Goal: Task Accomplishment & Management: Use online tool/utility

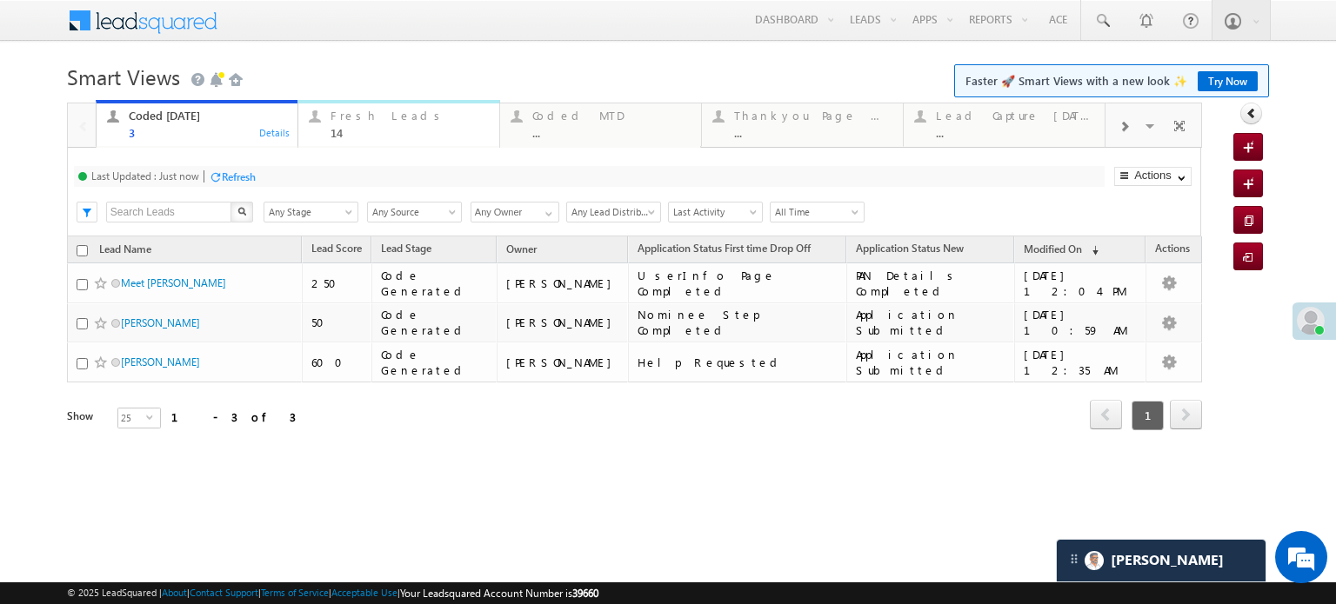
click at [366, 107] on div "Fresh Leads 14" at bounding box center [409, 122] width 158 height 34
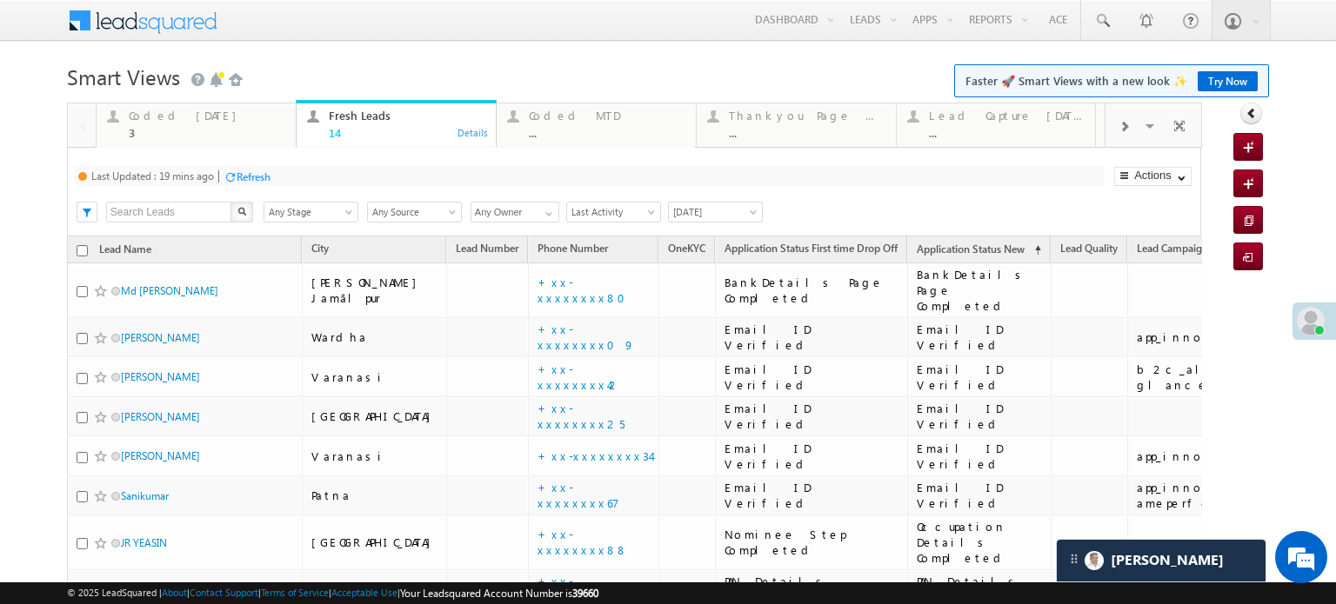
click at [276, 163] on div "Last Updated : 19 mins ago Refresh Refreshing... Search X Lead Stage Any Stage …" at bounding box center [634, 192] width 1134 height 89
click at [256, 171] on div "Refresh" at bounding box center [254, 176] width 34 height 13
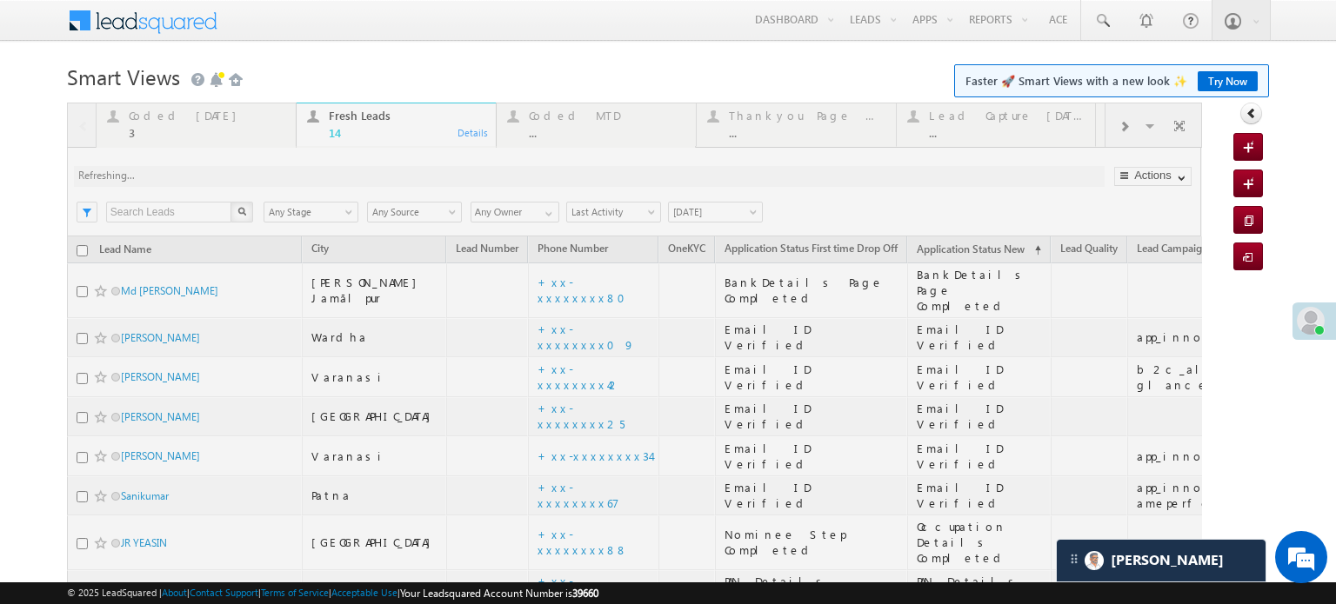
click at [256, 171] on div at bounding box center [634, 553] width 1135 height 900
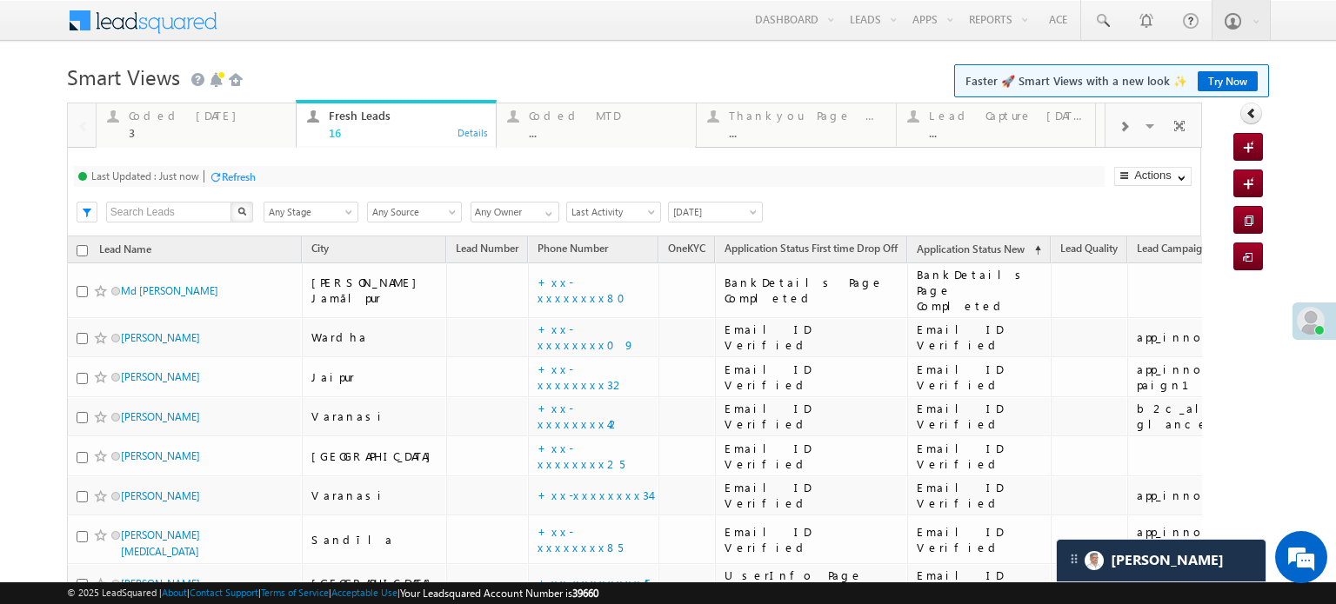
click at [241, 172] on div "Refresh" at bounding box center [239, 176] width 34 height 13
click at [244, 173] on div "Refresh" at bounding box center [239, 176] width 34 height 13
click at [294, 186] on div "Last Updated : Less than a minute ago Refresh Refreshing..." at bounding box center [589, 176] width 1031 height 21
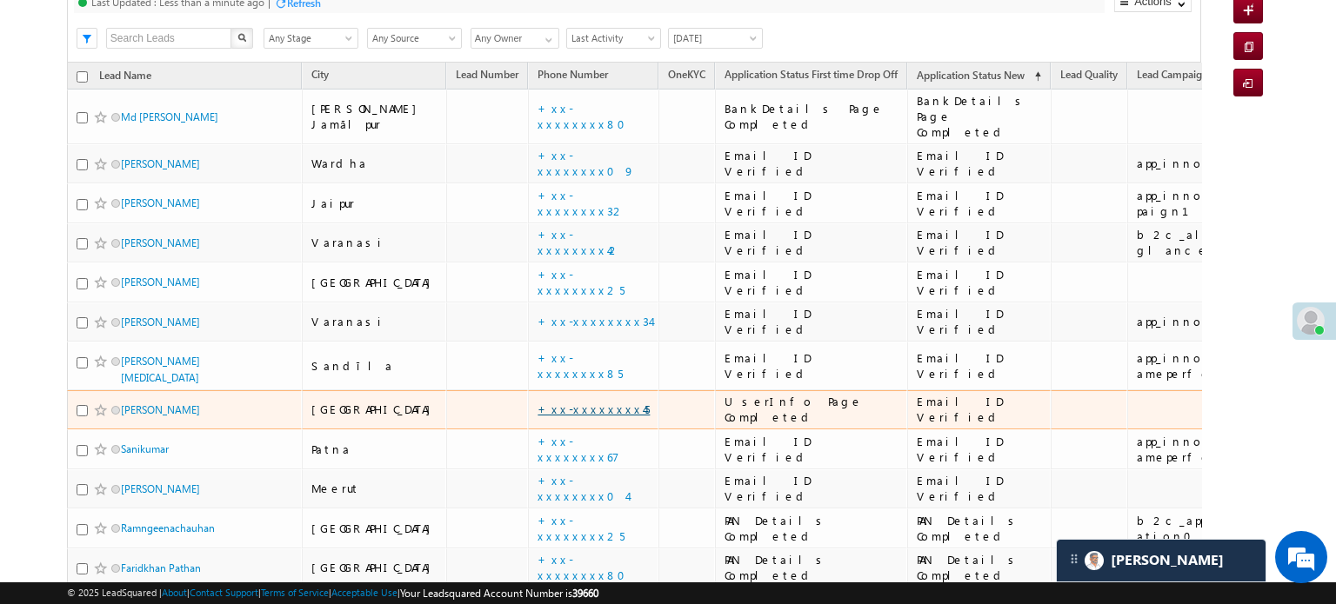
scroll to position [87, 0]
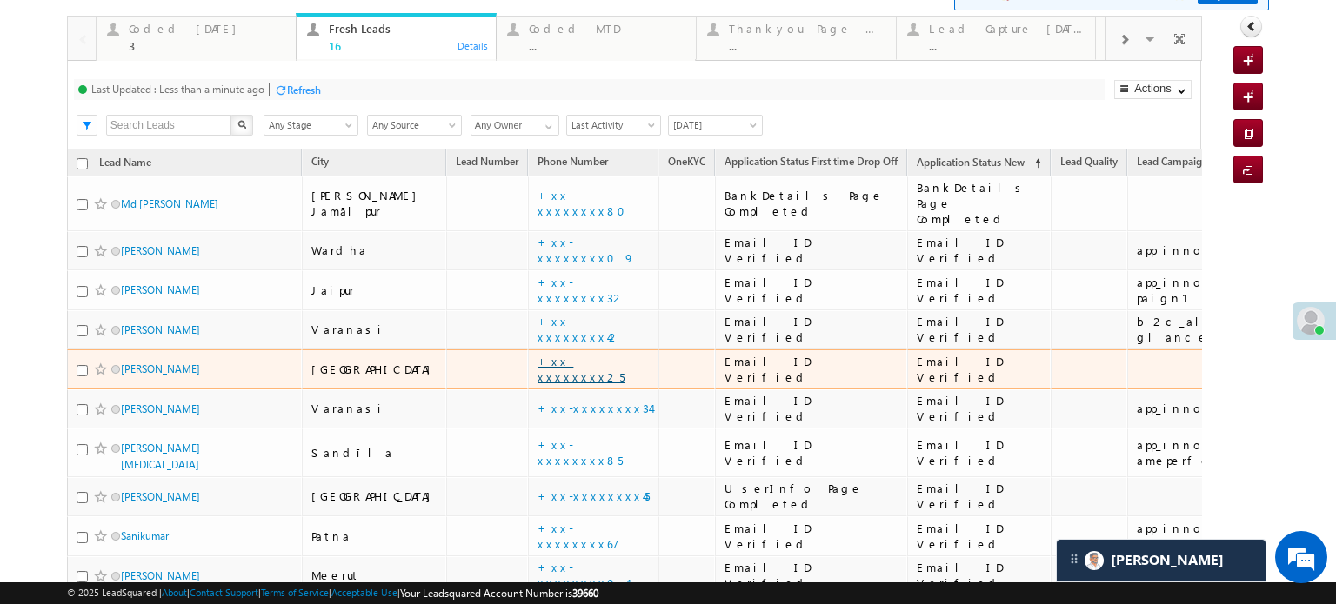
click at [546, 355] on link "+xx-xxxxxxxx25" at bounding box center [580, 369] width 87 height 30
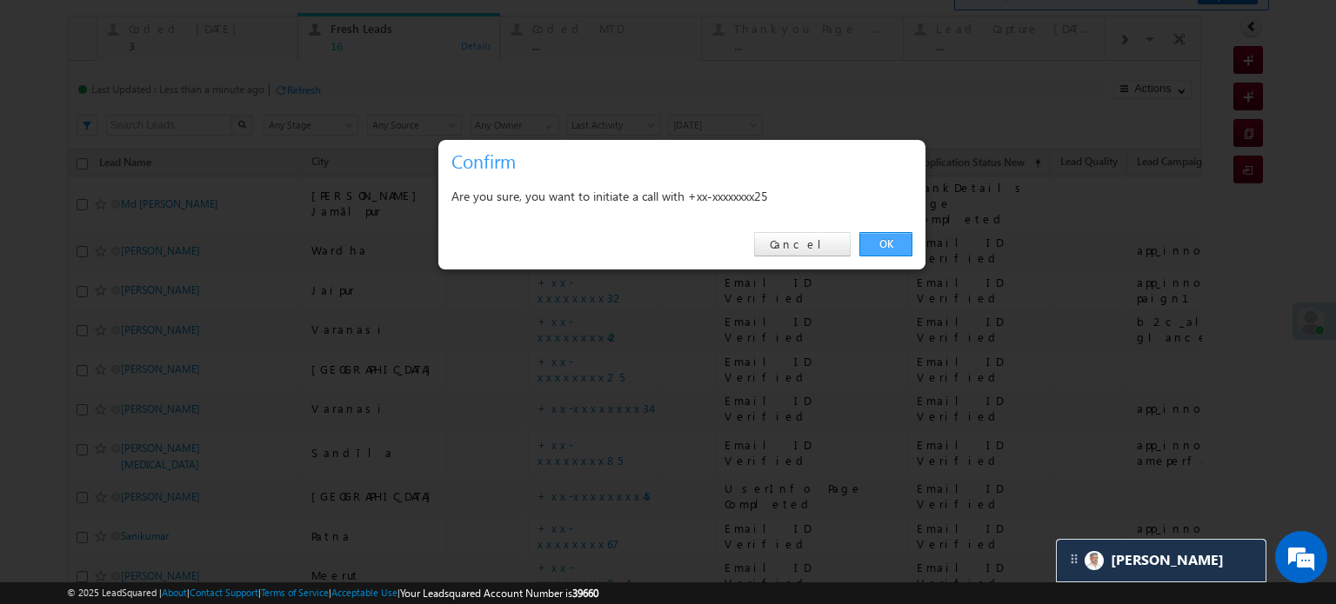
click at [883, 243] on link "OK" at bounding box center [885, 244] width 53 height 24
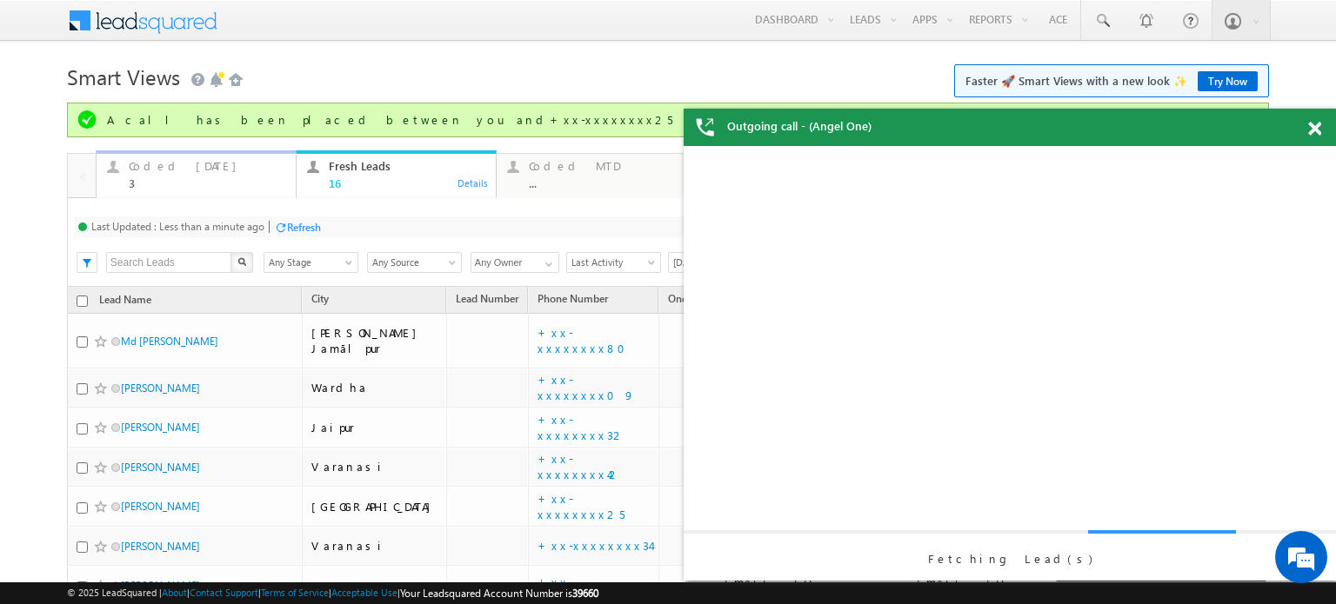
scroll to position [0, 0]
click at [170, 170] on div "Coded Today" at bounding box center [207, 166] width 157 height 14
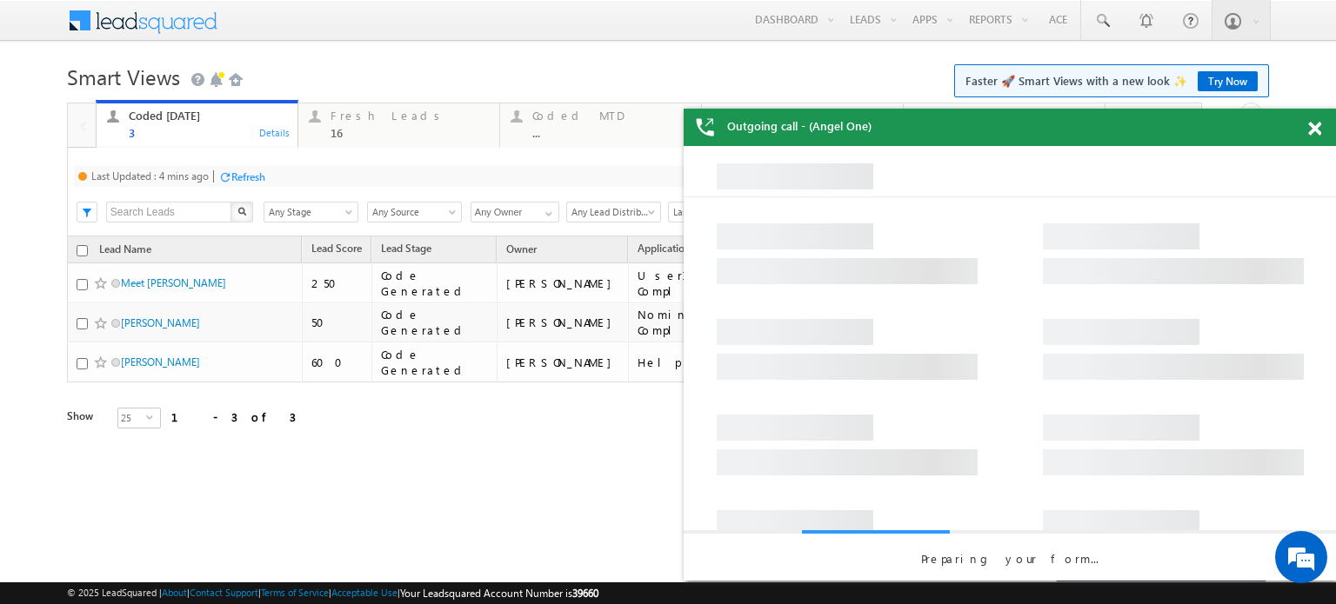
click at [246, 180] on div "Refresh" at bounding box center [248, 176] width 34 height 13
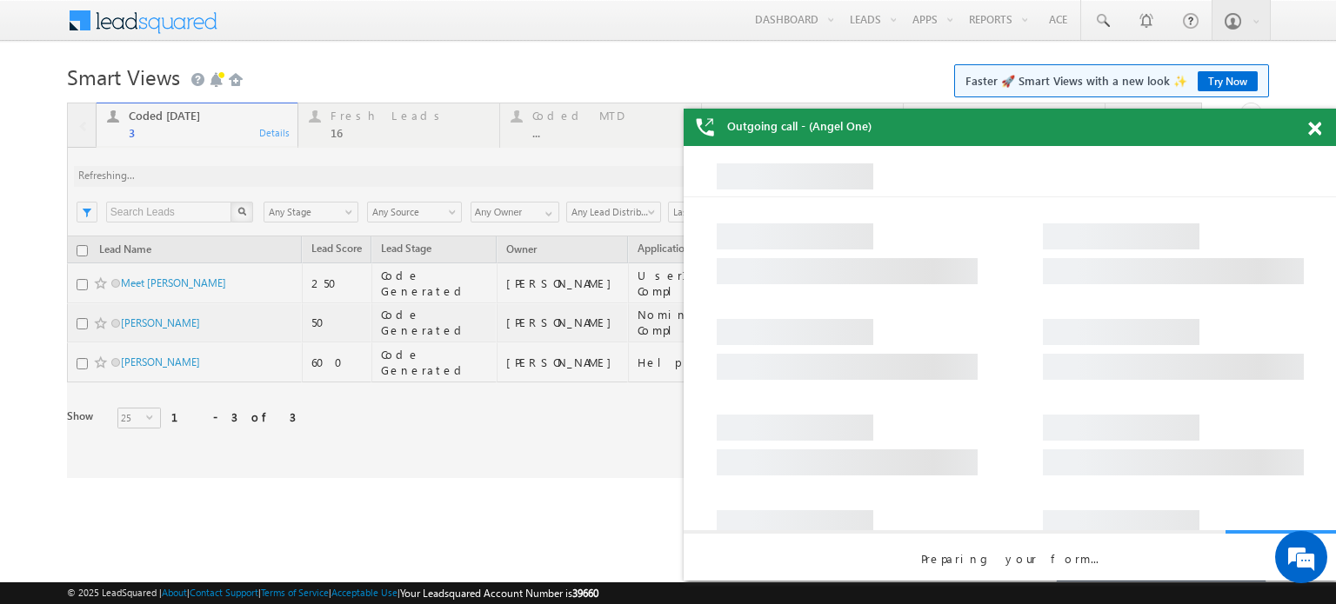
click at [246, 180] on div at bounding box center [634, 291] width 1135 height 376
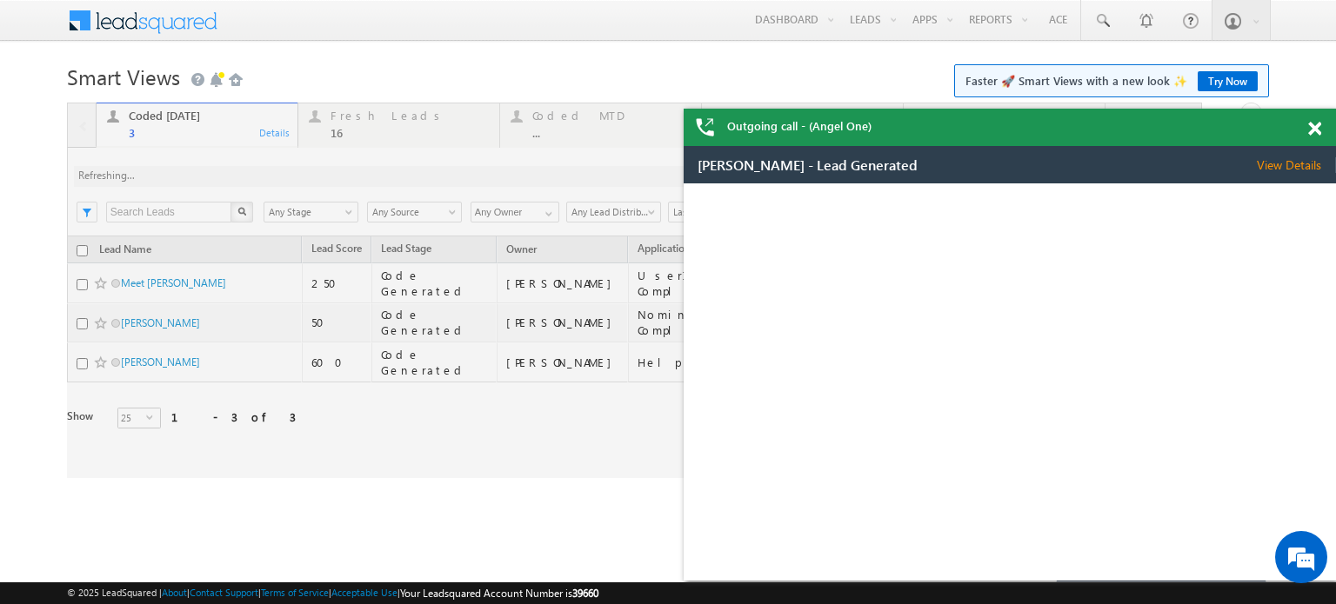
click at [246, 180] on div at bounding box center [634, 291] width 1135 height 376
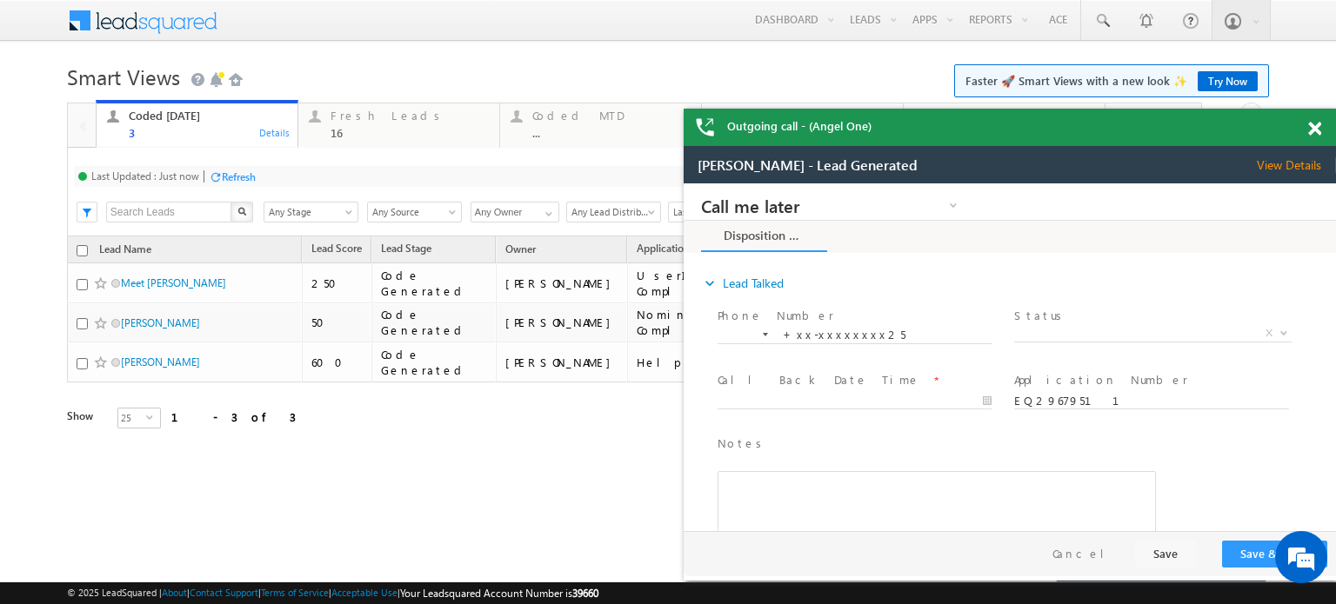
click at [1315, 129] on span at bounding box center [1314, 129] width 13 height 15
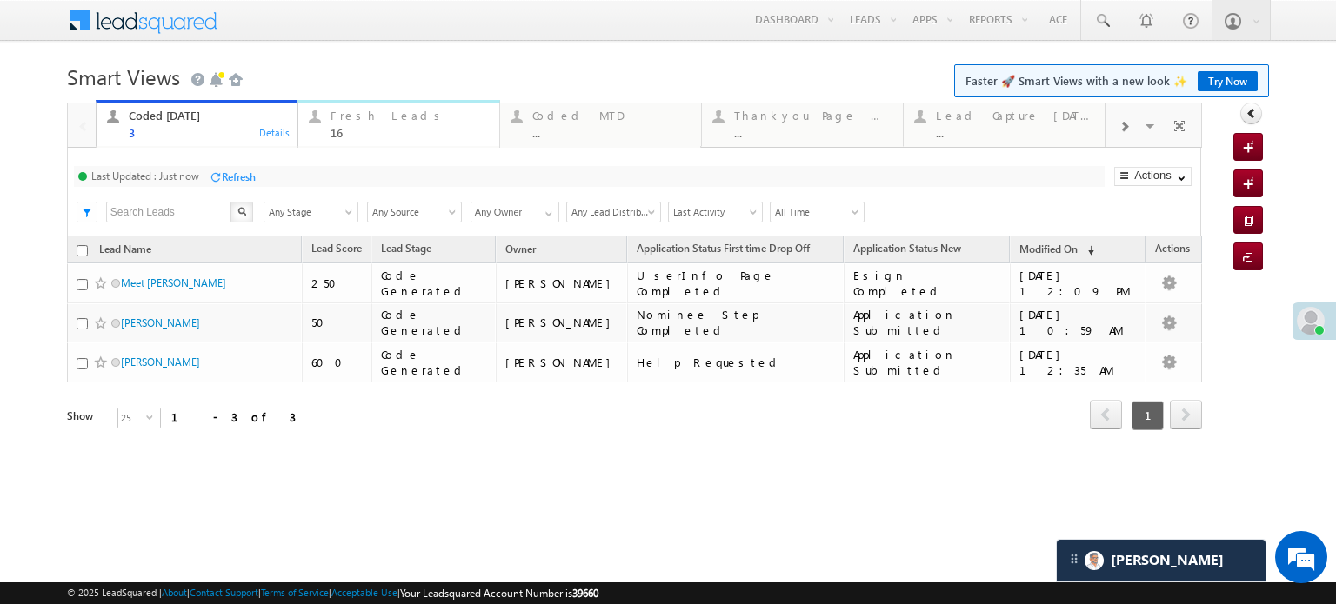
click at [365, 115] on div "Fresh Leads" at bounding box center [409, 116] width 158 height 14
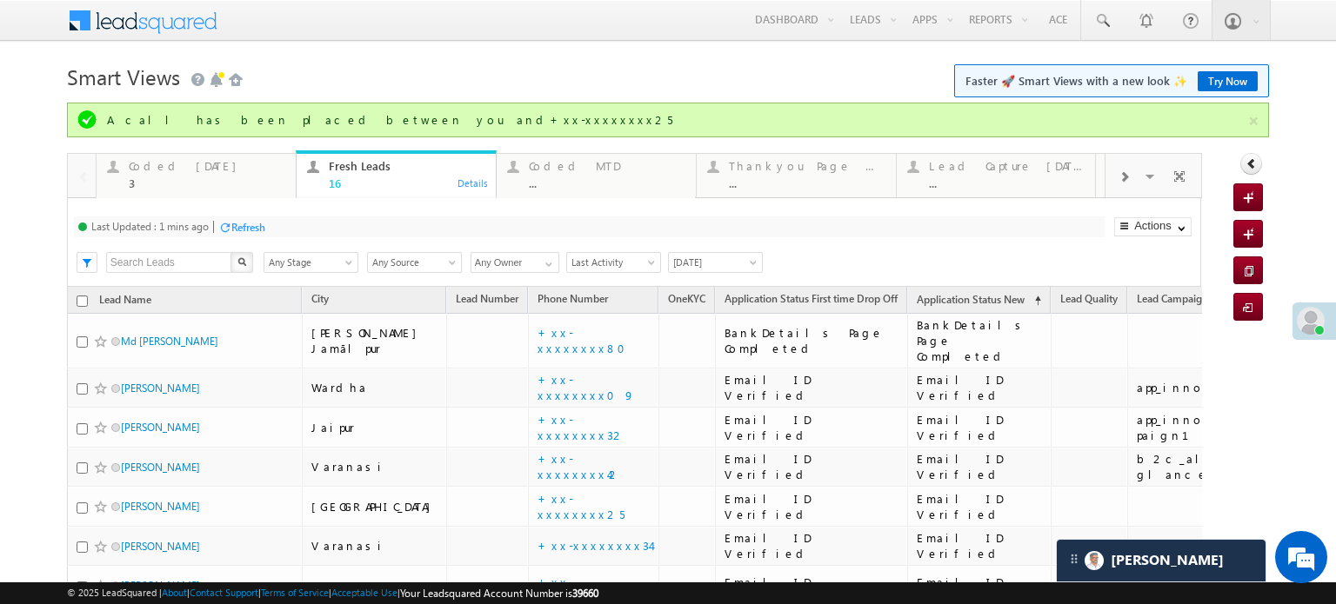
click at [257, 229] on div "Refresh" at bounding box center [248, 227] width 34 height 13
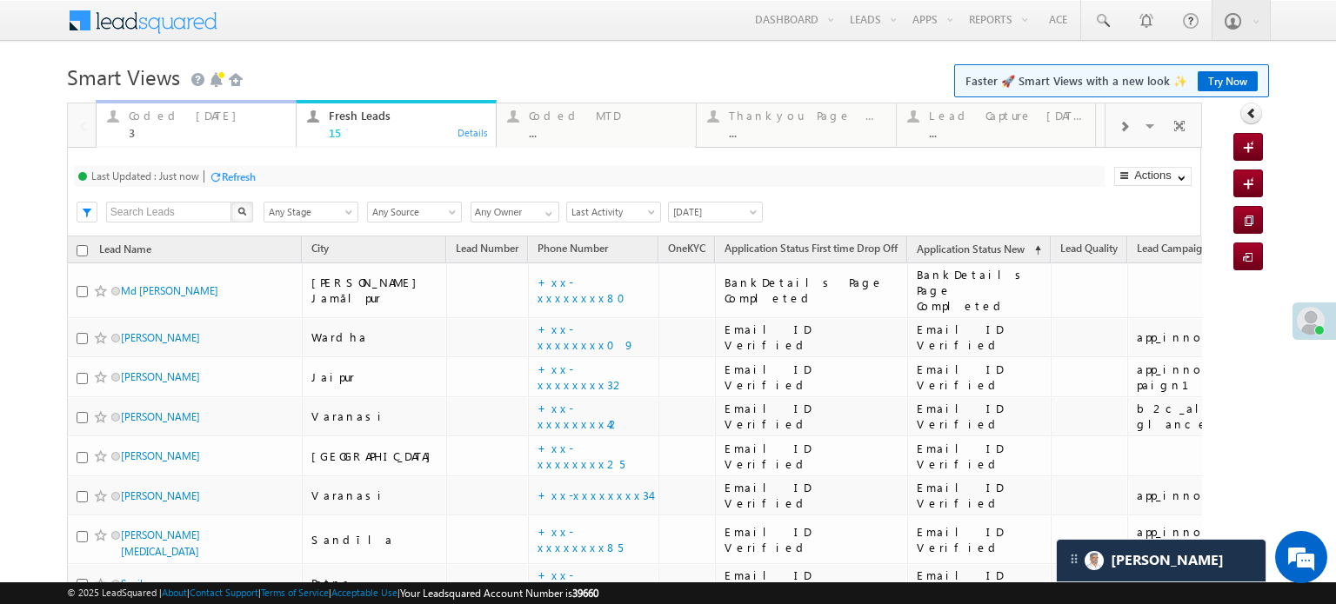
click at [220, 130] on div "3" at bounding box center [207, 132] width 157 height 13
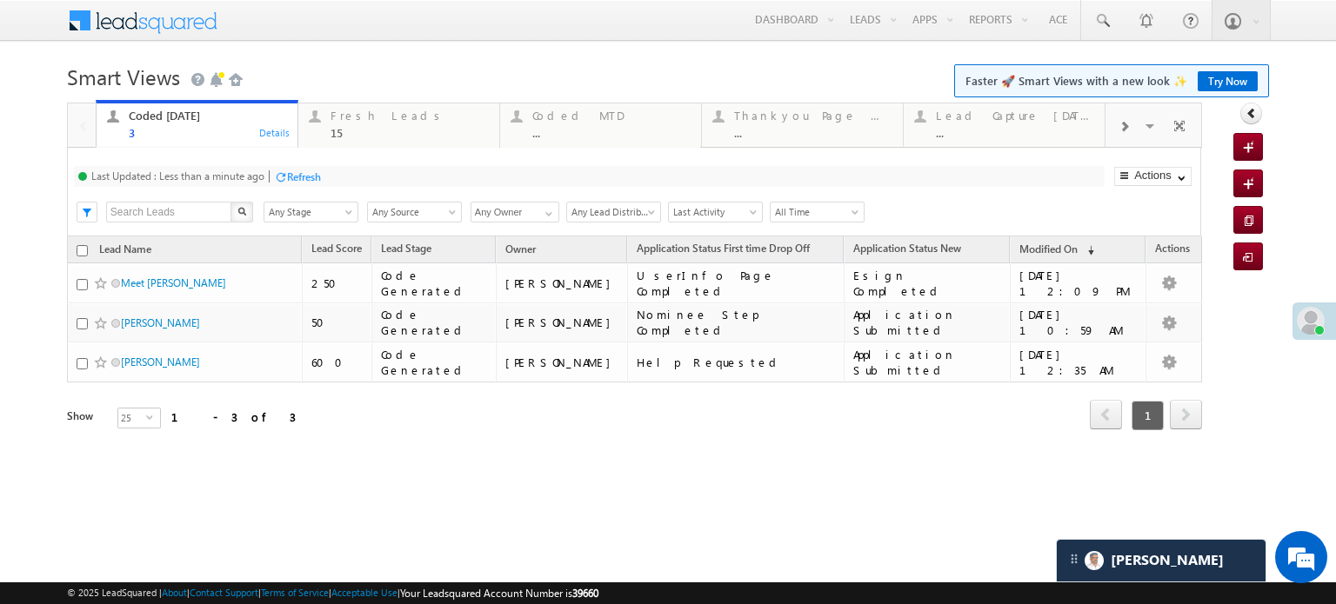
click at [276, 175] on div "Last Updated : Less than a minute ago Refresh Refreshing..." at bounding box center [589, 176] width 1031 height 21
click at [285, 177] on div at bounding box center [280, 176] width 13 height 13
click at [369, 124] on div "Fresh Leads 15" at bounding box center [409, 122] width 158 height 34
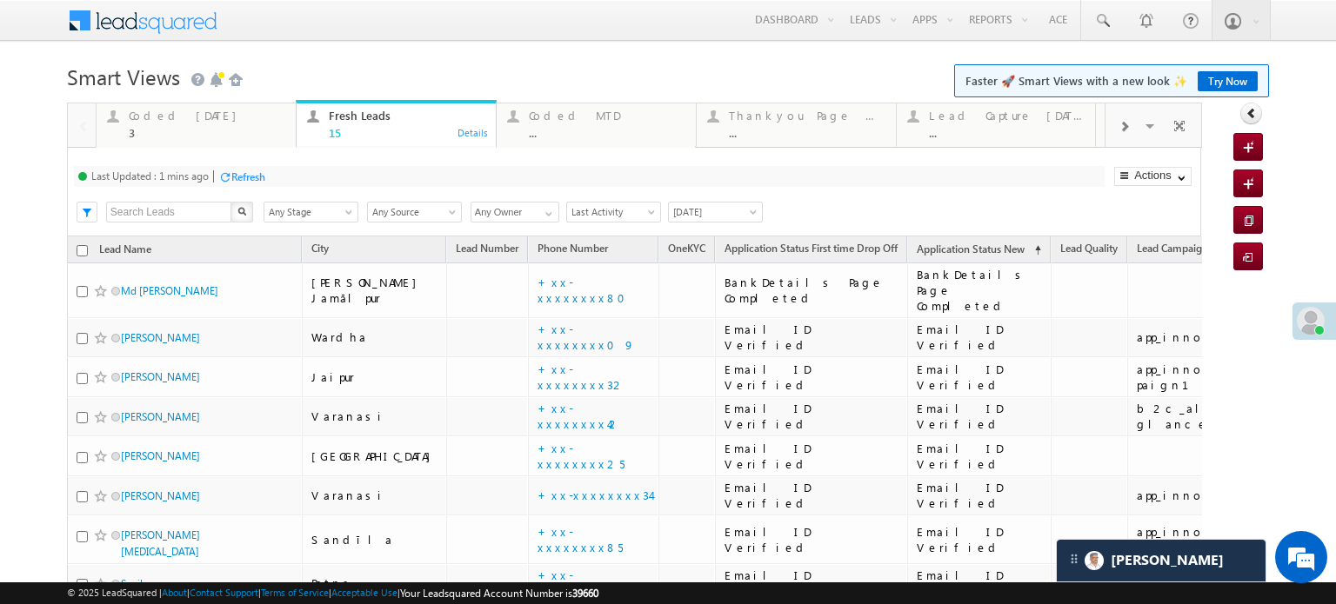
click at [261, 183] on div "Refresh" at bounding box center [248, 176] width 34 height 13
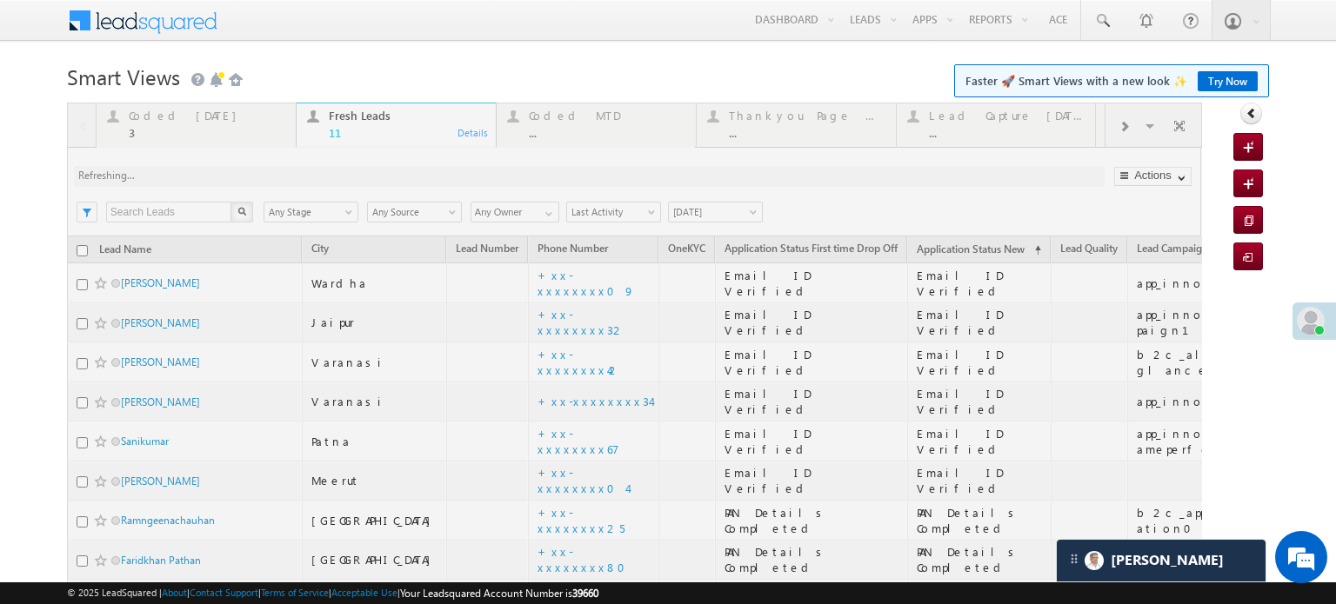
click at [275, 107] on div at bounding box center [634, 471] width 1135 height 737
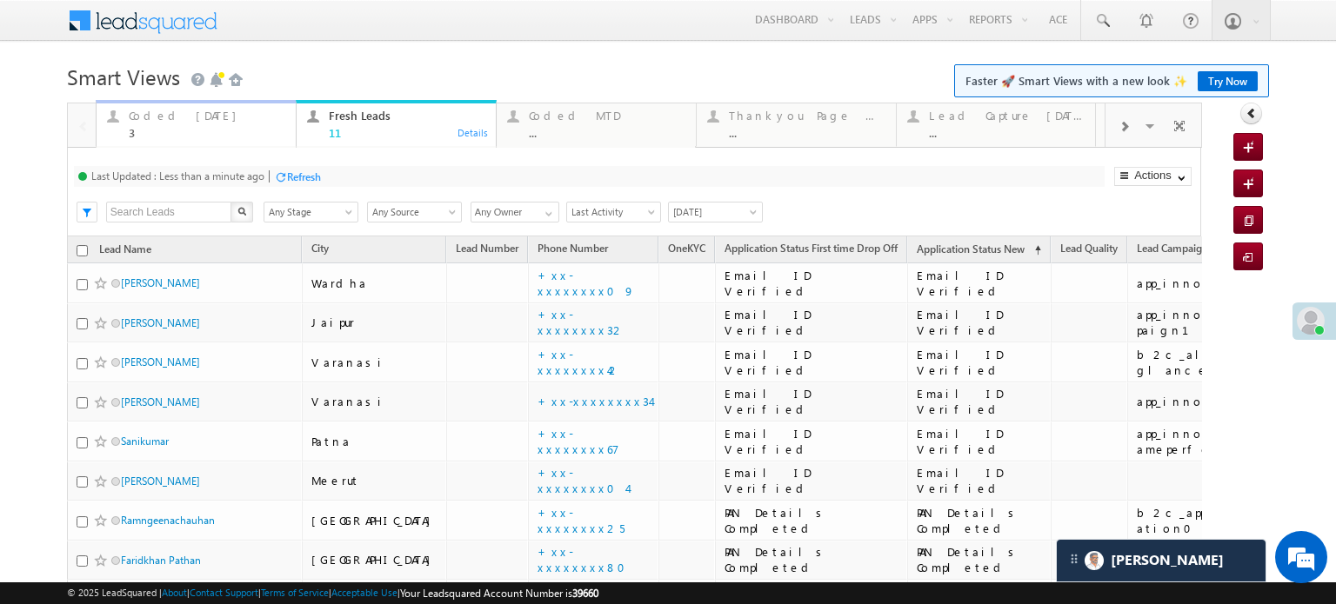
click at [136, 117] on div "Coded Today" at bounding box center [207, 116] width 157 height 14
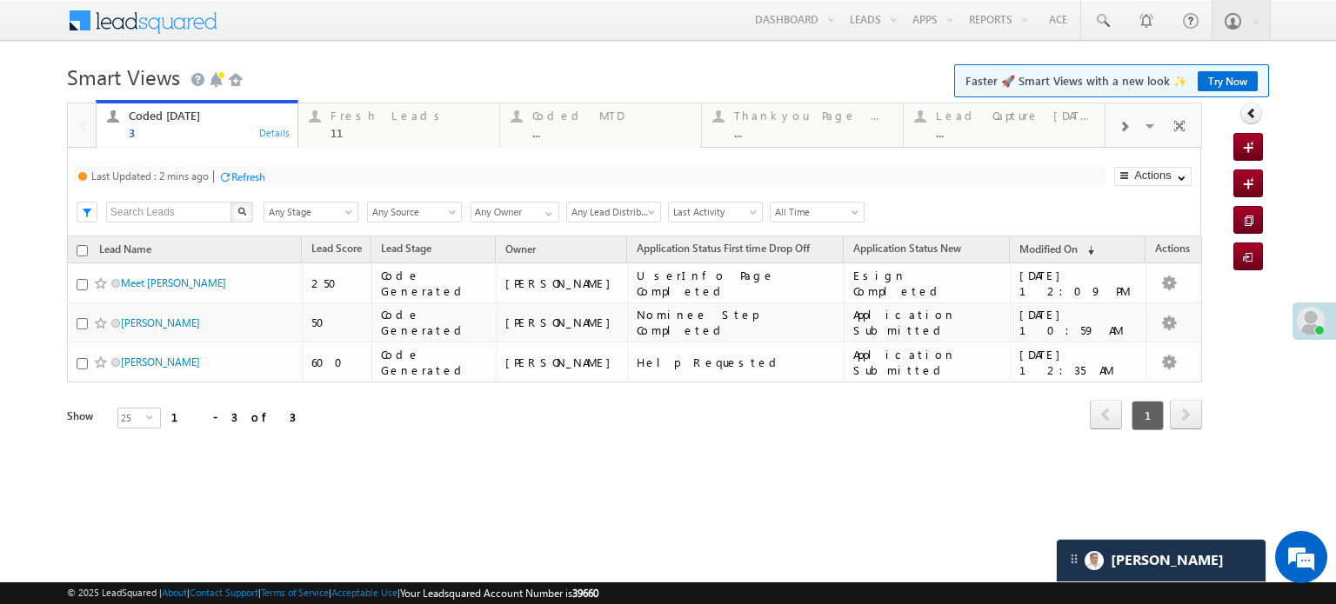
click at [249, 173] on div "Refresh" at bounding box center [248, 176] width 34 height 13
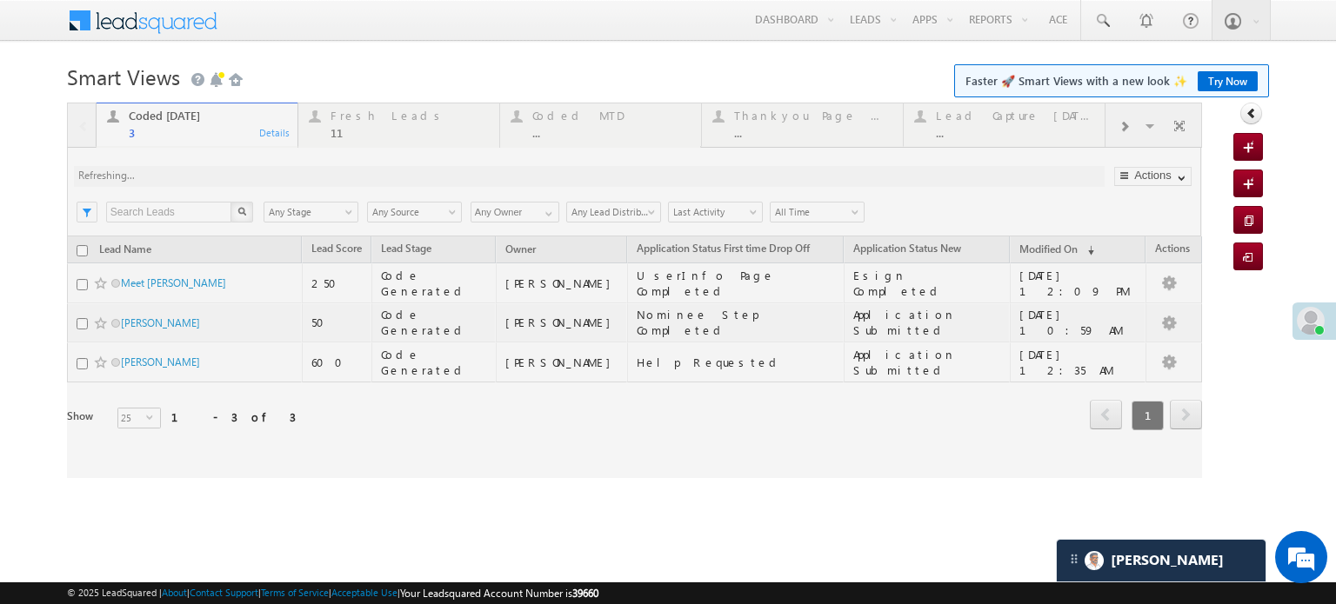
click at [249, 173] on div at bounding box center [634, 291] width 1135 height 376
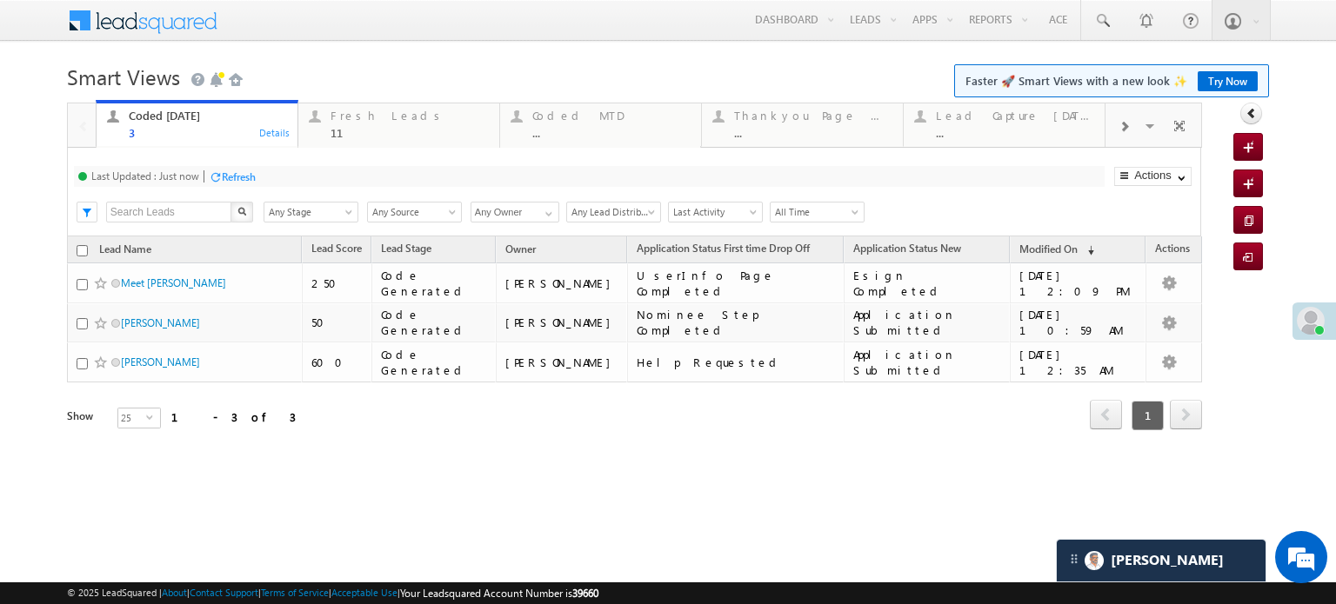
click at [250, 178] on div "Refresh" at bounding box center [239, 176] width 34 height 13
click at [397, 114] on div "Fresh Leads" at bounding box center [409, 116] width 158 height 14
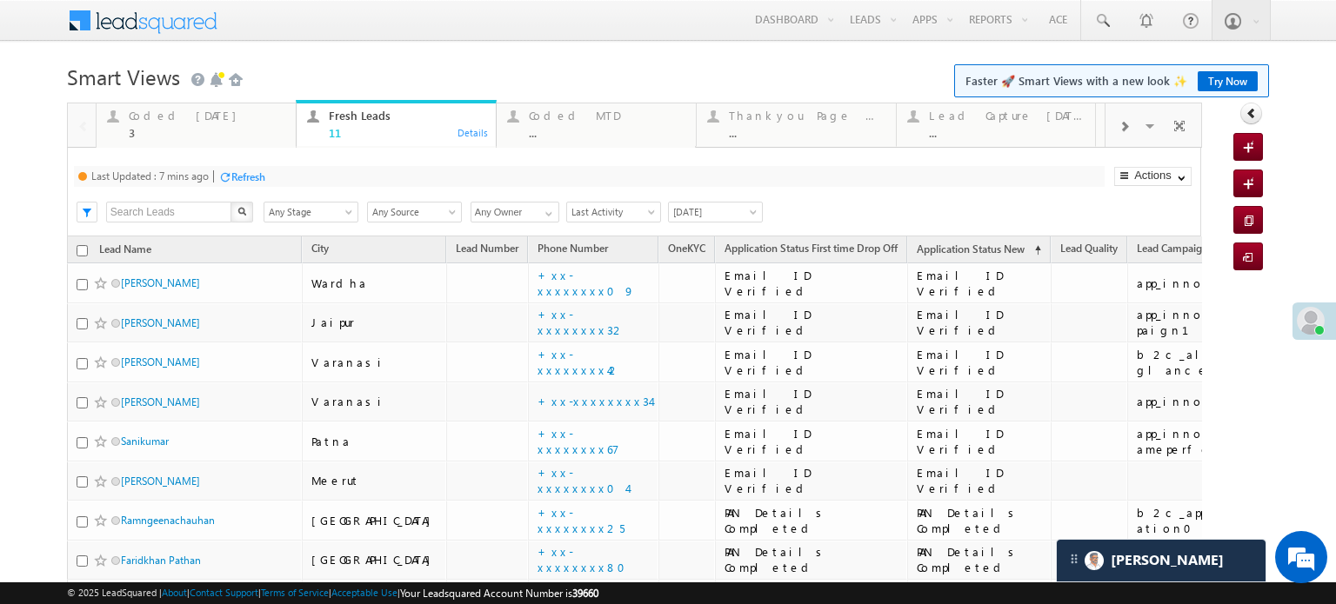
click at [275, 173] on div "Last Updated : 7 mins ago Refresh Refreshing..." at bounding box center [589, 176] width 1031 height 21
click at [253, 177] on div "Refresh" at bounding box center [248, 176] width 34 height 13
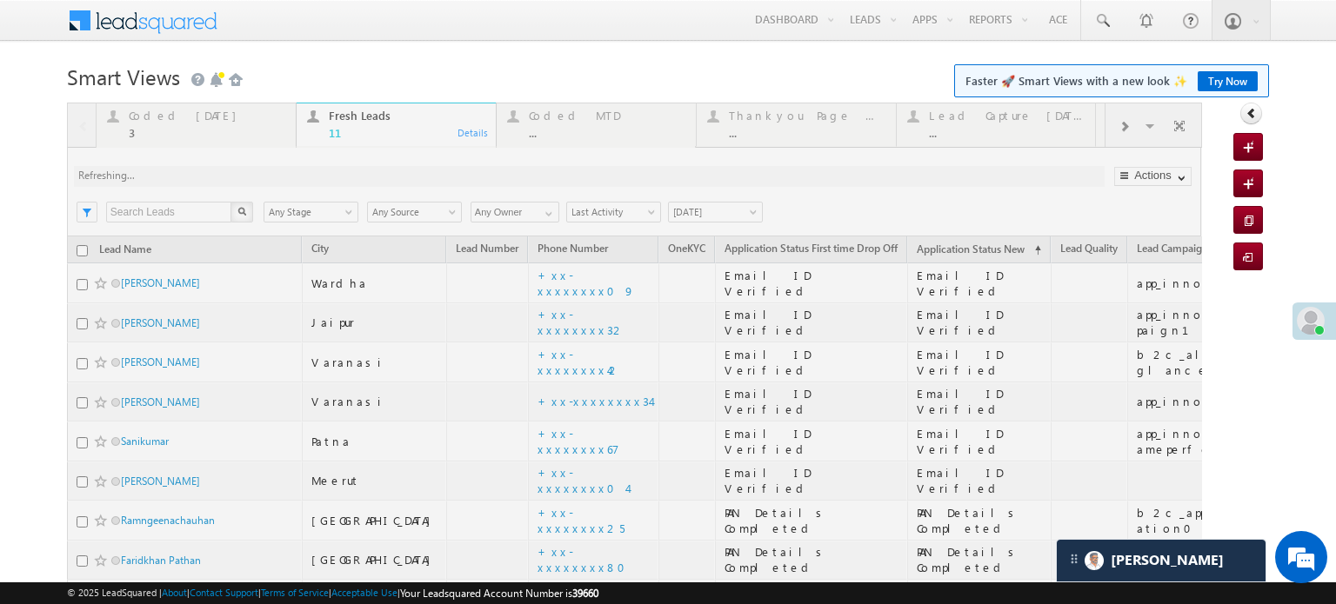
click at [253, 177] on div at bounding box center [634, 471] width 1135 height 737
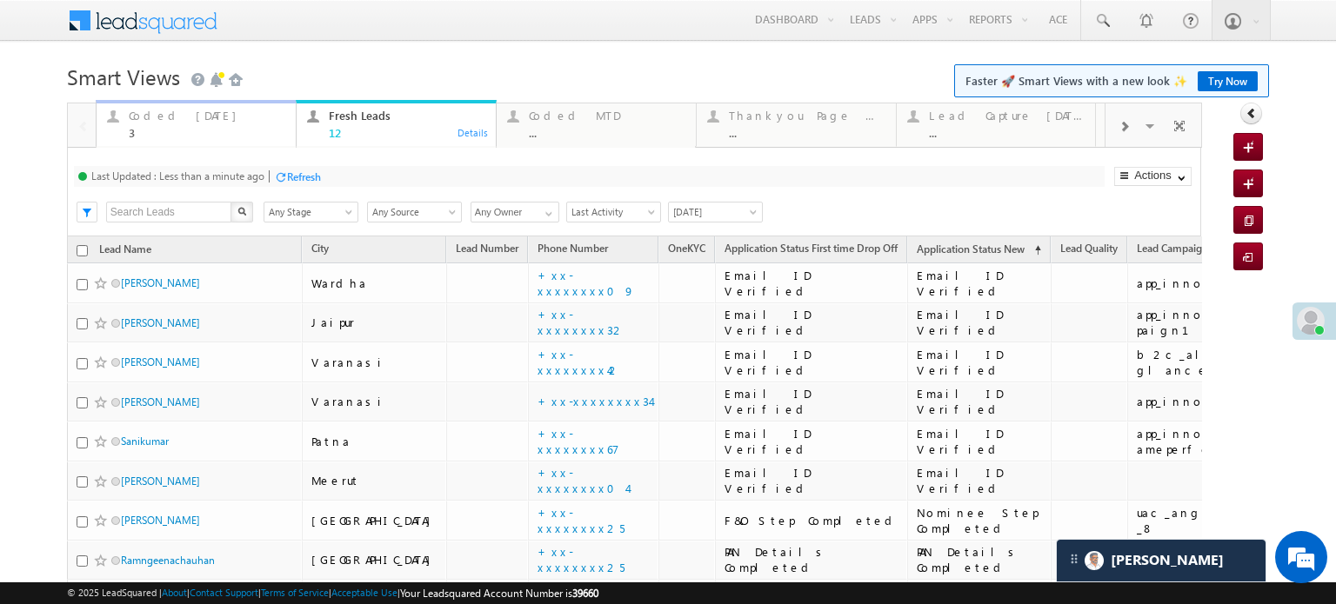
click at [204, 123] on div "Coded Today 3" at bounding box center [207, 122] width 157 height 34
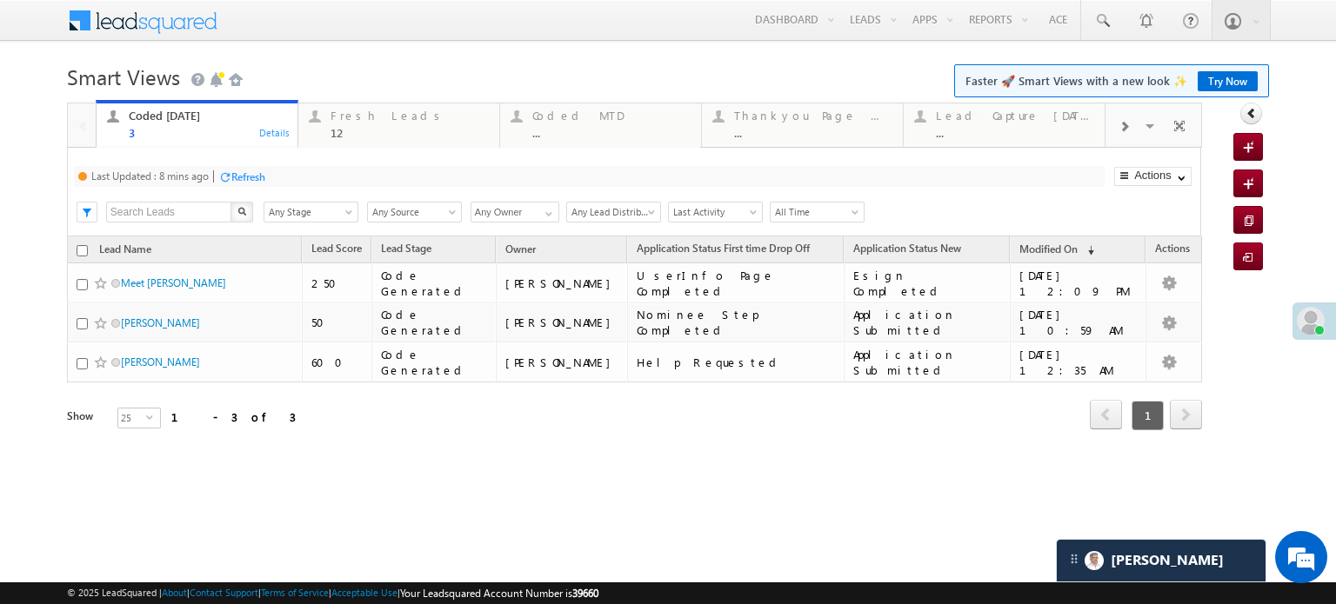
click at [248, 177] on div "Refresh" at bounding box center [248, 176] width 34 height 13
click at [244, 176] on div "Refresh" at bounding box center [239, 176] width 34 height 13
click at [299, 170] on div "Refresh" at bounding box center [304, 176] width 34 height 13
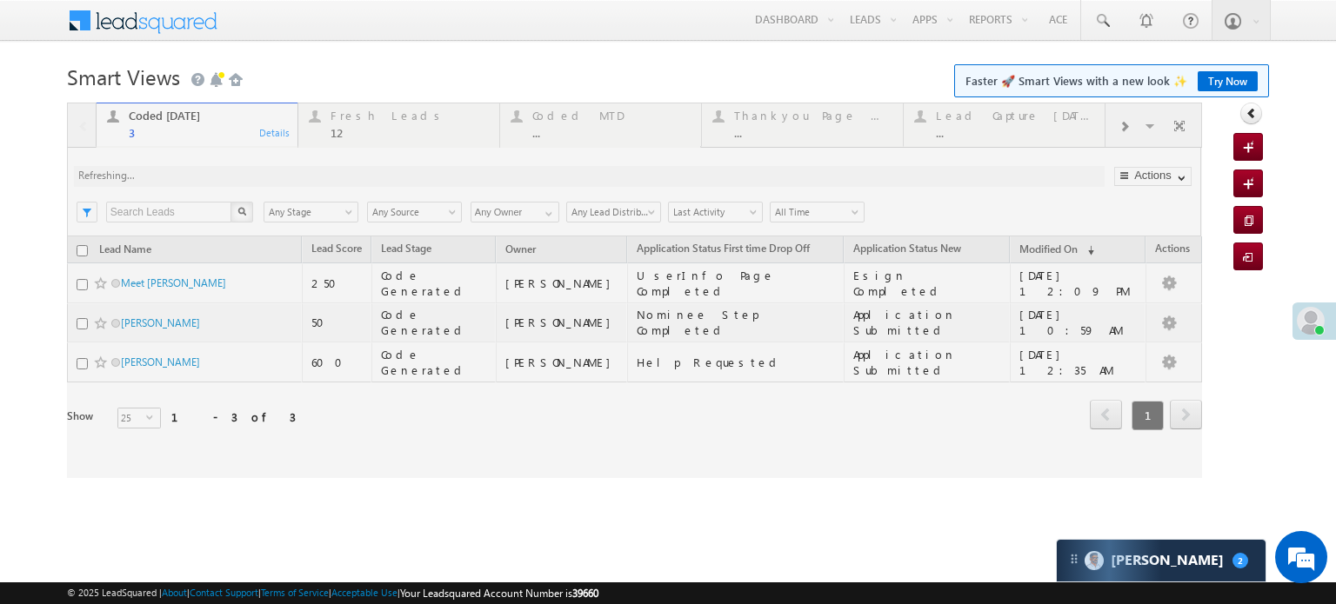
click at [301, 171] on div at bounding box center [634, 291] width 1135 height 376
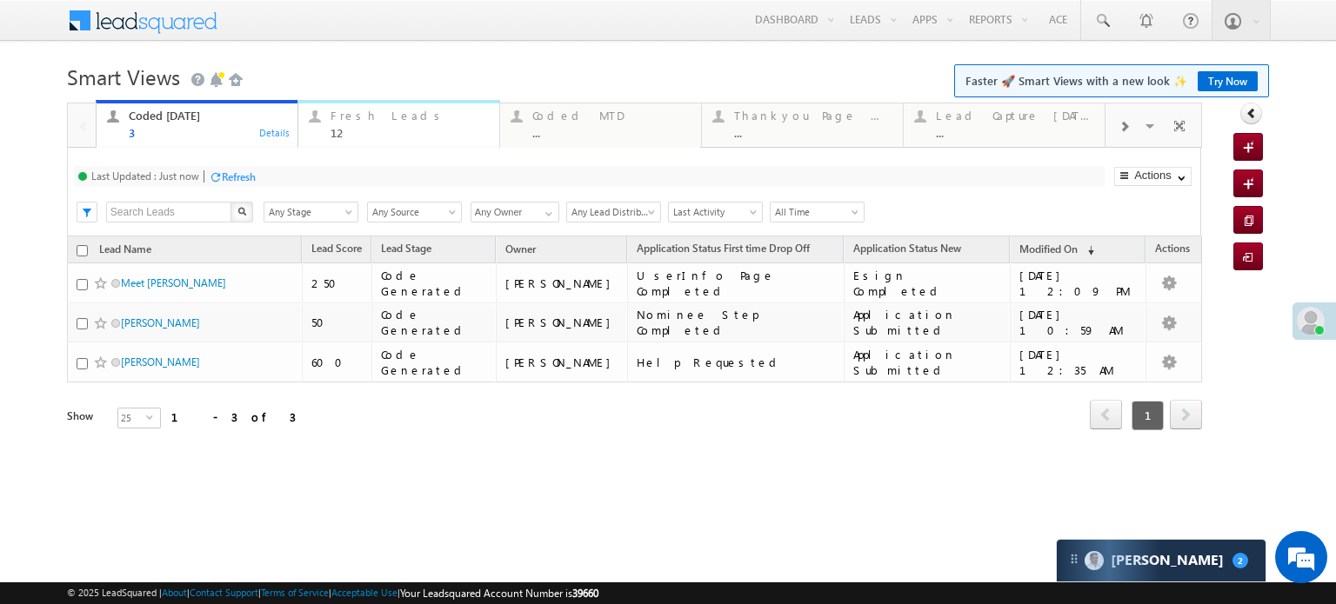
click at [379, 123] on div "Fresh Leads 12" at bounding box center [409, 122] width 158 height 34
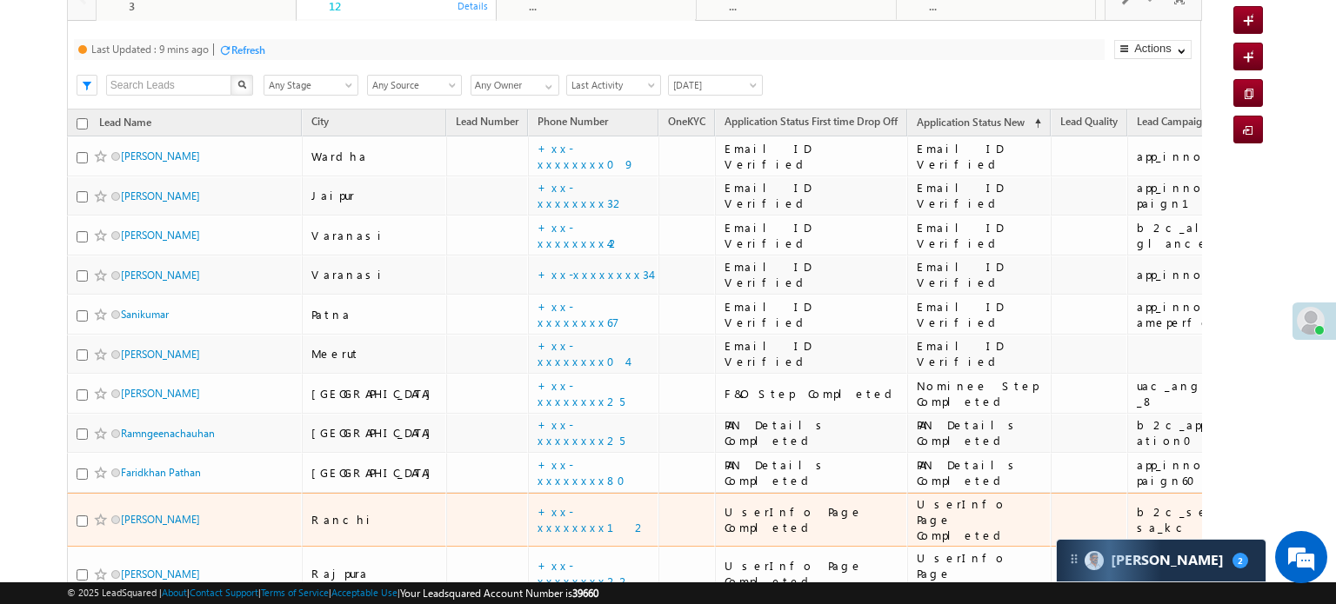
scroll to position [261, 0]
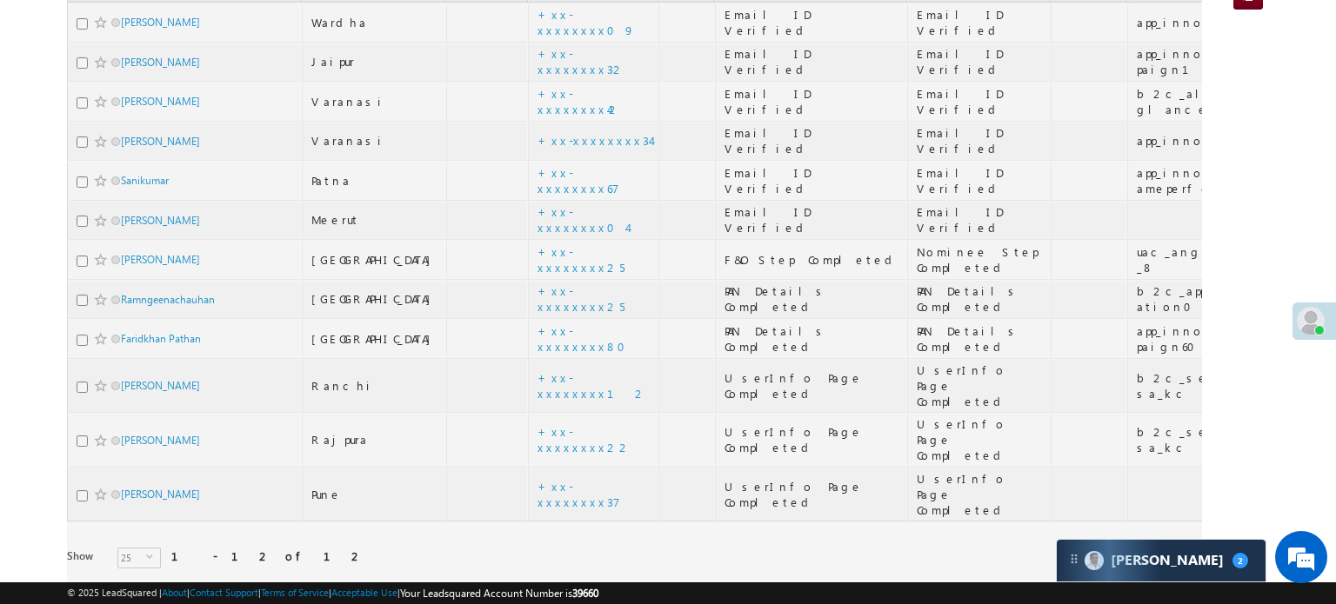
click at [525, 418] on div at bounding box center [634, 230] width 1135 height 777
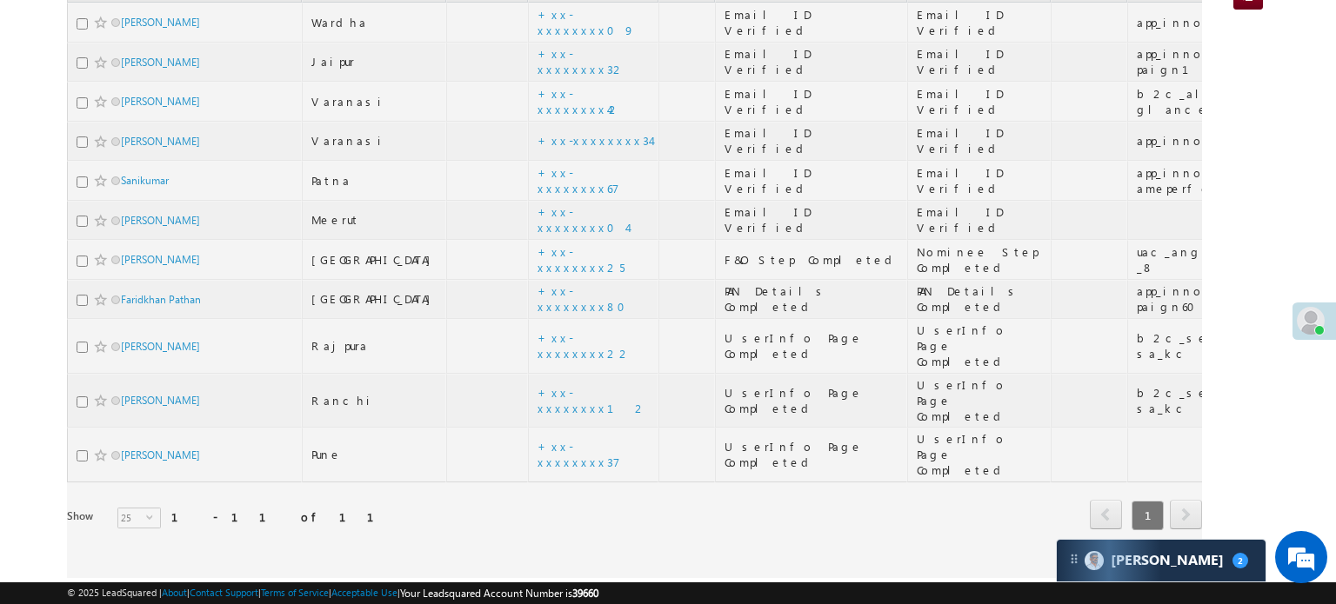
scroll to position [250, 0]
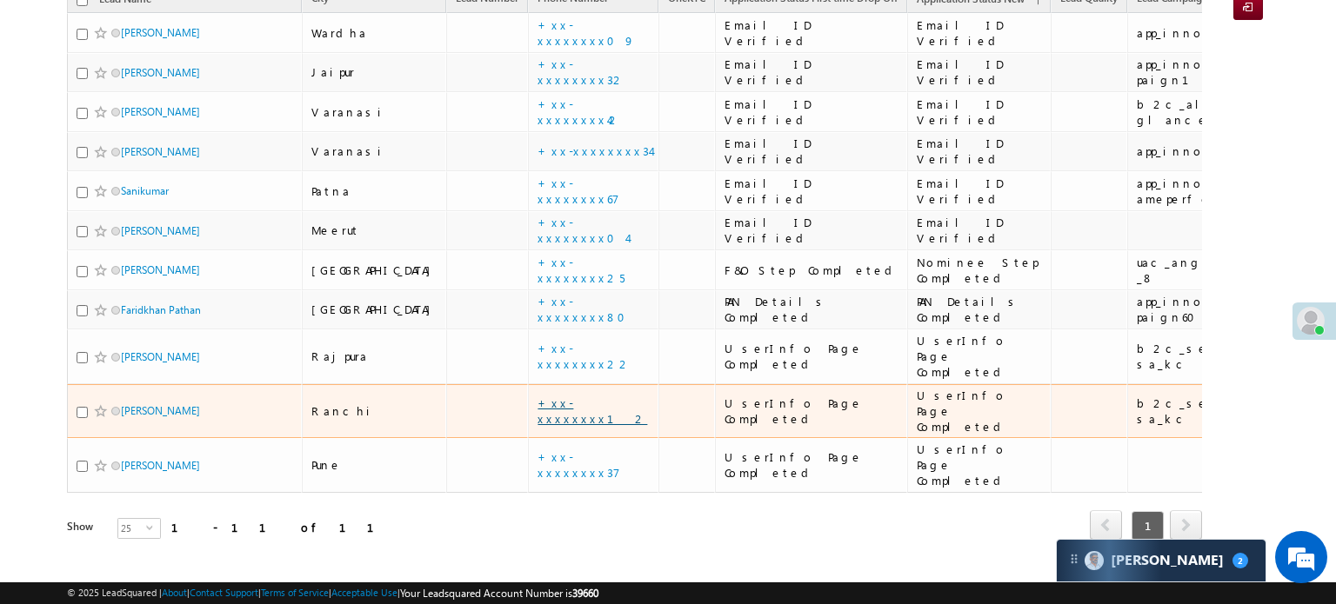
click at [537, 396] on link "+xx-xxxxxxxx12" at bounding box center [592, 411] width 110 height 30
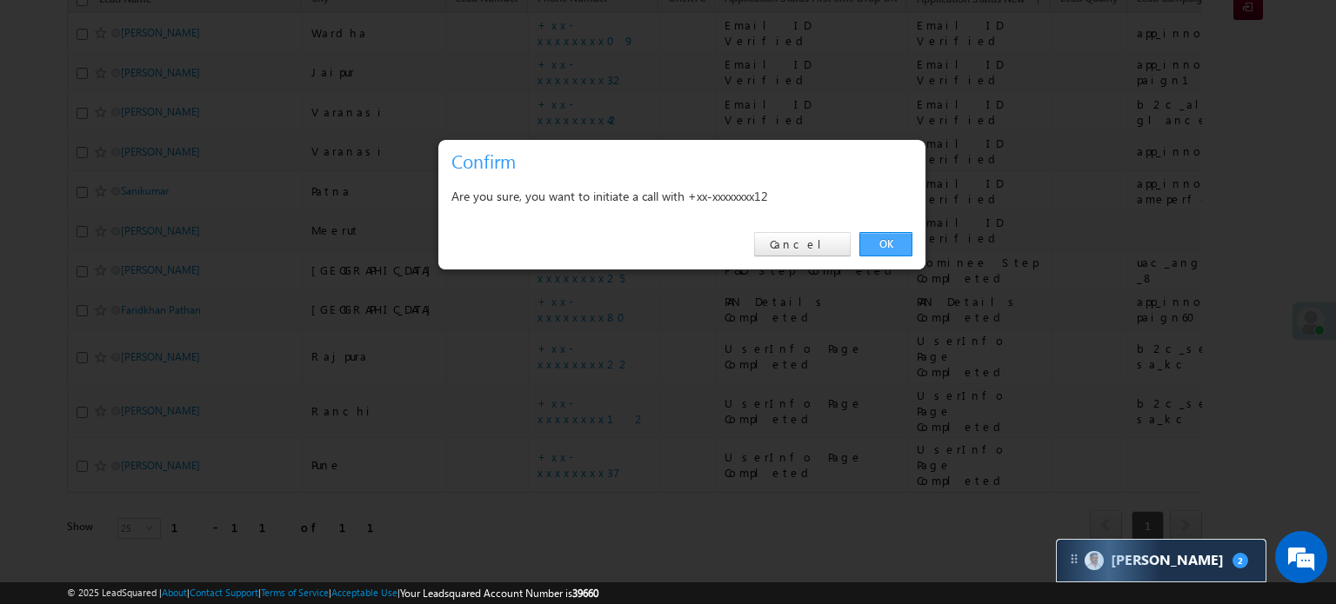
click at [894, 232] on link "OK" at bounding box center [885, 244] width 53 height 24
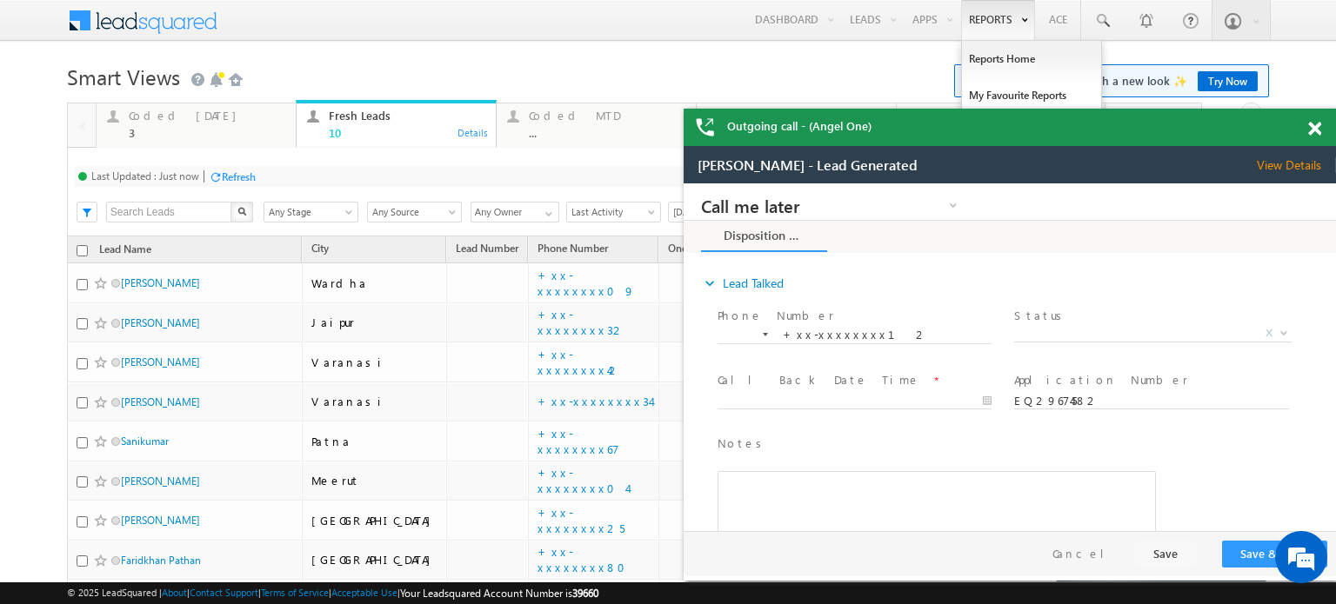
scroll to position [0, 0]
click at [204, 119] on div "Coded Today" at bounding box center [207, 116] width 157 height 14
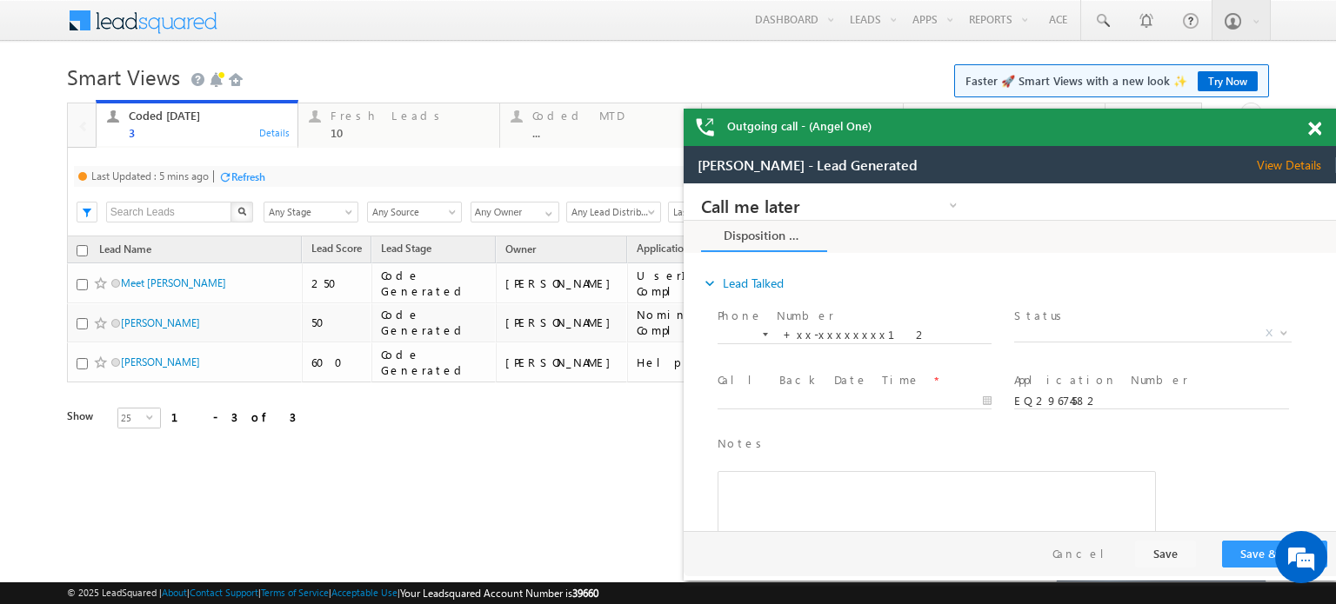
click at [247, 167] on div "Last Updated : 5 mins ago Refresh Refreshing..." at bounding box center [589, 176] width 1031 height 21
click at [253, 170] on div "Refresh" at bounding box center [248, 176] width 34 height 13
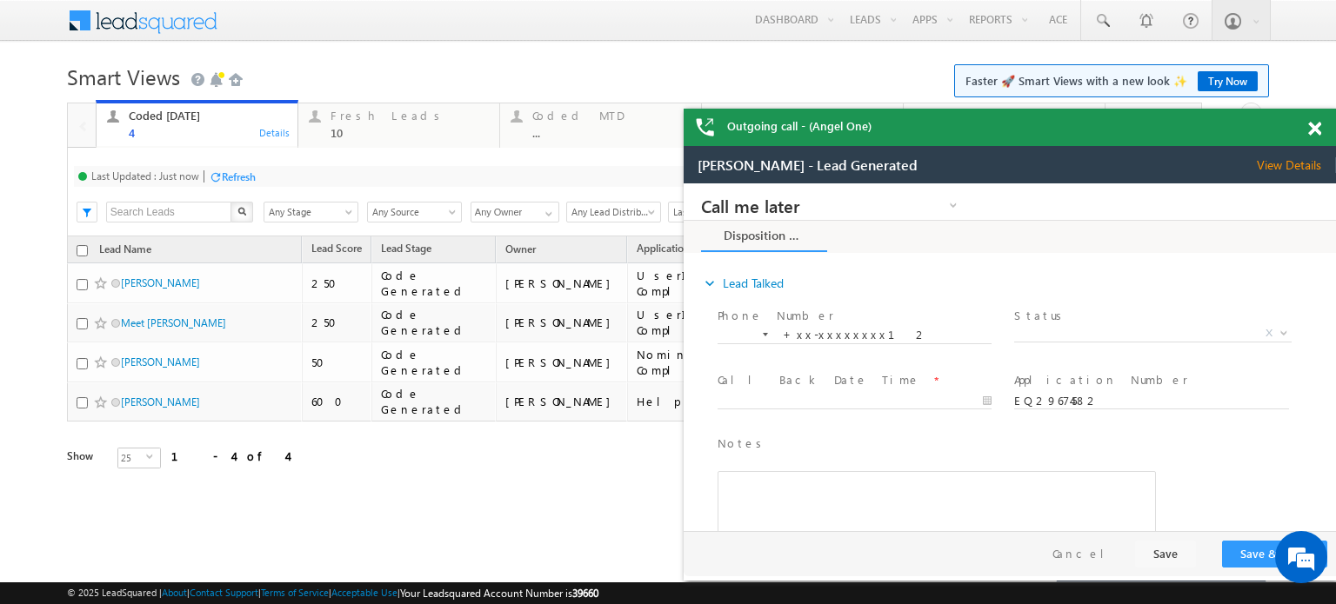
click at [1309, 131] on span at bounding box center [1314, 129] width 13 height 15
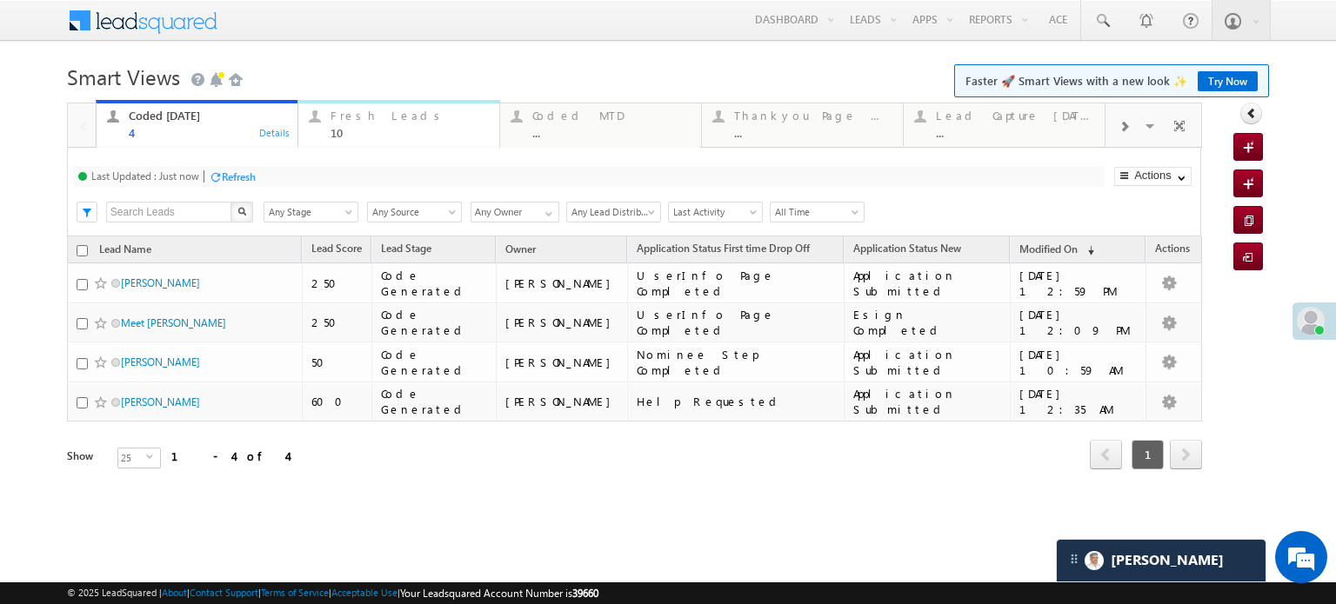
click at [360, 118] on div "Fresh Leads" at bounding box center [409, 116] width 158 height 14
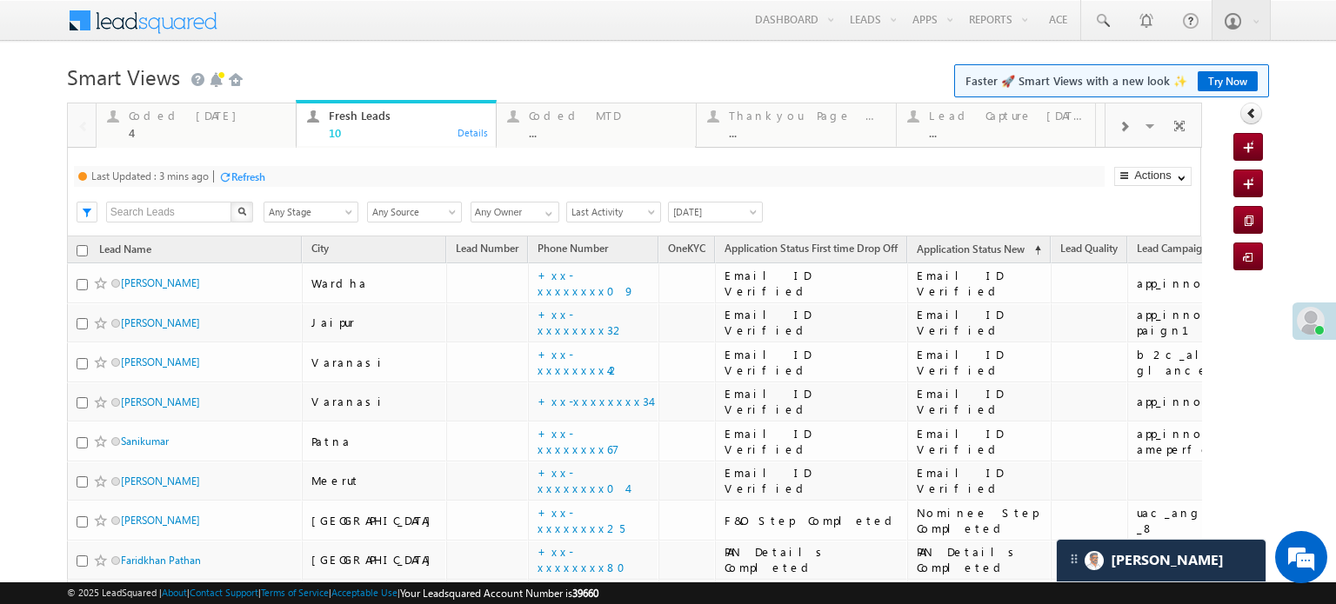
click at [237, 176] on div "Refresh" at bounding box center [248, 176] width 34 height 13
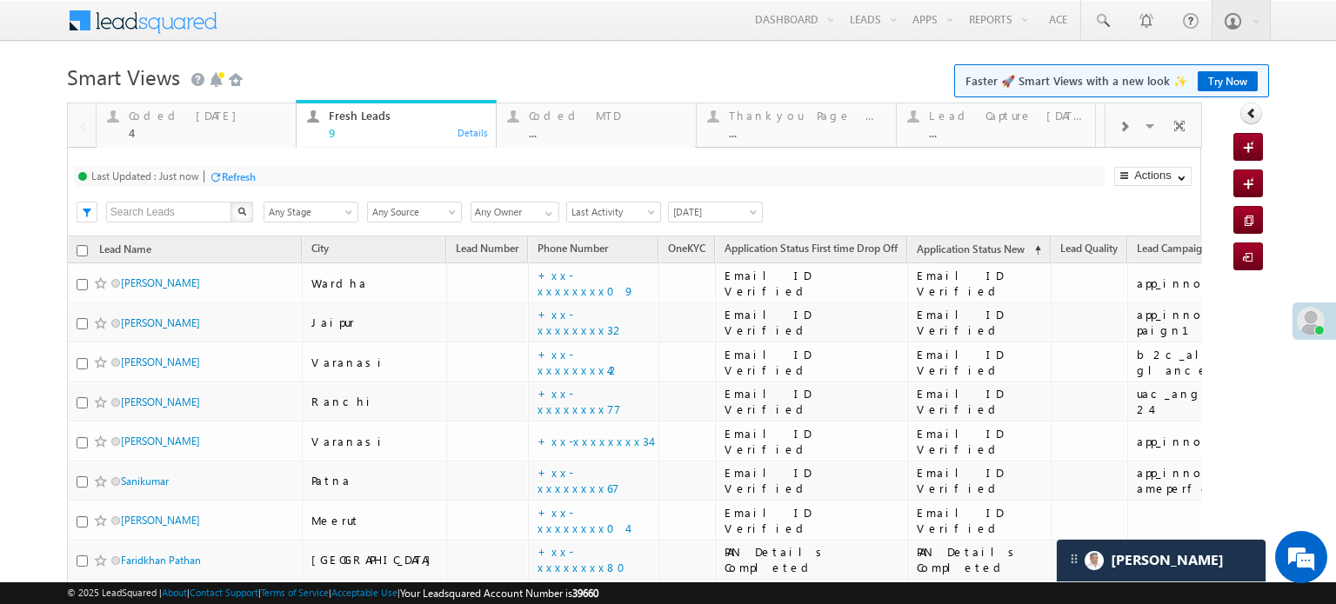
click at [231, 168] on div "Refresh" at bounding box center [232, 176] width 47 height 17
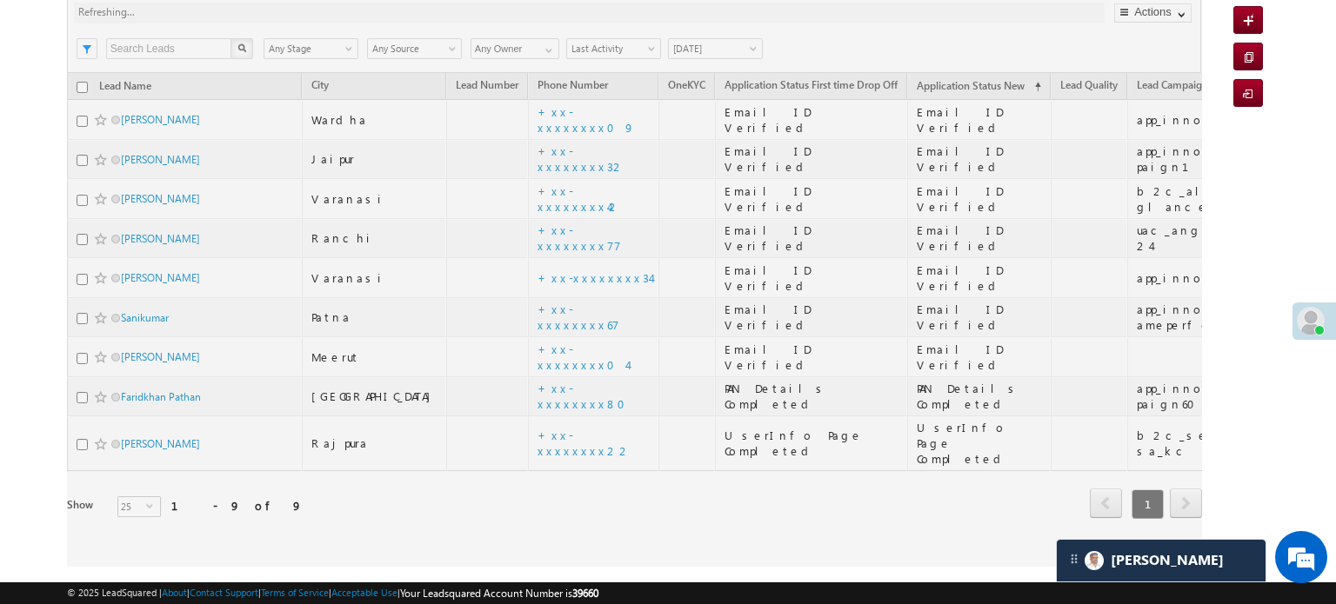
scroll to position [77, 0]
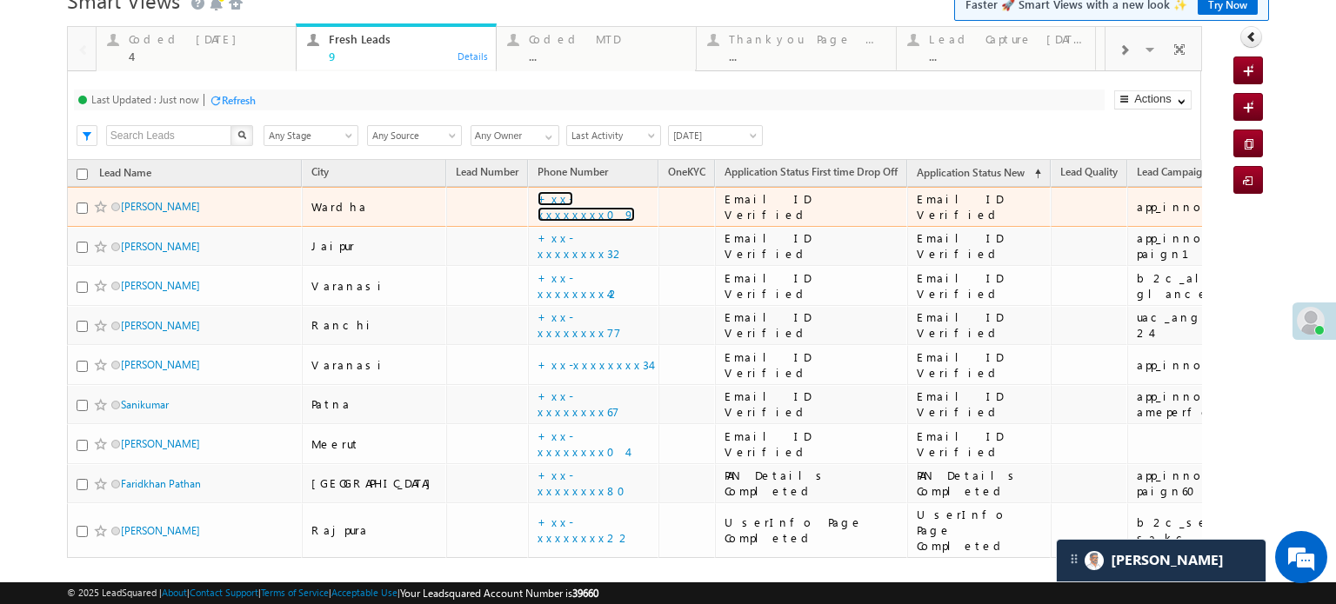
click at [537, 209] on link "+xx-xxxxxxxx09" at bounding box center [585, 206] width 97 height 30
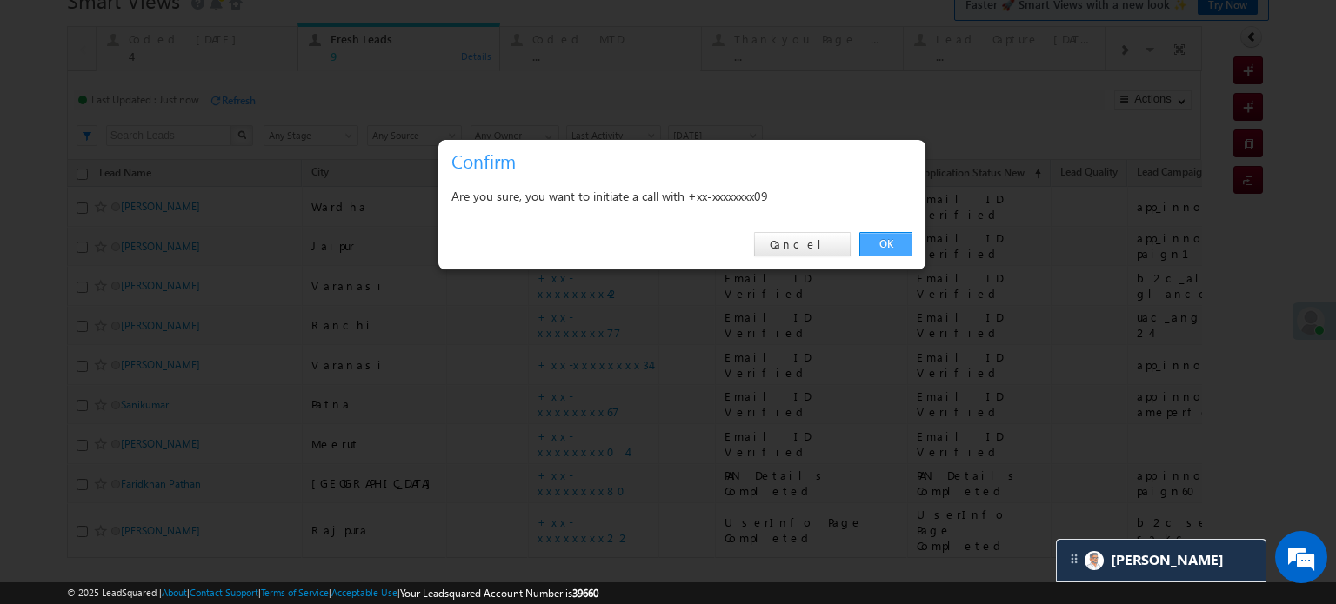
click at [866, 256] on link "OK" at bounding box center [885, 244] width 53 height 24
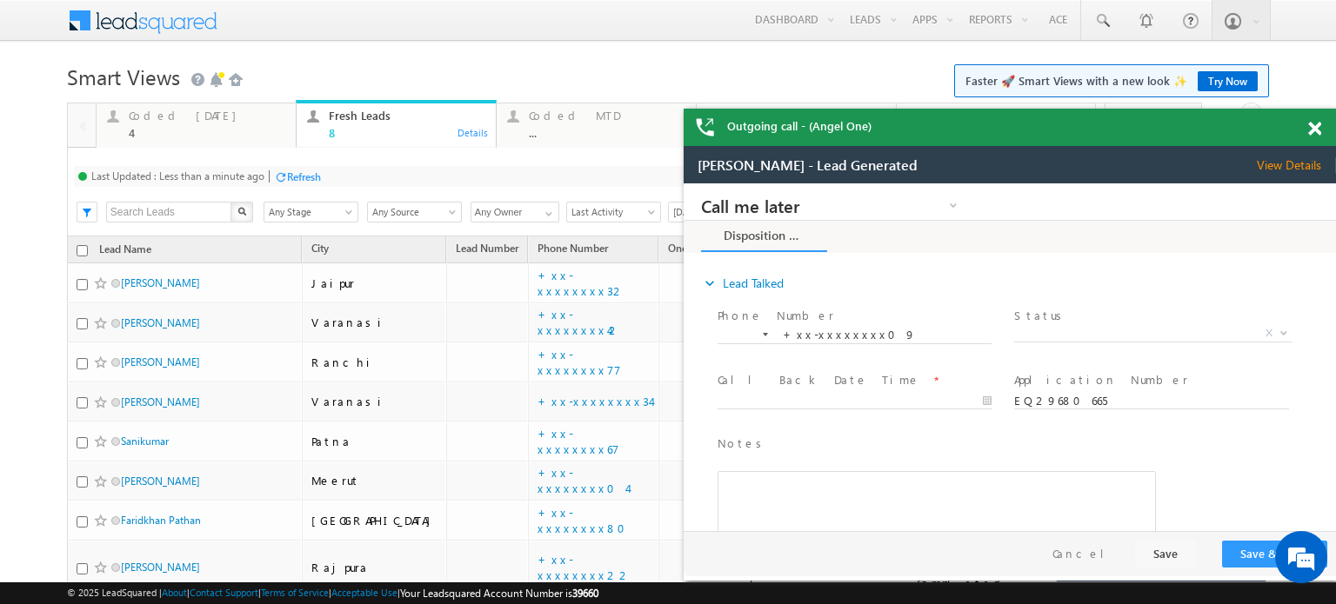
scroll to position [0, 0]
click at [1313, 138] on div at bounding box center [1323, 126] width 23 height 34
click at [1315, 130] on span at bounding box center [1314, 129] width 13 height 15
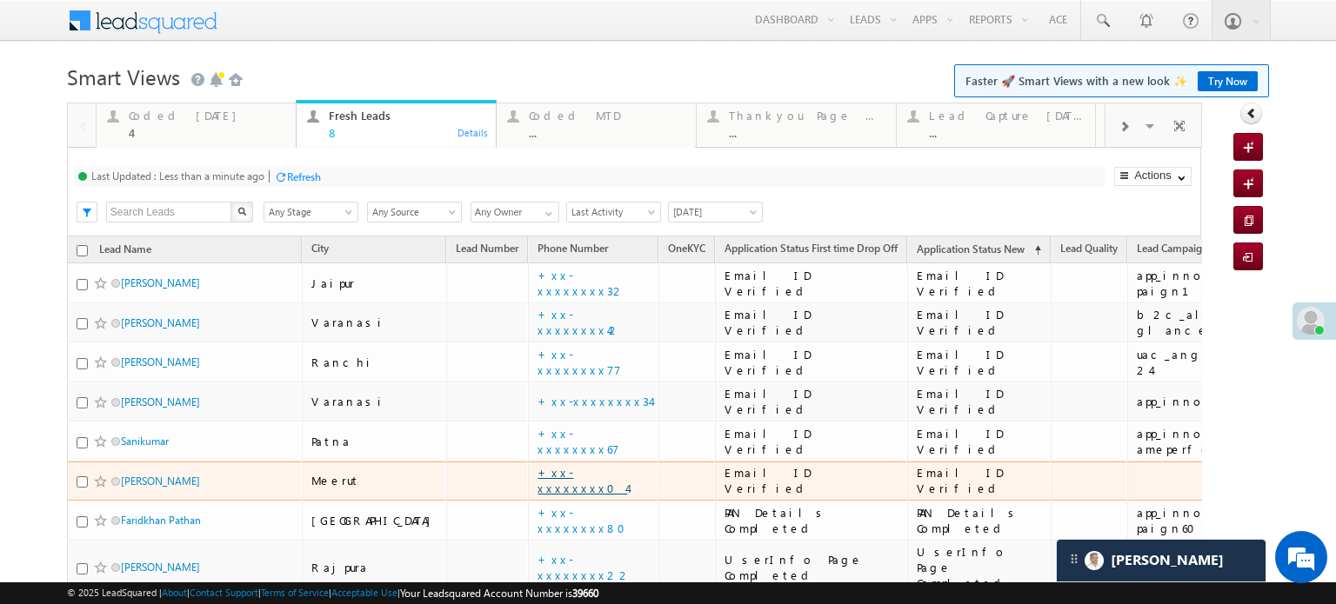
click at [537, 483] on link "+xx-xxxxxxxx04" at bounding box center [582, 480] width 90 height 30
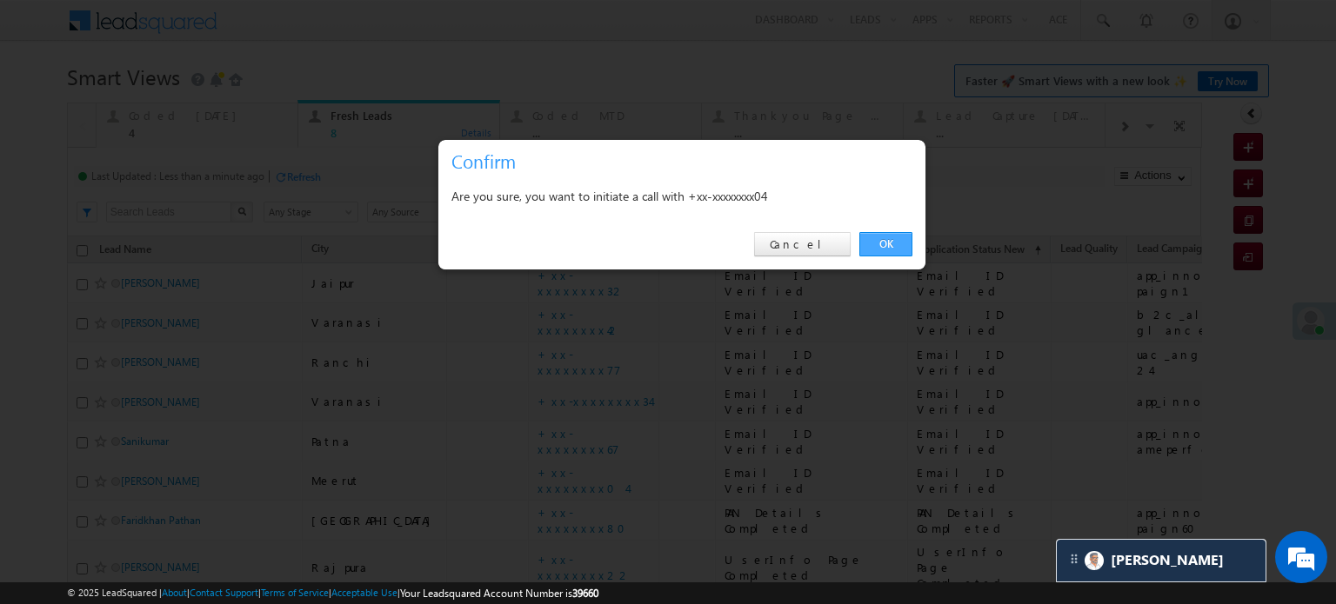
click at [891, 236] on link "OK" at bounding box center [885, 244] width 53 height 24
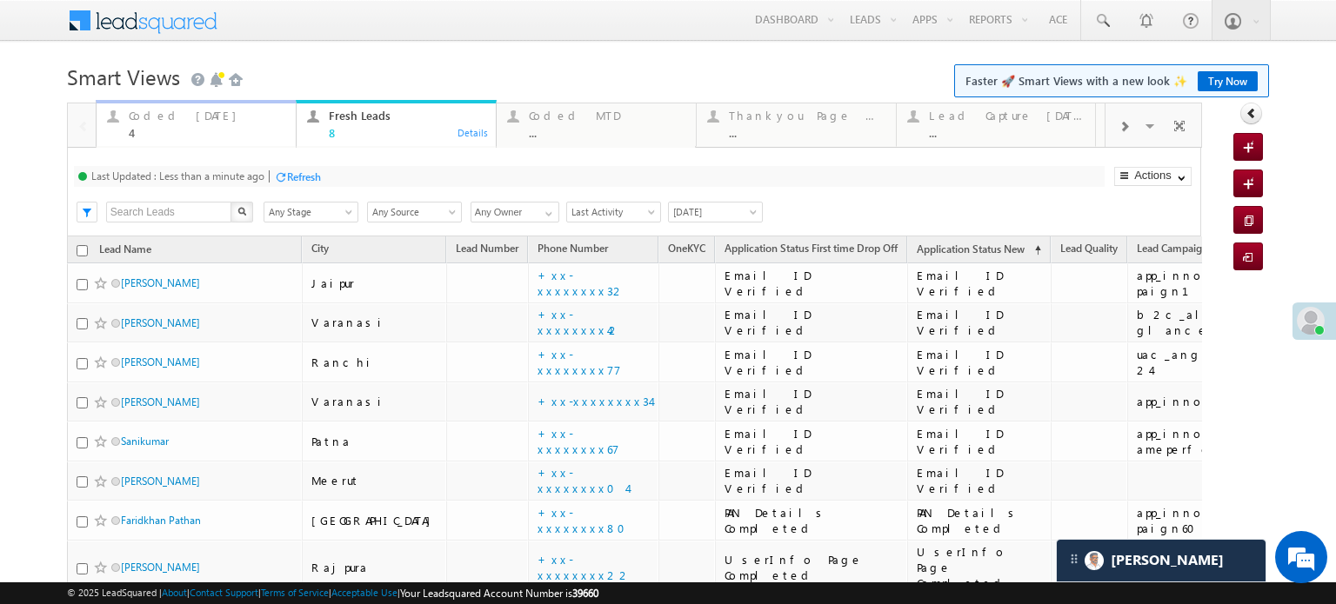
click at [205, 118] on div "Coded Today" at bounding box center [207, 116] width 157 height 14
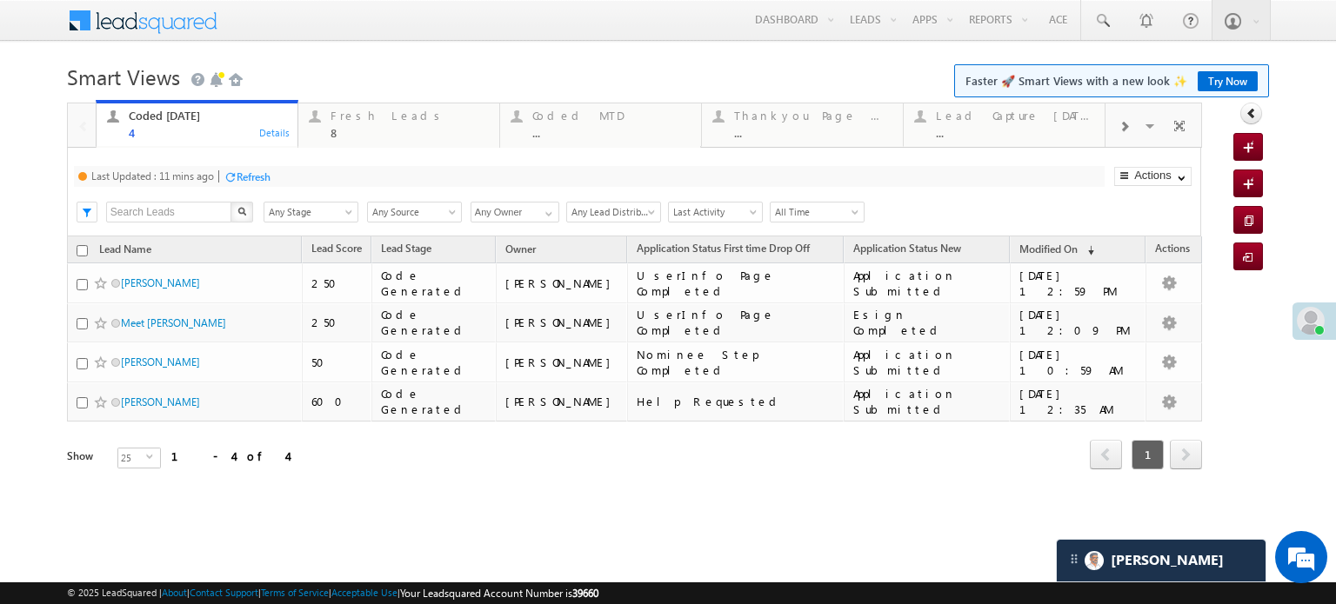
click at [256, 187] on div "Last Updated : 11 mins ago Refresh Refreshing..." at bounding box center [589, 176] width 1031 height 21
click at [250, 179] on div "Refresh" at bounding box center [254, 176] width 34 height 13
click at [250, 179] on div "Coded Today 4 Details Fresh Leads 8 Details Coded MTD ... Details Thankyou Page…" at bounding box center [634, 311] width 1135 height 416
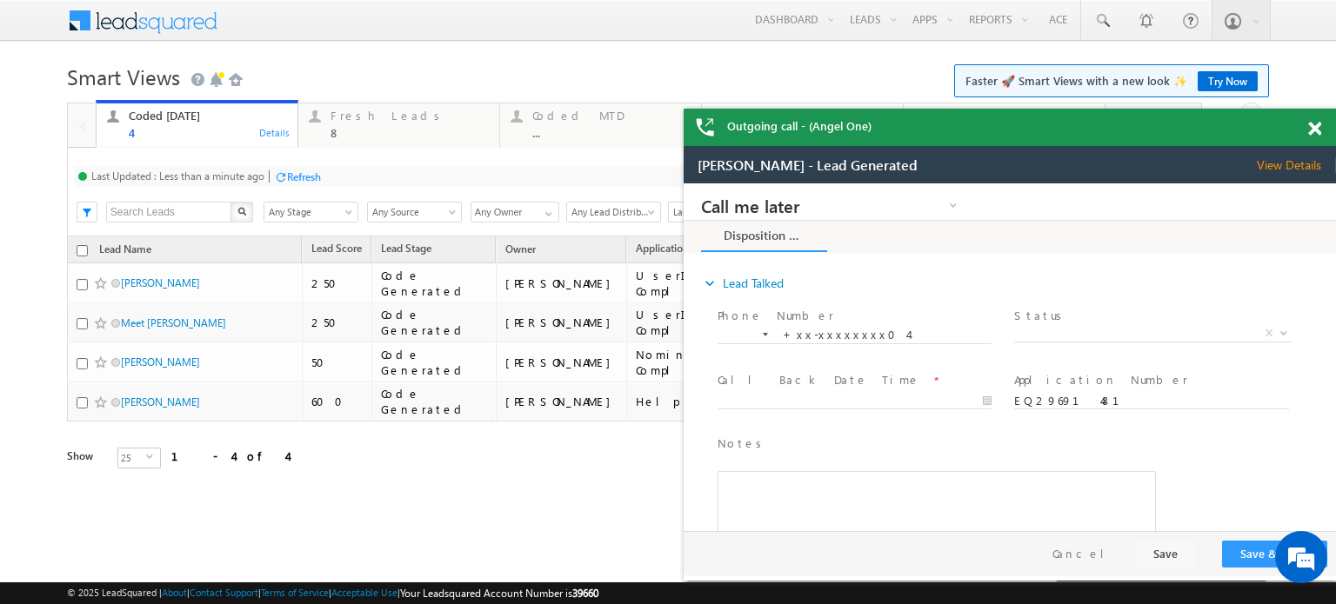
click at [302, 180] on div "Refresh" at bounding box center [304, 176] width 34 height 13
click at [310, 178] on div "Refresh" at bounding box center [304, 176] width 34 height 13
click at [321, 117] on div at bounding box center [315, 116] width 22 height 22
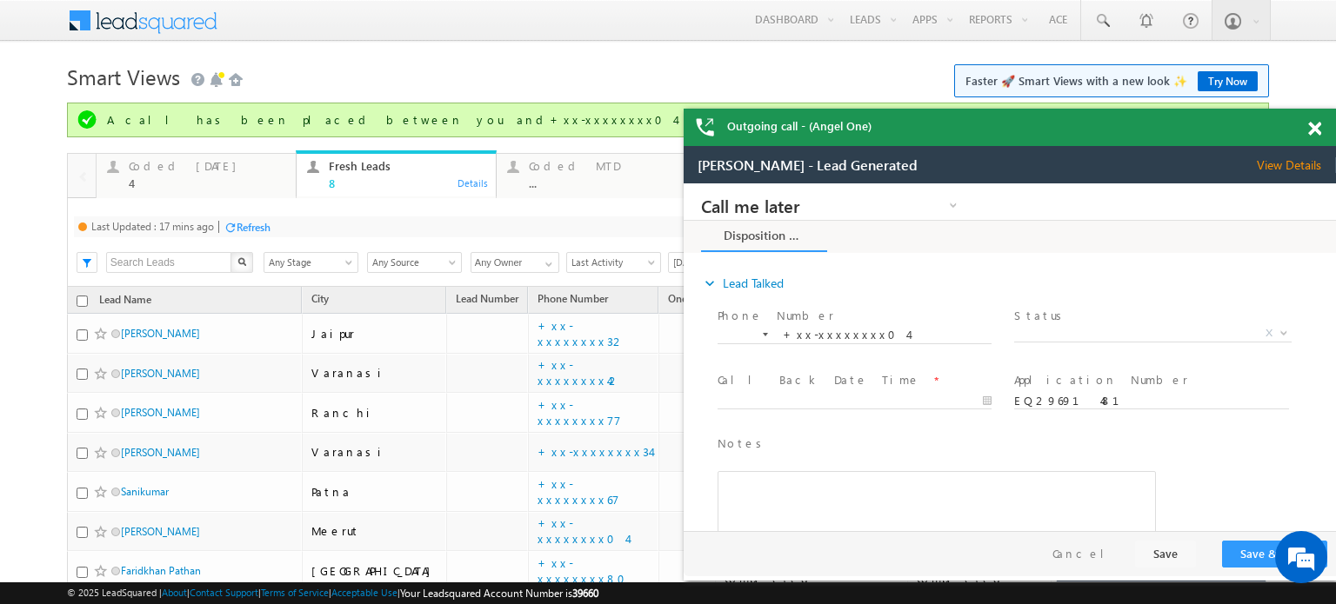
click at [257, 218] on div "Refresh" at bounding box center [247, 226] width 47 height 17
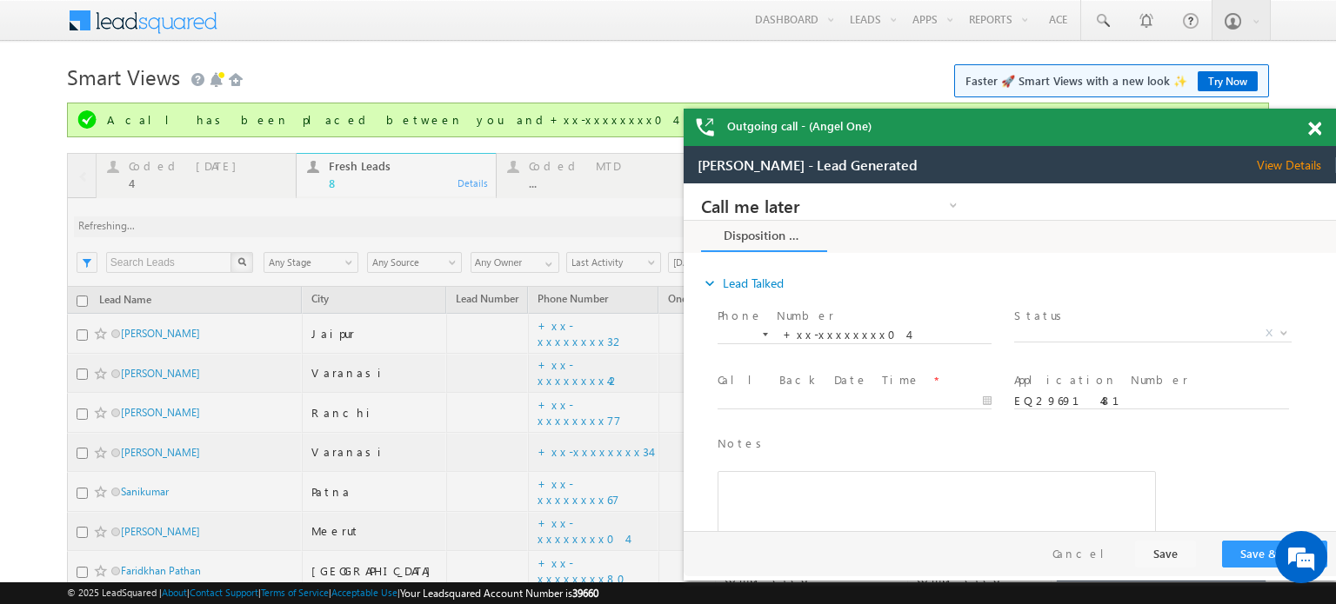
click at [1310, 123] on span at bounding box center [1314, 129] width 13 height 15
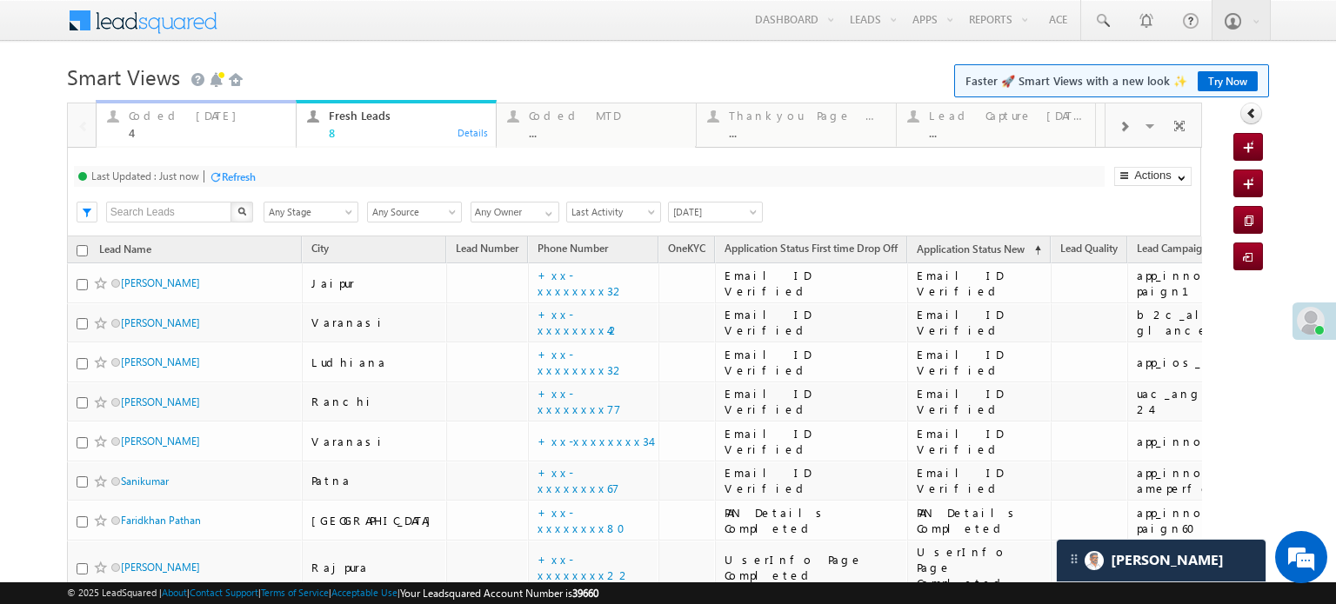
click at [191, 124] on div "Coded Today 4" at bounding box center [207, 122] width 157 height 34
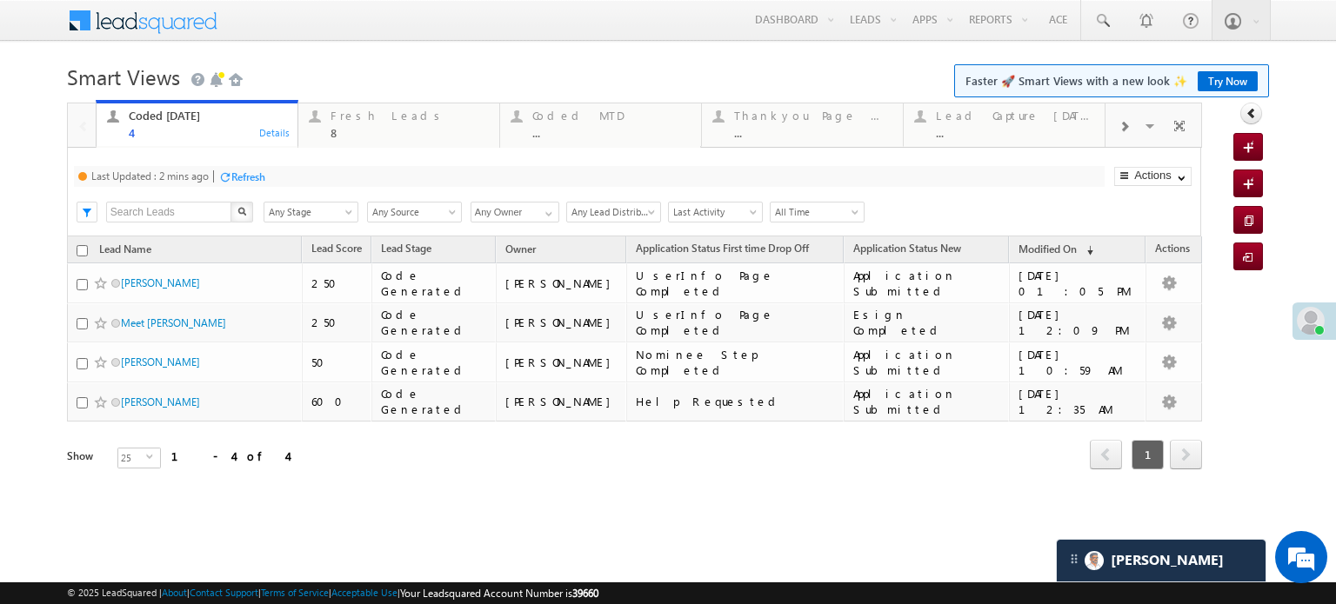
click at [234, 173] on div "Refresh" at bounding box center [248, 176] width 34 height 13
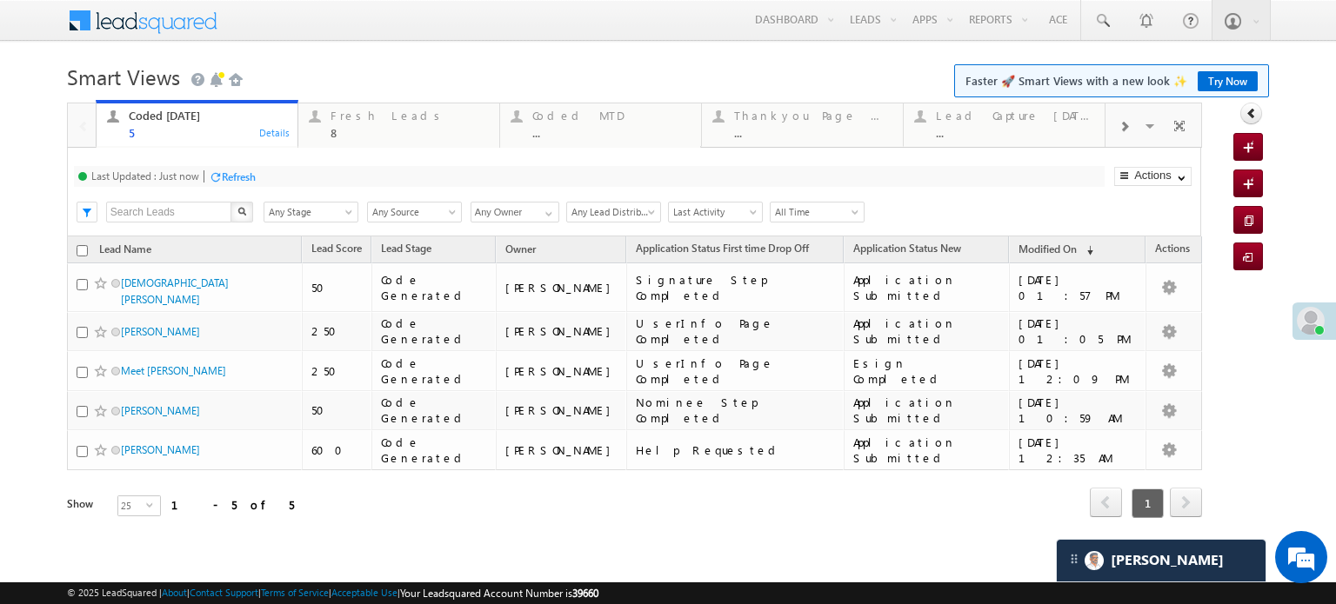
click at [224, 173] on div "Refresh" at bounding box center [239, 176] width 34 height 13
click at [381, 123] on div "Fresh Leads" at bounding box center [409, 116] width 158 height 14
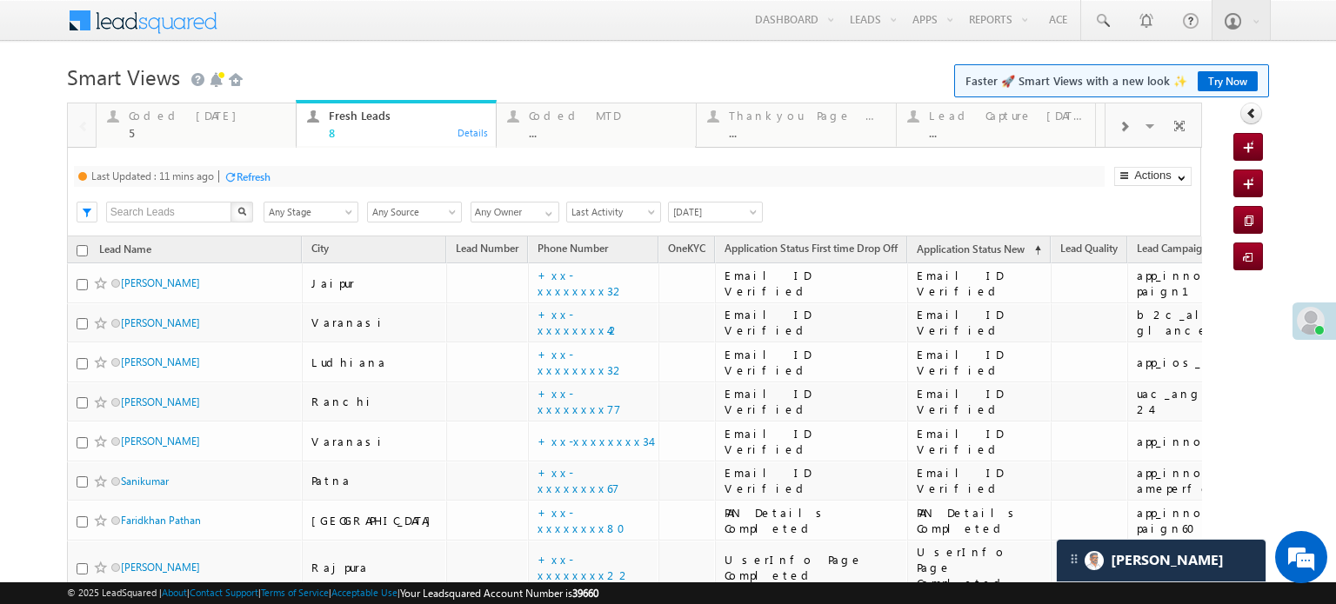
click at [277, 166] on div "Last Updated : 11 mins ago Refresh Refreshing..." at bounding box center [589, 176] width 1031 height 21
click at [270, 173] on div "Refresh" at bounding box center [254, 176] width 34 height 13
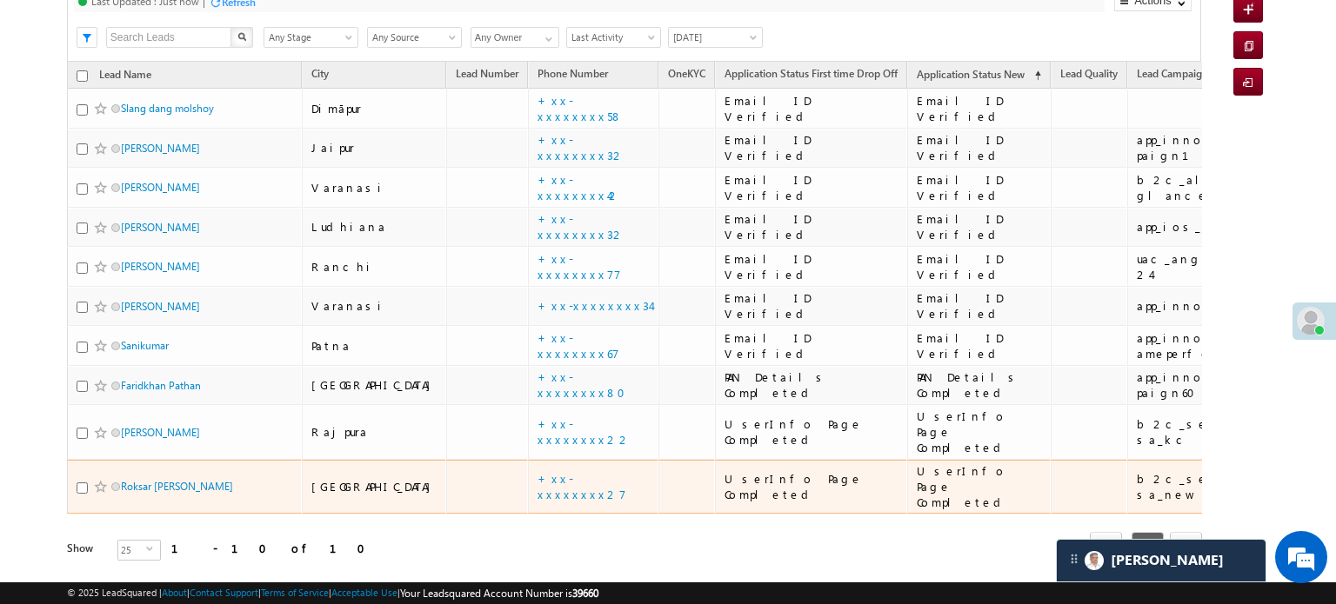
scroll to position [203, 0]
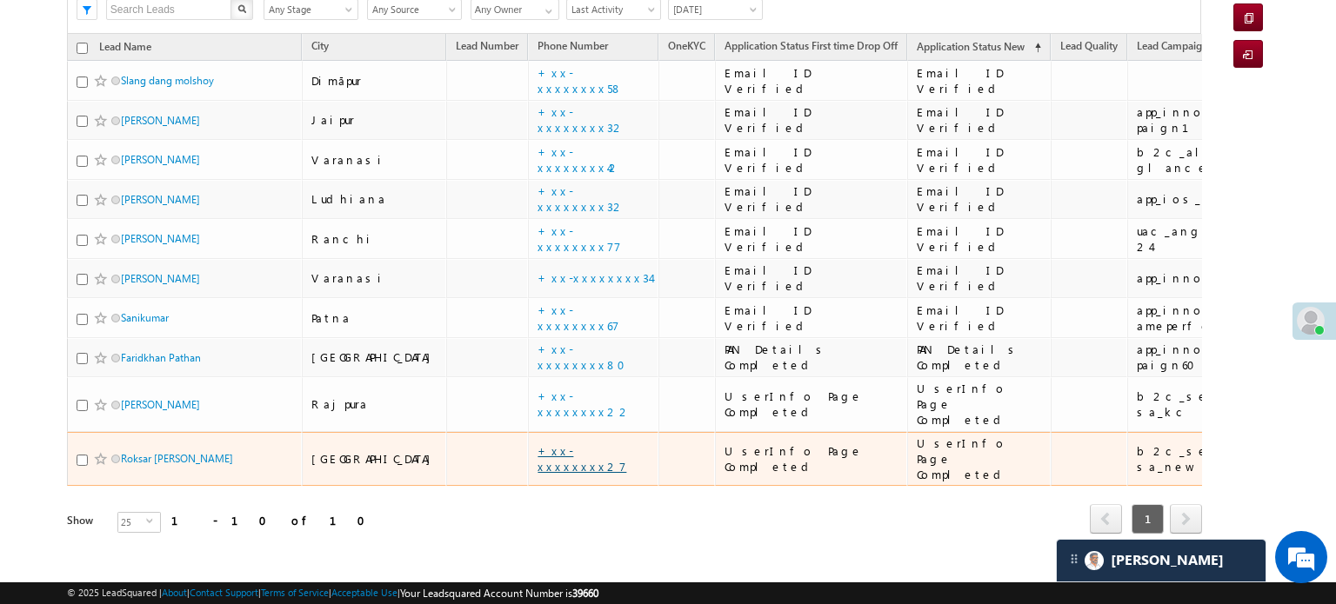
click at [537, 444] on link "+xx-xxxxxxxx27" at bounding box center [581, 459] width 89 height 30
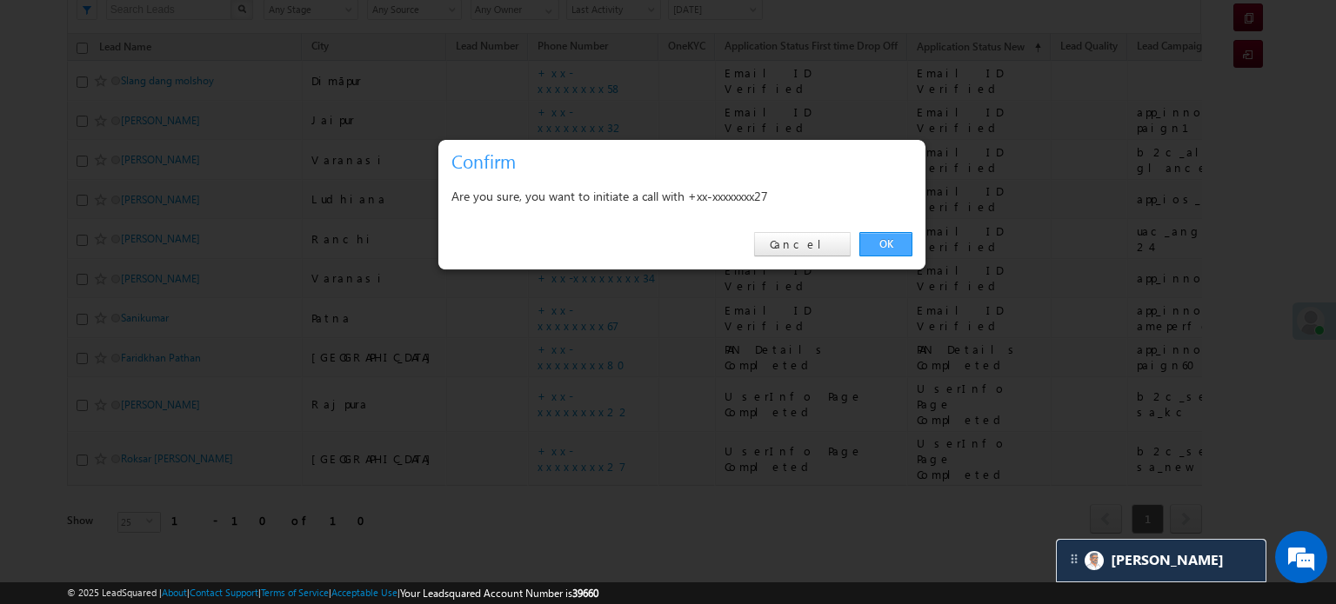
click at [886, 243] on link "OK" at bounding box center [885, 244] width 53 height 24
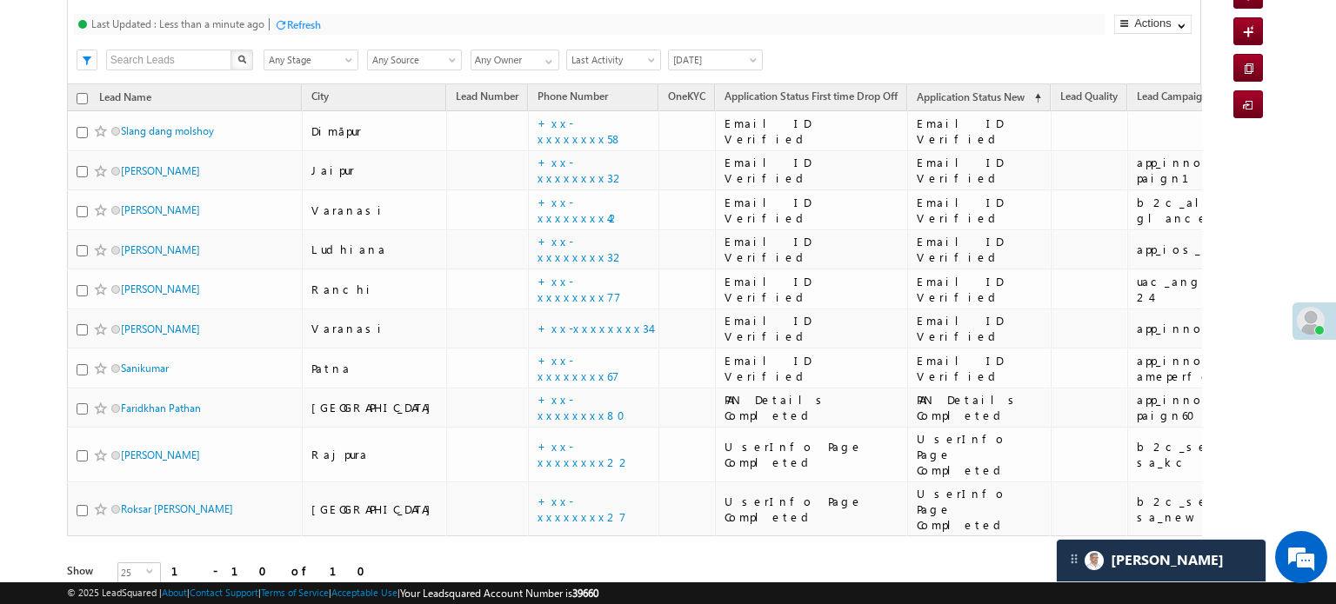
scroll to position [253, 0]
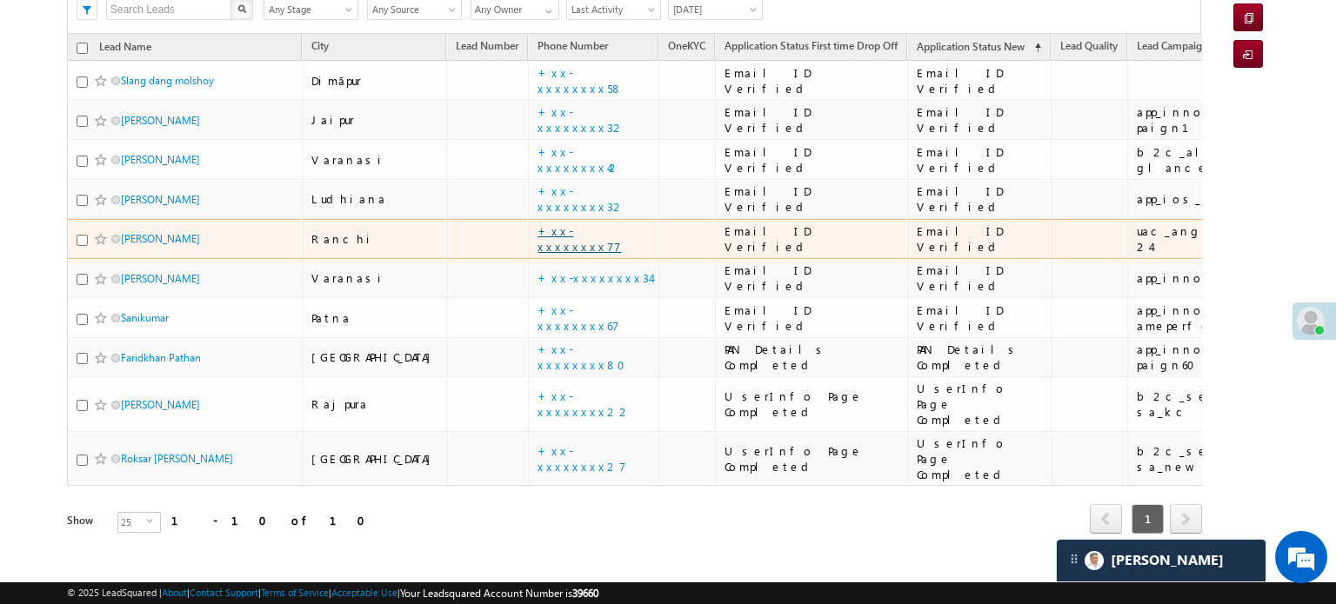
click at [537, 236] on link "+xx-xxxxxxxx77" at bounding box center [578, 239] width 83 height 30
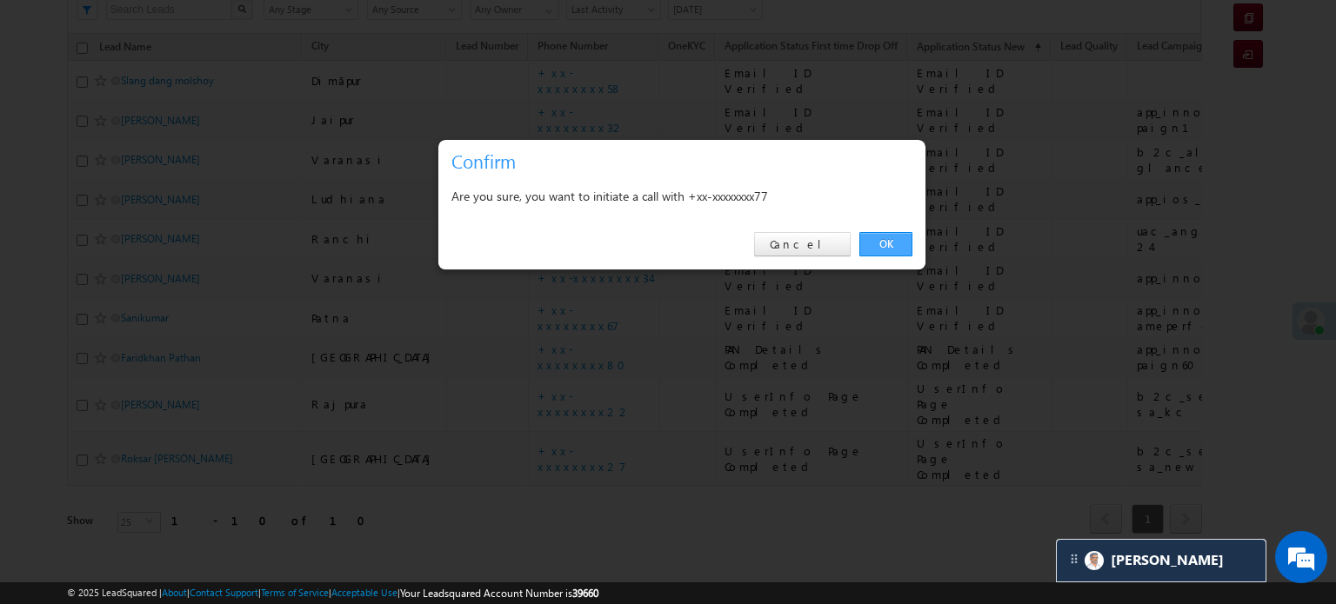
click at [904, 241] on link "OK" at bounding box center [885, 244] width 53 height 24
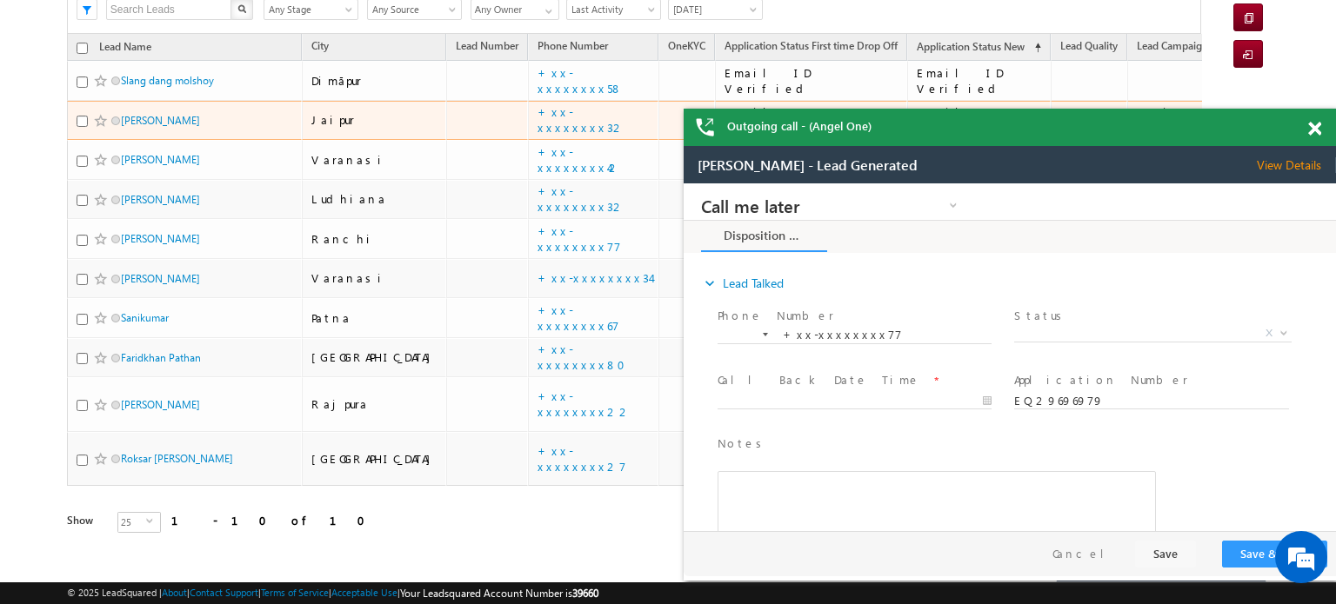
scroll to position [0, 0]
click at [537, 121] on link "+xx-xxxxxxxx32" at bounding box center [581, 119] width 88 height 30
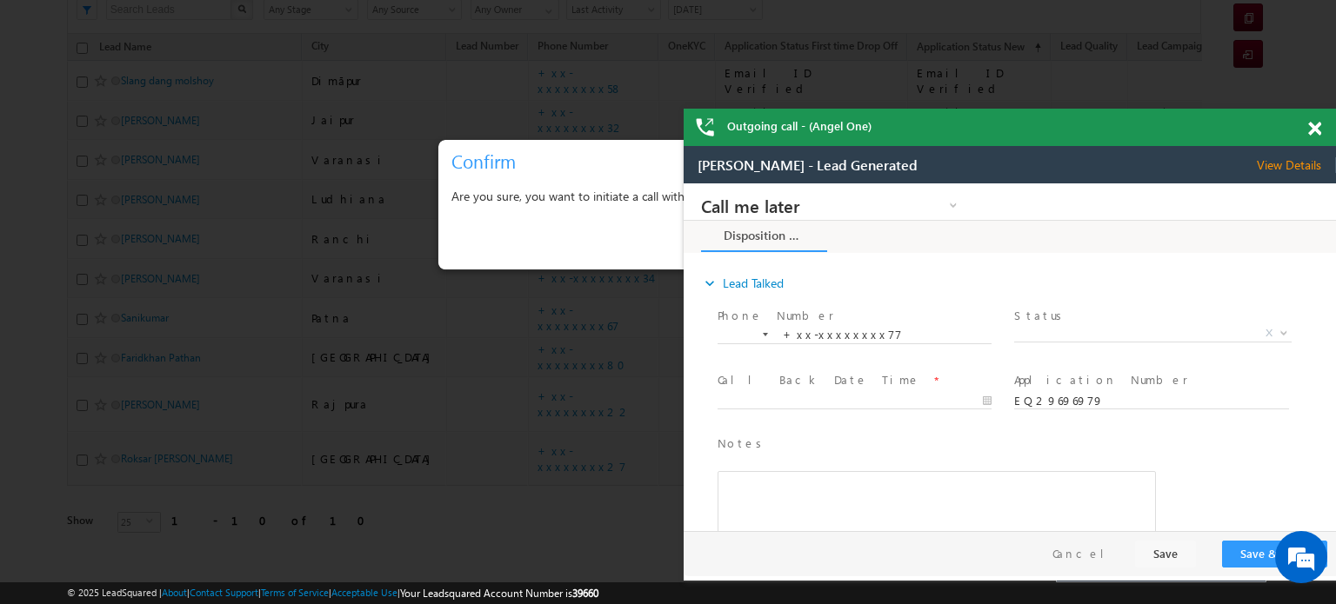
click at [1318, 126] on span at bounding box center [1314, 129] width 13 height 15
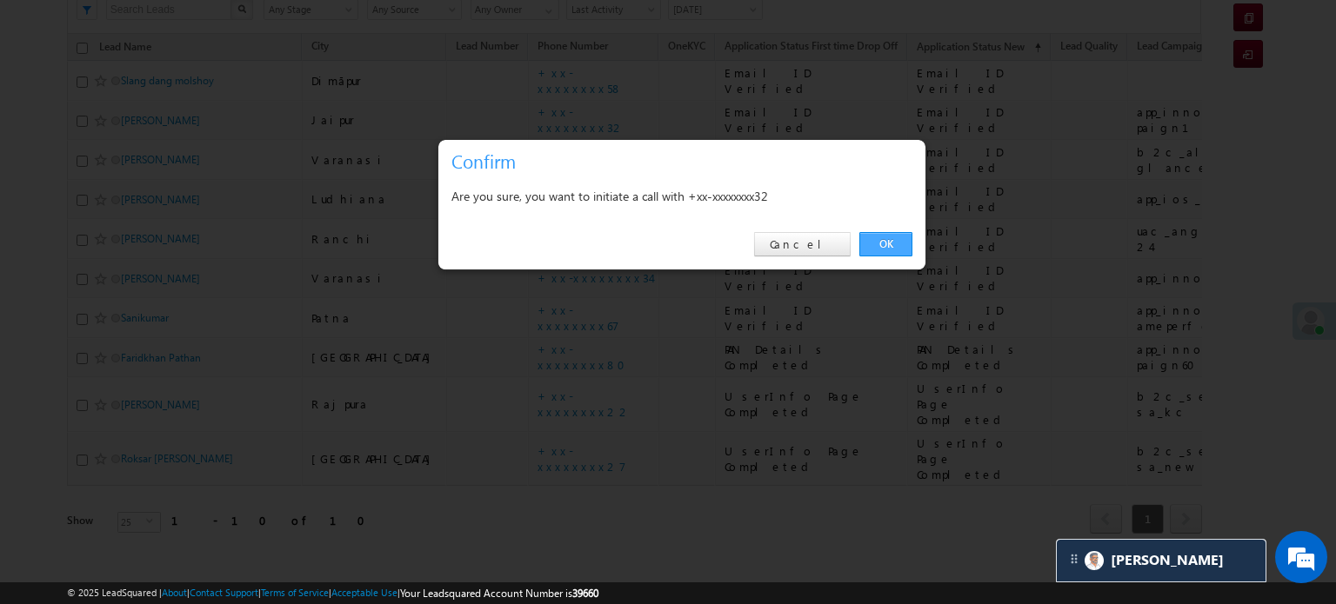
click at [894, 234] on link "OK" at bounding box center [885, 244] width 53 height 24
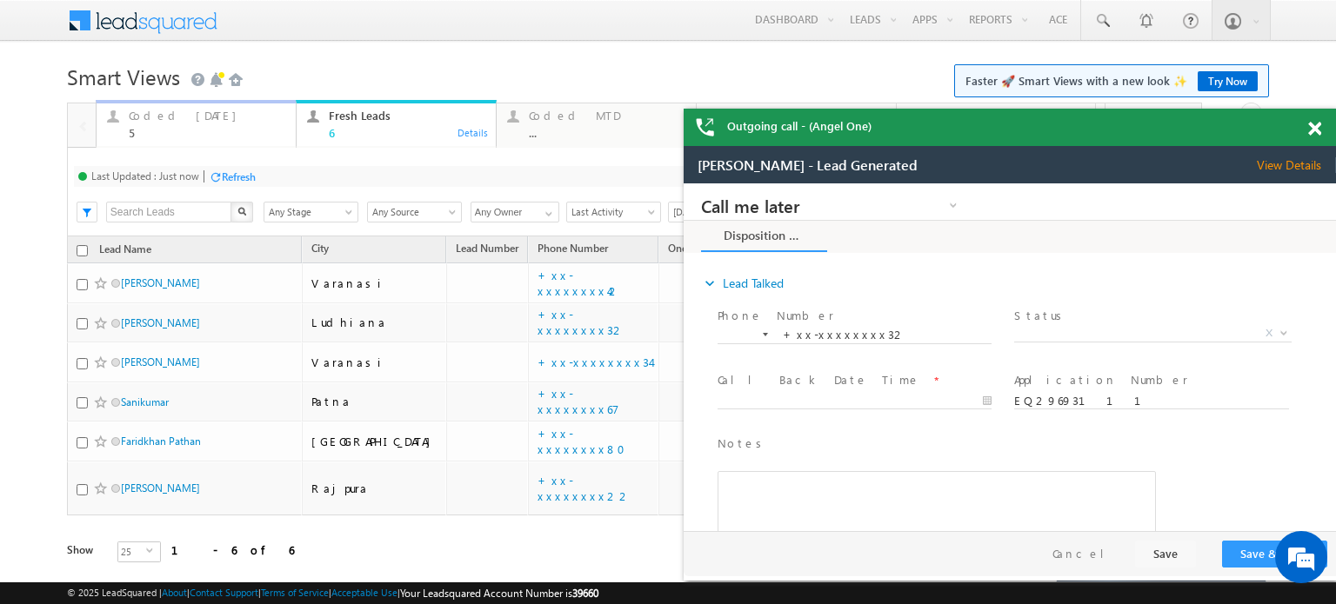
click at [177, 142] on link "Coded Today 5 Details" at bounding box center [196, 123] width 201 height 47
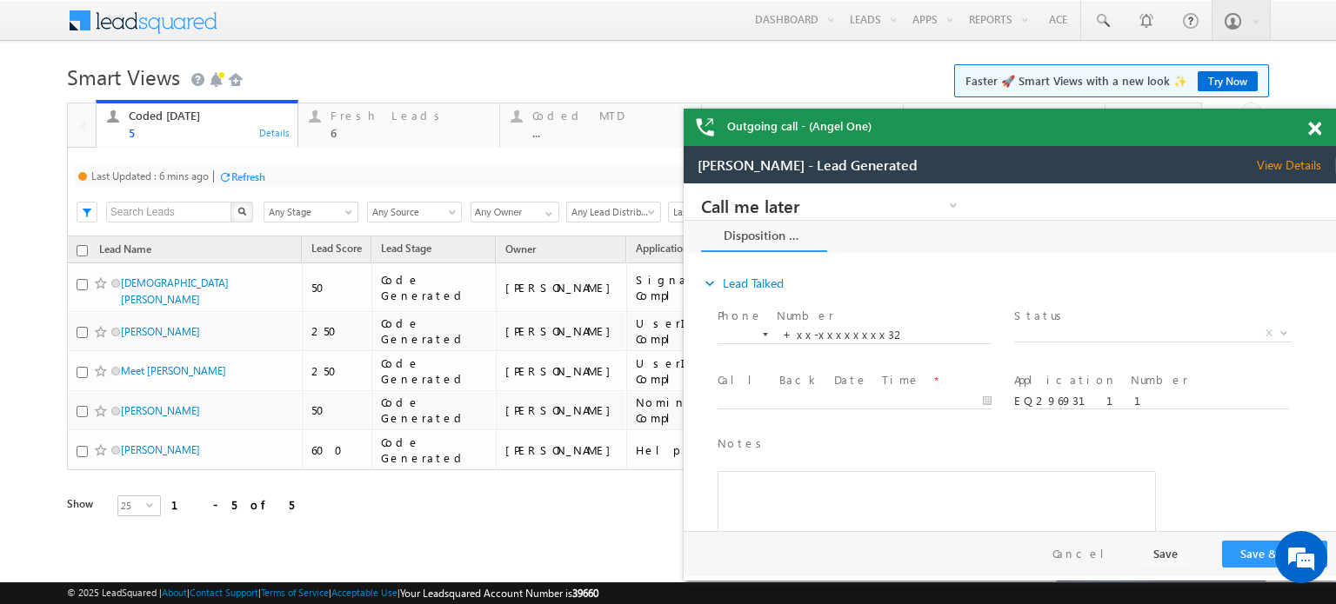
click at [224, 172] on div at bounding box center [224, 176] width 13 height 13
click at [230, 175] on div "Coded Today 5 Details Fresh Leads 6 Details Coded MTD ... Details Thankyou Page…" at bounding box center [634, 335] width 1135 height 464
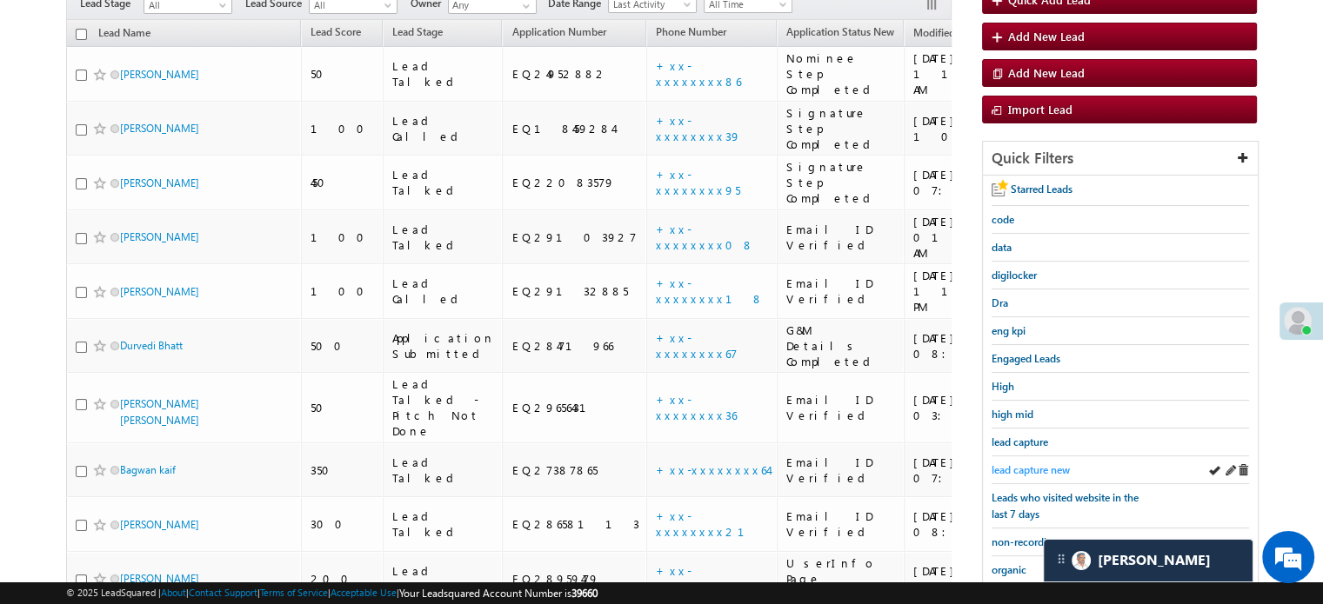
scroll to position [174, 0]
click at [1023, 465] on span "lead capture new" at bounding box center [1030, 470] width 78 height 13
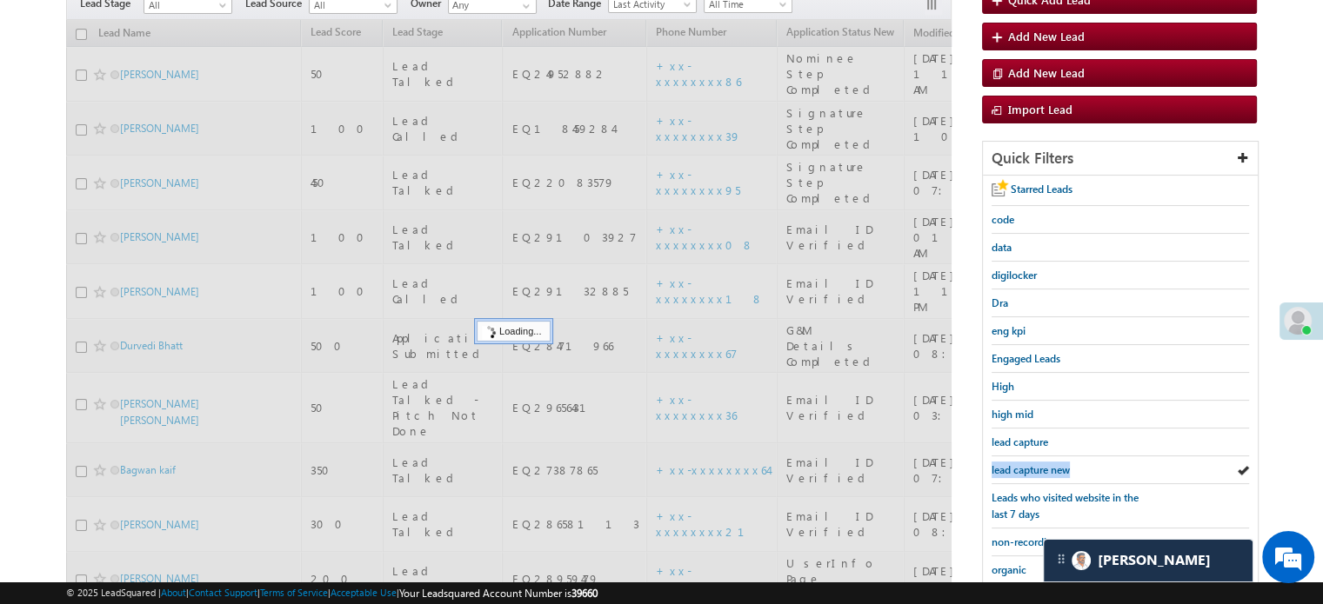
click at [1023, 465] on span "lead capture new" at bounding box center [1030, 470] width 78 height 13
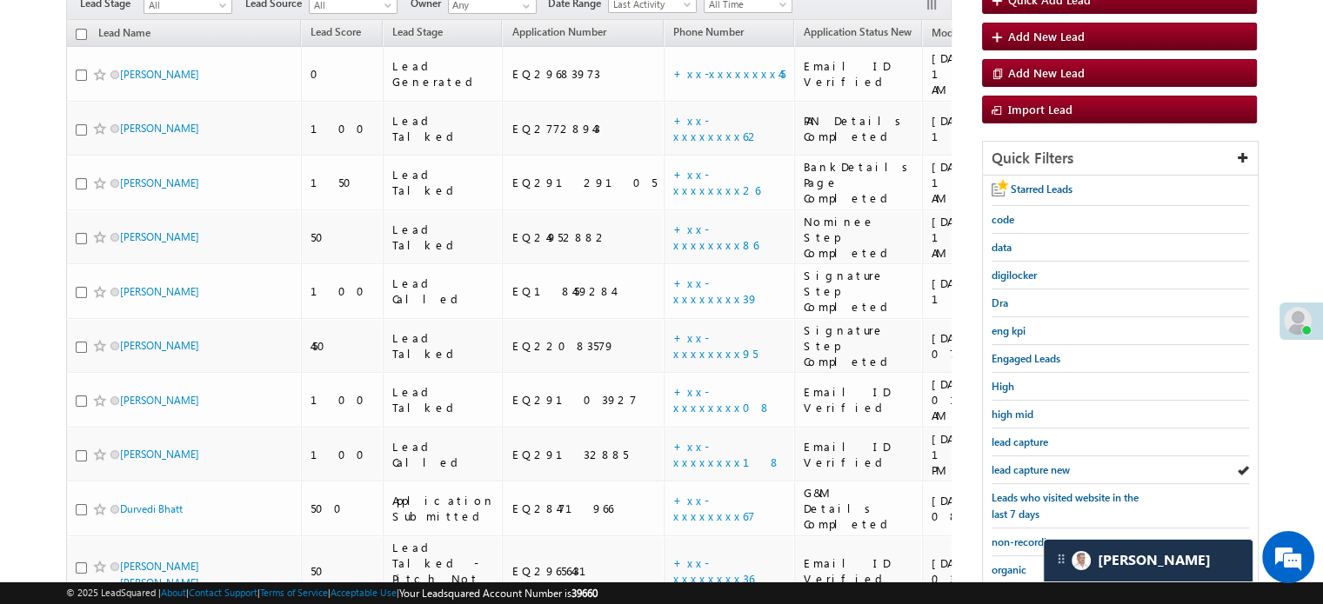
click at [1023, 465] on span "lead capture new" at bounding box center [1030, 470] width 78 height 13
click at [1027, 464] on span "lead capture new" at bounding box center [1030, 470] width 78 height 13
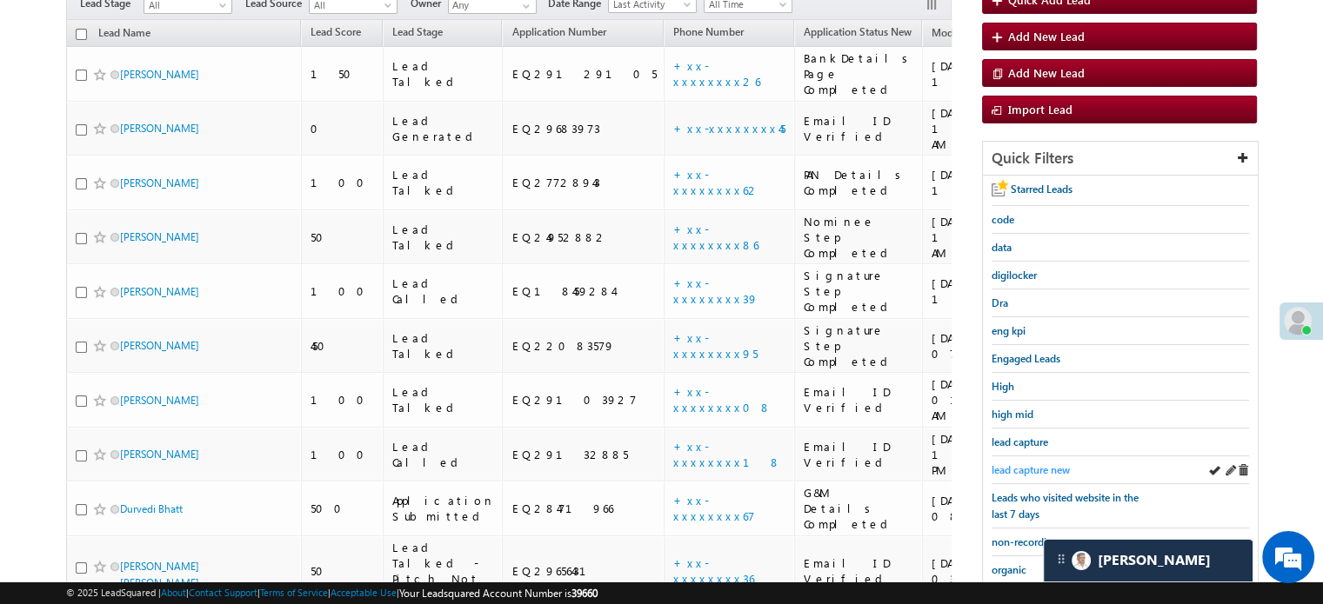
click at [1033, 470] on span "lead capture new" at bounding box center [1030, 470] width 78 height 13
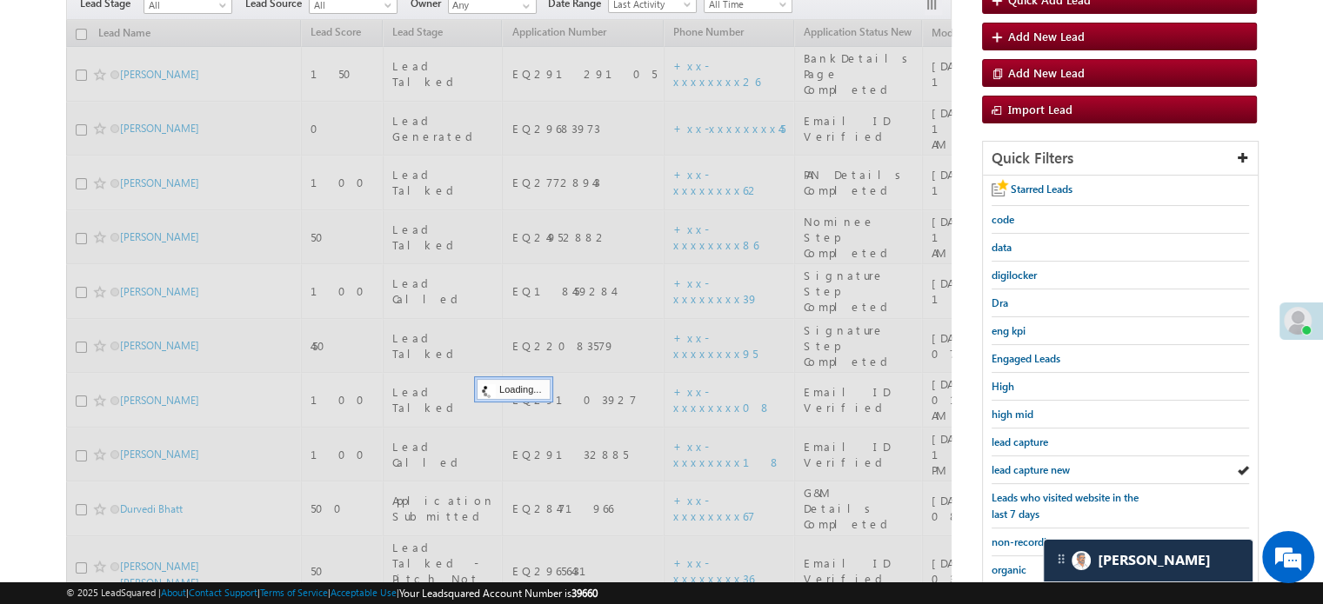
click at [1033, 470] on span "lead capture new" at bounding box center [1030, 470] width 78 height 13
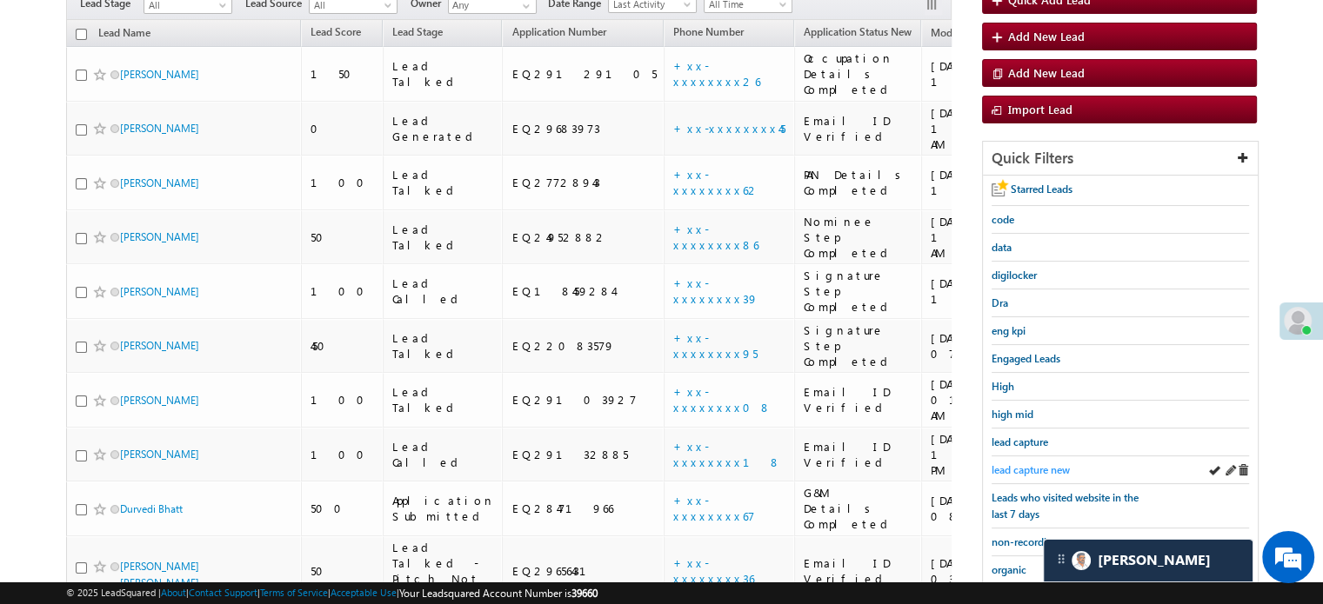
click at [1032, 469] on span "lead capture new" at bounding box center [1030, 470] width 78 height 13
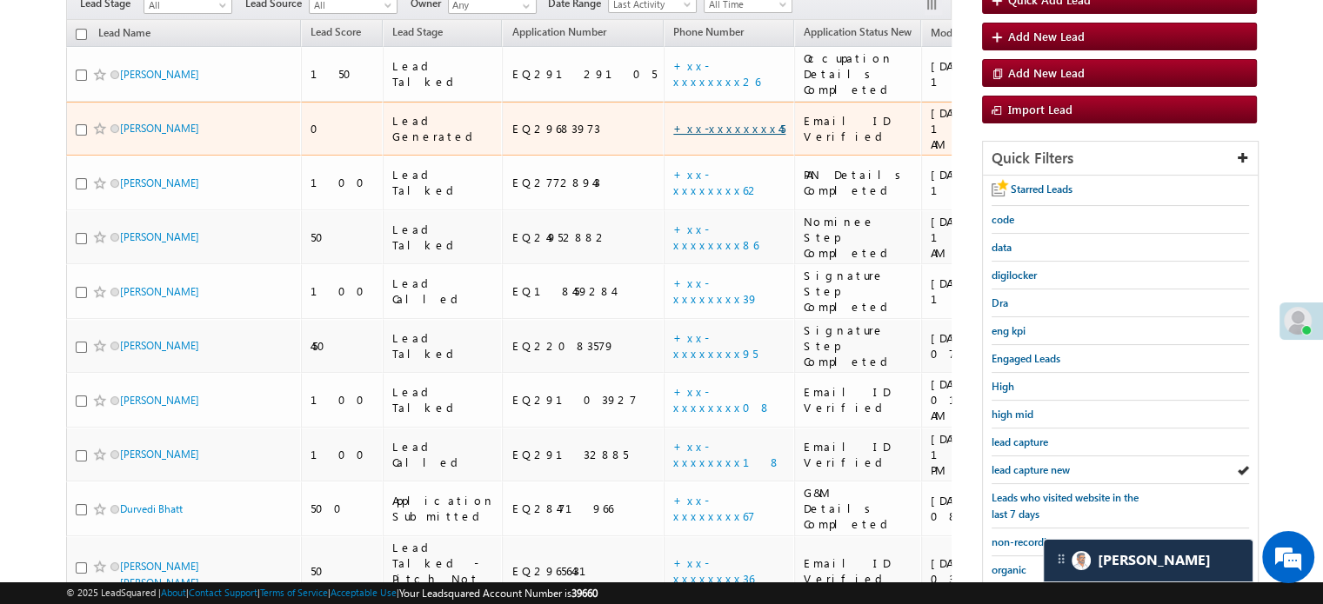
click at [673, 121] on link "+xx-xxxxxxxx45" at bounding box center [729, 128] width 112 height 15
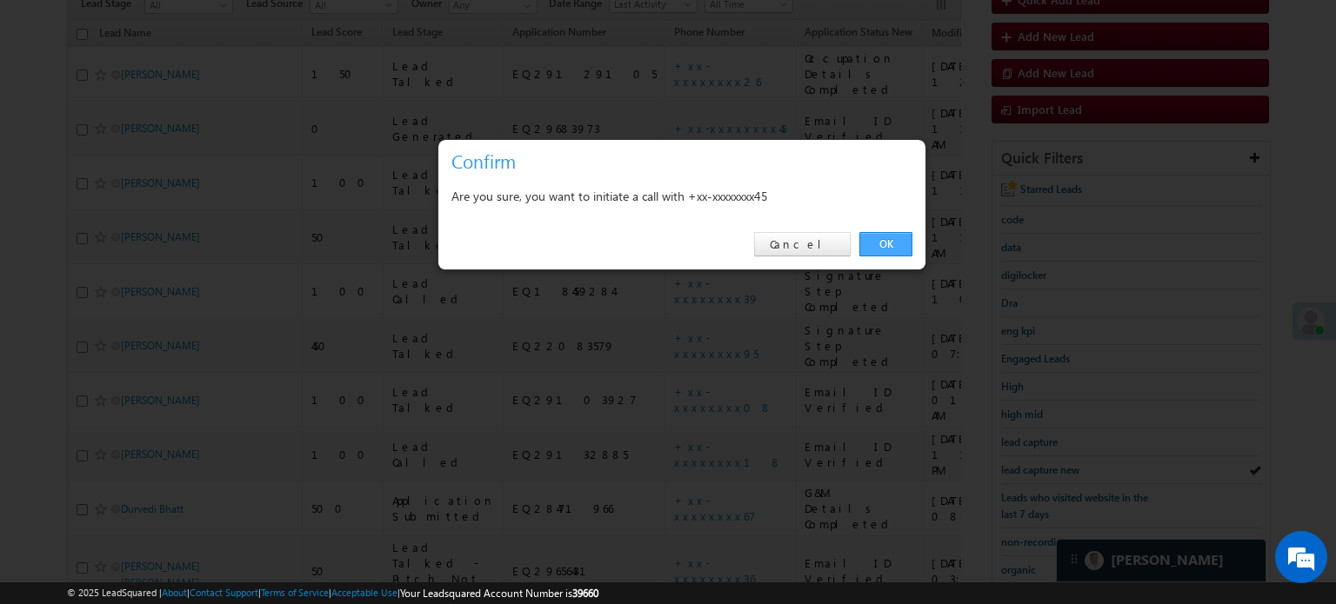
click at [884, 244] on link "OK" at bounding box center [885, 244] width 53 height 24
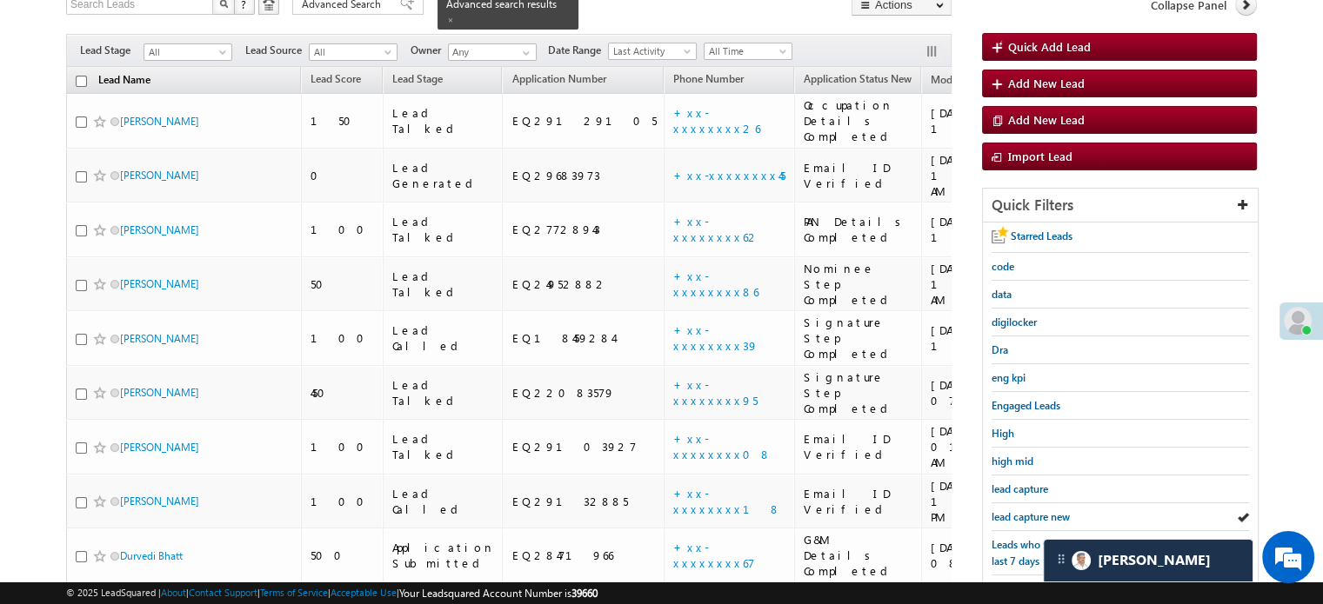
scroll to position [220, 0]
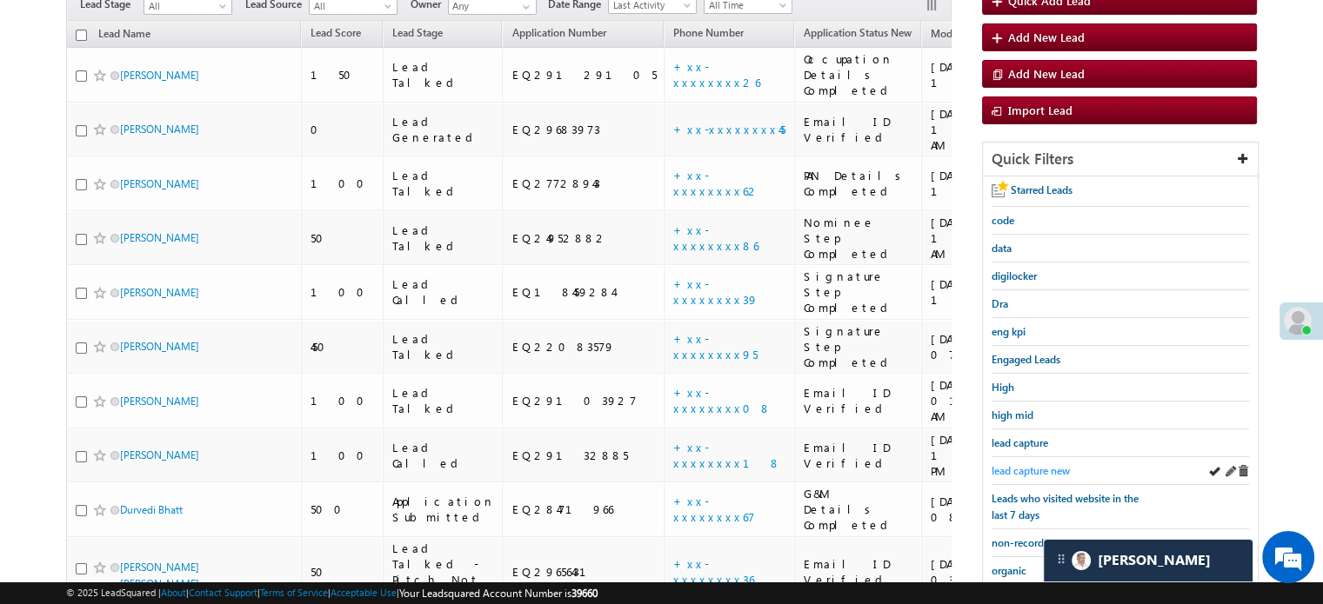
click at [1033, 465] on span "lead capture new" at bounding box center [1030, 470] width 78 height 13
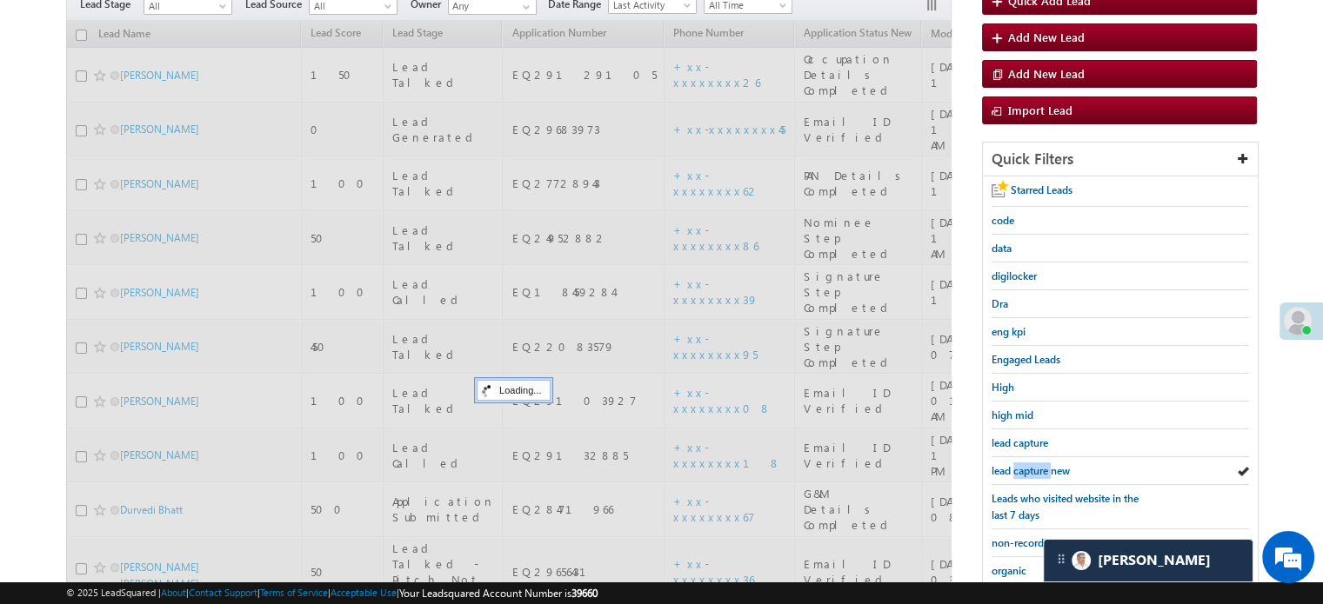
click at [1033, 465] on span "lead capture new" at bounding box center [1030, 470] width 78 height 13
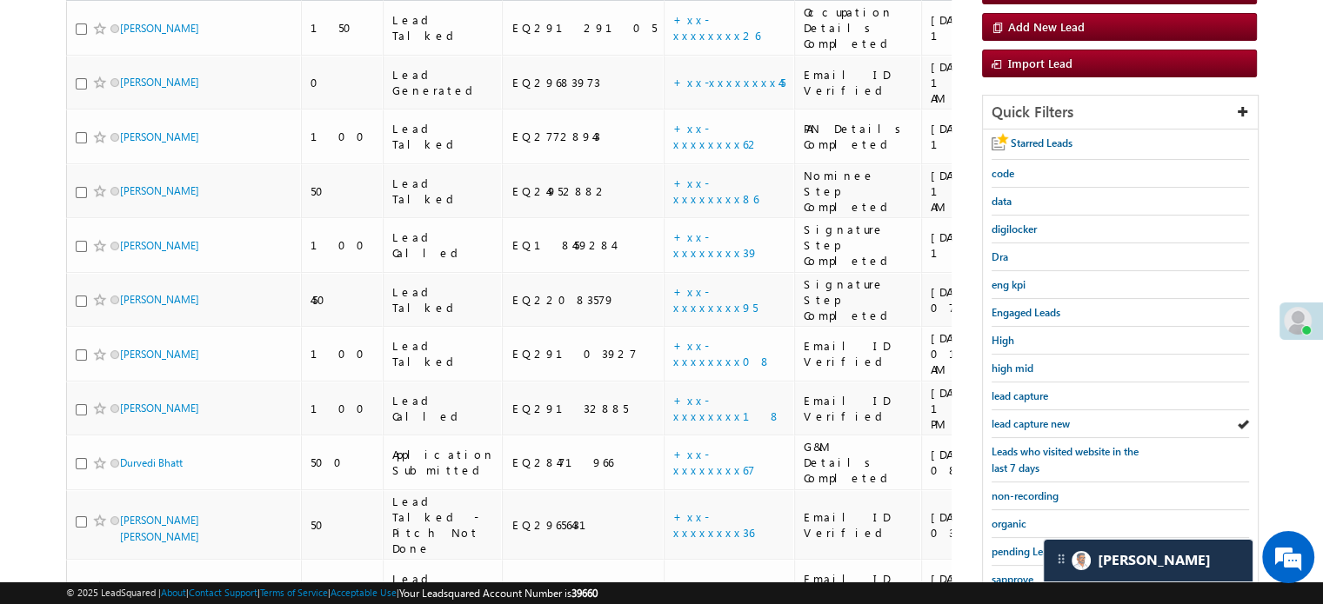
scroll to position [174, 0]
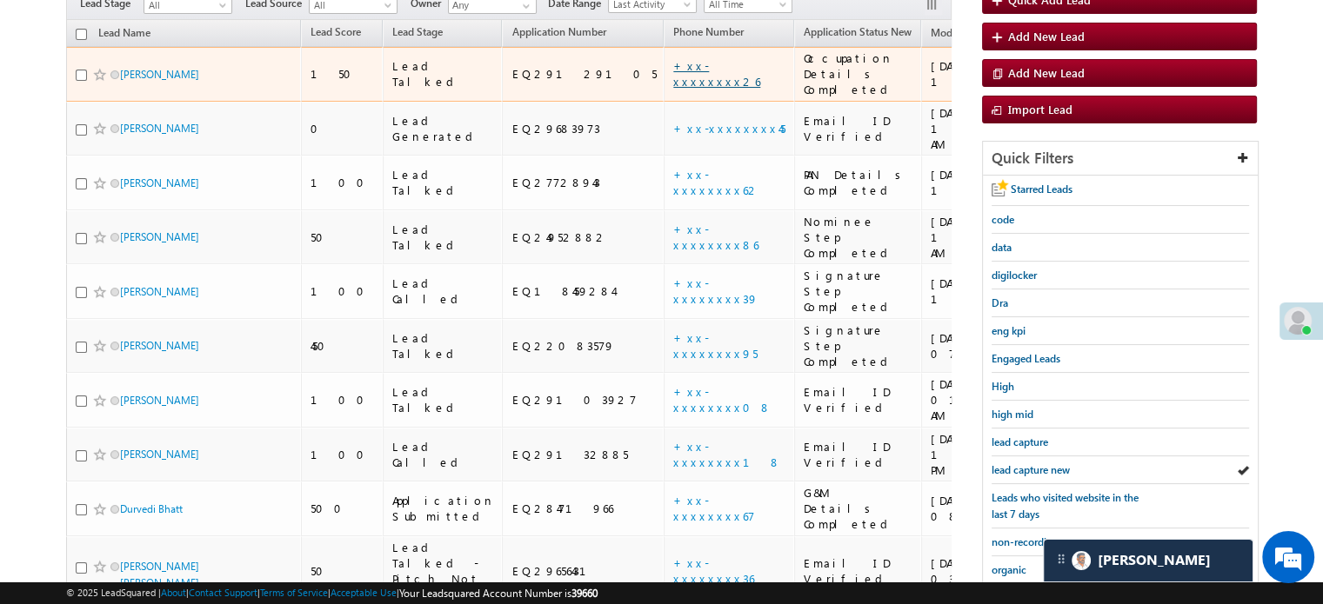
click at [673, 58] on link "+xx-xxxxxxxx26" at bounding box center [716, 73] width 87 height 30
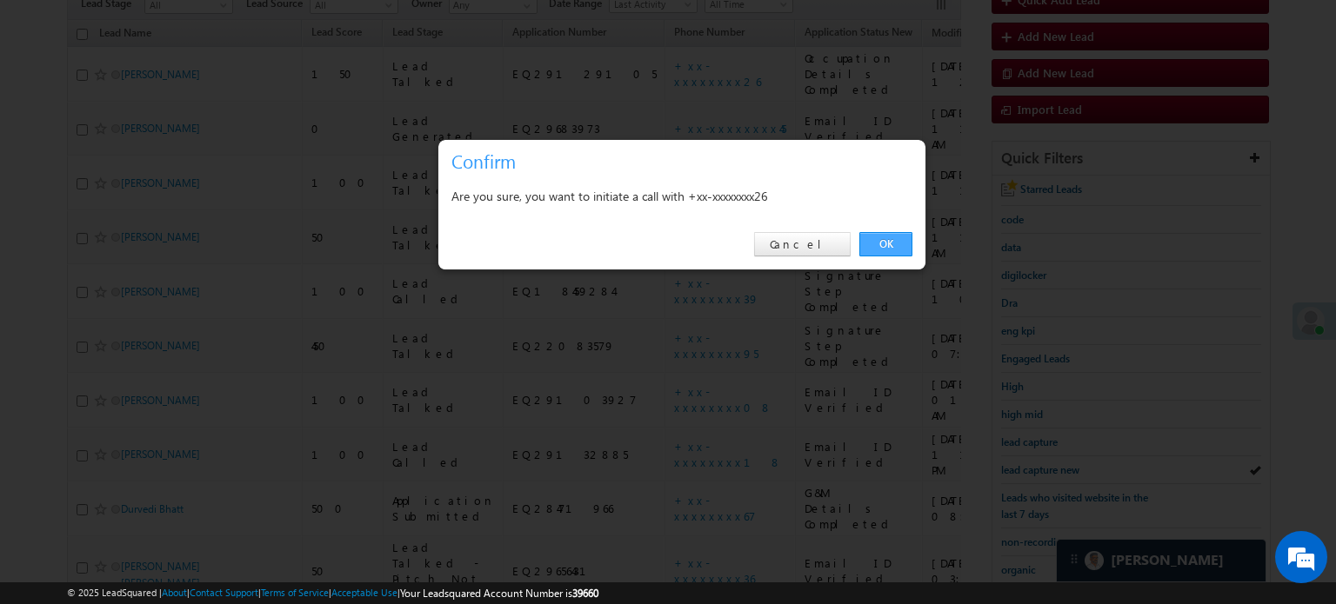
click at [901, 243] on link "OK" at bounding box center [885, 244] width 53 height 24
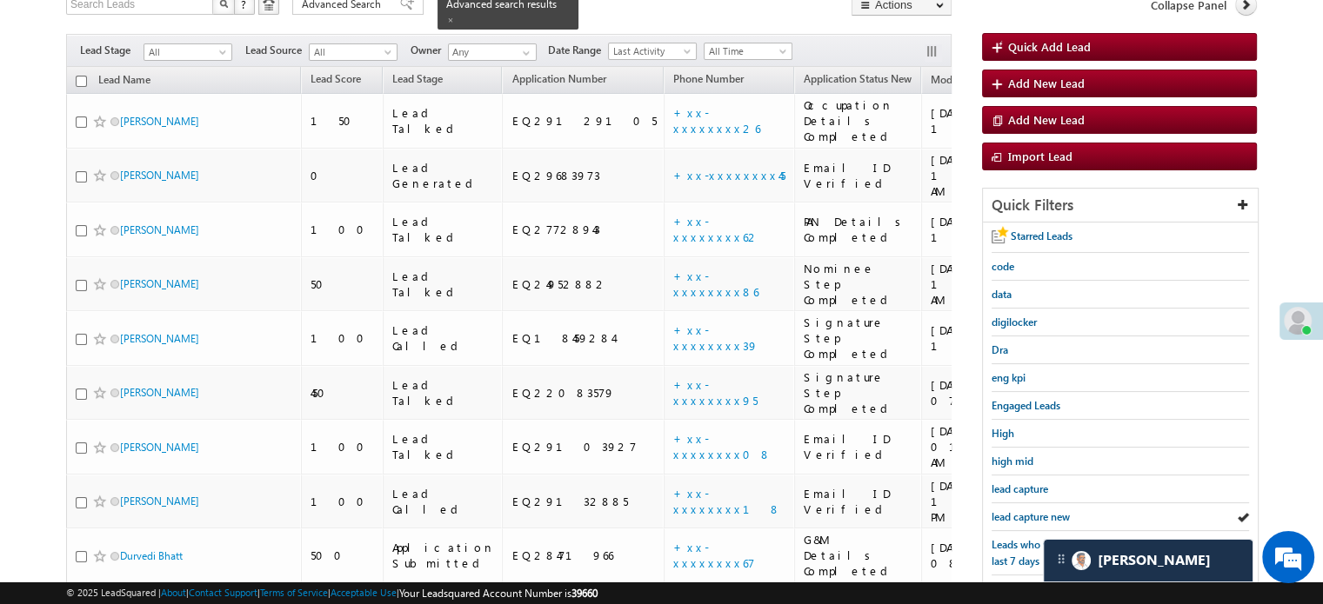
scroll to position [220, 0]
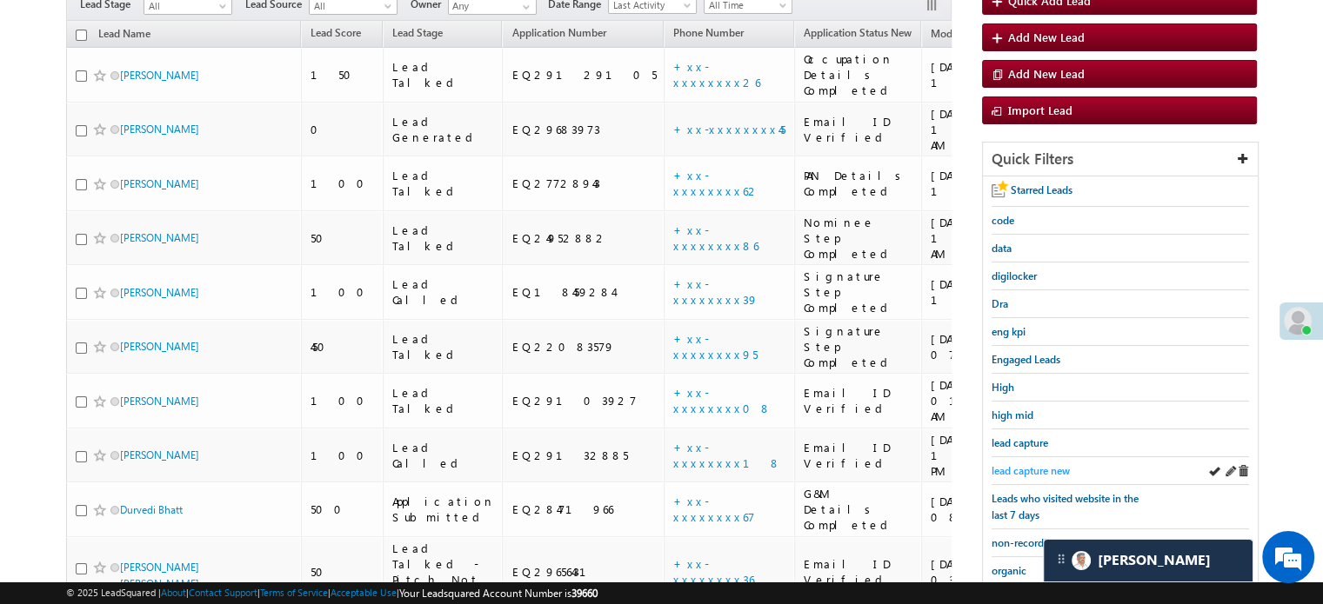
click at [1030, 464] on span "lead capture new" at bounding box center [1030, 470] width 78 height 13
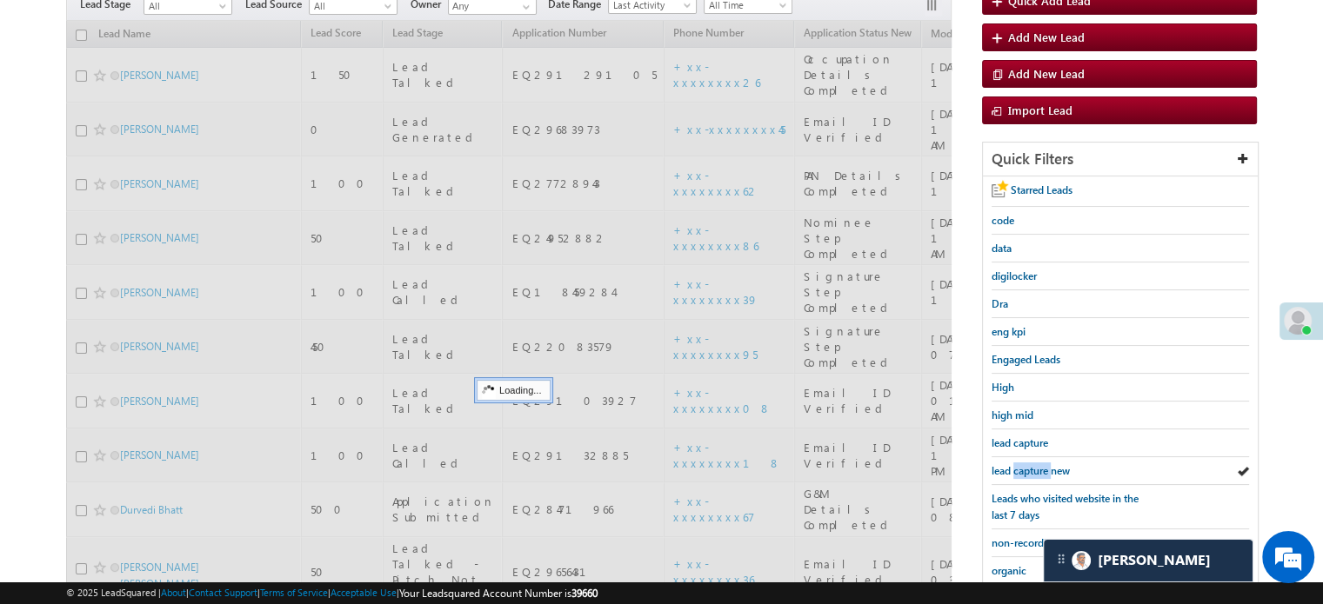
click at [1030, 464] on span "lead capture new" at bounding box center [1030, 470] width 78 height 13
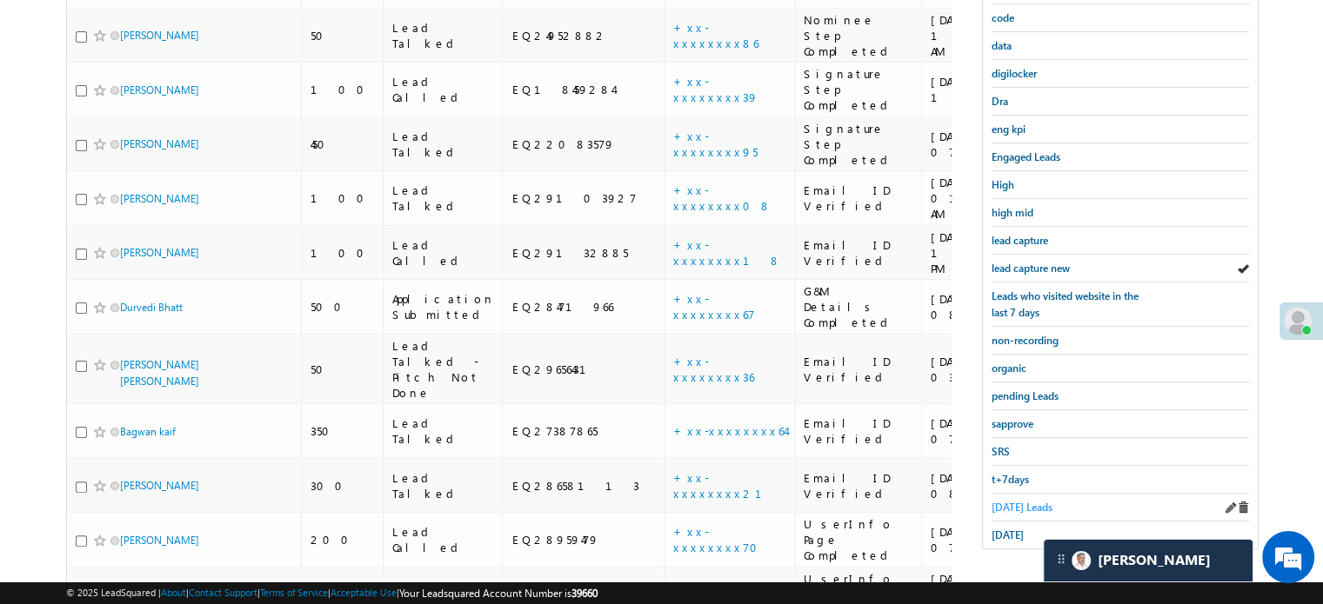
click at [1016, 501] on span "Today's Leads" at bounding box center [1021, 507] width 61 height 13
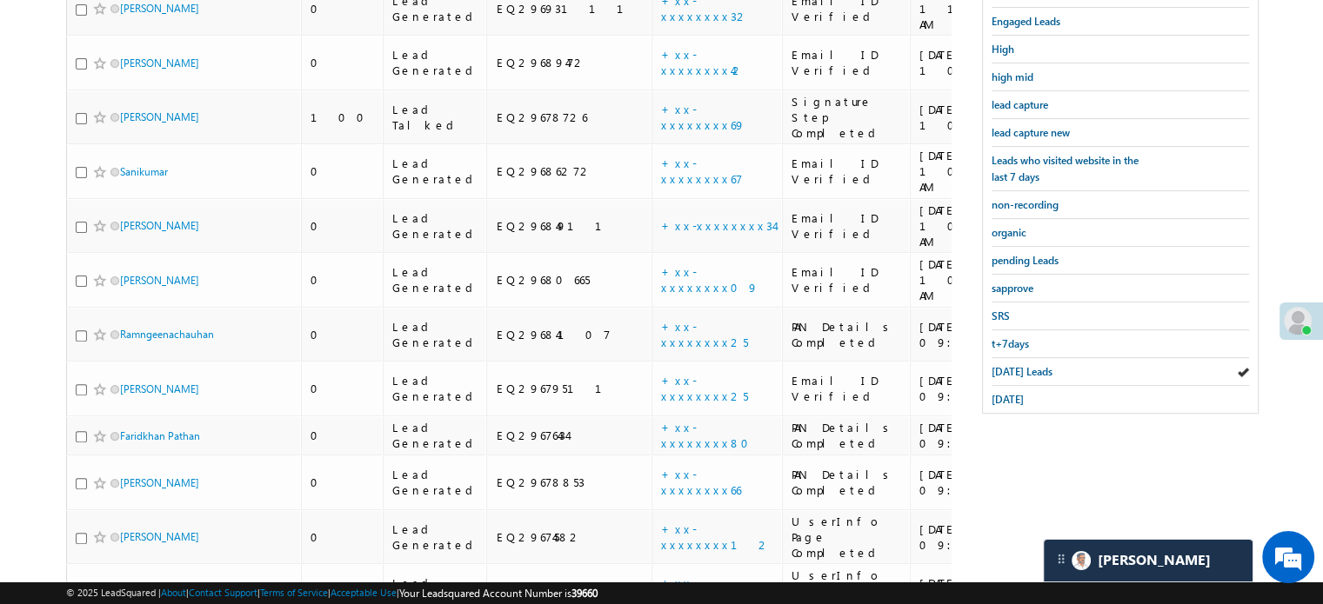
scroll to position [164, 0]
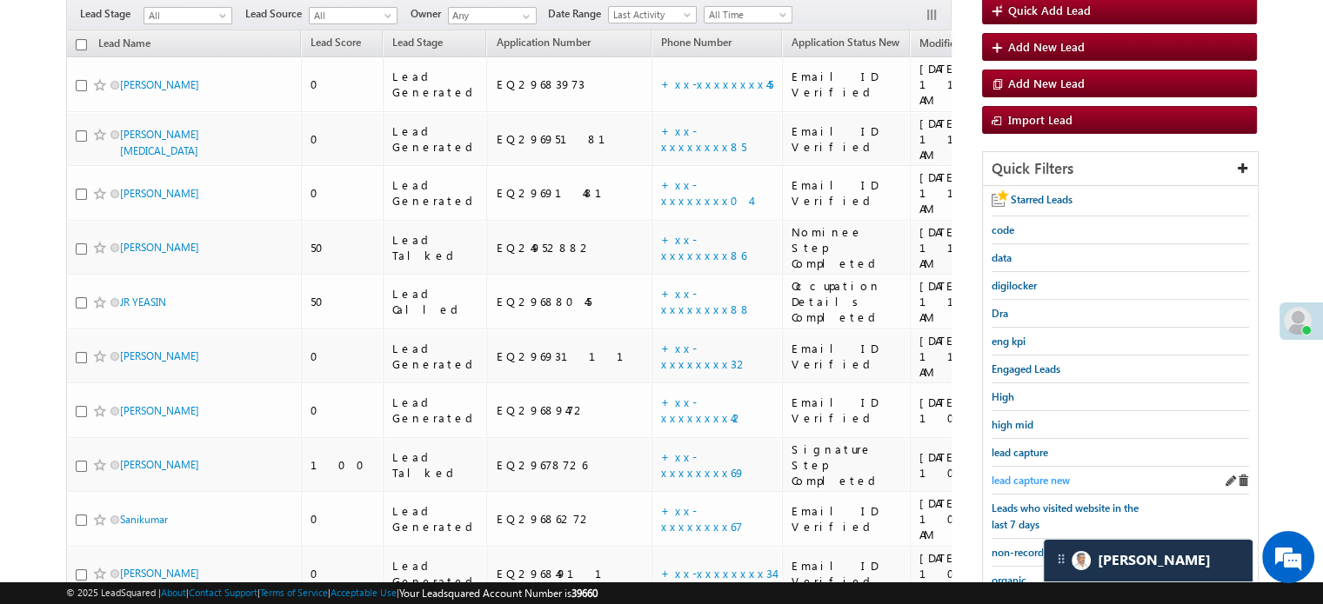
click at [1025, 475] on span "lead capture new" at bounding box center [1030, 480] width 78 height 13
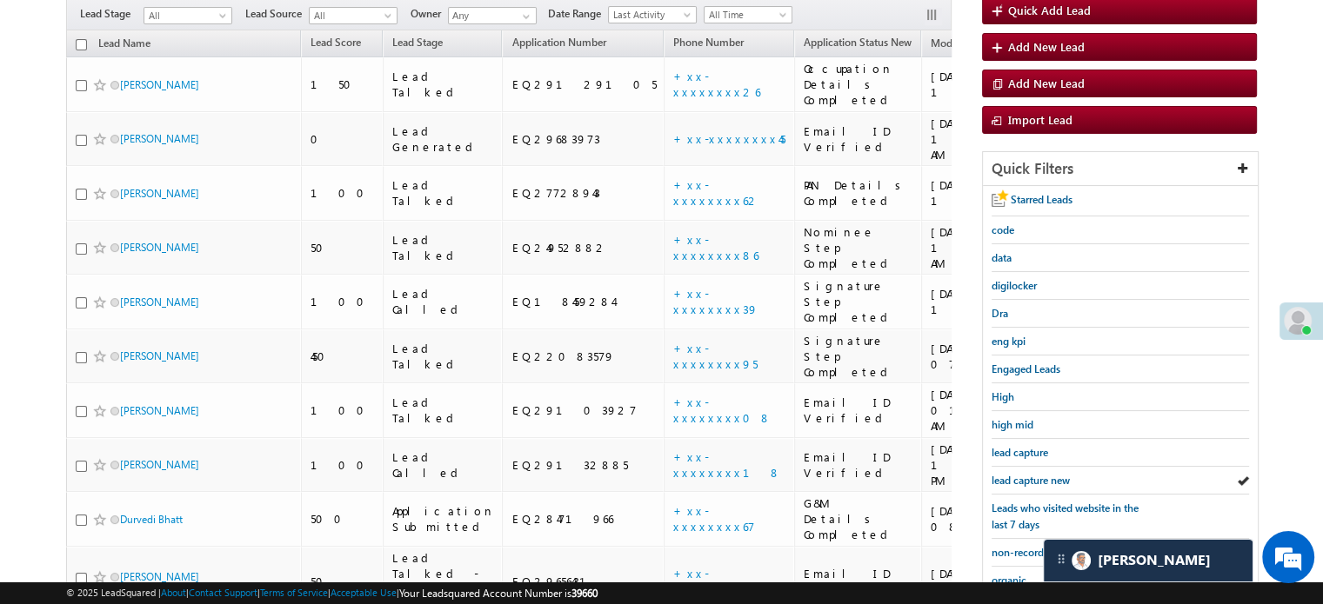
click at [1025, 475] on span "lead capture new" at bounding box center [1030, 480] width 78 height 13
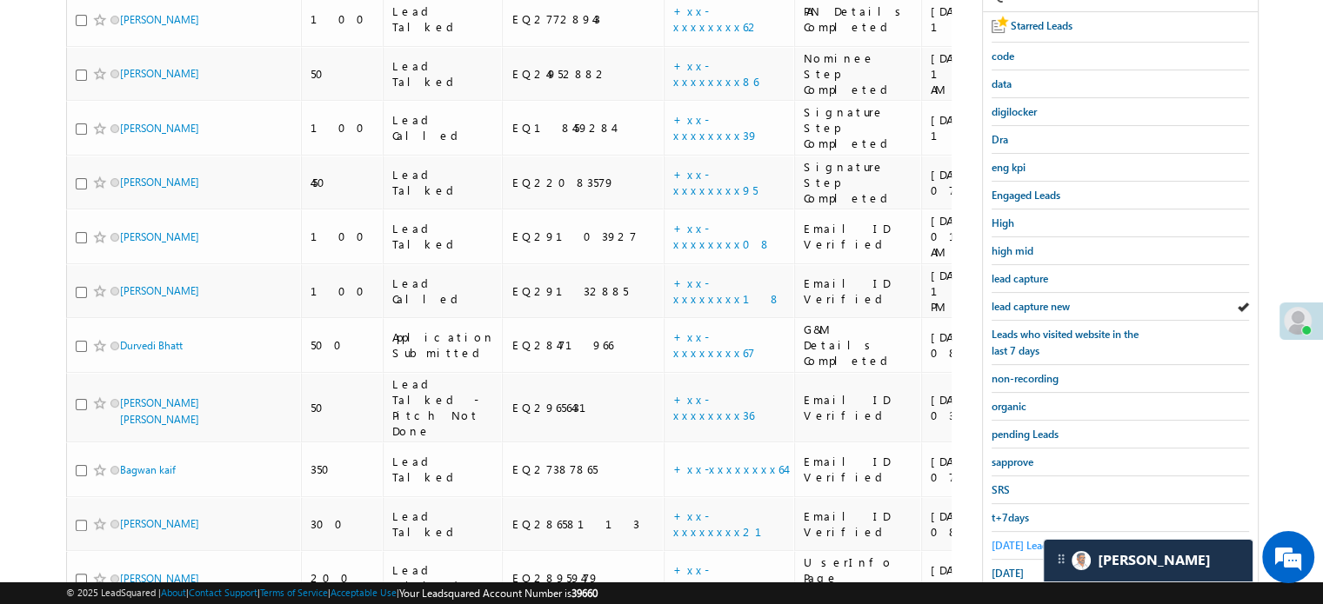
click at [1025, 539] on span "Today's Leads" at bounding box center [1021, 545] width 61 height 13
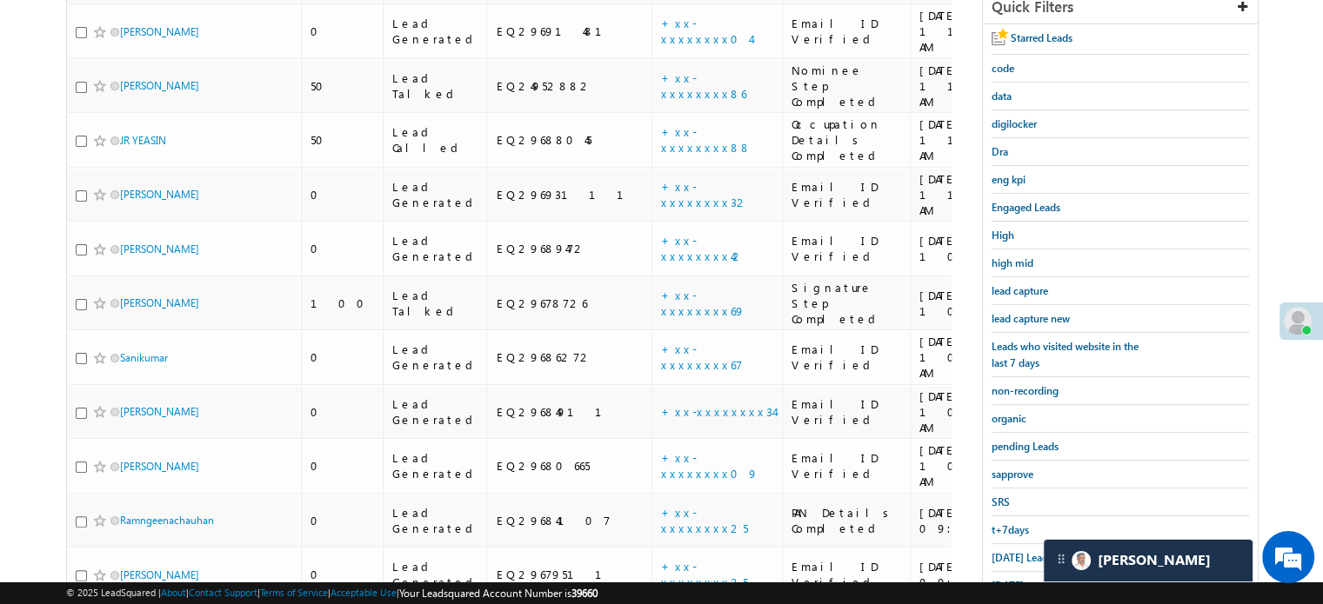
scroll to position [511, 0]
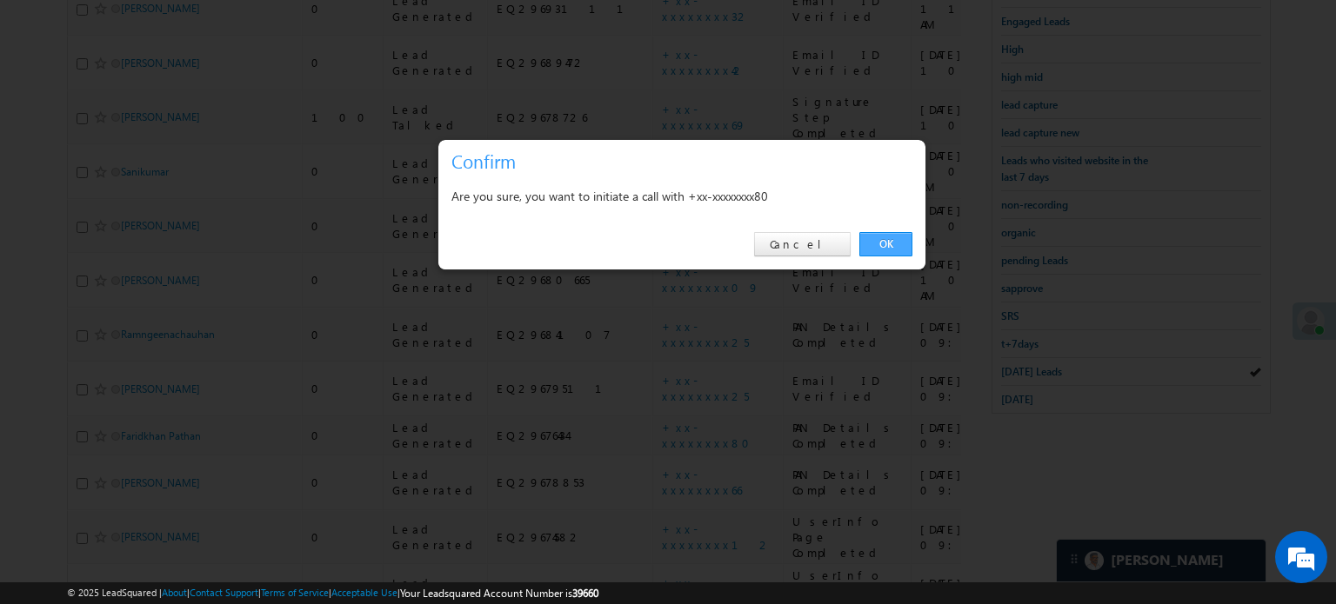
click at [885, 236] on link "OK" at bounding box center [885, 244] width 53 height 24
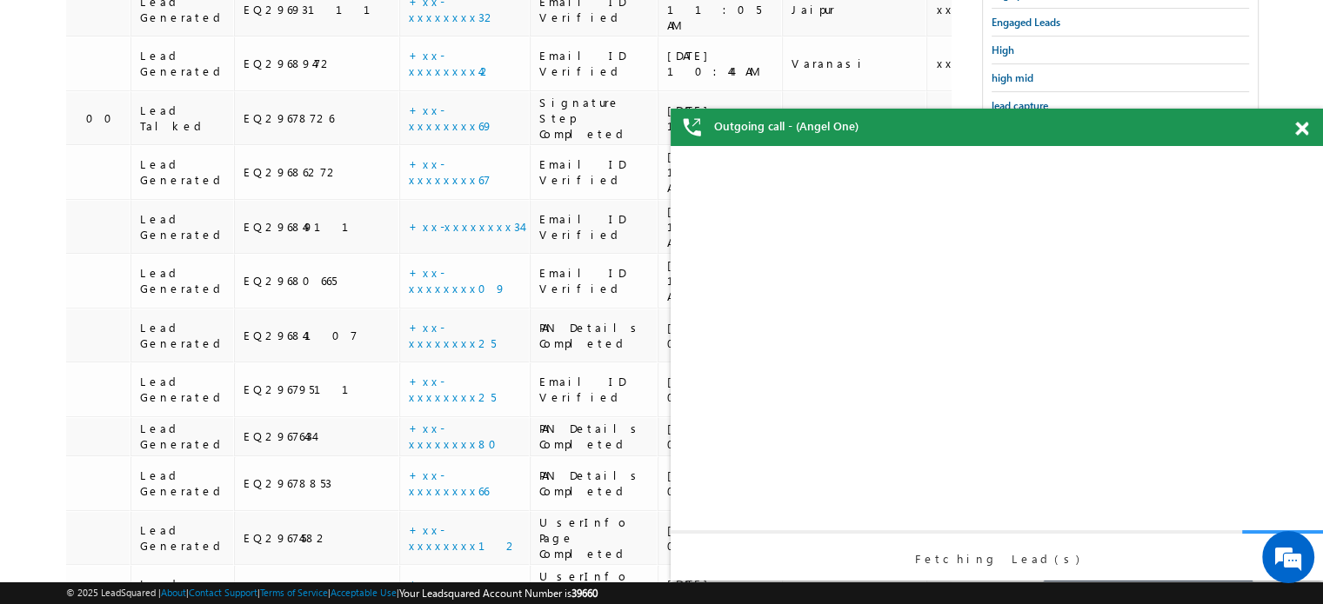
scroll to position [0, 334]
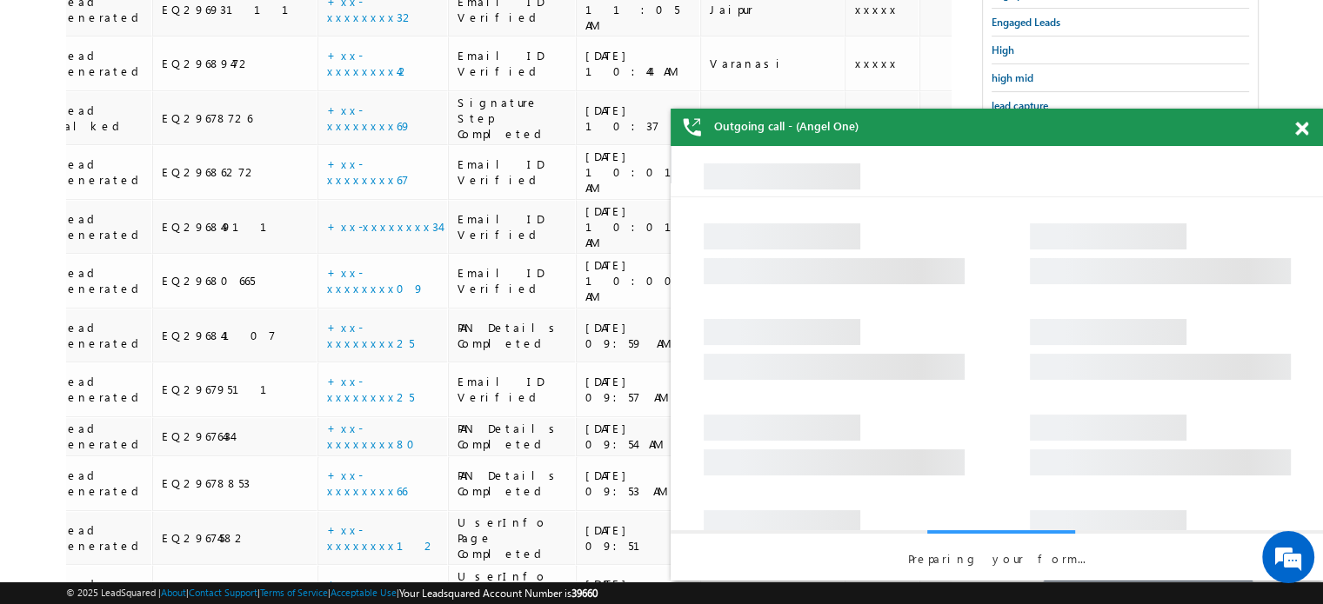
click at [1306, 124] on span at bounding box center [1301, 129] width 13 height 15
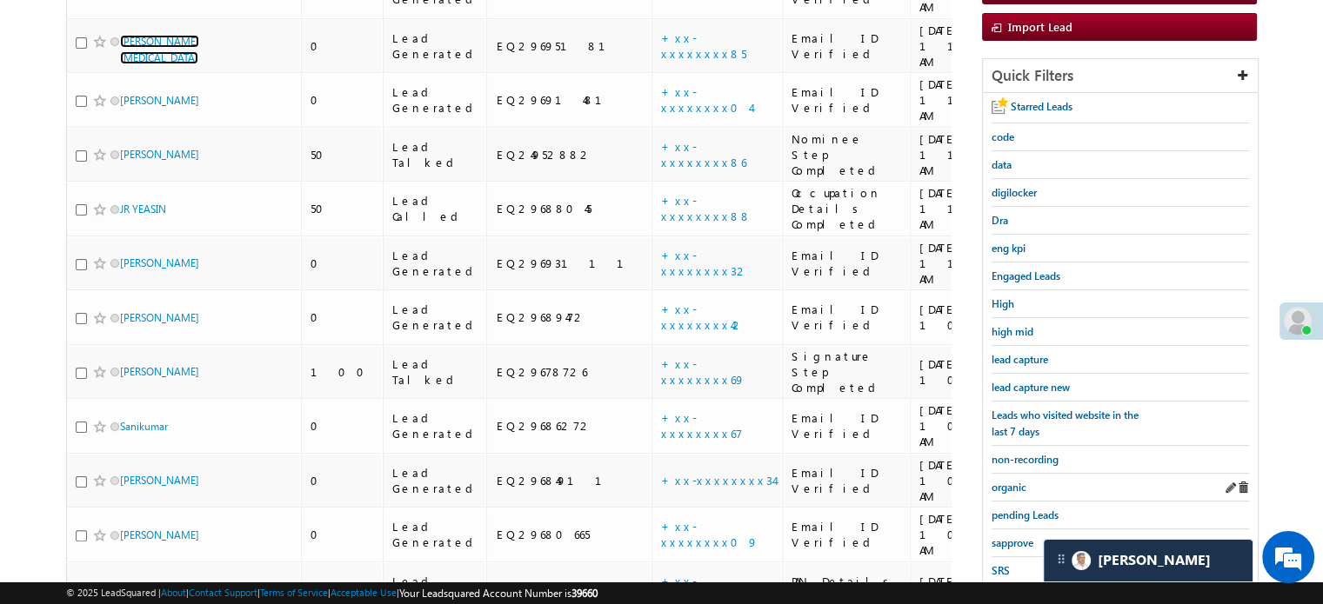
scroll to position [384, 0]
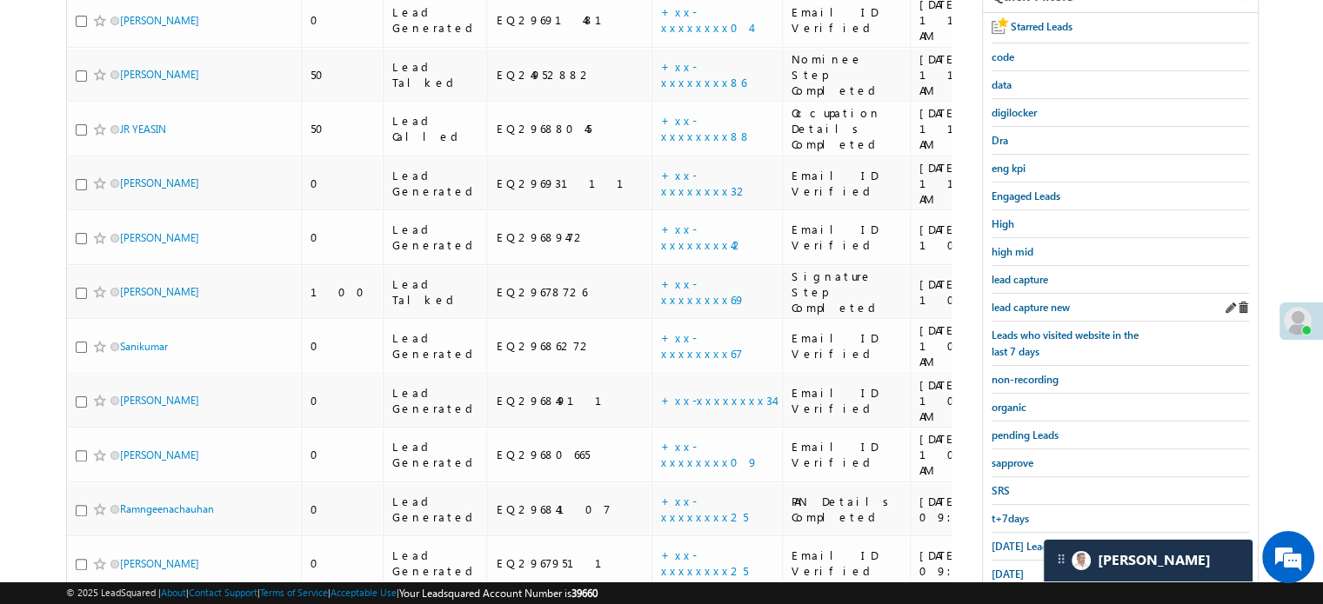
click at [1039, 310] on div "lead capture new" at bounding box center [1119, 308] width 257 height 28
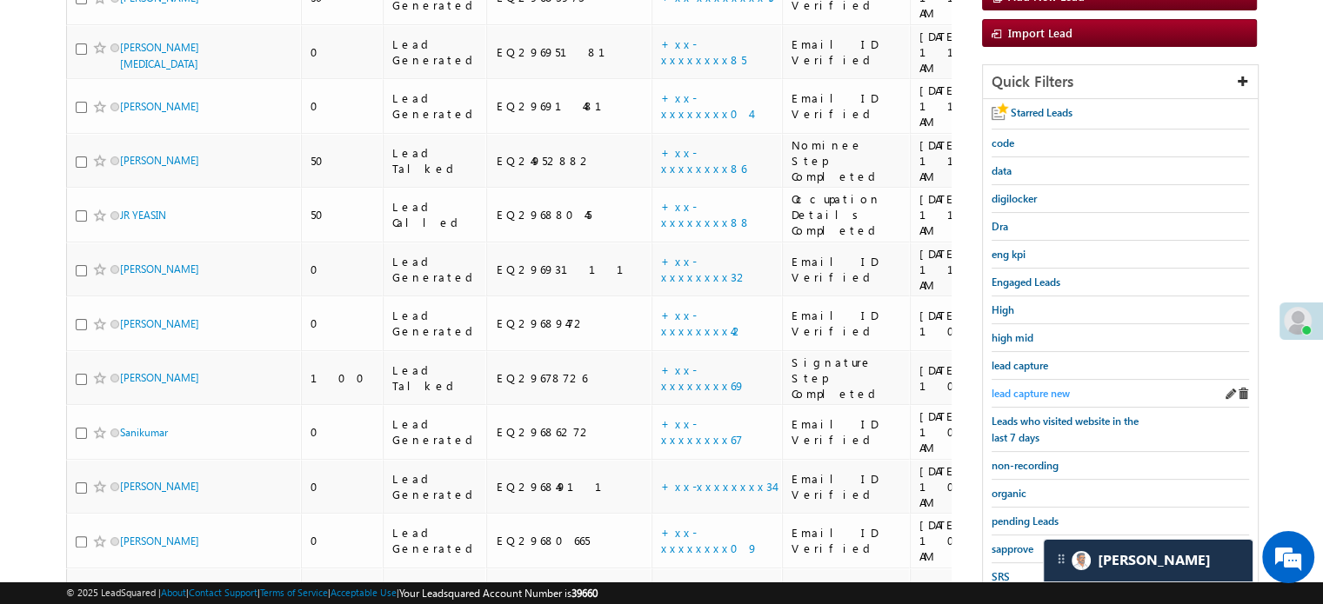
scroll to position [297, 0]
click at [1027, 392] on span "lead capture new" at bounding box center [1030, 394] width 78 height 13
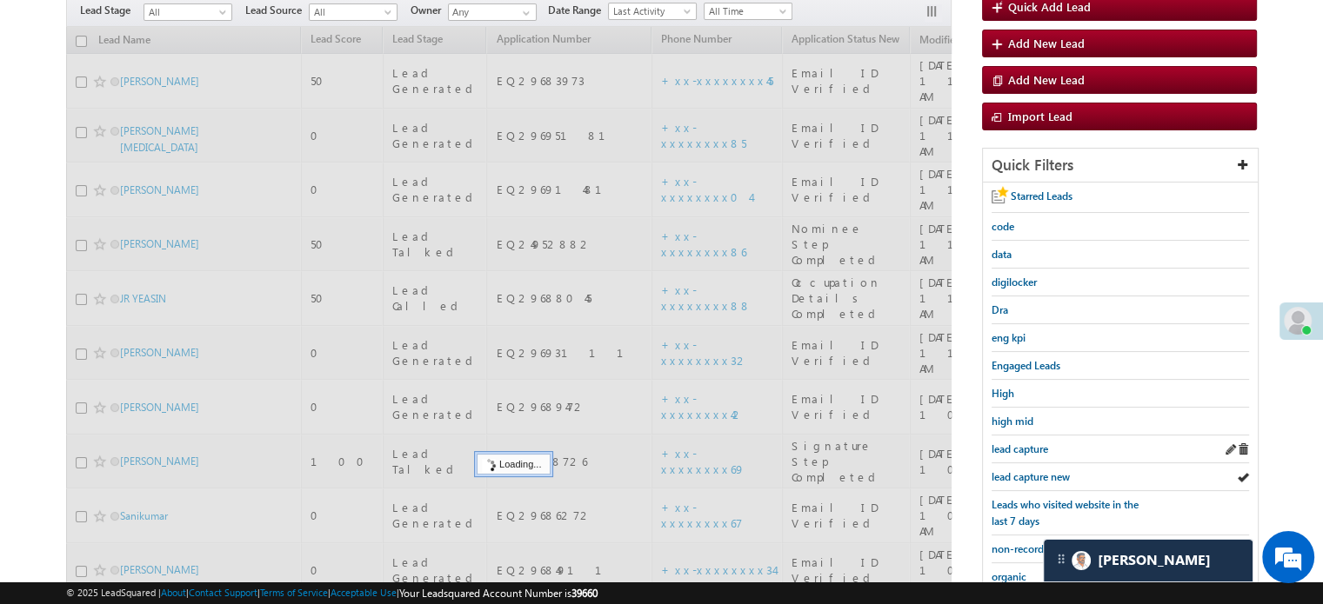
scroll to position [123, 0]
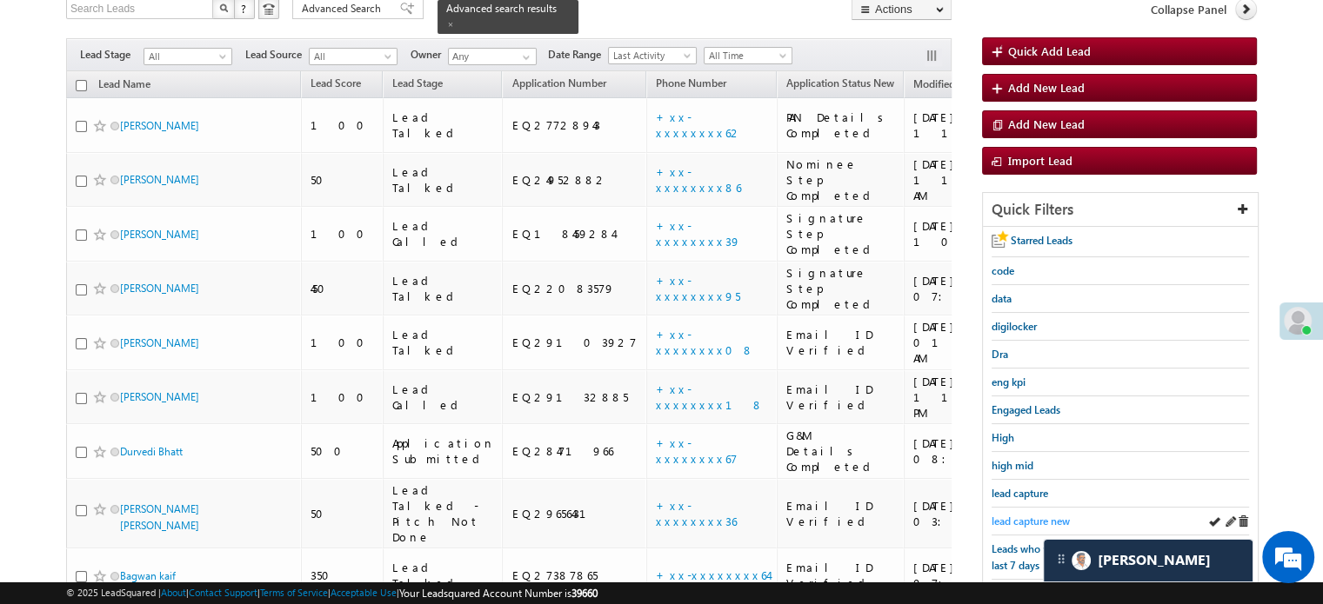
click at [1029, 513] on link "lead capture new" at bounding box center [1030, 521] width 78 height 17
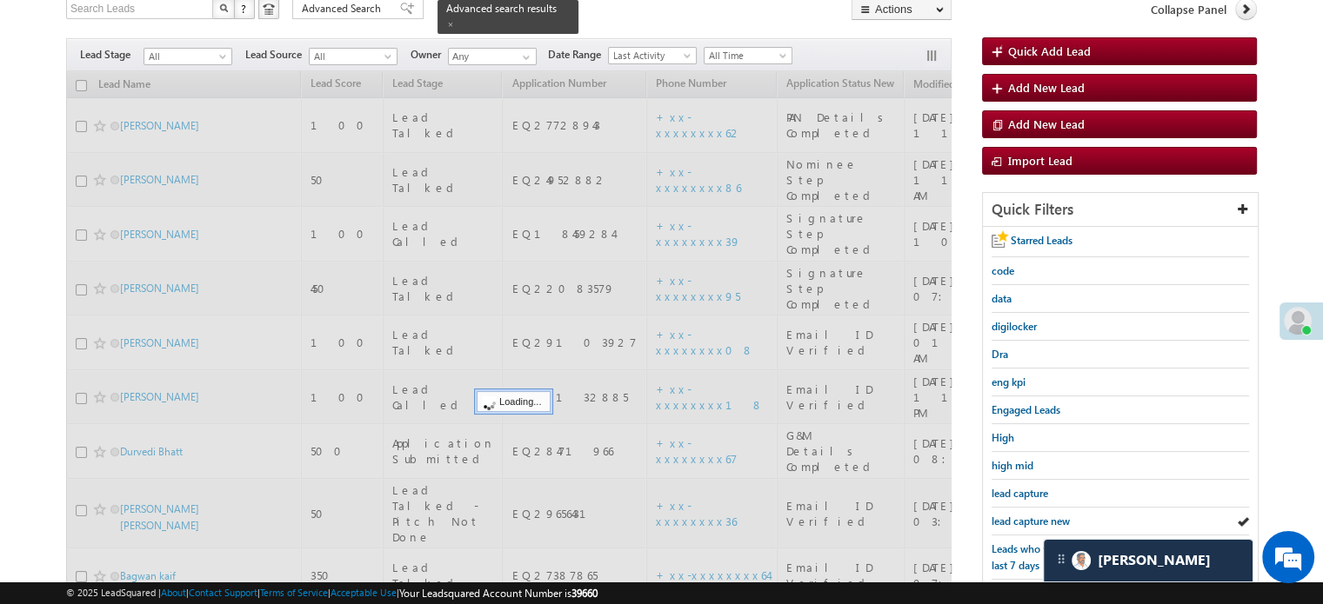
click at [1028, 515] on span "lead capture new" at bounding box center [1030, 521] width 78 height 13
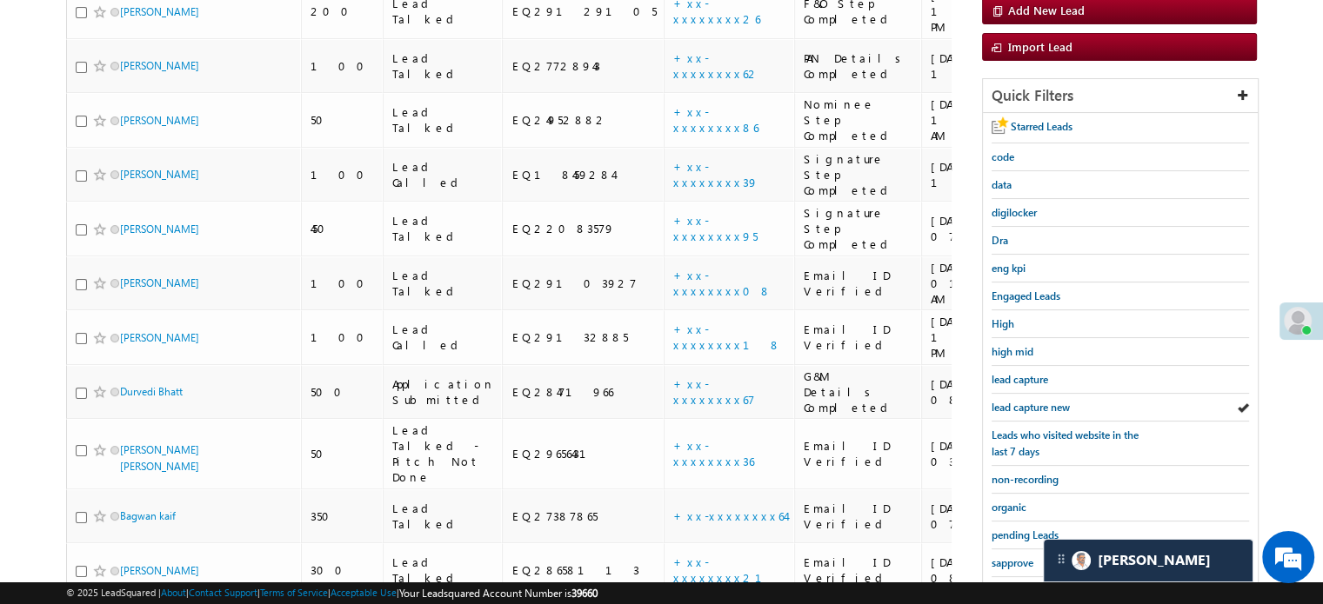
scroll to position [373, 0]
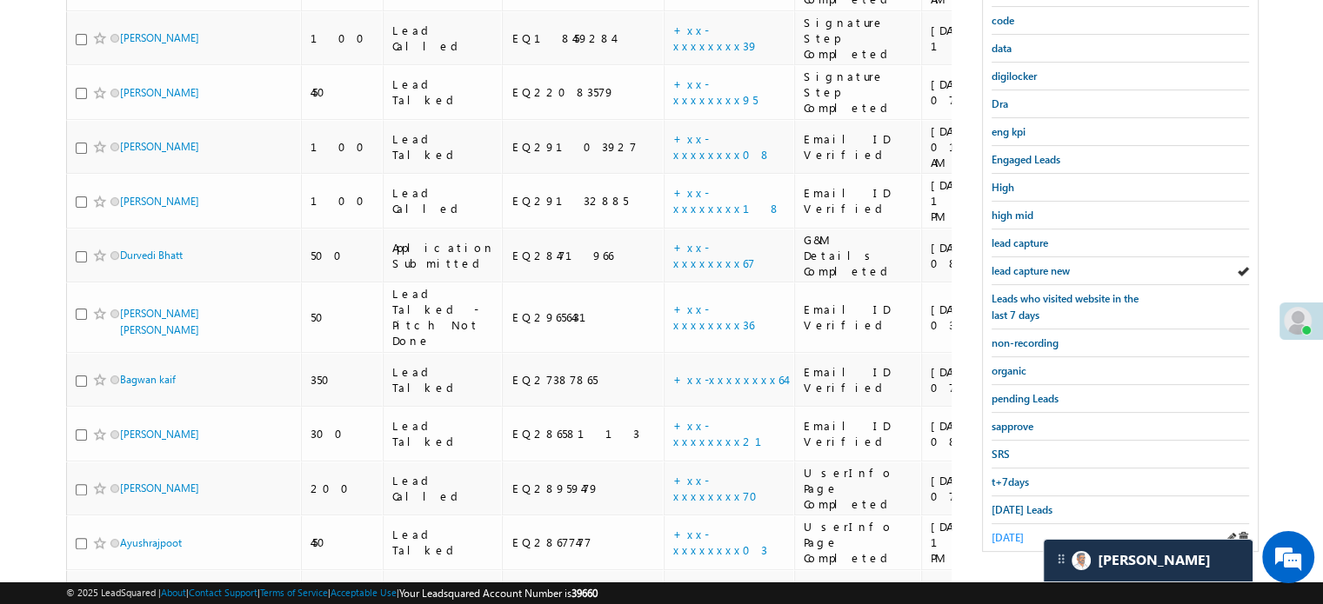
click at [1023, 530] on link "yesterday" at bounding box center [1007, 538] width 32 height 17
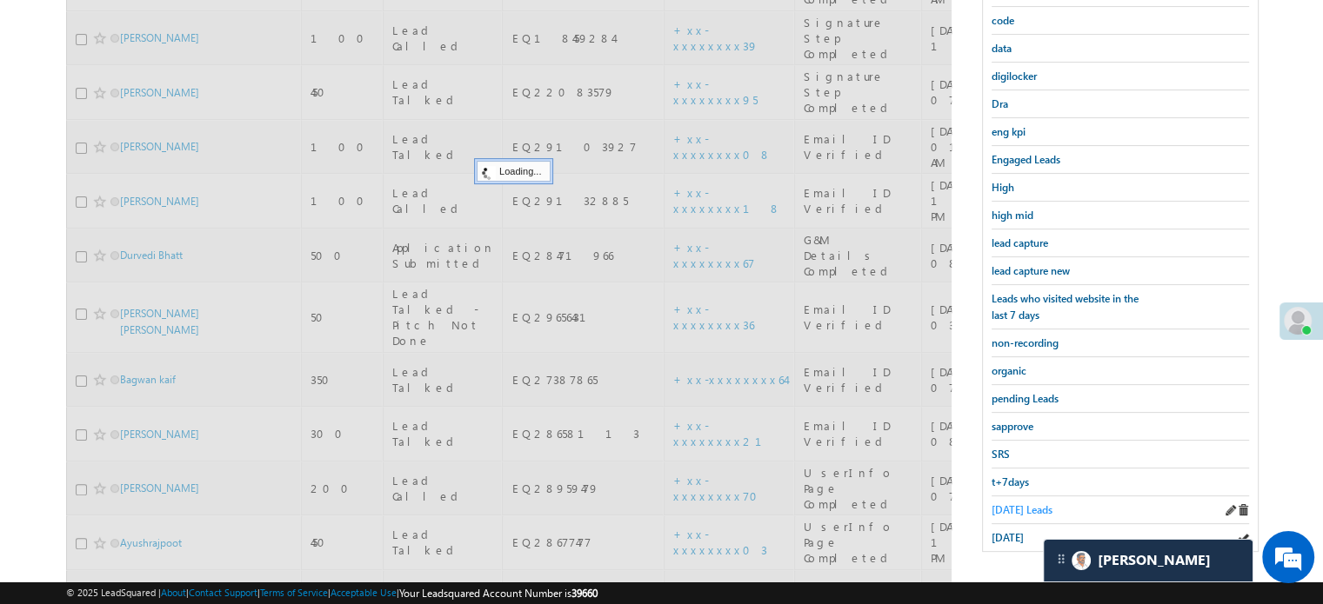
click at [1019, 504] on span "Today's Leads" at bounding box center [1021, 510] width 61 height 13
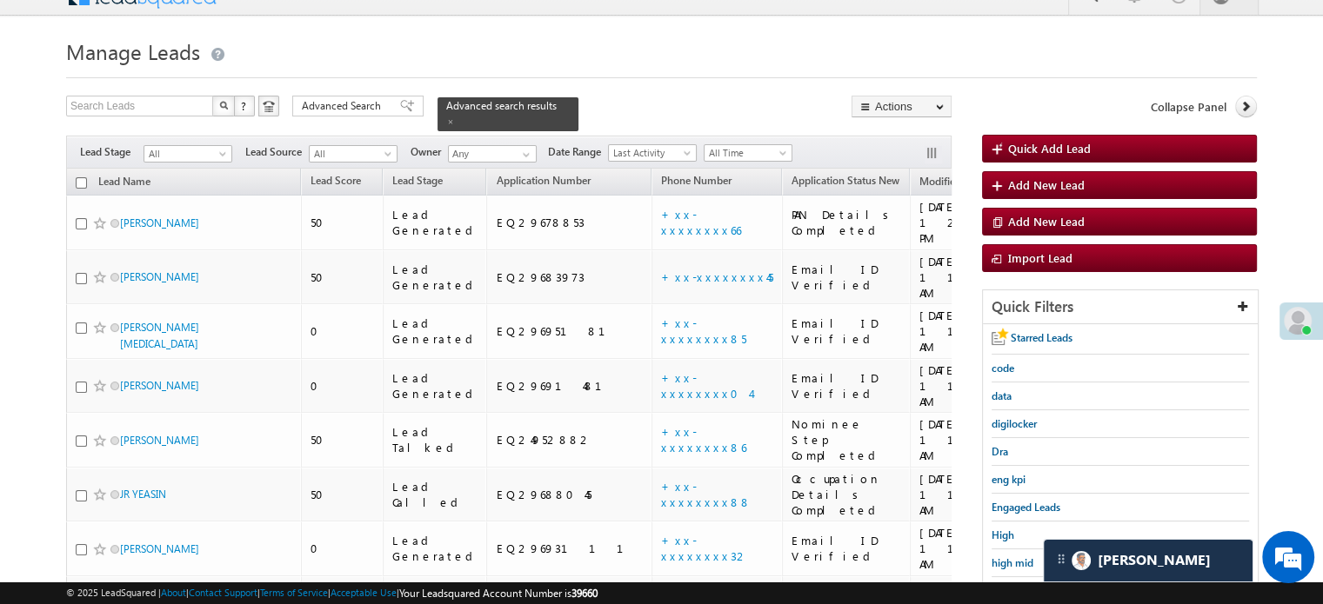
scroll to position [511, 0]
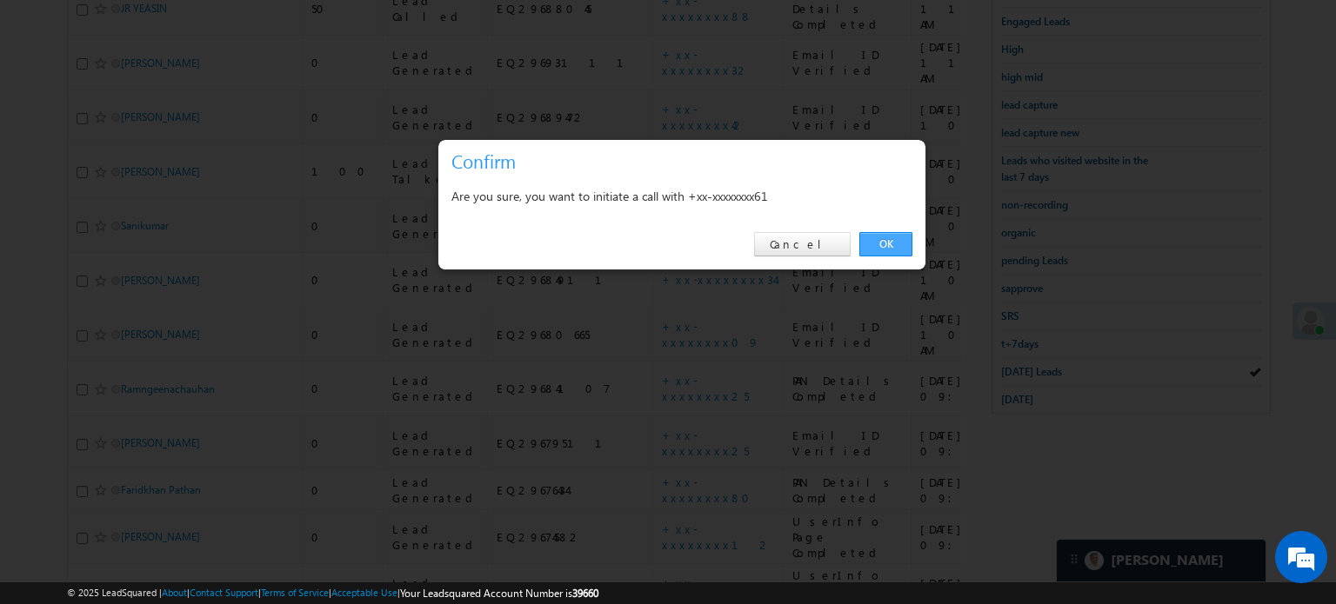
click at [883, 250] on link "OK" at bounding box center [885, 244] width 53 height 24
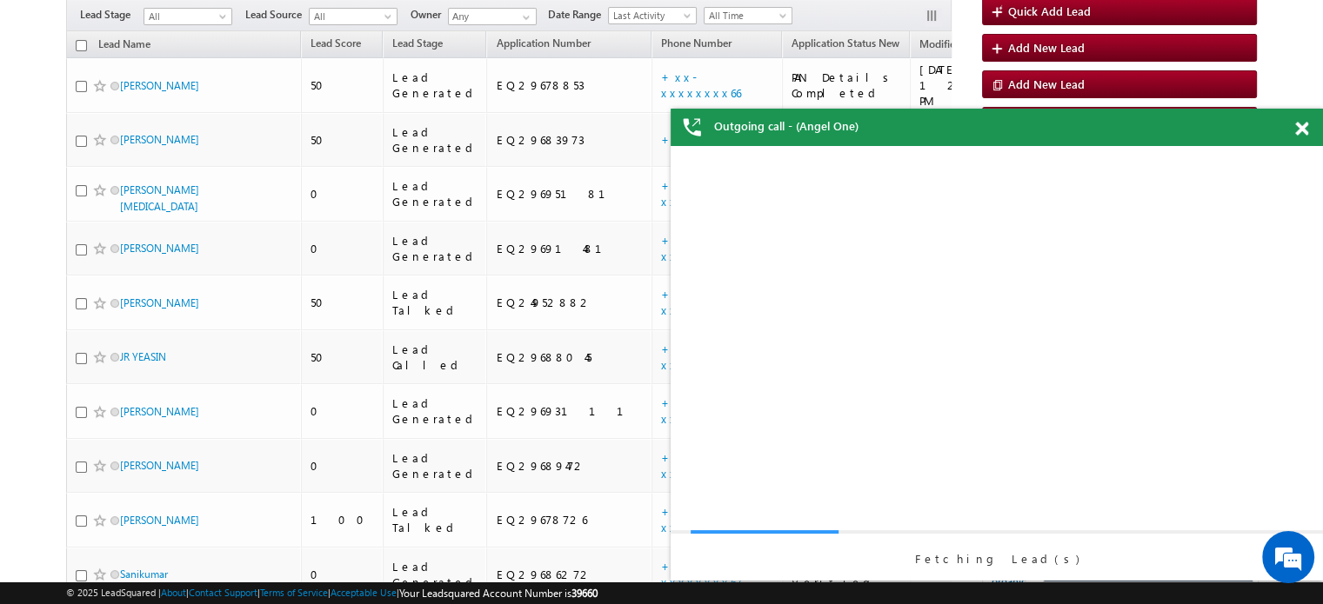
scroll to position [0, 0]
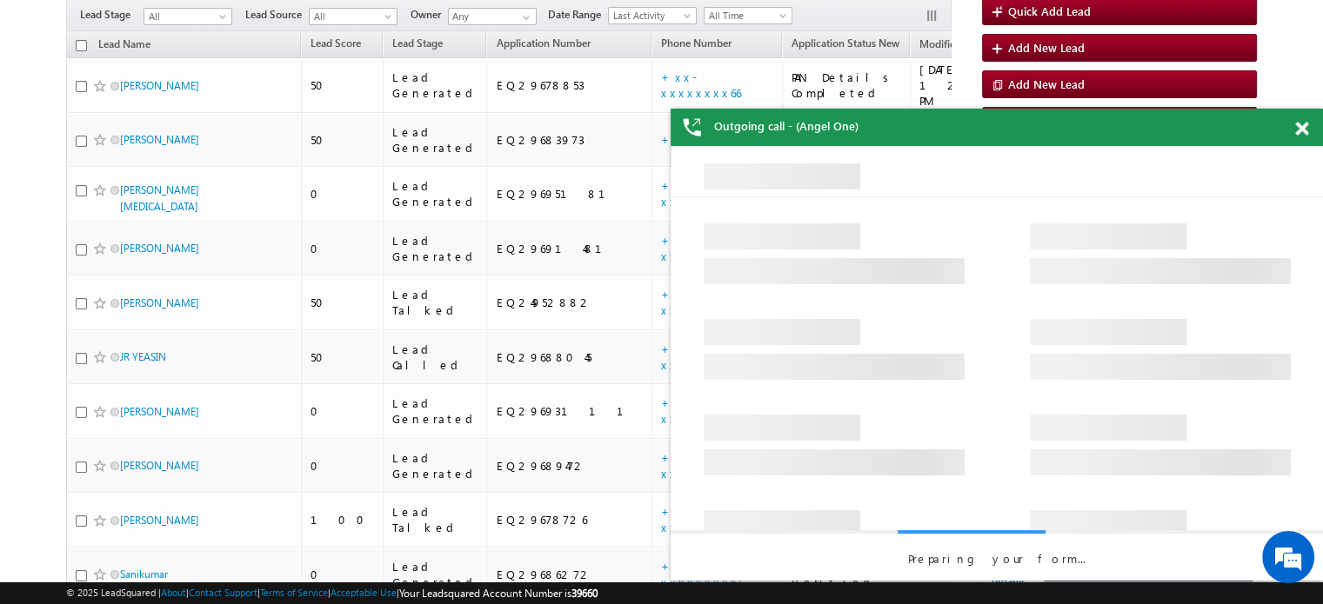
click at [1296, 122] on span at bounding box center [1301, 129] width 13 height 15
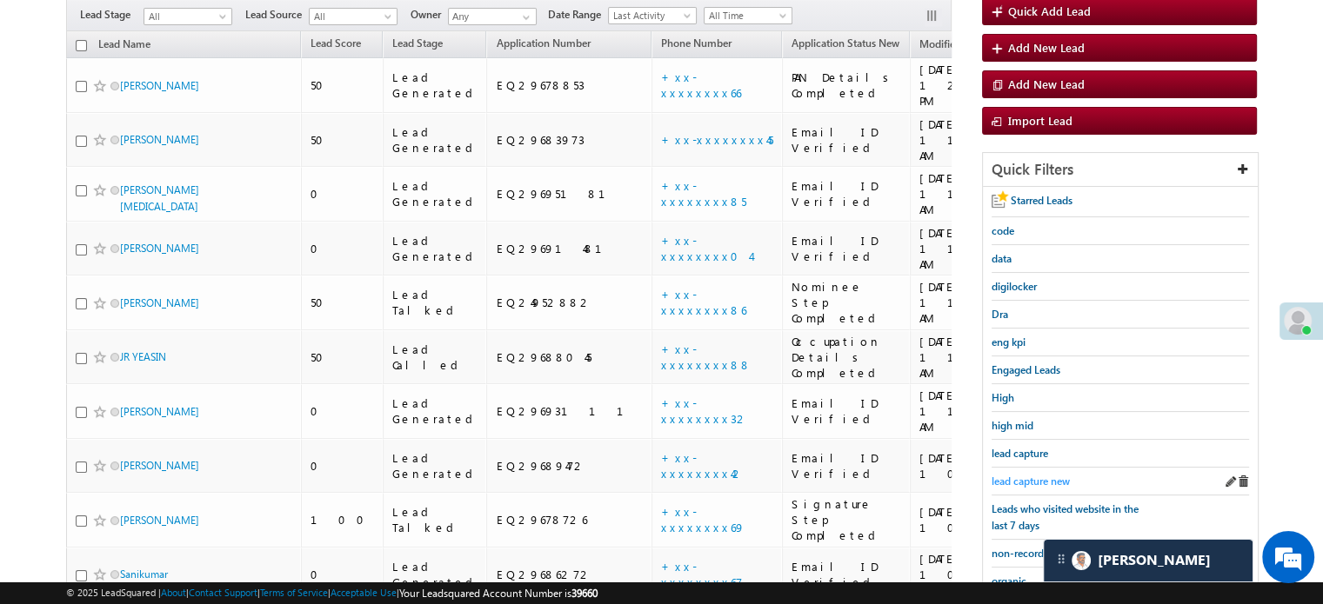
click at [1035, 479] on span "lead capture new" at bounding box center [1030, 481] width 78 height 13
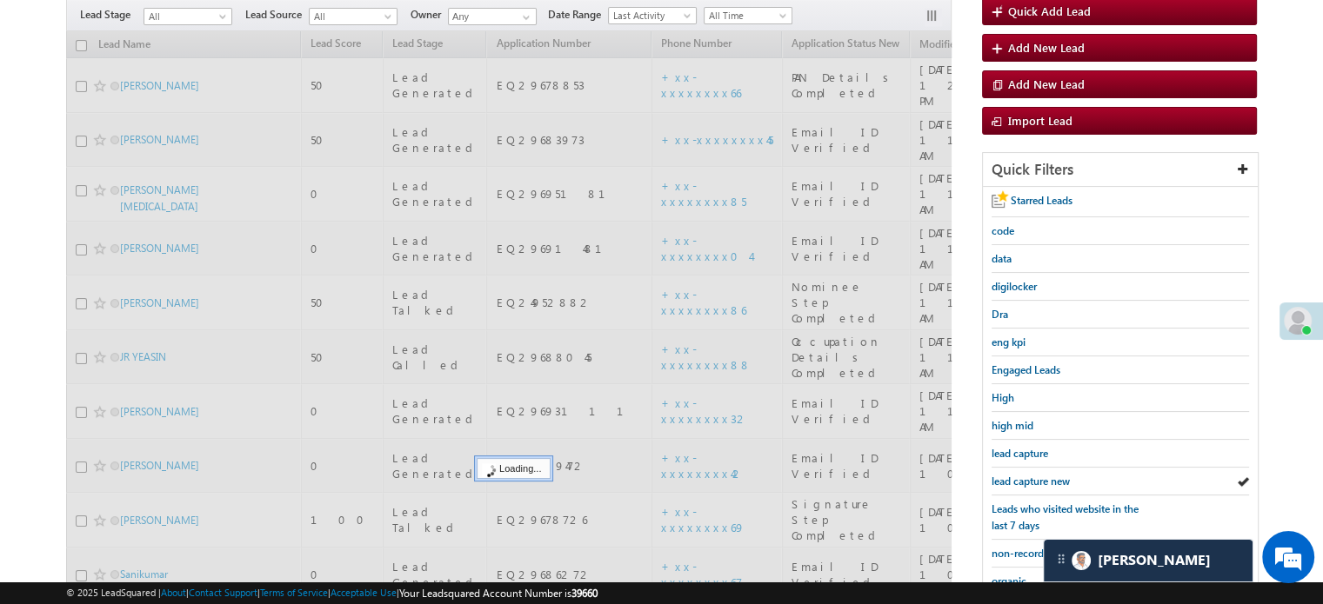
click at [1035, 479] on span "lead capture new" at bounding box center [1030, 481] width 78 height 13
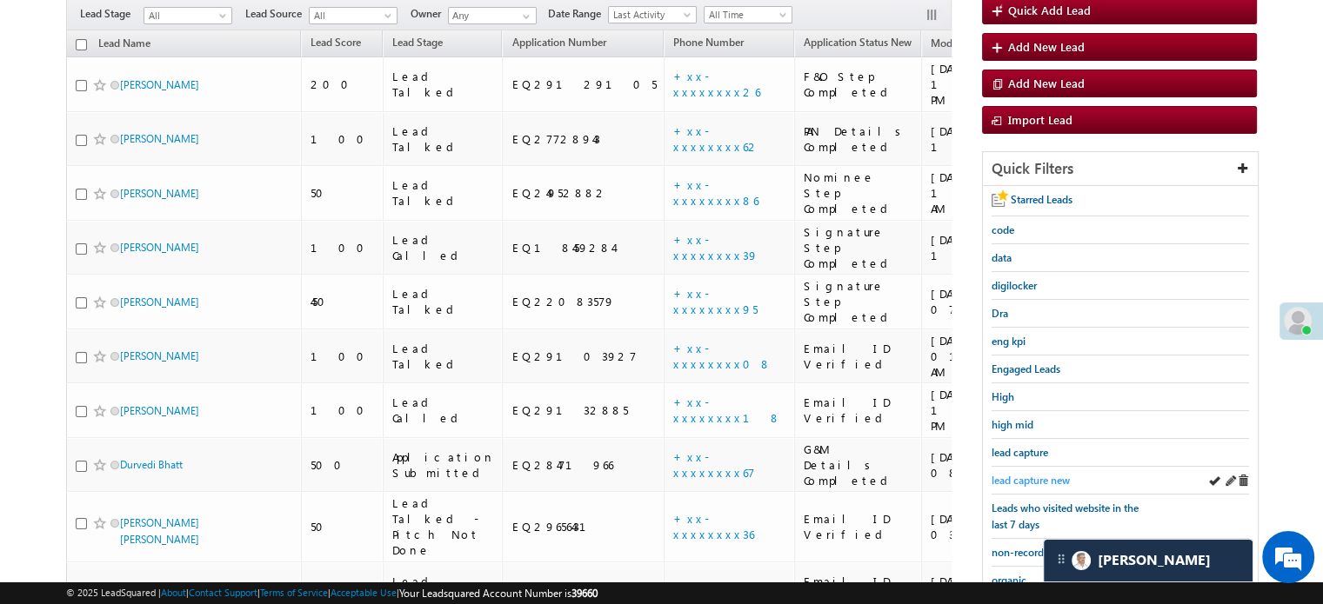
click at [1000, 481] on span "lead capture new" at bounding box center [1030, 480] width 78 height 13
click at [999, 474] on span "lead capture new" at bounding box center [1030, 480] width 78 height 13
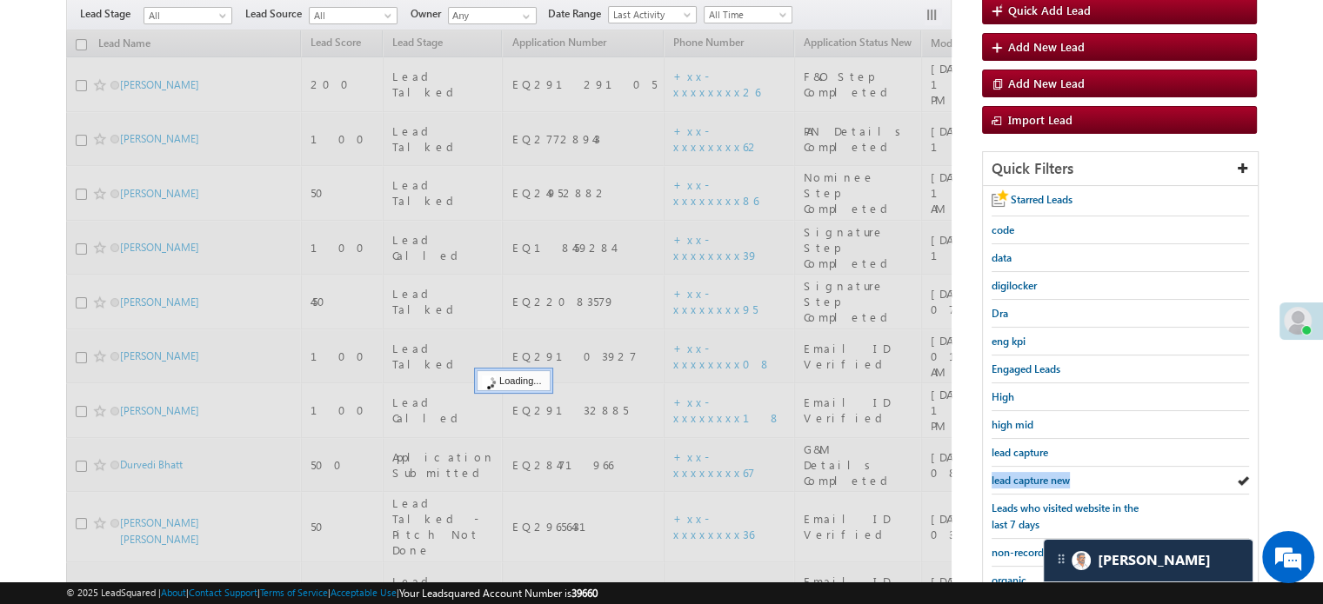
click at [999, 474] on span "lead capture new" at bounding box center [1030, 480] width 78 height 13
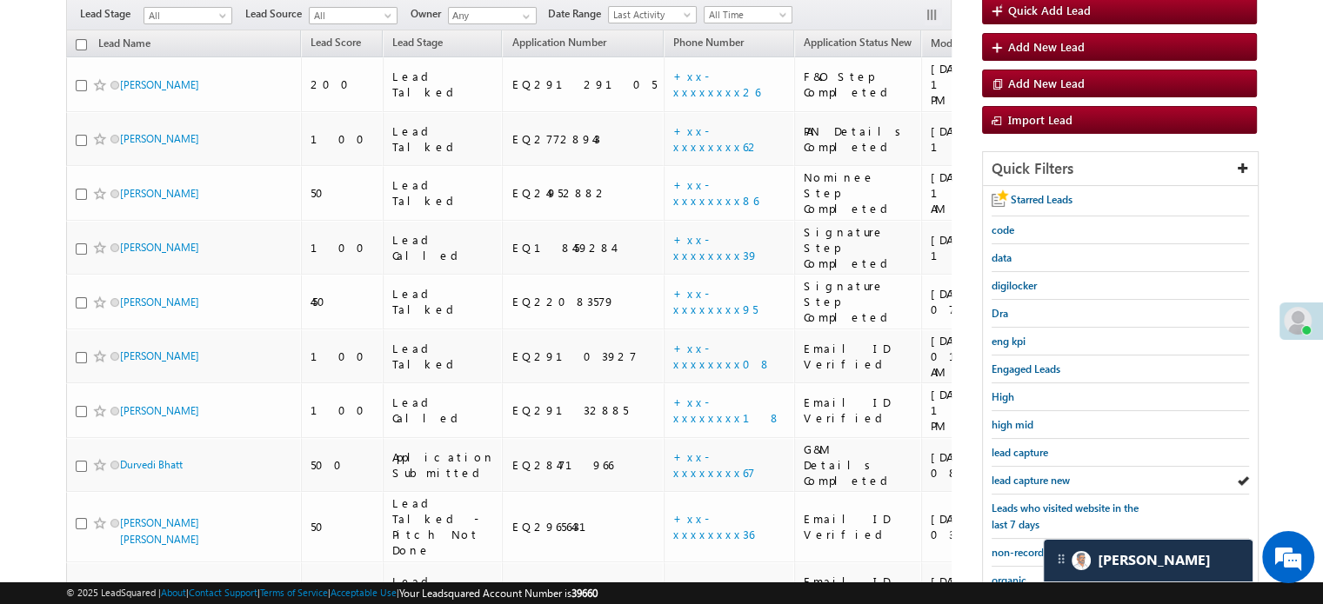
click at [999, 474] on span "lead capture new" at bounding box center [1030, 480] width 78 height 13
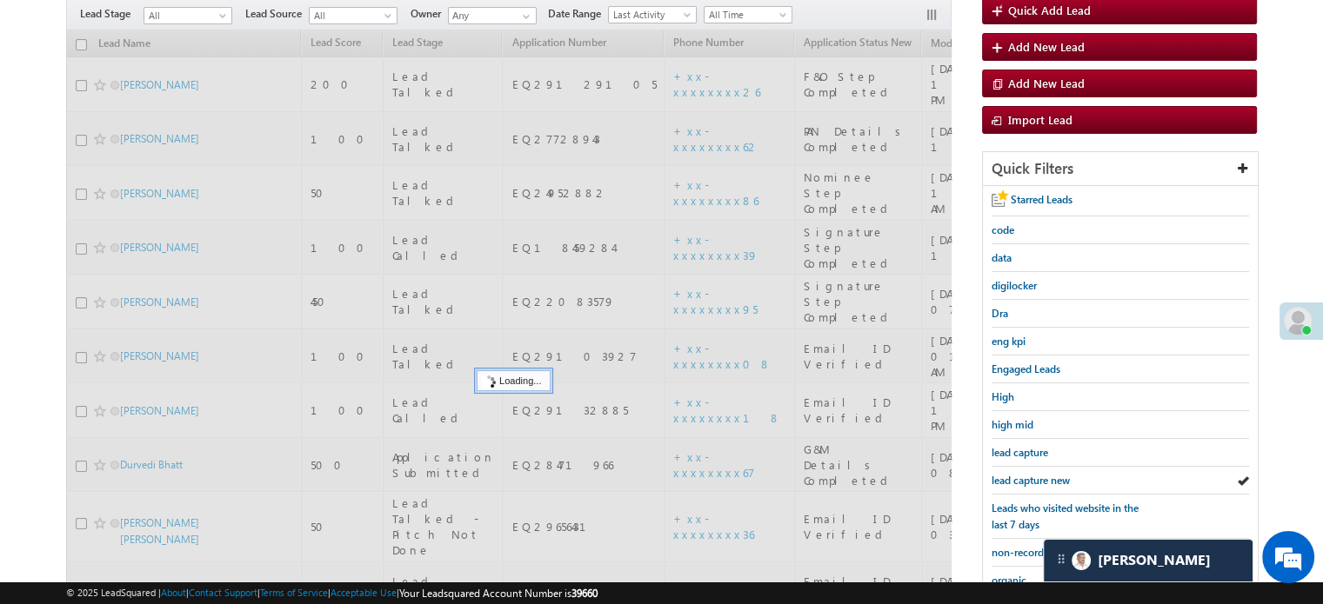
click at [999, 474] on span "lead capture new" at bounding box center [1030, 480] width 78 height 13
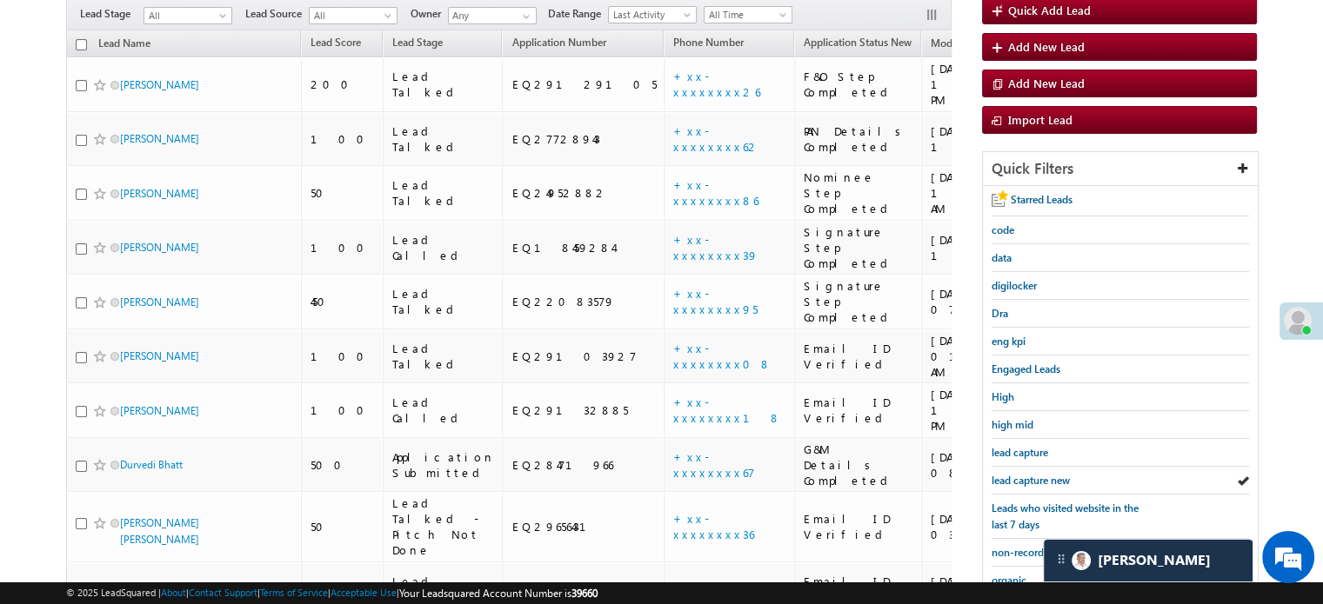
click at [999, 474] on span "lead capture new" at bounding box center [1030, 480] width 78 height 13
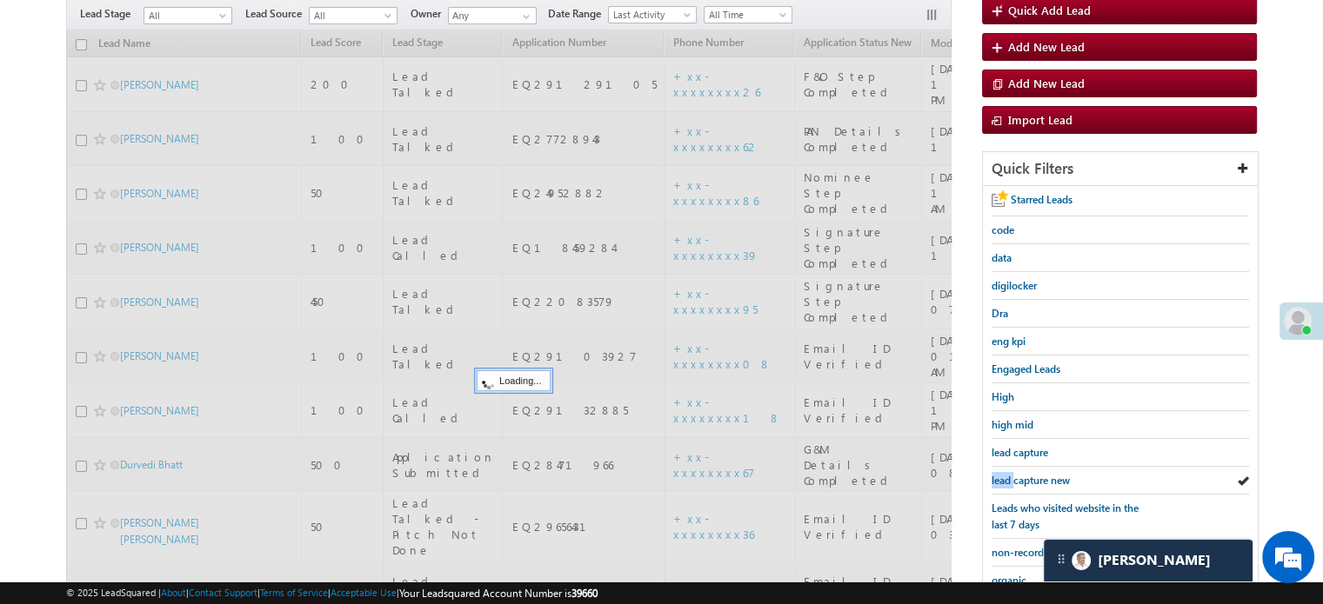
click at [999, 474] on span "lead capture new" at bounding box center [1030, 480] width 78 height 13
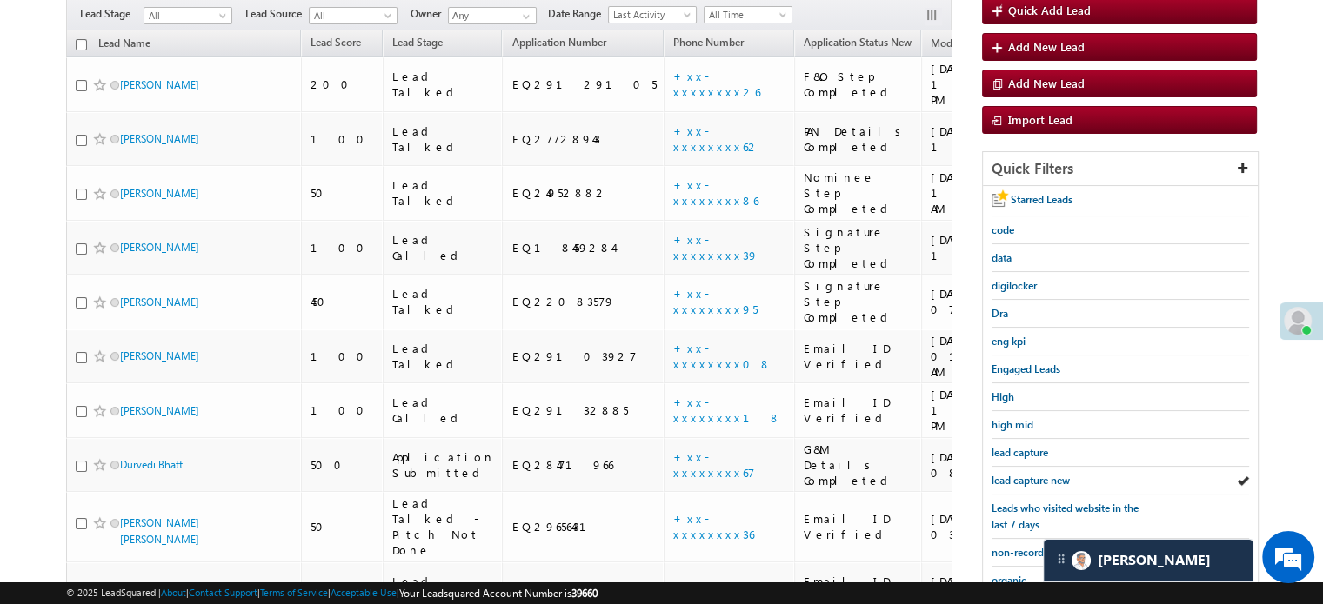
click at [999, 474] on span "lead capture new" at bounding box center [1030, 480] width 78 height 13
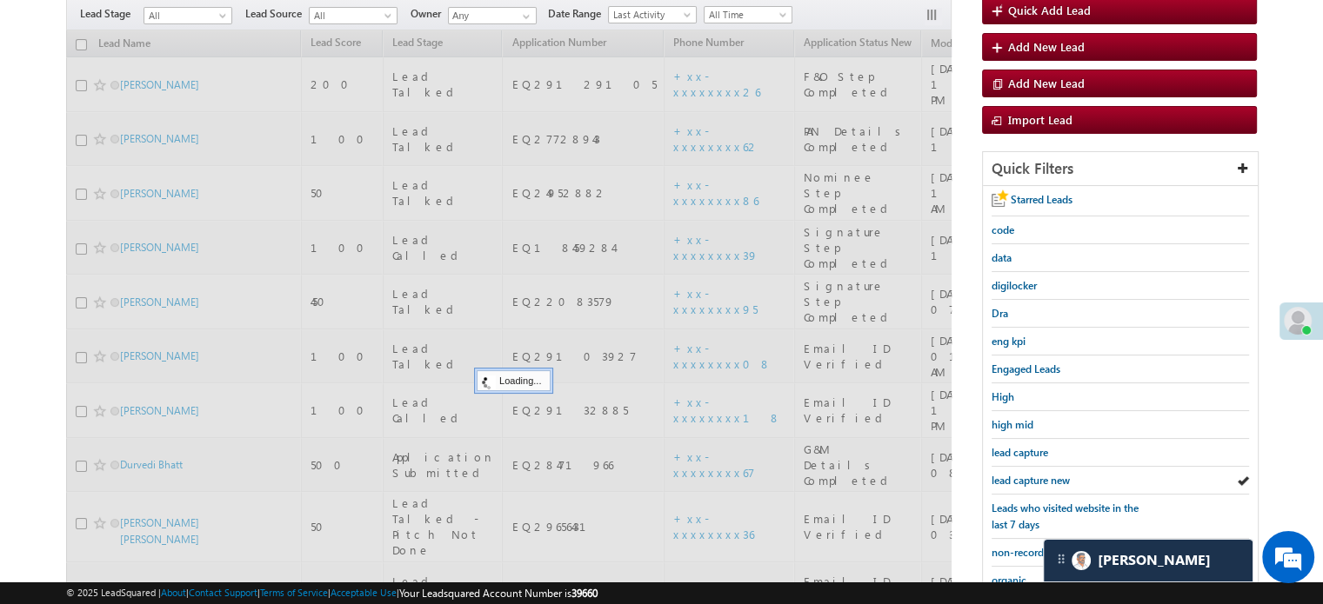
click at [999, 474] on span "lead capture new" at bounding box center [1030, 480] width 78 height 13
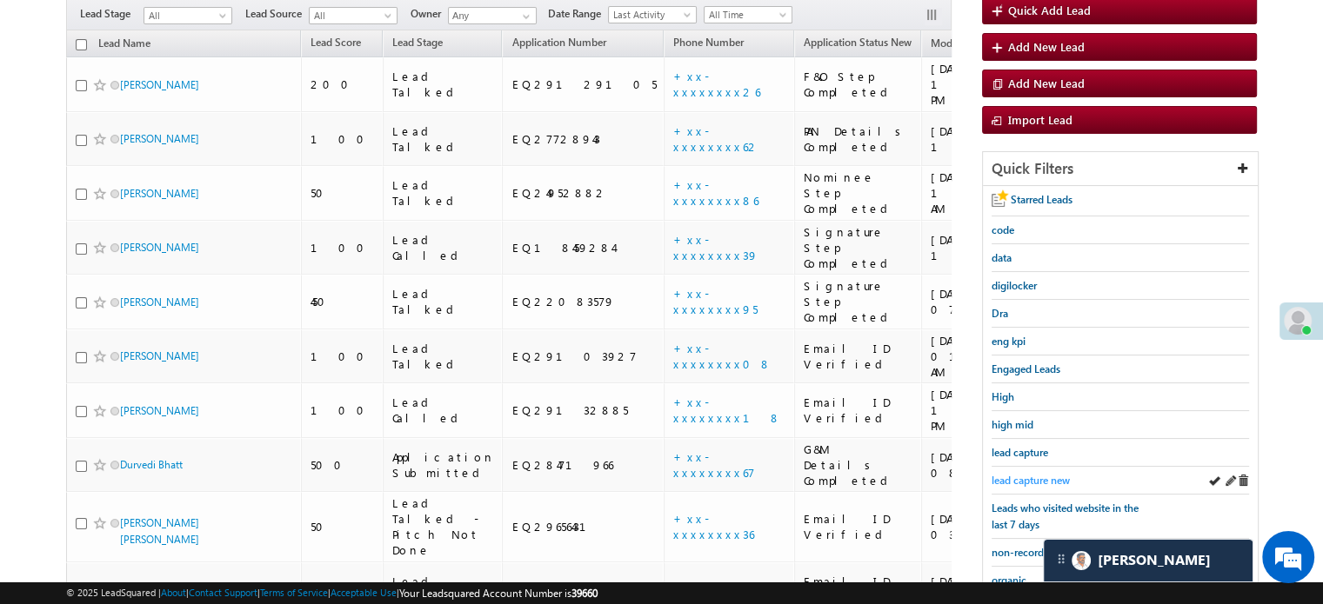
click at [1017, 472] on link "lead capture new" at bounding box center [1030, 480] width 78 height 17
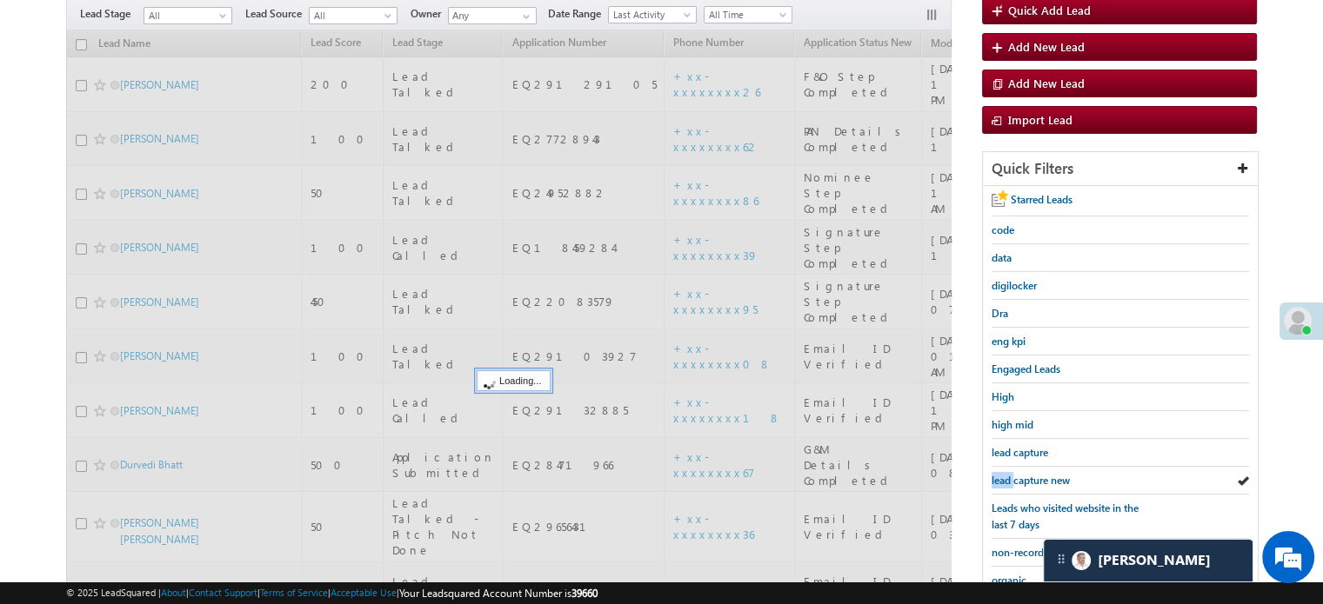
click at [1017, 472] on link "lead capture new" at bounding box center [1030, 480] width 78 height 17
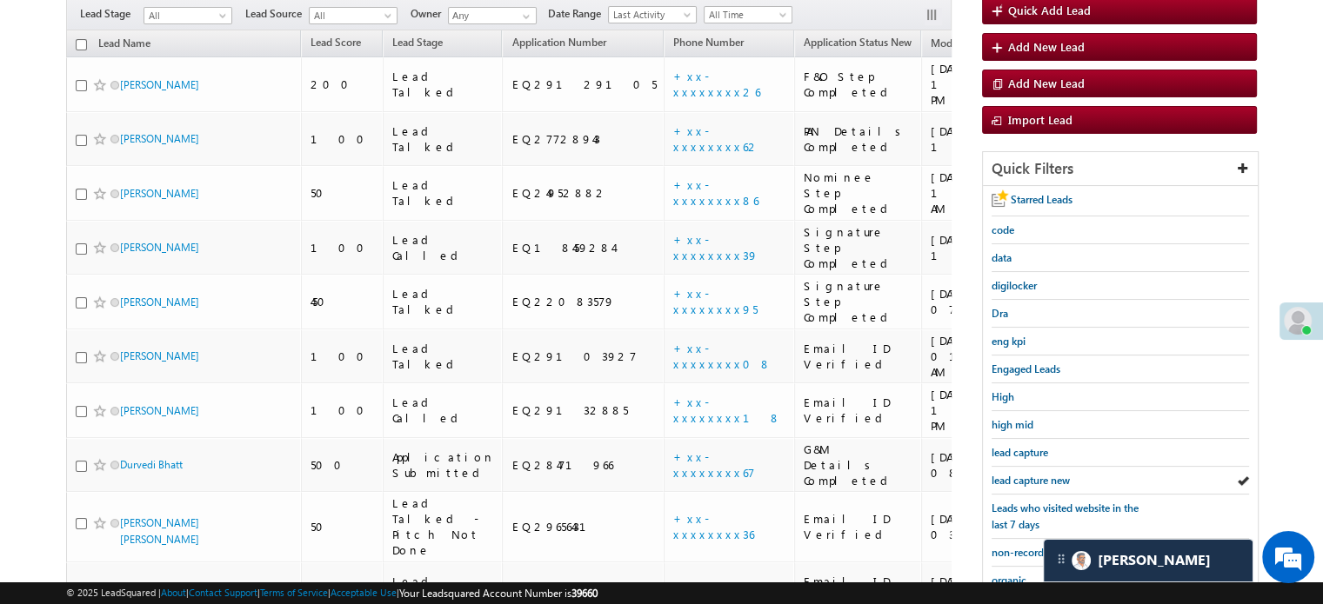
click at [1017, 472] on link "lead capture new" at bounding box center [1030, 480] width 78 height 17
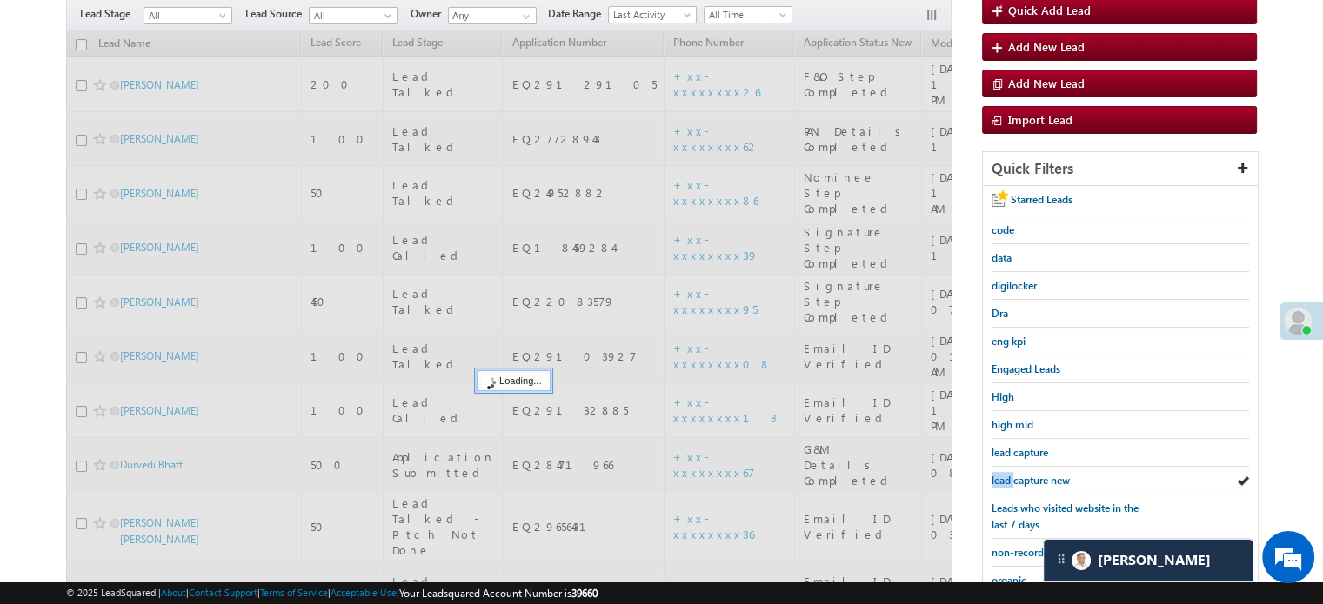
click at [1017, 472] on link "lead capture new" at bounding box center [1030, 480] width 78 height 17
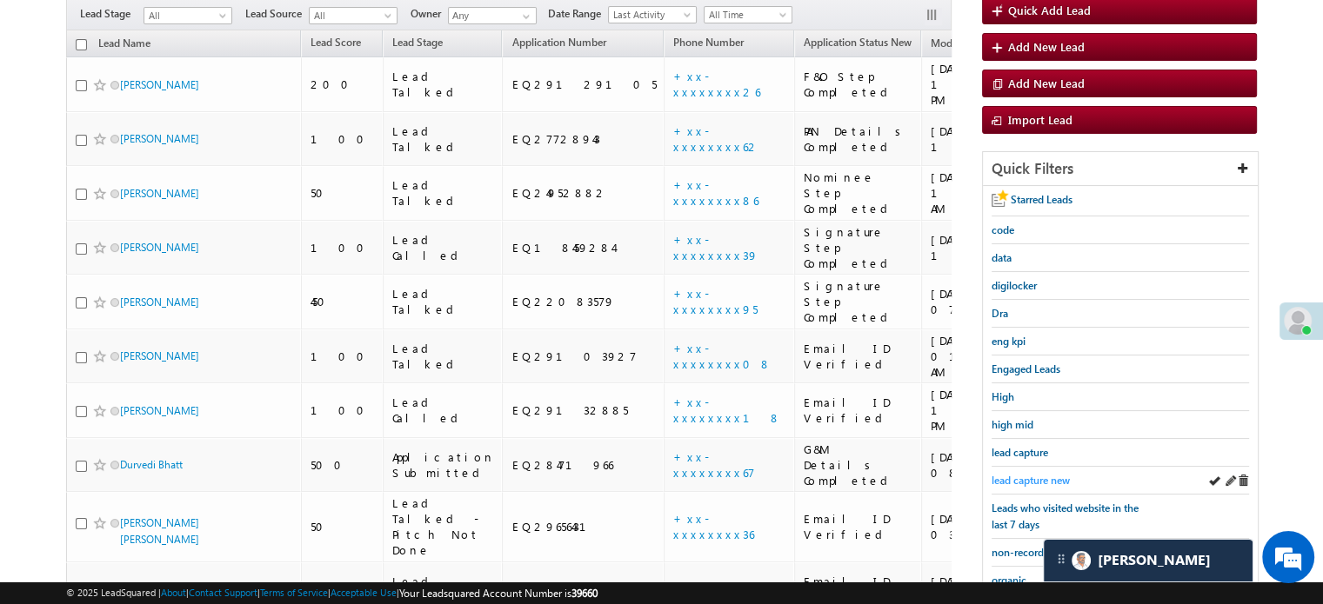
click at [1020, 472] on link "lead capture new" at bounding box center [1030, 480] width 78 height 17
click at [1016, 472] on link "lead capture new" at bounding box center [1030, 480] width 78 height 17
click at [1011, 474] on span "lead capture new" at bounding box center [1030, 480] width 78 height 13
click at [1028, 475] on span "lead capture new" at bounding box center [1030, 480] width 78 height 13
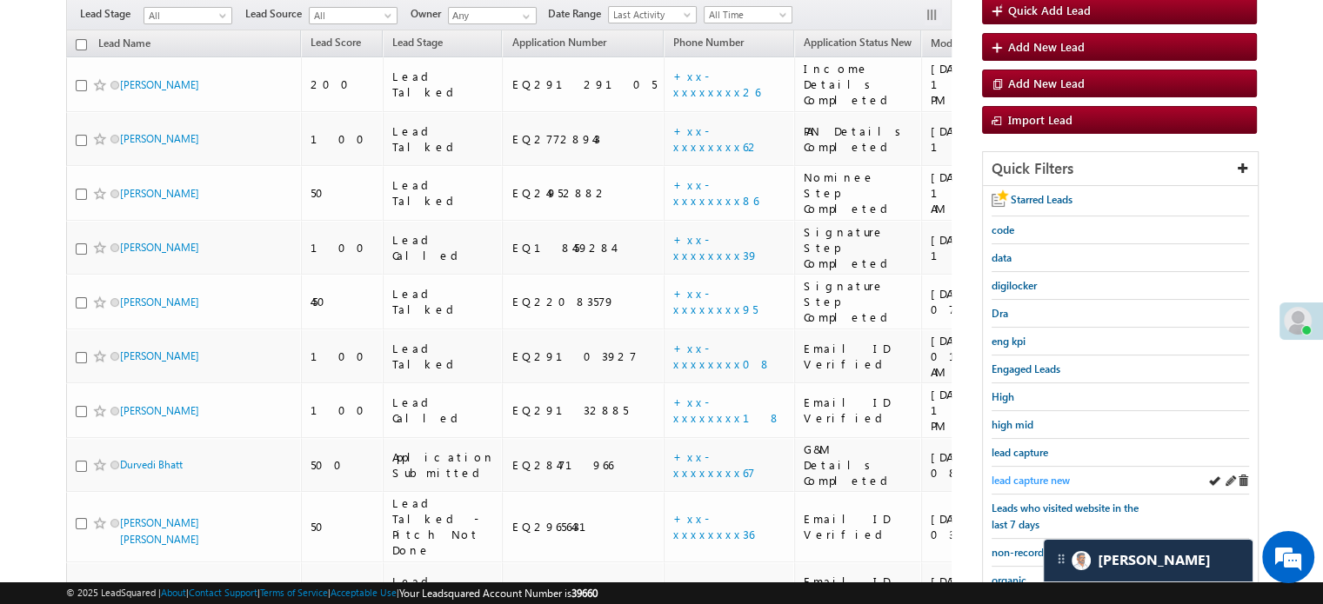
click at [1021, 474] on span "lead capture new" at bounding box center [1030, 480] width 78 height 13
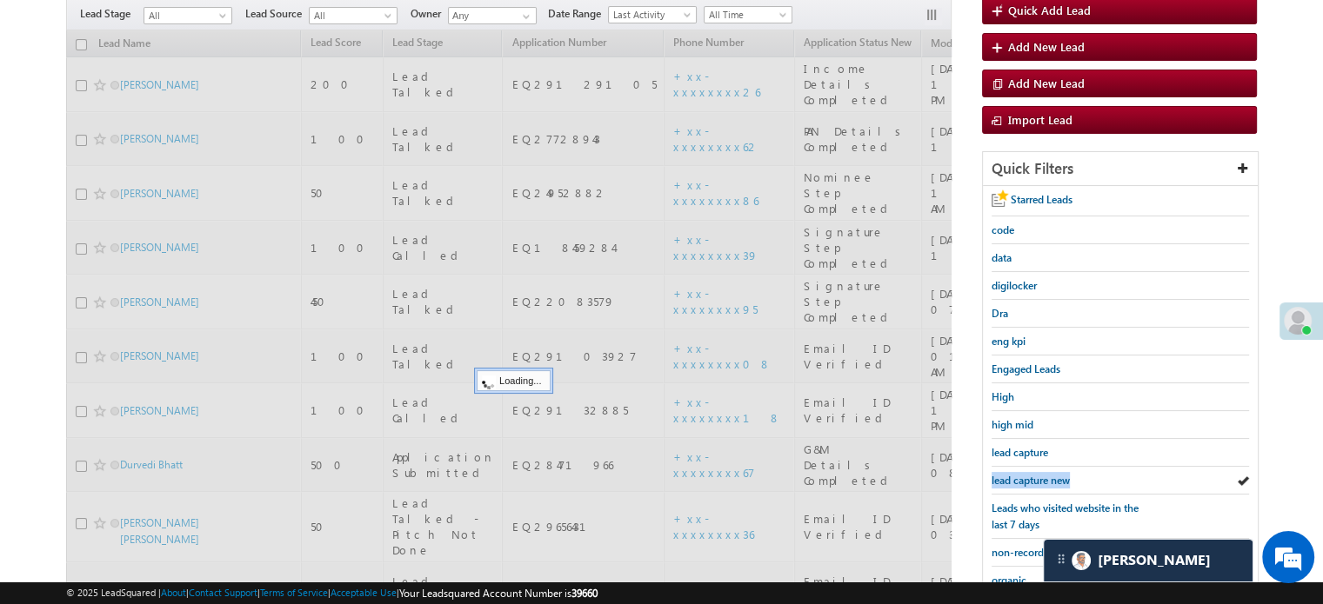
click at [1021, 474] on span "lead capture new" at bounding box center [1030, 480] width 78 height 13
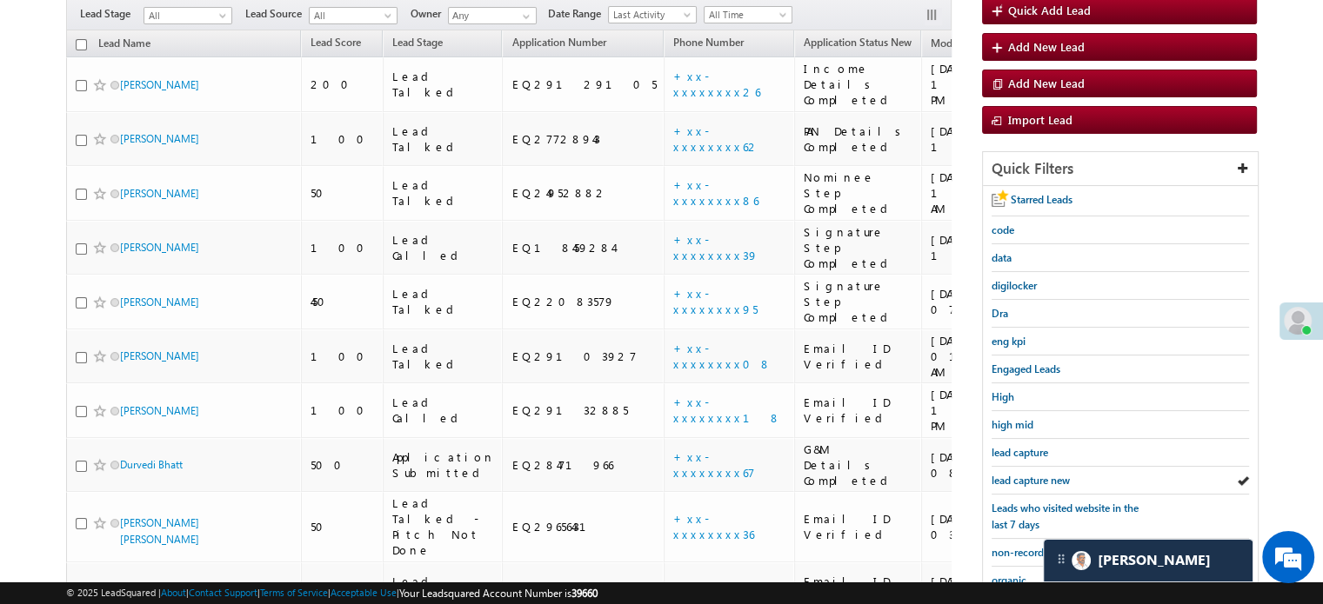
click at [1021, 474] on span "lead capture new" at bounding box center [1030, 480] width 78 height 13
click at [1010, 474] on span "lead capture new" at bounding box center [1030, 480] width 78 height 13
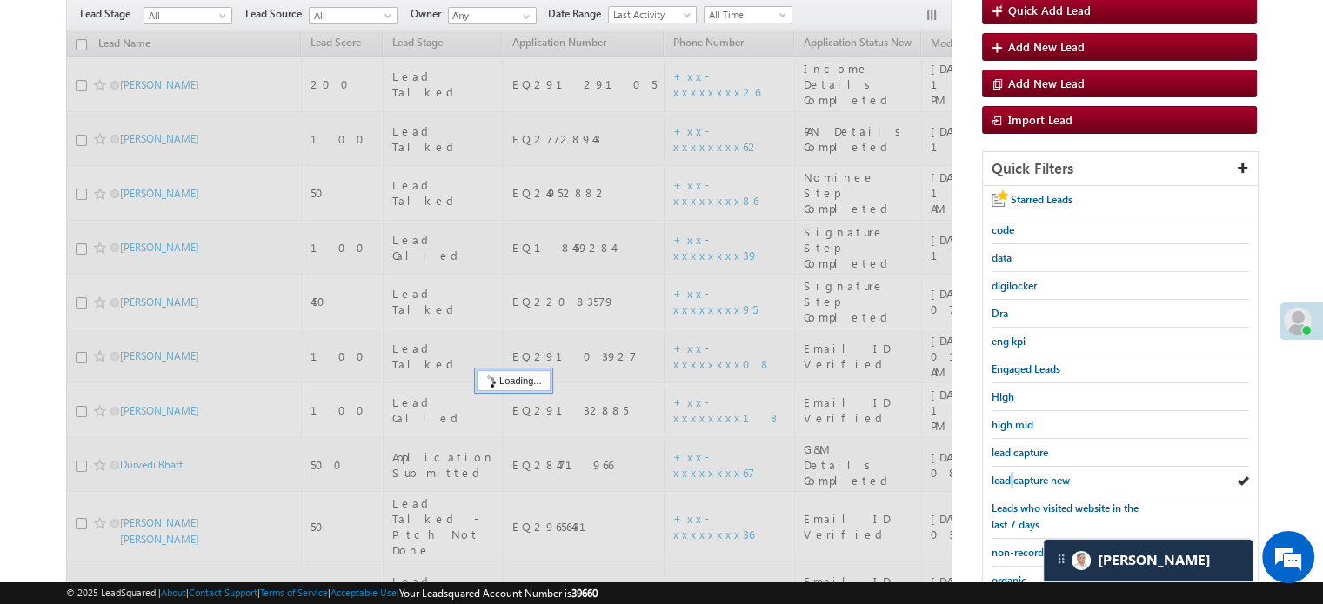
click at [1010, 474] on span "lead capture new" at bounding box center [1030, 480] width 78 height 13
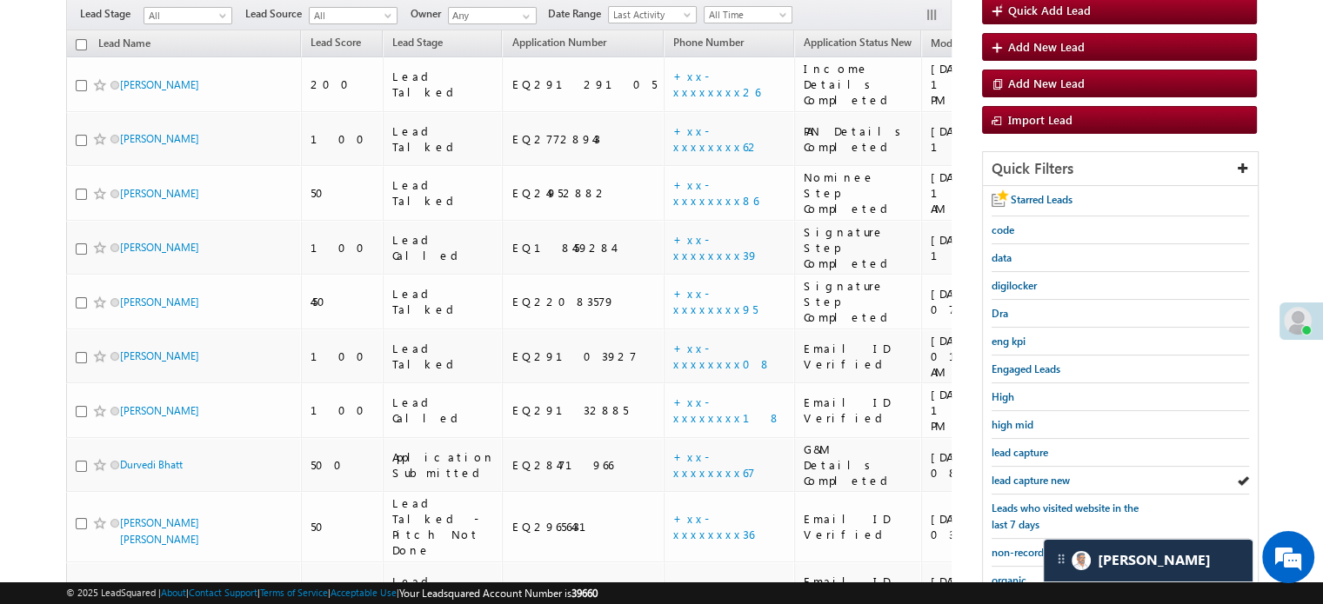
click at [1010, 474] on span "lead capture new" at bounding box center [1030, 480] width 78 height 13
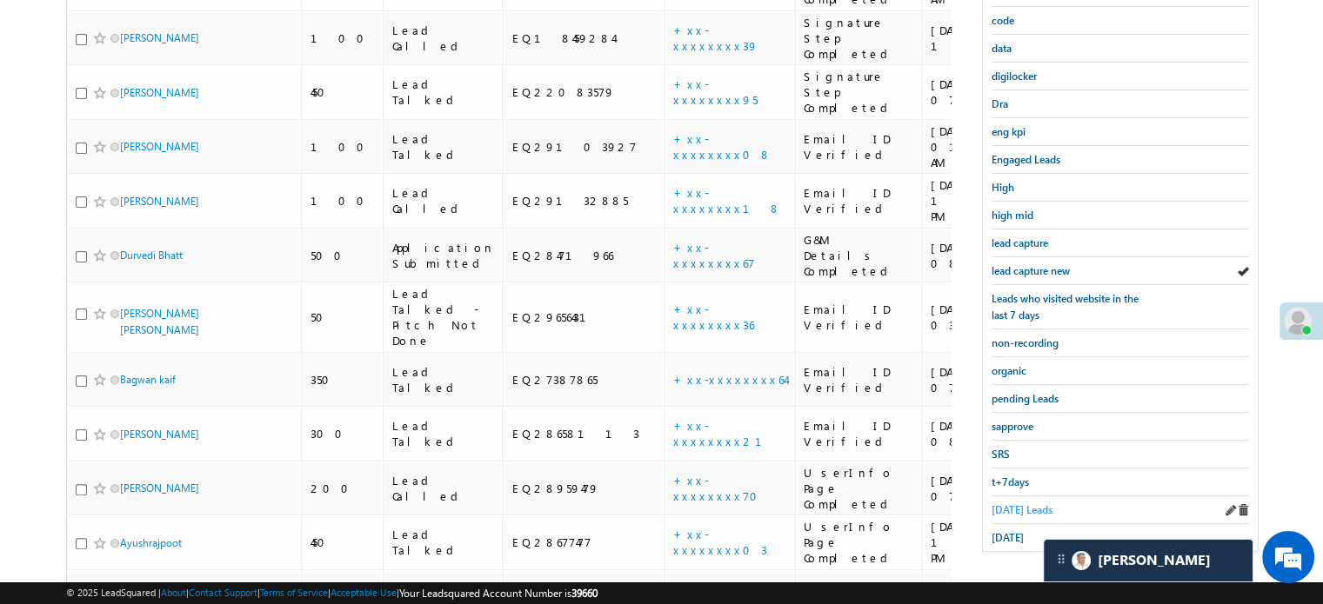
click at [1010, 504] on span "Today's Leads" at bounding box center [1021, 510] width 61 height 13
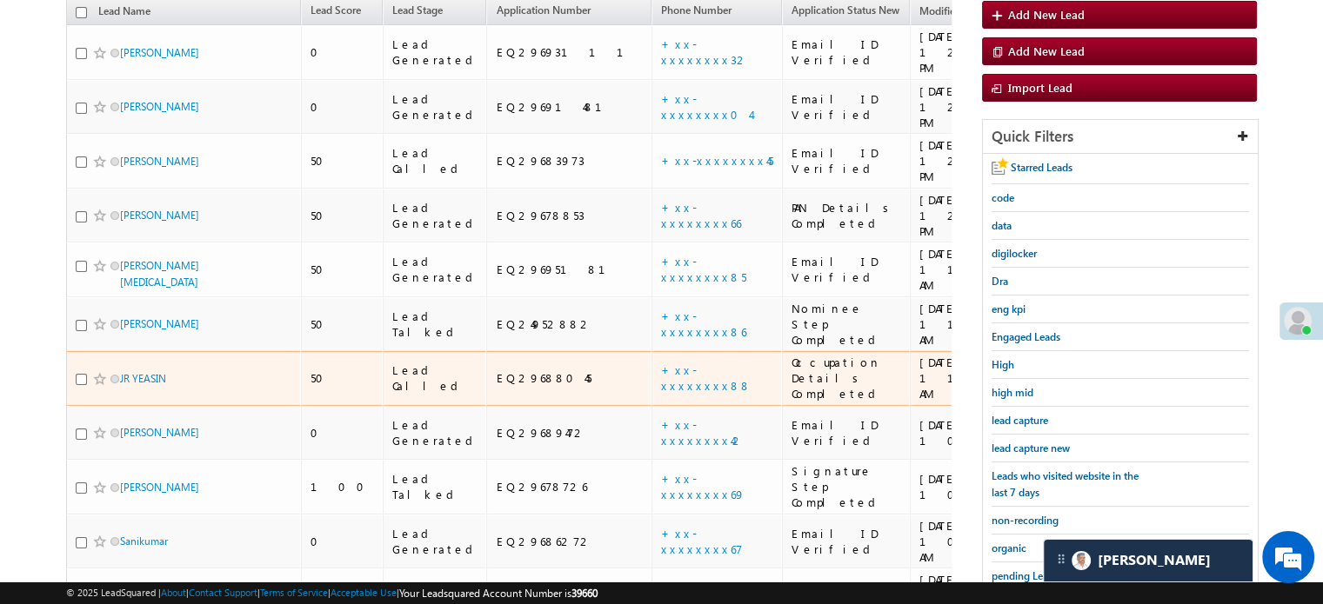
scroll to position [199, 0]
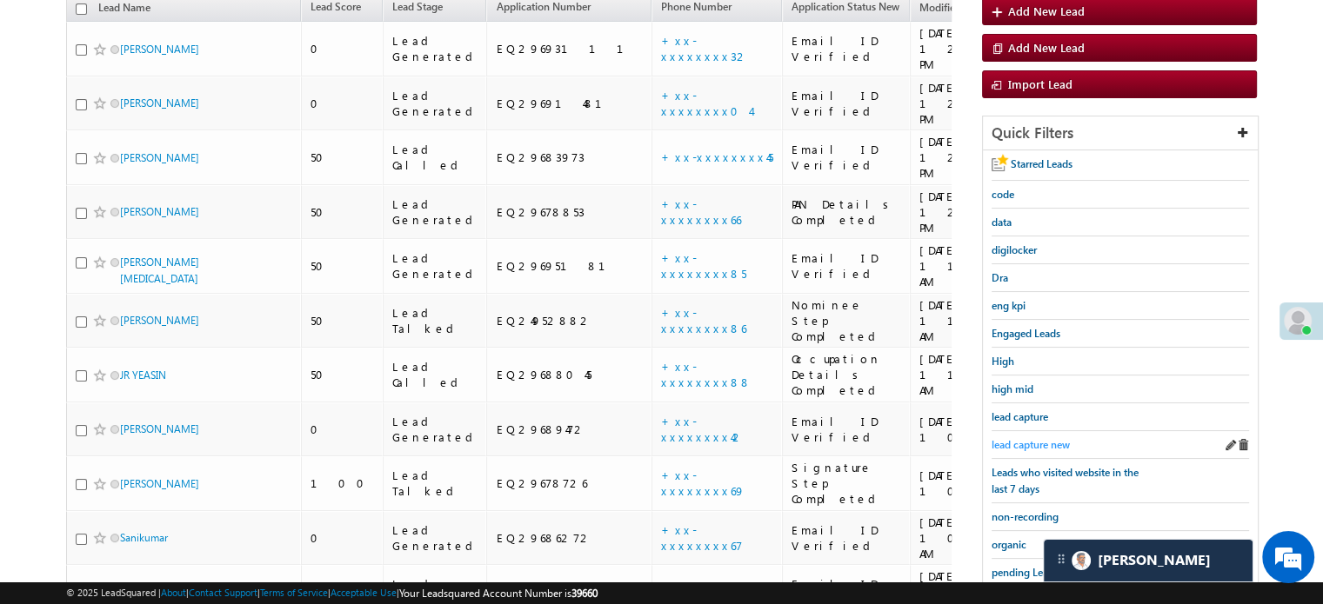
click at [1023, 440] on span "lead capture new" at bounding box center [1030, 444] width 78 height 13
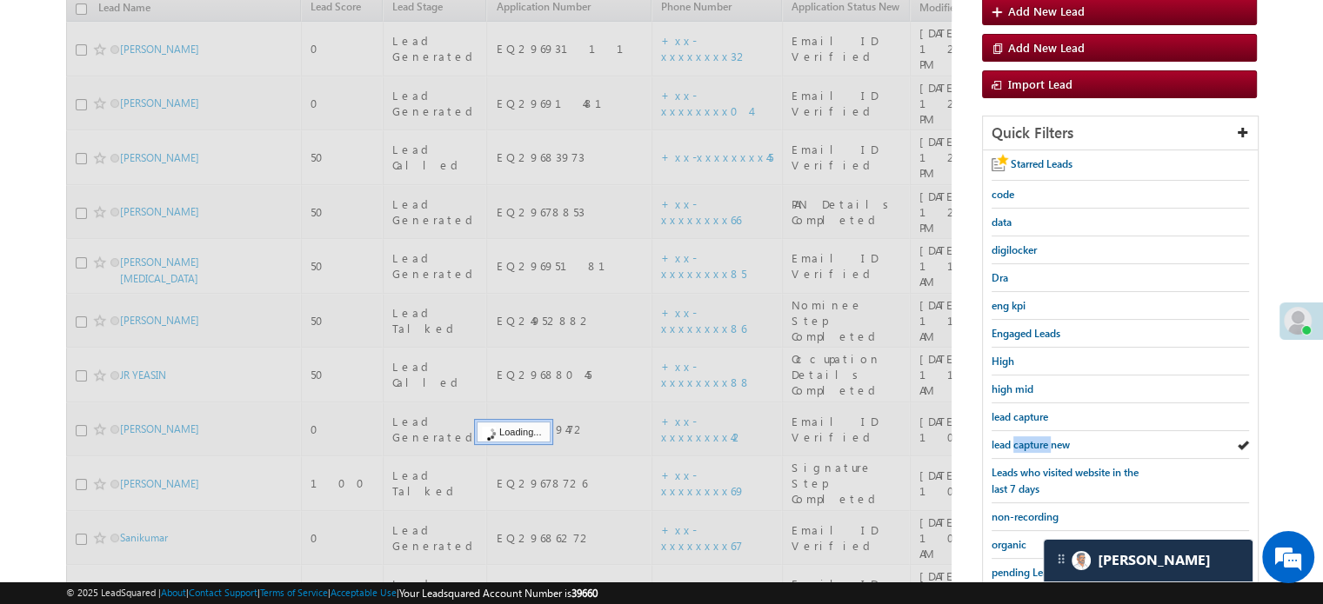
click at [1023, 440] on span "lead capture new" at bounding box center [1030, 444] width 78 height 13
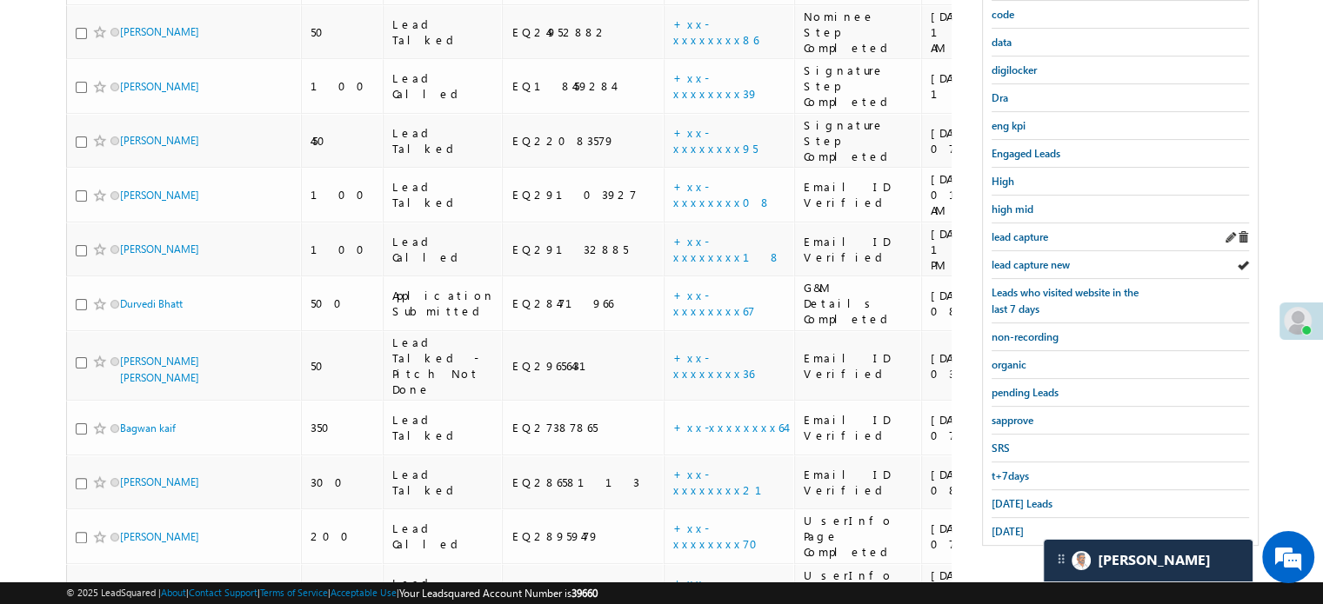
scroll to position [384, 0]
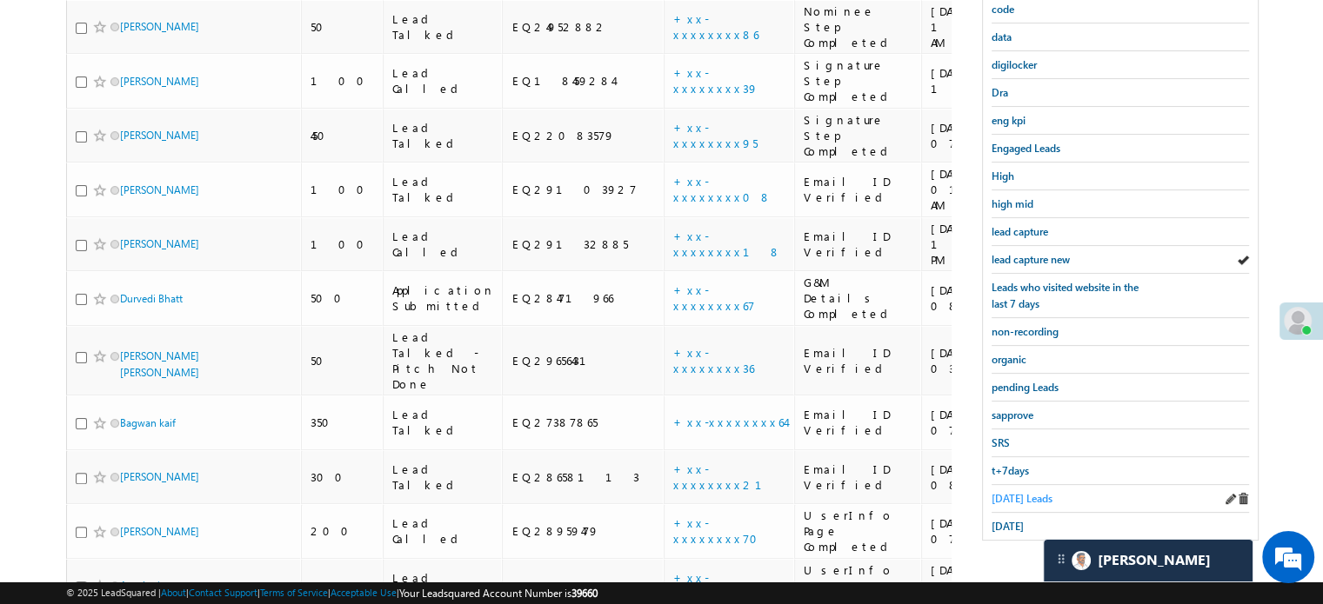
click at [1023, 492] on span "Today's Leads" at bounding box center [1021, 498] width 61 height 13
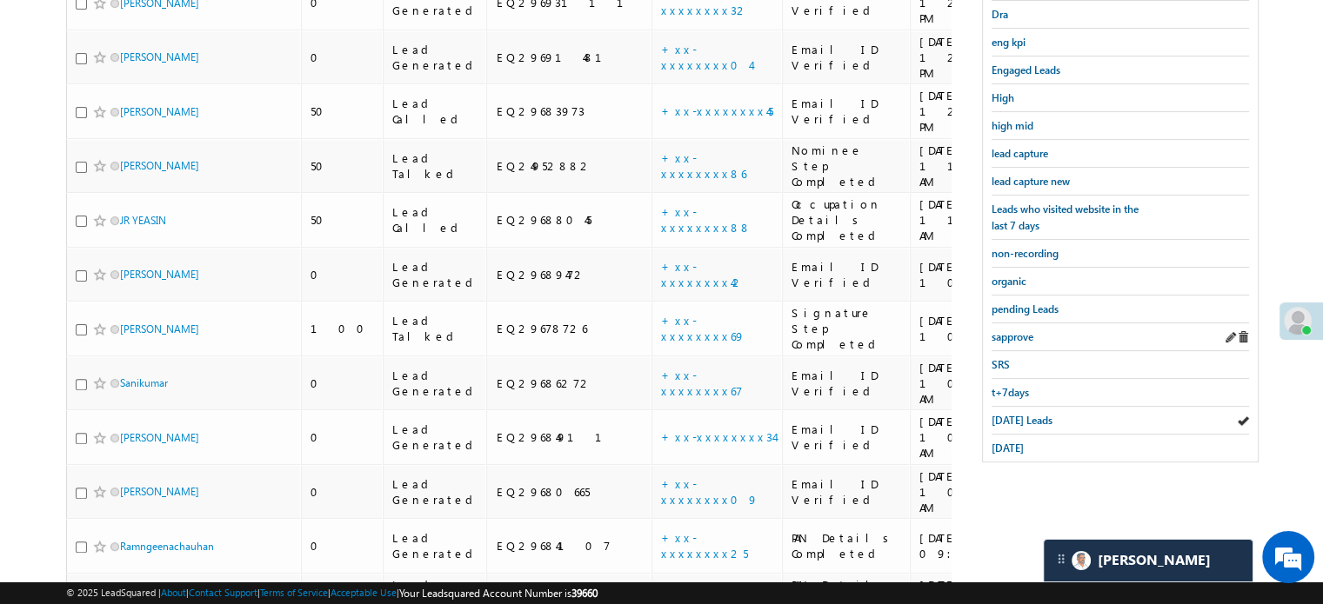
scroll to position [202, 0]
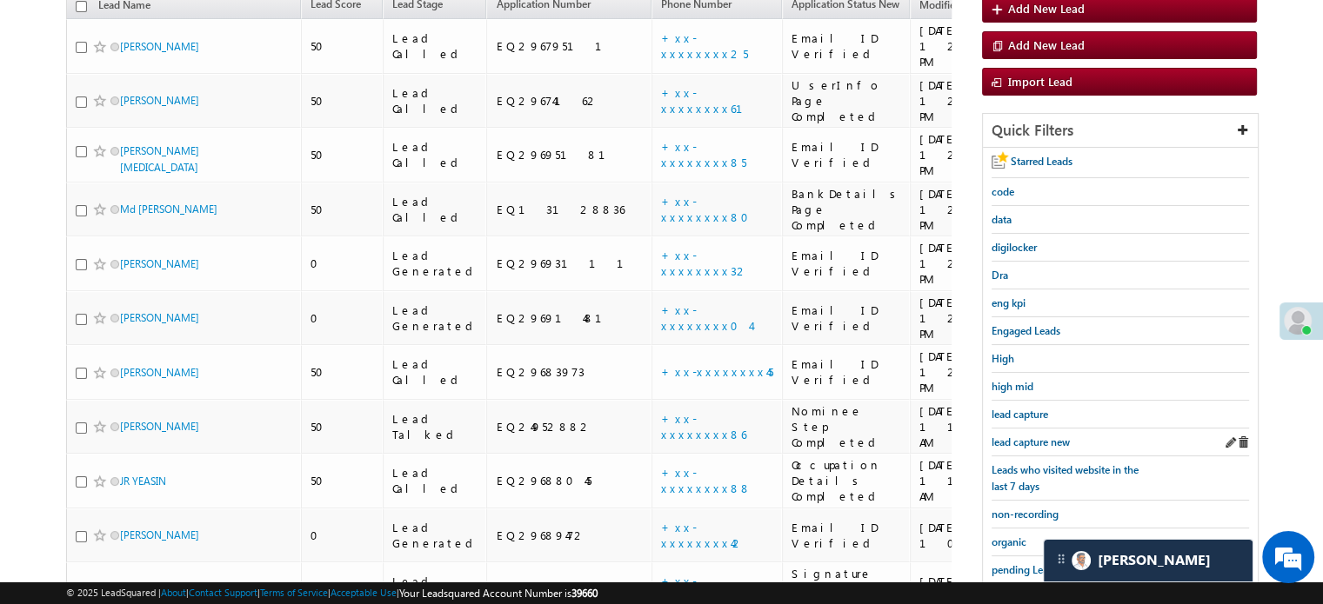
click at [1028, 429] on div "lead capture new" at bounding box center [1119, 443] width 257 height 28
click at [1026, 436] on span "lead capture new" at bounding box center [1030, 442] width 78 height 13
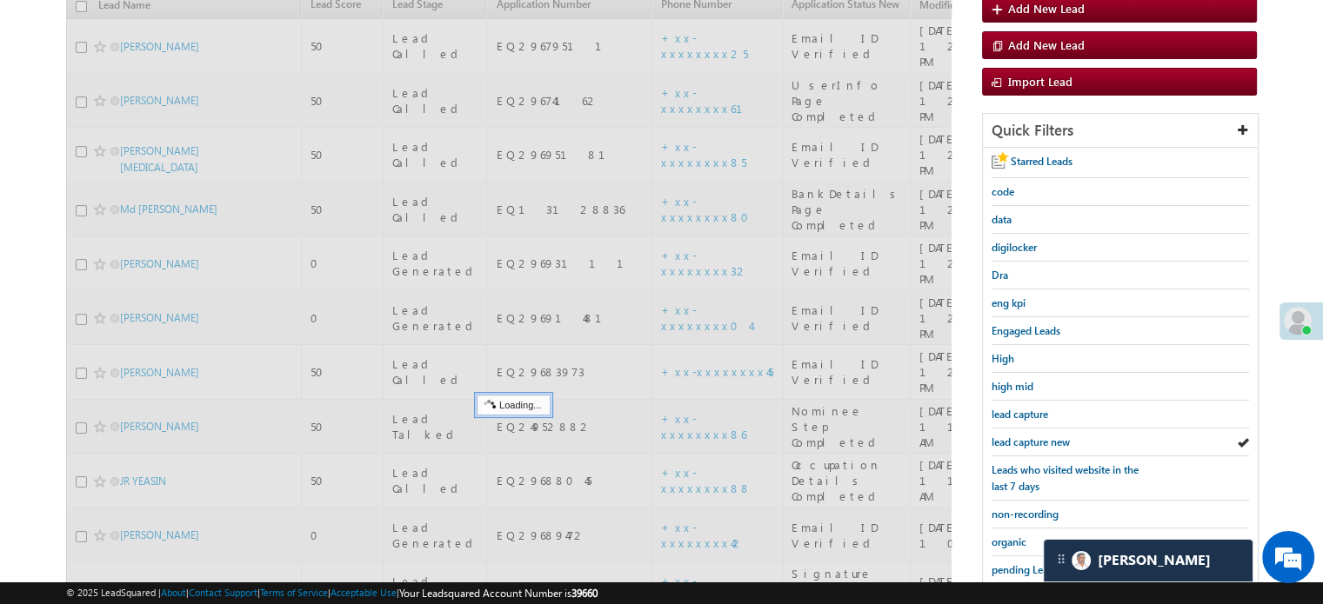
scroll to position [28, 0]
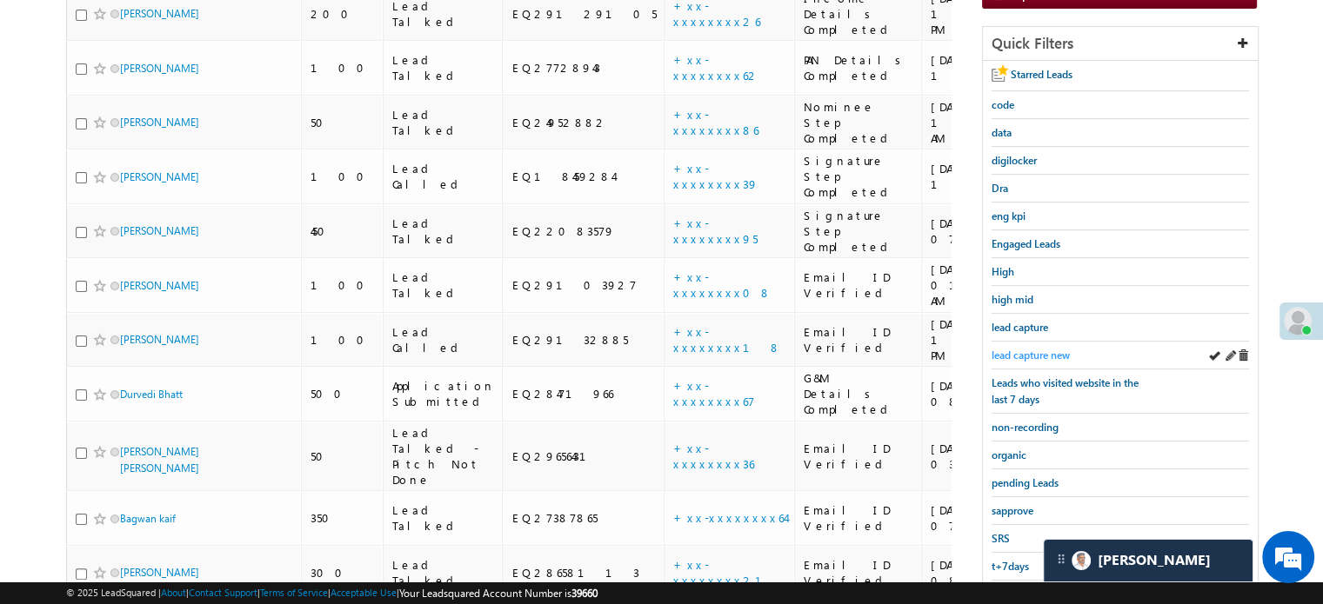
click at [1025, 349] on span "lead capture new" at bounding box center [1030, 355] width 78 height 13
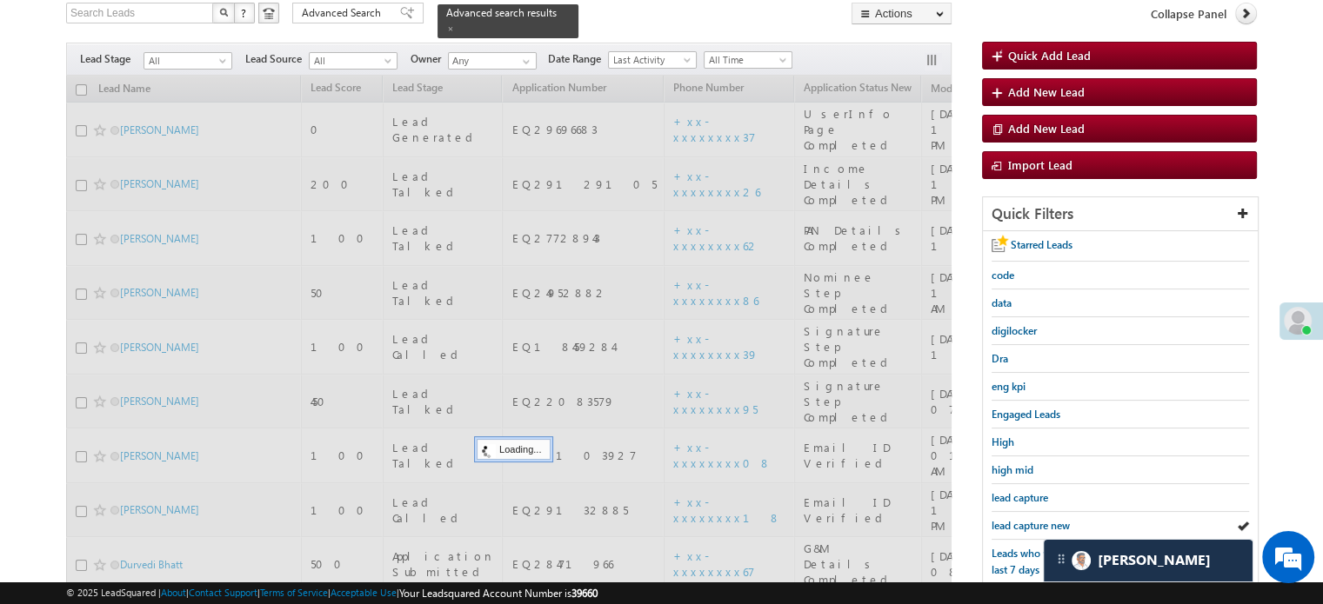
scroll to position [115, 0]
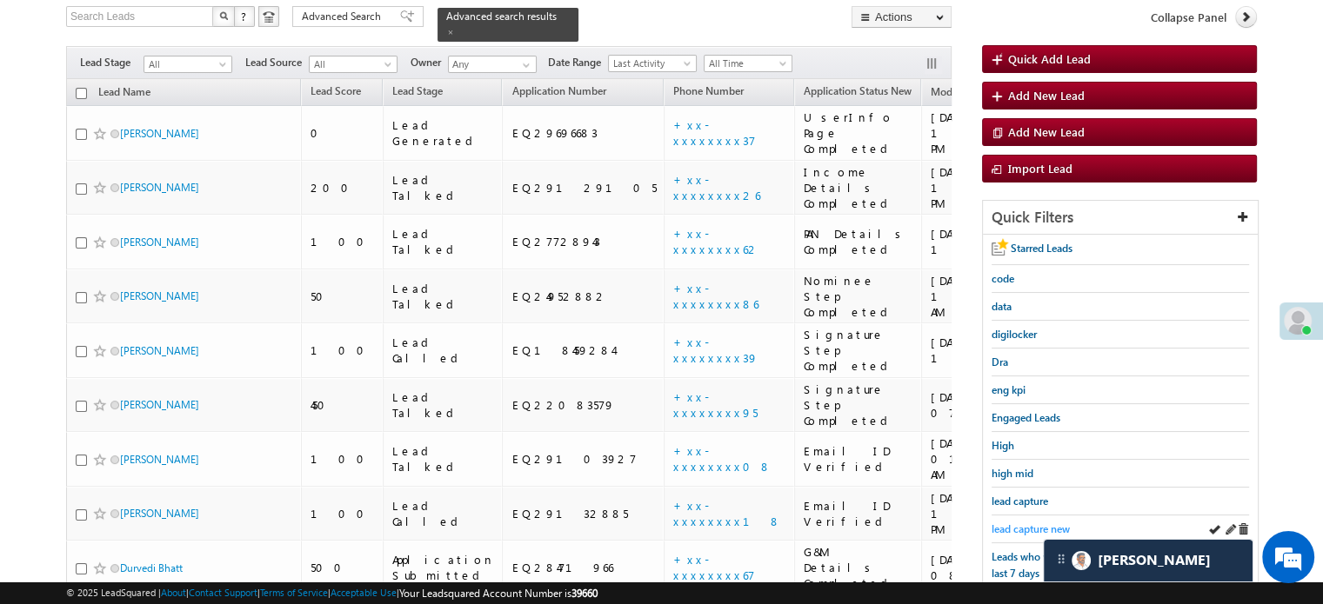
click at [1019, 523] on span "lead capture new" at bounding box center [1030, 529] width 78 height 13
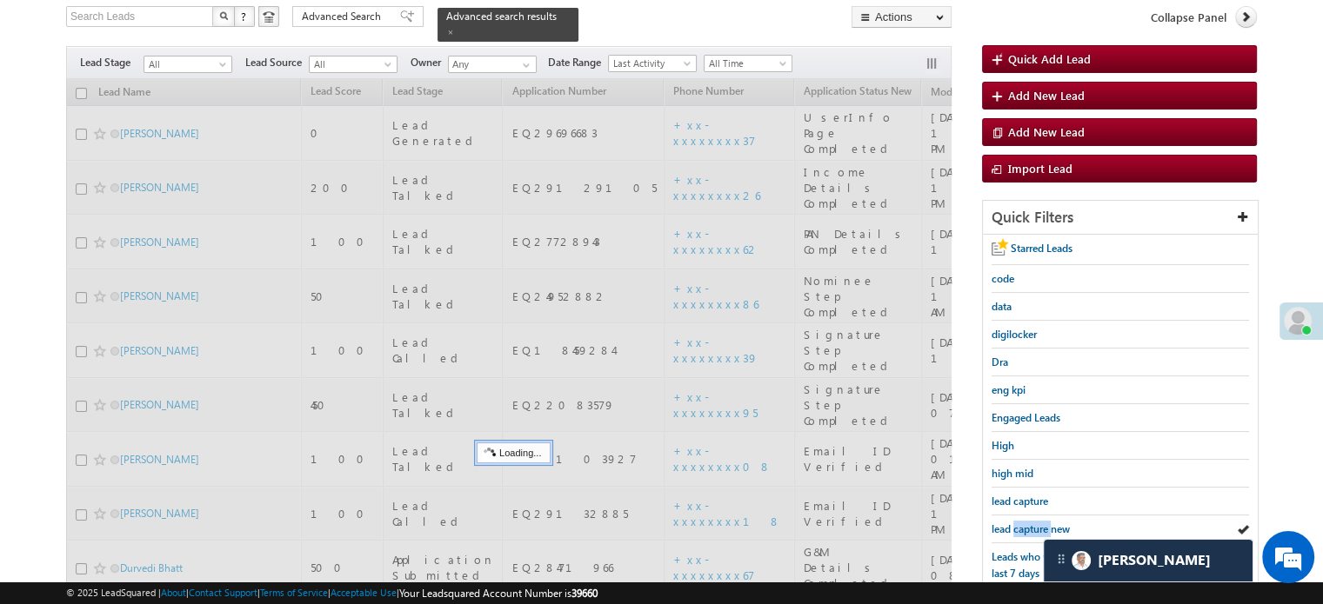
click at [1019, 523] on span "lead capture new" at bounding box center [1030, 529] width 78 height 13
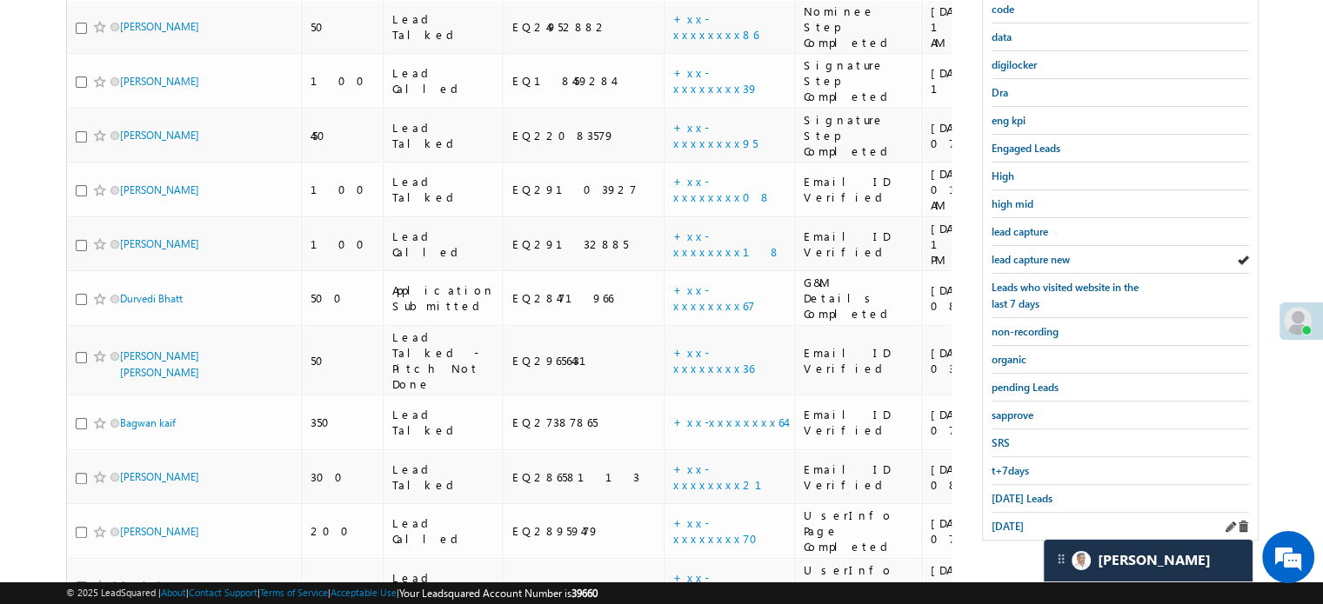
click at [1005, 513] on div "yesterday" at bounding box center [1119, 526] width 257 height 27
click at [1000, 492] on span "Today's Leads" at bounding box center [1021, 498] width 61 height 13
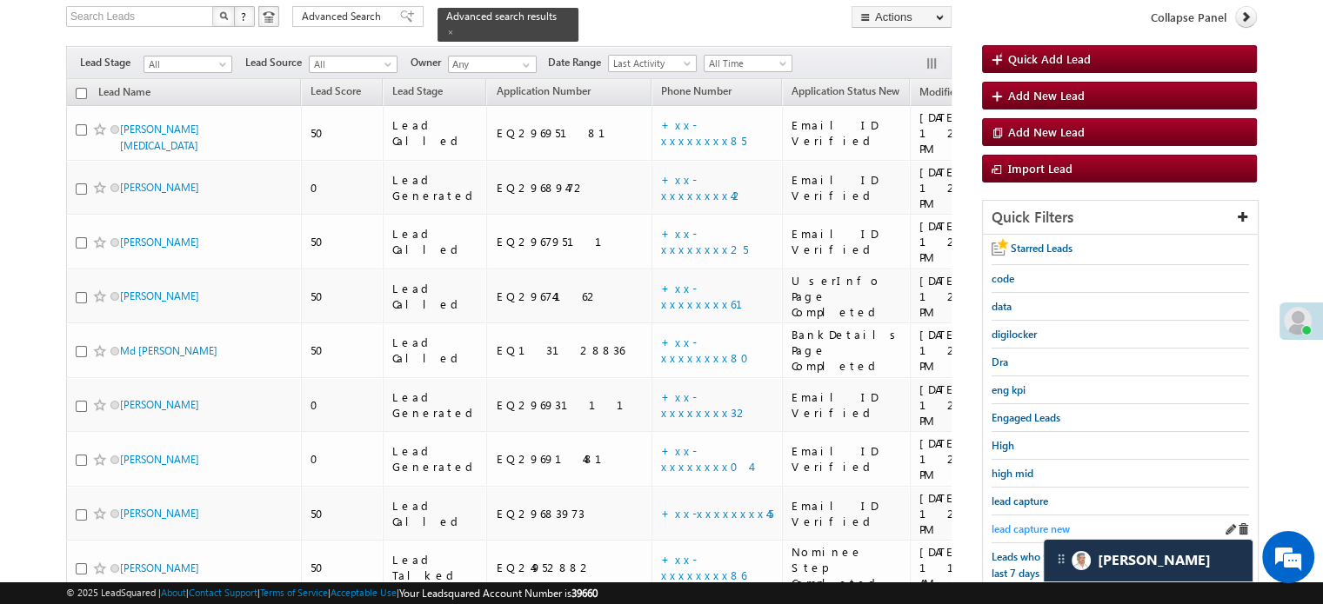
click at [1002, 523] on span "lead capture new" at bounding box center [1030, 529] width 78 height 13
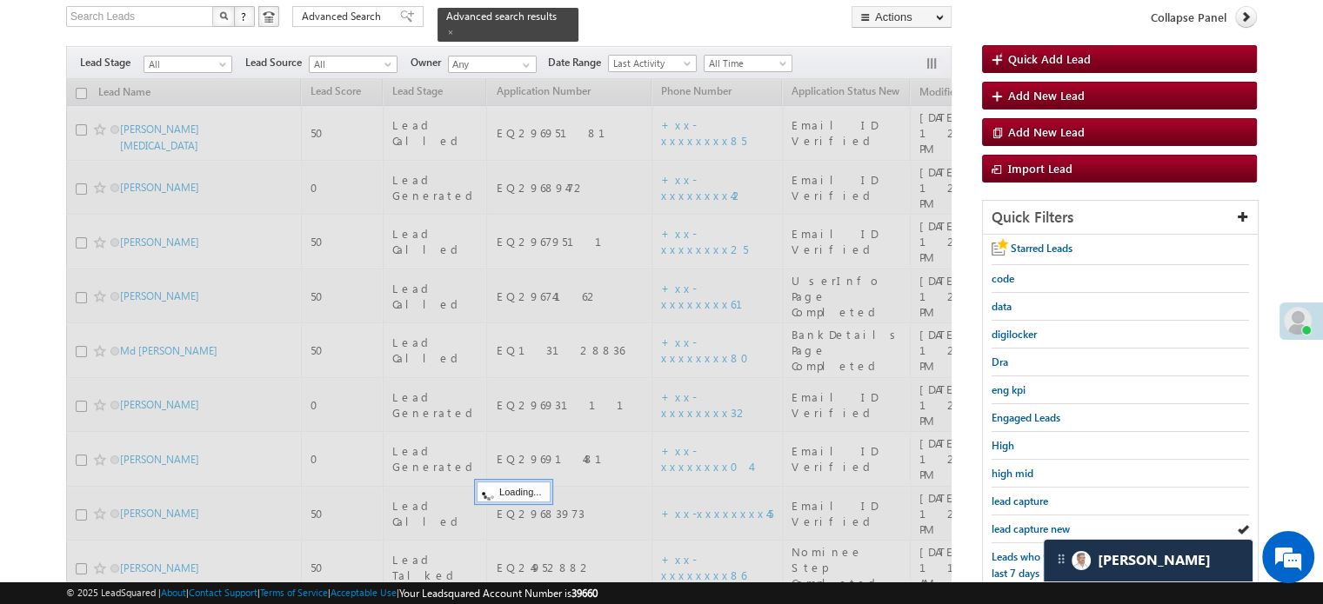
click at [1002, 523] on span "lead capture new" at bounding box center [1030, 529] width 78 height 13
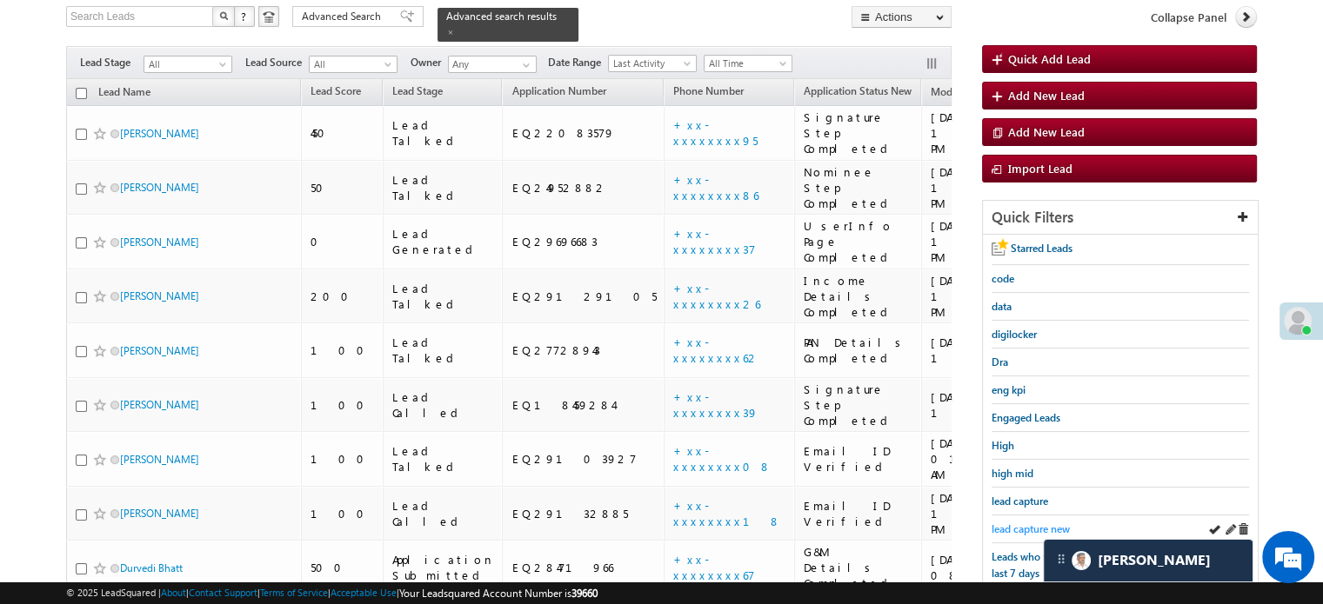
click at [1030, 523] on span "lead capture new" at bounding box center [1030, 529] width 78 height 13
click at [1010, 526] on span "lead capture new" at bounding box center [1030, 529] width 78 height 13
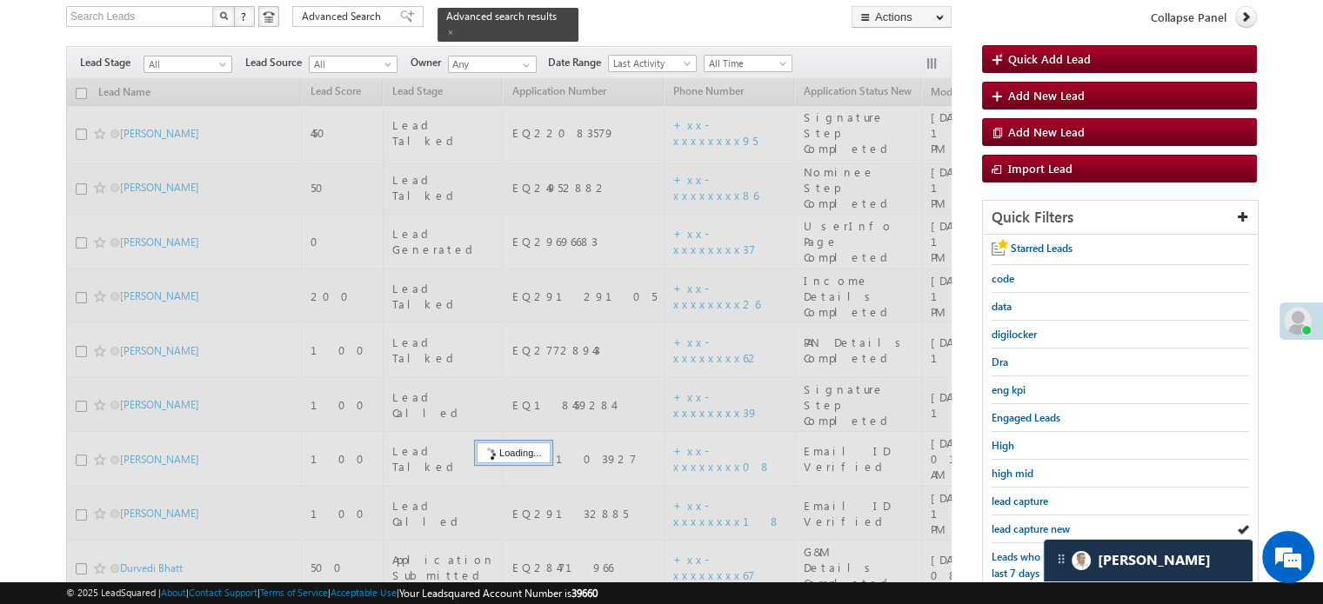
click at [1010, 526] on span "lead capture new" at bounding box center [1030, 529] width 78 height 13
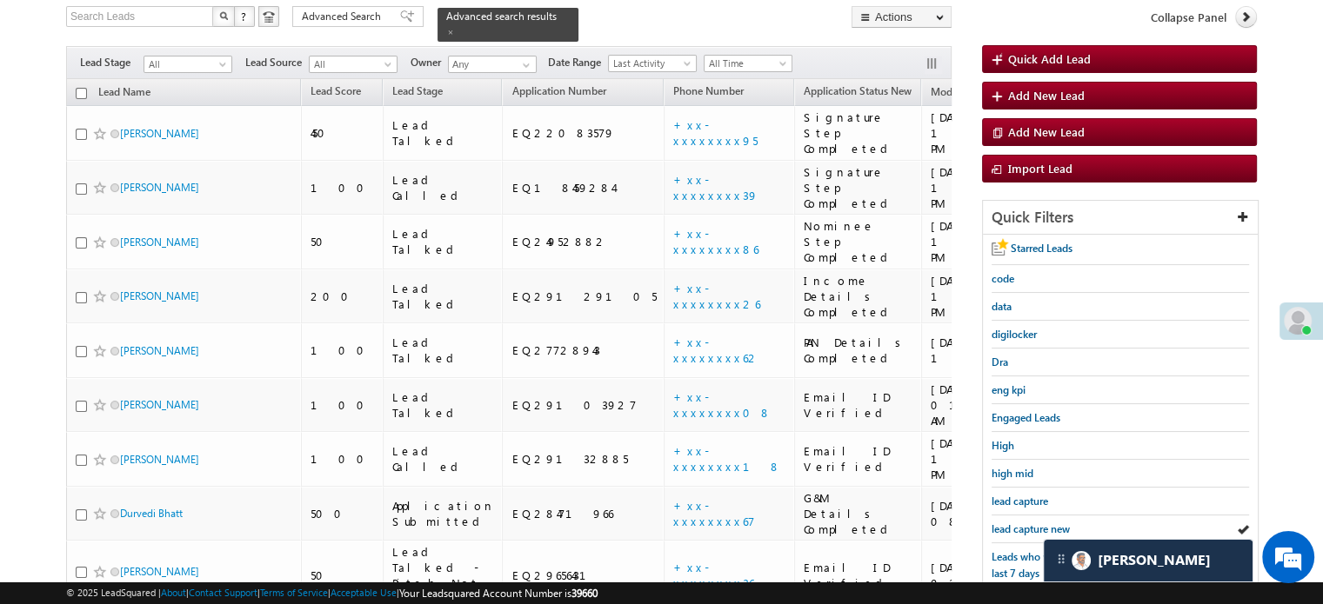
click at [1010, 526] on span "lead capture new" at bounding box center [1030, 529] width 78 height 13
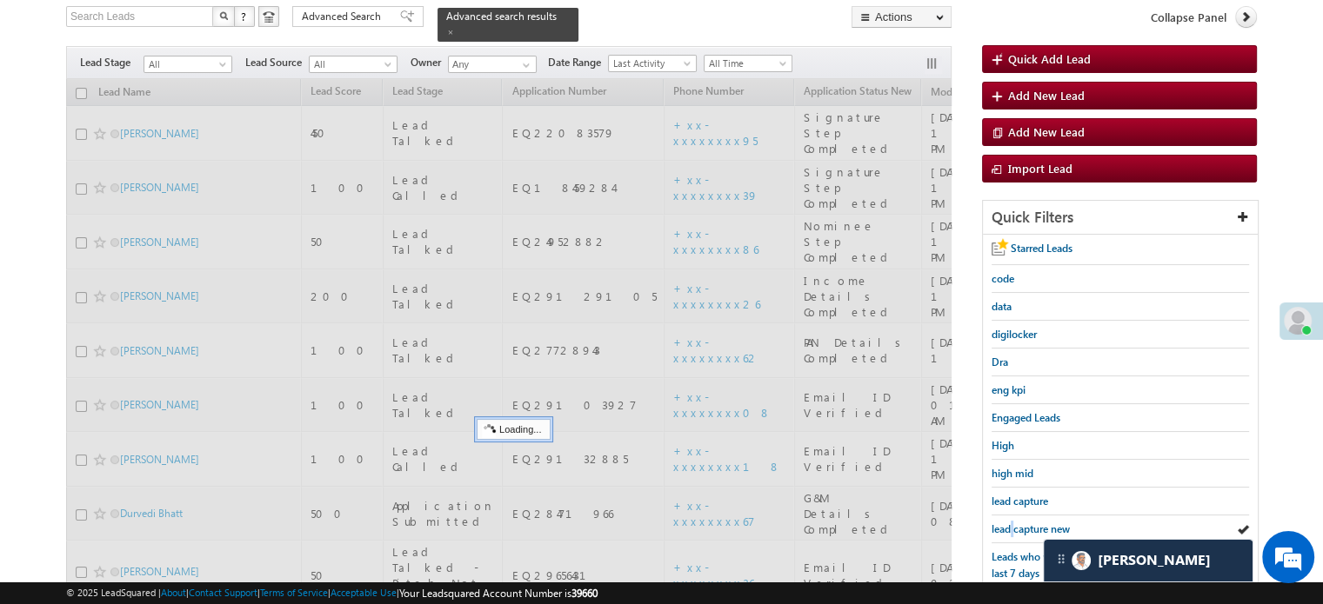
click at [1010, 526] on span "lead capture new" at bounding box center [1030, 529] width 78 height 13
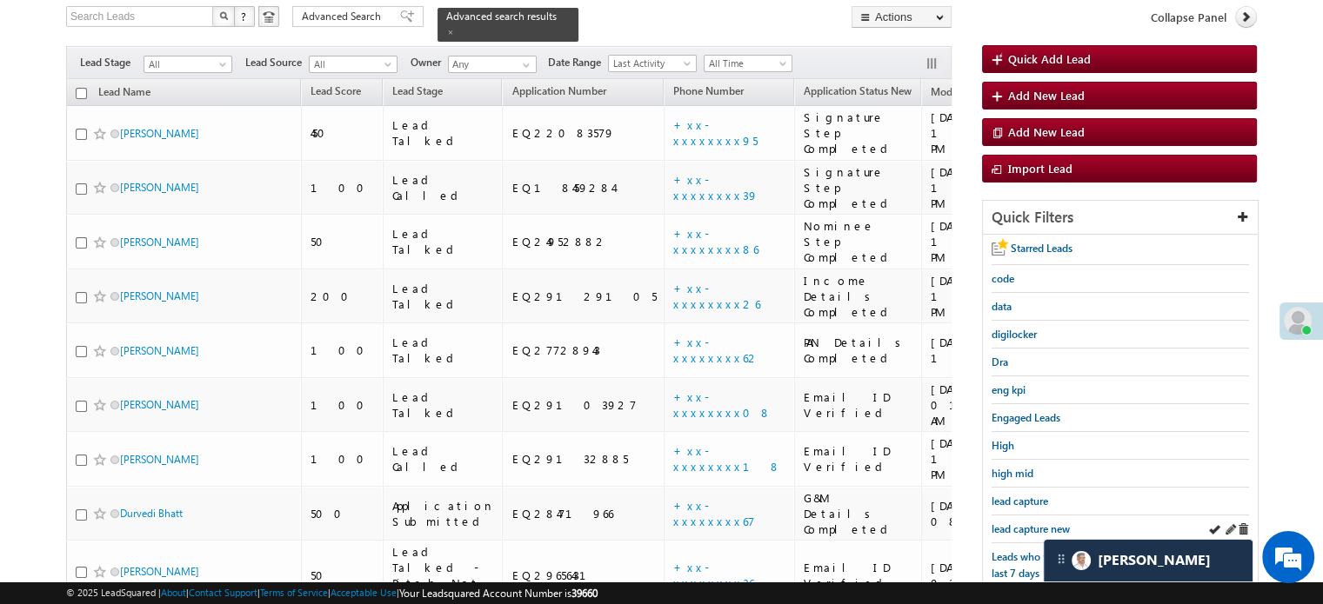
click at [1022, 532] on div "lead capture new" at bounding box center [1119, 530] width 257 height 28
click at [1022, 531] on link "lead capture new" at bounding box center [1030, 529] width 78 height 17
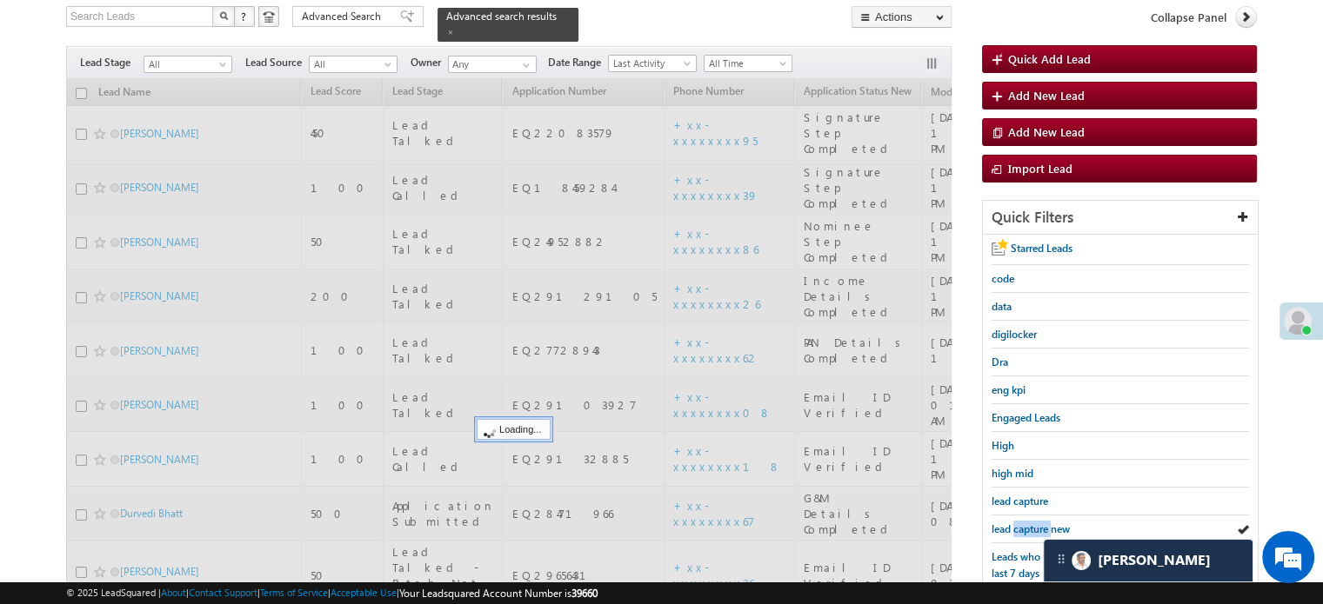
click at [1022, 531] on link "lead capture new" at bounding box center [1030, 529] width 78 height 17
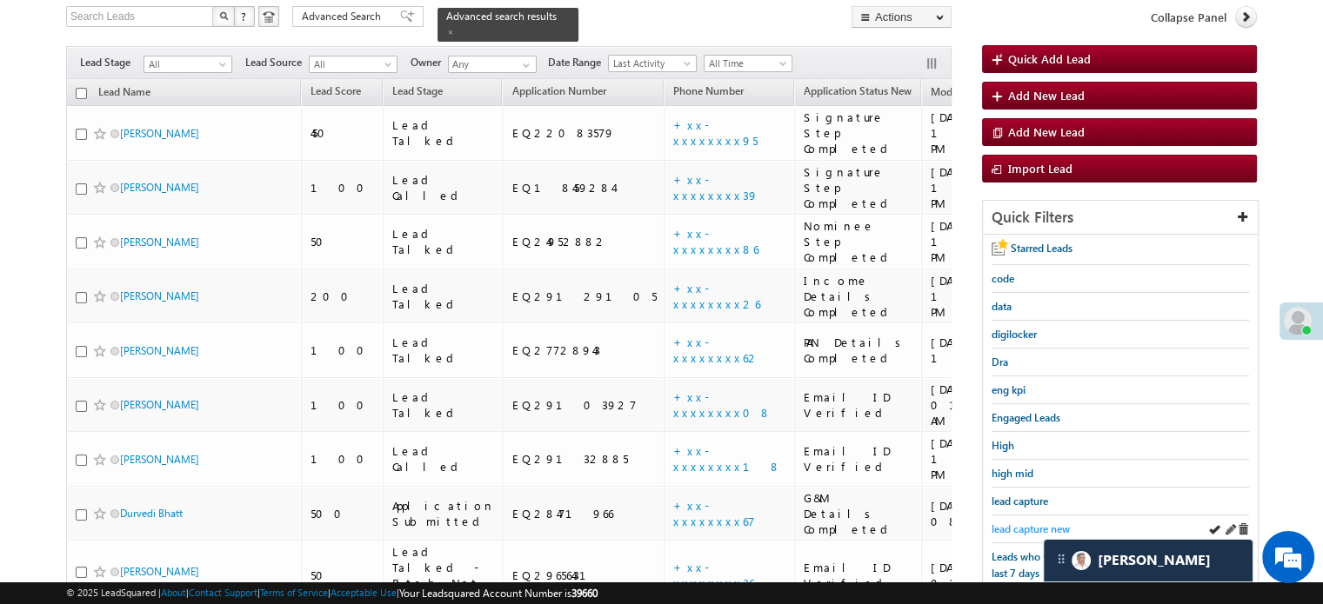
click at [1012, 525] on span "lead capture new" at bounding box center [1030, 529] width 78 height 13
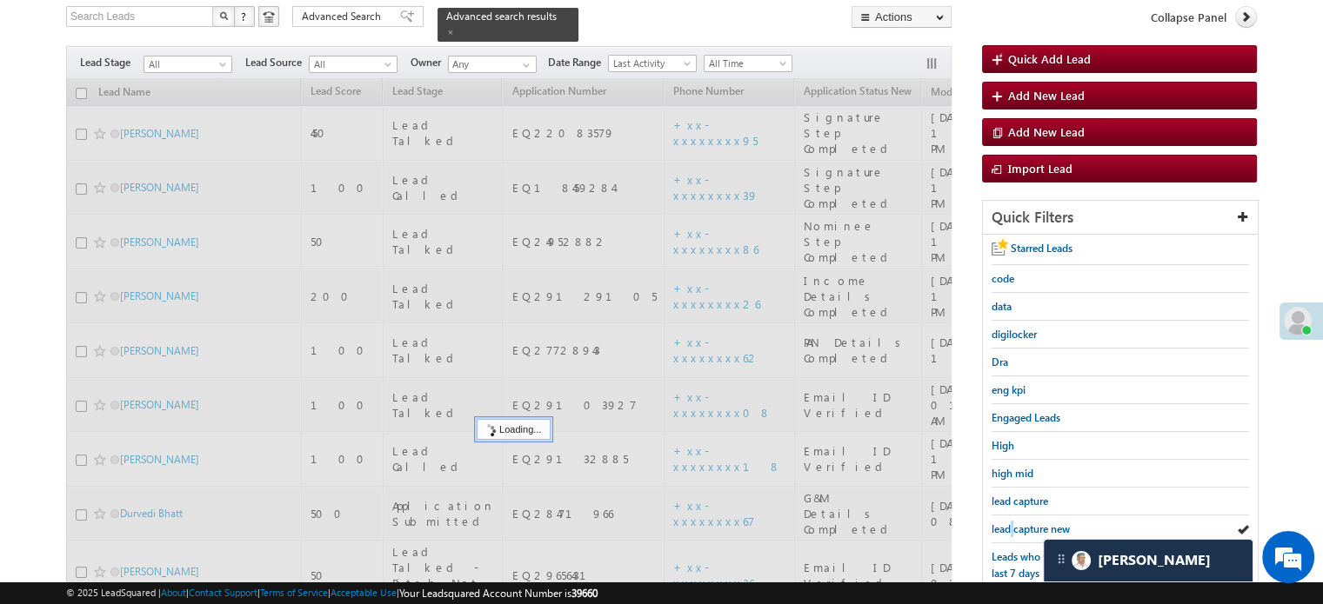
click at [1012, 525] on span "lead capture new" at bounding box center [1030, 529] width 78 height 13
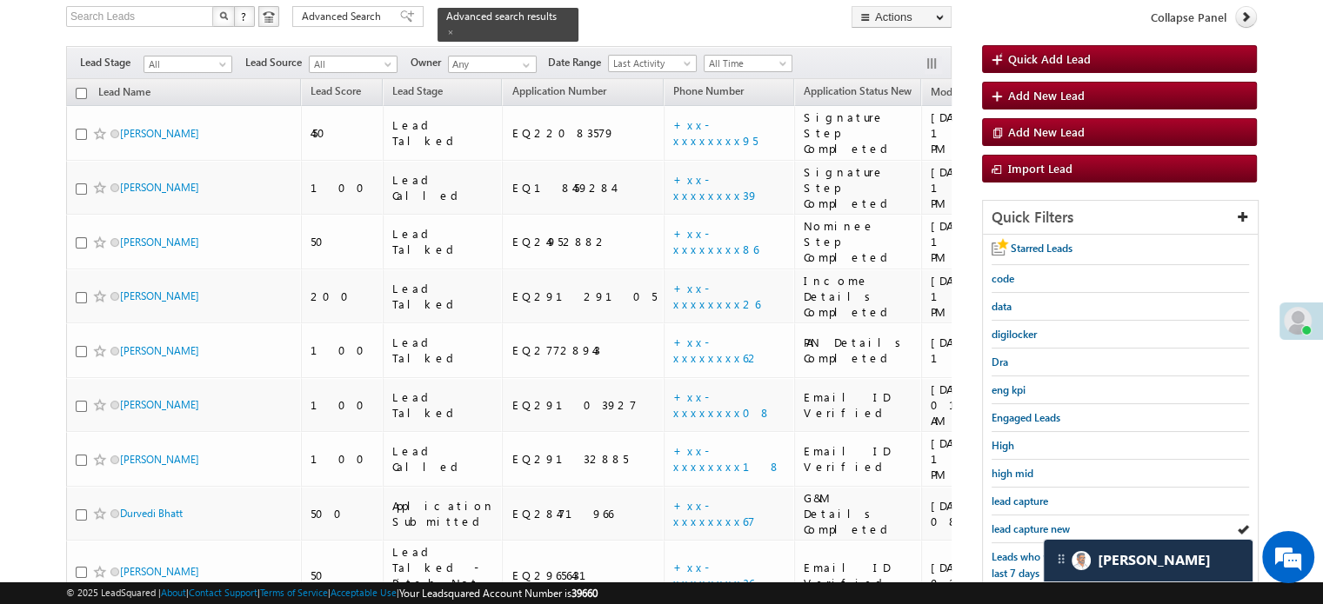
click at [1012, 525] on span "lead capture new" at bounding box center [1030, 529] width 78 height 13
click at [1026, 524] on span "lead capture new" at bounding box center [1030, 529] width 78 height 13
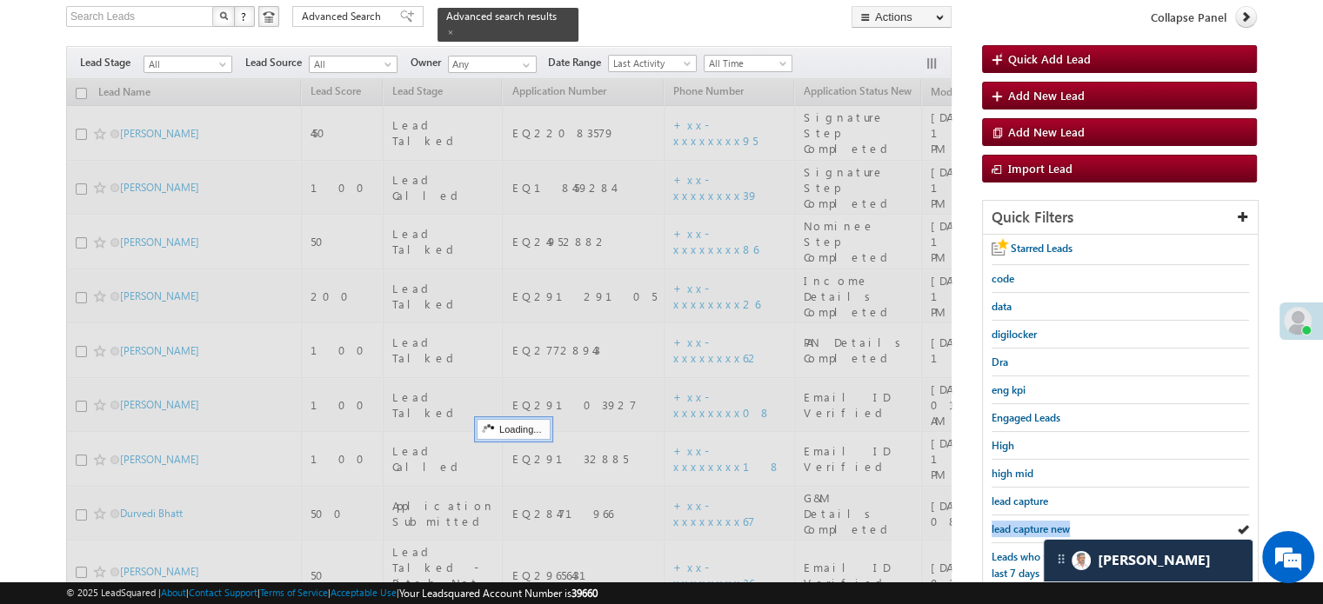
click at [1026, 524] on span "lead capture new" at bounding box center [1030, 529] width 78 height 13
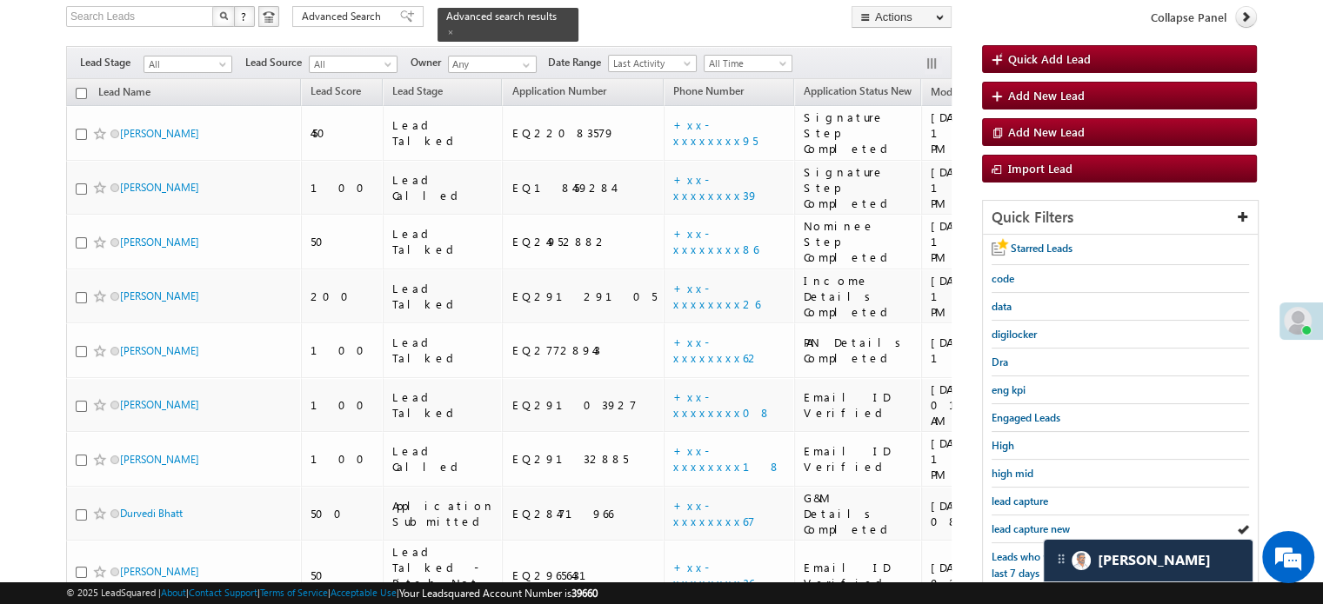
click at [1026, 524] on span "lead capture new" at bounding box center [1030, 529] width 78 height 13
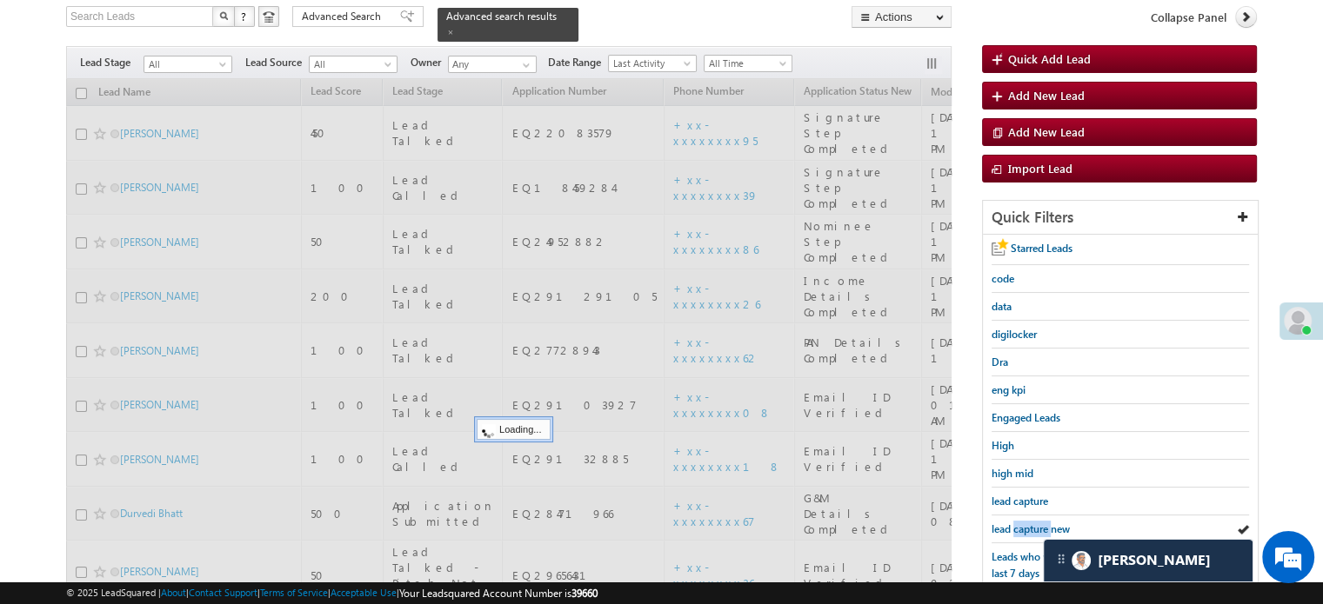
click at [1026, 524] on span "lead capture new" at bounding box center [1030, 529] width 78 height 13
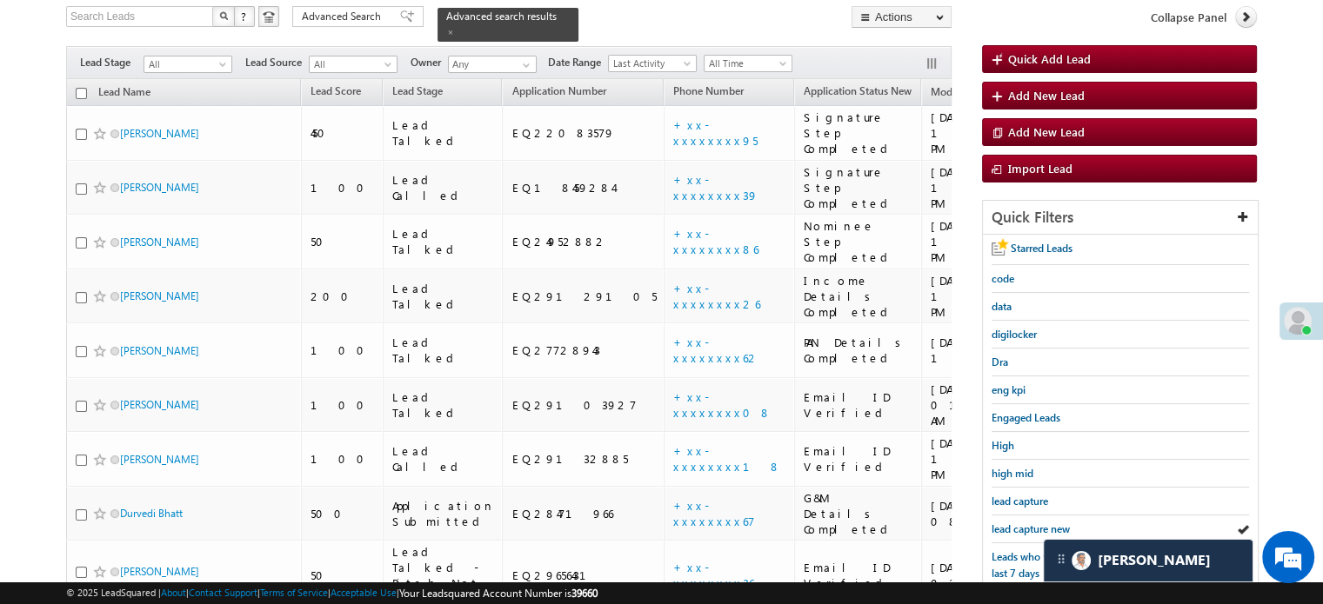
click at [1026, 524] on span "lead capture new" at bounding box center [1030, 529] width 78 height 13
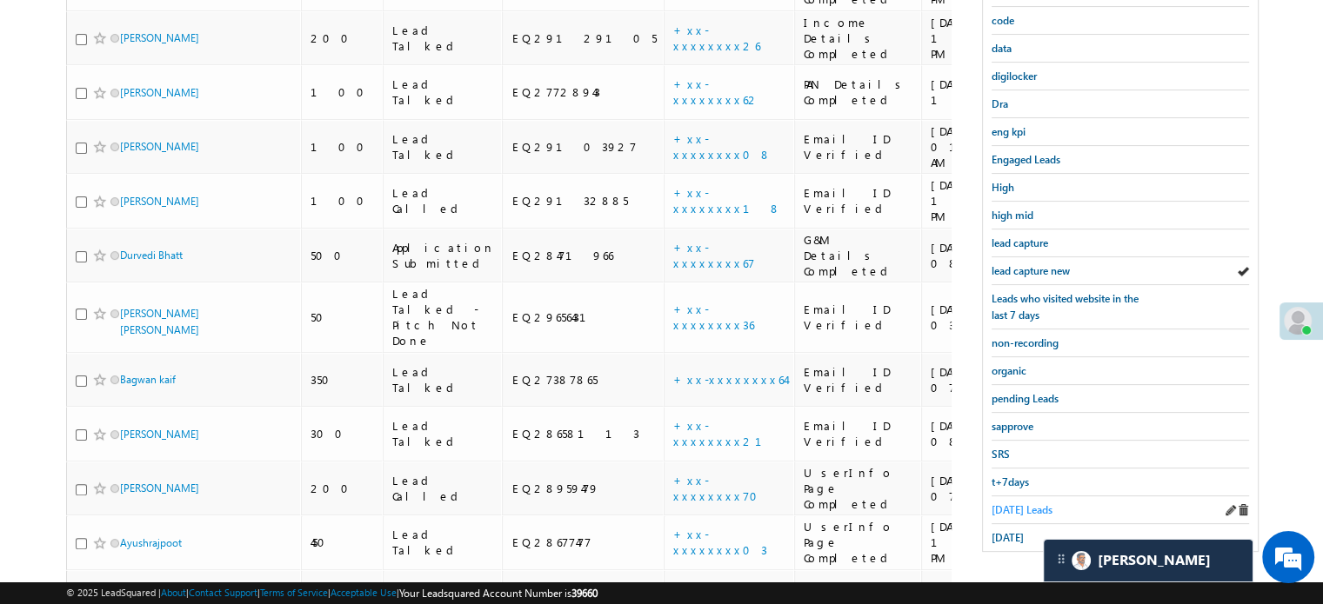
click at [1016, 510] on link "Today's Leads" at bounding box center [1021, 510] width 61 height 17
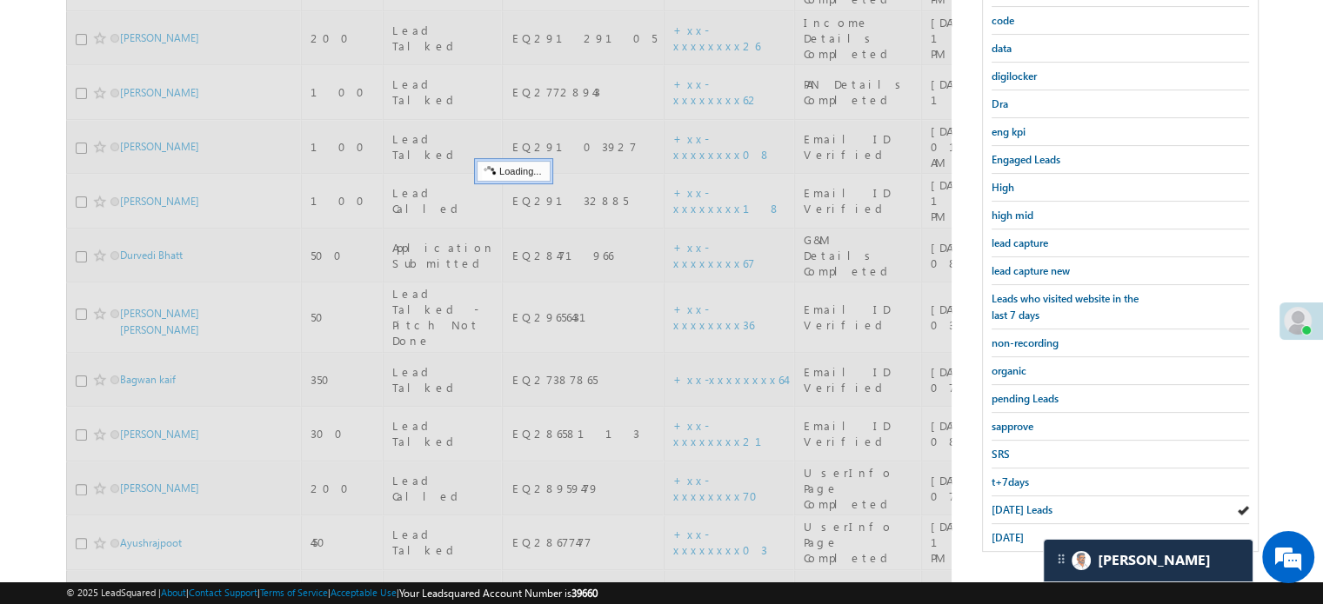
scroll to position [286, 0]
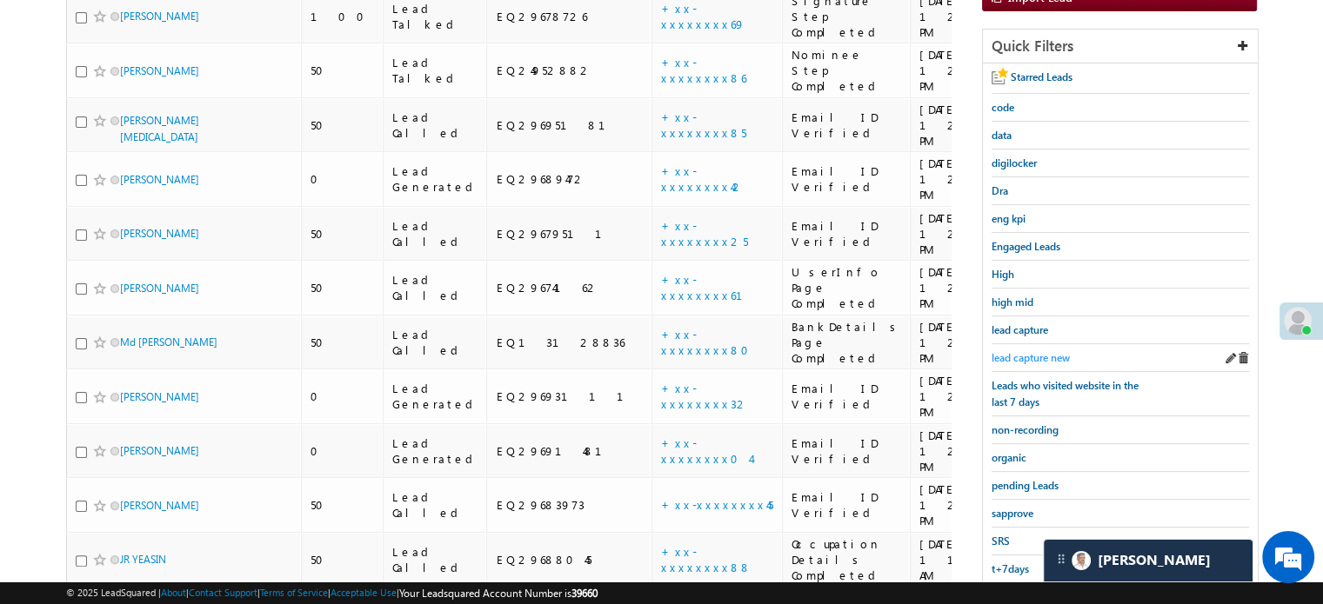
click at [1031, 355] on span "lead capture new" at bounding box center [1030, 357] width 78 height 13
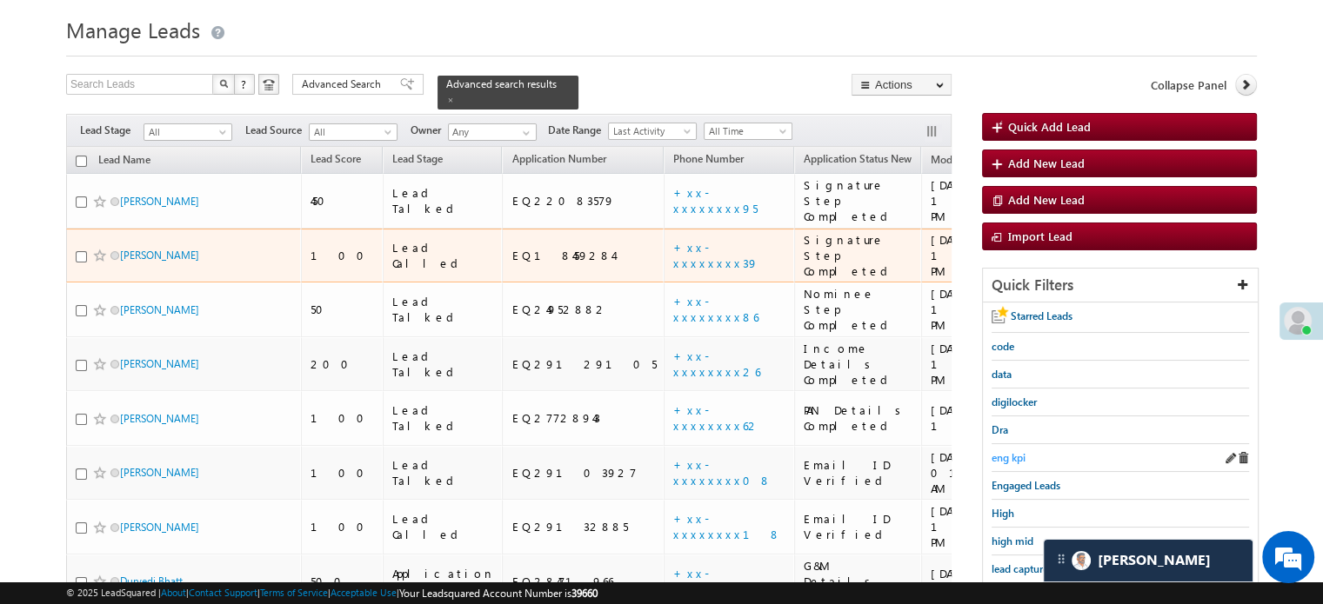
scroll to position [87, 0]
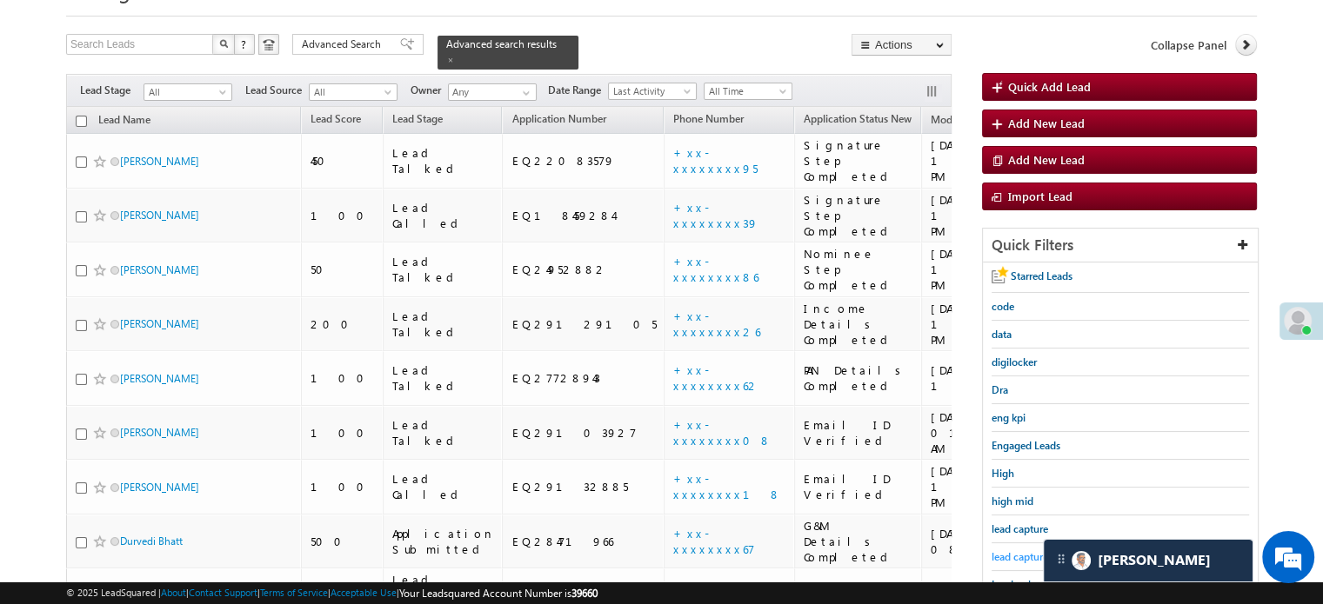
click at [1024, 559] on span "lead capture new" at bounding box center [1030, 557] width 78 height 13
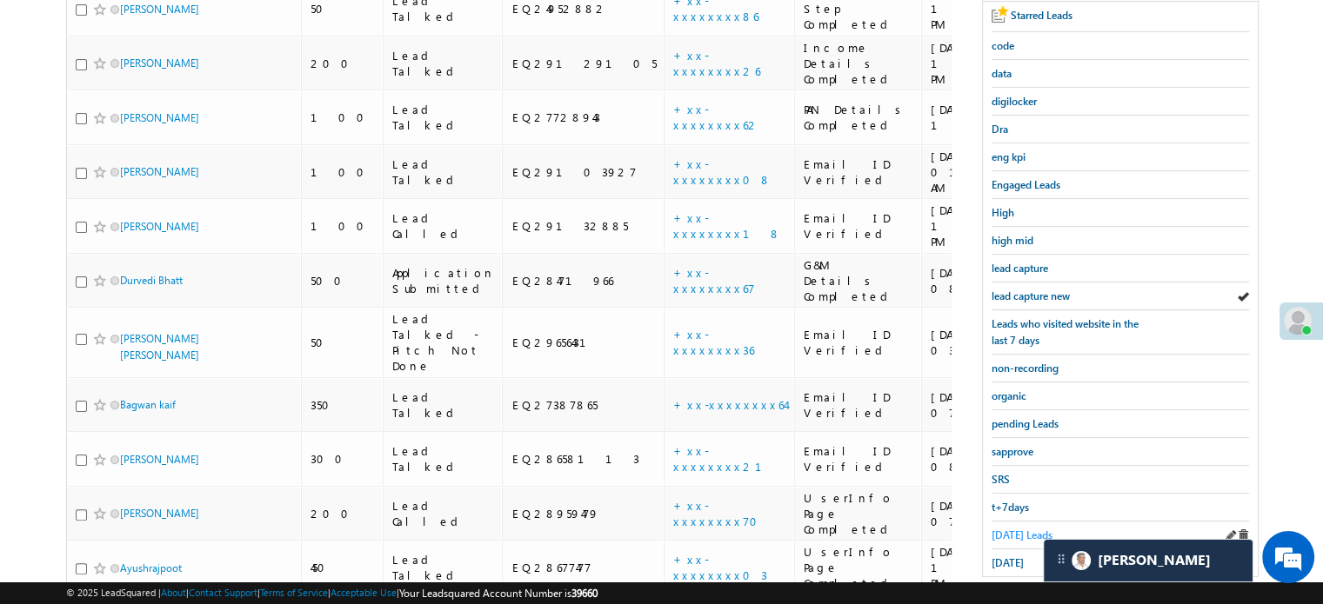
click at [1007, 533] on span "Today's Leads" at bounding box center [1021, 535] width 61 height 13
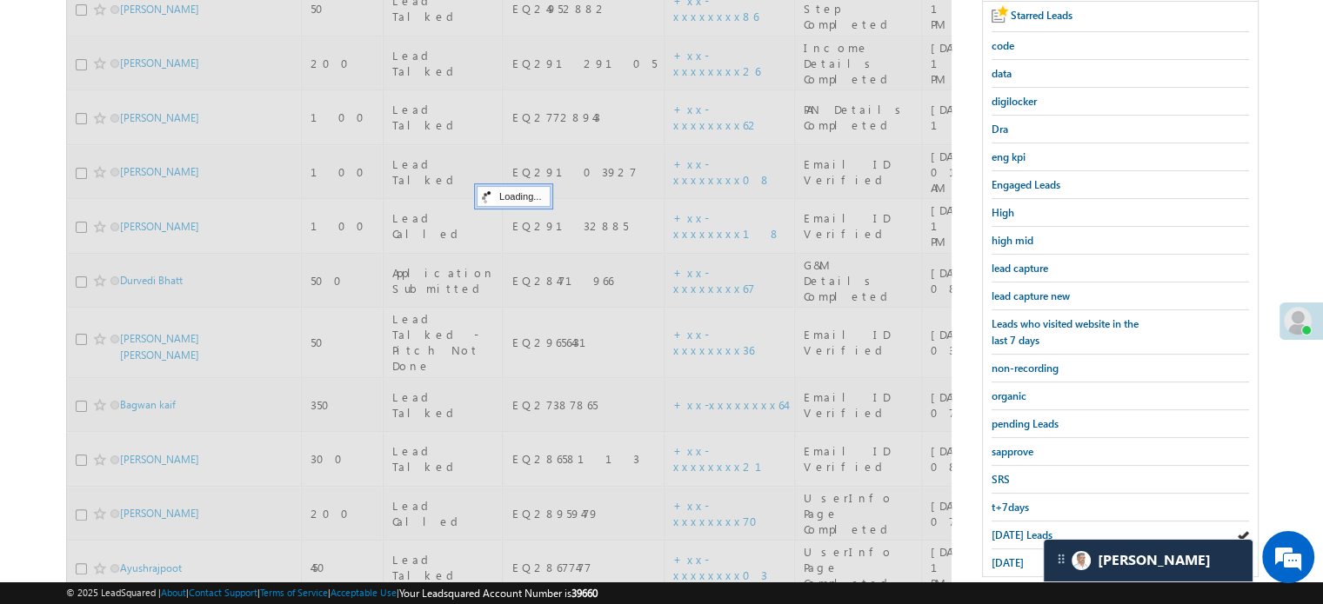
scroll to position [174, 0]
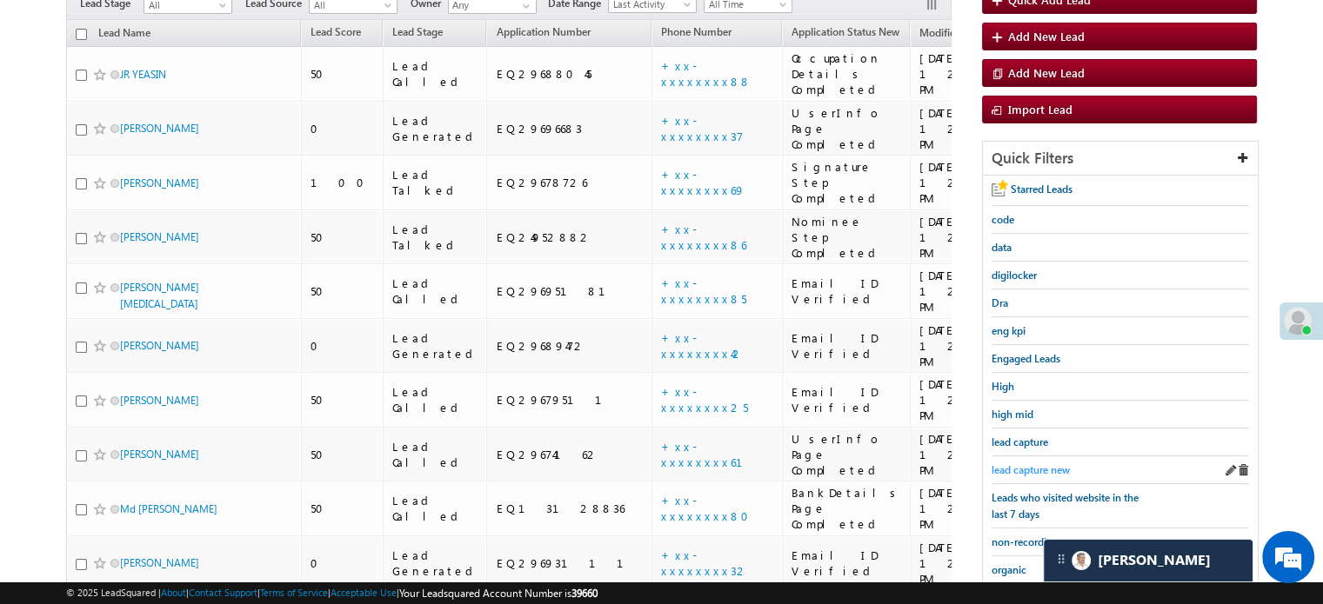
click at [1024, 468] on span "lead capture new" at bounding box center [1030, 470] width 78 height 13
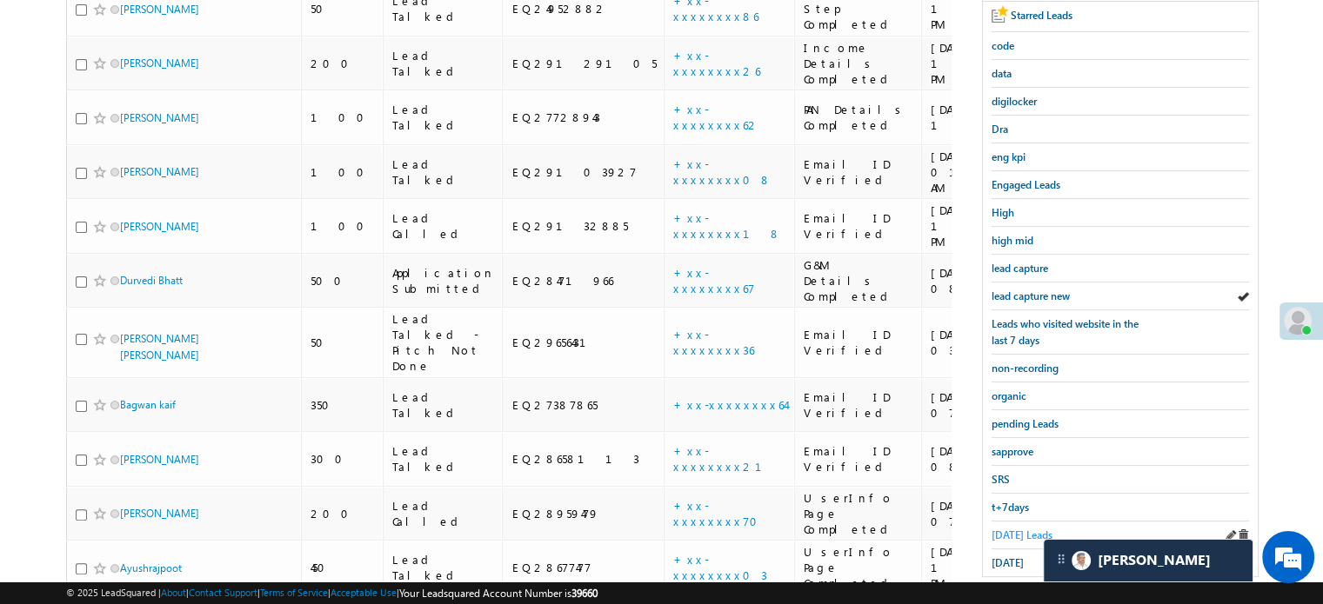
click at [995, 529] on span "Today's Leads" at bounding box center [1021, 535] width 61 height 13
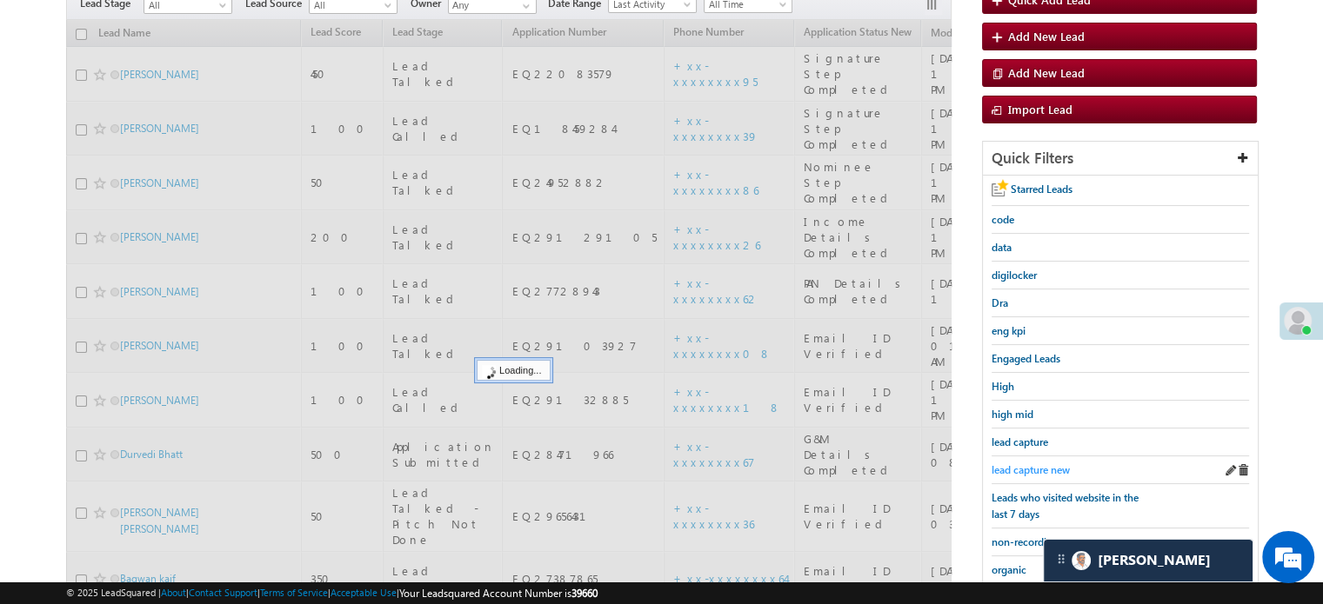
click at [1024, 471] on span "lead capture new" at bounding box center [1030, 470] width 78 height 13
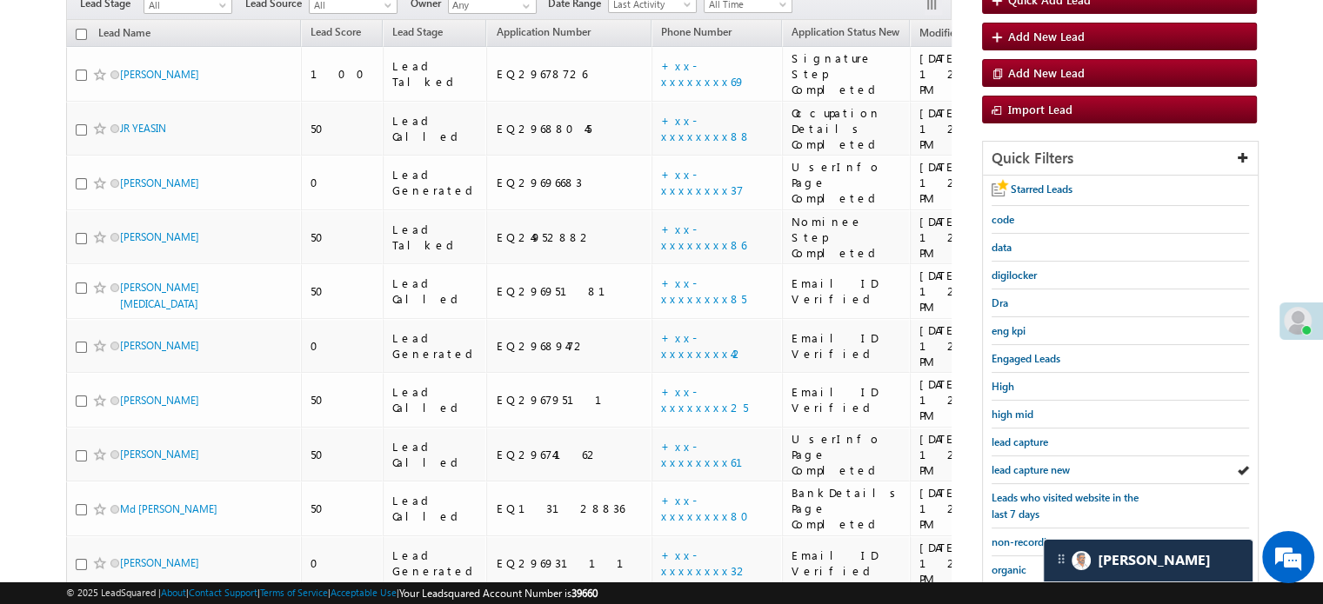
click at [1024, 471] on span "lead capture new" at bounding box center [1030, 470] width 78 height 13
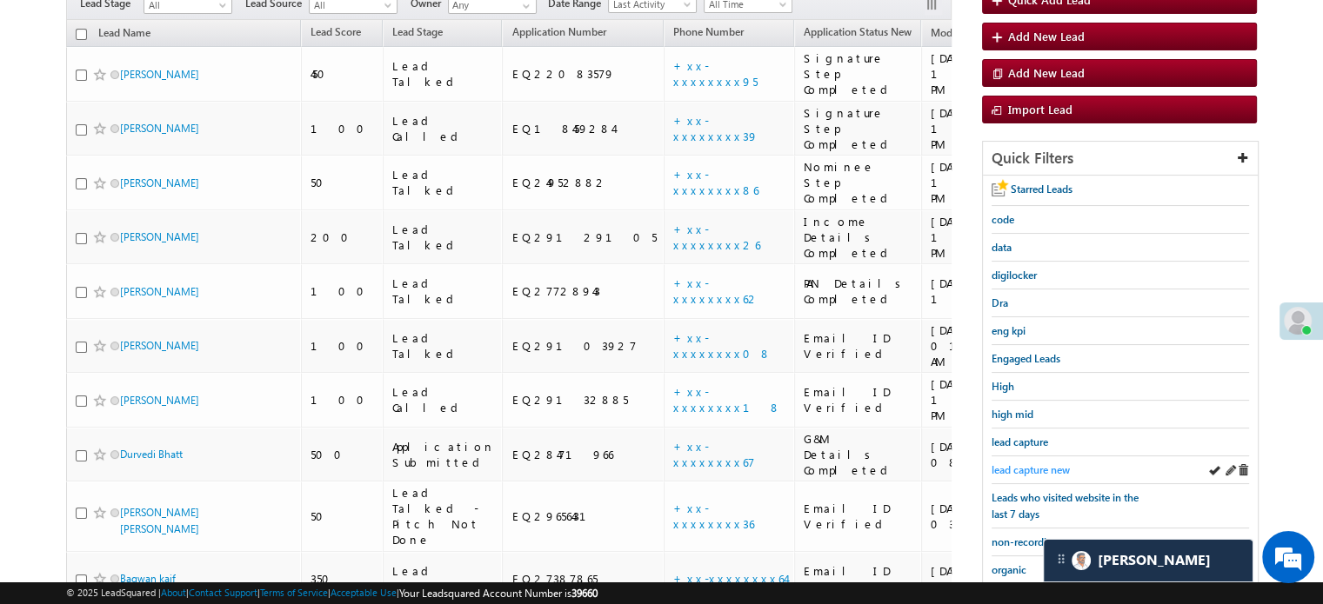
click at [1023, 469] on span "lead capture new" at bounding box center [1030, 470] width 78 height 13
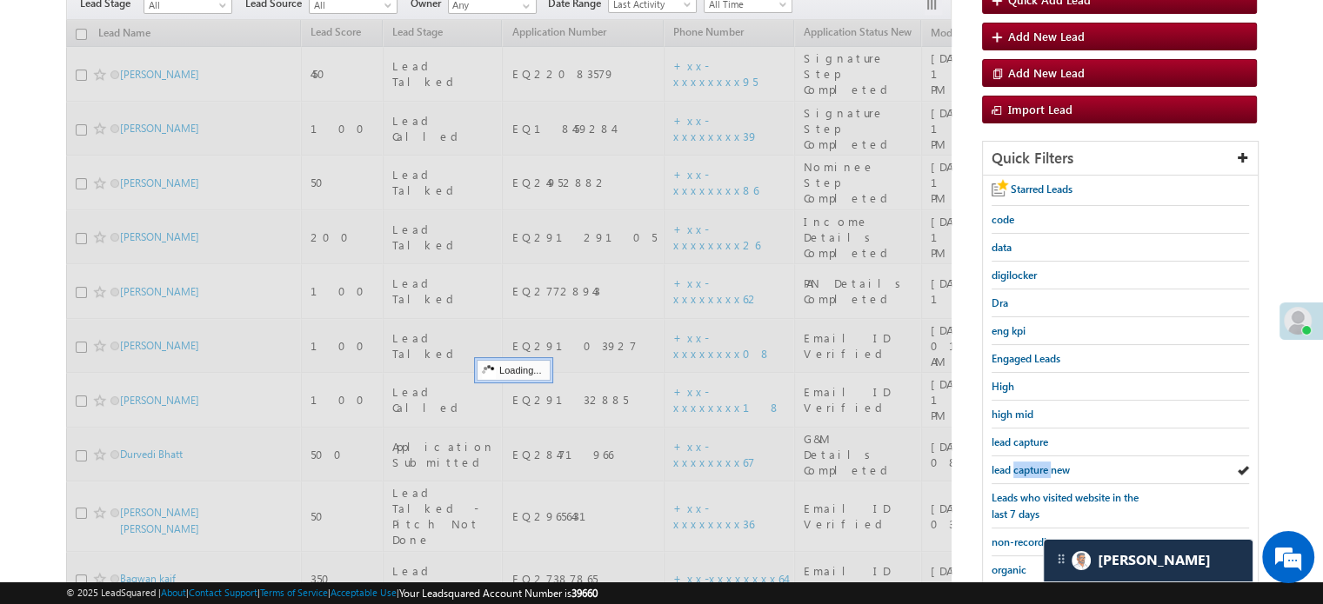
click at [1023, 469] on span "lead capture new" at bounding box center [1030, 470] width 78 height 13
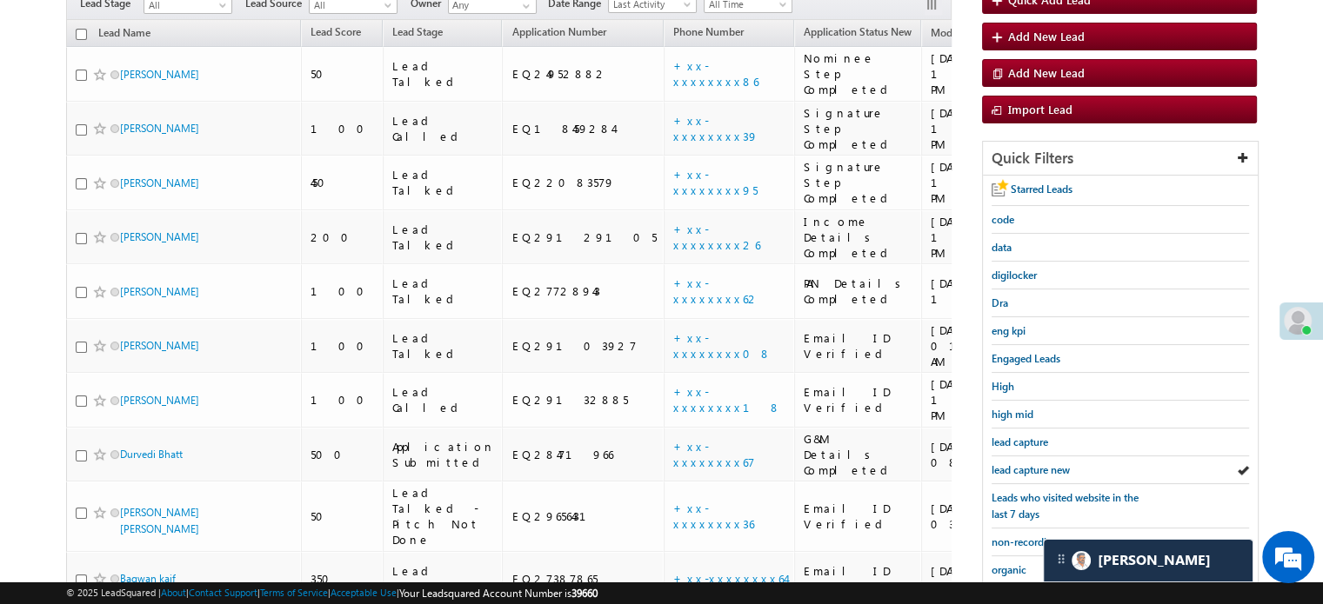
click at [1023, 469] on span "lead capture new" at bounding box center [1030, 470] width 78 height 13
click at [1045, 469] on span "lead capture new" at bounding box center [1030, 470] width 78 height 13
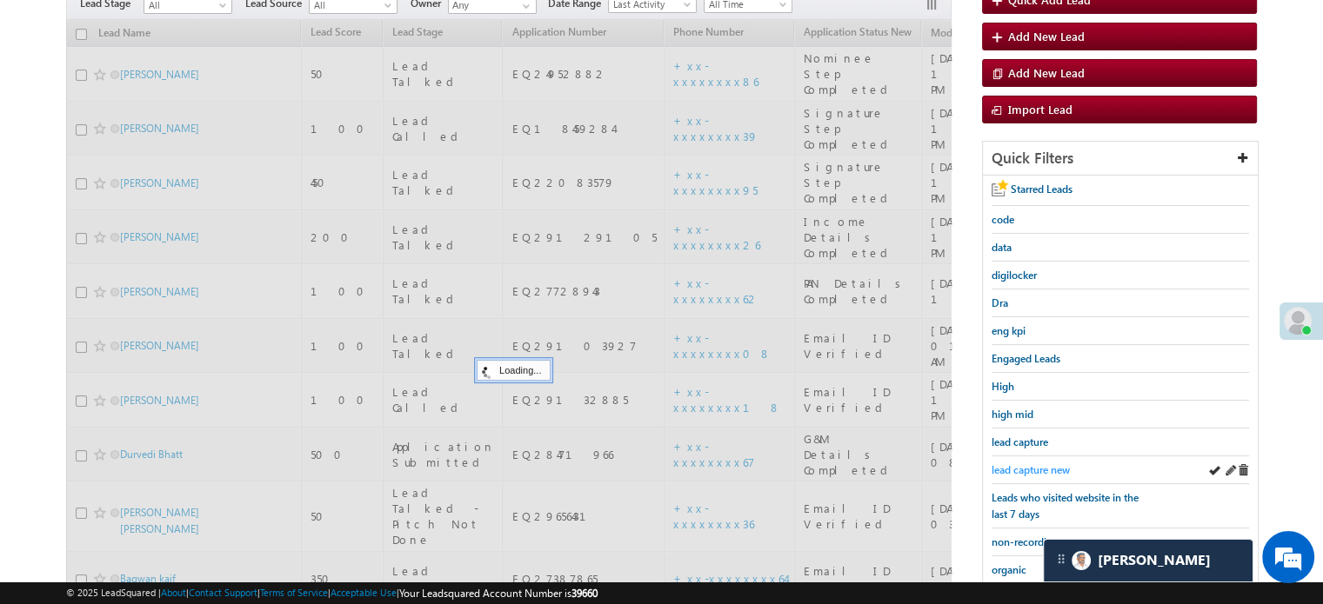
click at [1044, 470] on span "lead capture new" at bounding box center [1030, 470] width 78 height 13
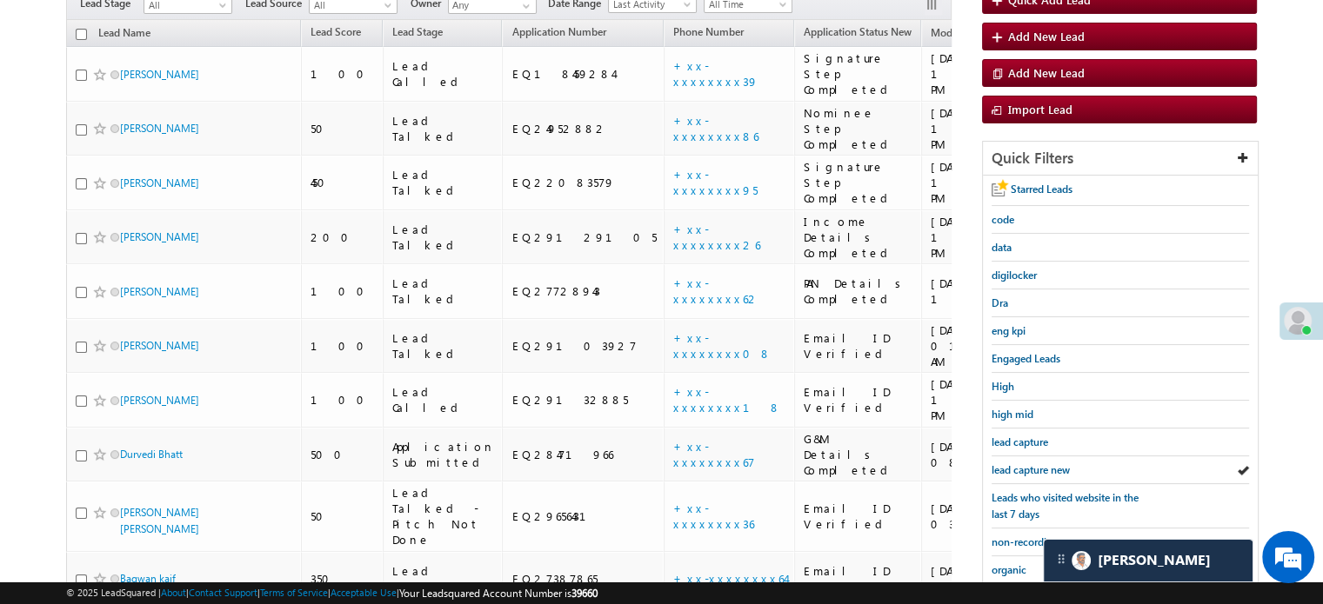
click at [1044, 470] on span "lead capture new" at bounding box center [1030, 470] width 78 height 13
click at [995, 457] on div "lead capture new" at bounding box center [1119, 471] width 257 height 28
click at [1007, 465] on span "lead capture new" at bounding box center [1030, 470] width 78 height 13
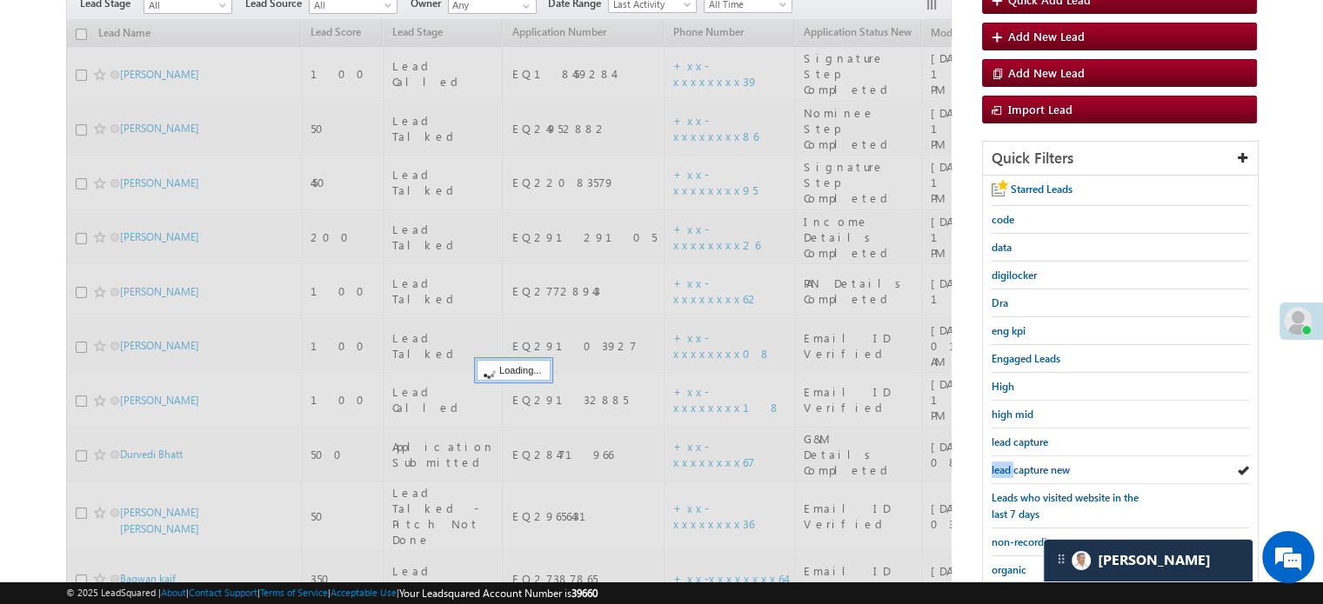
click at [1007, 465] on span "lead capture new" at bounding box center [1030, 470] width 78 height 13
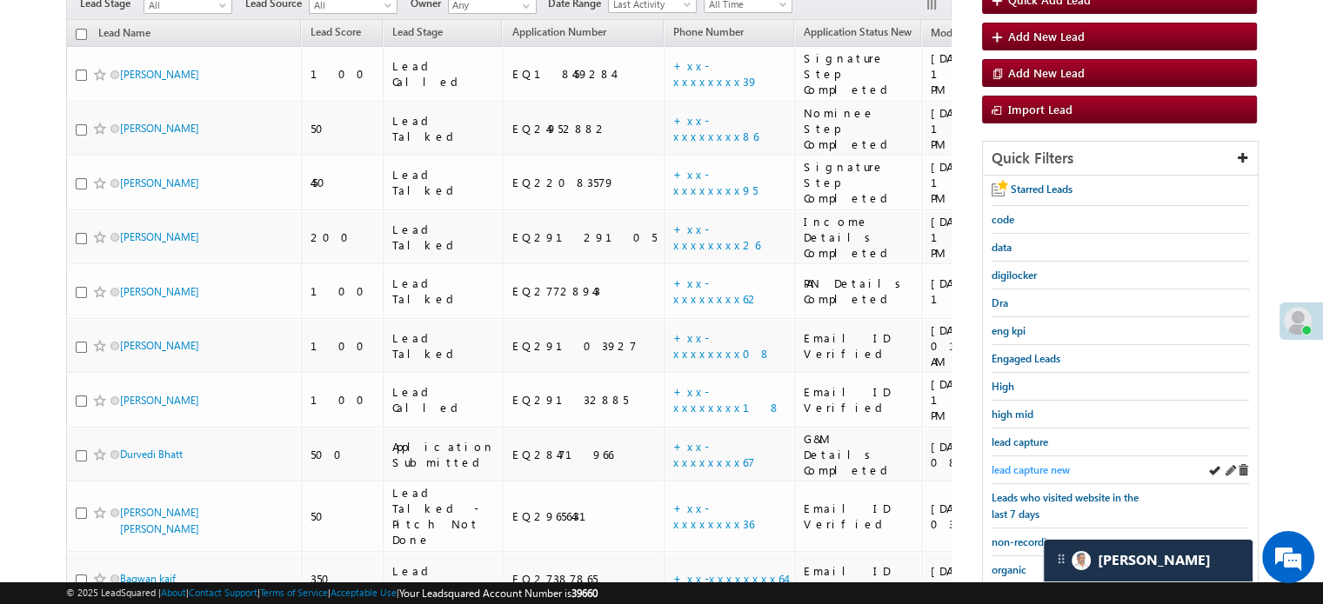
click at [1025, 464] on span "lead capture new" at bounding box center [1030, 470] width 78 height 13
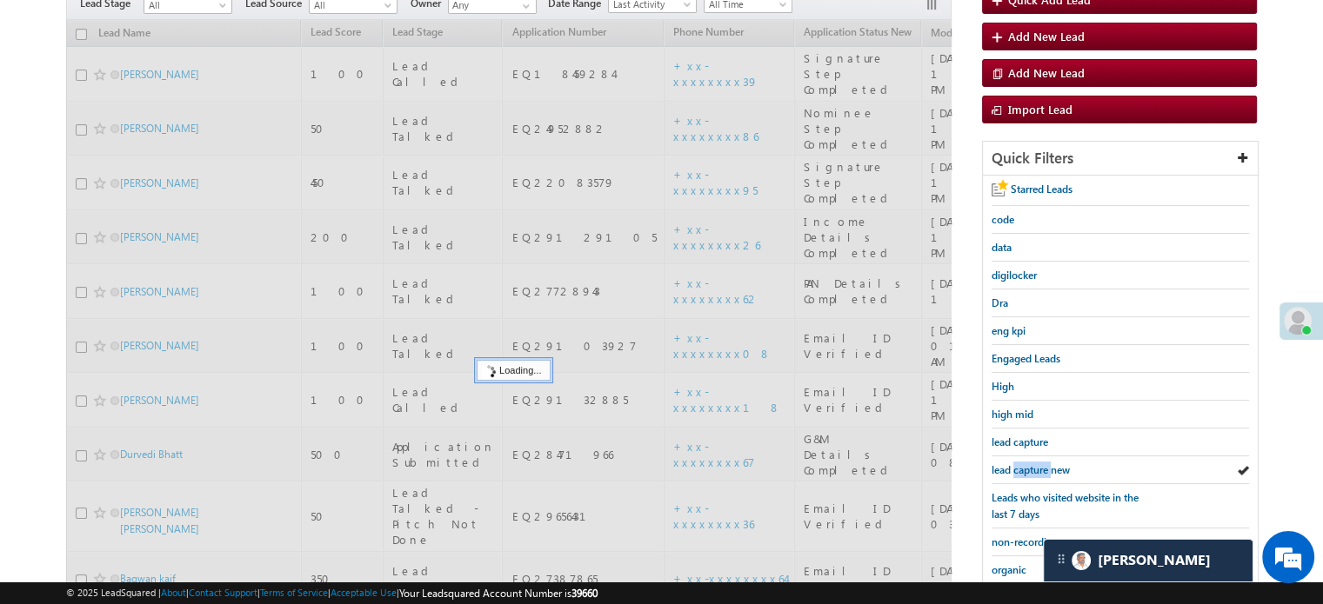
click at [1025, 464] on span "lead capture new" at bounding box center [1030, 470] width 78 height 13
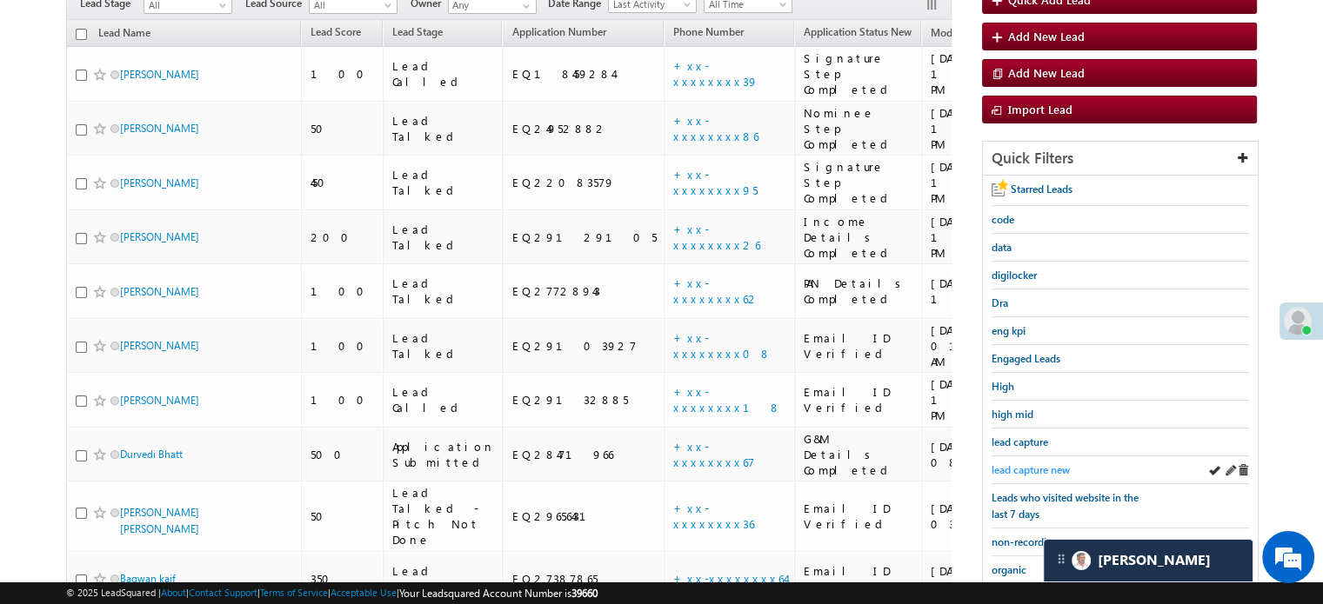
click at [1033, 464] on span "lead capture new" at bounding box center [1030, 470] width 78 height 13
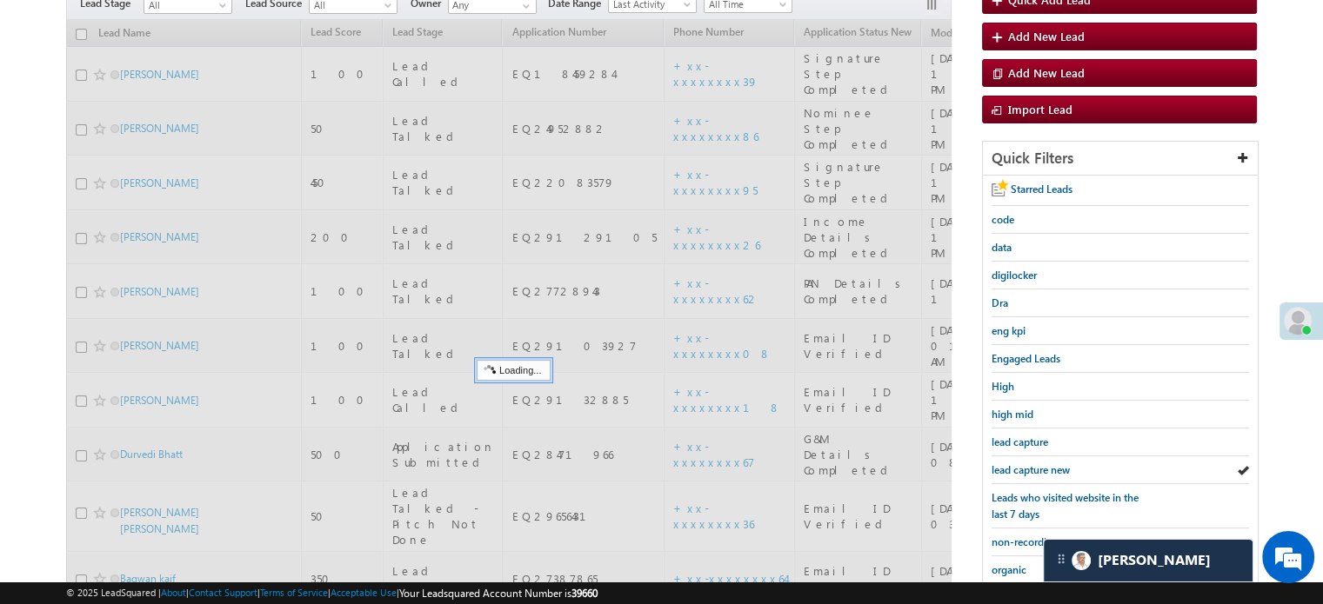
click at [1033, 464] on span "lead capture new" at bounding box center [1030, 470] width 78 height 13
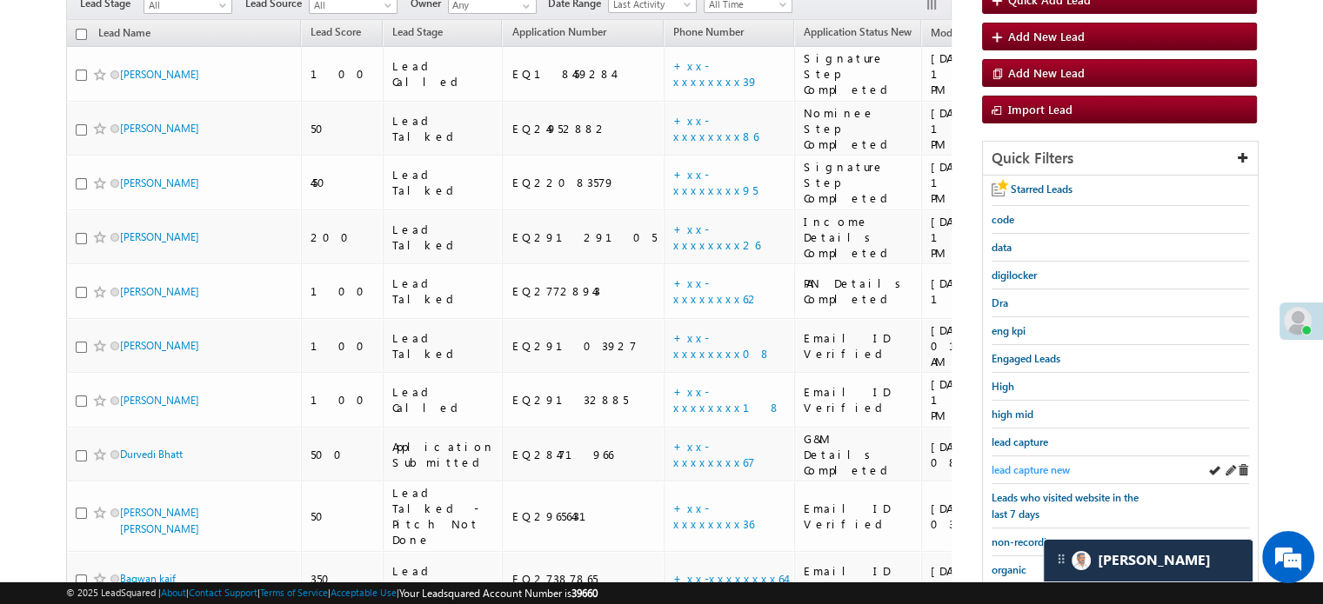
click at [1033, 464] on span "lead capture new" at bounding box center [1030, 470] width 78 height 13
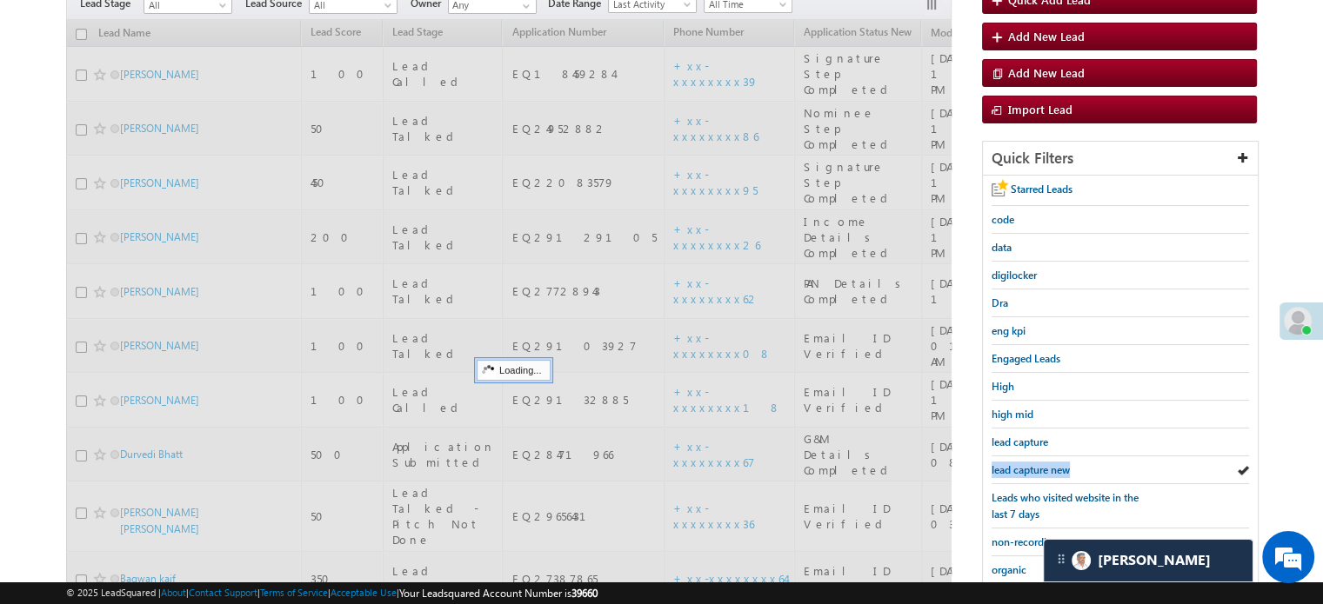
click at [1033, 464] on span "lead capture new" at bounding box center [1030, 470] width 78 height 13
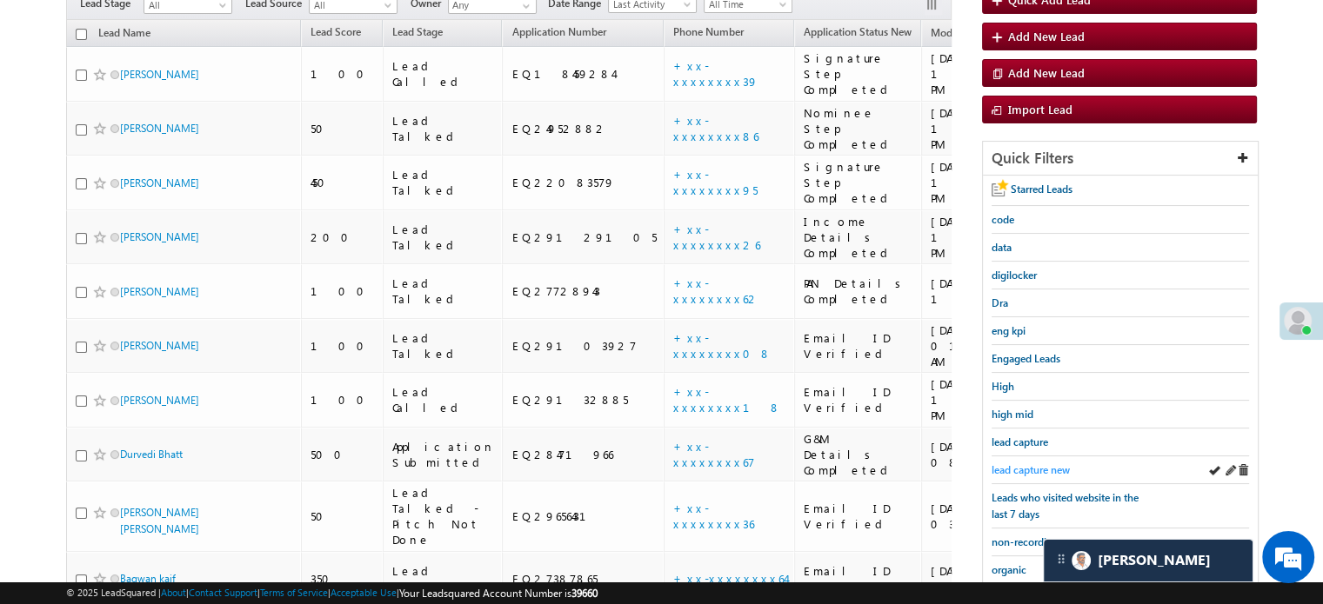
click at [1015, 471] on span "lead capture new" at bounding box center [1030, 470] width 78 height 13
drag, startPoint x: 1027, startPoint y: 469, endPoint x: 986, endPoint y: 447, distance: 46.3
click at [1026, 468] on span "lead capture new" at bounding box center [1030, 470] width 78 height 13
click at [1041, 476] on div "lead capture new" at bounding box center [1119, 471] width 257 height 28
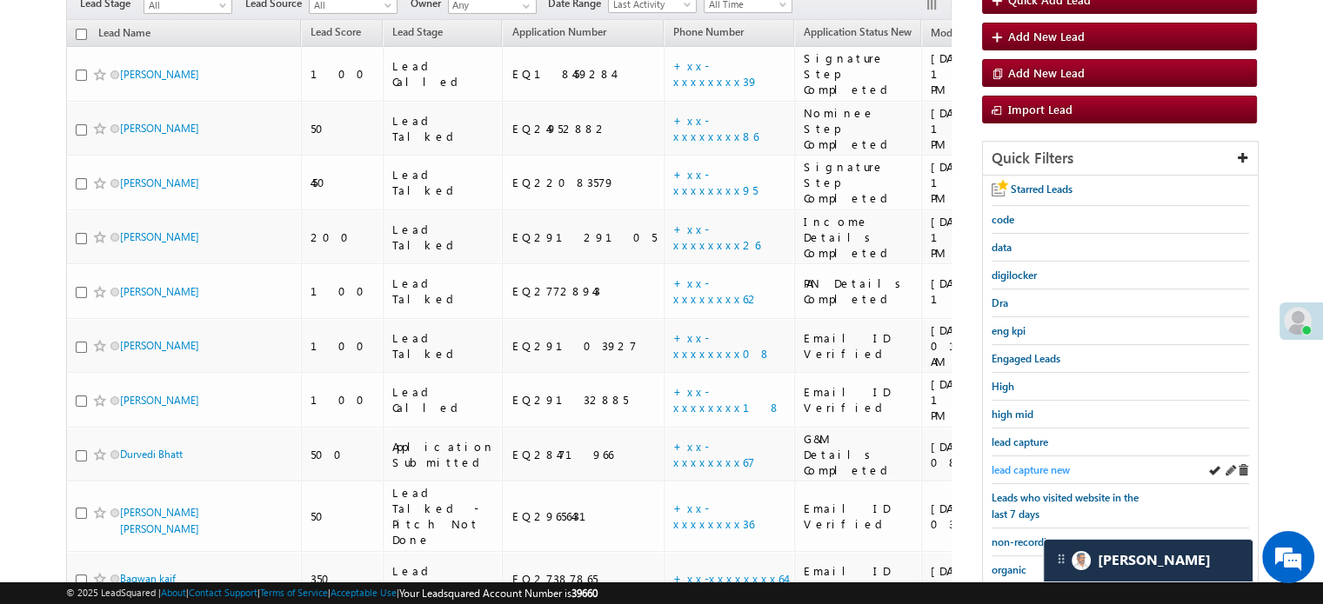
click at [1035, 472] on link "lead capture new" at bounding box center [1030, 470] width 78 height 17
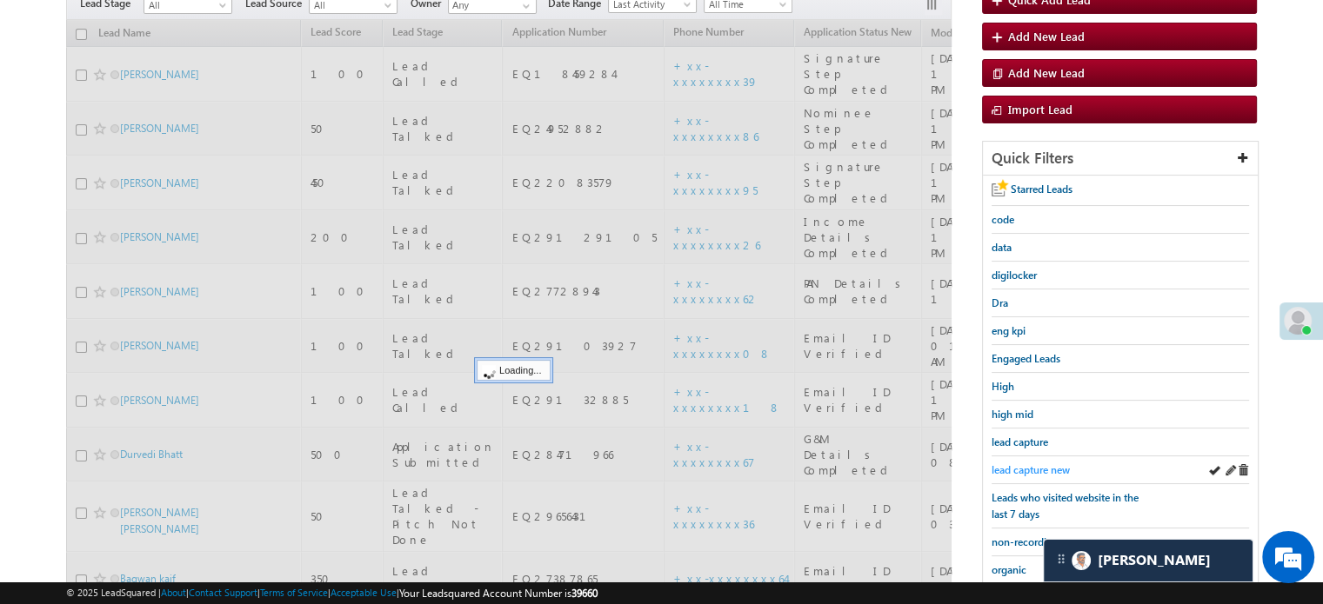
click at [1030, 469] on span "lead capture new" at bounding box center [1030, 470] width 78 height 13
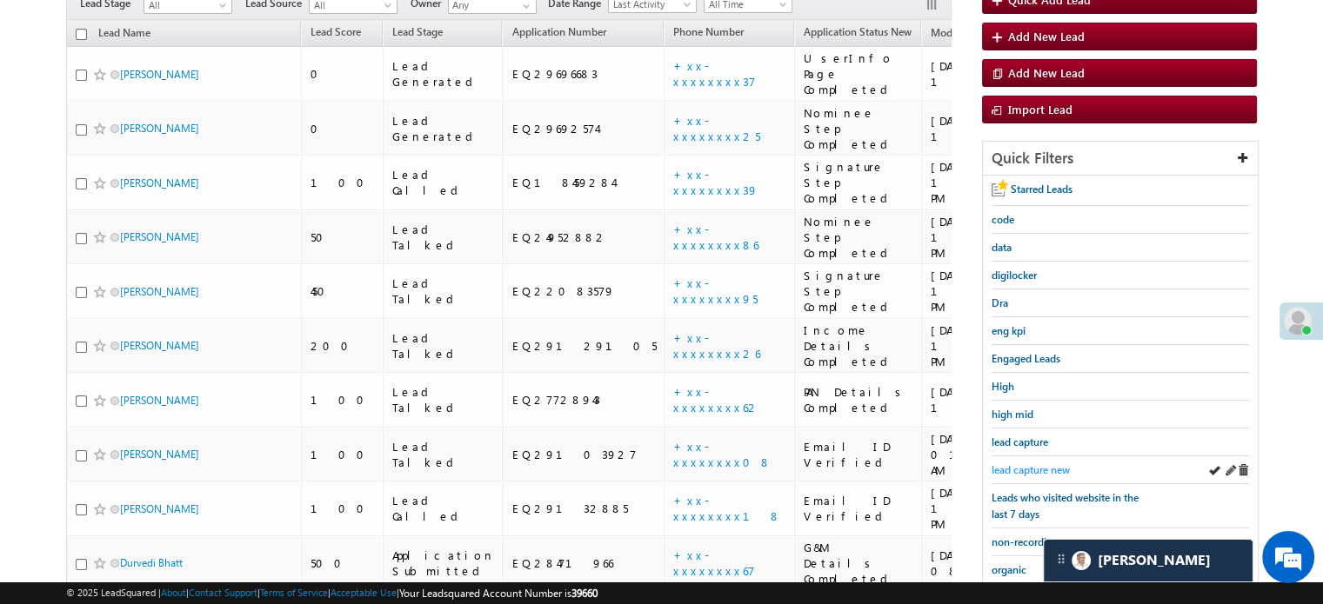
click at [1028, 471] on span "lead capture new" at bounding box center [1030, 470] width 78 height 13
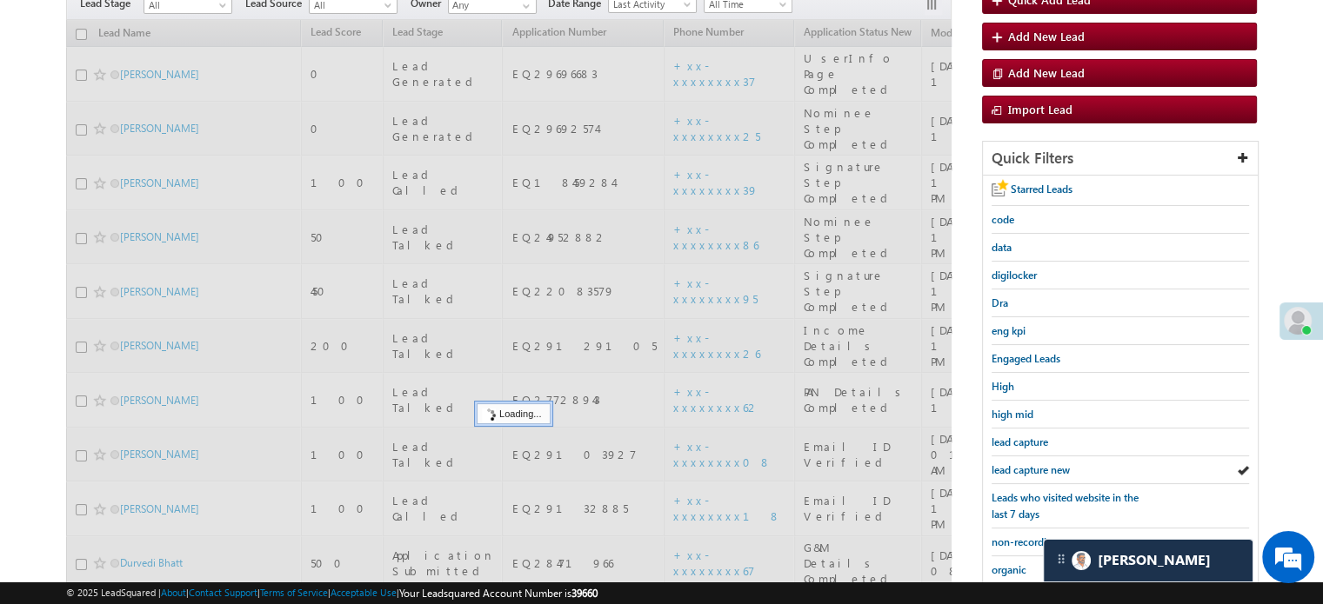
click at [1028, 471] on span "lead capture new" at bounding box center [1030, 470] width 78 height 13
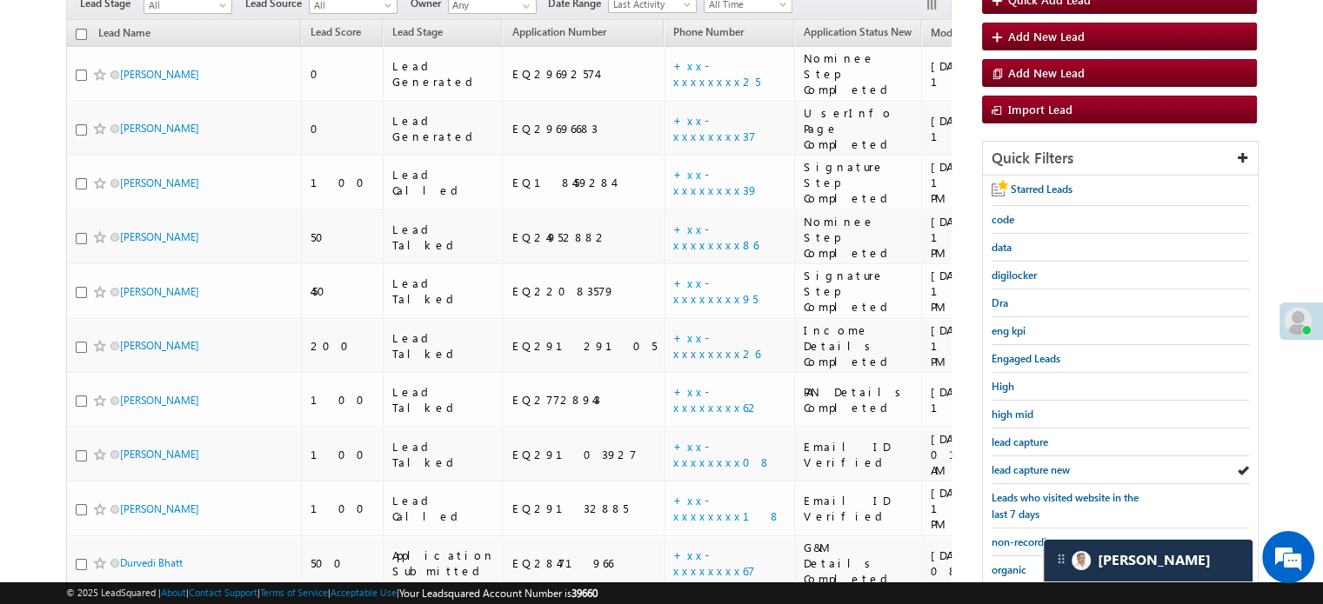
click at [1028, 471] on span "lead capture new" at bounding box center [1030, 470] width 78 height 13
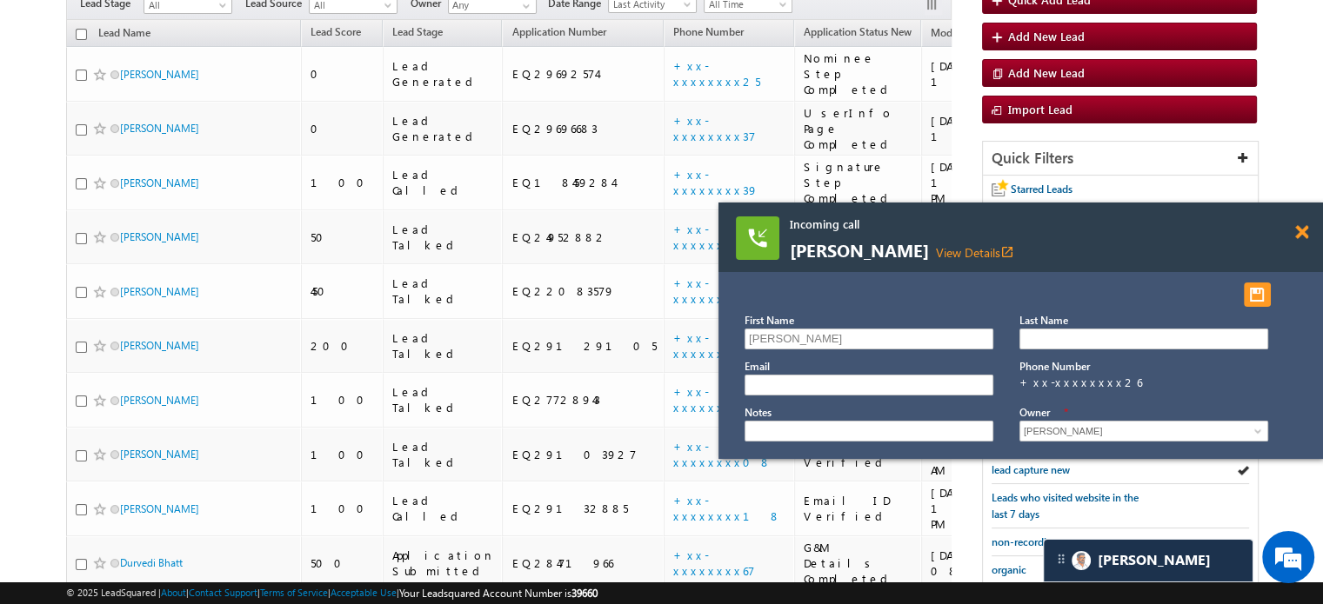
click at [1295, 230] on span at bounding box center [1301, 232] width 13 height 15
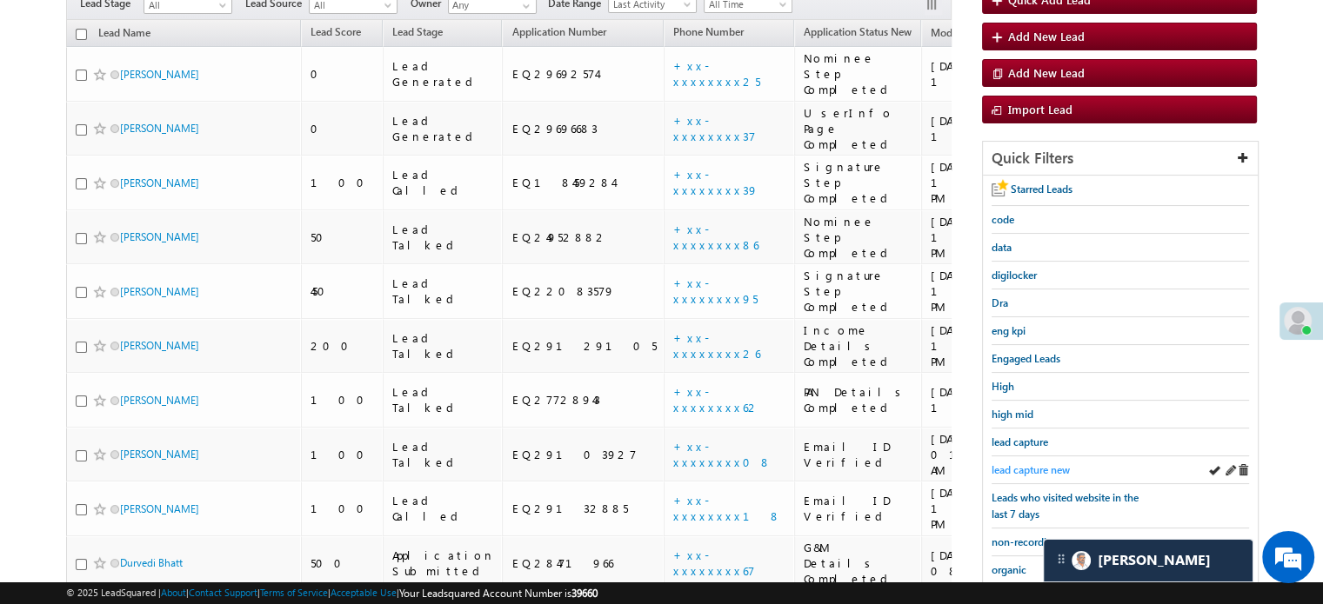
click at [1037, 464] on span "lead capture new" at bounding box center [1030, 470] width 78 height 13
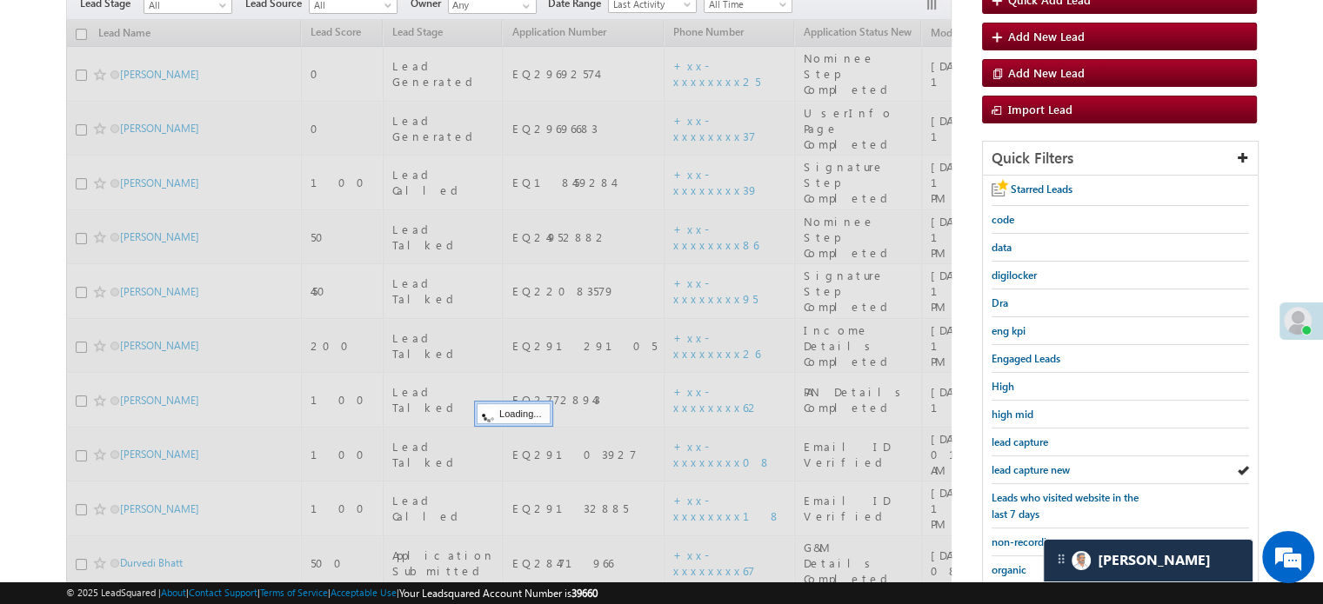
click at [1037, 464] on span "lead capture new" at bounding box center [1030, 470] width 78 height 13
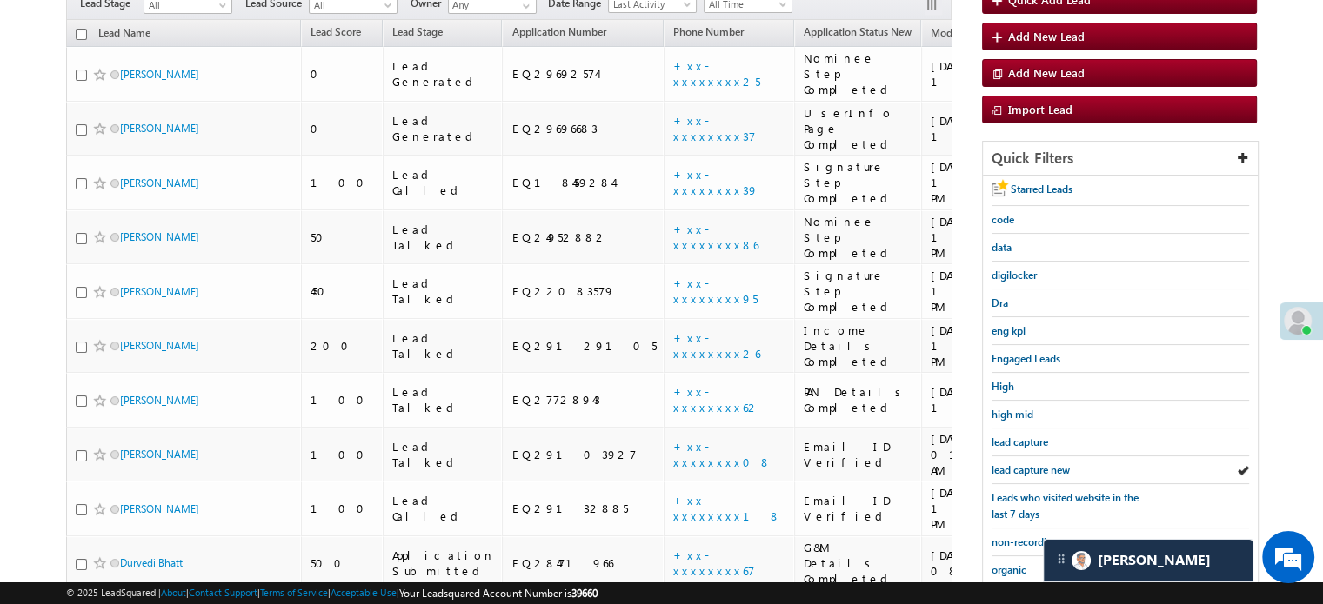
click at [1037, 464] on span "lead capture new" at bounding box center [1030, 470] width 78 height 13
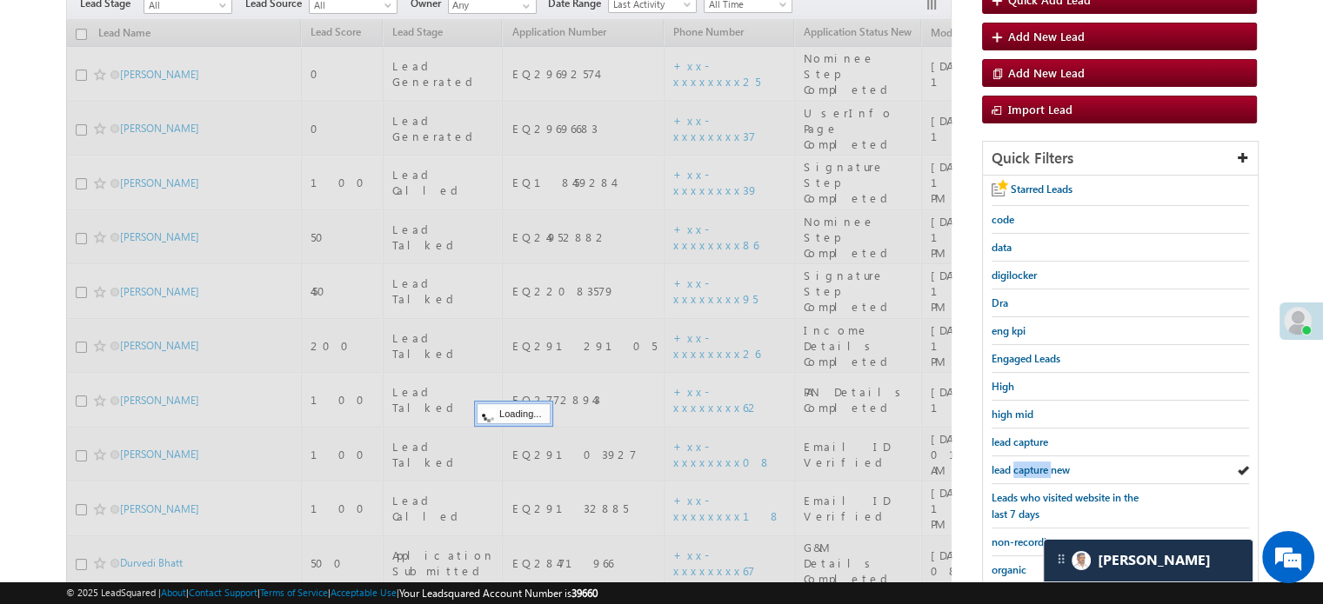
click at [1037, 464] on span "lead capture new" at bounding box center [1030, 470] width 78 height 13
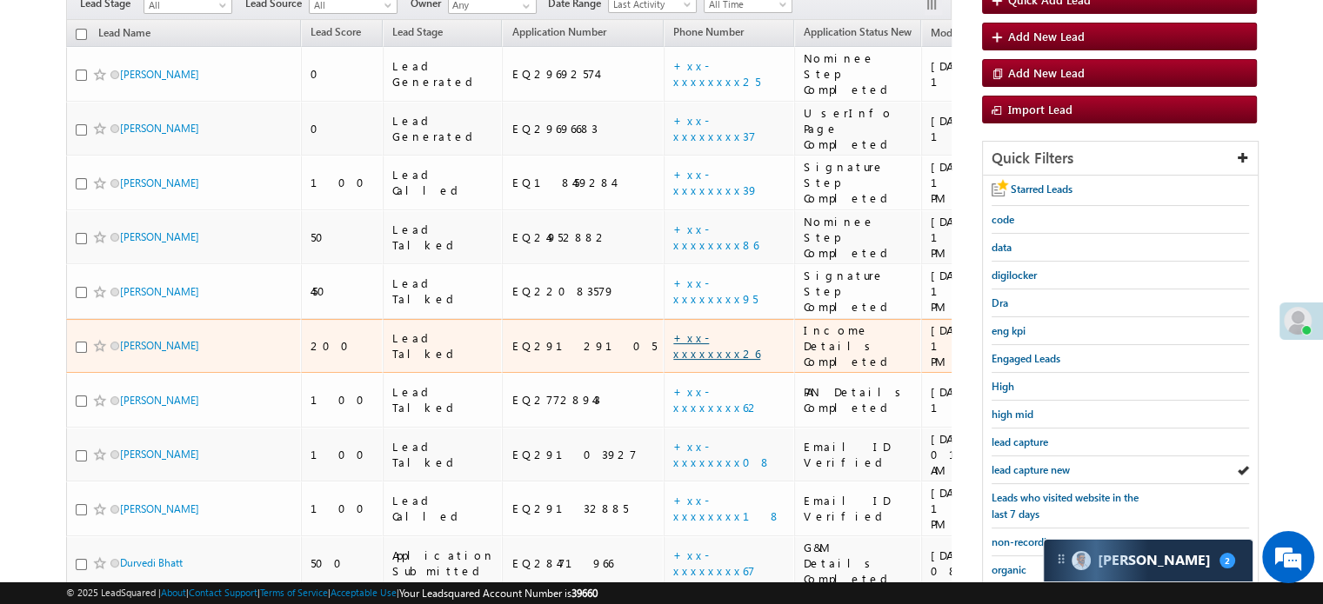
click at [673, 330] on link "+xx-xxxxxxxx26" at bounding box center [716, 345] width 87 height 30
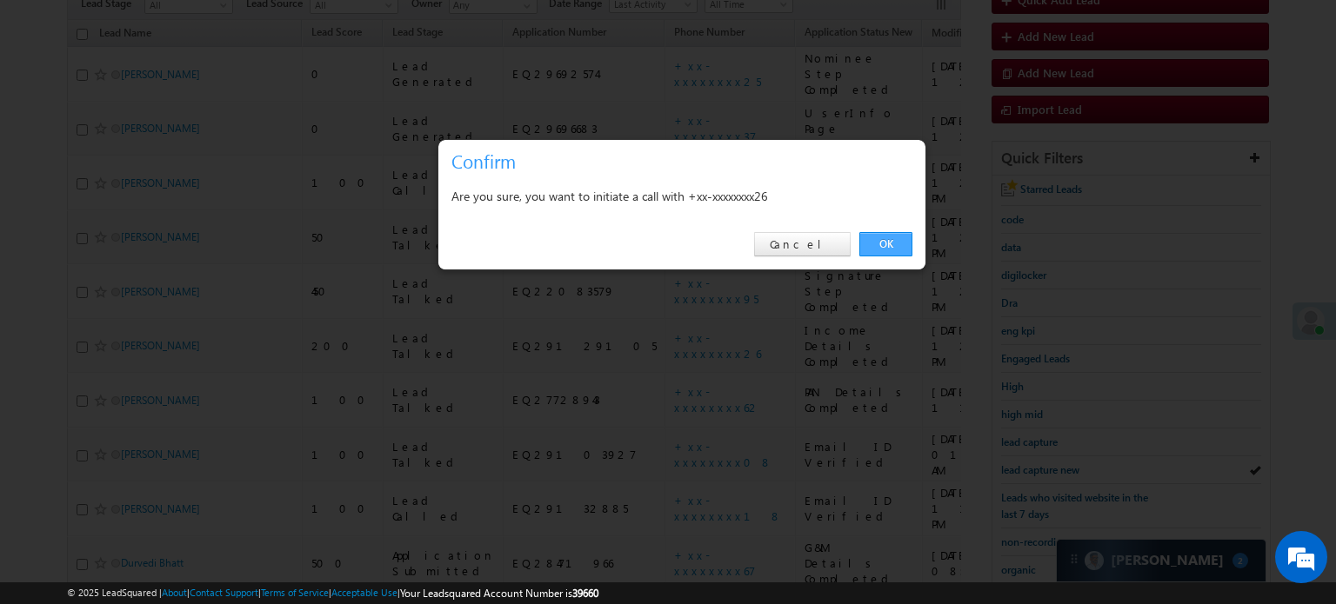
click at [888, 250] on link "OK" at bounding box center [885, 244] width 53 height 24
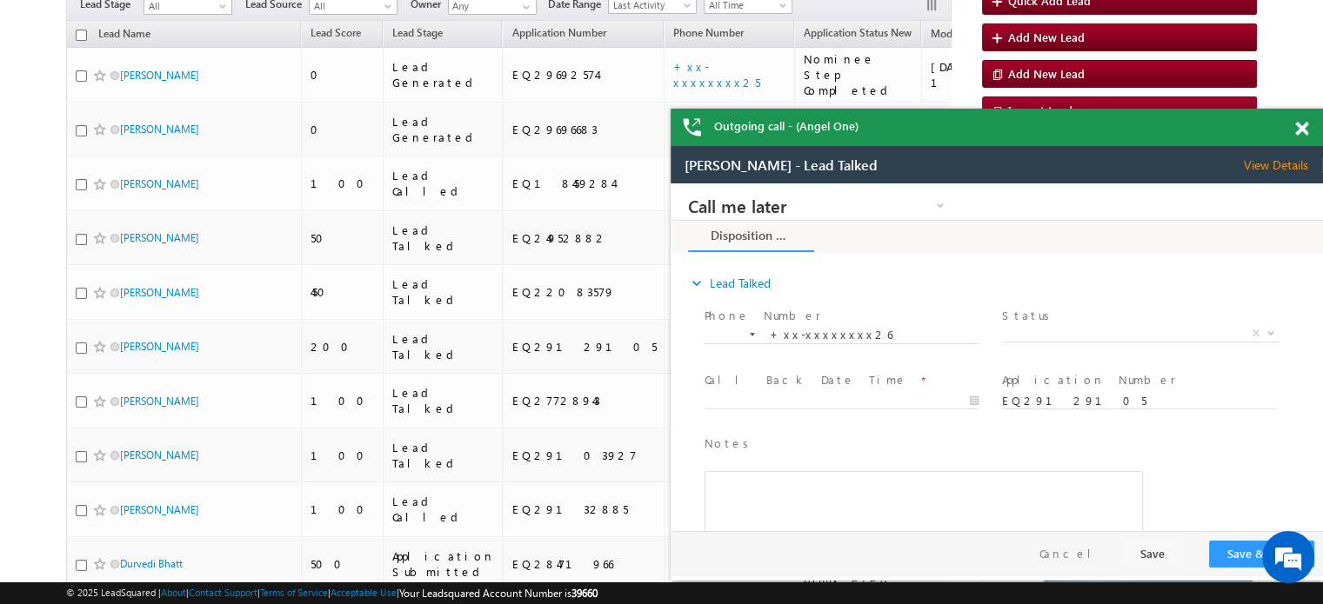
scroll to position [0, 0]
click at [1307, 126] on span at bounding box center [1301, 129] width 13 height 15
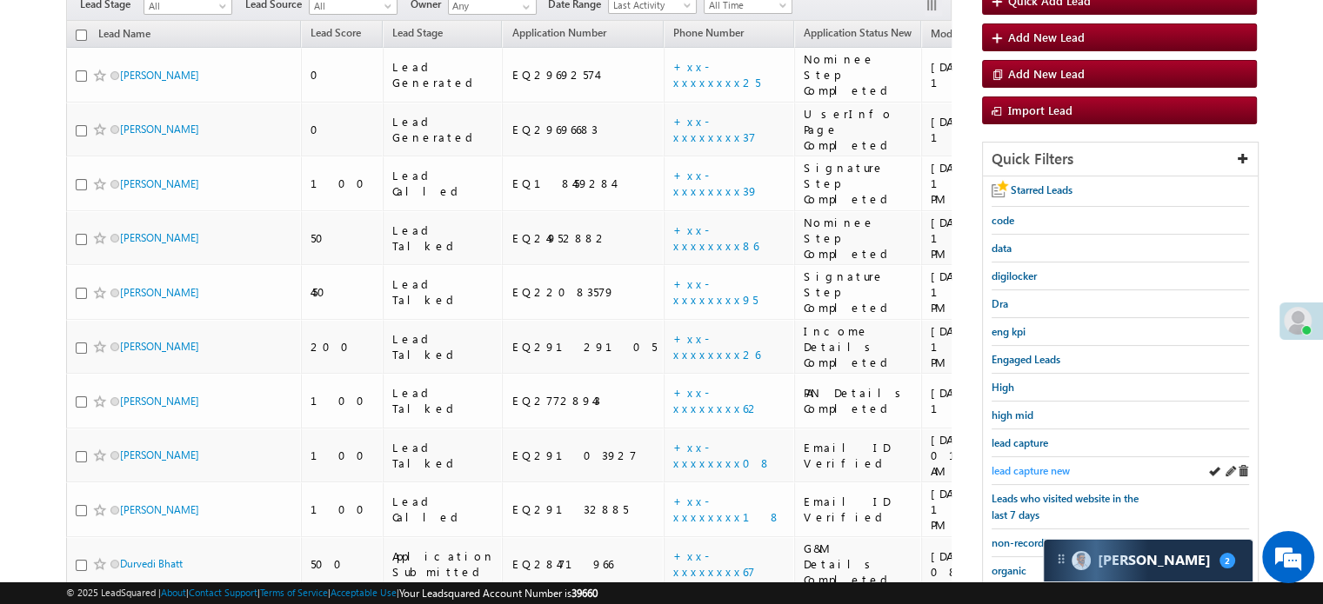
click at [1040, 464] on span "lead capture new" at bounding box center [1030, 470] width 78 height 13
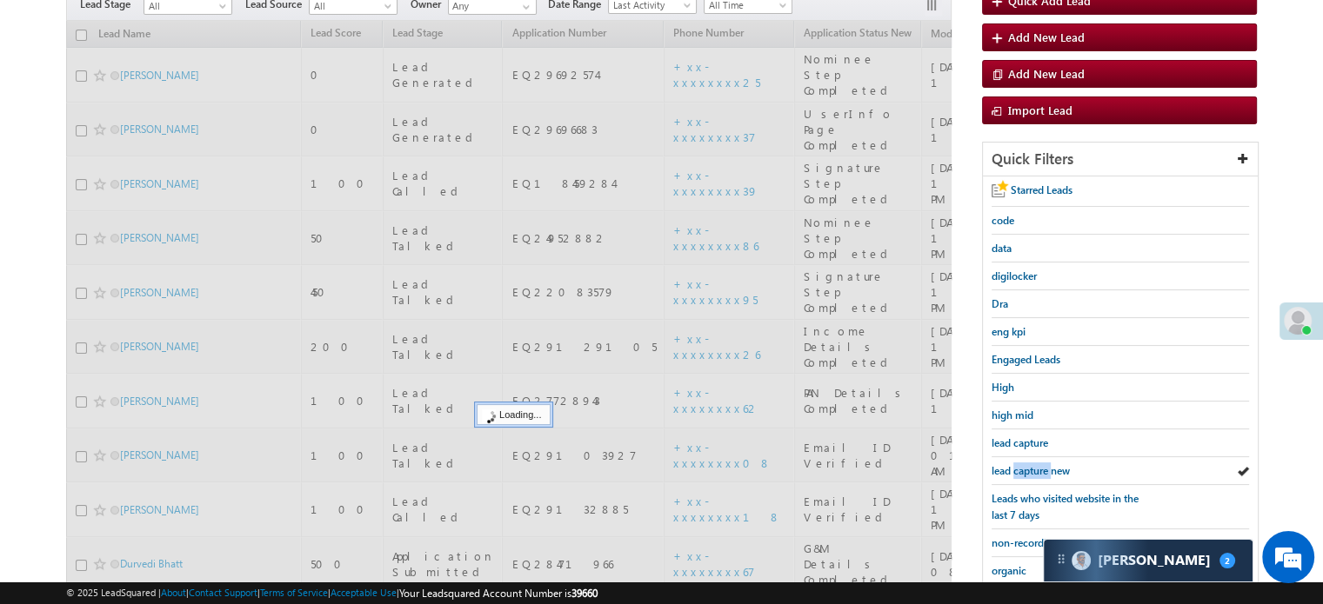
click at [1040, 464] on span "lead capture new" at bounding box center [1030, 470] width 78 height 13
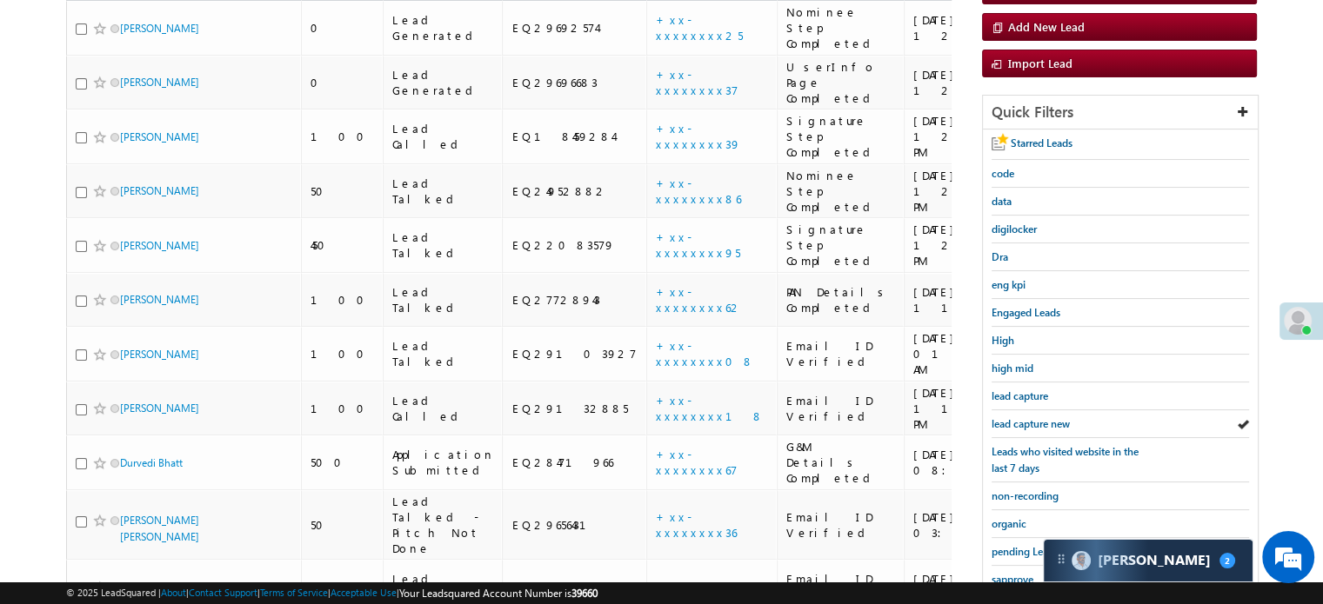
scroll to position [174, 0]
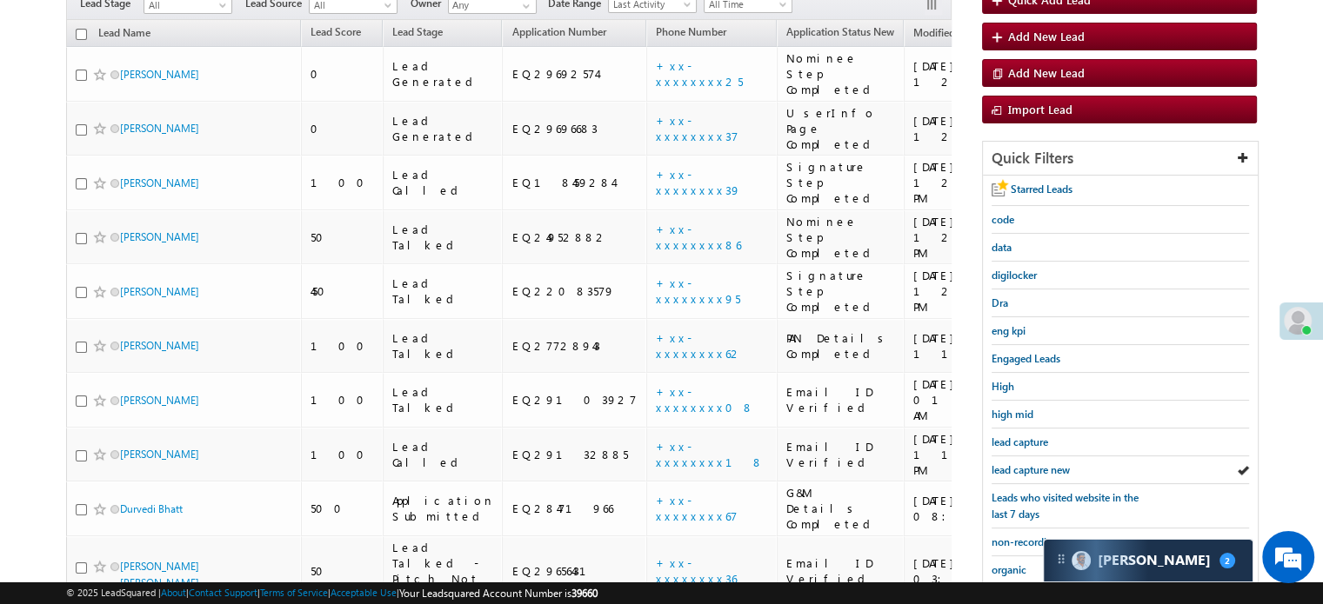
click at [1040, 464] on span "lead capture new" at bounding box center [1030, 470] width 78 height 13
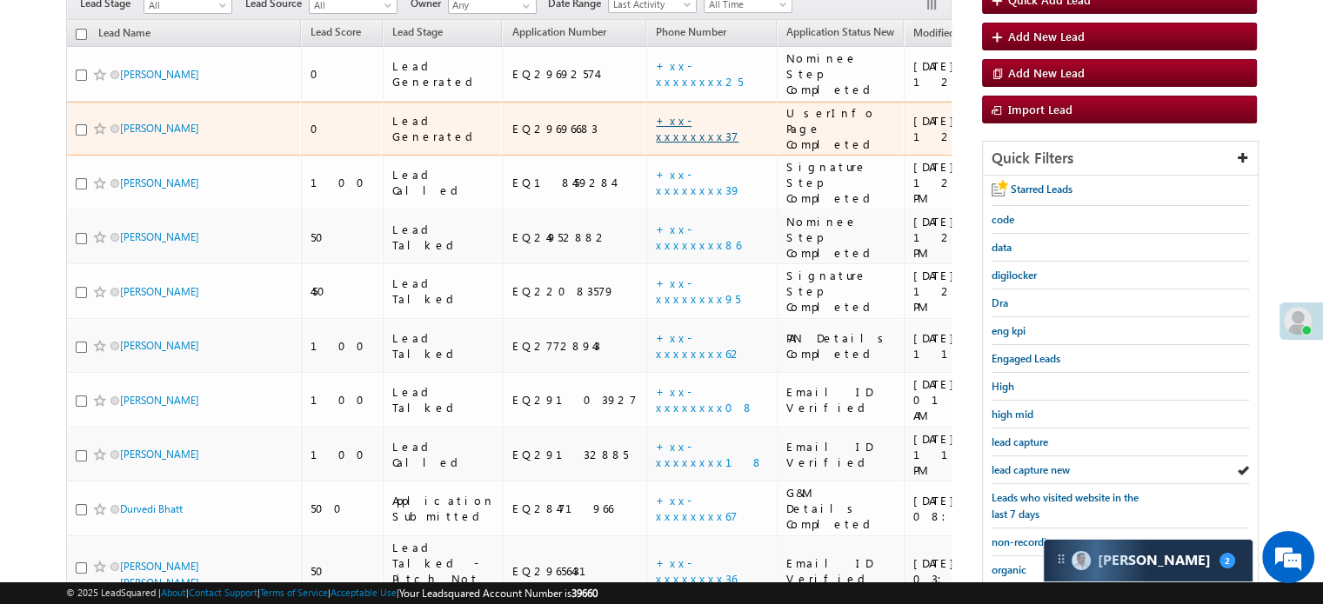
click at [656, 113] on link "+xx-xxxxxxxx37" at bounding box center [697, 128] width 83 height 30
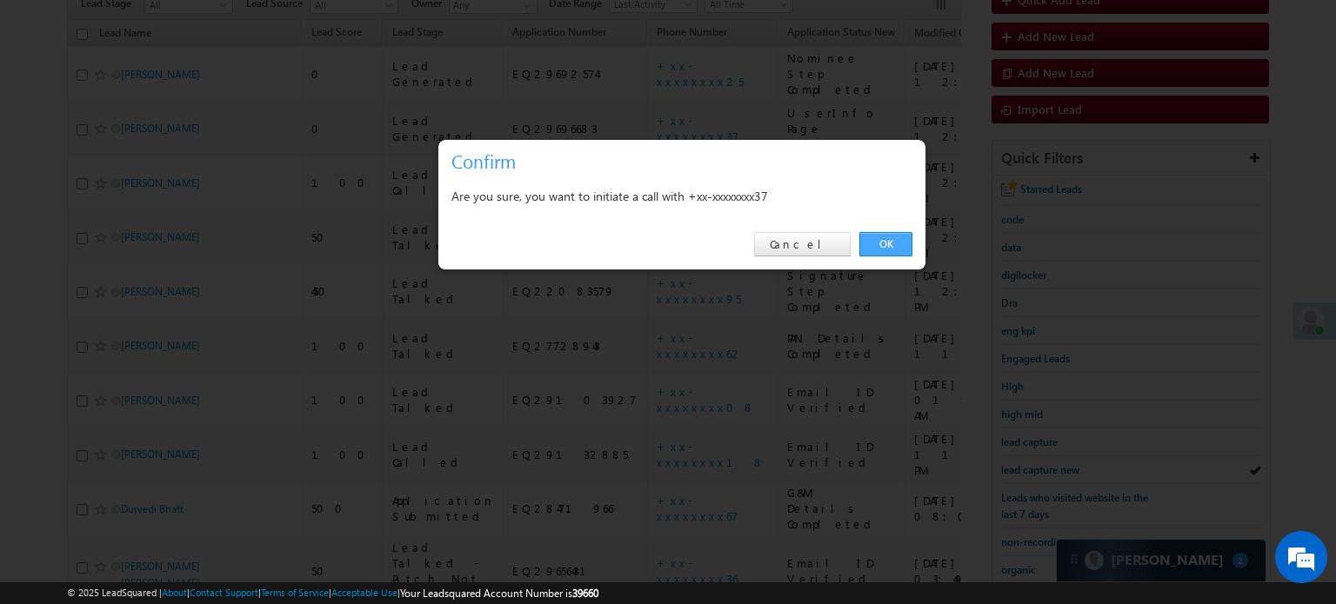
click at [897, 245] on link "OK" at bounding box center [885, 244] width 53 height 24
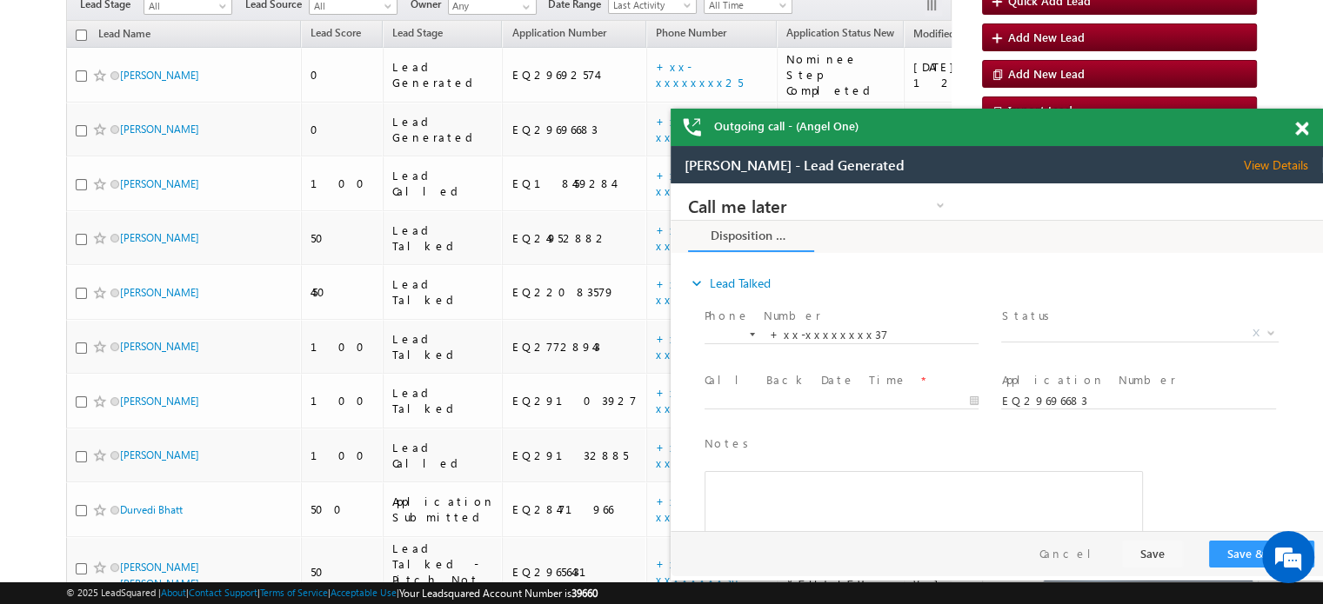
scroll to position [0, 0]
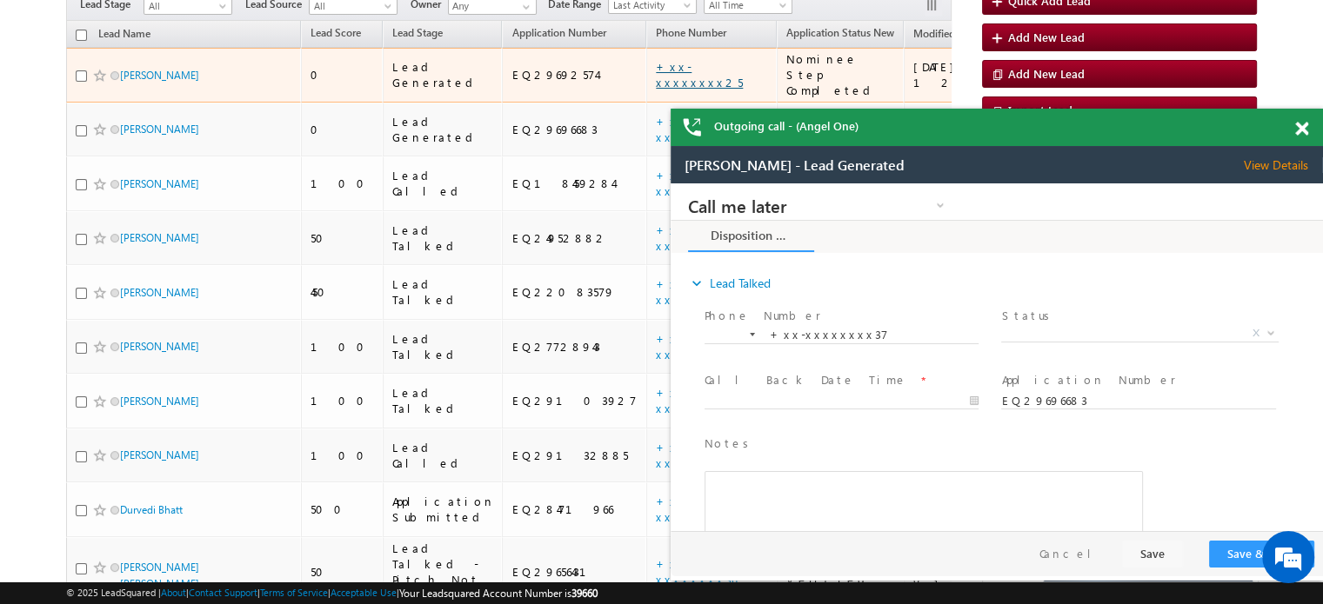
click at [656, 59] on link "+xx-xxxxxxxx25" at bounding box center [699, 74] width 87 height 30
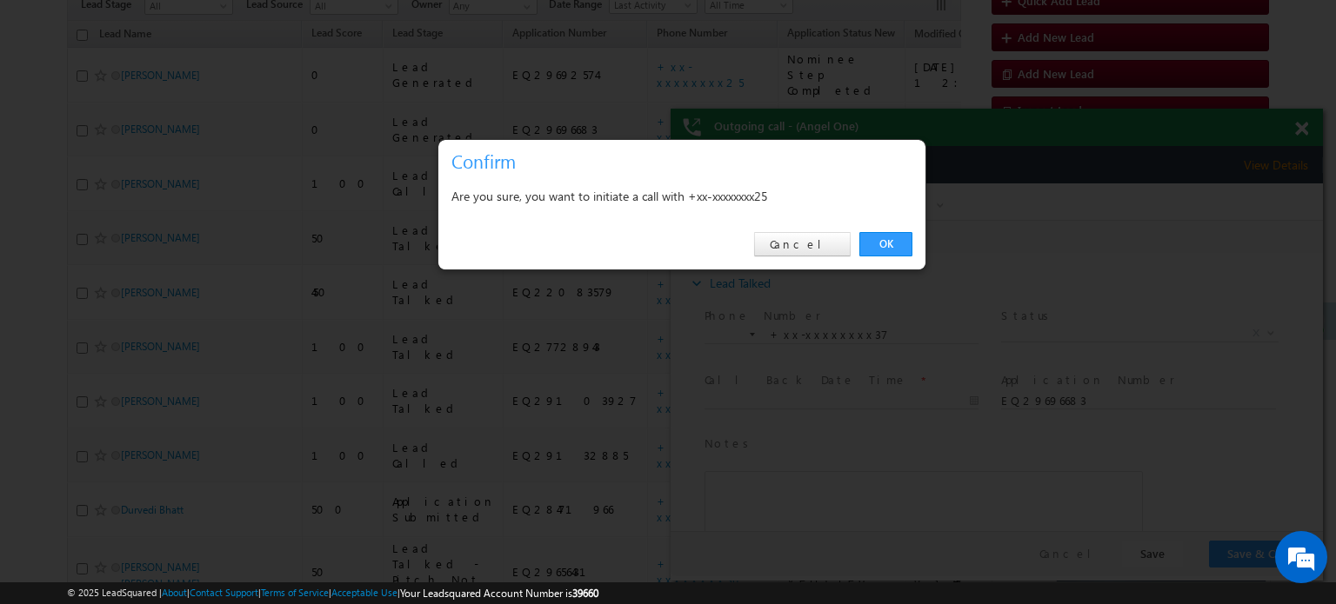
click at [895, 231] on div "OK Cancel" at bounding box center [681, 245] width 487 height 50
click at [892, 237] on link "OK" at bounding box center [885, 244] width 53 height 24
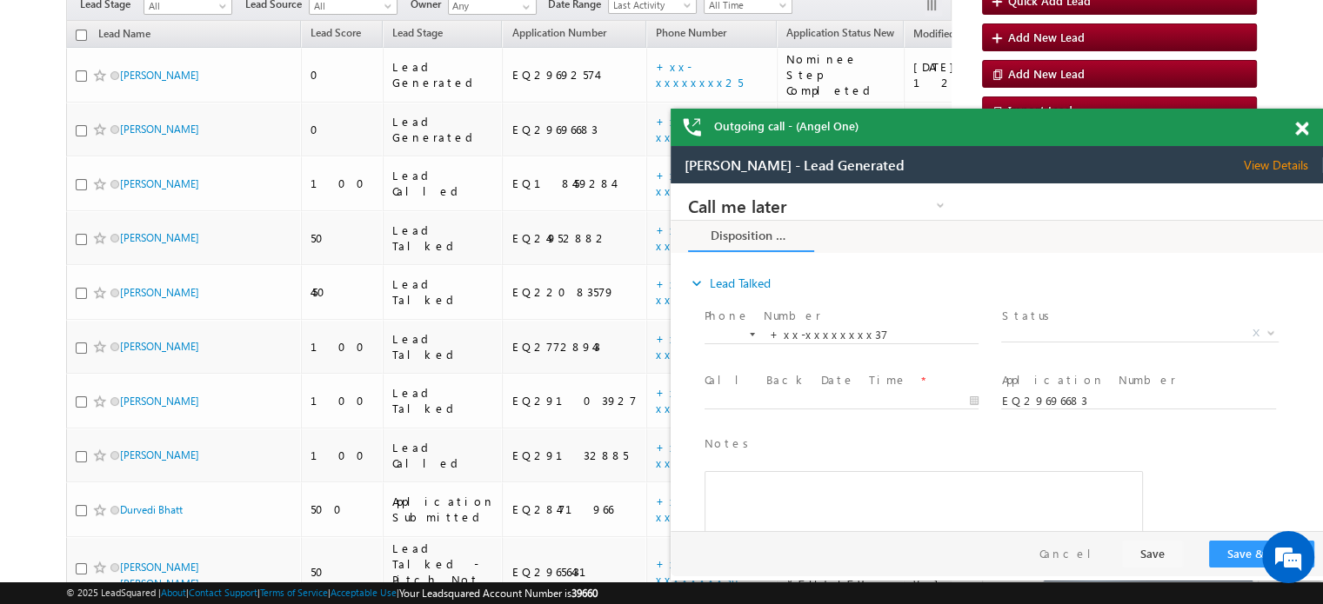
click at [1302, 130] on span at bounding box center [1301, 129] width 13 height 15
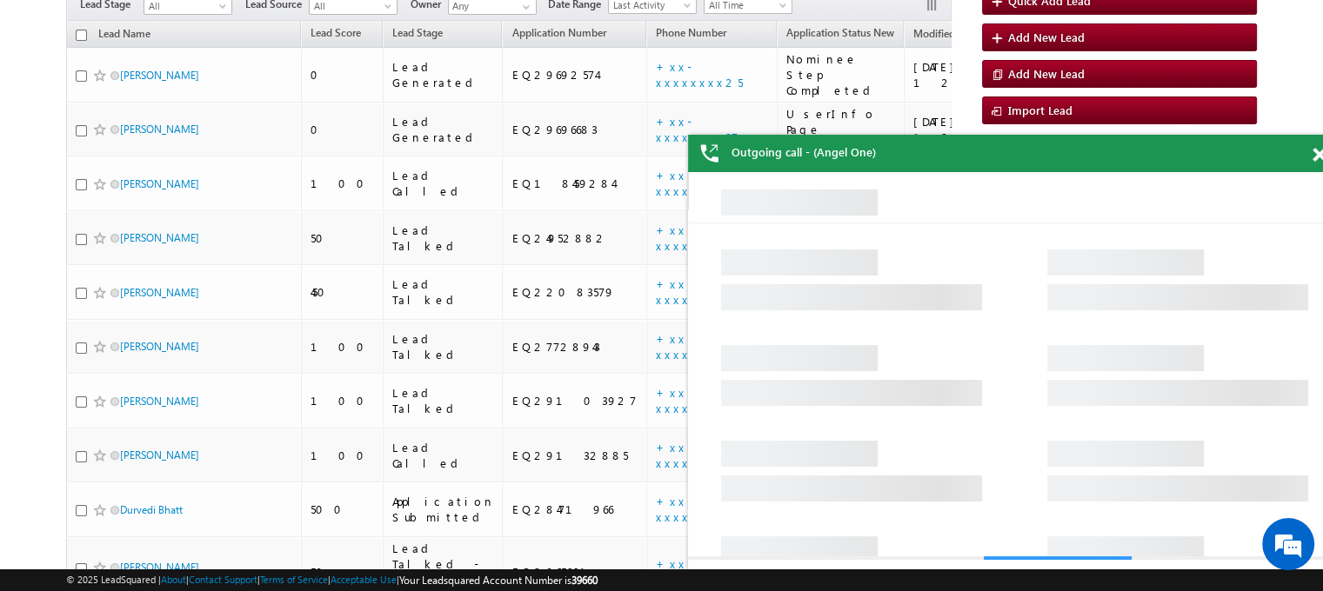
click at [1311, 150] on div "Outgoing call - (Angel One)" at bounding box center [1014, 153] width 652 height 37
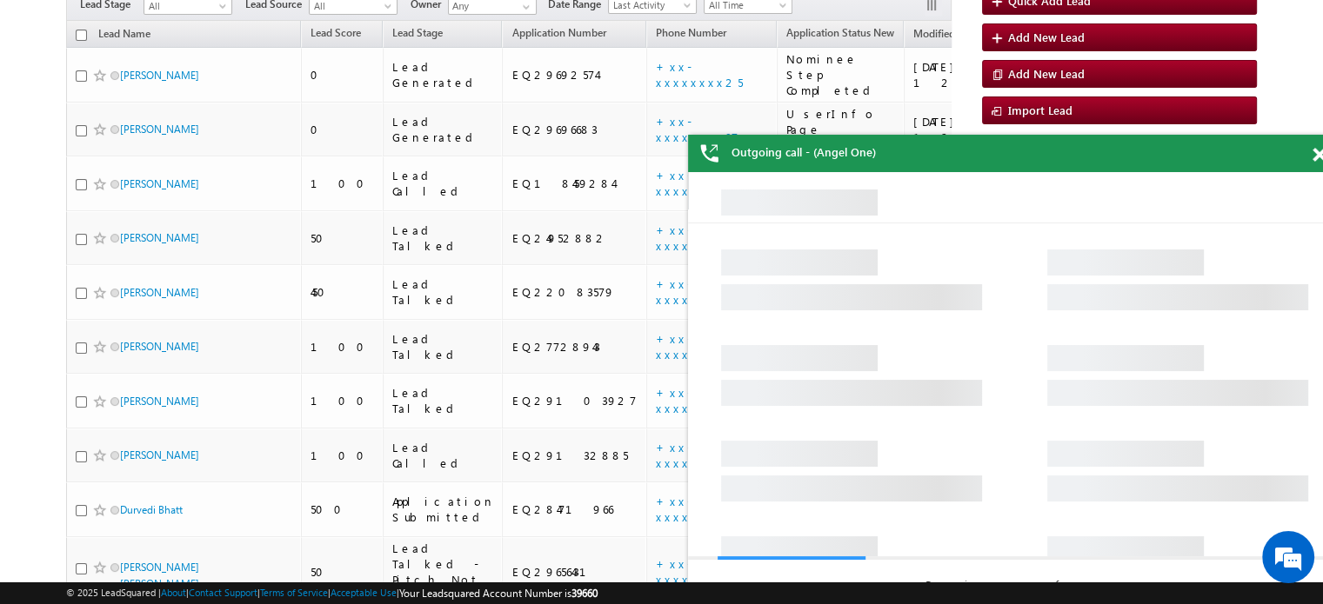
click at [1315, 157] on span at bounding box center [1318, 155] width 13 height 15
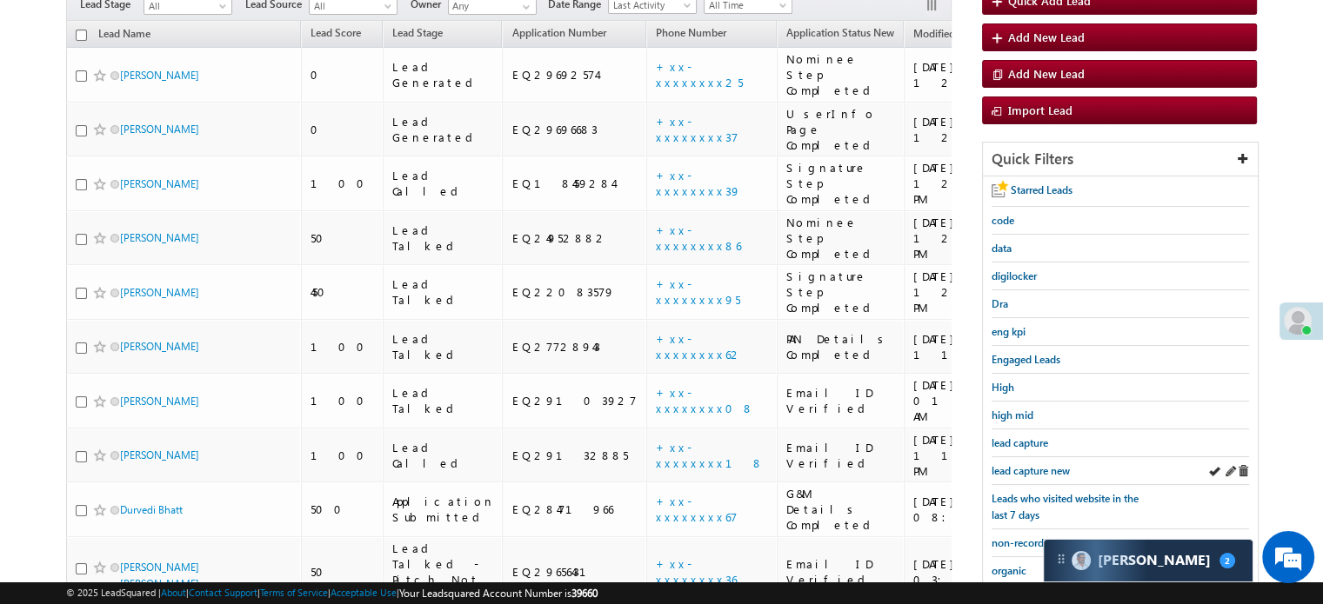
click at [1035, 457] on div "lead capture new" at bounding box center [1119, 471] width 257 height 28
click at [1005, 465] on span "lead capture new" at bounding box center [1030, 470] width 78 height 13
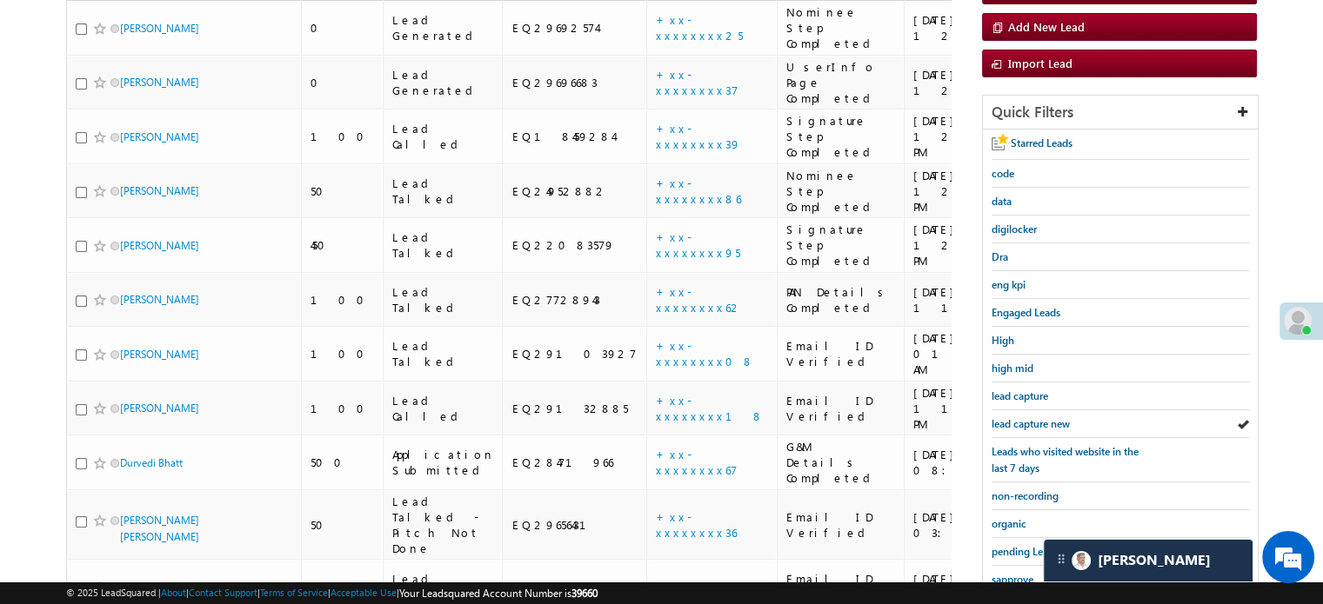
scroll to position [174, 0]
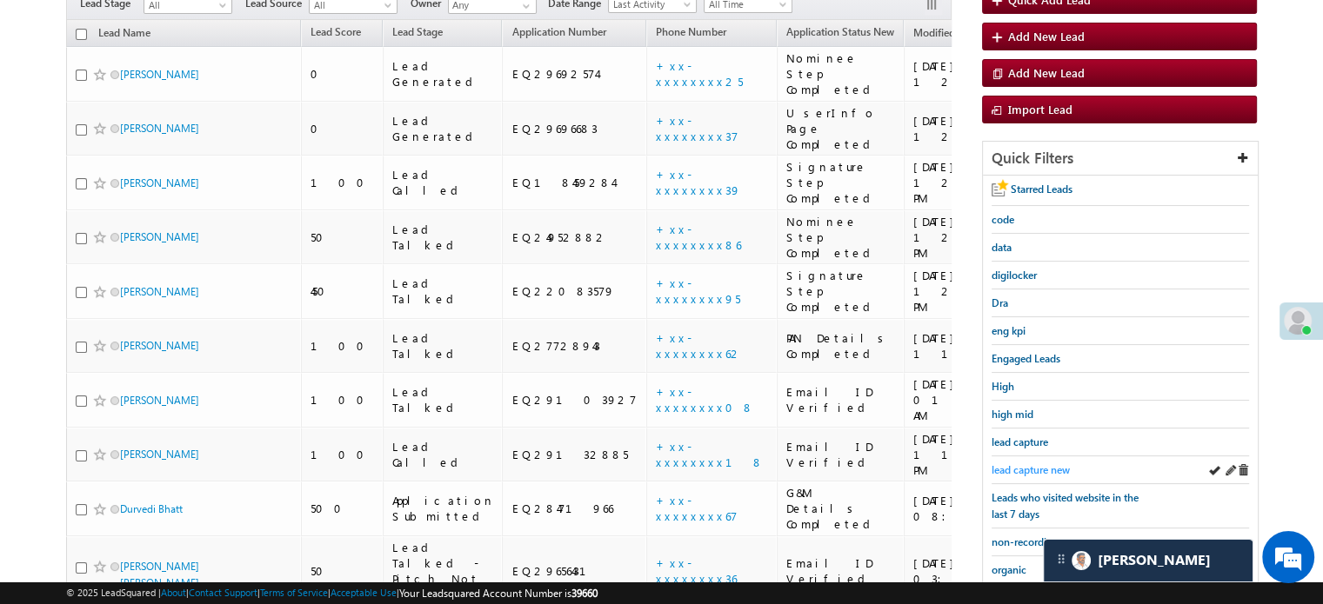
click at [1018, 464] on span "lead capture new" at bounding box center [1030, 470] width 78 height 13
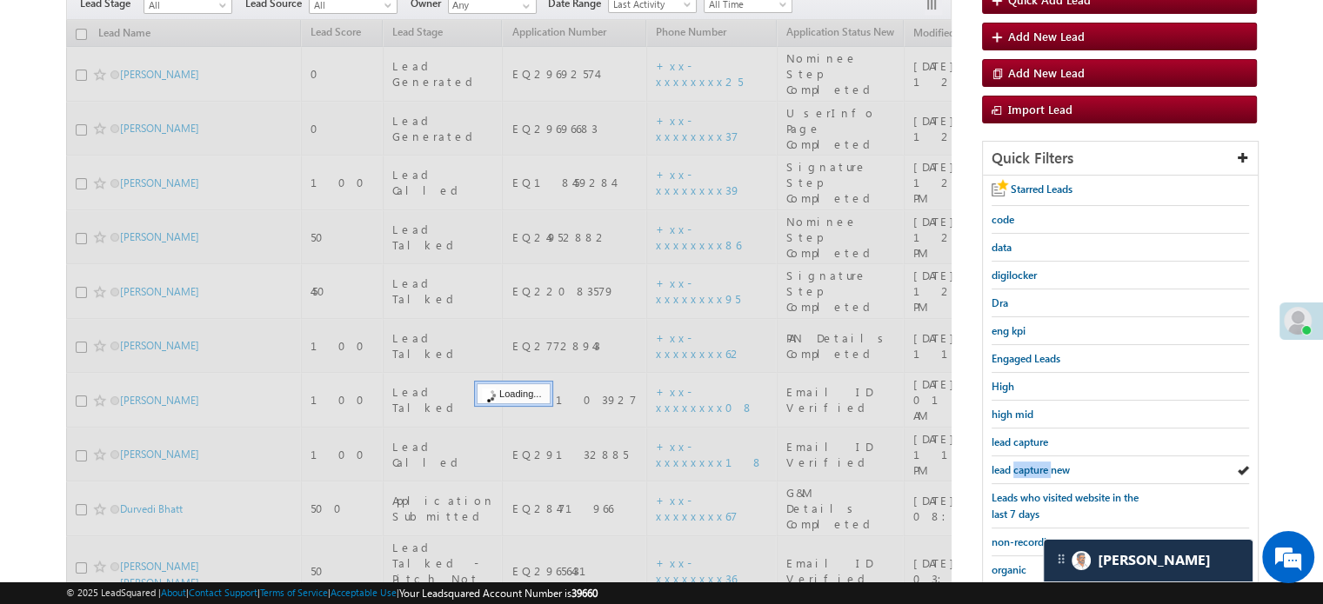
click at [1018, 464] on span "lead capture new" at bounding box center [1030, 470] width 78 height 13
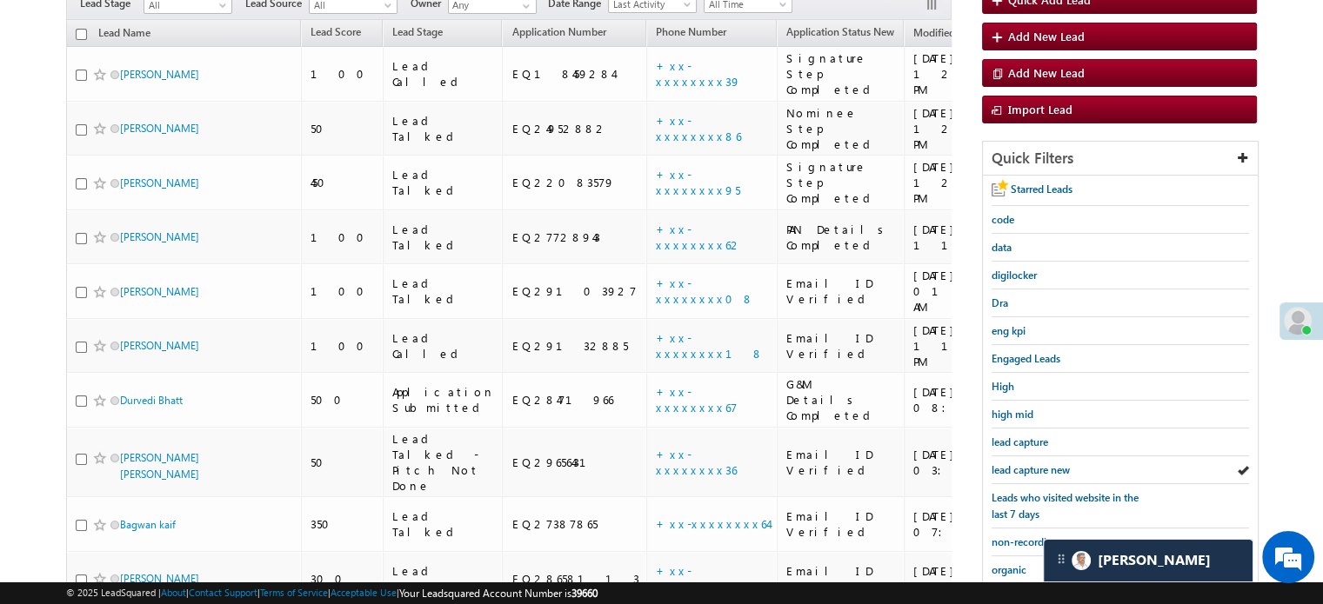
click at [1018, 464] on span "lead capture new" at bounding box center [1030, 470] width 78 height 13
click at [1005, 457] on div "lead capture new" at bounding box center [1119, 471] width 257 height 28
click at [1007, 464] on span "lead capture new" at bounding box center [1030, 470] width 78 height 13
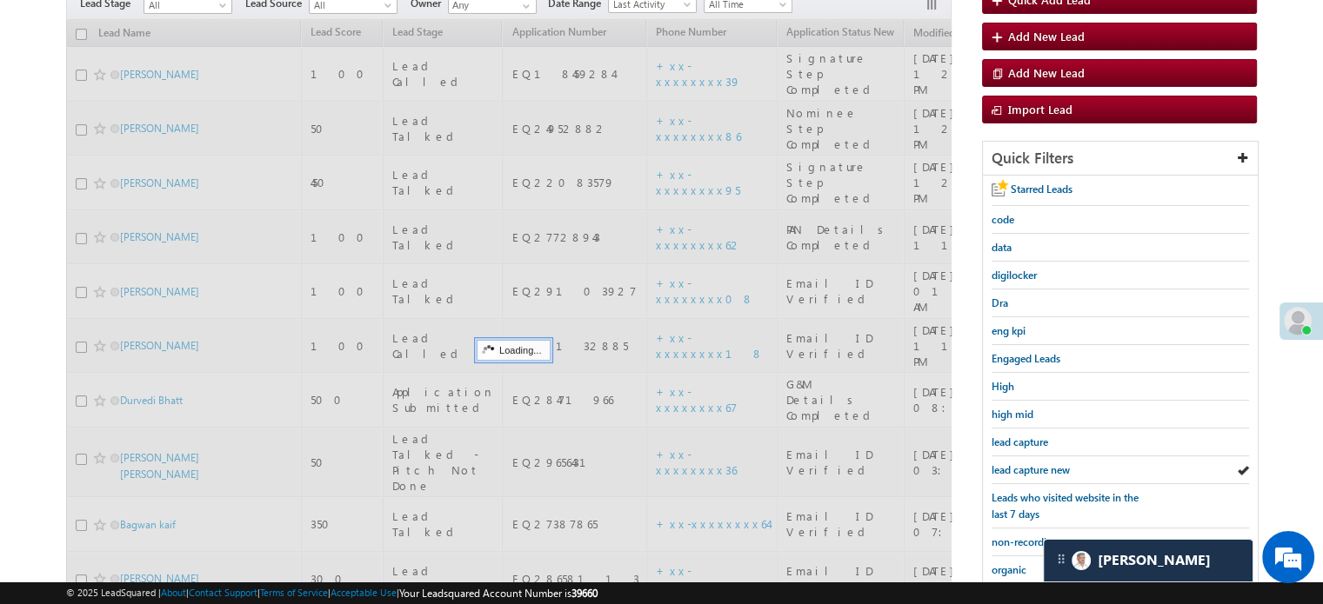
click at [1007, 464] on span "lead capture new" at bounding box center [1030, 470] width 78 height 13
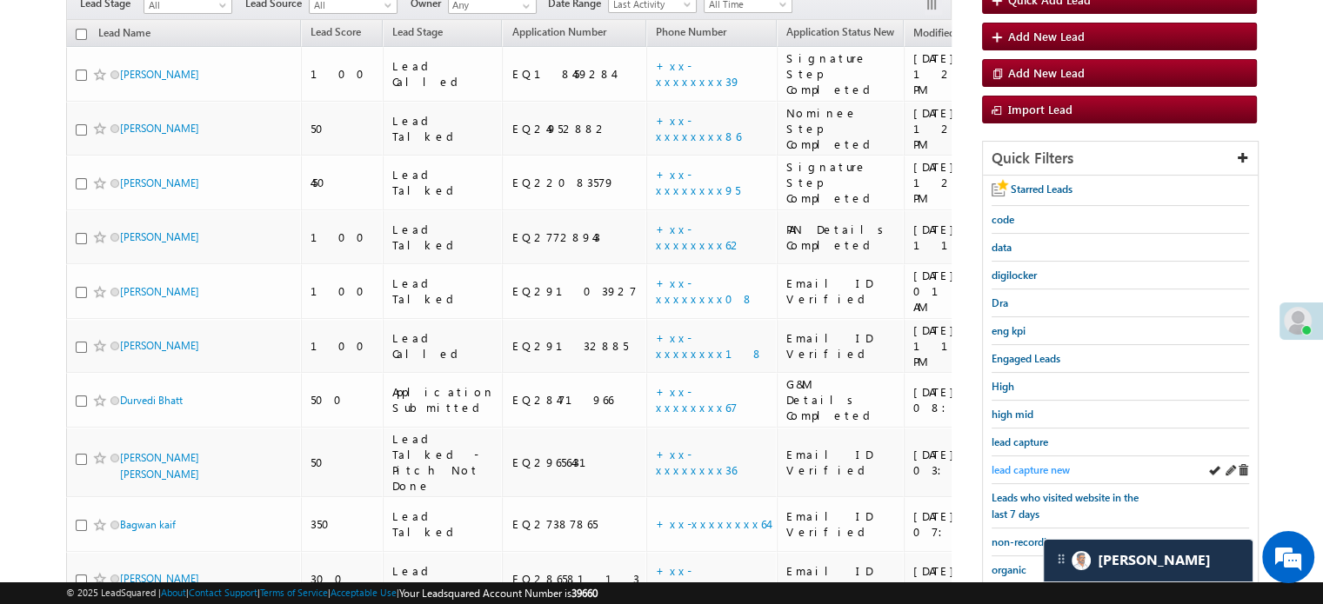
click at [997, 464] on span "lead capture new" at bounding box center [1030, 470] width 78 height 13
click at [1016, 465] on span "lead capture new" at bounding box center [1030, 470] width 78 height 13
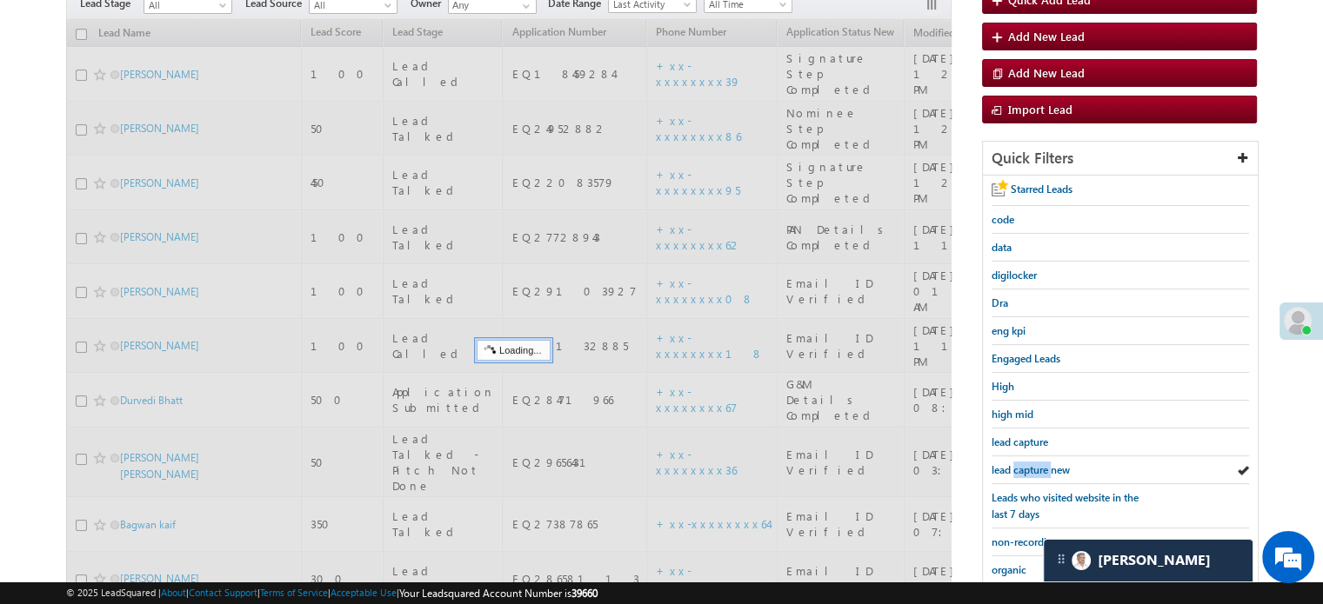
click at [1016, 465] on span "lead capture new" at bounding box center [1030, 470] width 78 height 13
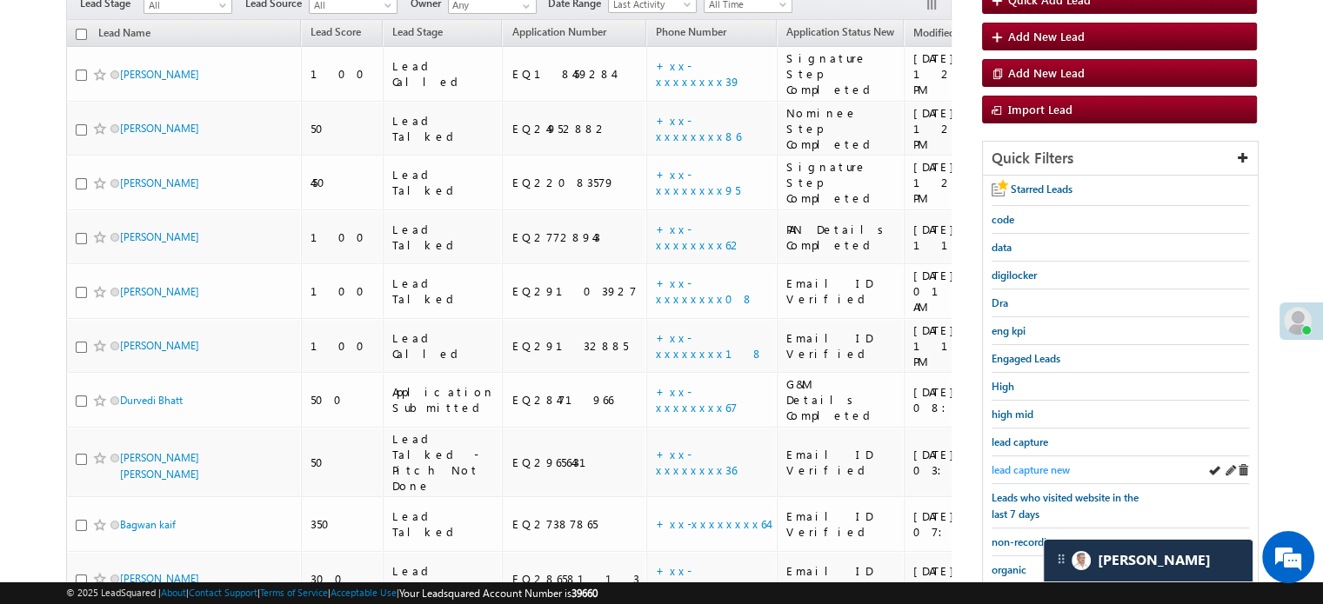
click at [1012, 464] on span "lead capture new" at bounding box center [1030, 470] width 78 height 13
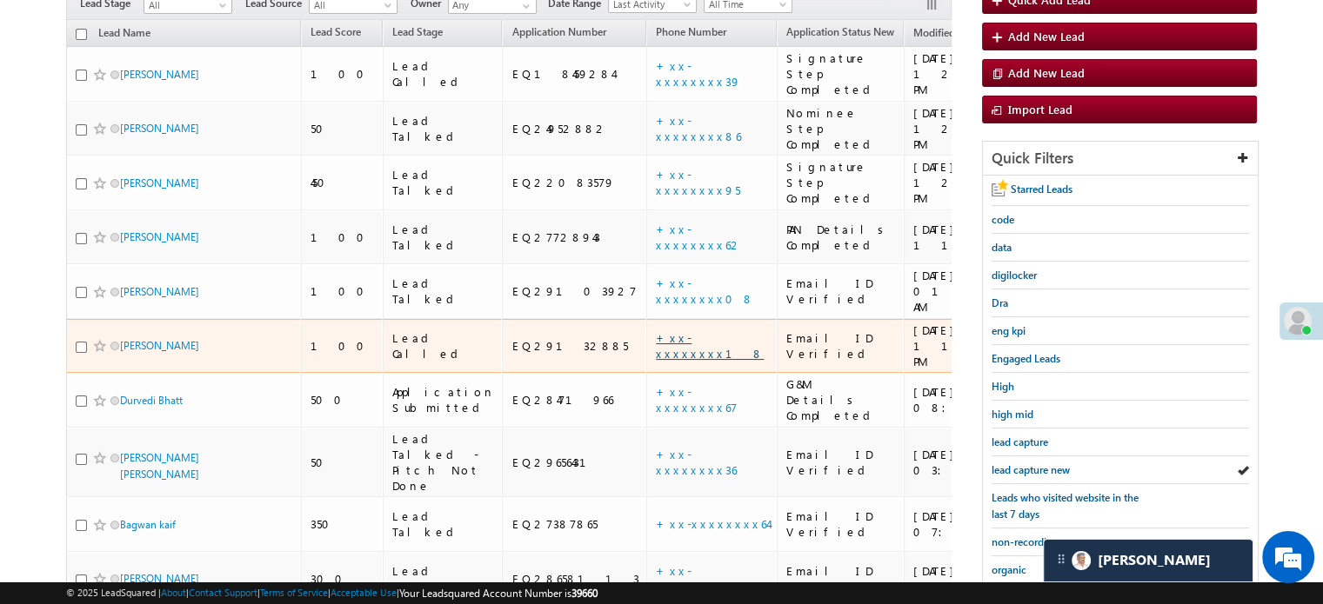
click at [656, 330] on link "+xx-xxxxxxxx18" at bounding box center [710, 345] width 108 height 30
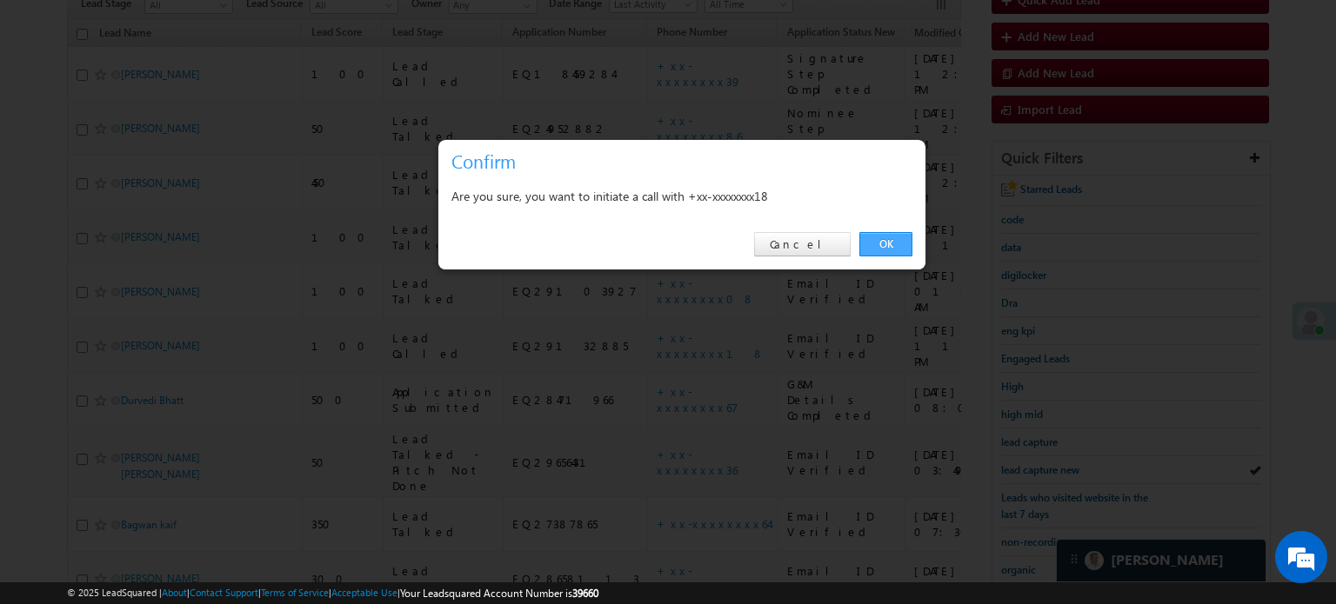
click at [882, 244] on link "OK" at bounding box center [885, 244] width 53 height 24
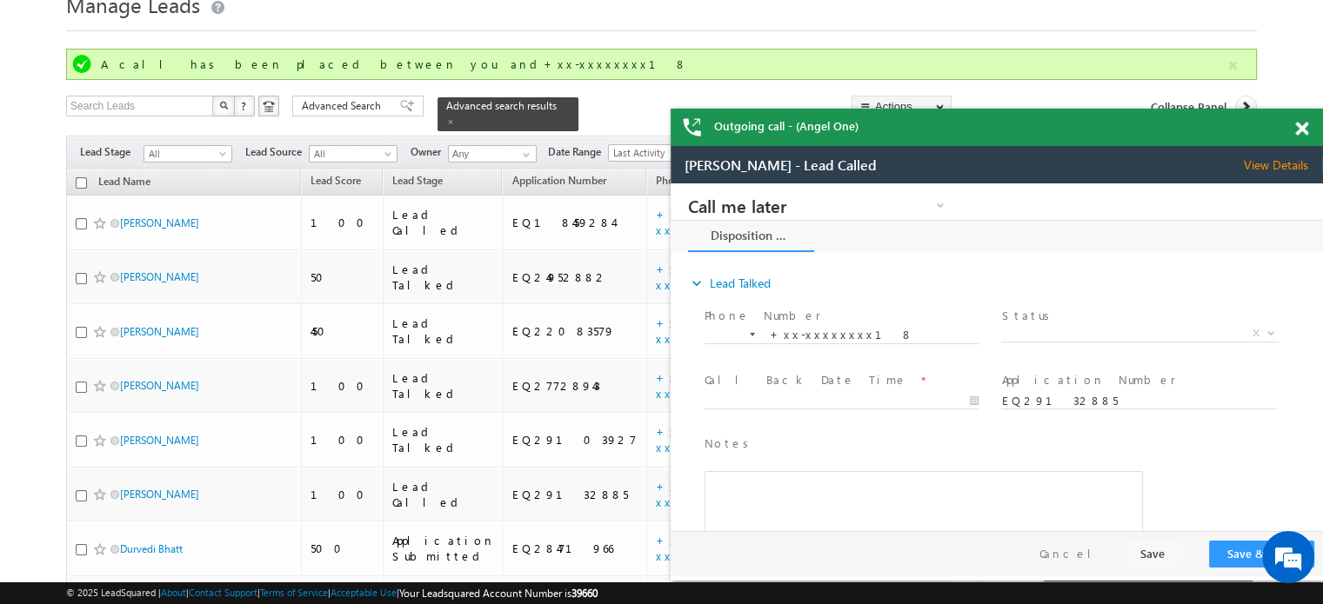
scroll to position [0, 0]
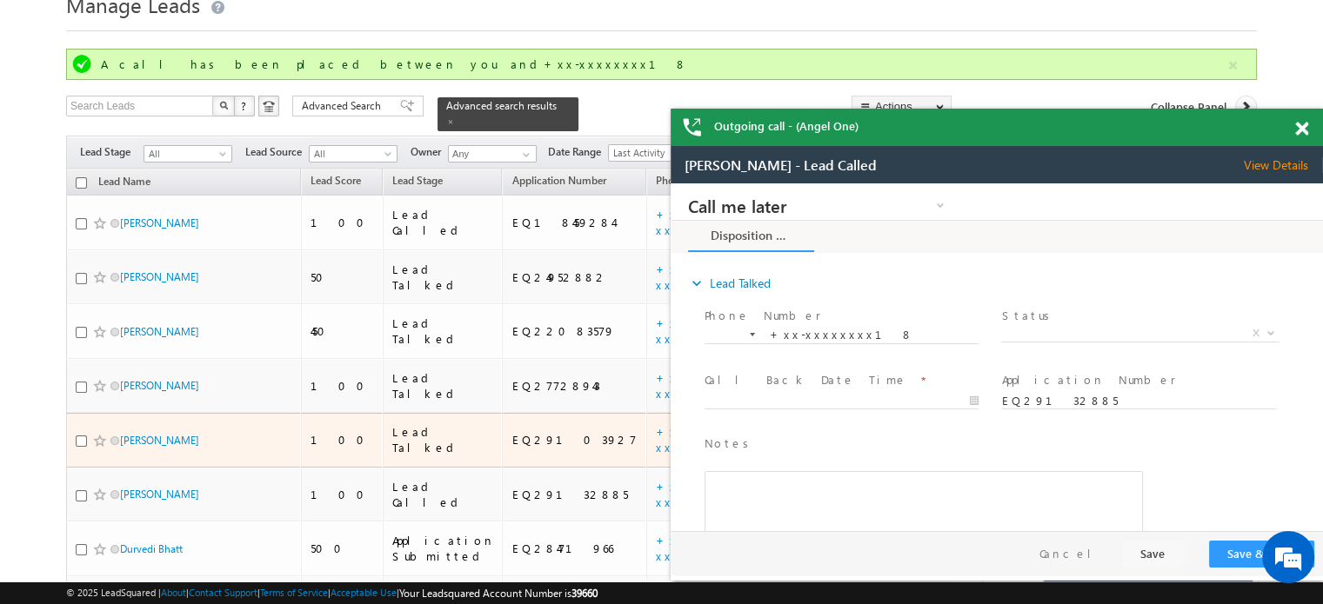
click at [646, 413] on td "+xx-xxxxxxxx08" at bounding box center [711, 440] width 130 height 55
click at [656, 424] on link "+xx-xxxxxxxx08" at bounding box center [705, 439] width 98 height 30
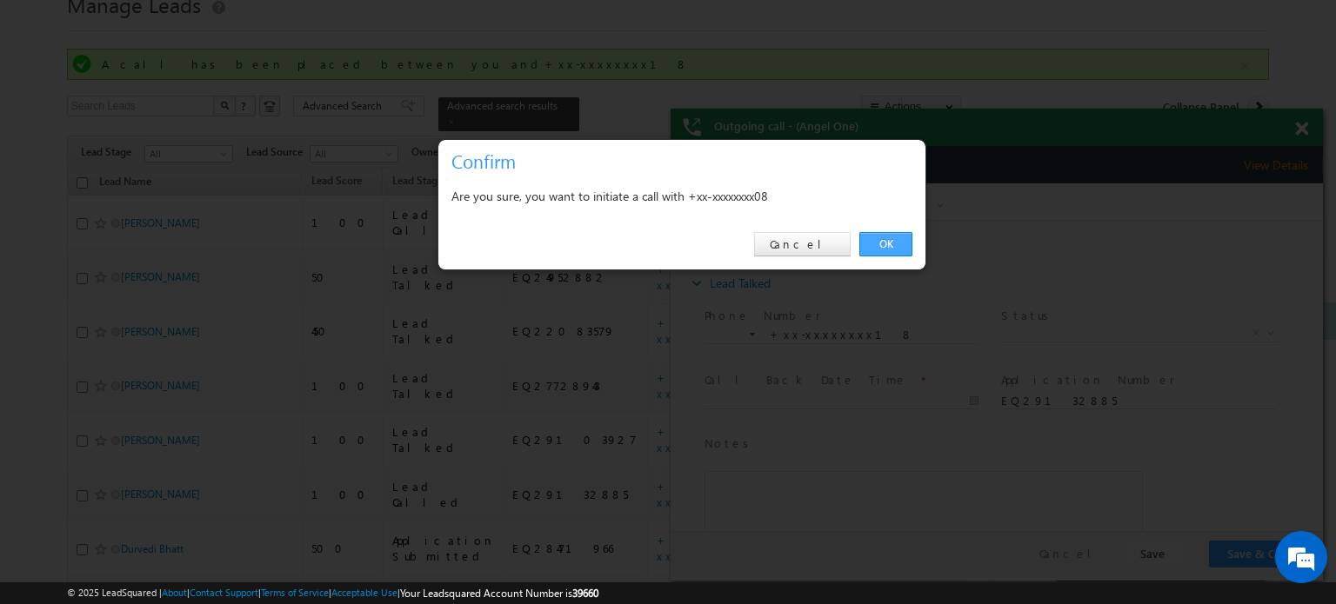
click at [899, 239] on link "OK" at bounding box center [885, 244] width 53 height 24
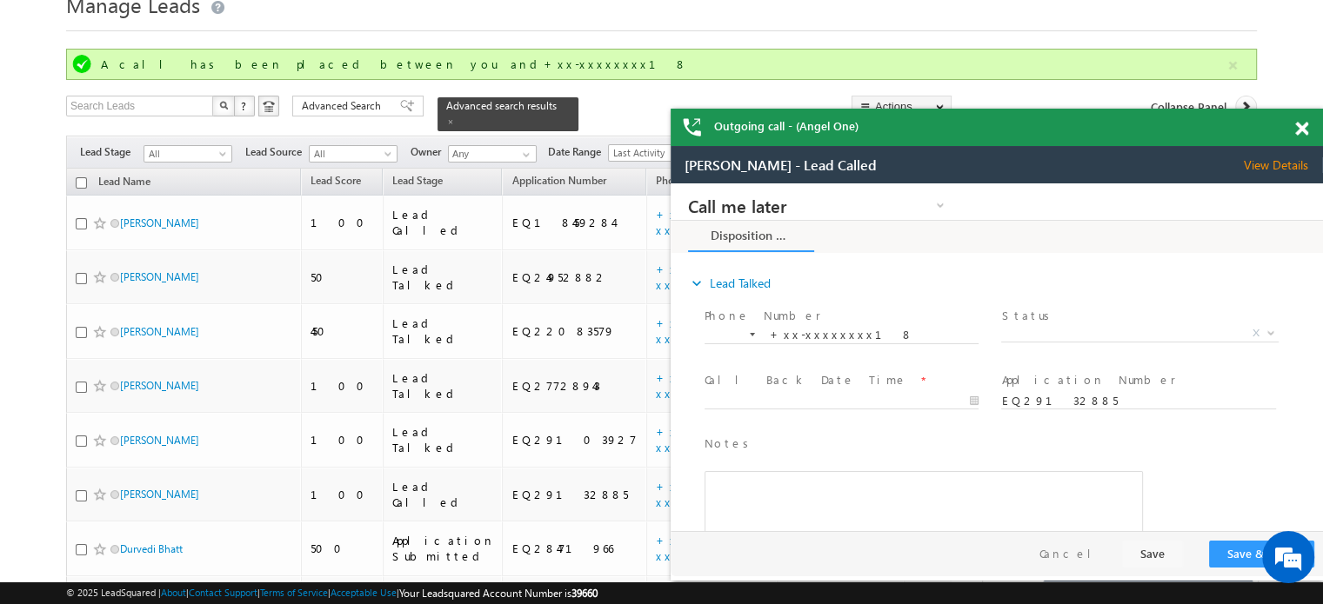
click at [1298, 130] on span at bounding box center [1301, 129] width 13 height 15
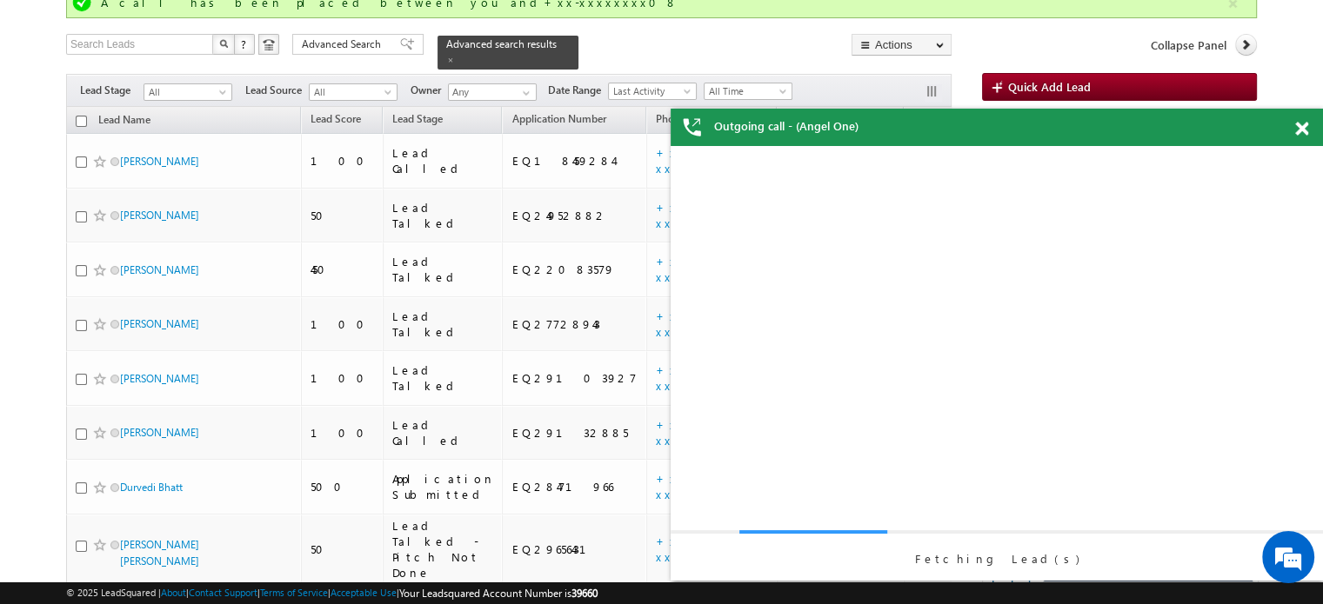
scroll to position [159, 0]
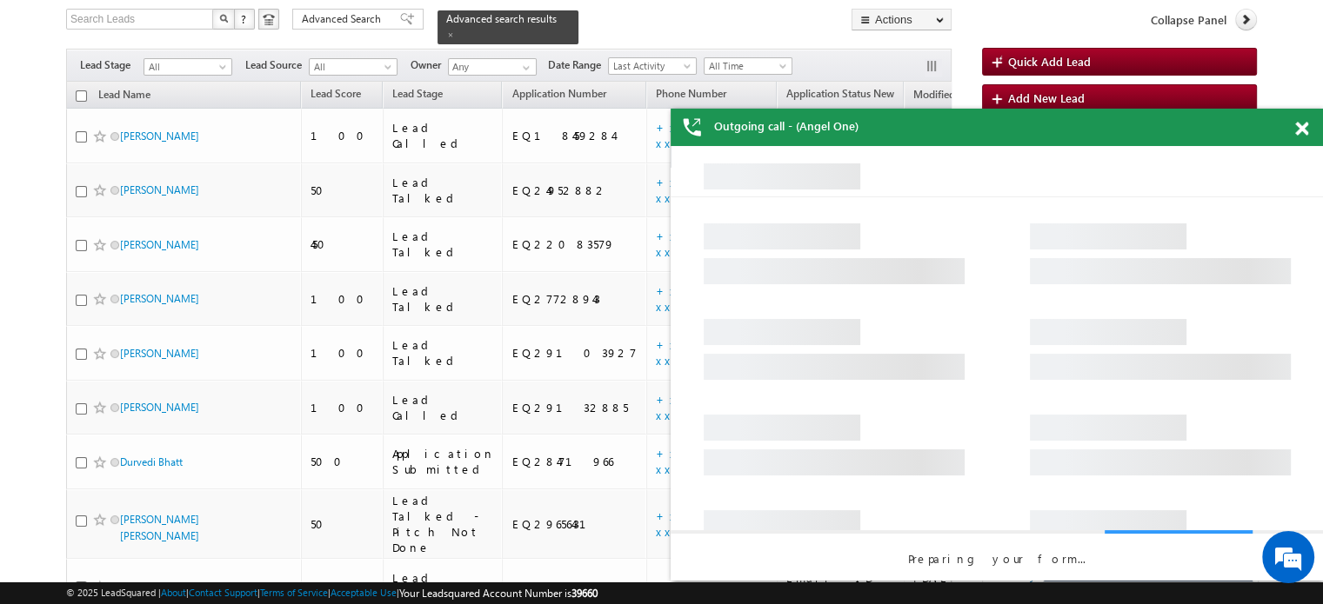
click at [1305, 125] on span at bounding box center [1301, 129] width 13 height 15
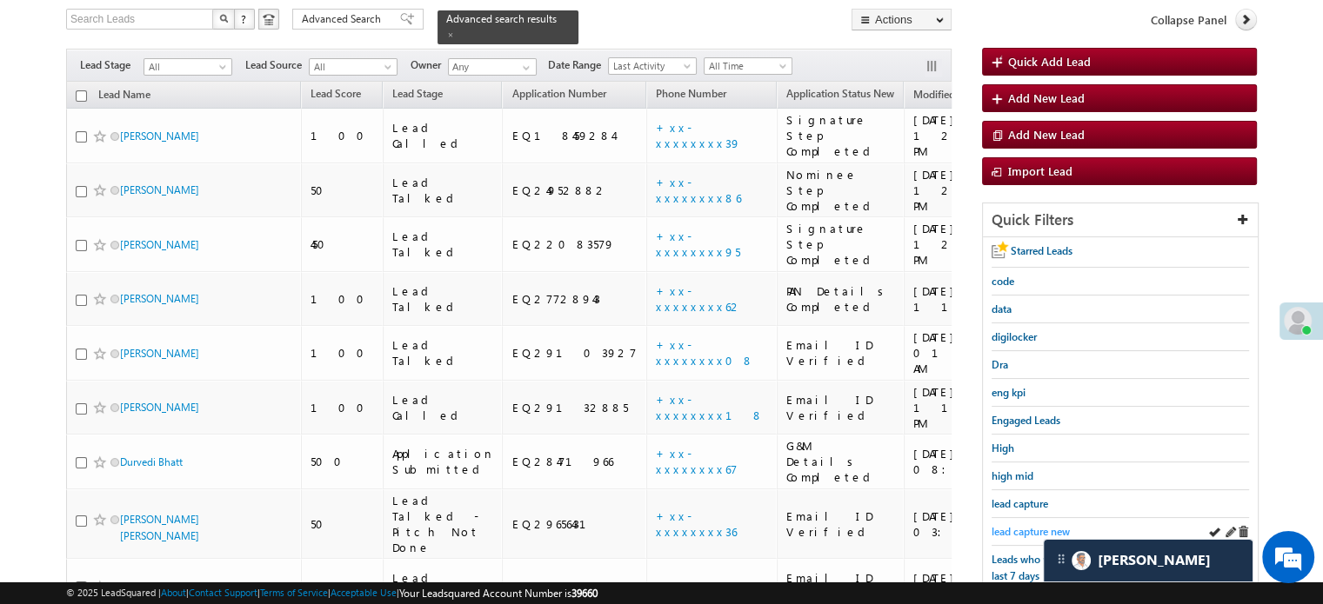
click at [1026, 531] on span "lead capture new" at bounding box center [1030, 531] width 78 height 13
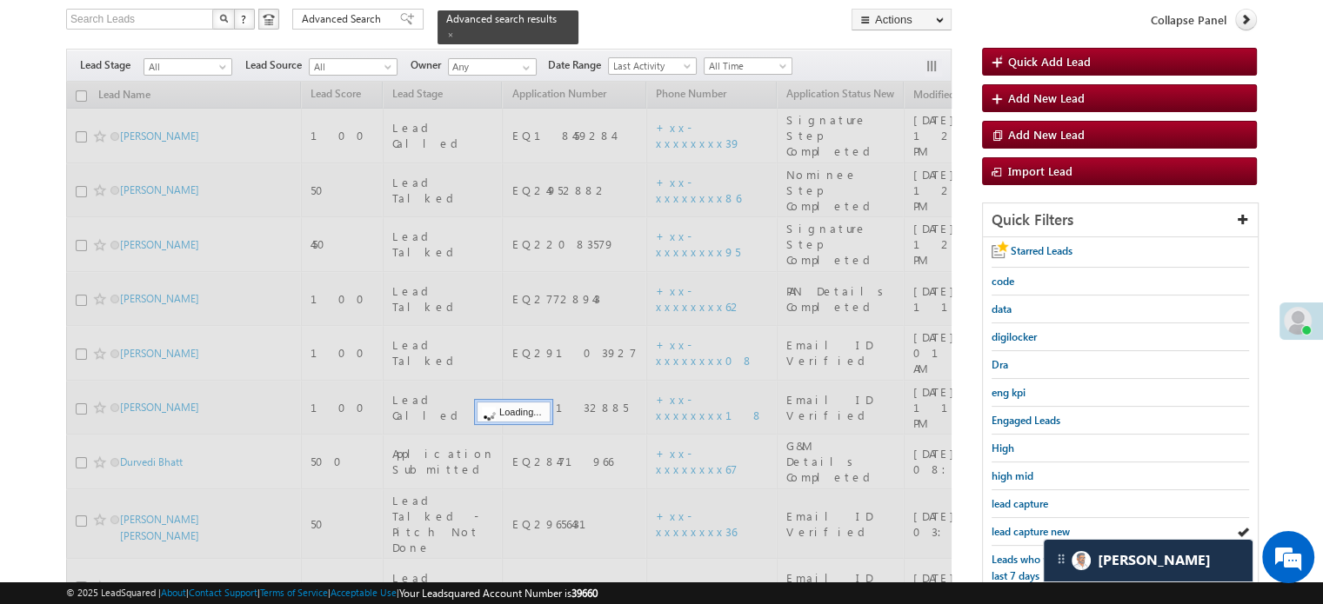
click at [1027, 533] on span "lead capture new" at bounding box center [1030, 531] width 78 height 13
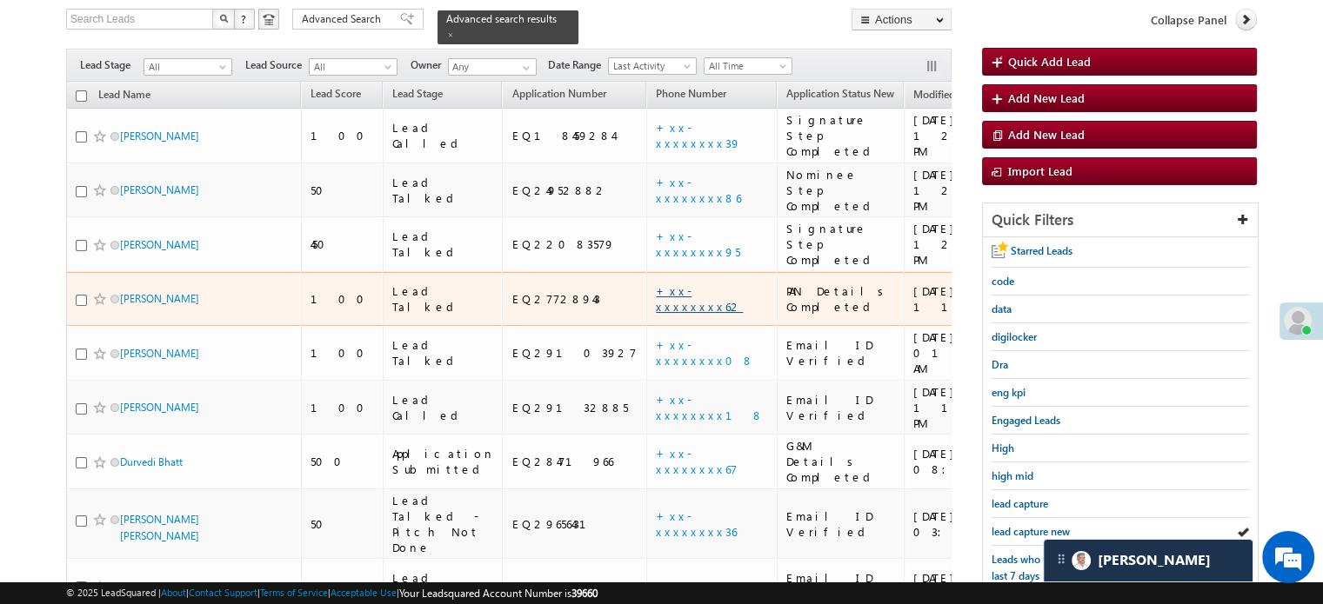
click at [656, 284] on link "+xx-xxxxxxxx62" at bounding box center [699, 299] width 87 height 30
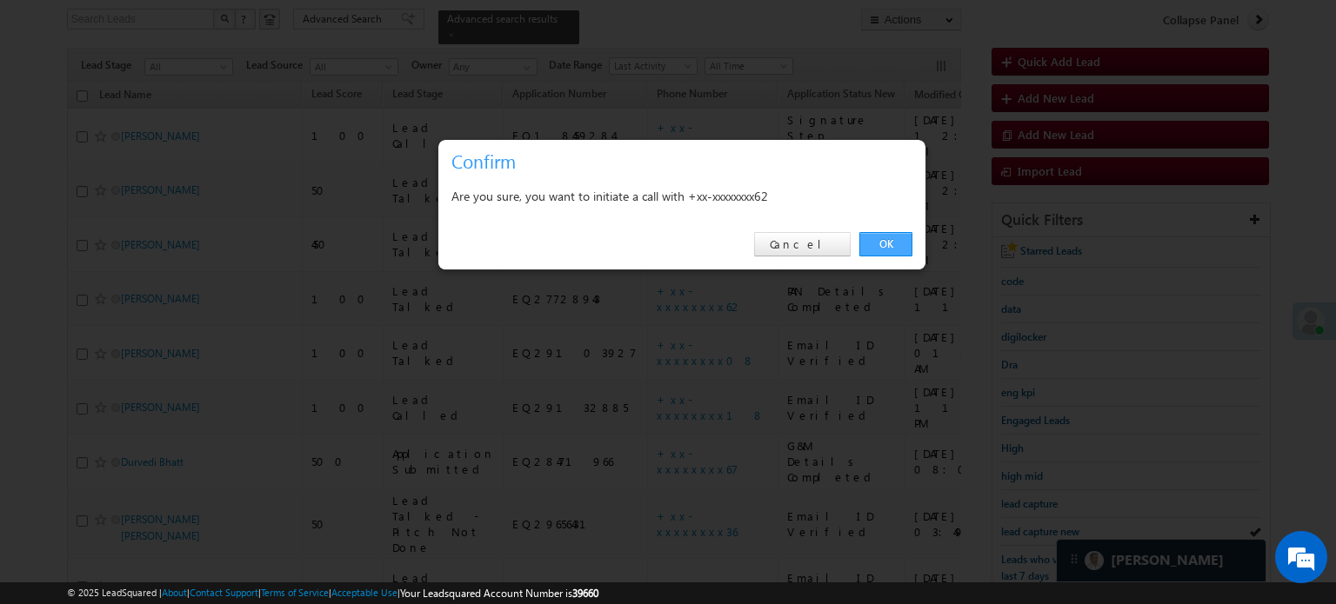
click at [895, 251] on link "OK" at bounding box center [885, 244] width 53 height 24
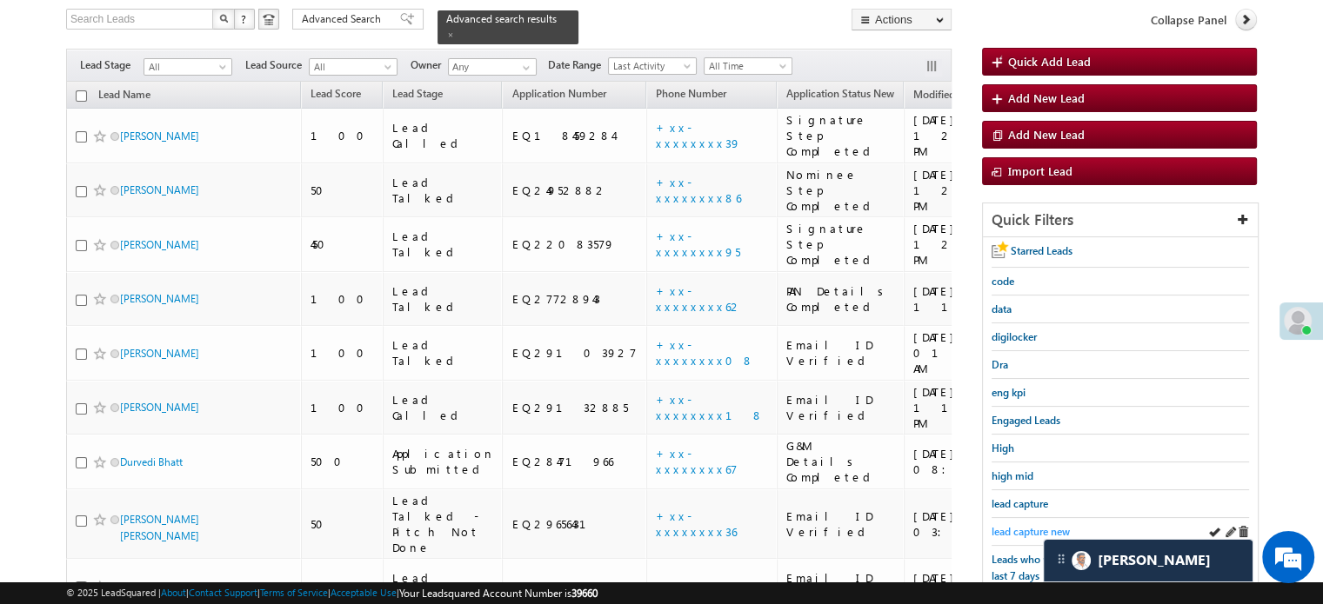
click at [1025, 528] on span "lead capture new" at bounding box center [1030, 531] width 78 height 13
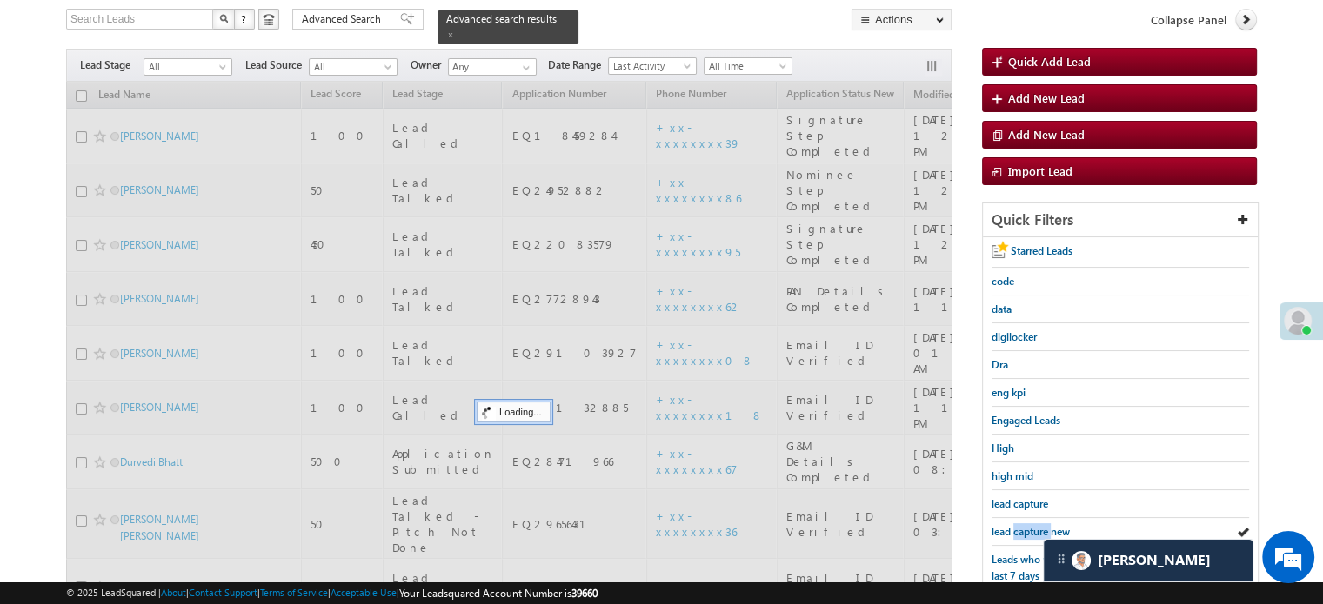
click at [1025, 528] on span "lead capture new" at bounding box center [1030, 531] width 78 height 13
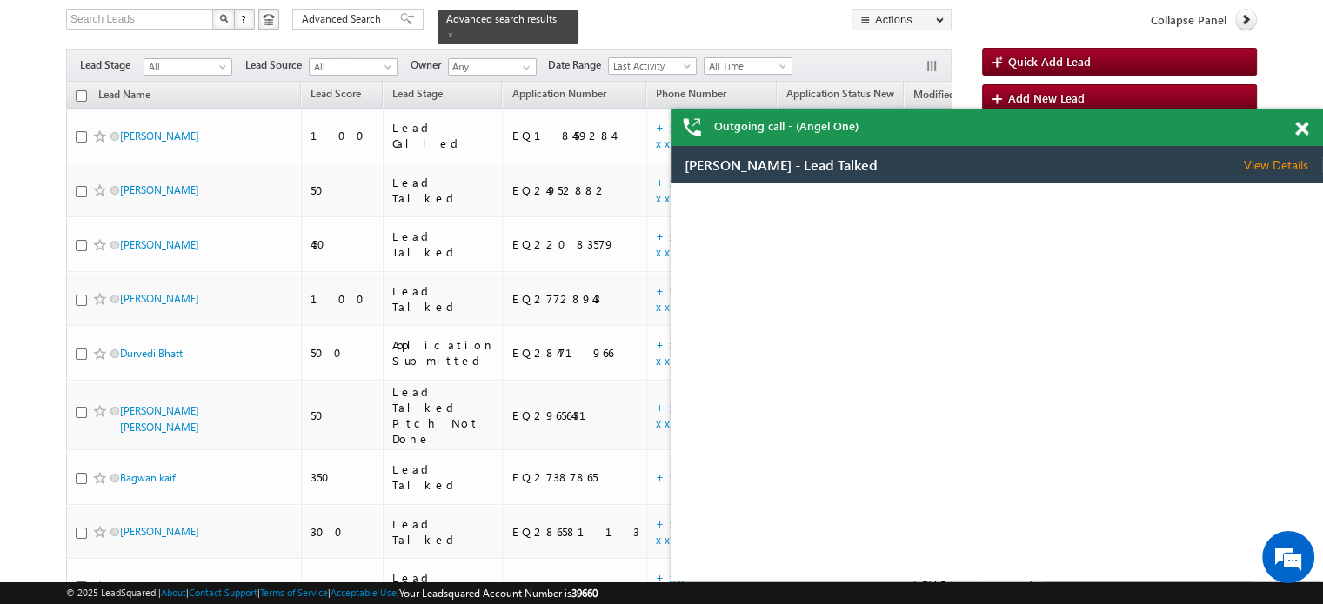
click at [1301, 128] on span at bounding box center [1301, 129] width 13 height 15
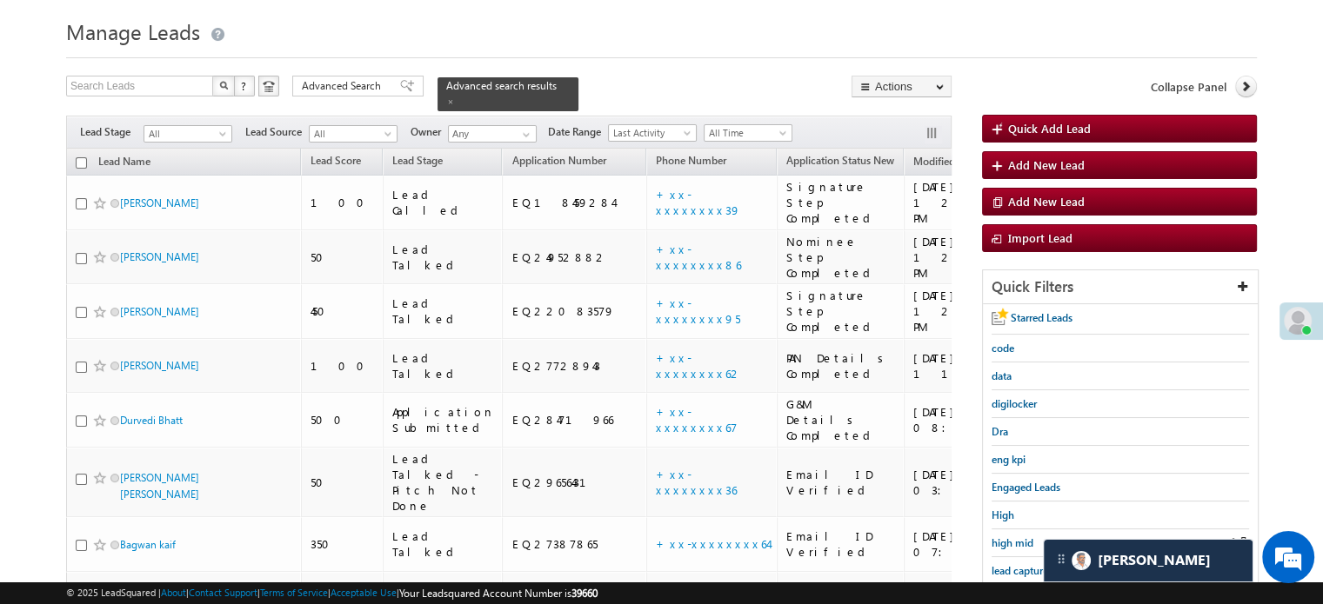
scroll to position [87, 0]
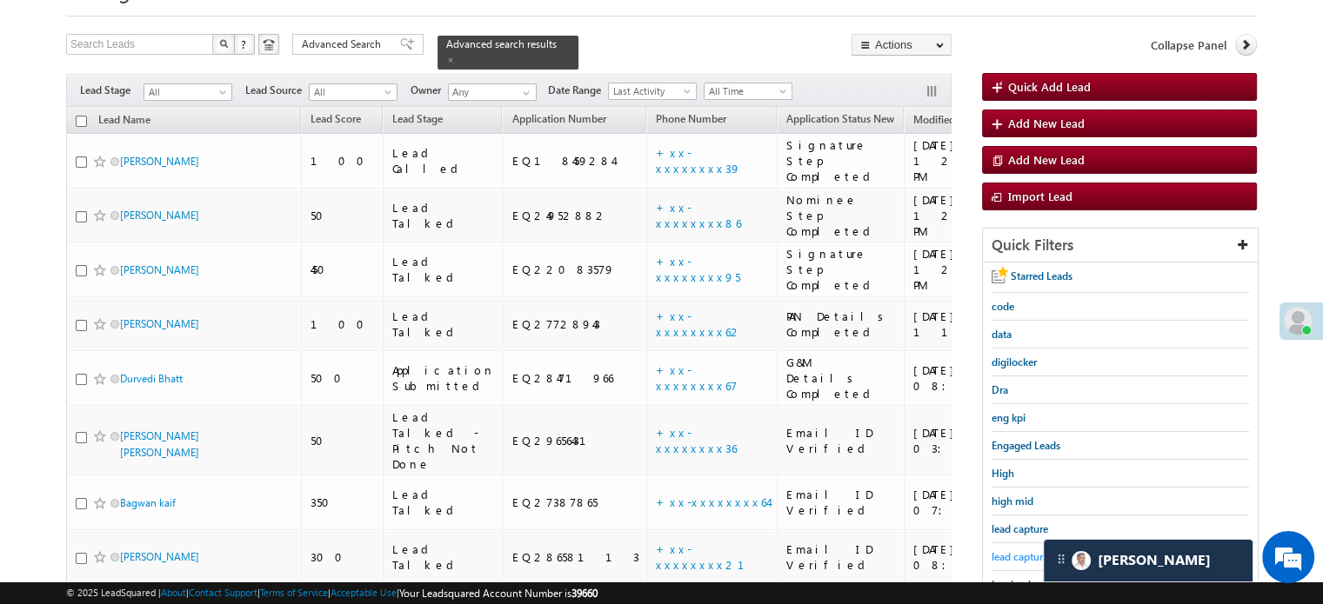
click at [1015, 557] on span "lead capture new" at bounding box center [1030, 557] width 78 height 13
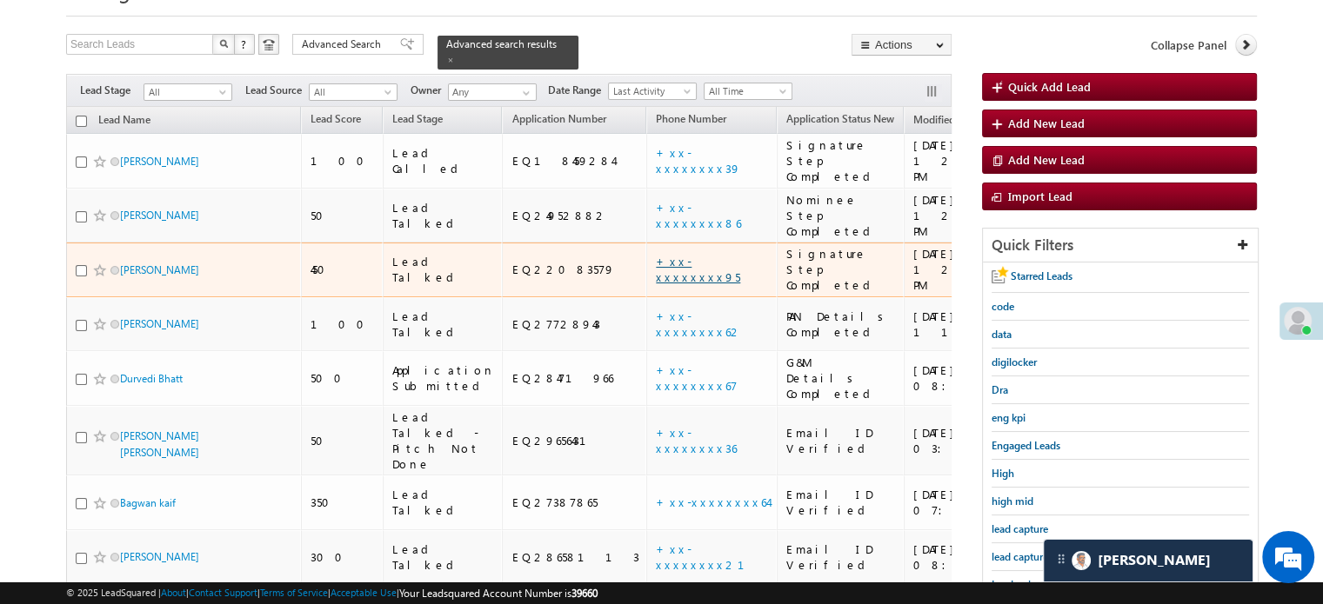
click at [656, 254] on link "+xx-xxxxxxxx95" at bounding box center [698, 269] width 84 height 30
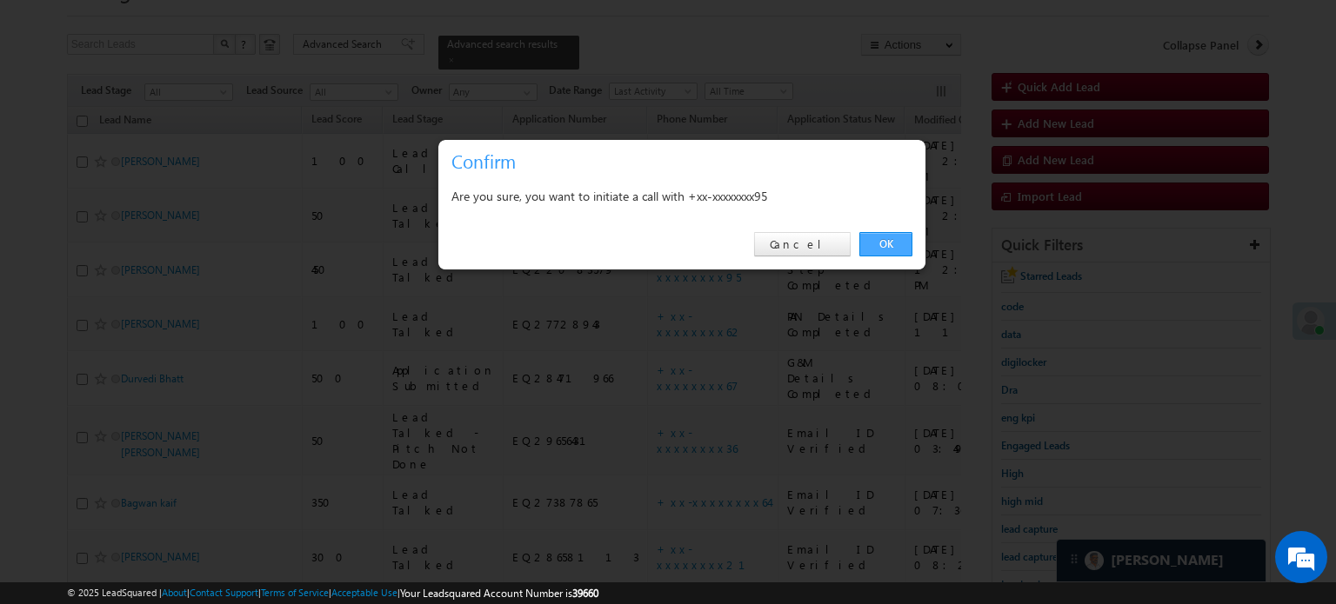
click at [891, 242] on link "OK" at bounding box center [885, 244] width 53 height 24
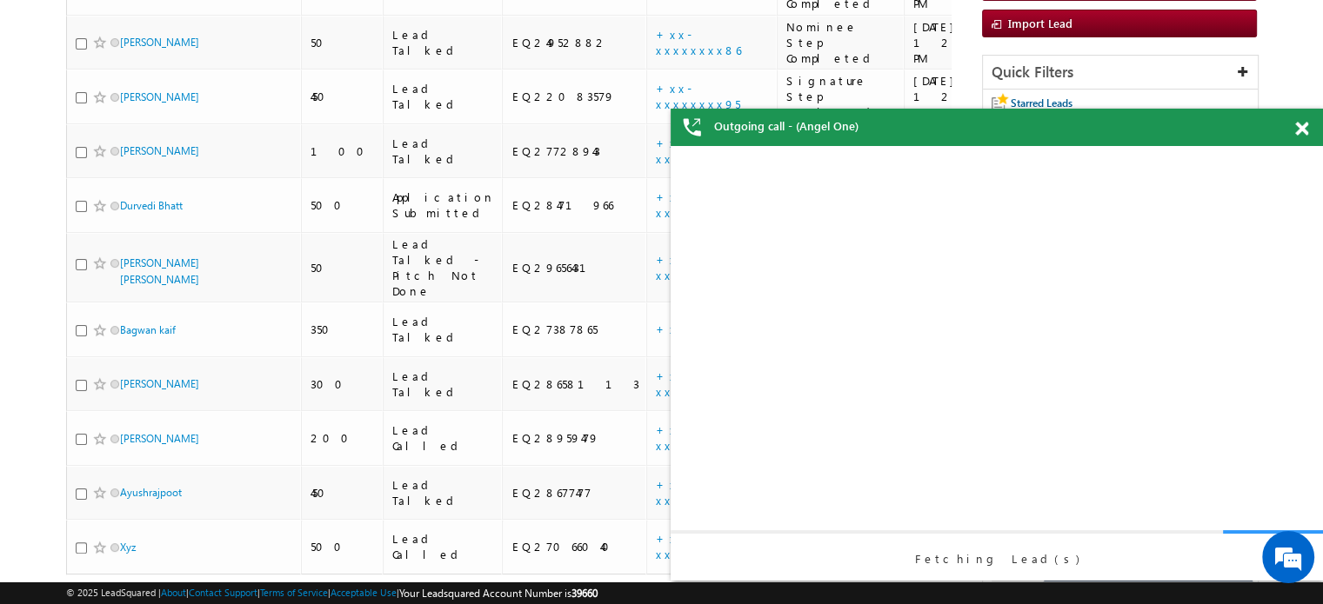
scroll to position [0, 0]
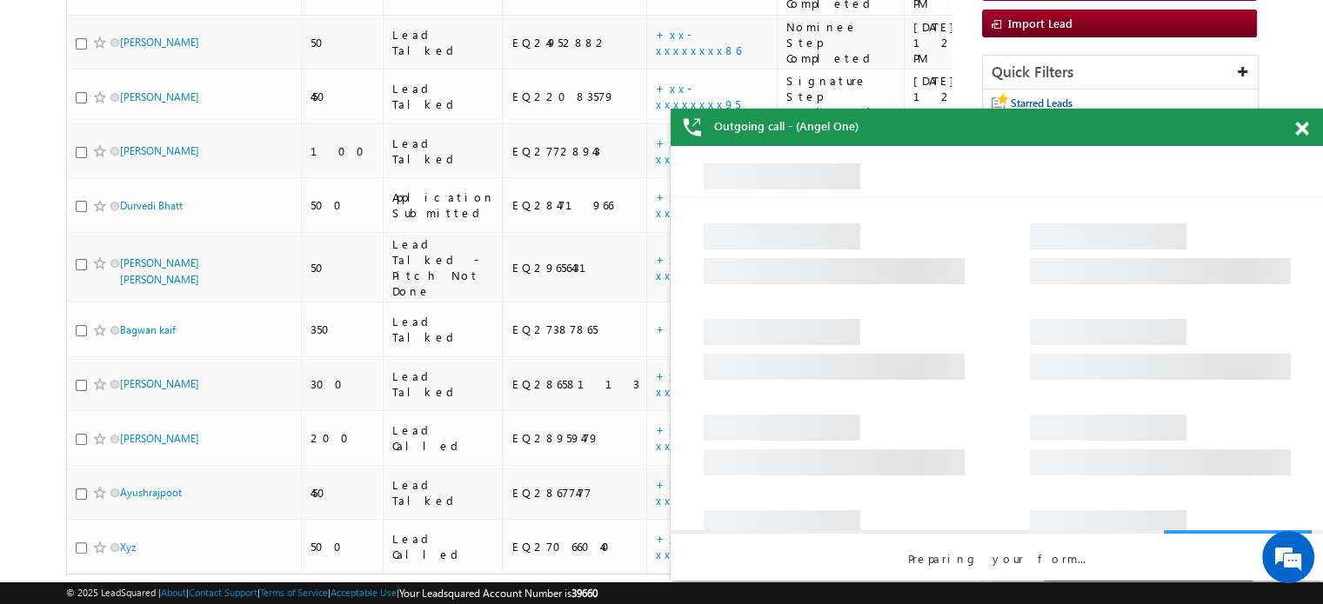
drag, startPoint x: 1307, startPoint y: 128, endPoint x: 370, endPoint y: 90, distance: 938.3
click at [1307, 128] on span at bounding box center [1301, 129] width 13 height 15
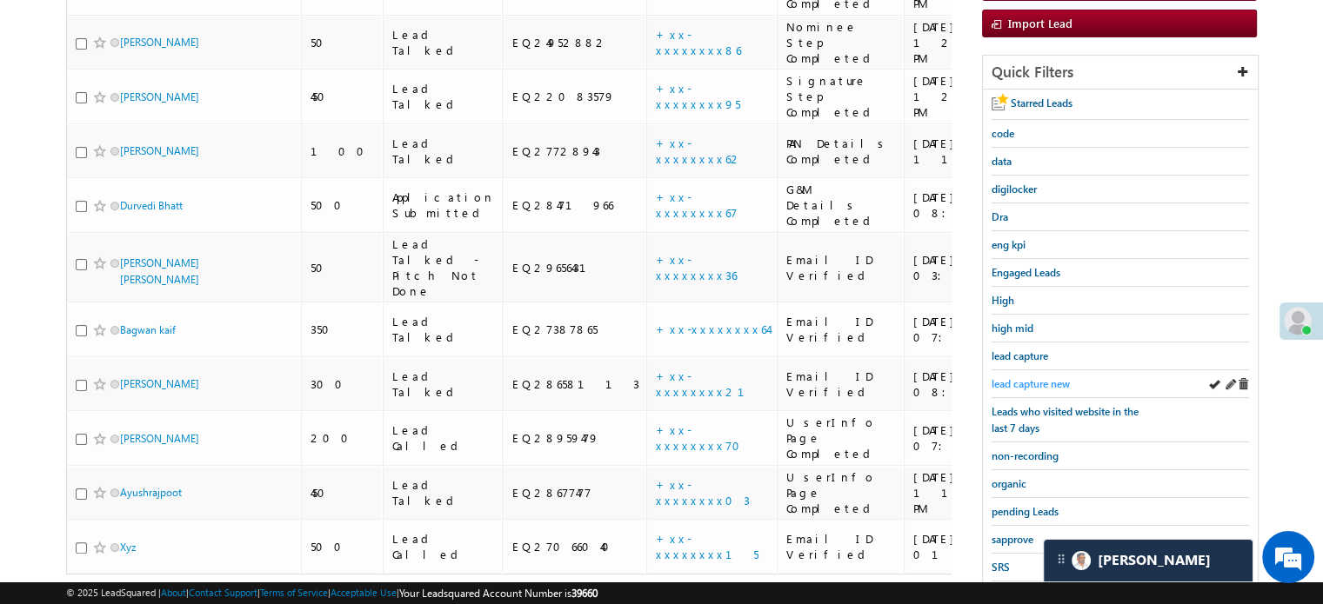
click at [995, 377] on span "lead capture new" at bounding box center [1030, 383] width 78 height 13
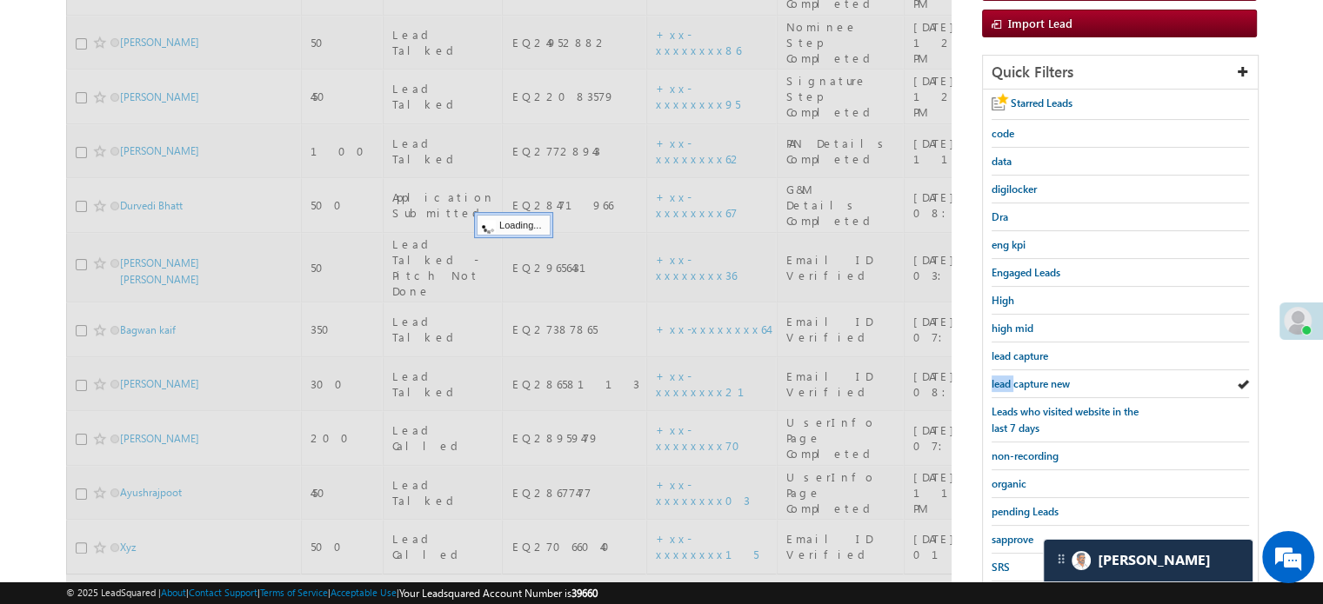
click at [995, 377] on span "lead capture new" at bounding box center [1030, 383] width 78 height 13
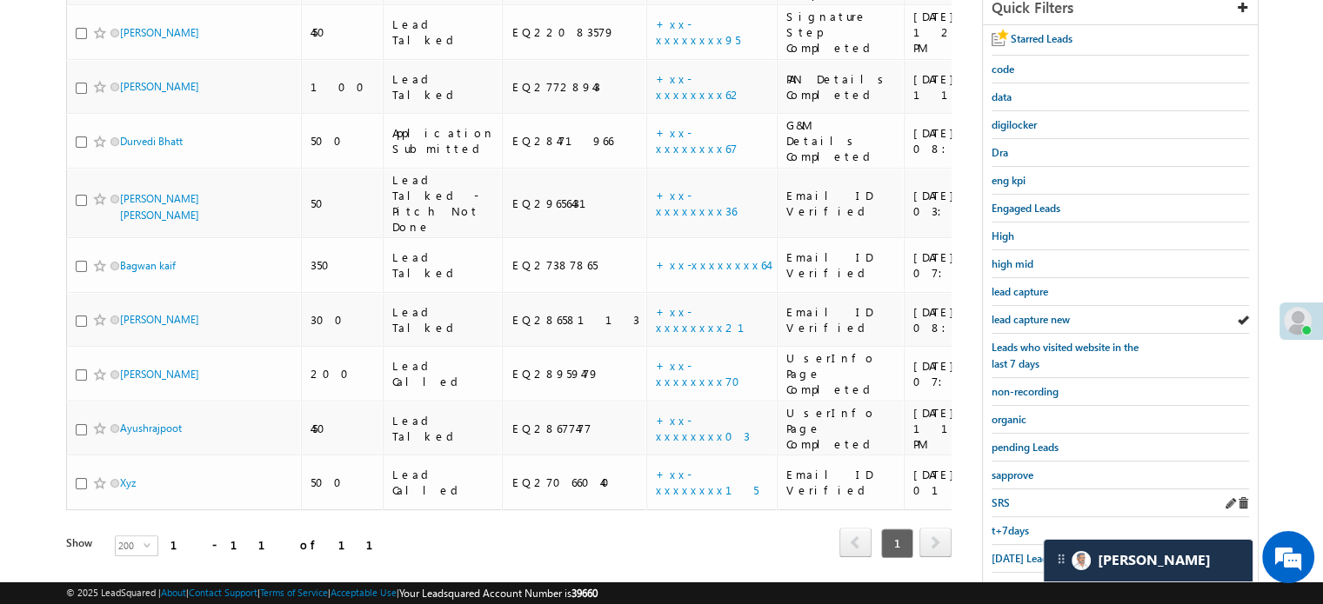
scroll to position [373, 0]
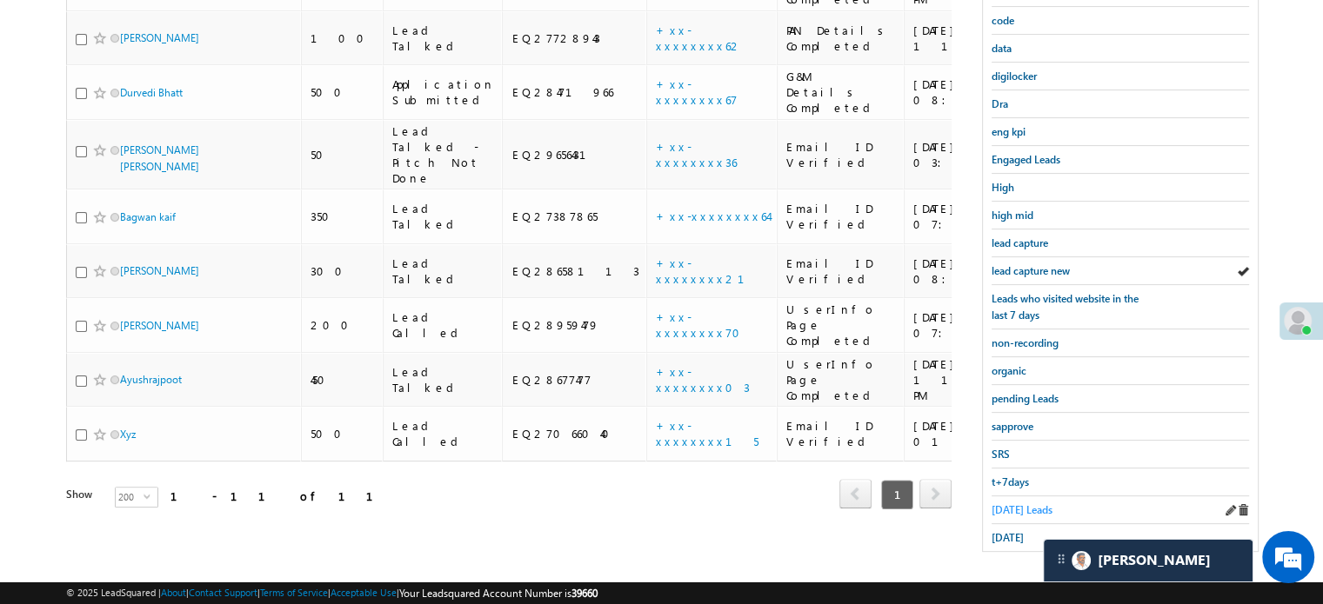
click at [1012, 504] on span "Today's Leads" at bounding box center [1021, 510] width 61 height 13
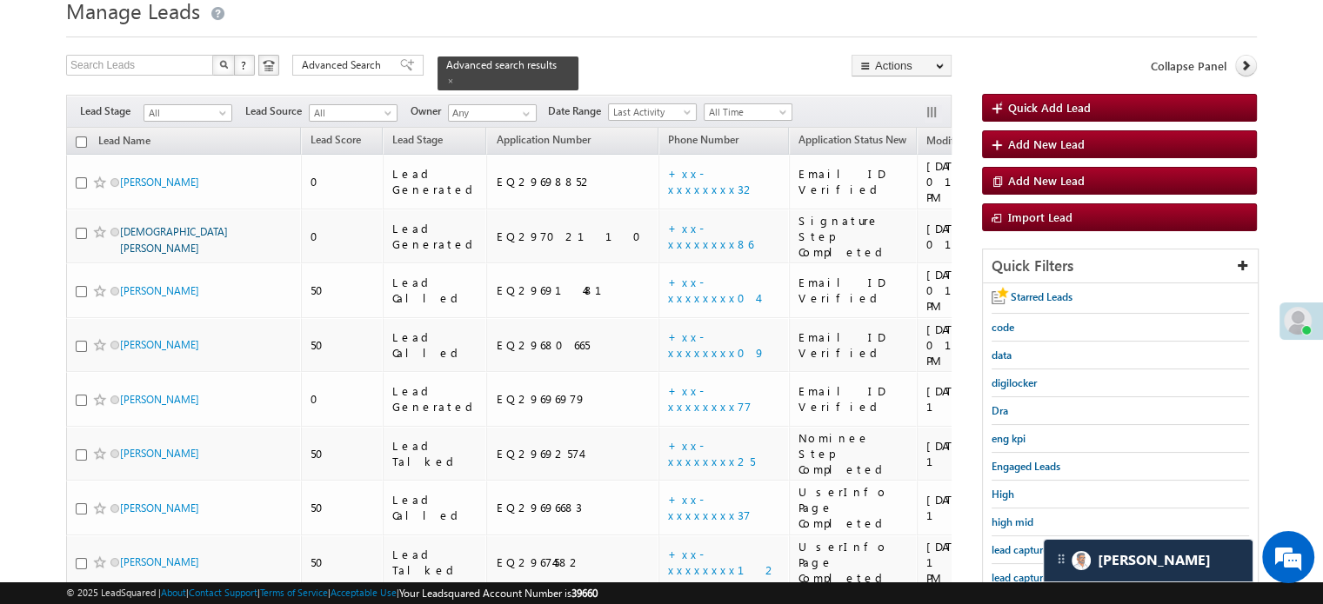
scroll to position [25, 0]
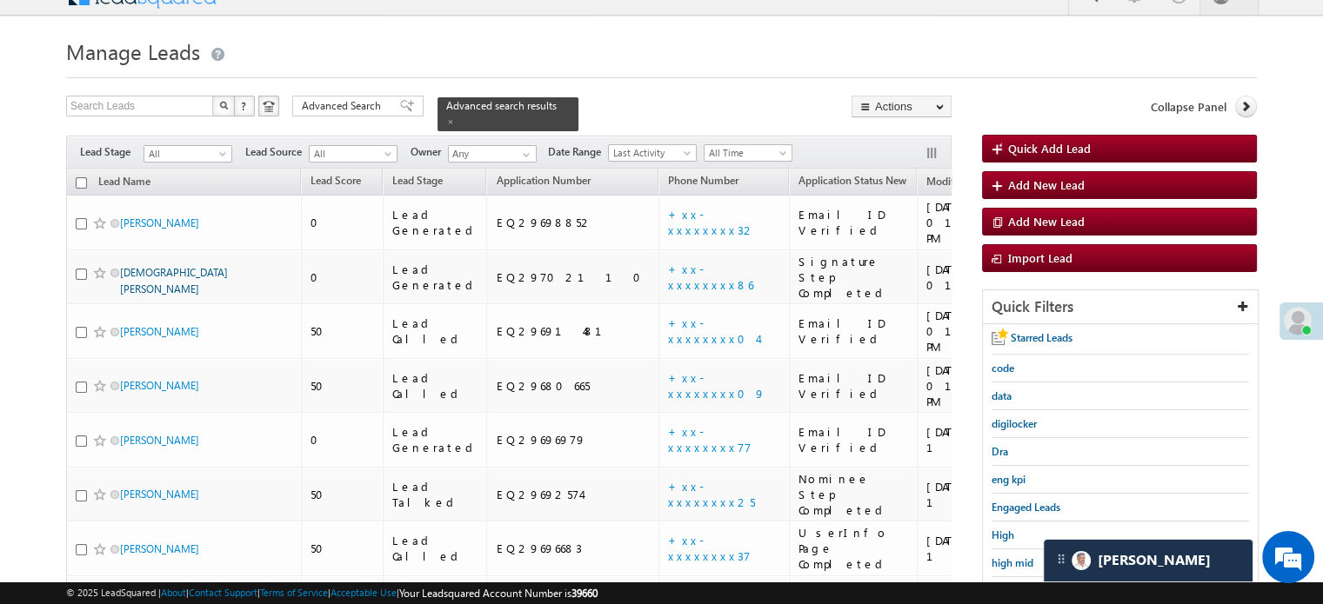
drag, startPoint x: 163, startPoint y: 157, endPoint x: 143, endPoint y: 237, distance: 82.5
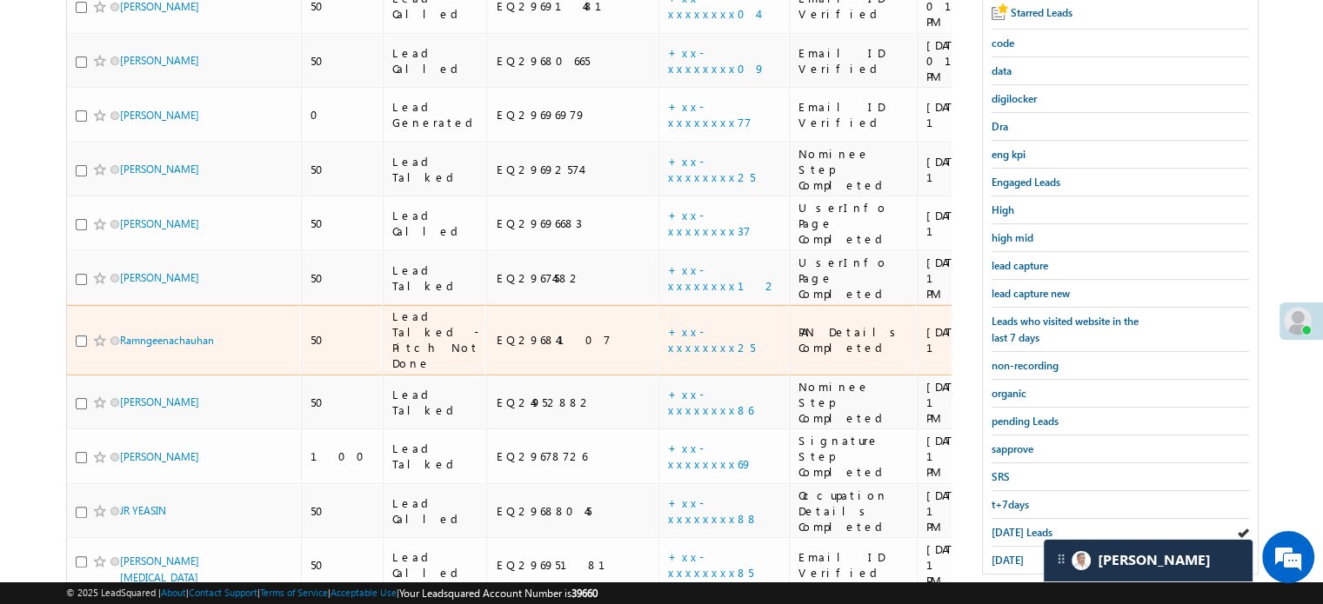
scroll to position [0, 0]
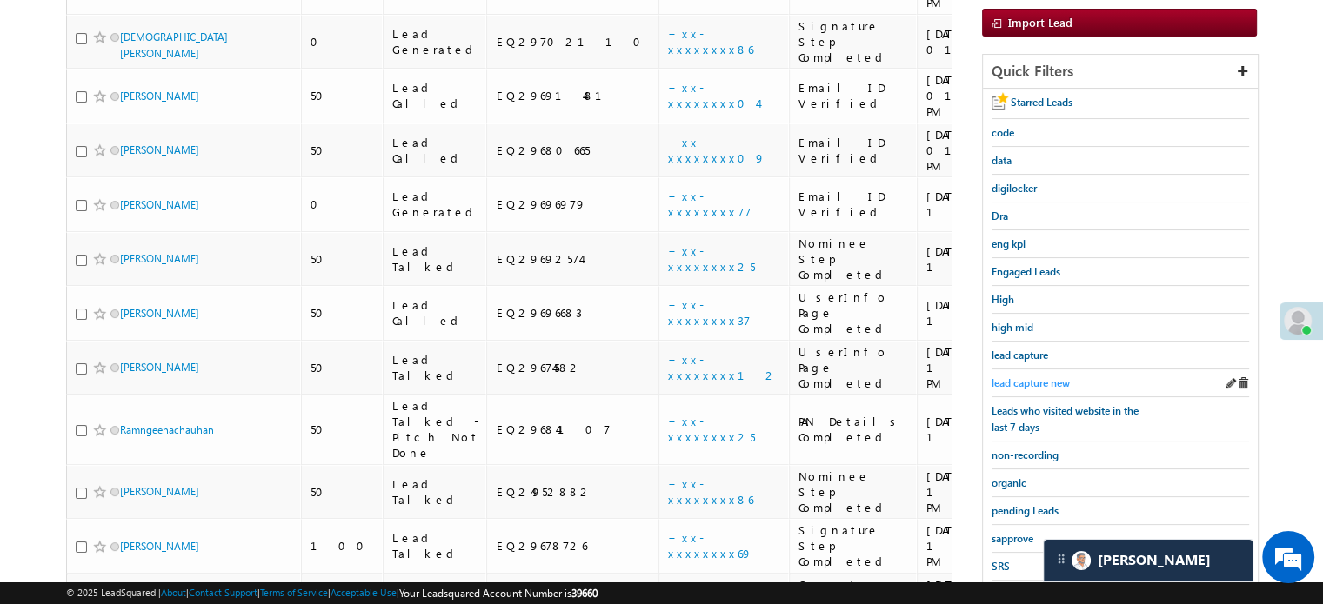
click at [1022, 382] on span "lead capture new" at bounding box center [1030, 383] width 78 height 13
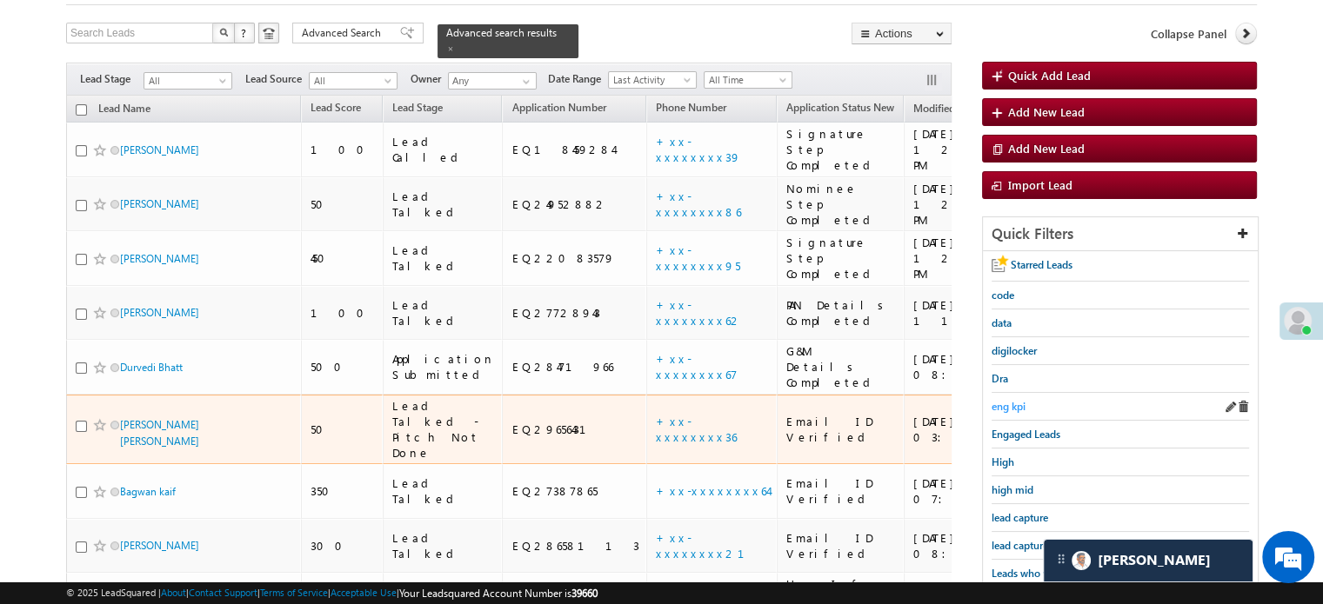
scroll to position [174, 0]
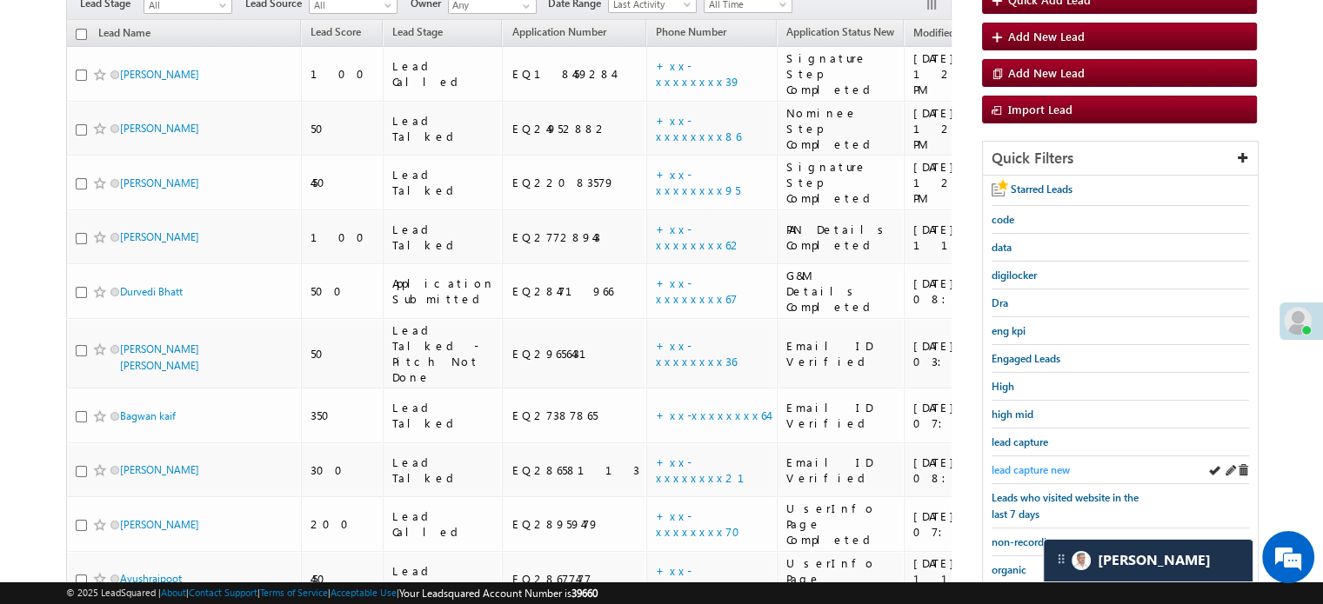
click at [1034, 464] on span "lead capture new" at bounding box center [1030, 470] width 78 height 13
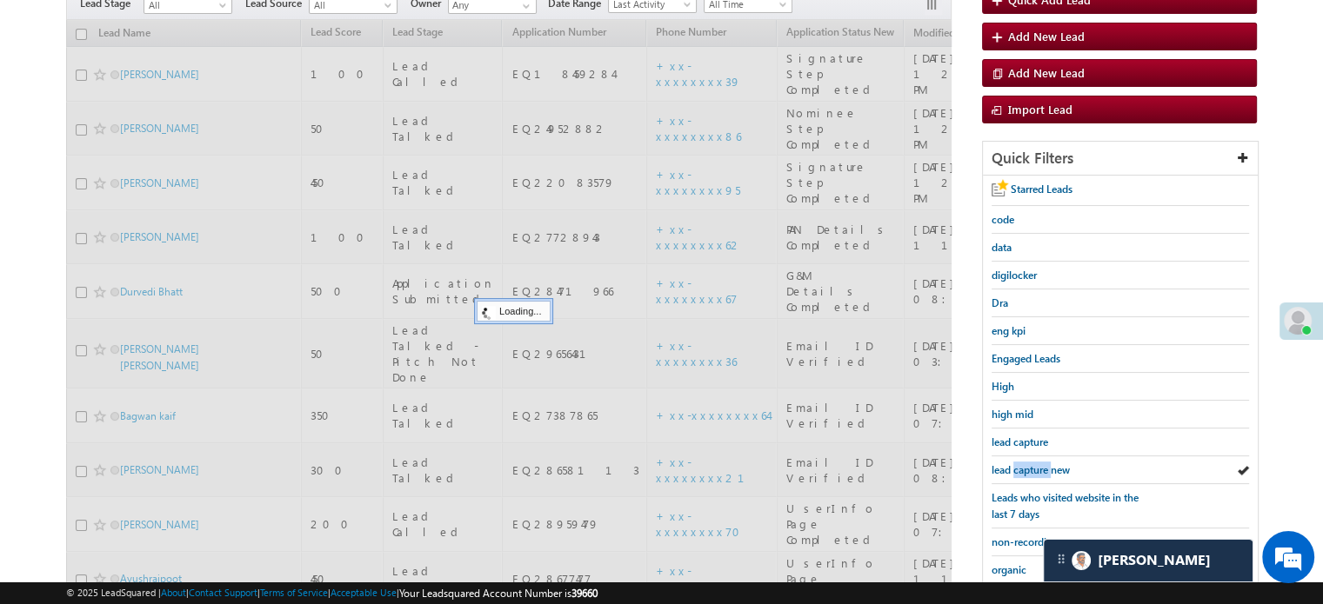
click at [1034, 464] on span "lead capture new" at bounding box center [1030, 470] width 78 height 13
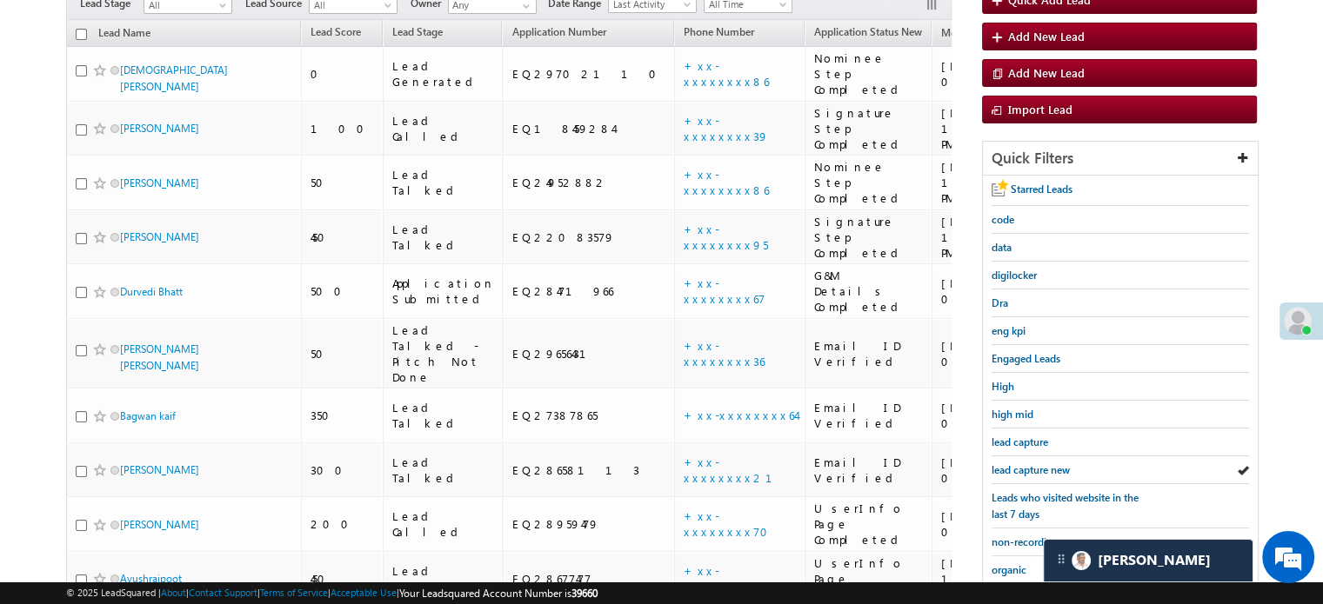
click at [1034, 464] on span "lead capture new" at bounding box center [1030, 470] width 78 height 13
click at [1038, 471] on span "lead capture new" at bounding box center [1030, 470] width 78 height 13
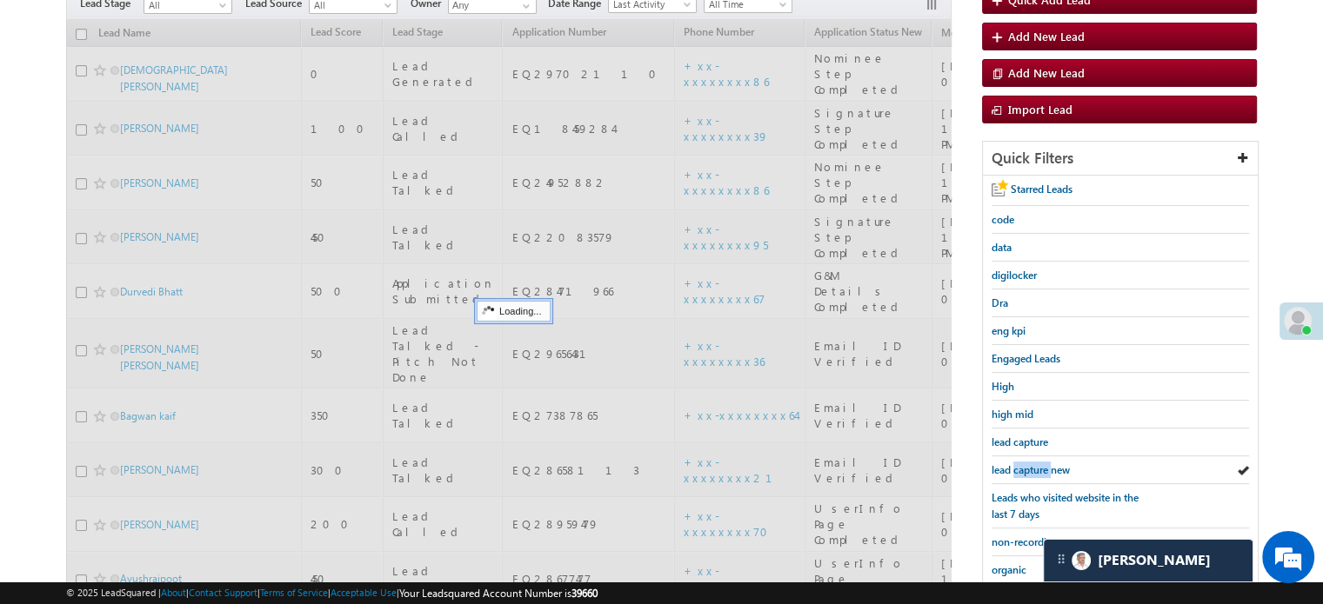
click at [1038, 471] on span "lead capture new" at bounding box center [1030, 470] width 78 height 13
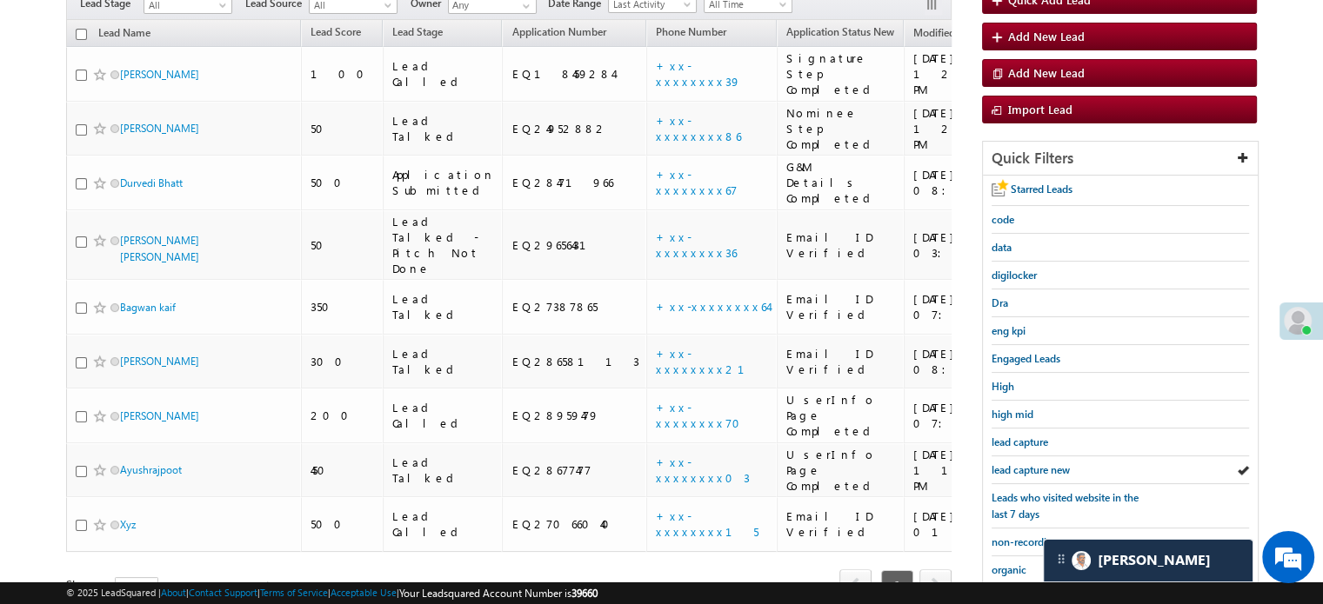
click at [1038, 471] on span "lead capture new" at bounding box center [1030, 470] width 78 height 13
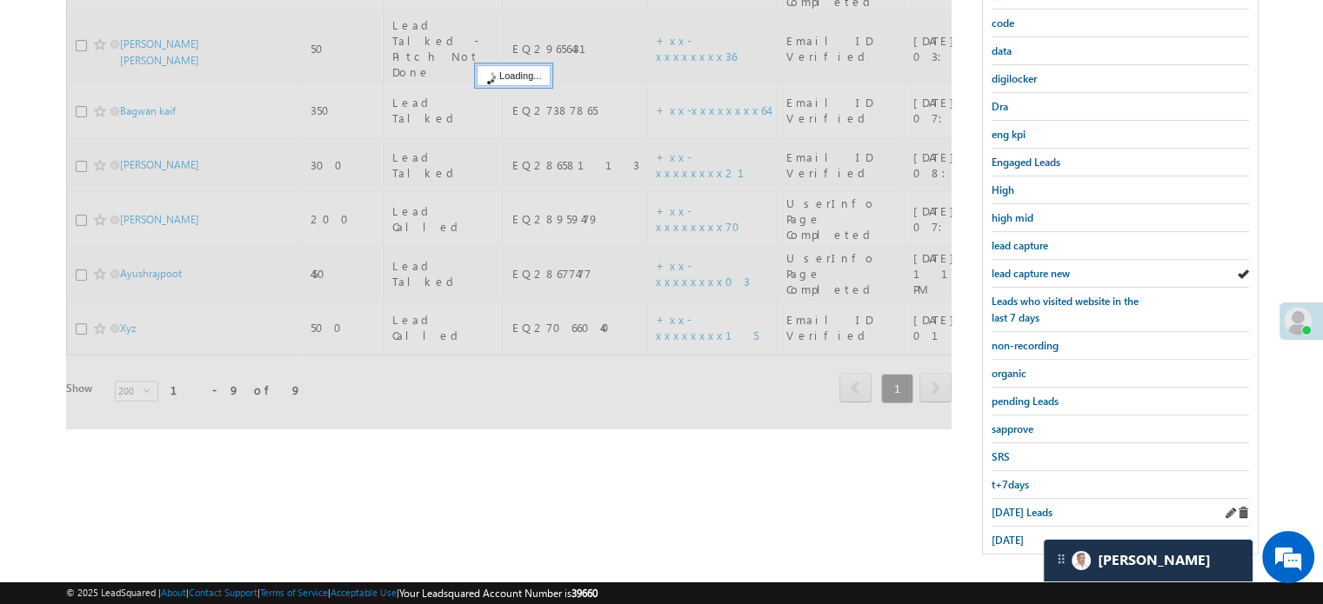
scroll to position [373, 0]
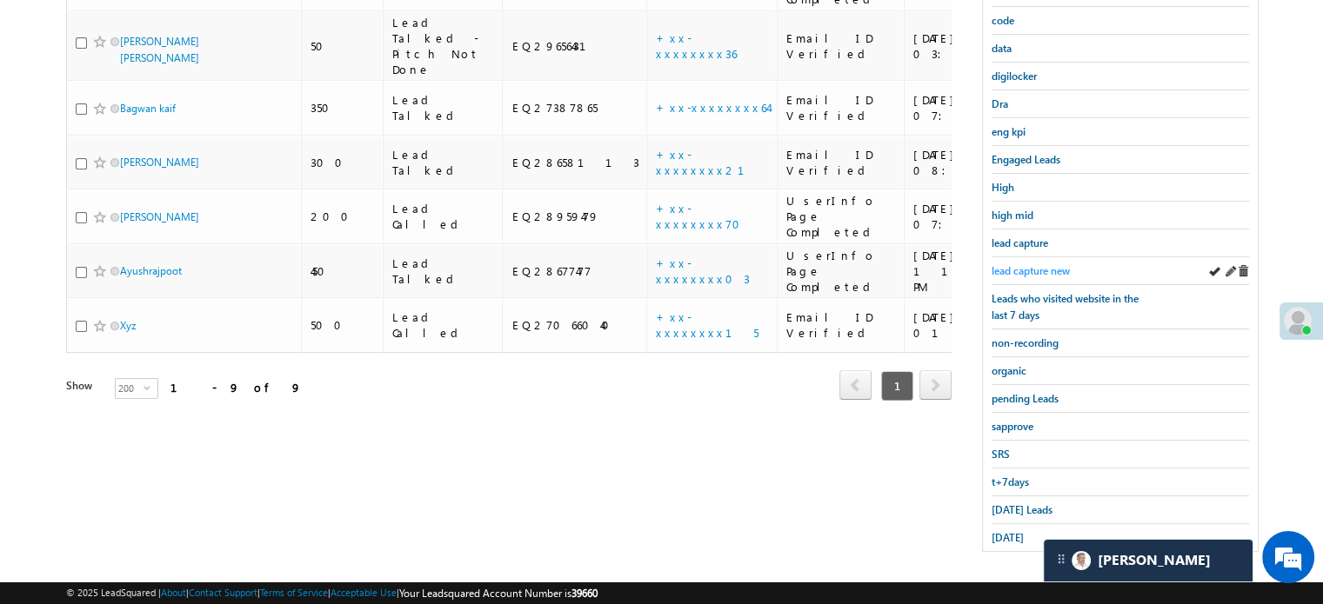
click at [996, 264] on span "lead capture new" at bounding box center [1030, 270] width 78 height 13
click at [1011, 531] on span "yesterday" at bounding box center [1007, 537] width 32 height 13
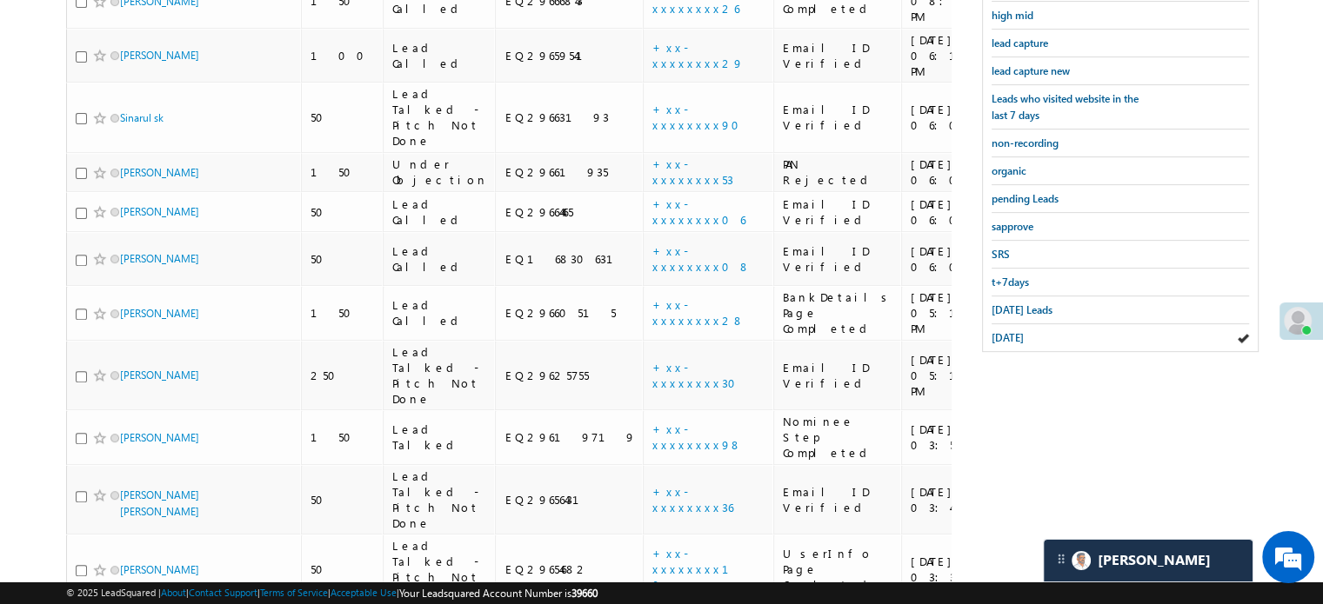
scroll to position [225, 0]
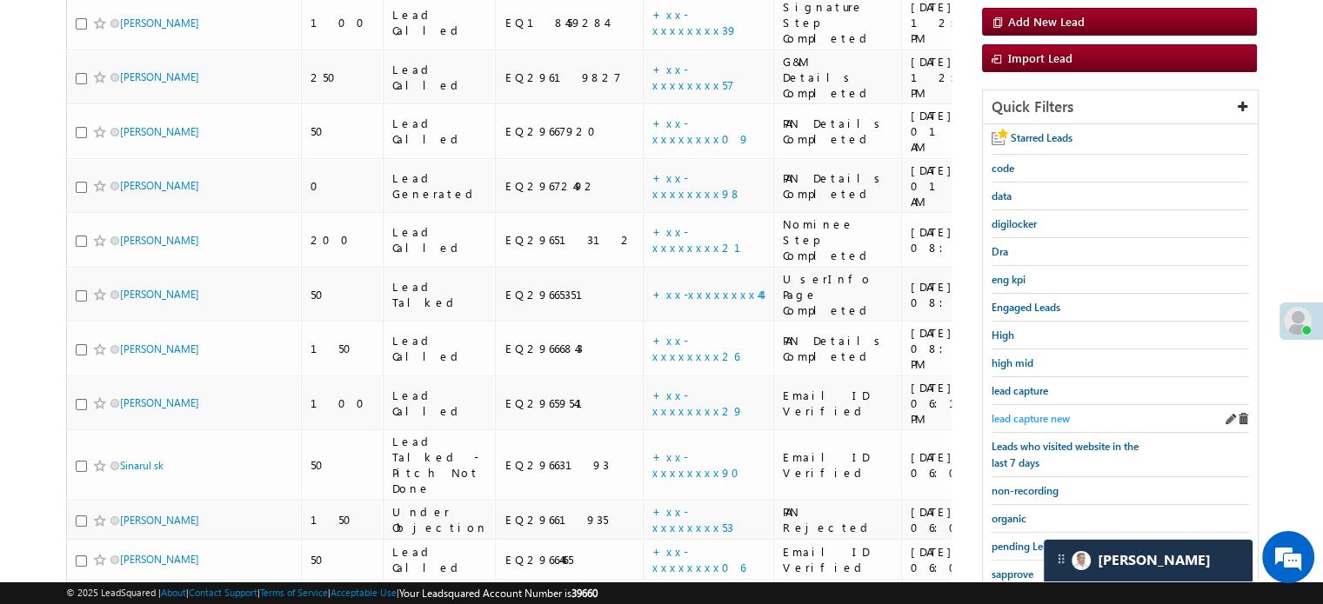
click at [1045, 412] on span "lead capture new" at bounding box center [1030, 418] width 78 height 13
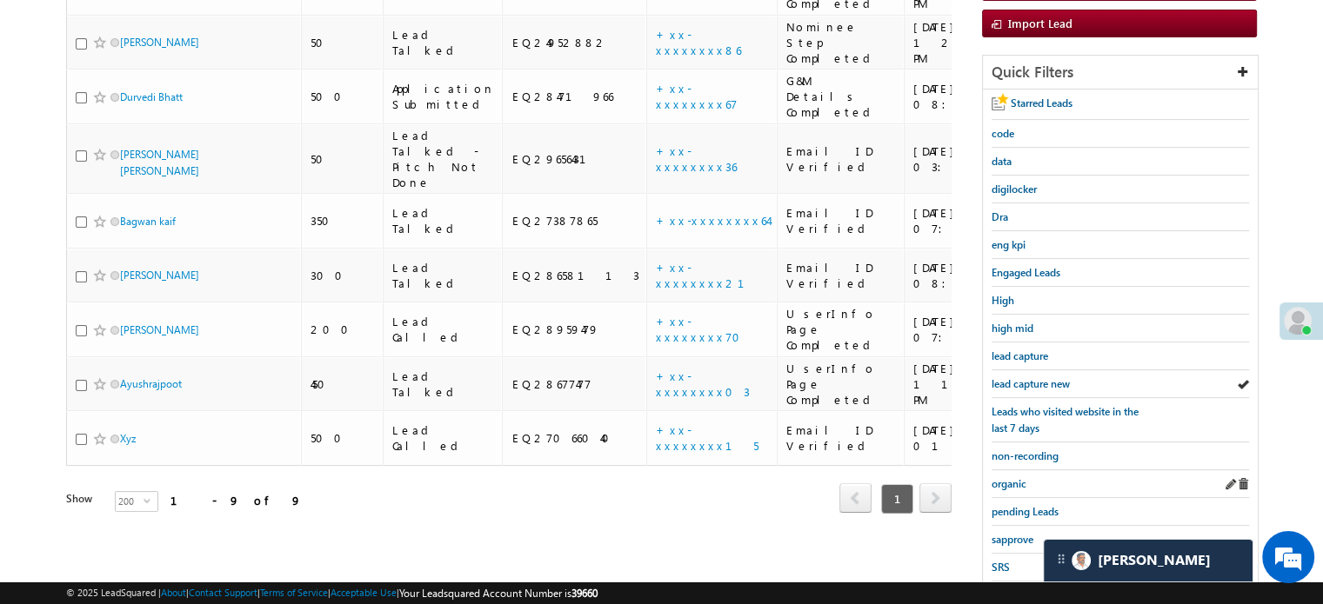
scroll to position [261, 0]
click at [1038, 382] on span "lead capture new" at bounding box center [1030, 383] width 78 height 13
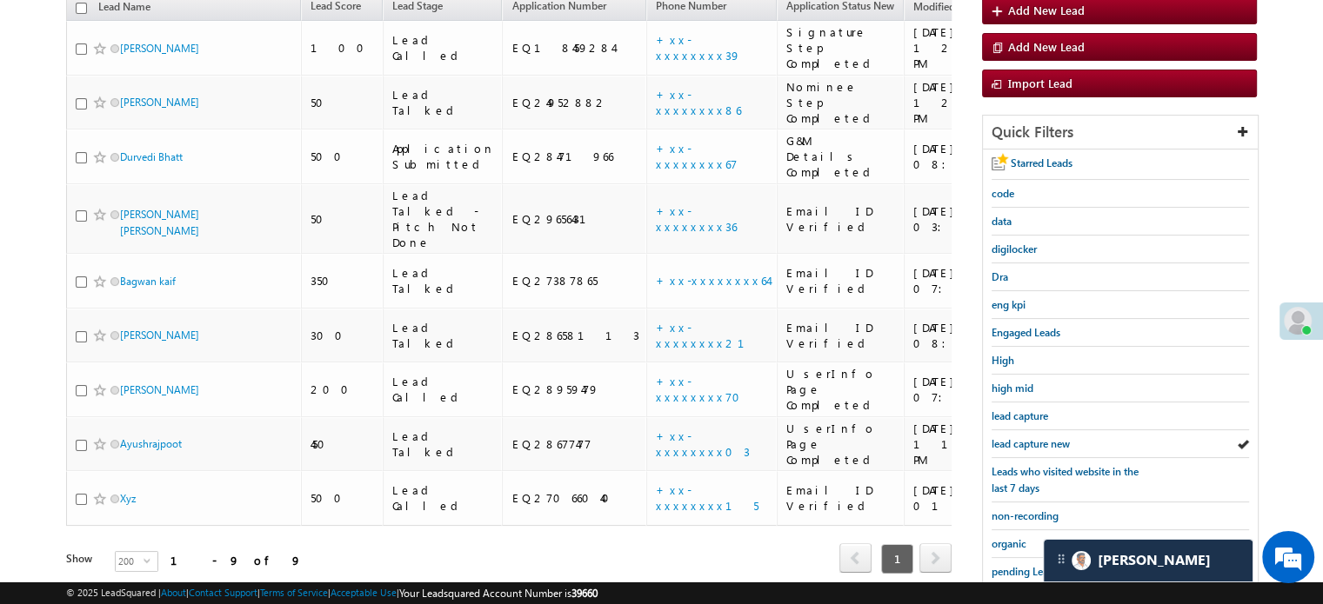
scroll to position [348, 0]
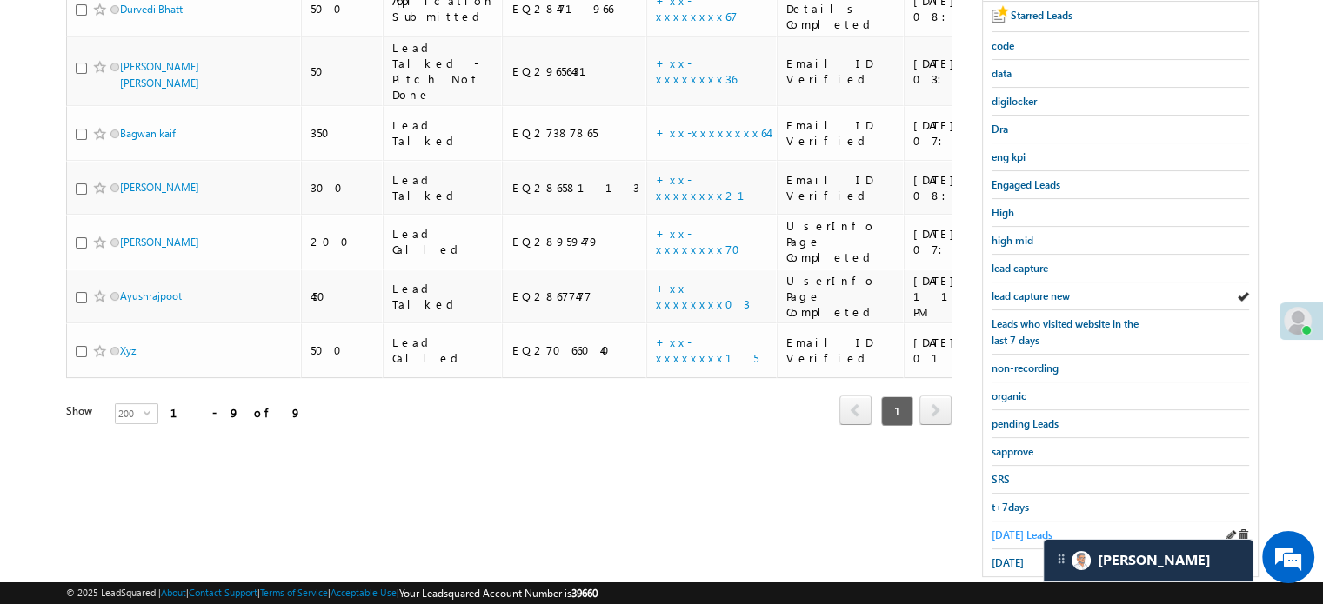
click at [1023, 529] on span "Today's Leads" at bounding box center [1021, 535] width 61 height 13
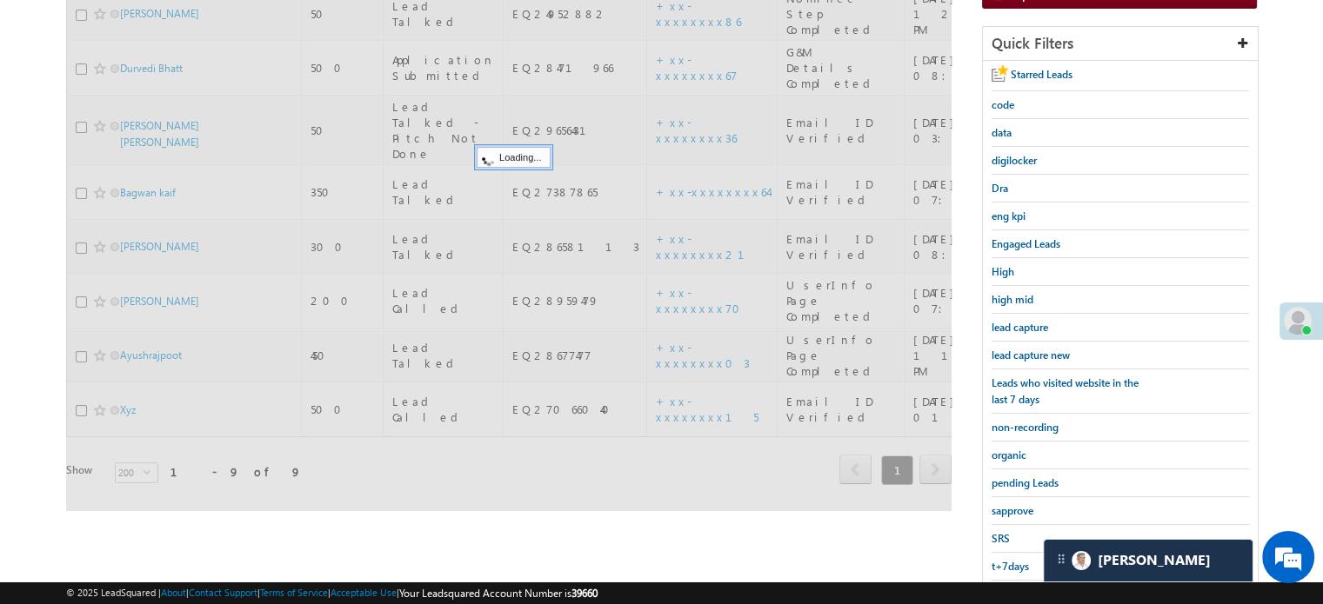
scroll to position [261, 0]
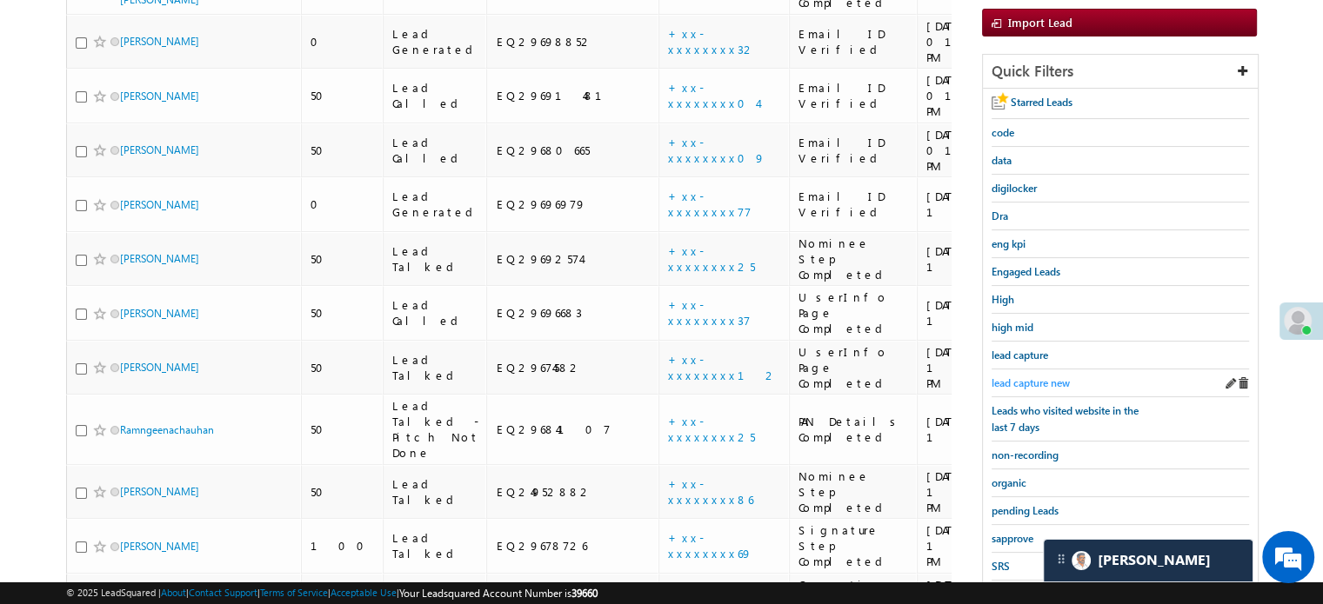
click at [1033, 377] on span "lead capture new" at bounding box center [1030, 383] width 78 height 13
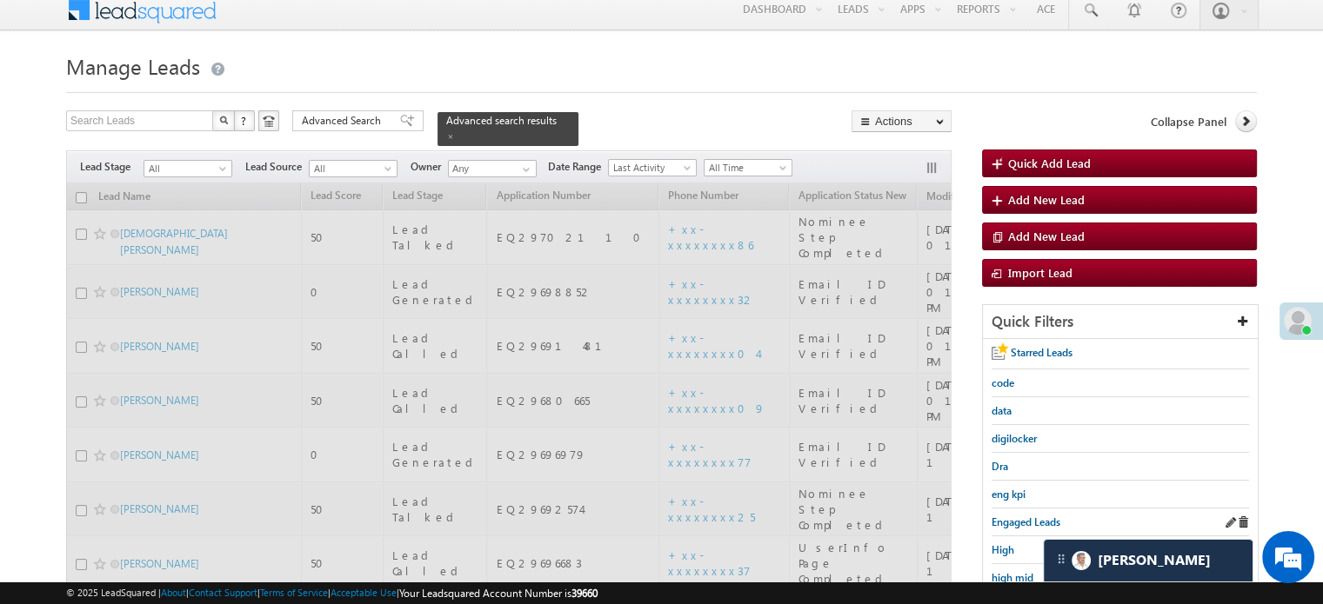
scroll to position [0, 0]
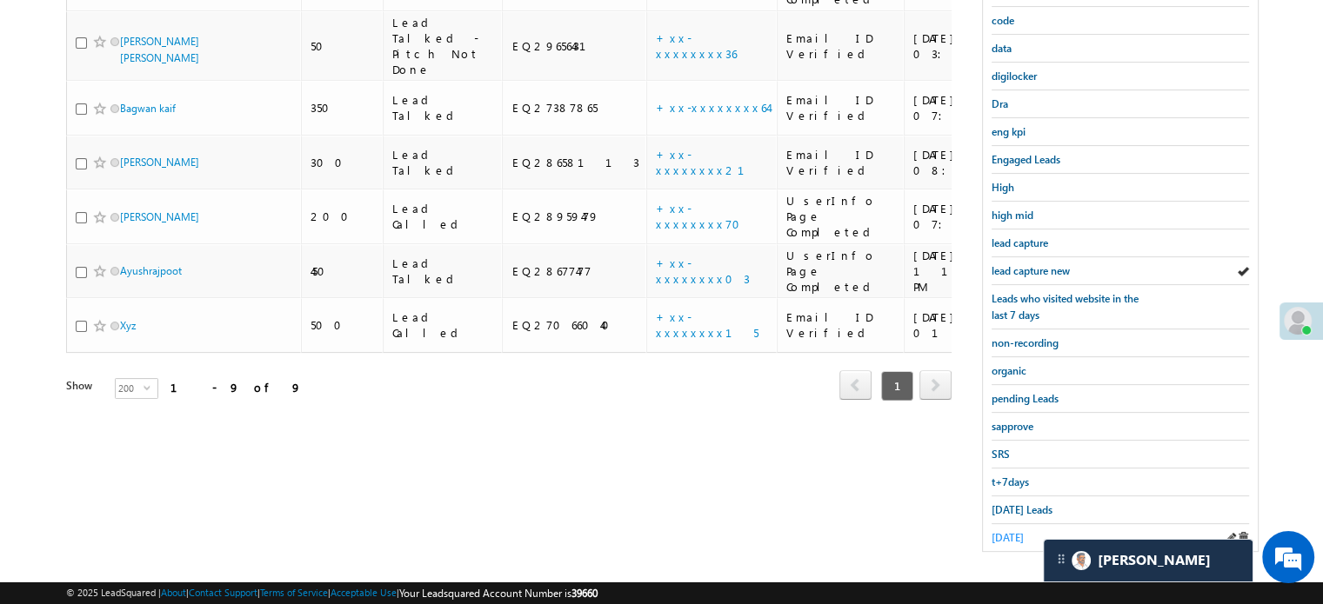
click at [1020, 534] on span "yesterday" at bounding box center [1007, 537] width 32 height 13
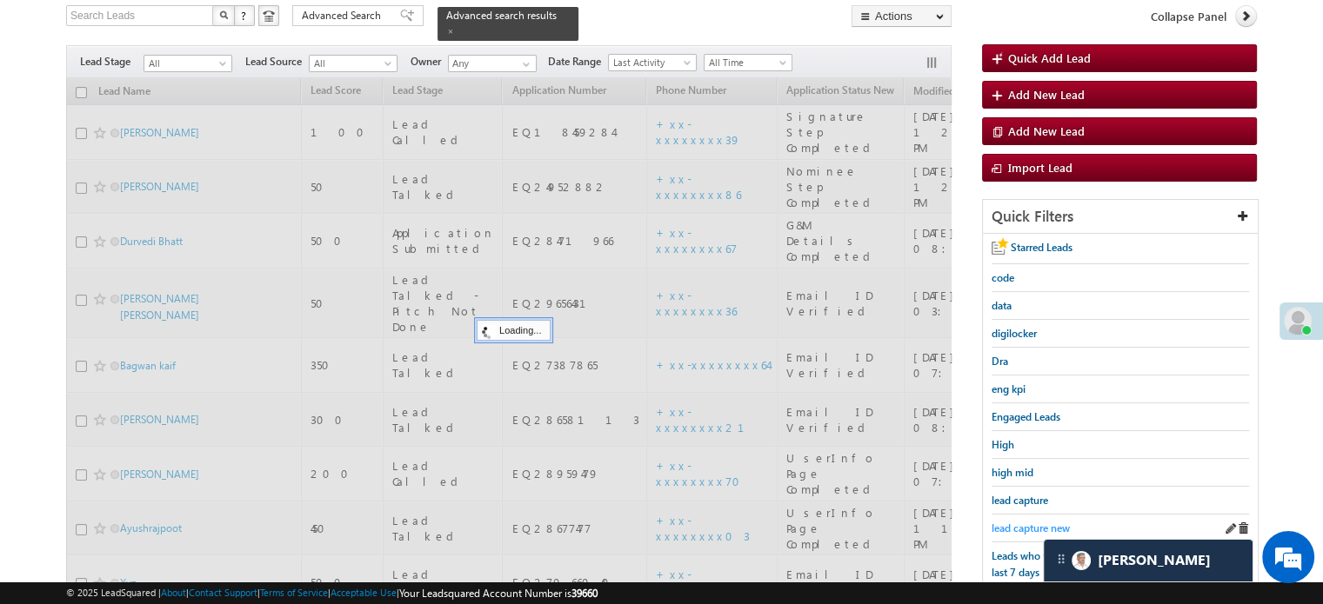
scroll to position [112, 0]
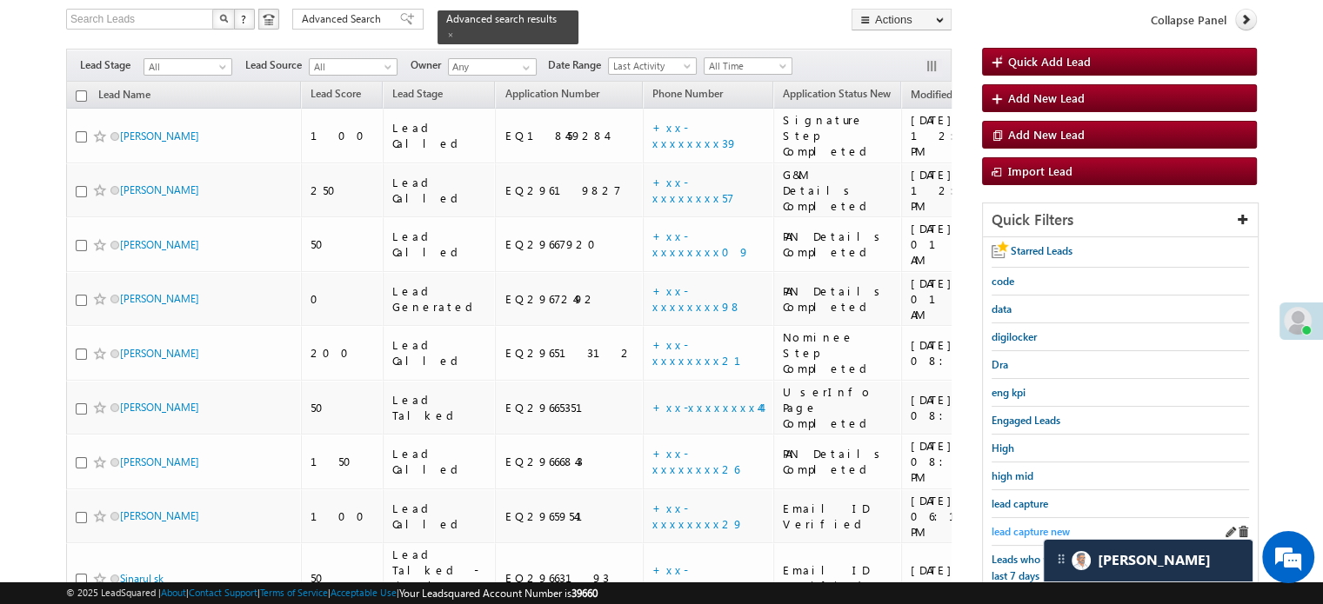
click at [1025, 529] on span "lead capture new" at bounding box center [1030, 531] width 78 height 13
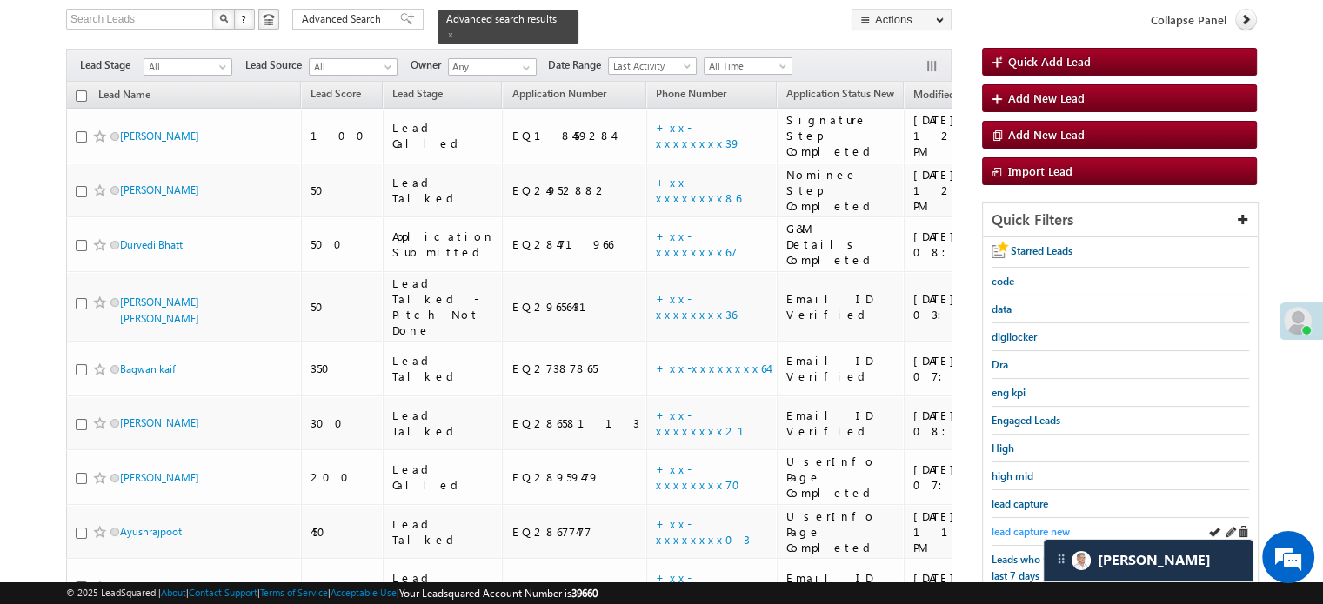
click at [1027, 526] on span "lead capture new" at bounding box center [1030, 531] width 78 height 13
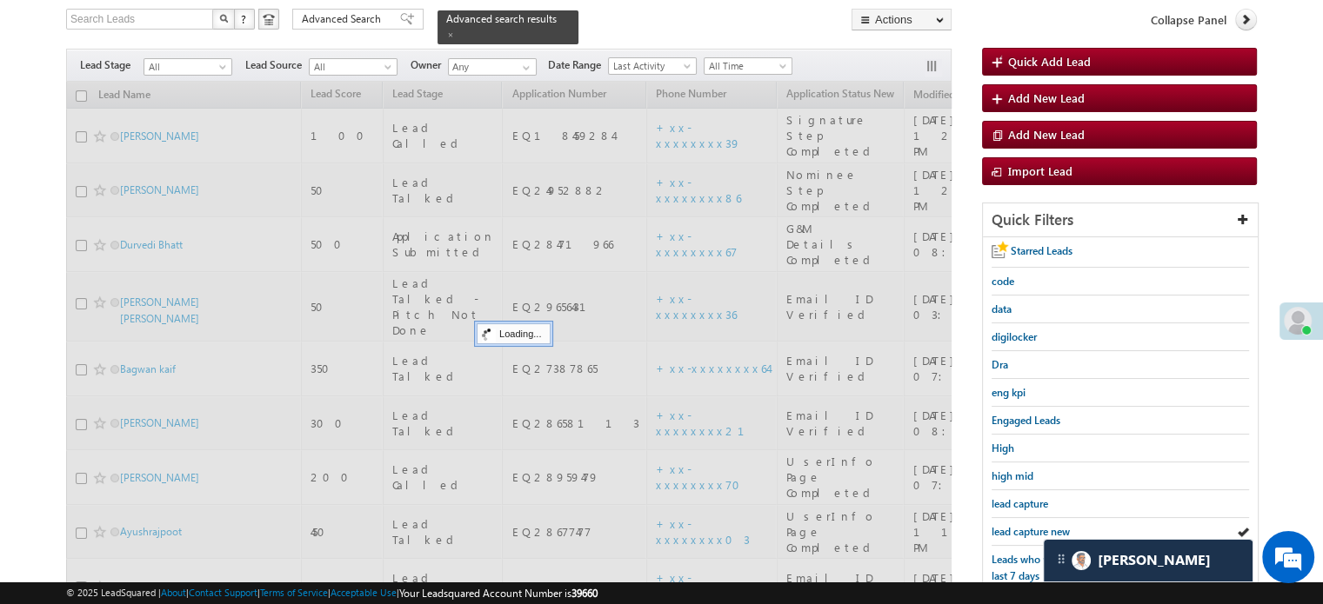
click at [1027, 526] on span "lead capture new" at bounding box center [1030, 531] width 78 height 13
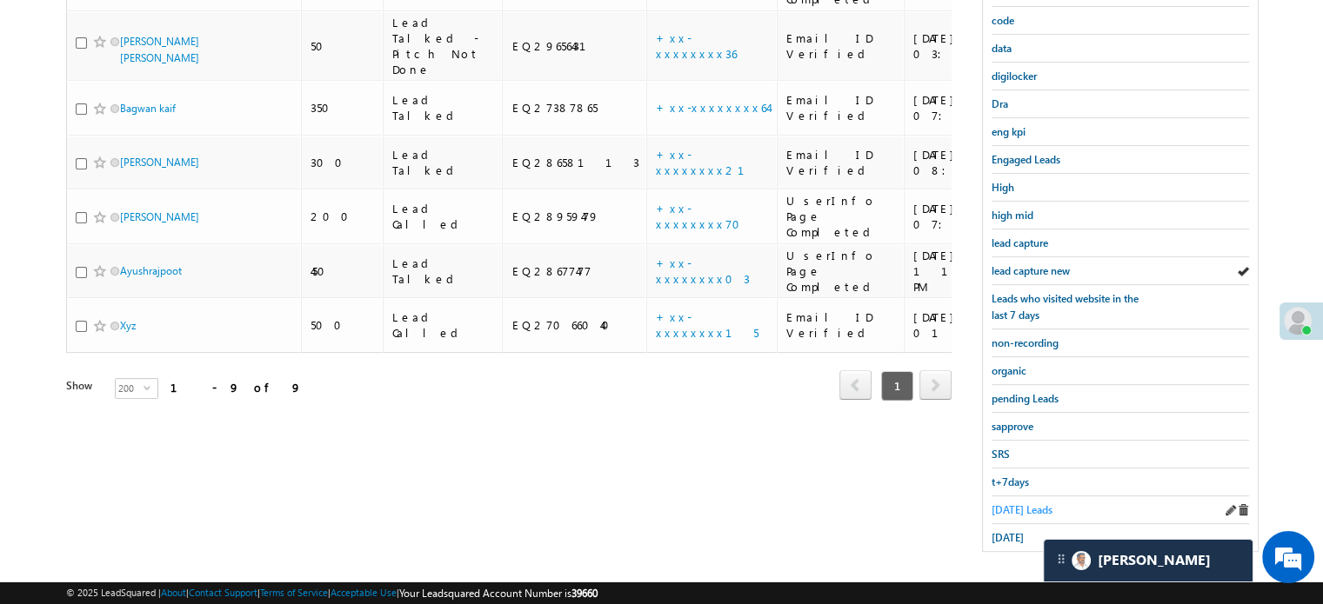
click at [1012, 504] on span "Today's Leads" at bounding box center [1021, 510] width 61 height 13
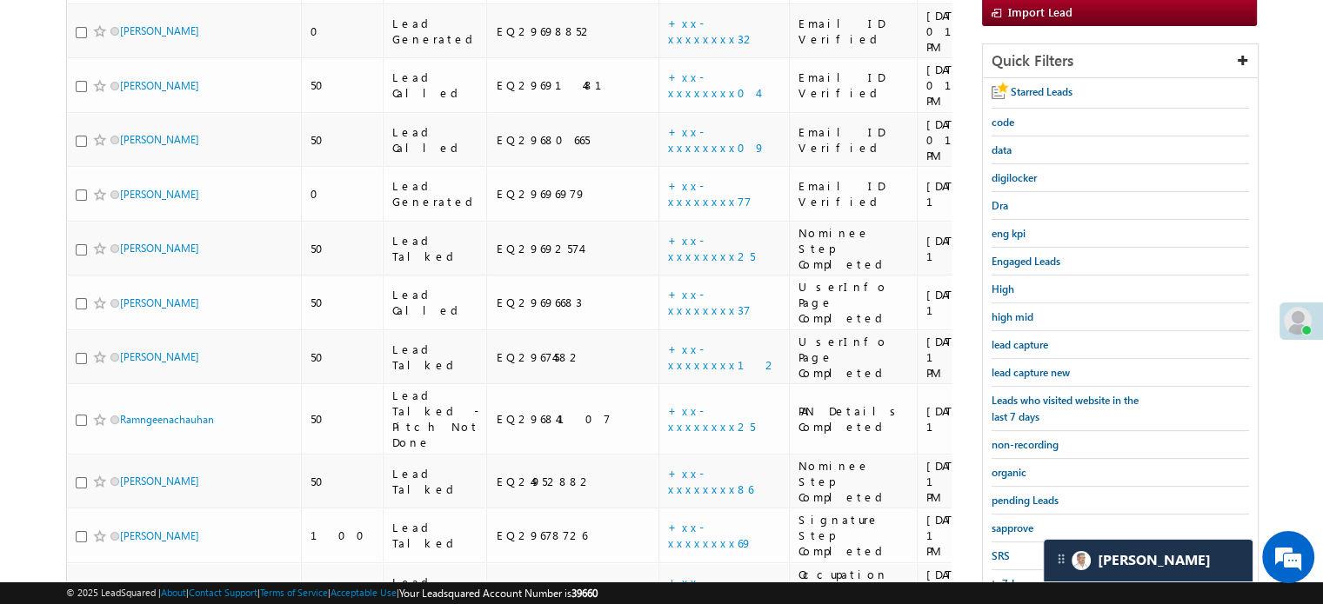
scroll to position [264, 0]
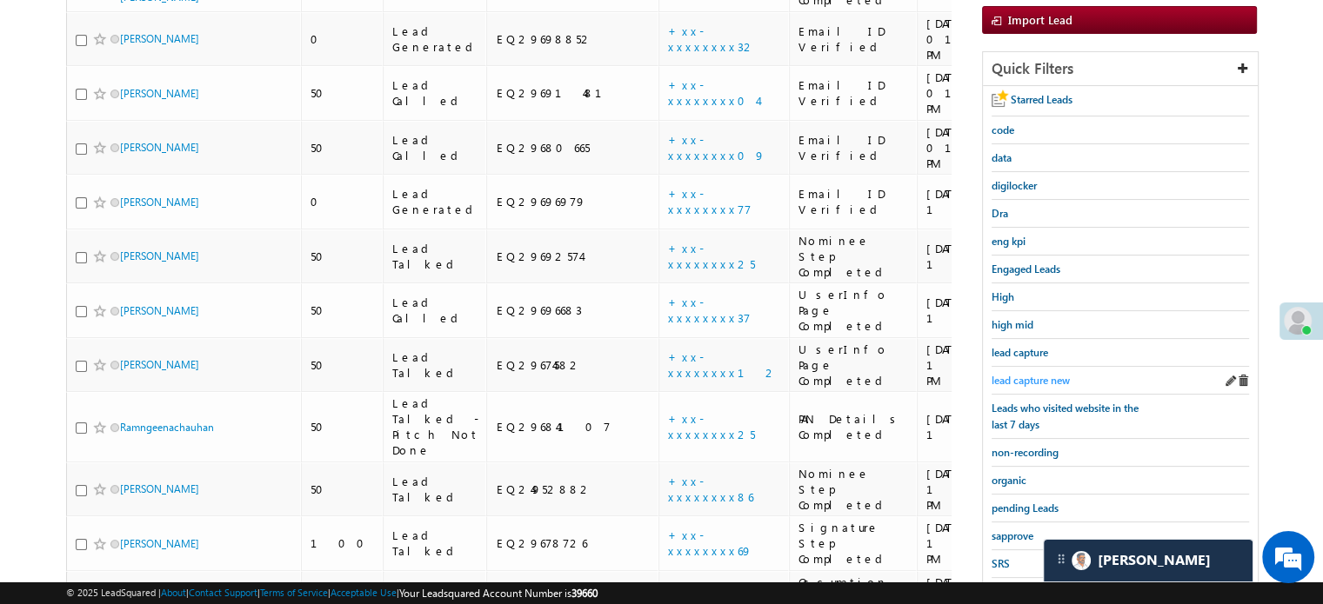
click at [1041, 382] on span "lead capture new" at bounding box center [1030, 380] width 78 height 13
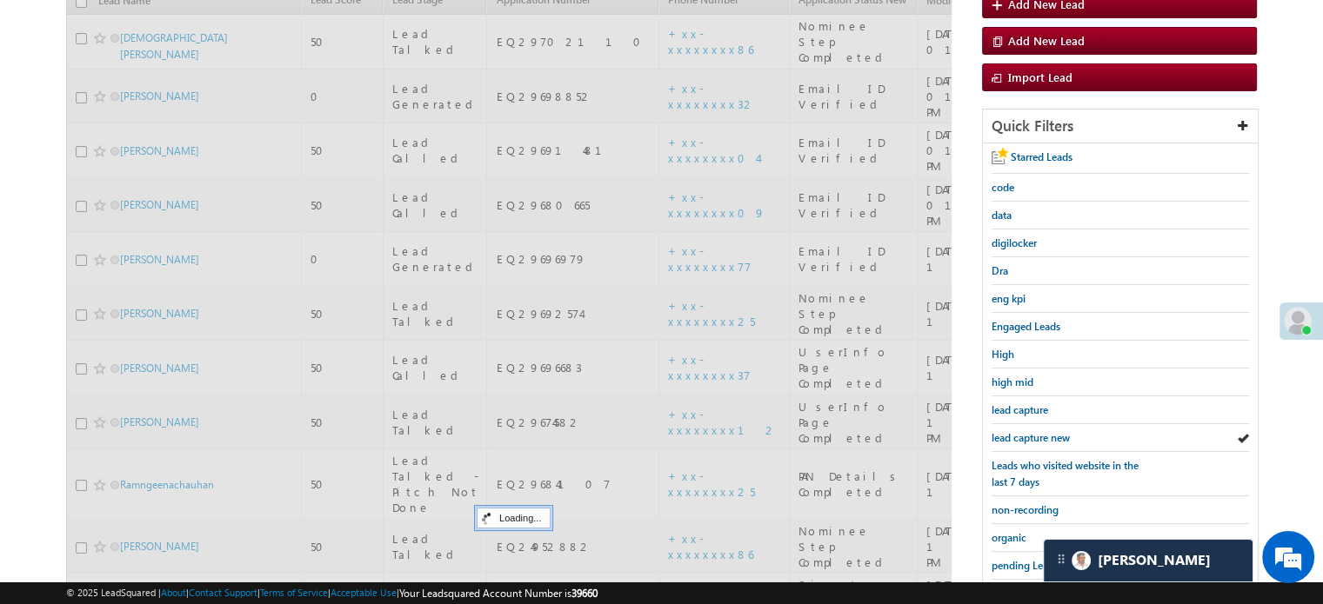
scroll to position [177, 0]
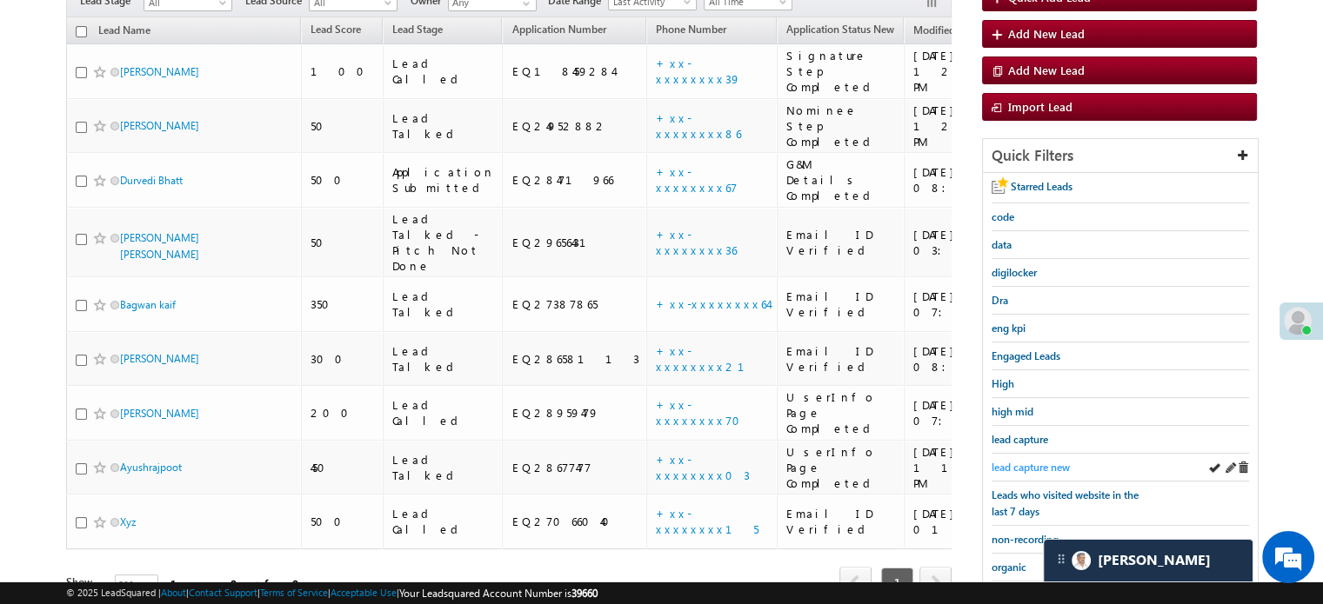
click at [1016, 459] on link "lead capture new" at bounding box center [1030, 467] width 78 height 17
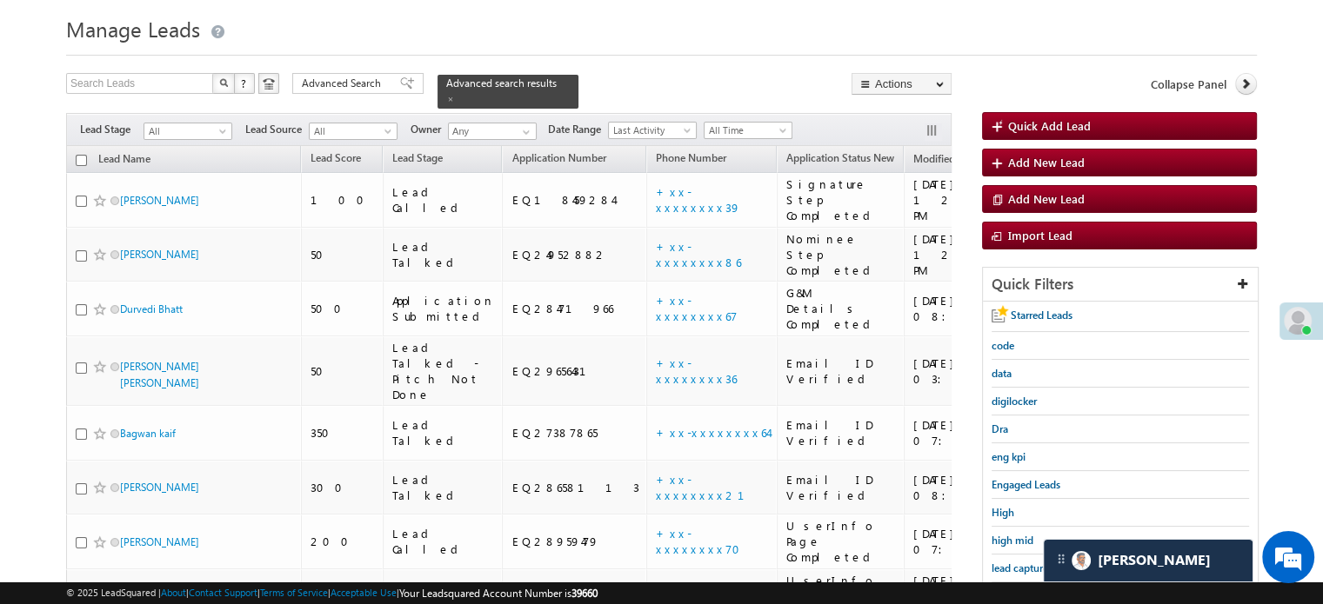
scroll to position [174, 0]
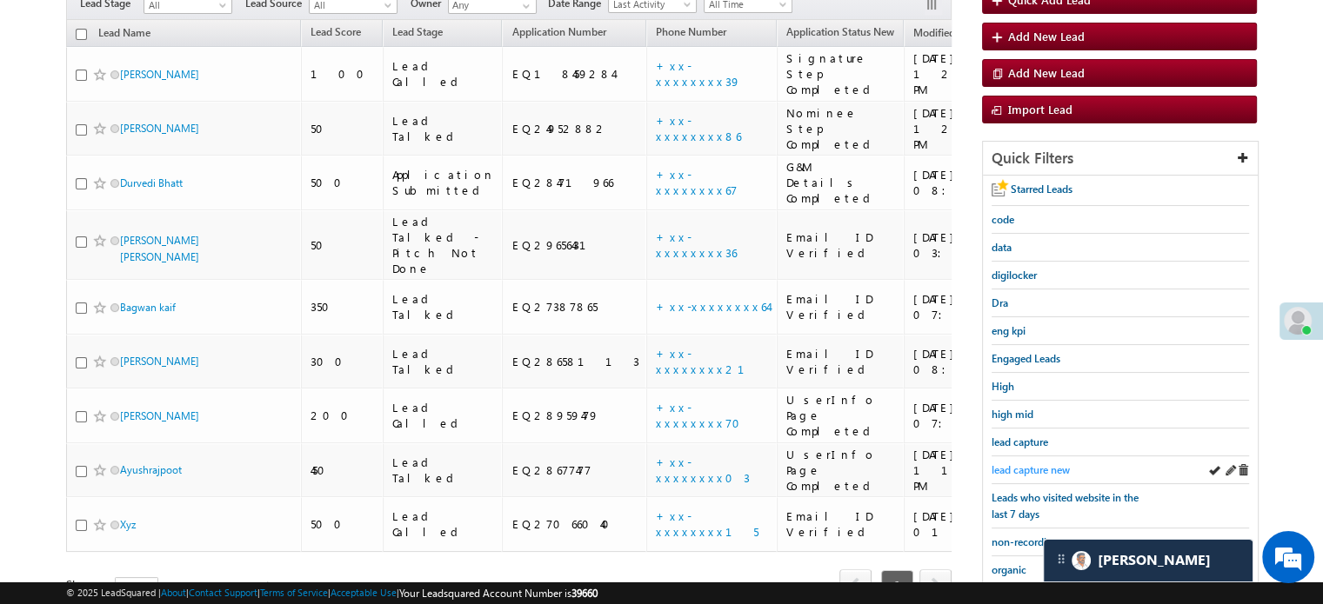
click at [1030, 464] on span "lead capture new" at bounding box center [1030, 470] width 78 height 13
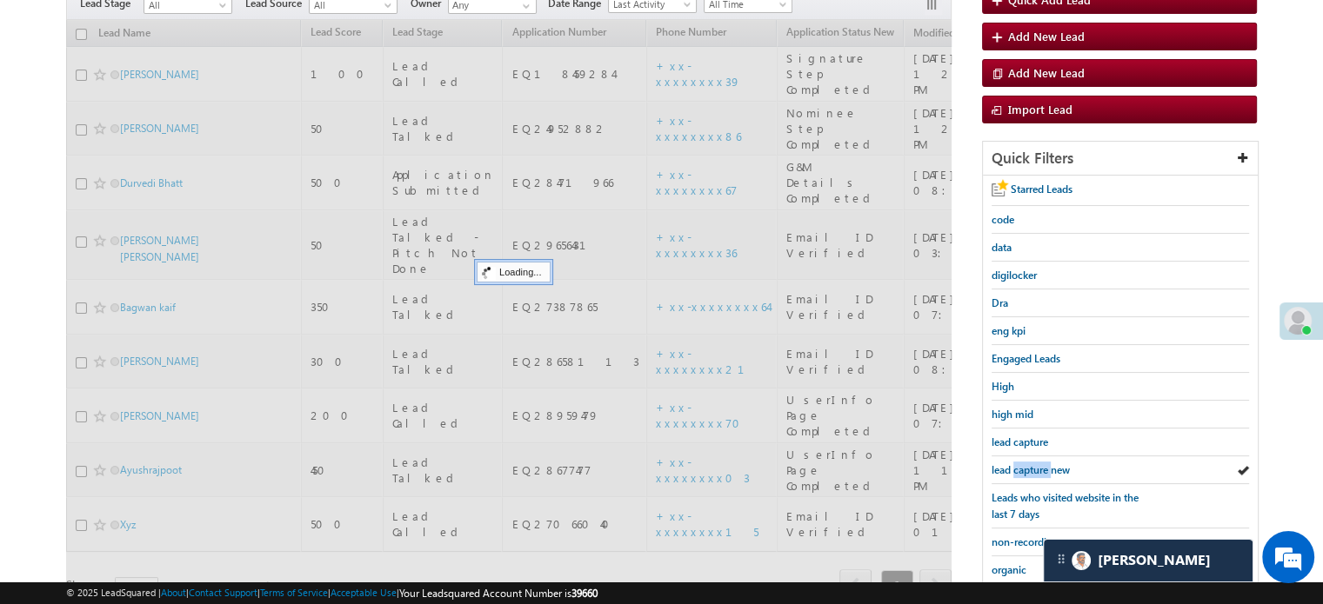
click at [1030, 464] on span "lead capture new" at bounding box center [1030, 470] width 78 height 13
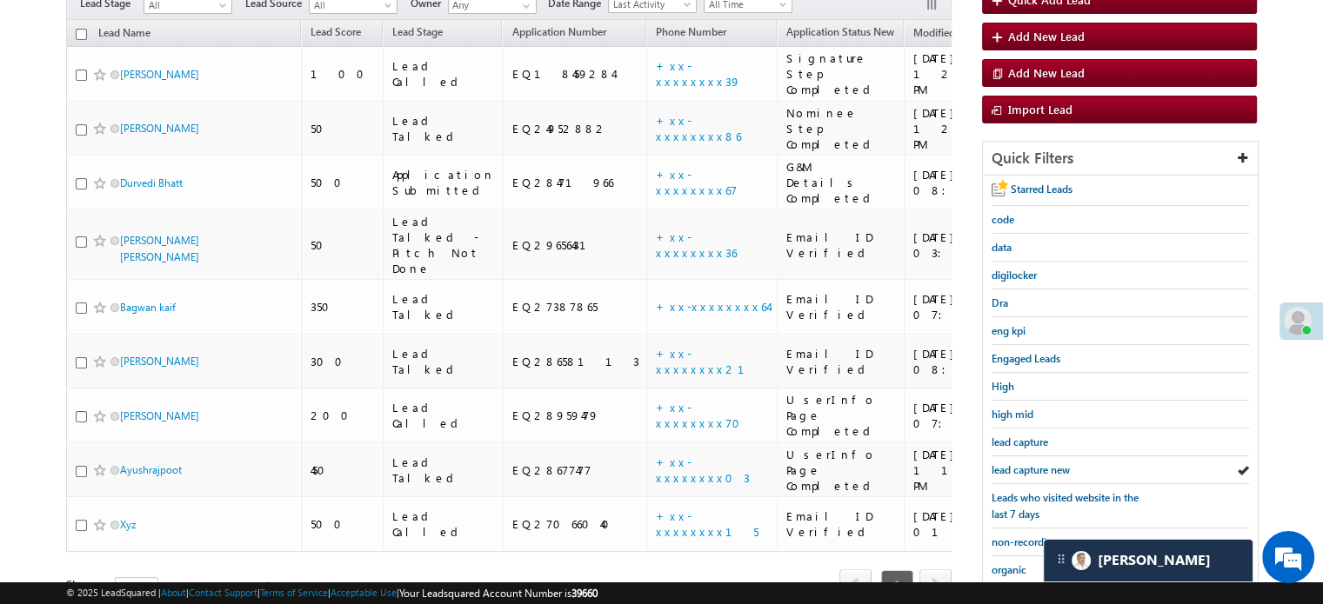
scroll to position [87, 0]
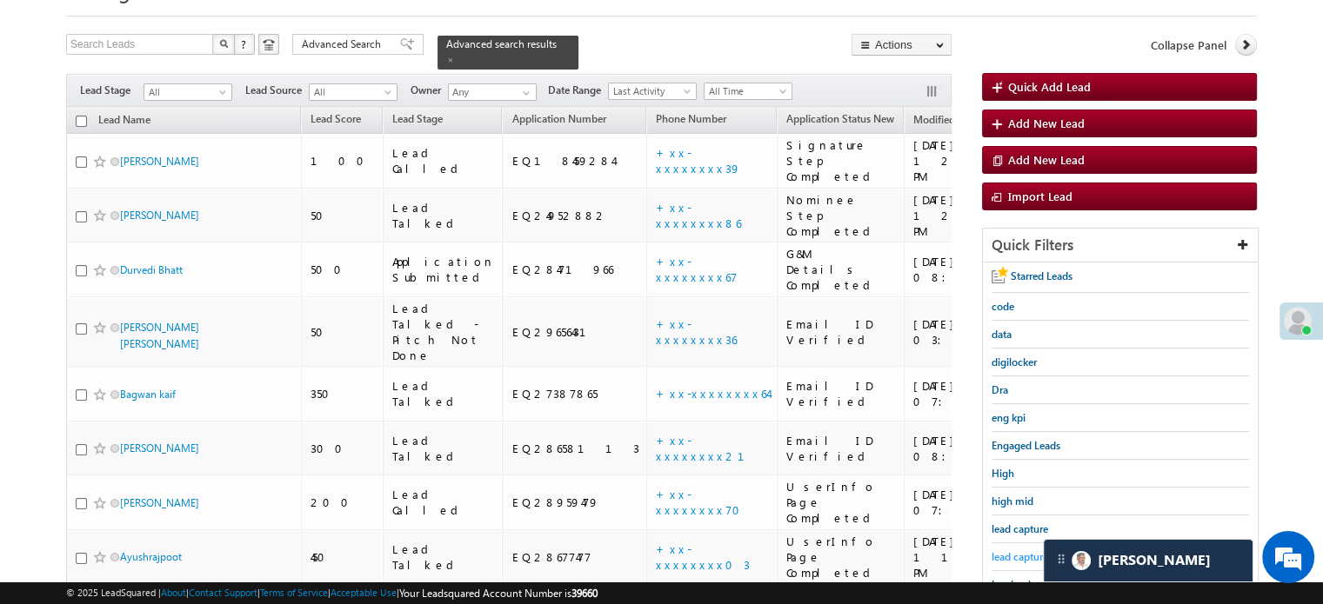
click at [1010, 551] on span "lead capture new" at bounding box center [1030, 557] width 78 height 13
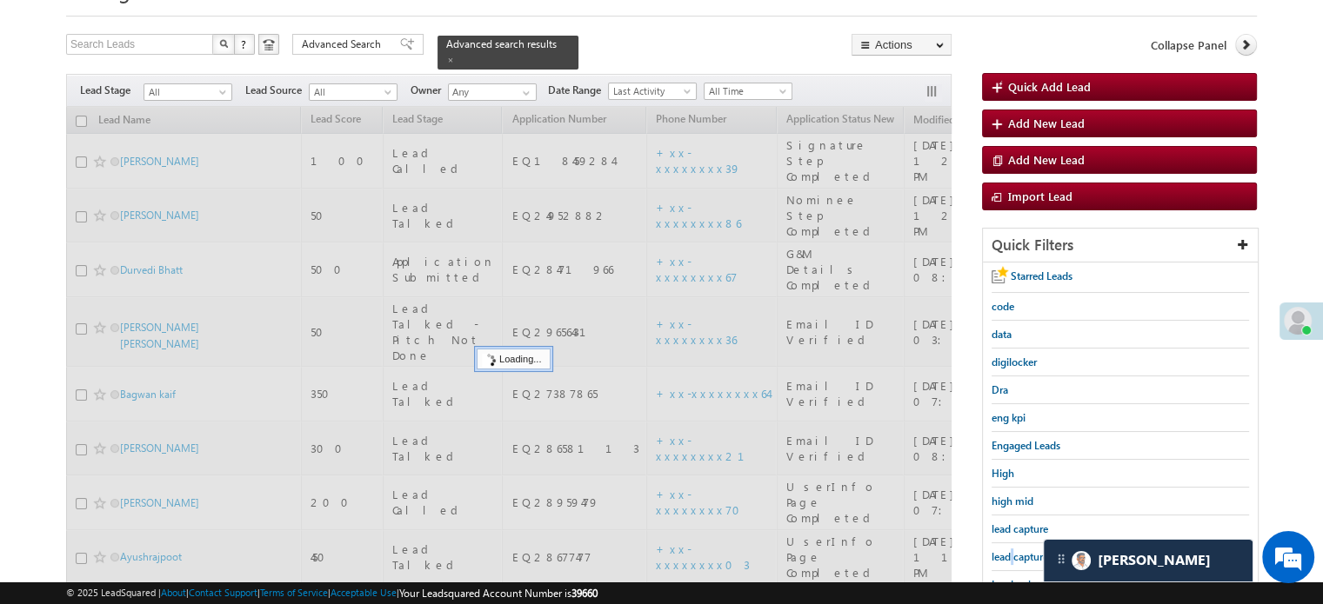
click at [1010, 551] on span "lead capture new" at bounding box center [1030, 557] width 78 height 13
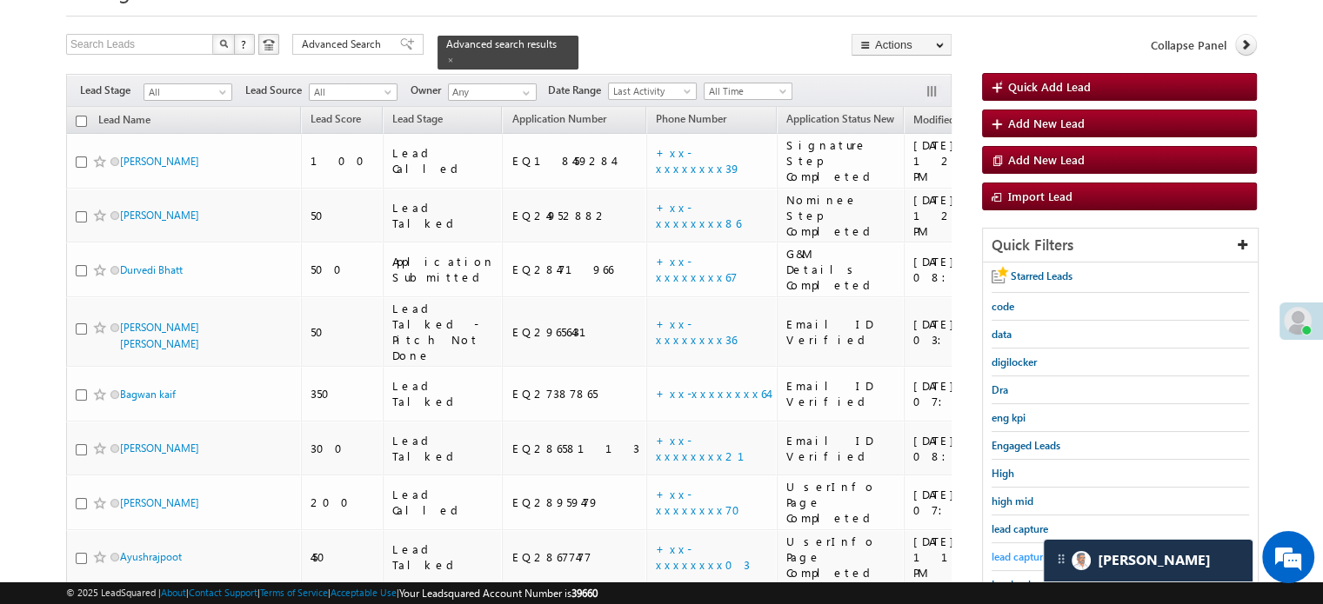
click at [1010, 556] on span "lead capture new" at bounding box center [1030, 557] width 78 height 13
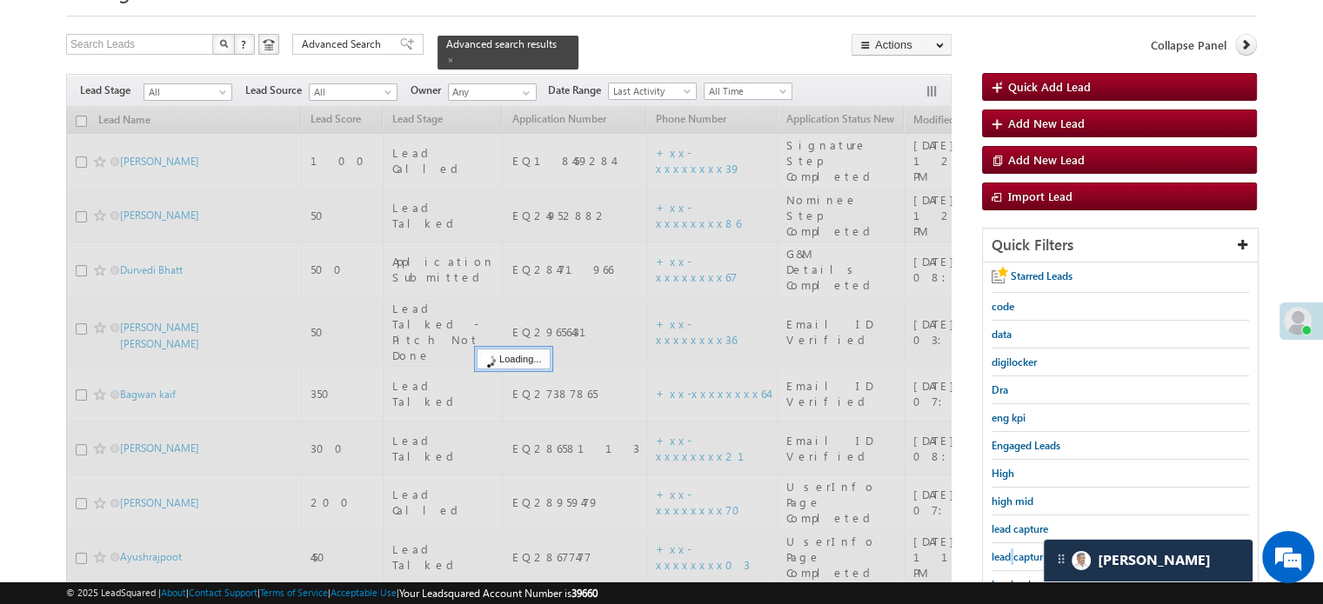
click at [1010, 556] on span "lead capture new" at bounding box center [1030, 557] width 78 height 13
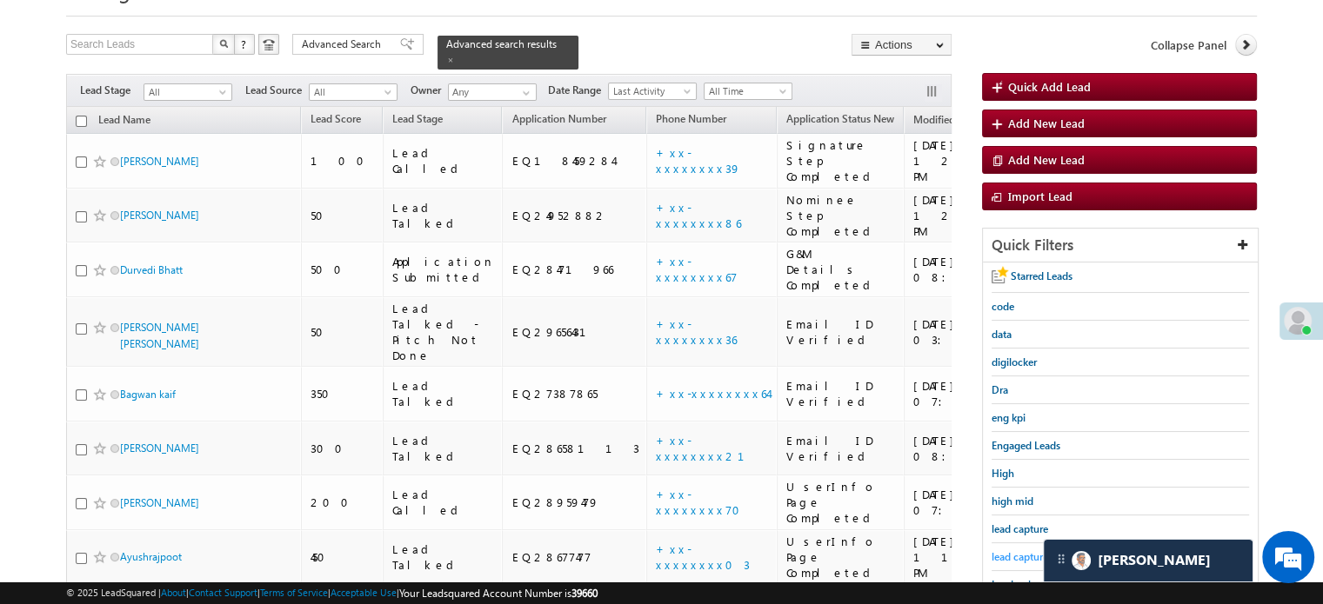
click at [1014, 557] on span "lead capture new" at bounding box center [1030, 557] width 78 height 13
click at [998, 551] on span "lead capture new" at bounding box center [1030, 557] width 78 height 13
drag, startPoint x: 1031, startPoint y: 563, endPoint x: 1019, endPoint y: 555, distance: 13.8
click at [1031, 562] on div "lead capture new" at bounding box center [1119, 558] width 257 height 28
click at [1019, 555] on span "lead capture new" at bounding box center [1030, 557] width 78 height 13
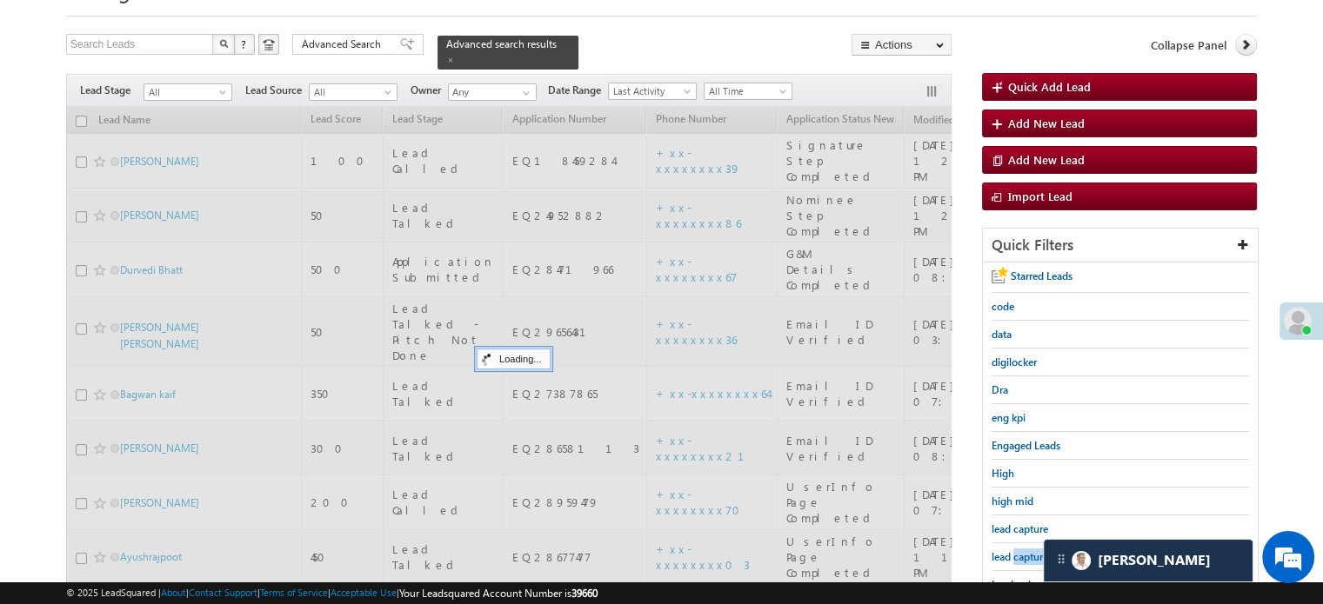
click at [1019, 555] on span "lead capture new" at bounding box center [1030, 557] width 78 height 13
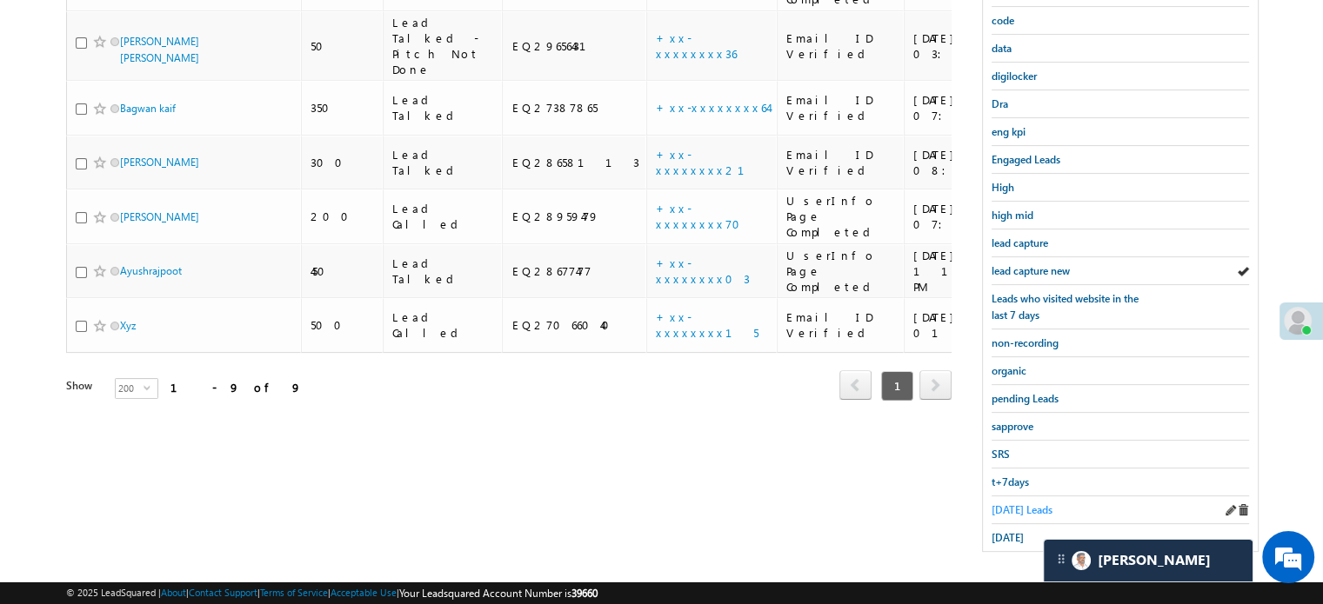
click at [1019, 504] on span "Today's Leads" at bounding box center [1021, 510] width 61 height 13
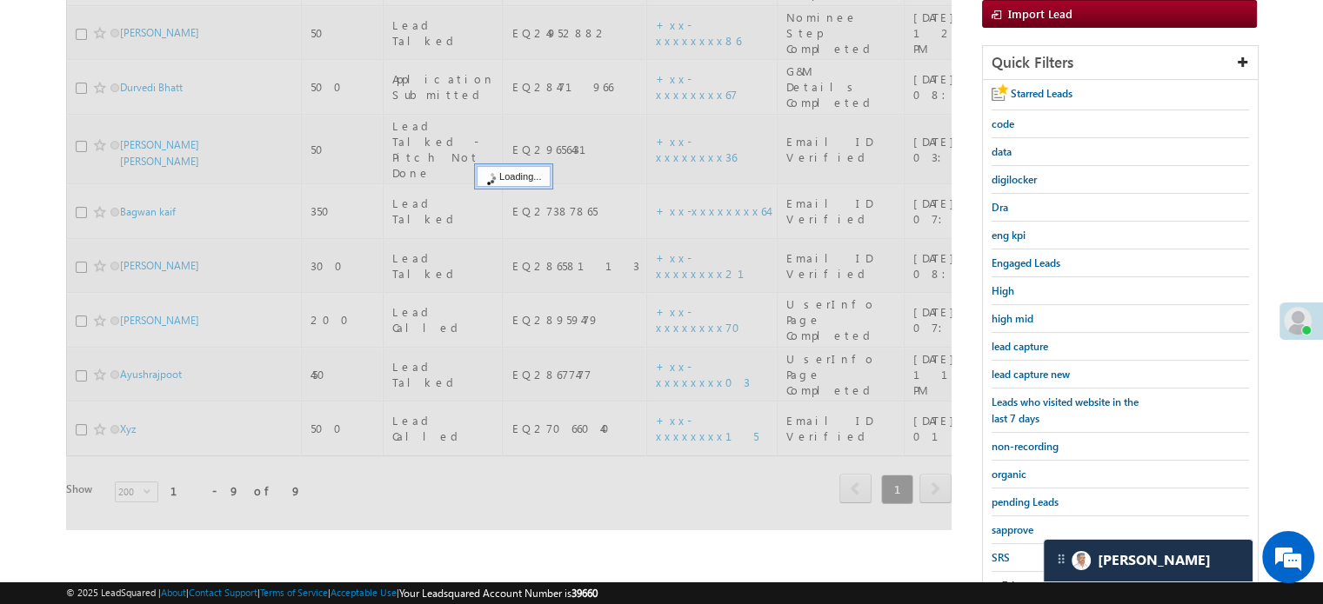
scroll to position [112, 0]
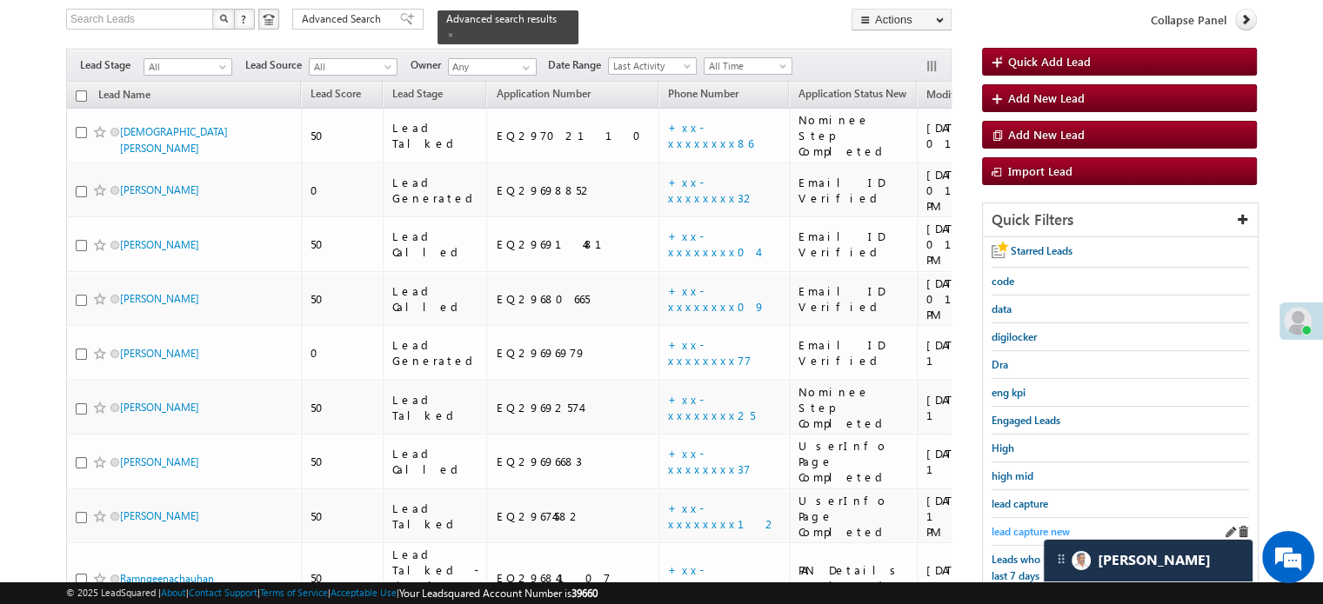
click at [1025, 528] on span "lead capture new" at bounding box center [1030, 531] width 78 height 13
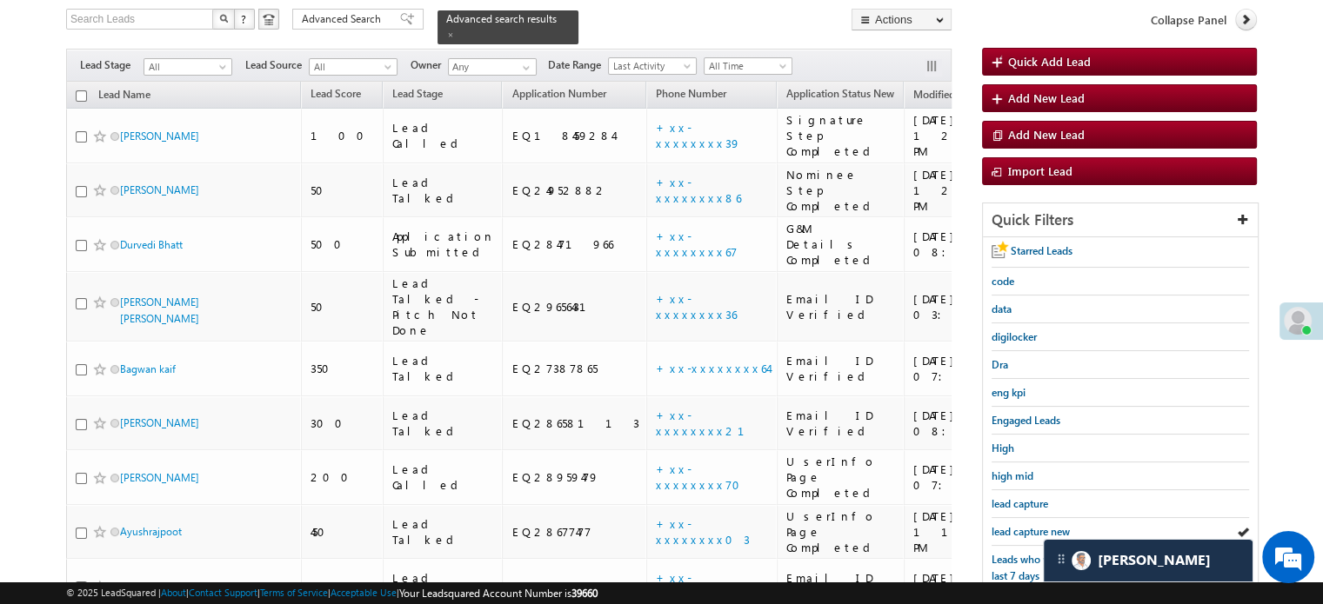
click at [1025, 528] on span "lead capture new" at bounding box center [1030, 531] width 78 height 13
click at [1002, 525] on span "lead capture new" at bounding box center [1030, 531] width 78 height 13
click at [1017, 527] on span "lead capture new" at bounding box center [1030, 531] width 78 height 13
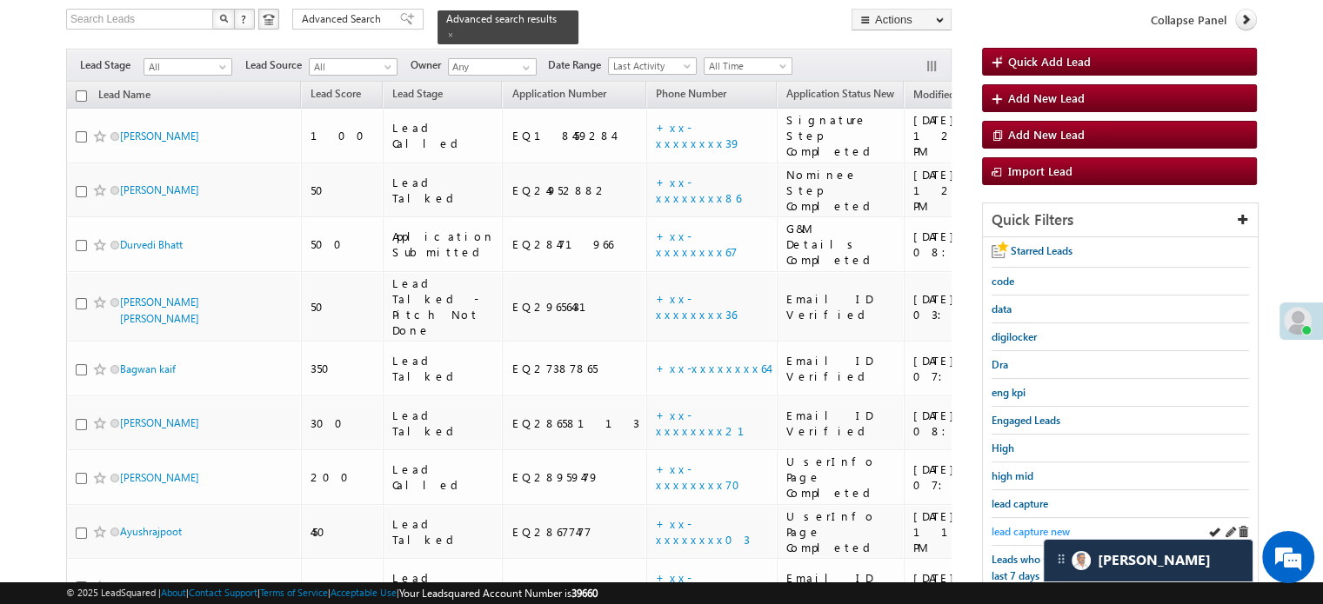
click at [1024, 525] on span "lead capture new" at bounding box center [1030, 531] width 78 height 13
click at [1026, 525] on span "lead capture new" at bounding box center [1030, 531] width 78 height 13
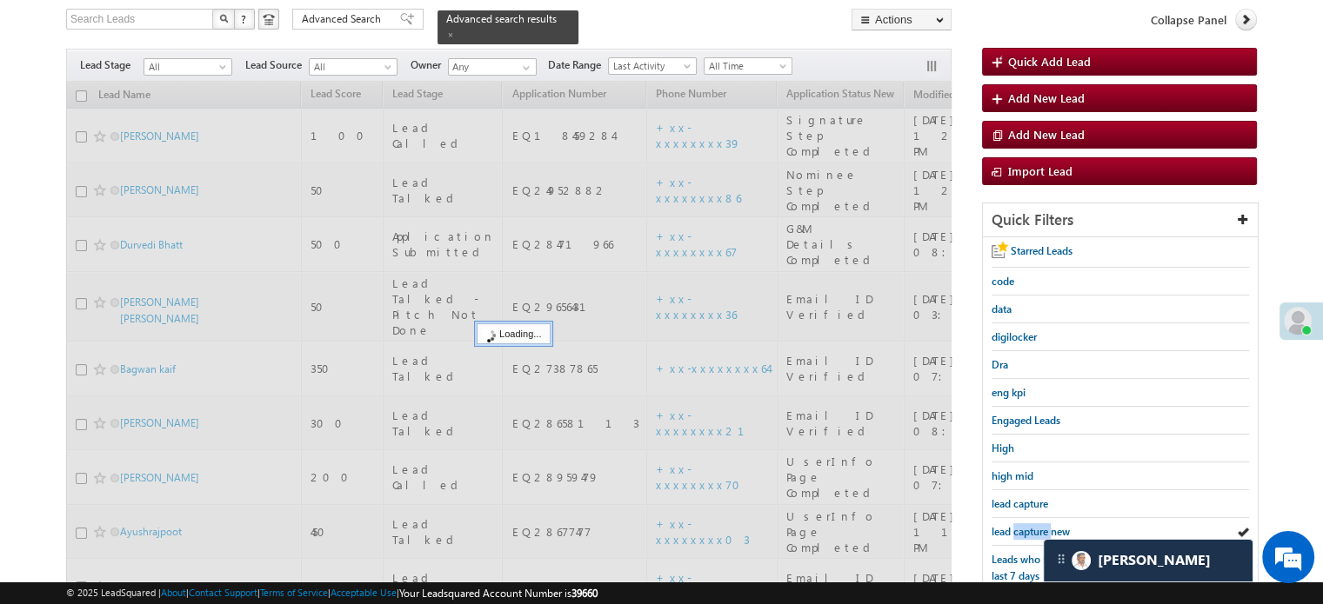
click at [1026, 525] on span "lead capture new" at bounding box center [1030, 531] width 78 height 13
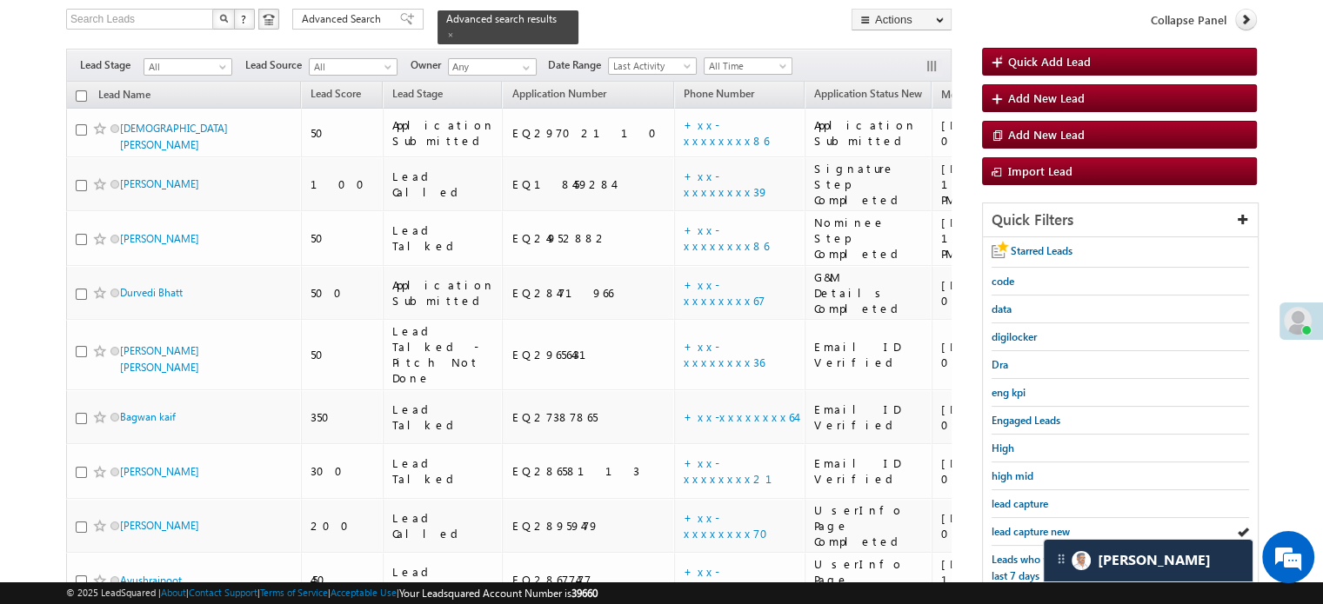
click at [1026, 525] on span "lead capture new" at bounding box center [1030, 531] width 78 height 13
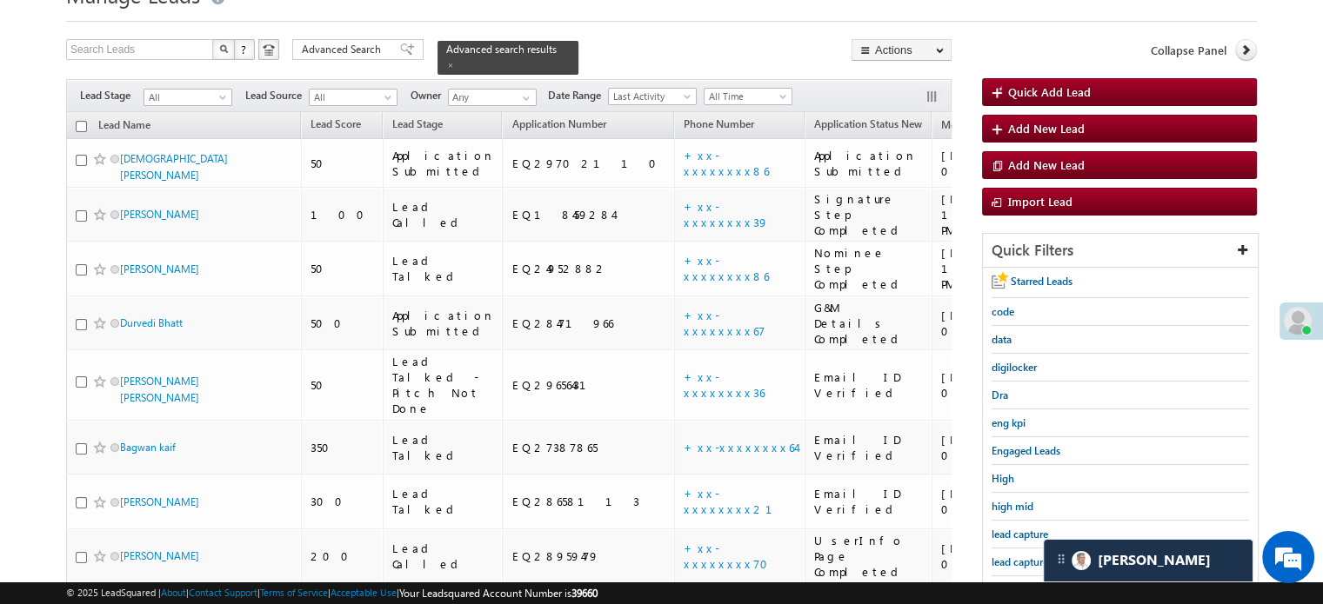
scroll to position [174, 0]
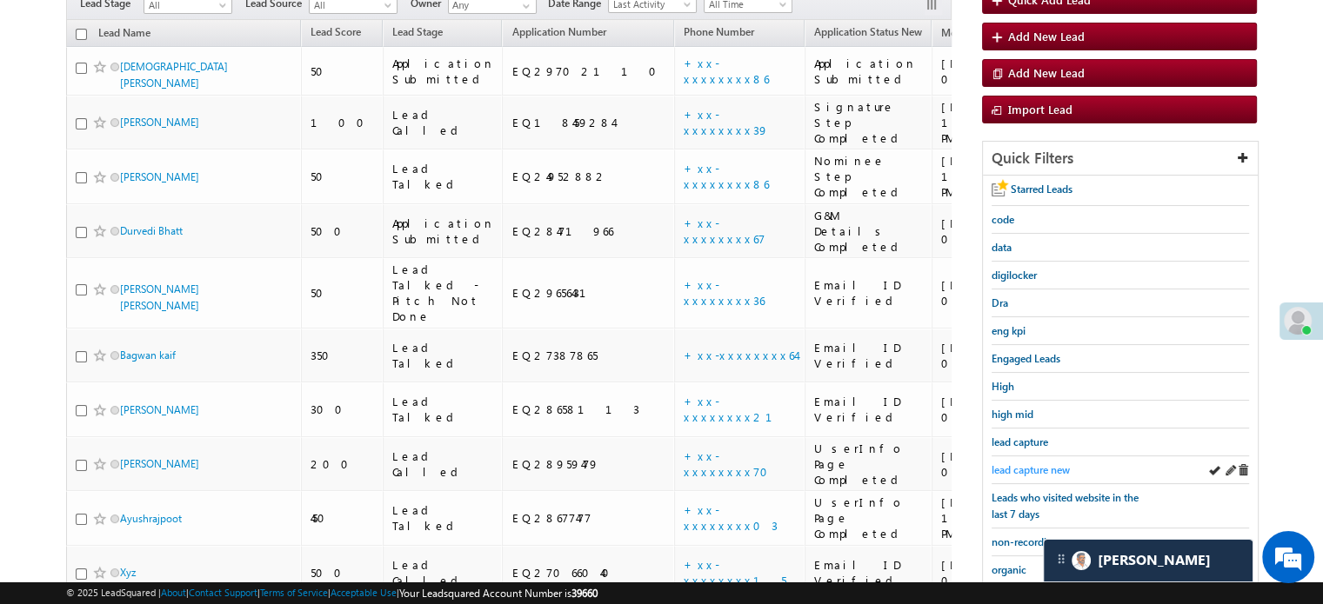
click at [1026, 470] on span "lead capture new" at bounding box center [1030, 470] width 78 height 13
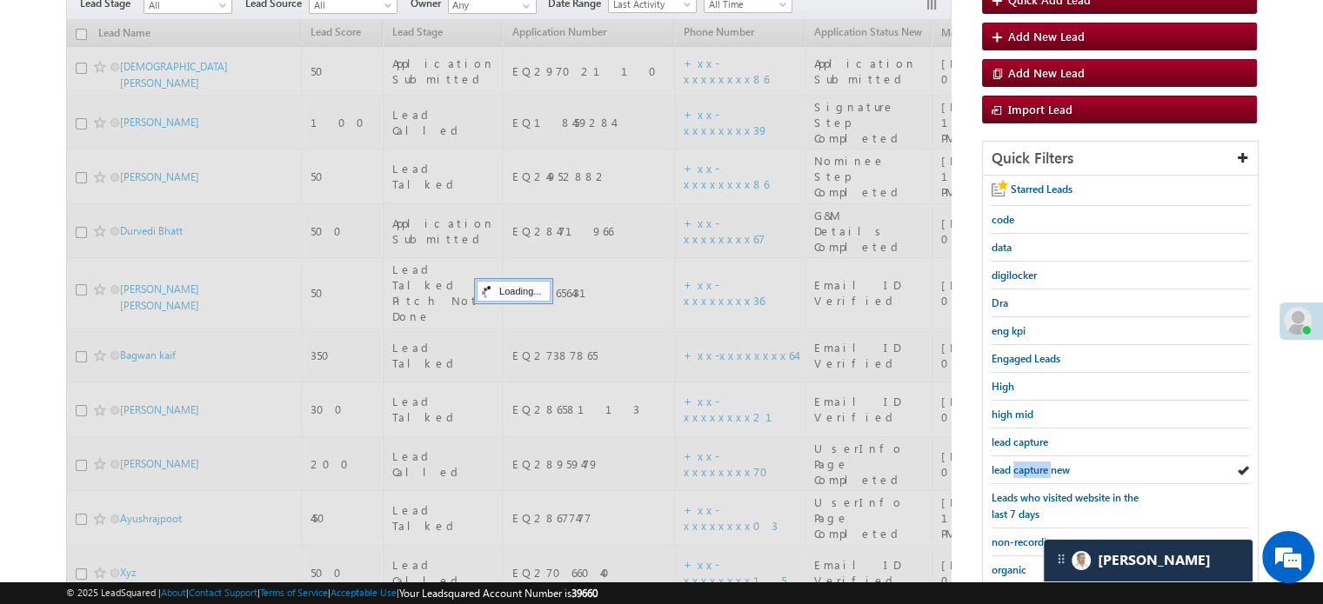
click at [1026, 470] on span "lead capture new" at bounding box center [1030, 470] width 78 height 13
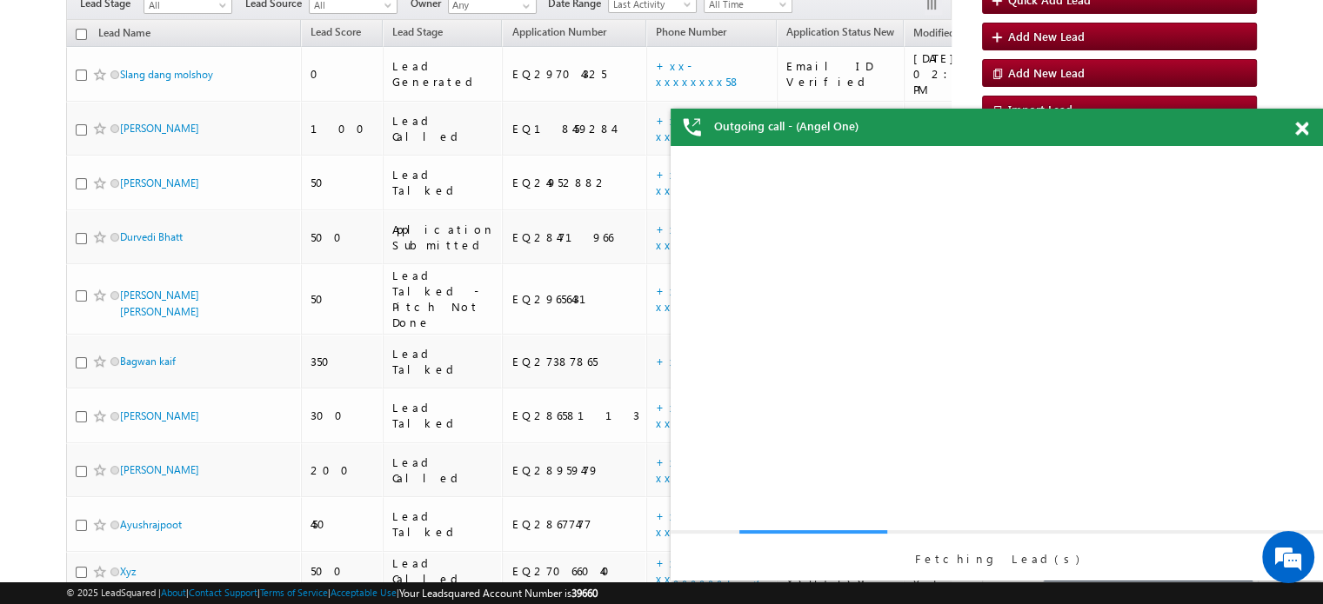
scroll to position [0, 0]
click at [1299, 131] on span at bounding box center [1301, 129] width 13 height 15
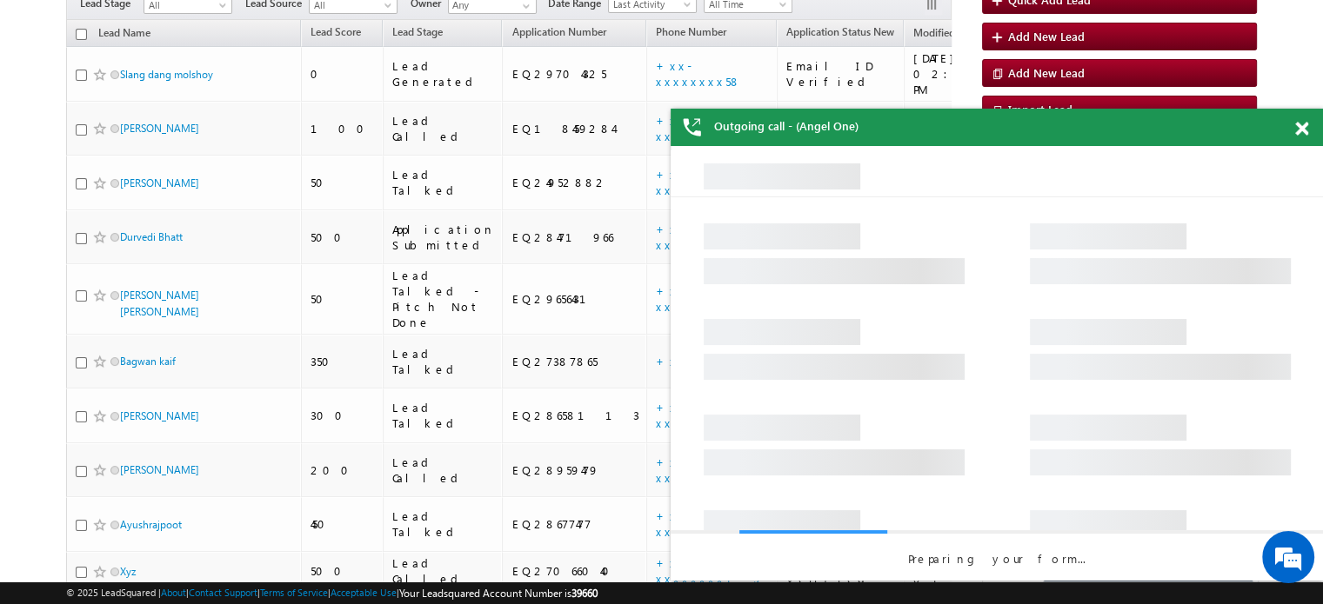
click at [1299, 131] on div "Outgoing call - (Angel One)" at bounding box center [997, 127] width 652 height 37
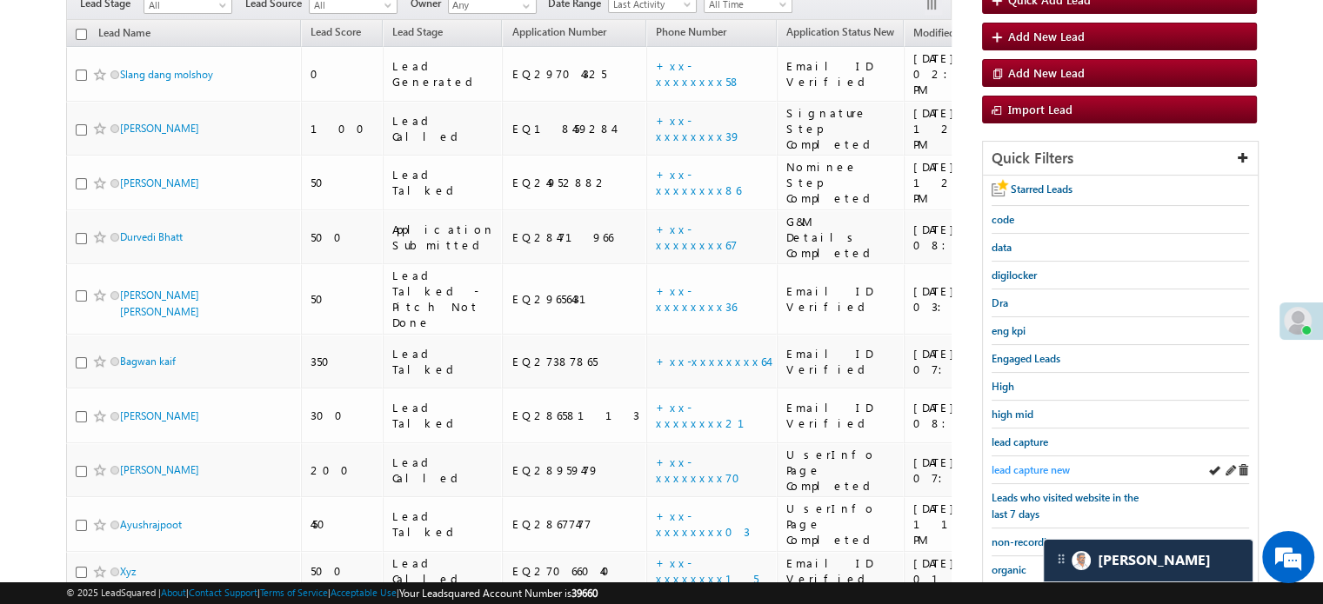
click at [1032, 468] on span "lead capture new" at bounding box center [1030, 470] width 78 height 13
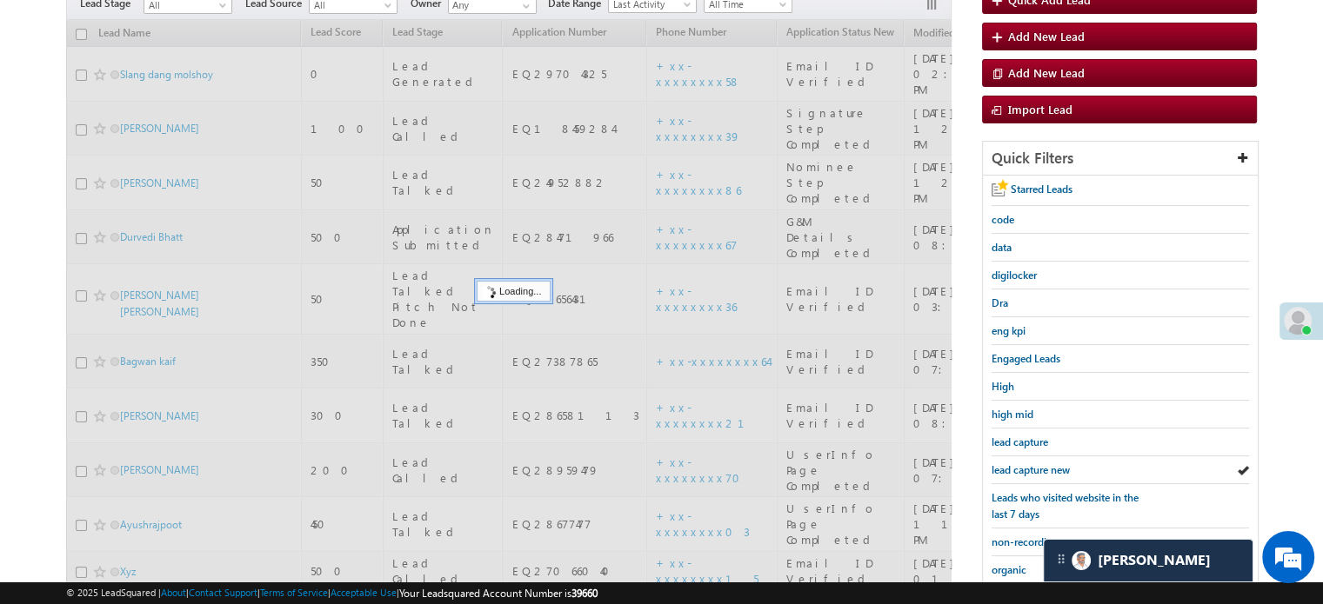
click at [1032, 468] on span "lead capture new" at bounding box center [1030, 470] width 78 height 13
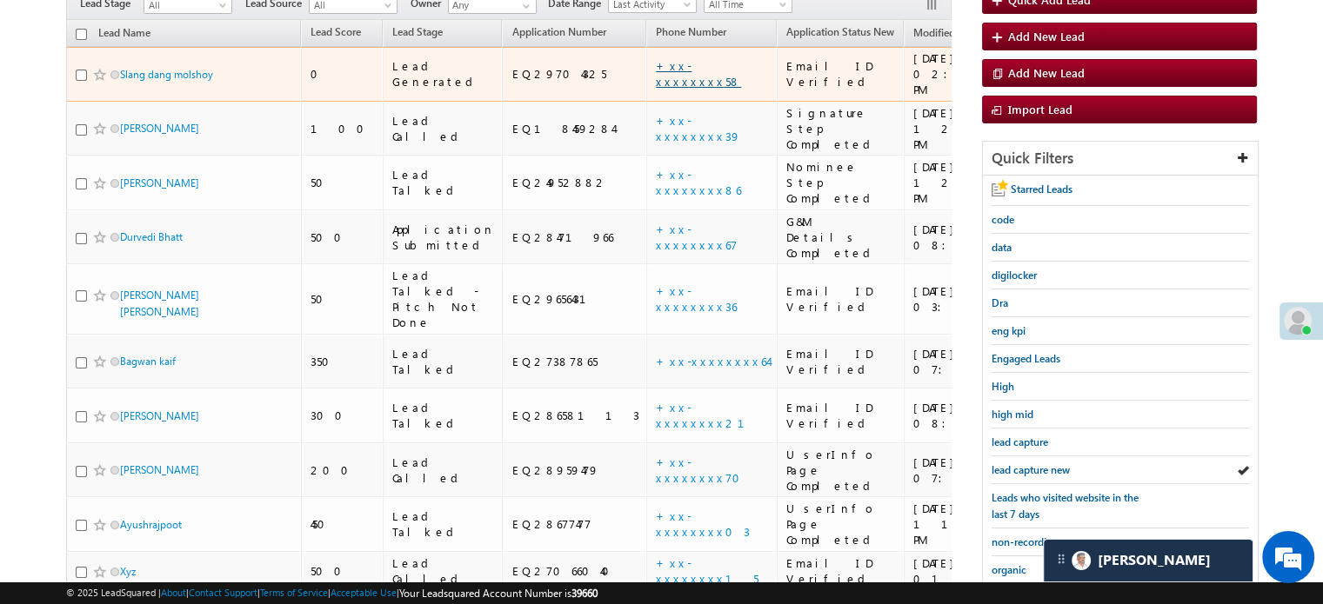
click at [656, 58] on link "+xx-xxxxxxxx58" at bounding box center [698, 73] width 85 height 30
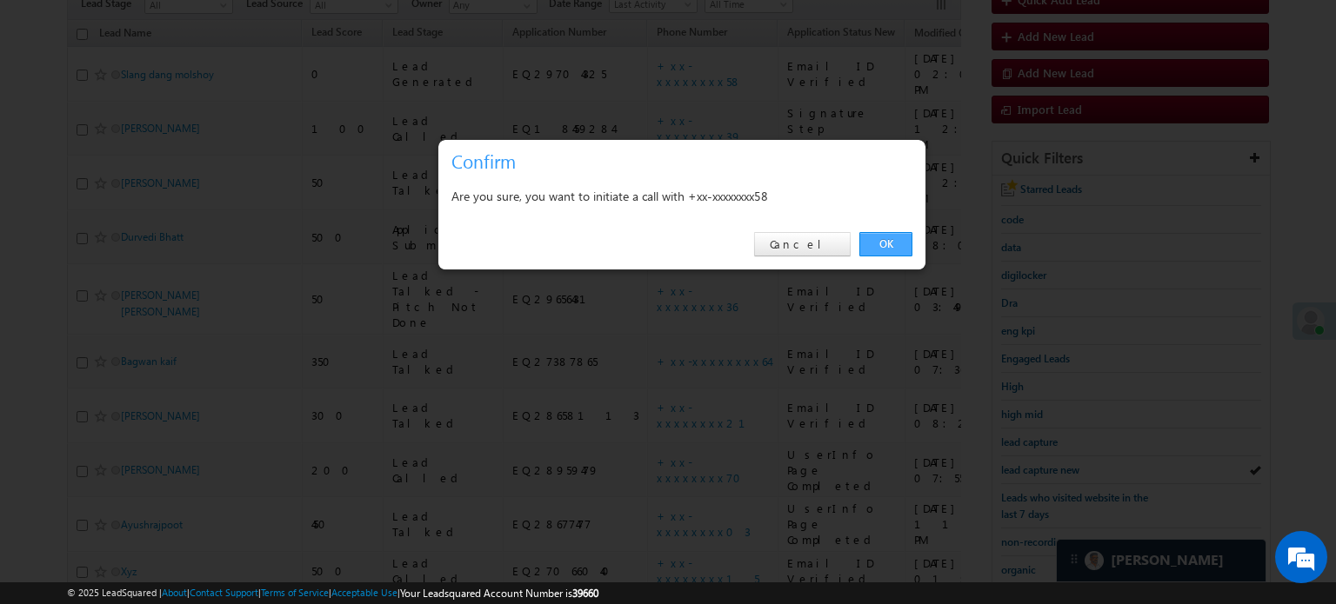
click at [893, 236] on link "OK" at bounding box center [885, 244] width 53 height 24
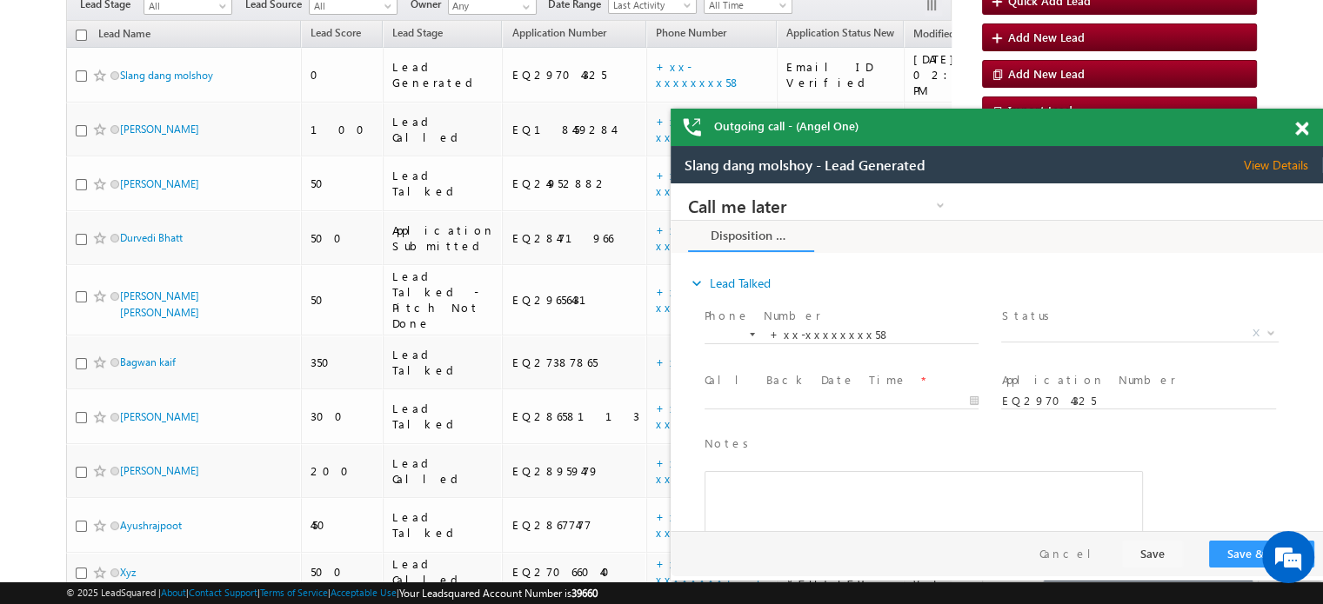
click at [1305, 122] on span at bounding box center [1301, 129] width 13 height 15
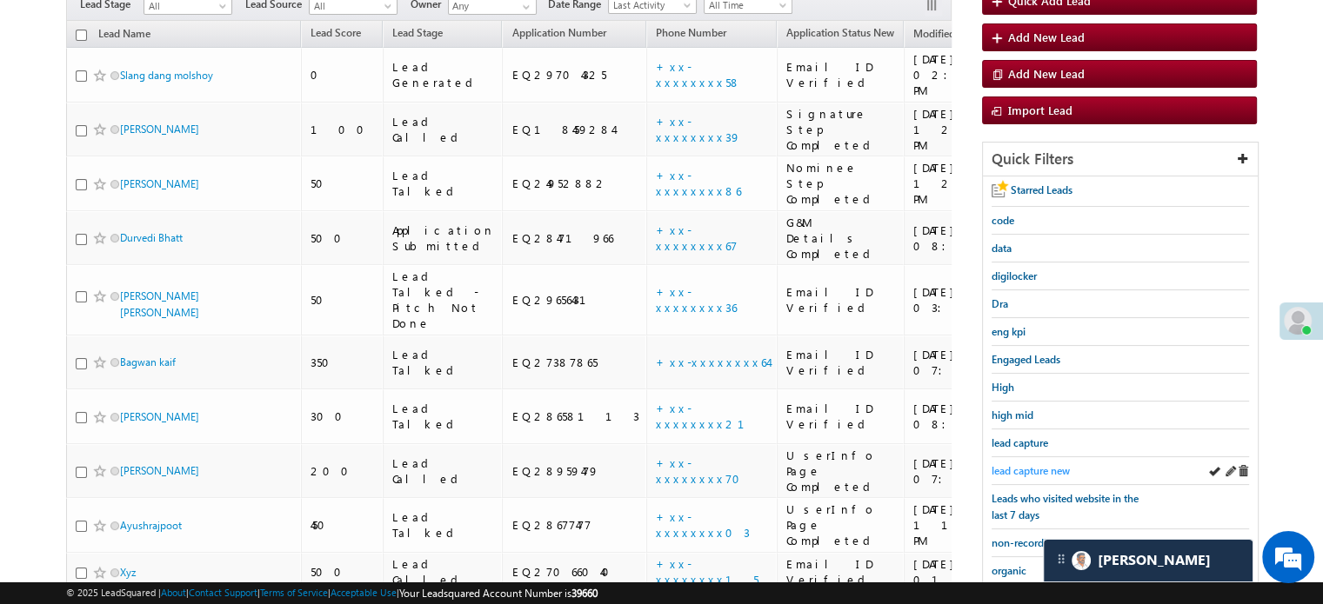
click at [1012, 465] on span "lead capture new" at bounding box center [1030, 470] width 78 height 13
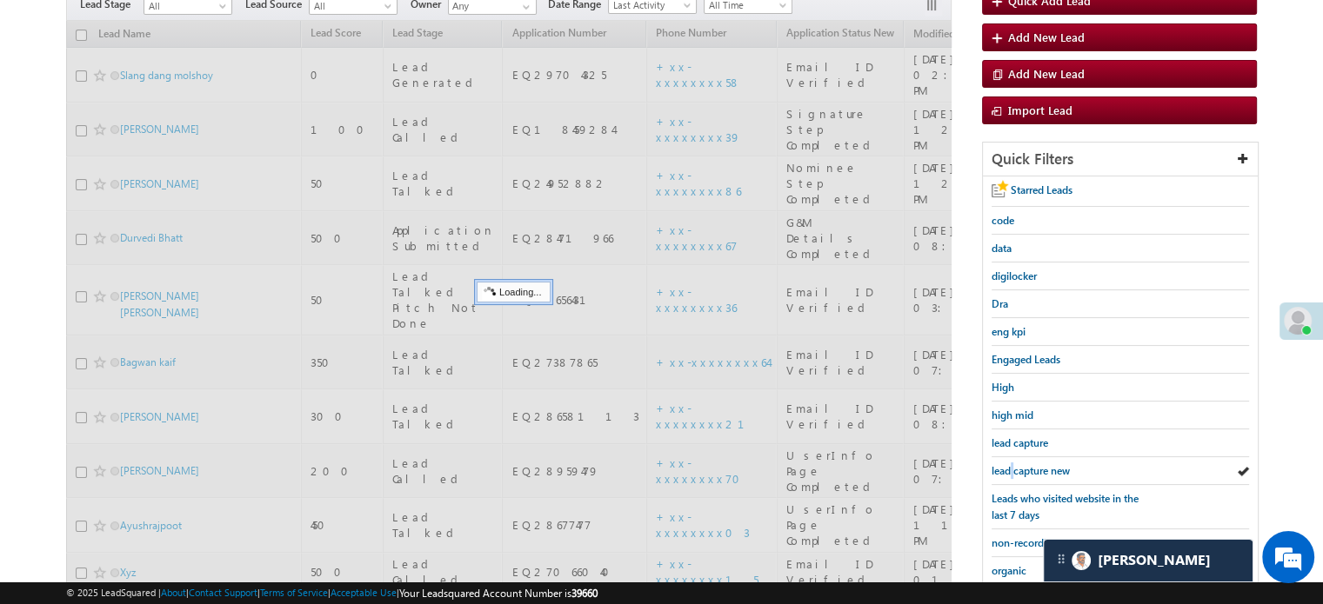
click at [1012, 465] on span "lead capture new" at bounding box center [1030, 470] width 78 height 13
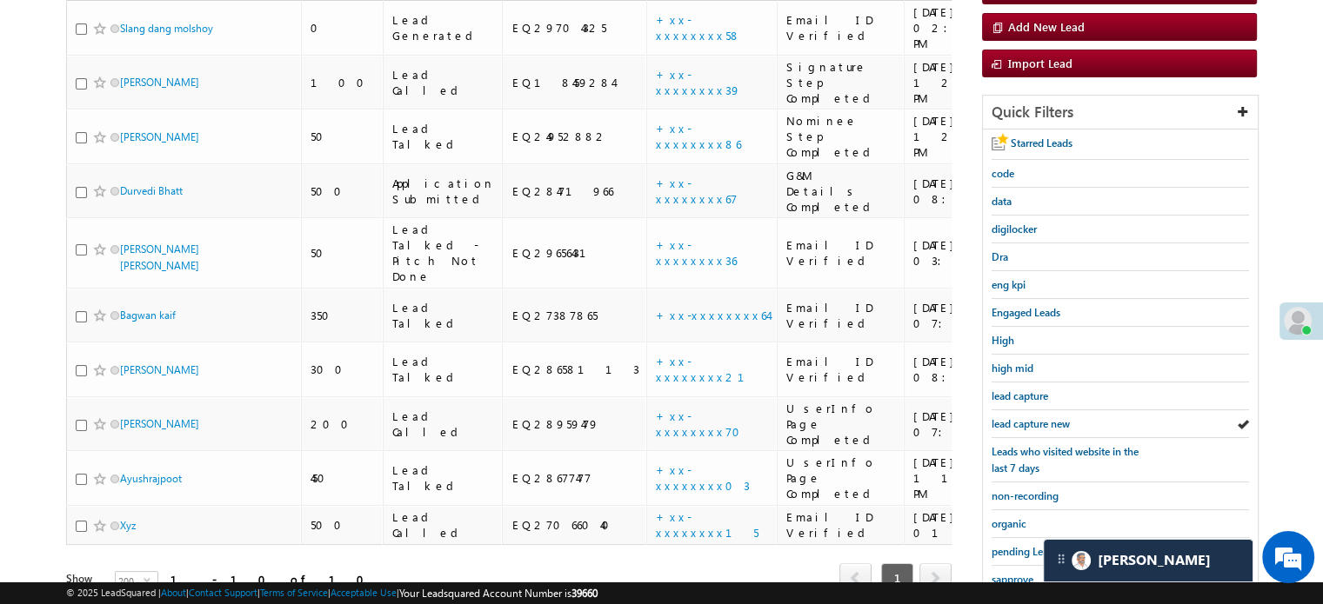
scroll to position [174, 0]
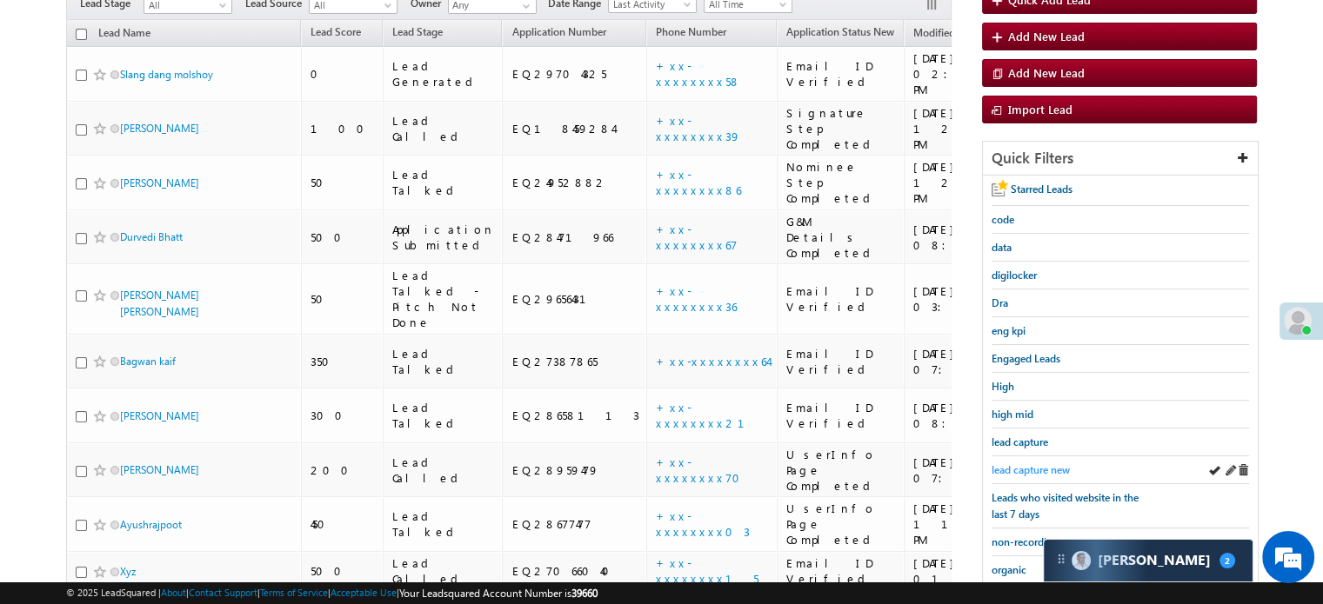
click at [1025, 467] on span "lead capture new" at bounding box center [1030, 470] width 78 height 13
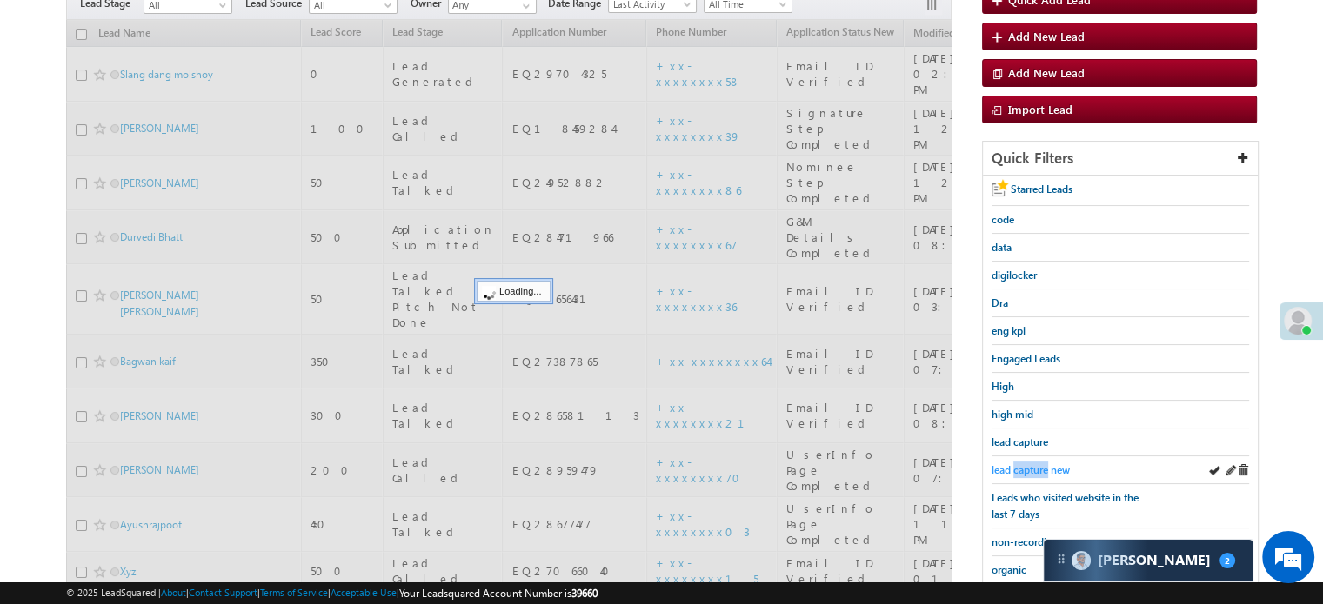
click at [1025, 466] on span "lead capture new" at bounding box center [1030, 470] width 78 height 13
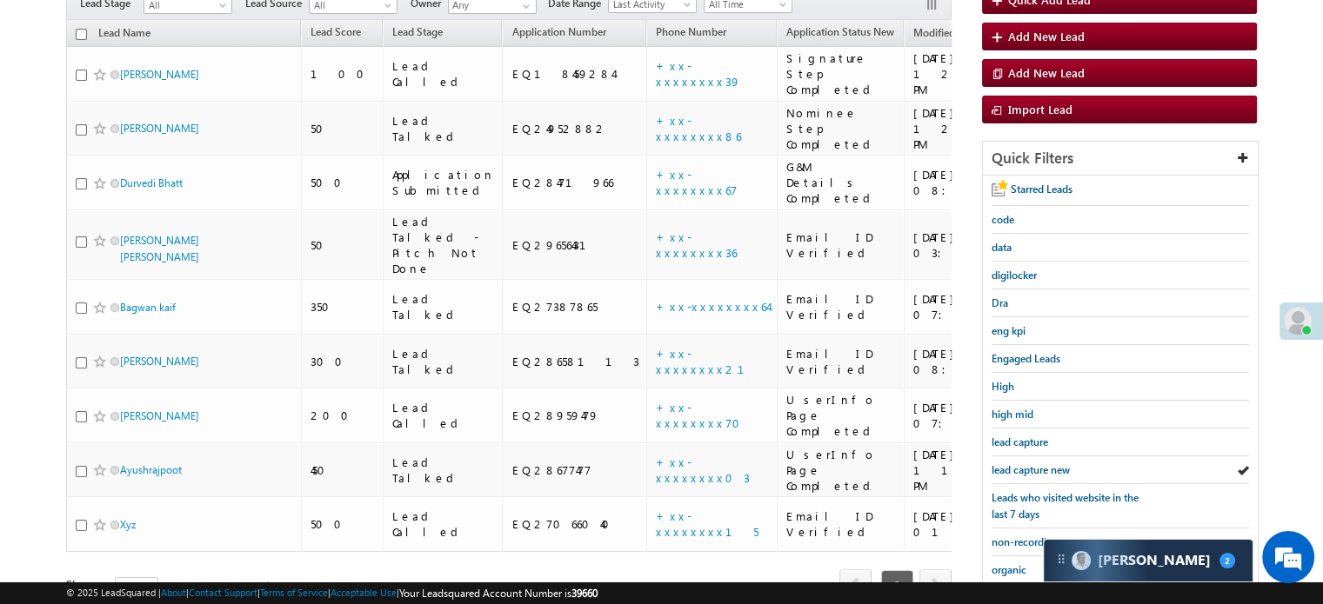
click at [1025, 466] on span "lead capture new" at bounding box center [1030, 470] width 78 height 13
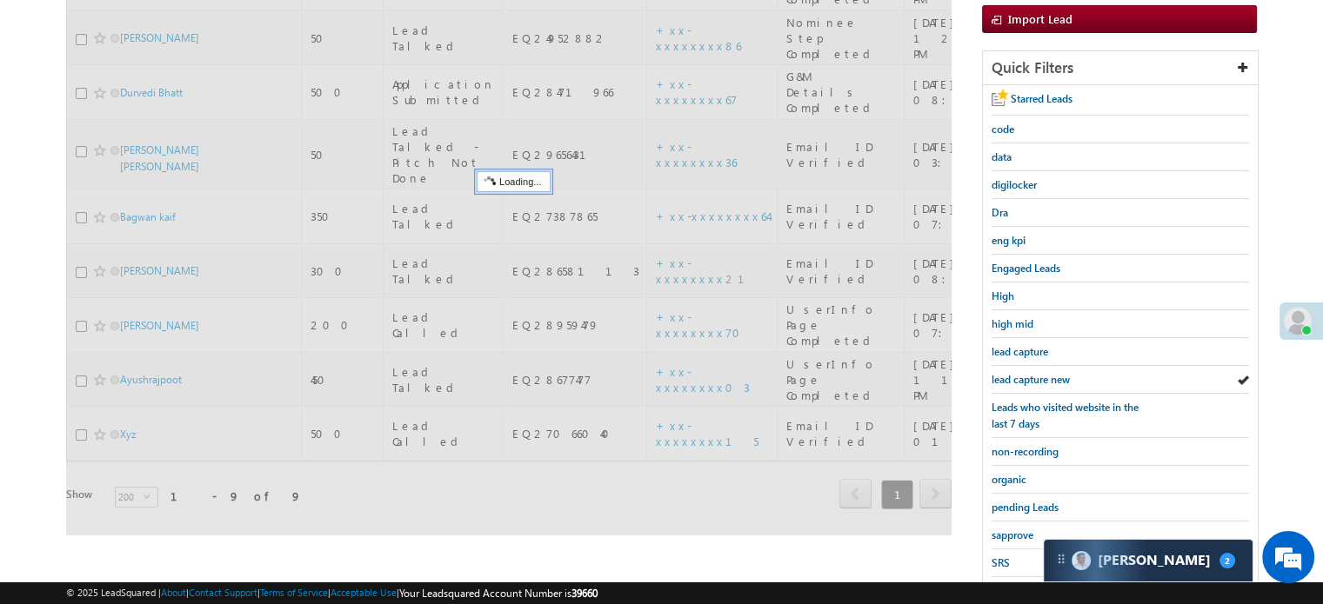
scroll to position [348, 0]
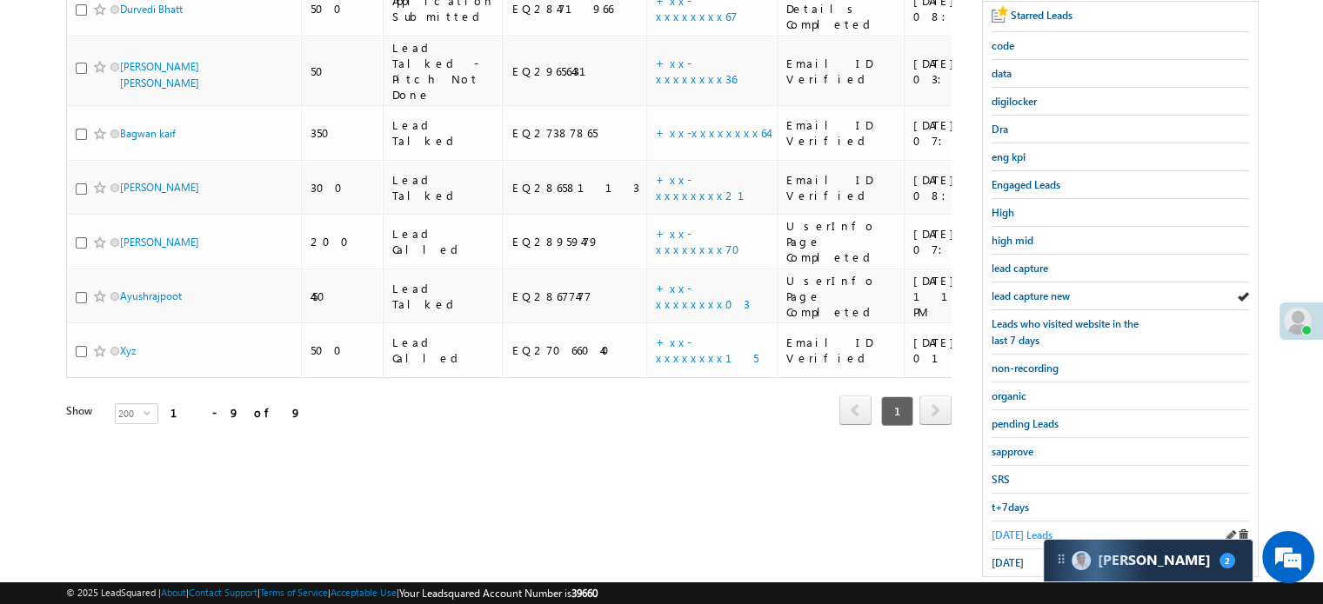
click at [1018, 529] on span "Today's Leads" at bounding box center [1021, 535] width 61 height 13
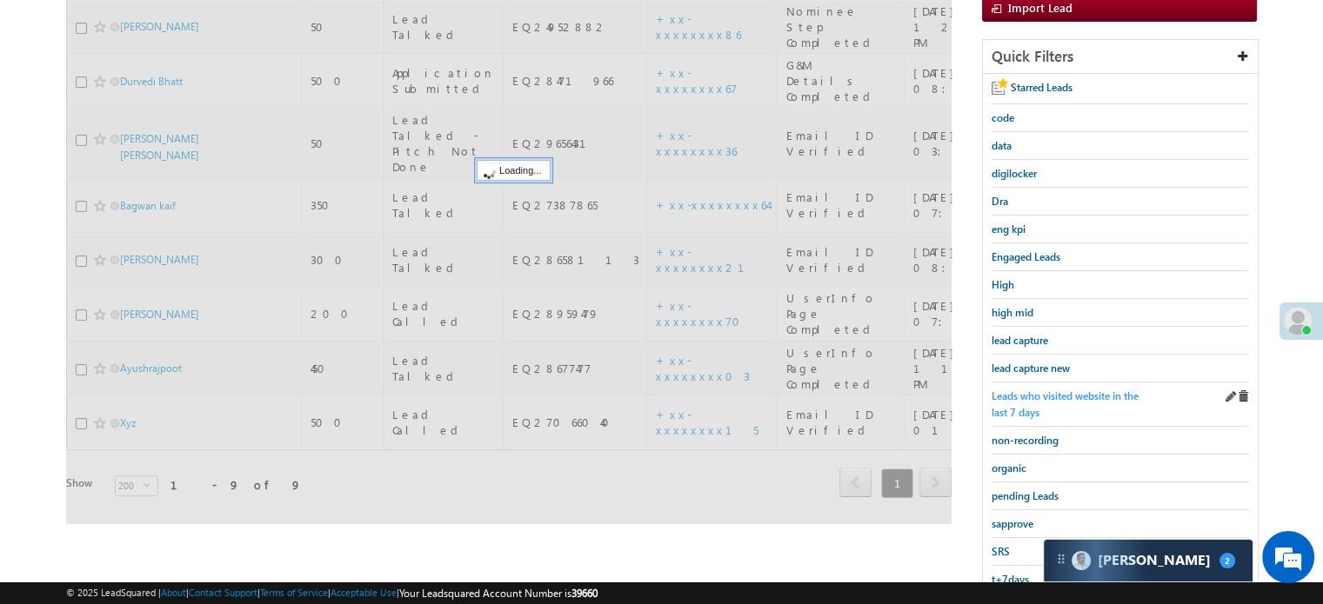
scroll to position [174, 0]
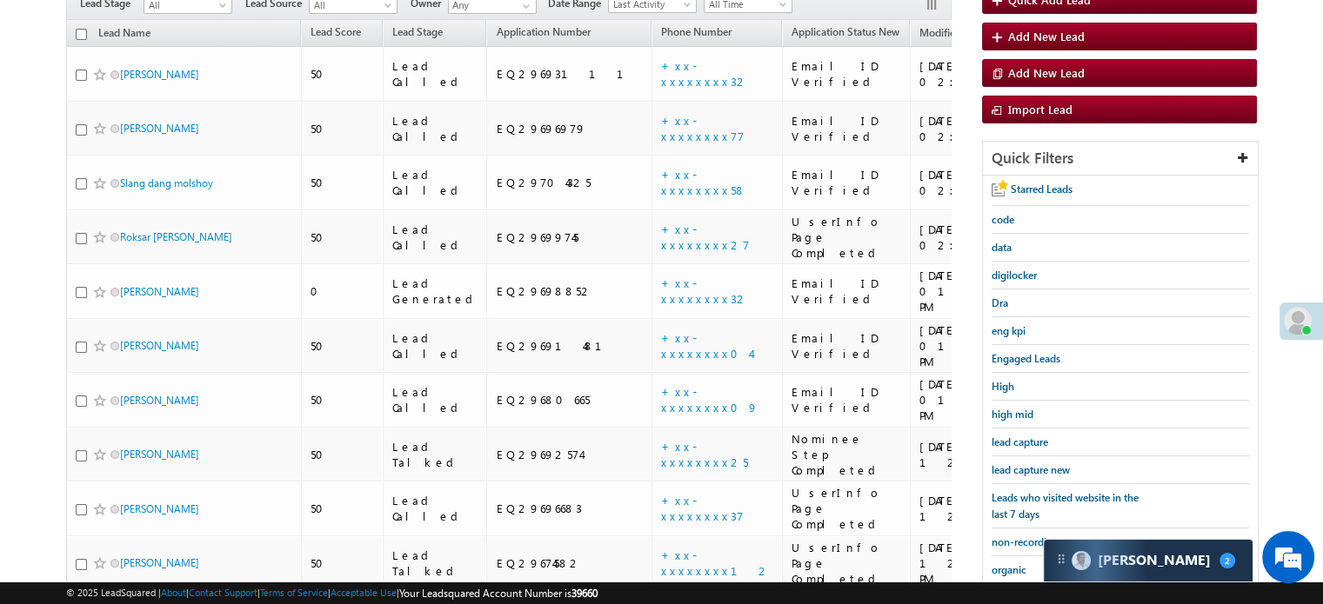
drag, startPoint x: 1031, startPoint y: 461, endPoint x: 1335, endPoint y: 594, distance: 331.4
click at [1032, 464] on span "lead capture new" at bounding box center [1030, 470] width 78 height 13
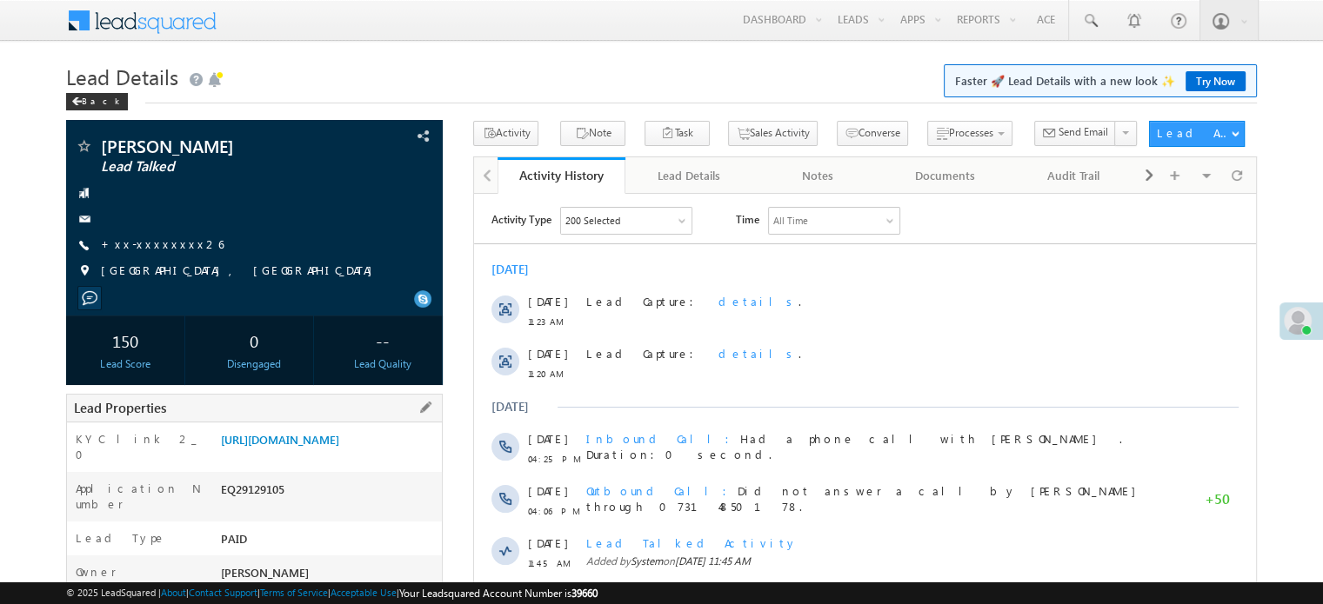
click at [282, 456] on div "https://angelbroking1-pk3em7sa.customui-test.leadsquared.com?leadId=6e35d35d-da…" at bounding box center [329, 443] width 225 height 24
click at [296, 447] on link "https://angelbroking1-pk3em7sa.customui-test.leadsquared.com?leadId=6e35d35d-da…" at bounding box center [280, 439] width 118 height 15
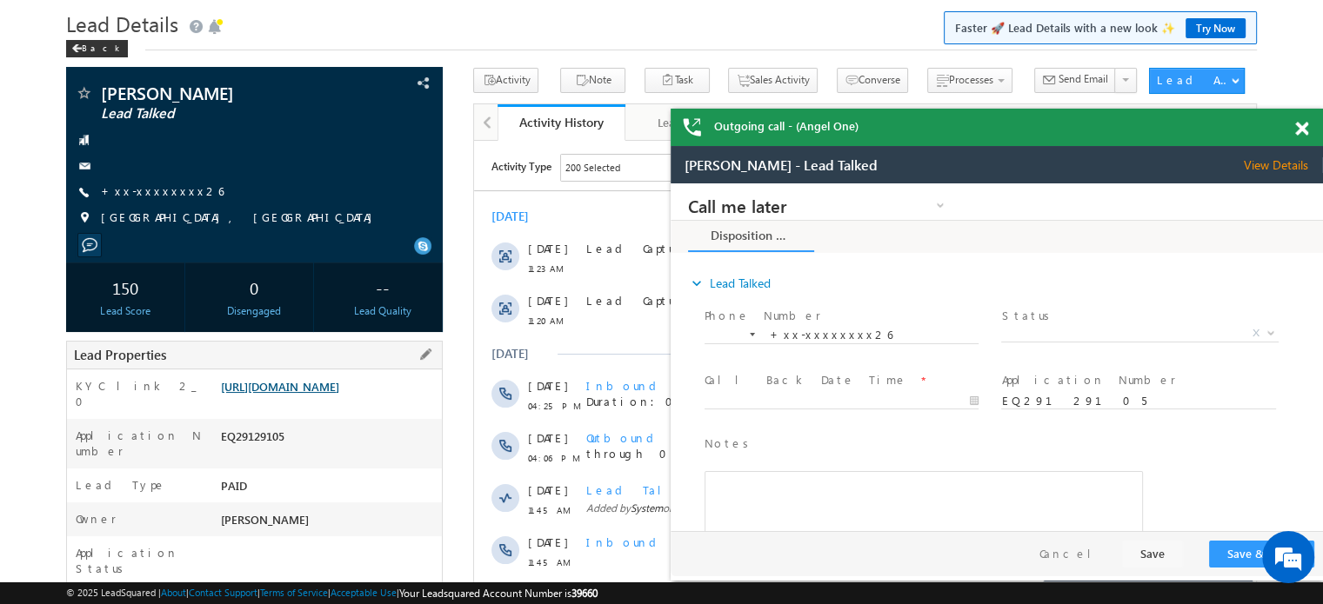
click at [332, 394] on link "https://angelbroking1-pk3em7sa.customui-test.leadsquared.com?leadId=6e35d35d-da…" at bounding box center [280, 386] width 118 height 15
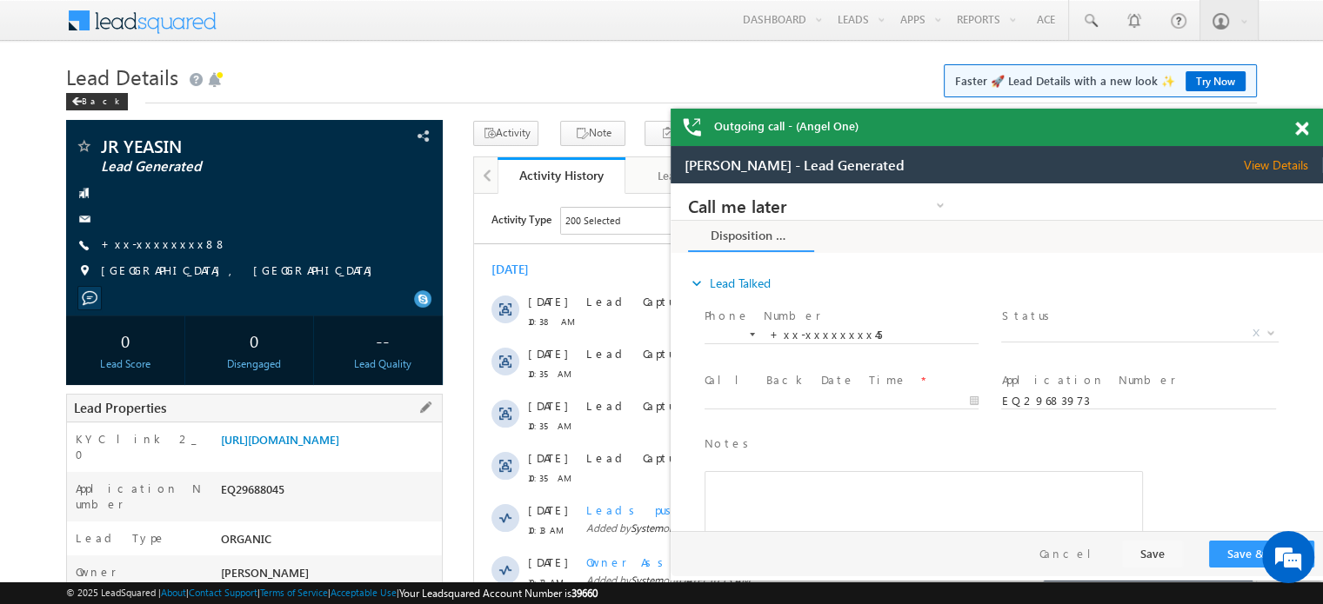
drag, startPoint x: 217, startPoint y: 441, endPoint x: 416, endPoint y: 482, distance: 203.3
click at [416, 456] on div "https://angelbroking1-pk3em7sa.customui-test.leadsquared.com?leadId=6294f21d-07…" at bounding box center [329, 443] width 225 height 24
copy link "https://angelbroking1-pk3em7sa.customui-test.leadsquared.com?leadId=6294f21d-07…"
click at [368, 100] on div "Back" at bounding box center [661, 97] width 1191 height 11
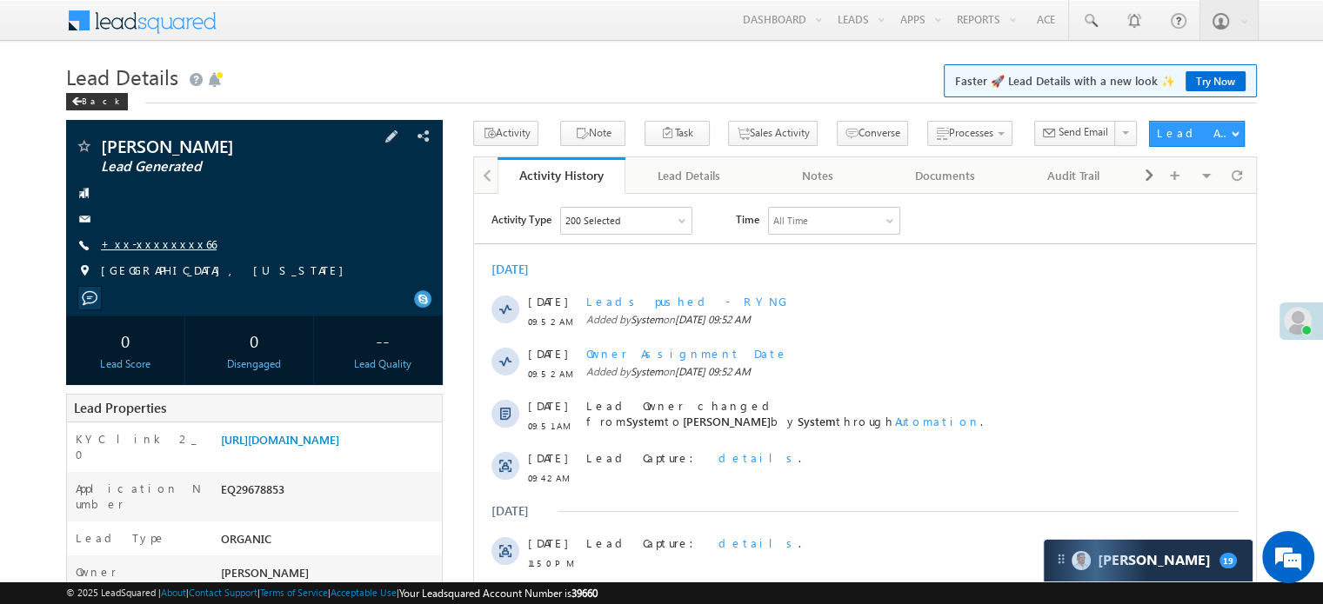
click at [152, 246] on link "+xx-xxxxxxxx66" at bounding box center [159, 244] width 116 height 15
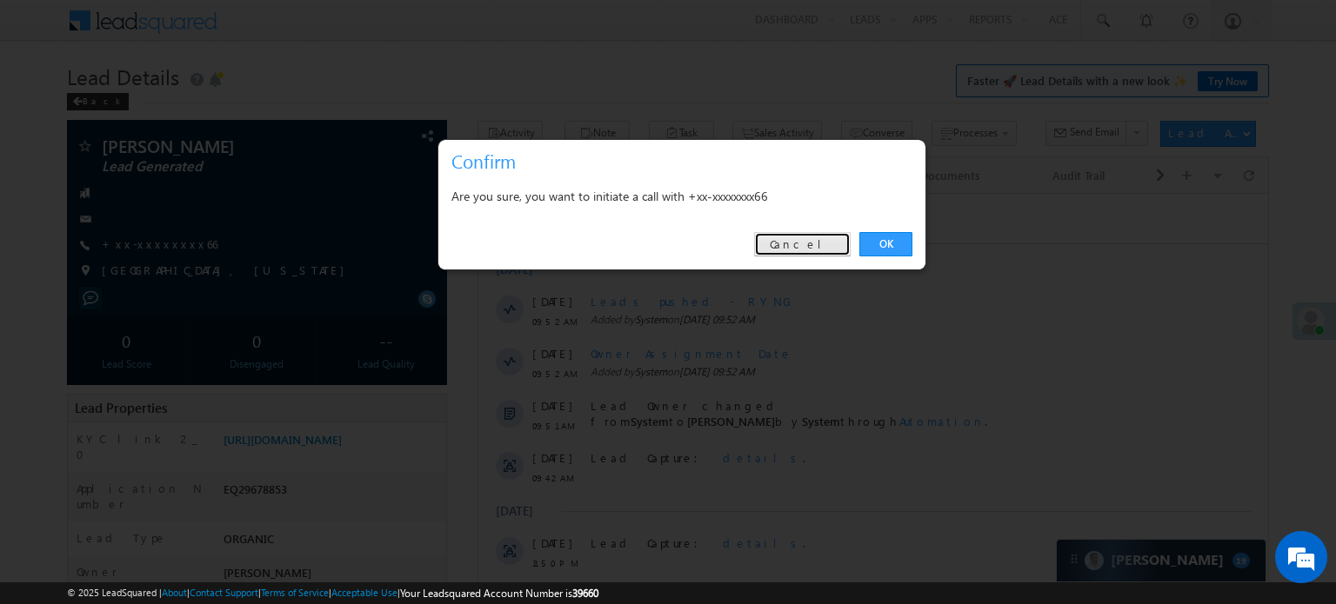
click at [821, 246] on link "Cancel" at bounding box center [802, 244] width 97 height 24
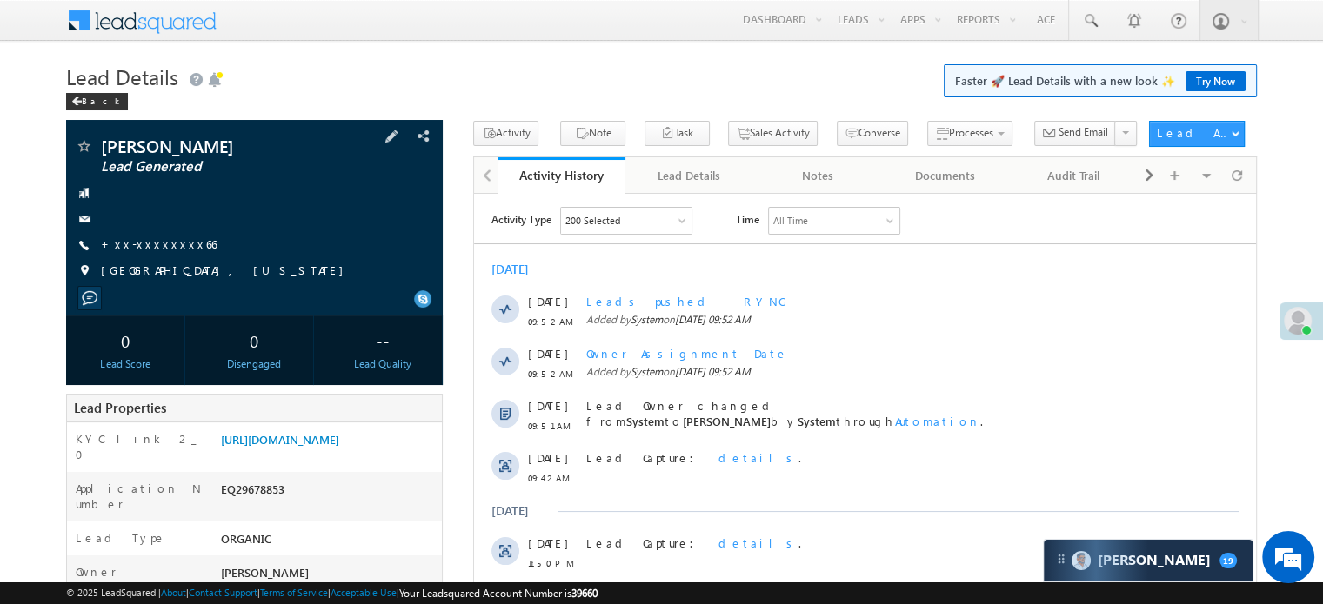
click at [136, 282] on div "[PERSON_NAME] Lead Generated +xx-xxxxxxxx66" at bounding box center [254, 212] width 359 height 151
click at [138, 271] on span "[GEOGRAPHIC_DATA], [US_STATE]" at bounding box center [226, 271] width 251 height 17
click at [124, 246] on link "+xx-xxxxxxxx66" at bounding box center [159, 244] width 116 height 15
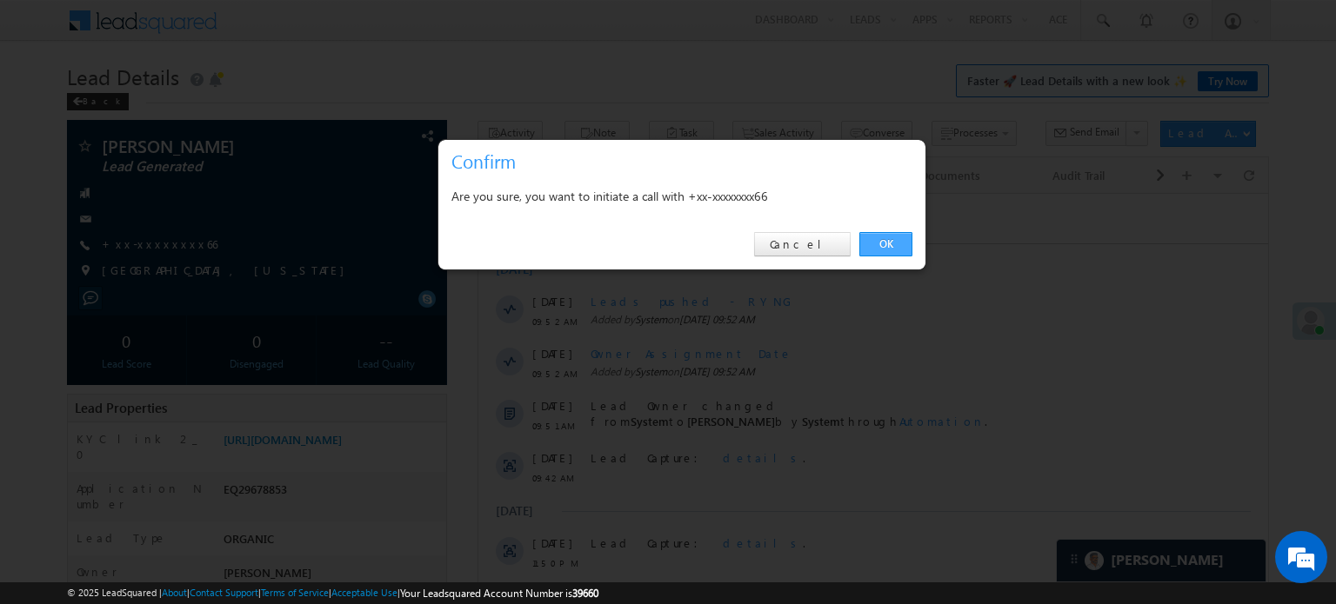
click at [893, 240] on link "OK" at bounding box center [885, 244] width 53 height 24
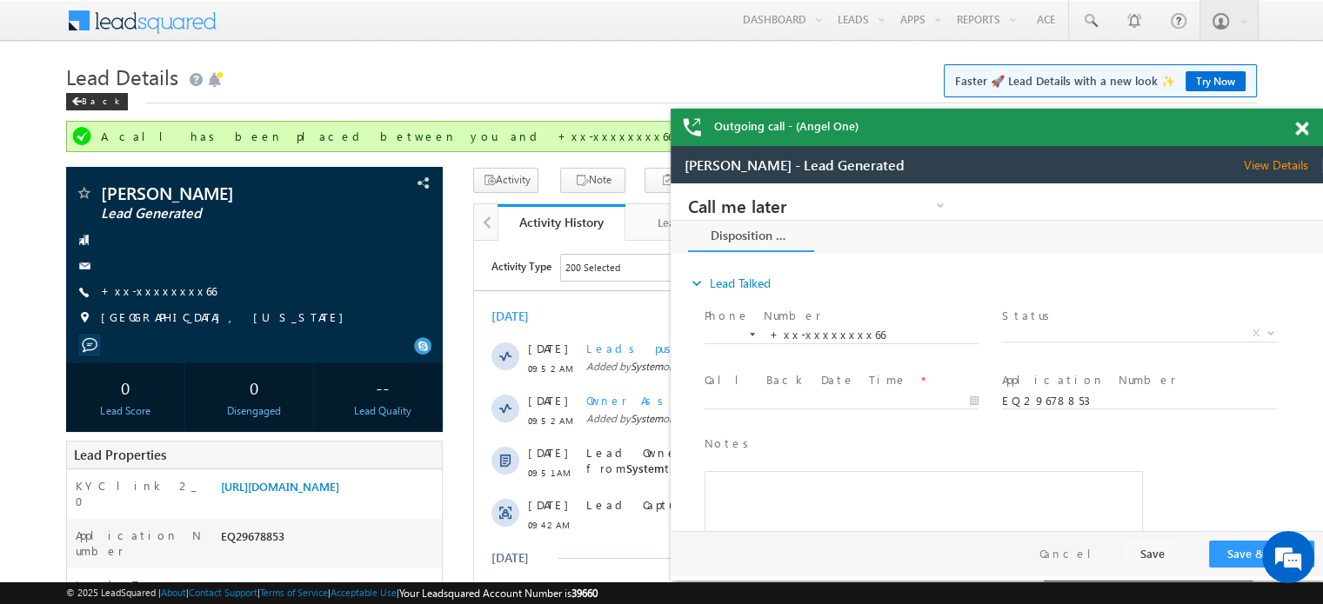
click at [1298, 128] on div "Outgoing call - (Angel One)" at bounding box center [997, 127] width 652 height 37
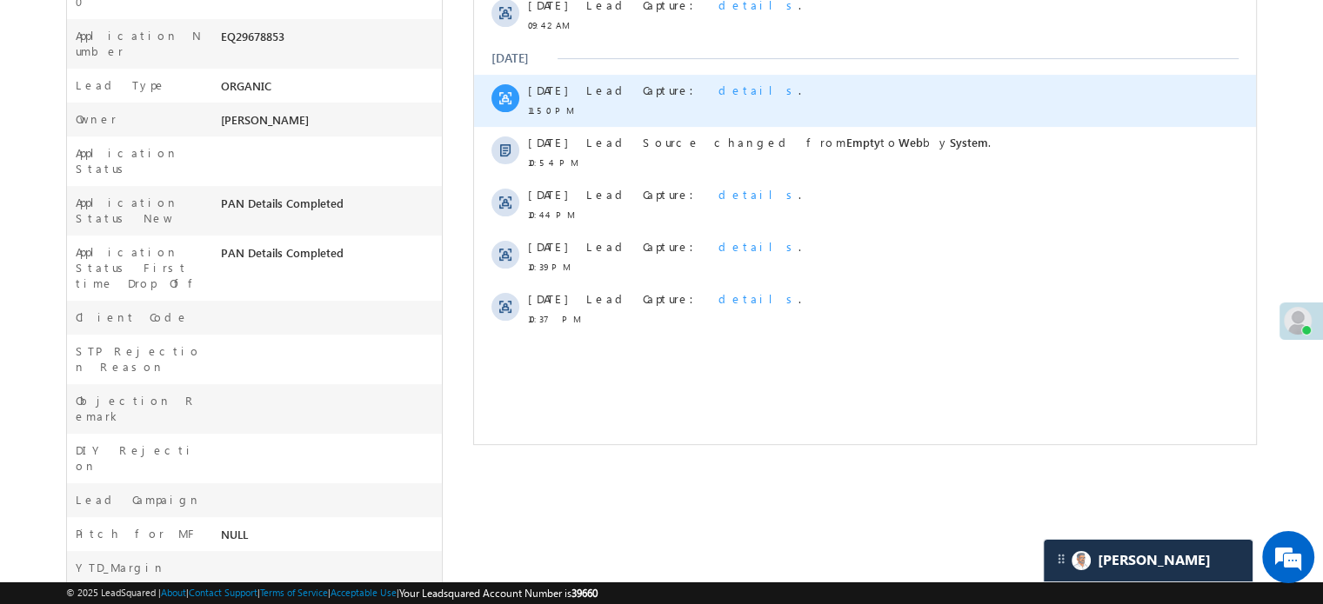
scroll to position [274, 0]
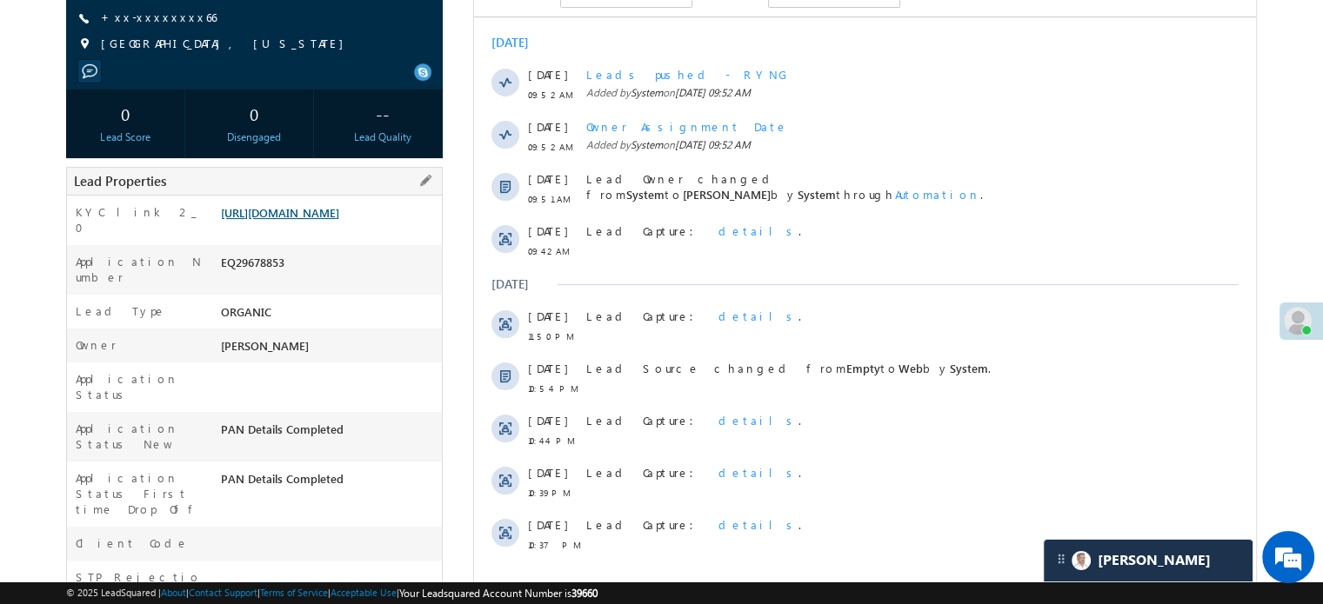
click at [330, 220] on link "[URL][DOMAIN_NAME]" at bounding box center [280, 212] width 118 height 15
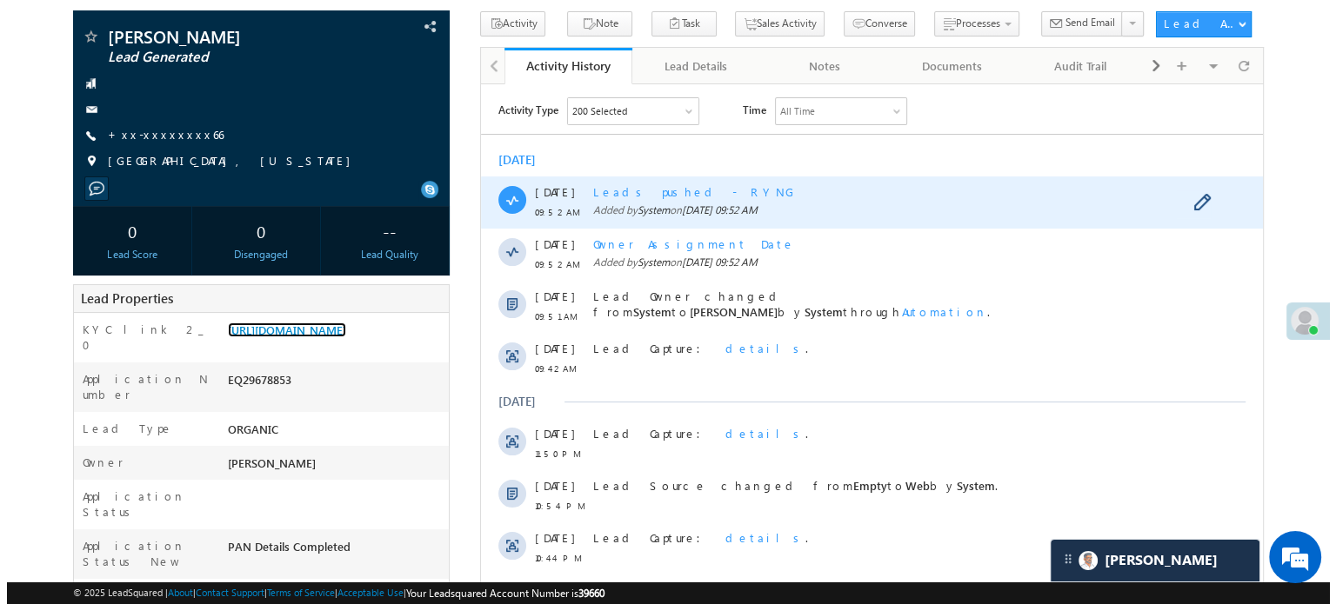
scroll to position [13, 0]
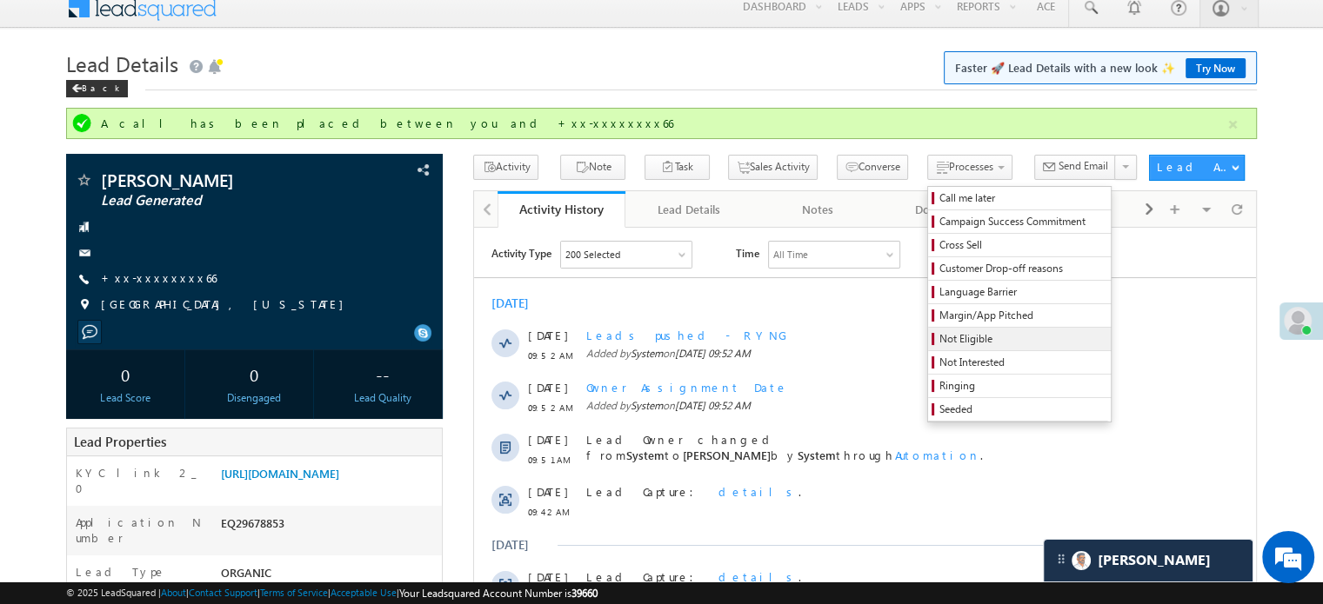
click at [939, 334] on span "Not Eligible" at bounding box center [1021, 339] width 165 height 16
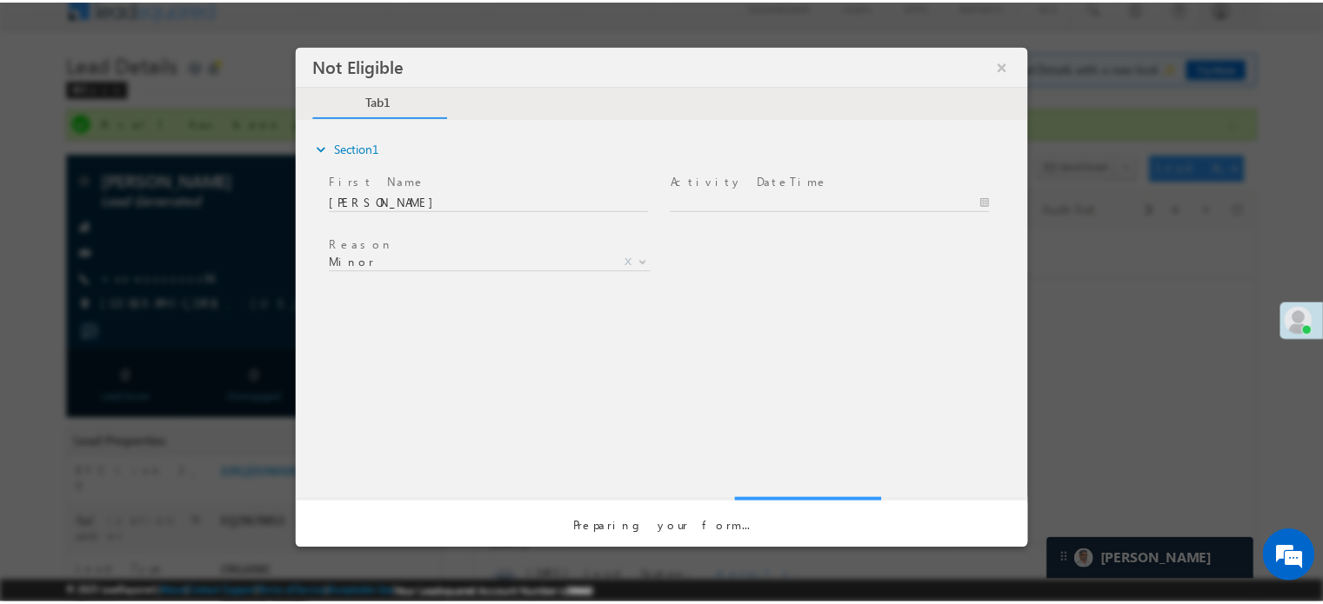
scroll to position [0, 0]
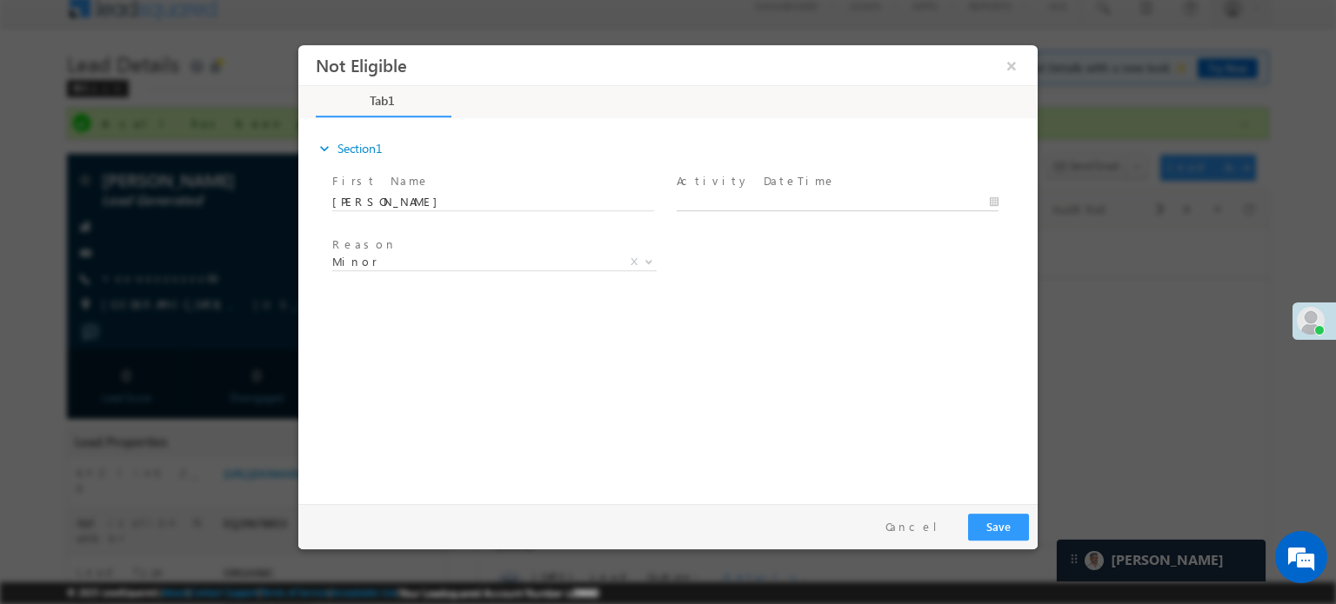
type input "[DATE] 12:09 PM"
click at [736, 197] on input "[DATE] 12:09 PM" at bounding box center [838, 201] width 322 height 17
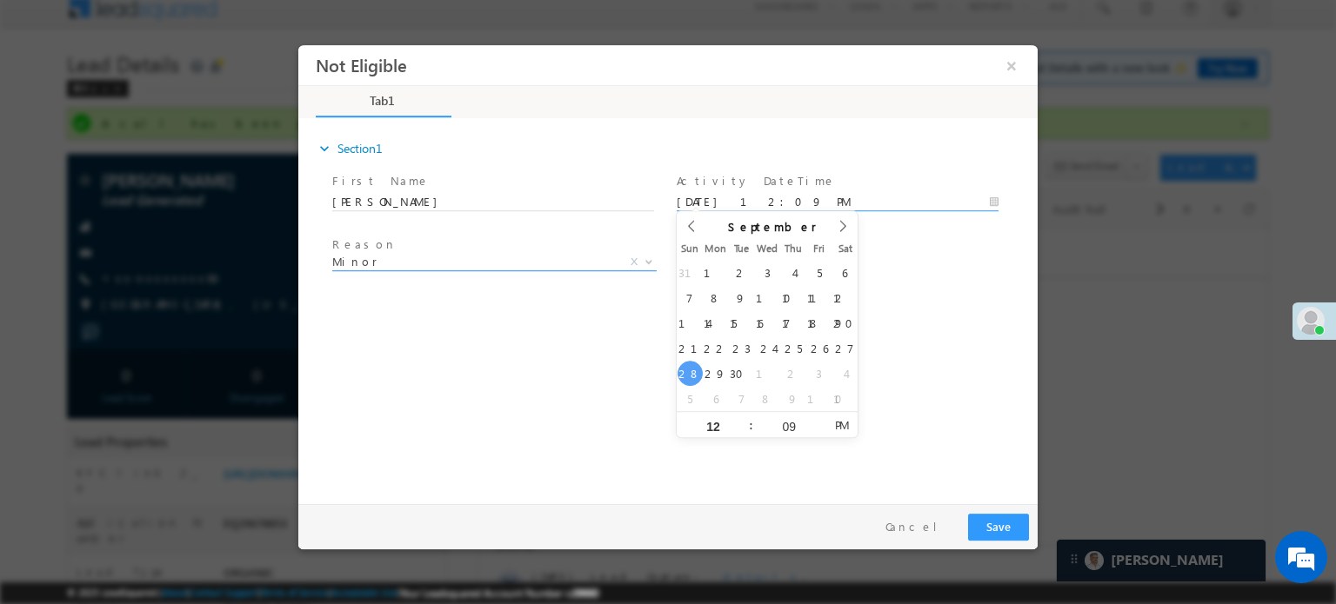
click at [430, 256] on span "Minor" at bounding box center [473, 261] width 283 height 16
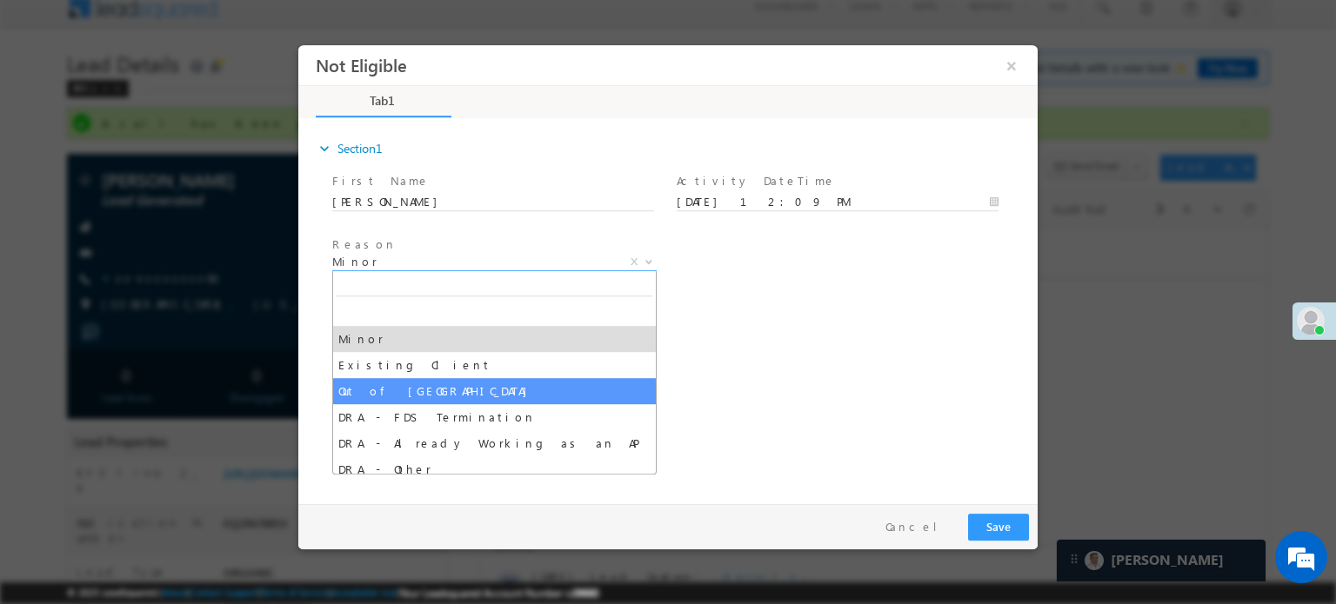
select select "Out of [GEOGRAPHIC_DATA]"
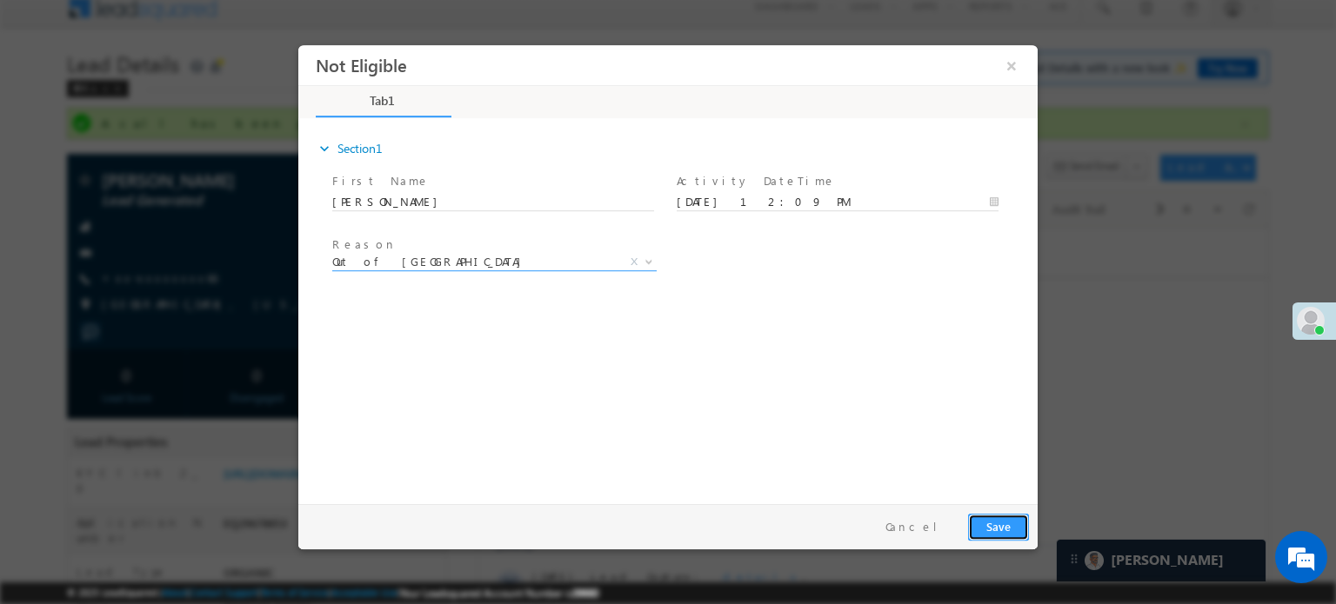
click at [991, 514] on button "Save" at bounding box center [998, 526] width 61 height 27
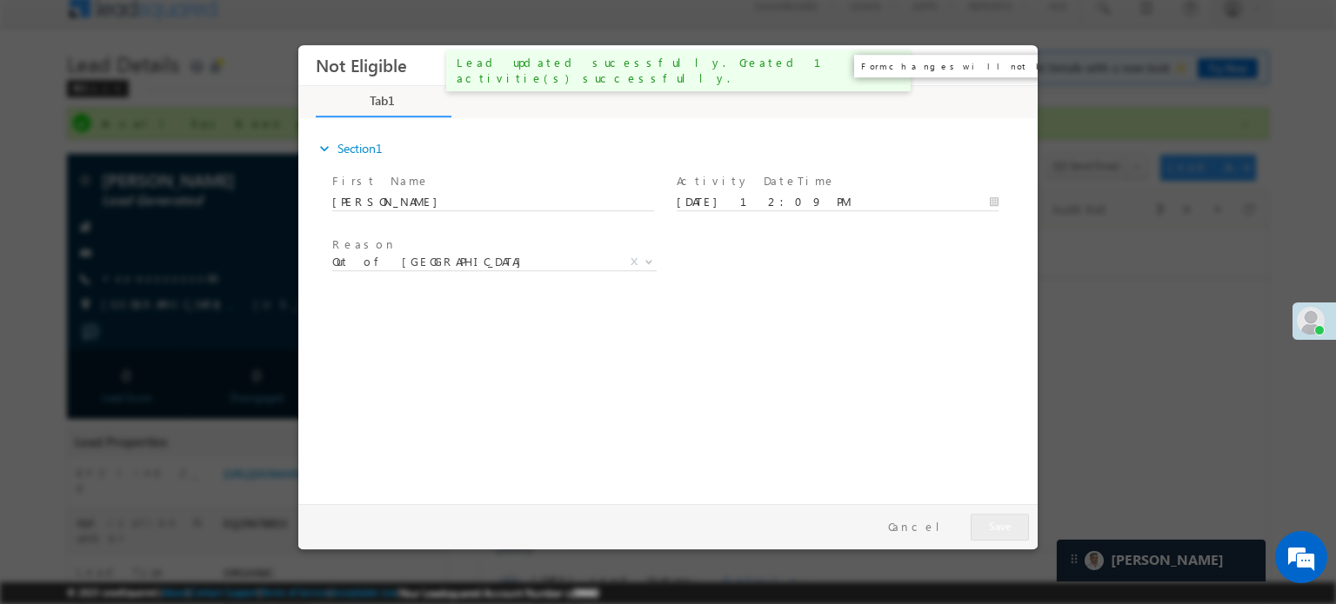
click at [1017, 63] on button "×" at bounding box center [1012, 65] width 30 height 32
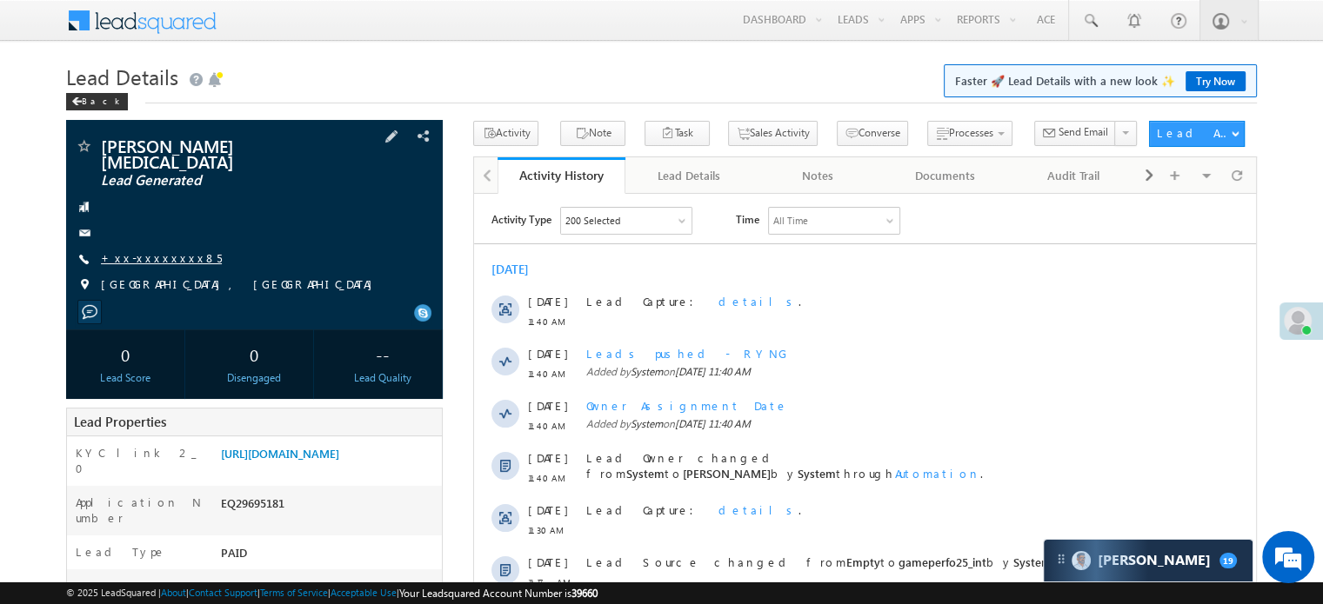
click at [153, 250] on link "+xx-xxxxxxxx85" at bounding box center [161, 257] width 121 height 15
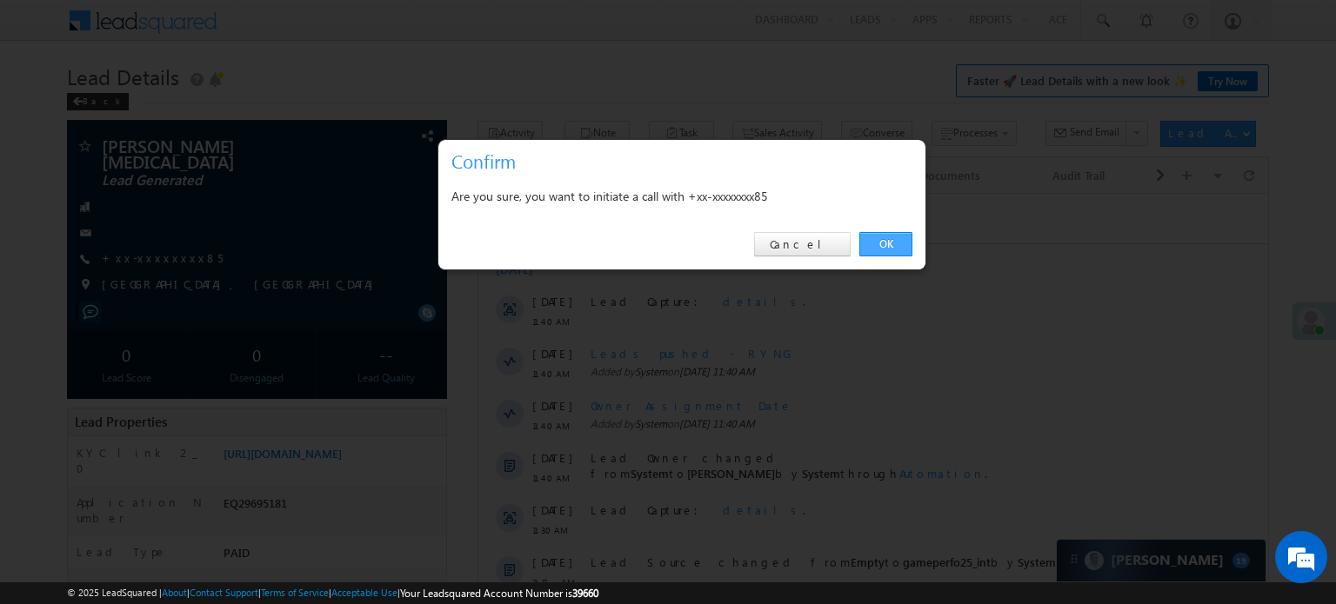
drag, startPoint x: 903, startPoint y: 244, endPoint x: 426, endPoint y: 50, distance: 514.5
click at [903, 244] on link "OK" at bounding box center [885, 244] width 53 height 24
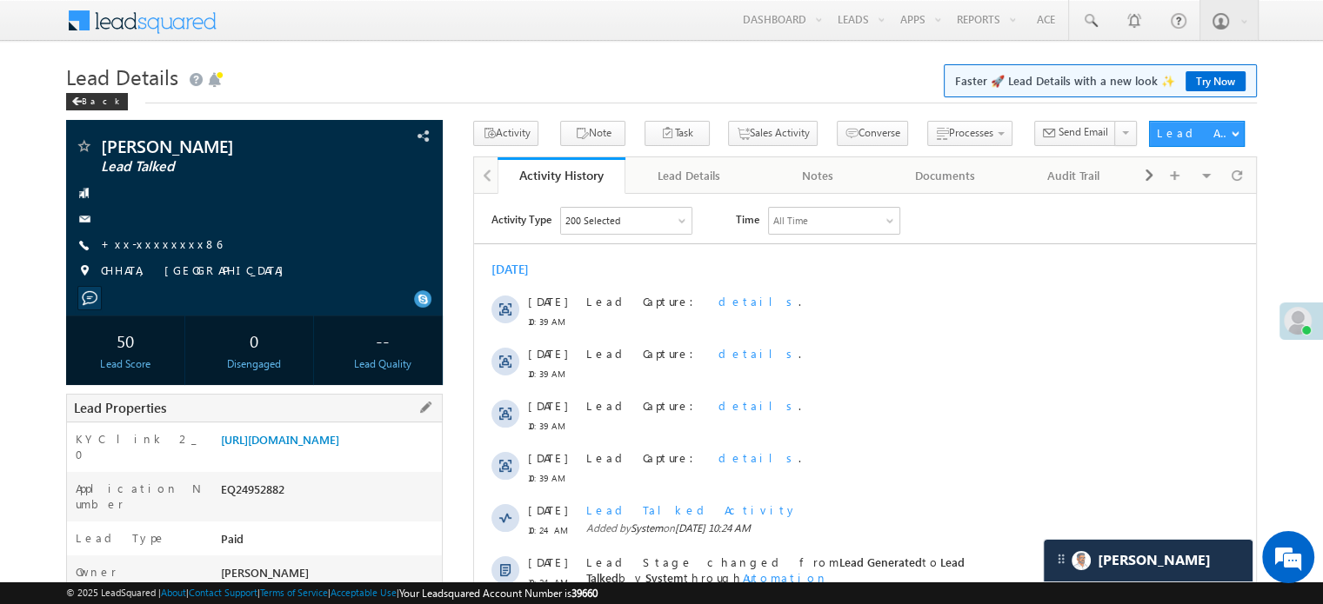
drag, startPoint x: 219, startPoint y: 441, endPoint x: 390, endPoint y: 477, distance: 174.3
click at [390, 456] on div "[URL][DOMAIN_NAME]" at bounding box center [329, 443] width 225 height 24
copy link "[URL][DOMAIN_NAME]"
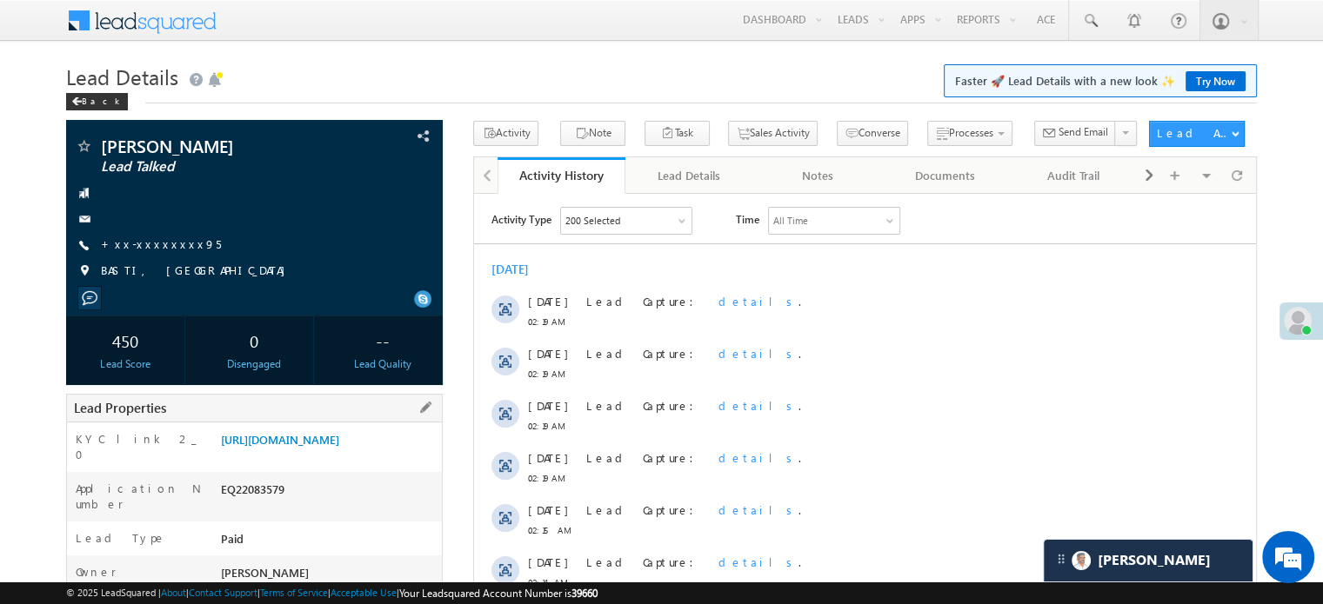
drag, startPoint x: 219, startPoint y: 435, endPoint x: 411, endPoint y: 470, distance: 194.5
click at [411, 456] on div "[URL][DOMAIN_NAME]" at bounding box center [329, 443] width 225 height 24
copy link "[URL][DOMAIN_NAME]"
click at [501, 80] on h1 "Lead Details Faster 🚀 Lead Details with a new look ✨ Try Now" at bounding box center [661, 75] width 1191 height 34
click at [339, 447] on link "[URL][DOMAIN_NAME]" at bounding box center [280, 439] width 118 height 15
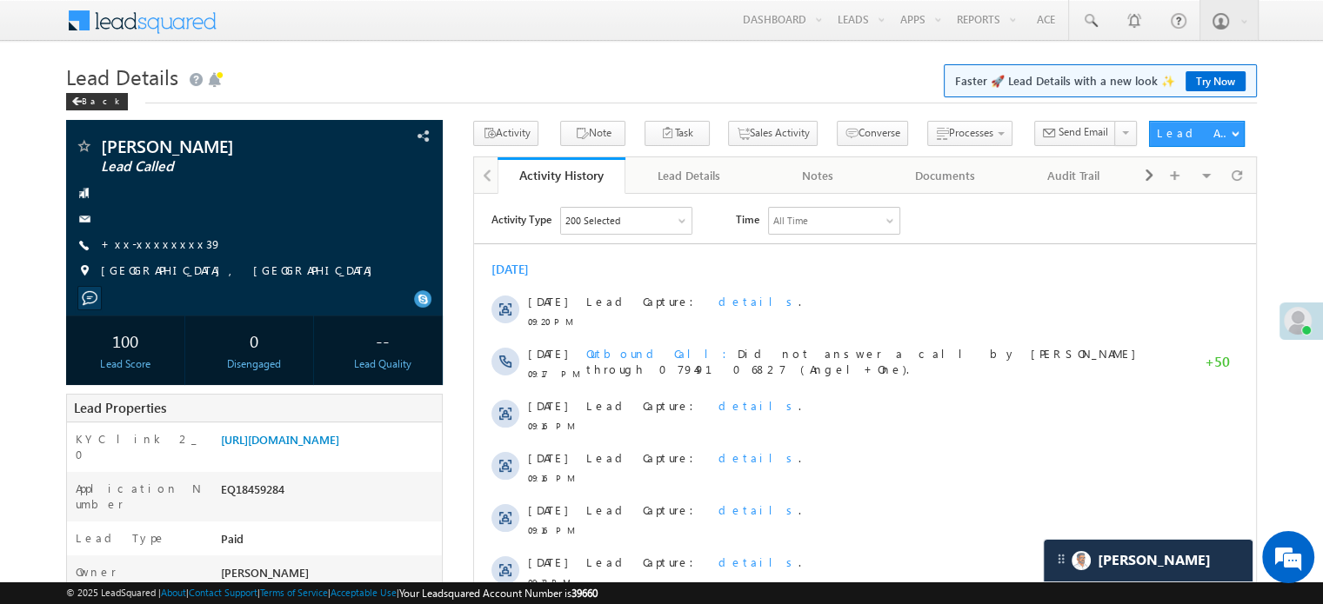
click at [317, 292] on div at bounding box center [254, 298] width 359 height 17
drag, startPoint x: 218, startPoint y: 437, endPoint x: 393, endPoint y: 471, distance: 178.1
click at [393, 456] on div "https://angelbroking1-pk3em7sa.customui-test.leadsquared.com?leadId=f3d56b21-5d…" at bounding box center [329, 443] width 225 height 24
copy link "https://angelbroking1-pk3em7sa.customui-test.leadsquared.com?leadId=f3d56b21-5d…"
click at [542, 62] on h1 "Lead Details Faster 🚀 Lead Details with a new look ✨ Try Now" at bounding box center [661, 75] width 1191 height 34
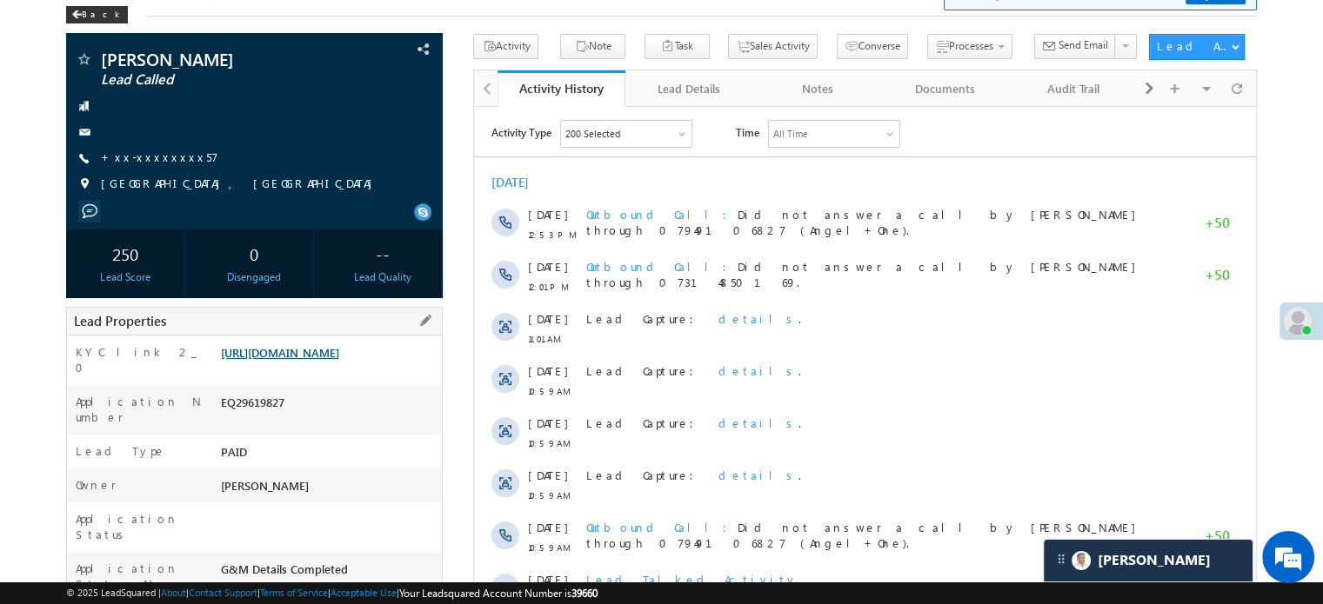
click at [320, 360] on link "[URL][DOMAIN_NAME]" at bounding box center [280, 352] width 118 height 15
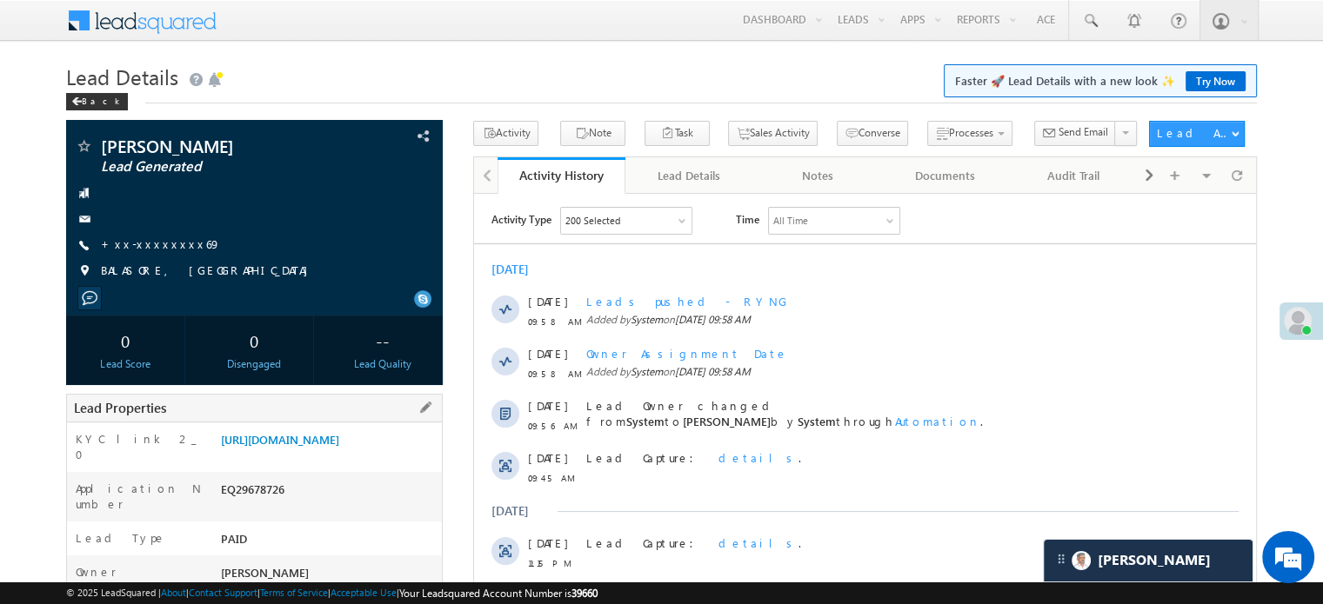
drag, startPoint x: 217, startPoint y: 441, endPoint x: 400, endPoint y: 482, distance: 187.2
click at [400, 456] on div "[URL][DOMAIN_NAME]" at bounding box center [329, 443] width 225 height 24
copy link "[URL][DOMAIN_NAME]"
click at [285, 222] on div at bounding box center [254, 218] width 359 height 17
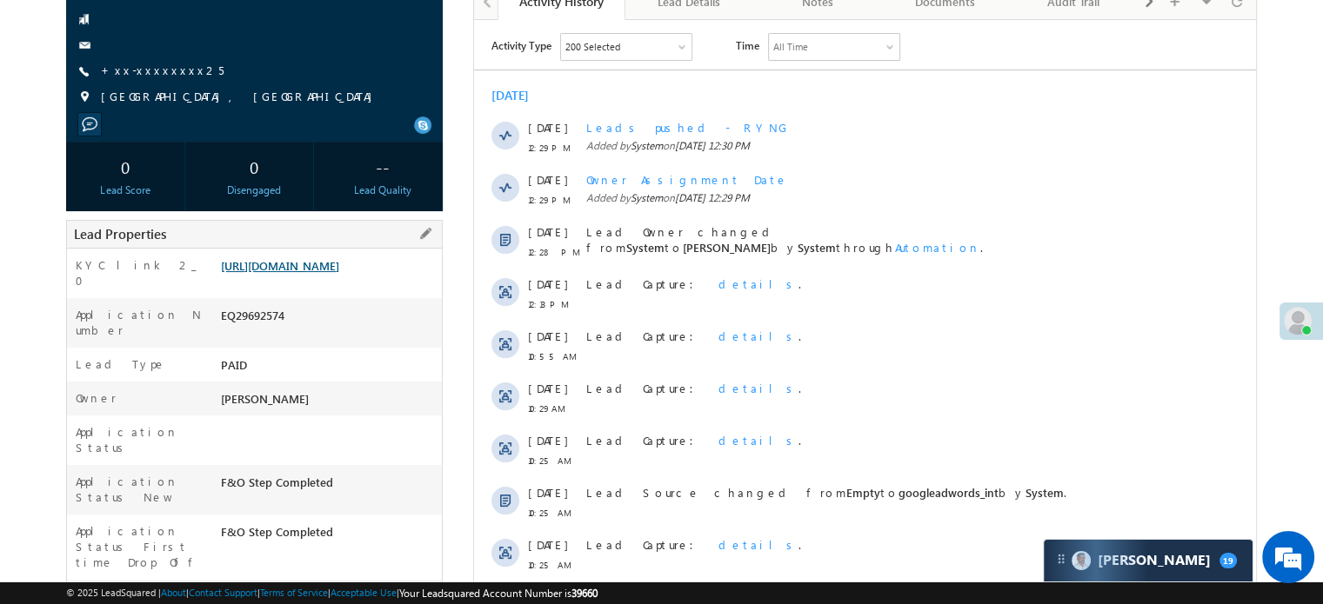
click at [339, 273] on link "[URL][DOMAIN_NAME]" at bounding box center [280, 265] width 118 height 15
drag, startPoint x: 217, startPoint y: 267, endPoint x: 407, endPoint y: 314, distance: 196.2
click at [409, 316] on div "Application Number EQ29692574" at bounding box center [254, 323] width 375 height 50
drag, startPoint x: 216, startPoint y: 260, endPoint x: 413, endPoint y: 295, distance: 200.5
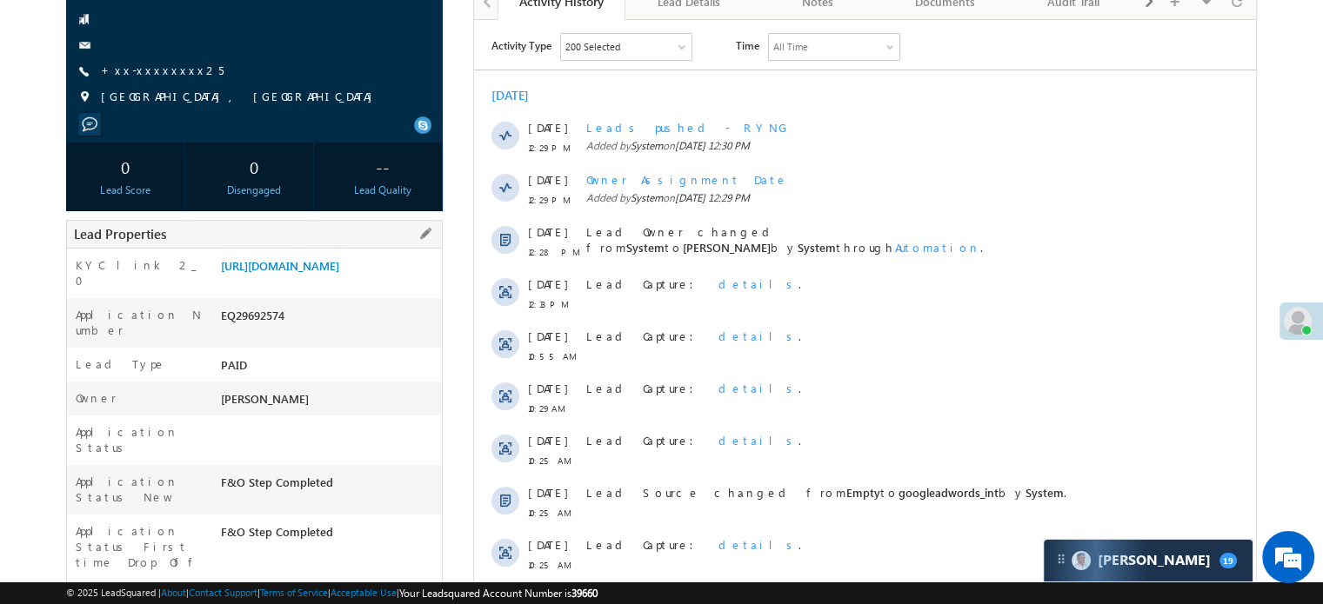
click at [413, 282] on div "[URL][DOMAIN_NAME]" at bounding box center [329, 269] width 225 height 24
copy link "[URL][DOMAIN_NAME]"
click at [287, 316] on div "Application Number EQ29692574" at bounding box center [254, 323] width 375 height 50
click at [297, 282] on div "[URL][DOMAIN_NAME]" at bounding box center [329, 269] width 225 height 24
click at [302, 273] on link "[URL][DOMAIN_NAME]" at bounding box center [280, 265] width 118 height 15
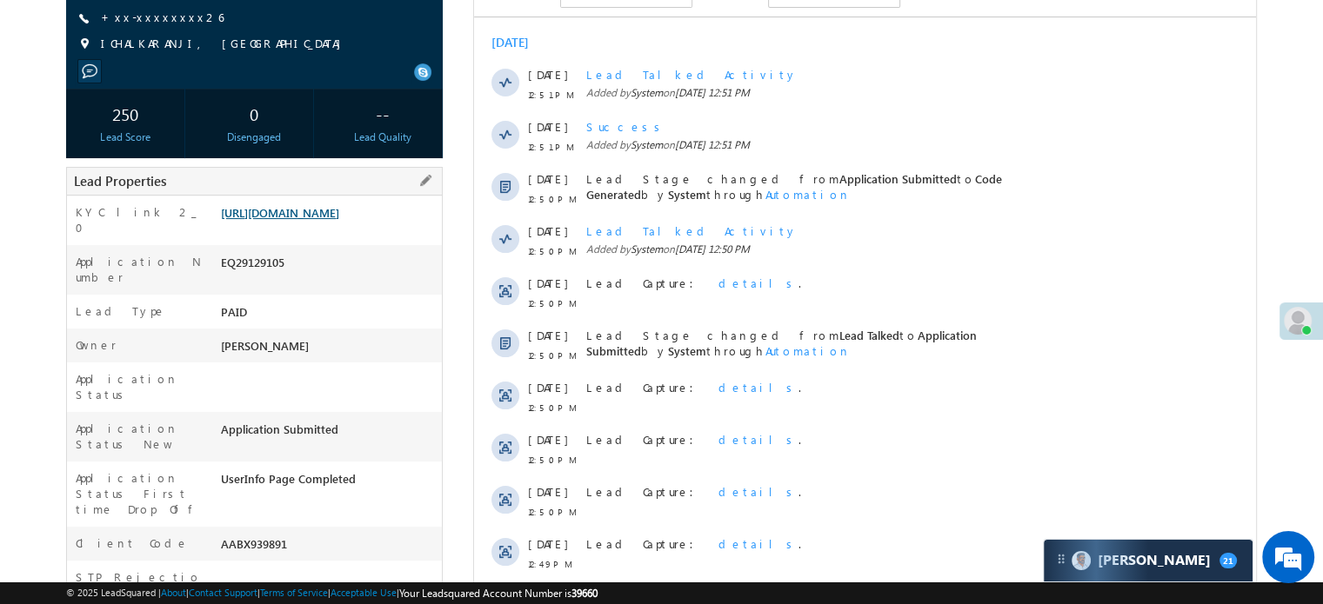
click at [339, 208] on link "https://angelbroking1-pk3em7sa.customui-test.leadsquared.com?leadId=6e35d35d-da…" at bounding box center [280, 212] width 118 height 15
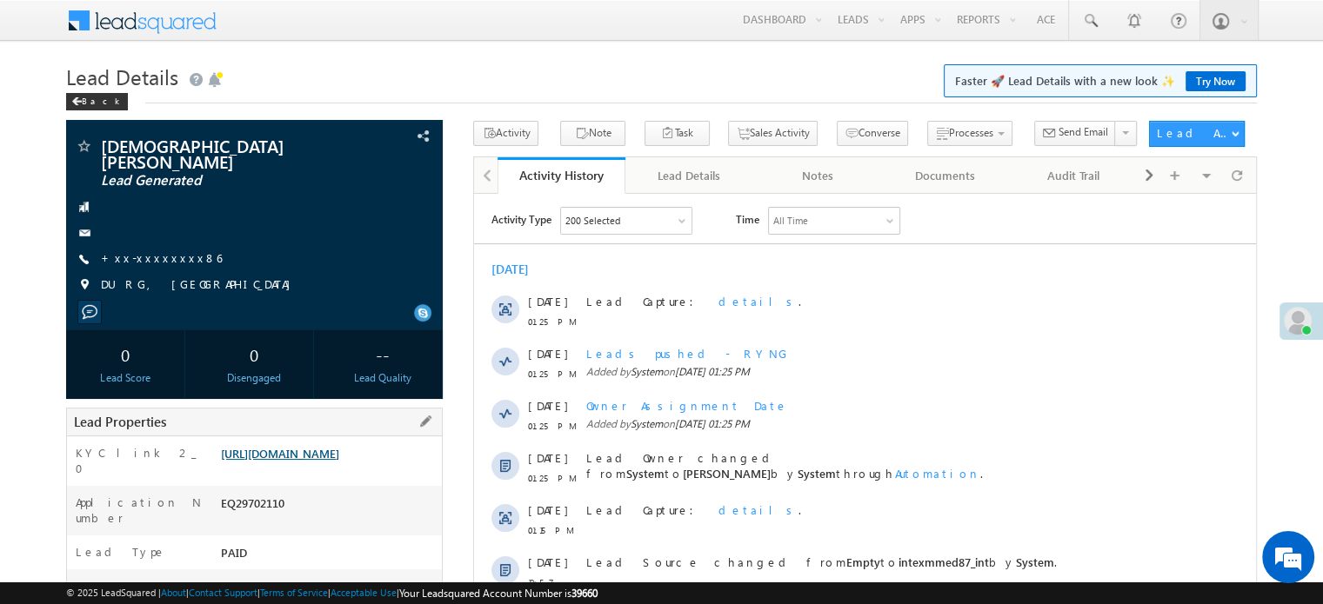
click at [317, 461] on link "[URL][DOMAIN_NAME]" at bounding box center [280, 453] width 118 height 15
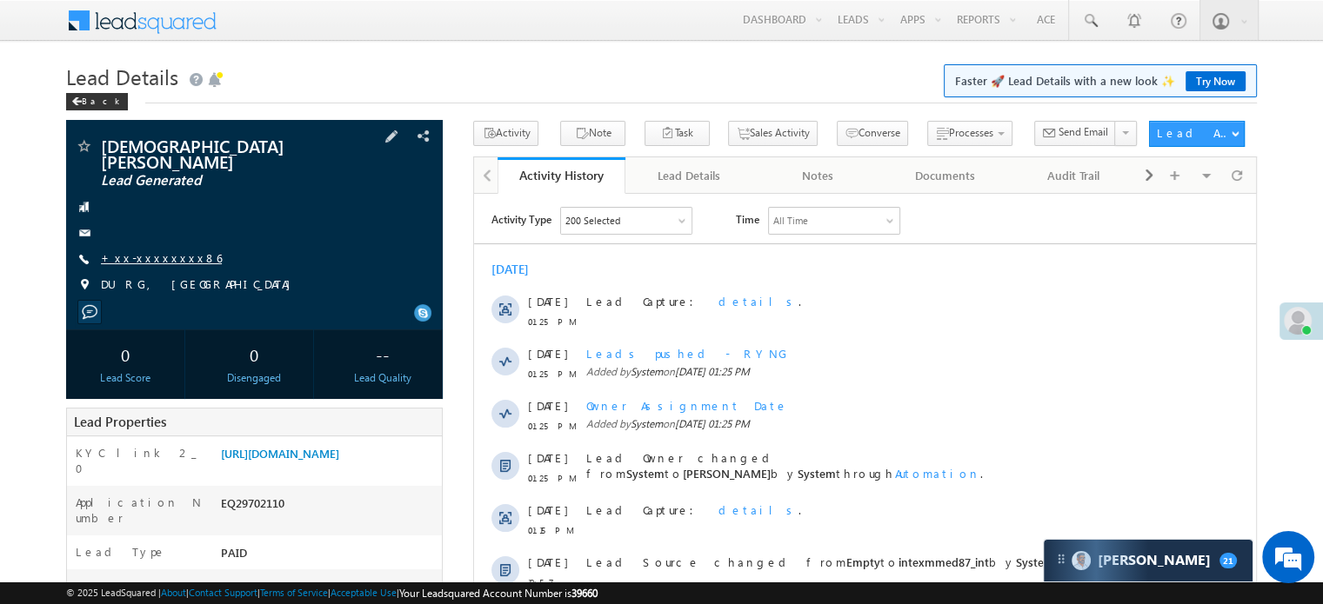
click at [151, 250] on link "+xx-xxxxxxxx86" at bounding box center [161, 257] width 121 height 15
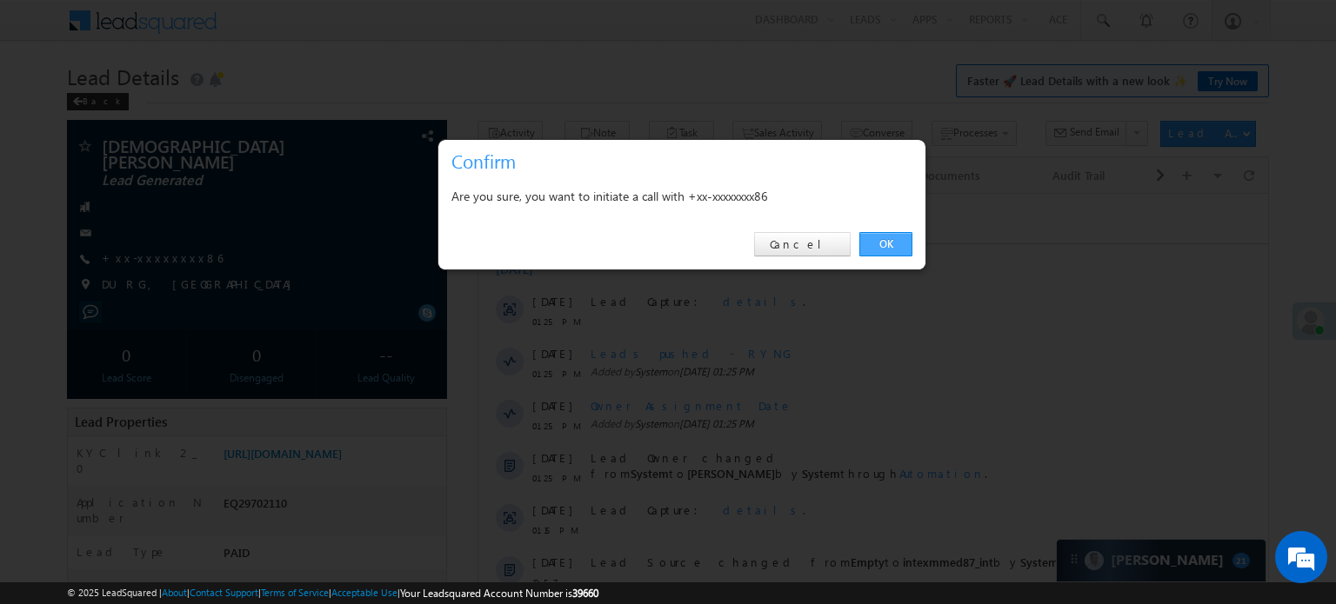
click at [894, 243] on link "OK" at bounding box center [885, 244] width 53 height 24
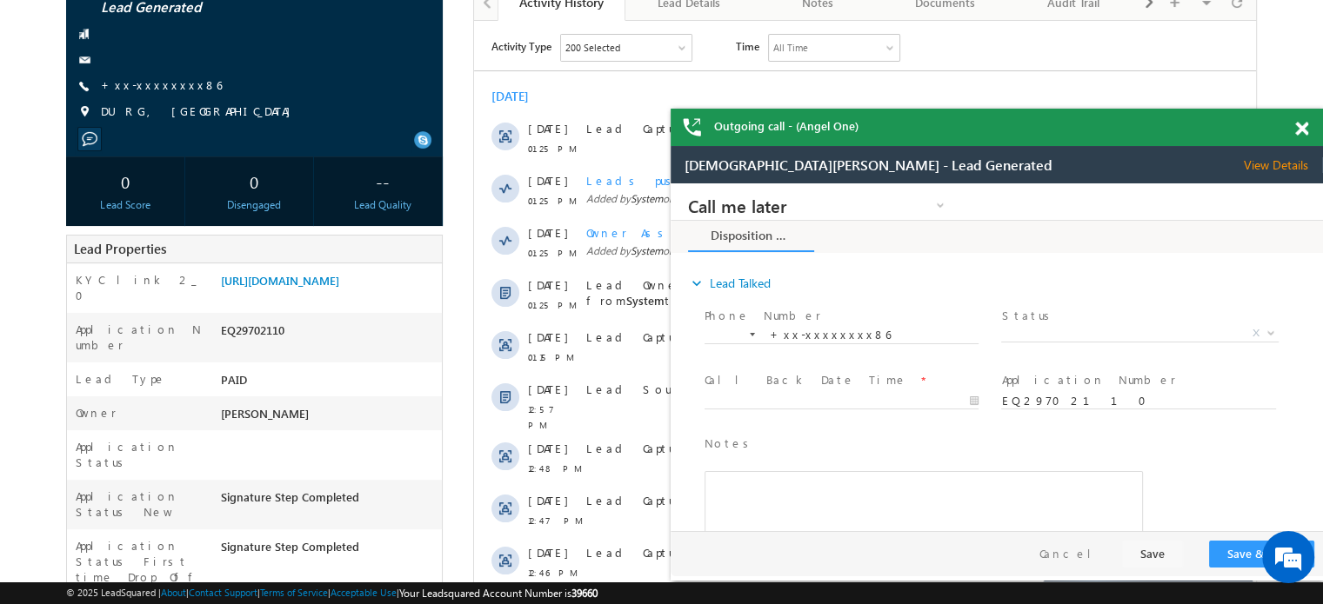
click at [1305, 132] on span at bounding box center [1301, 129] width 13 height 15
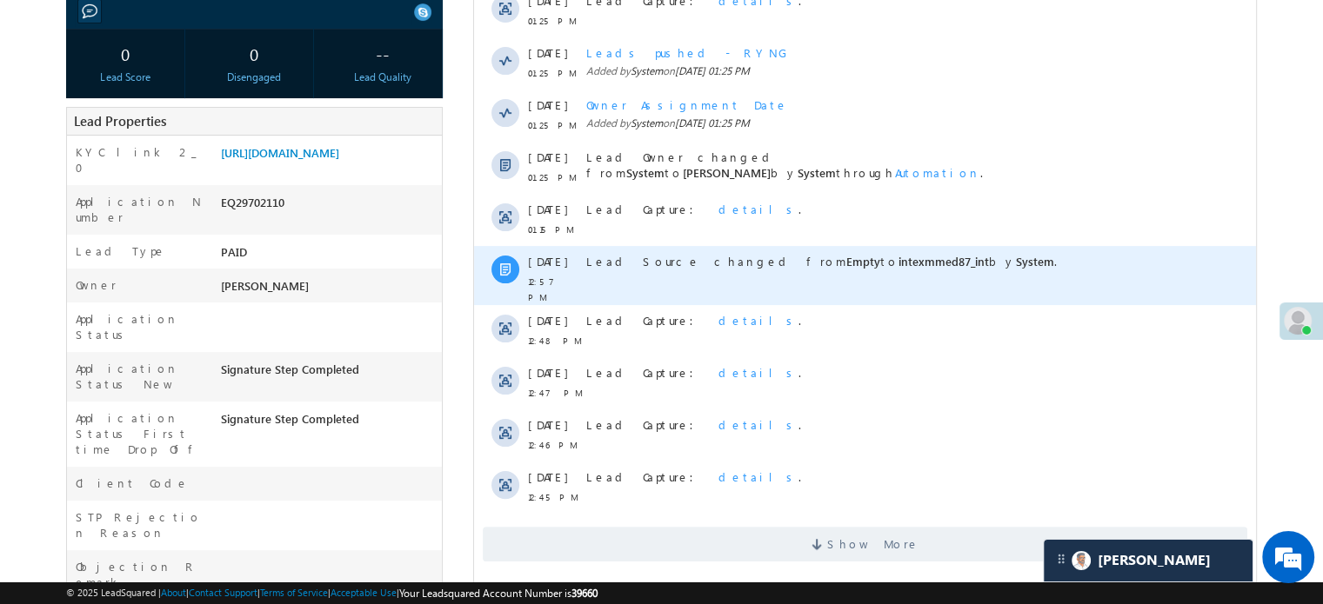
scroll to position [522, 0]
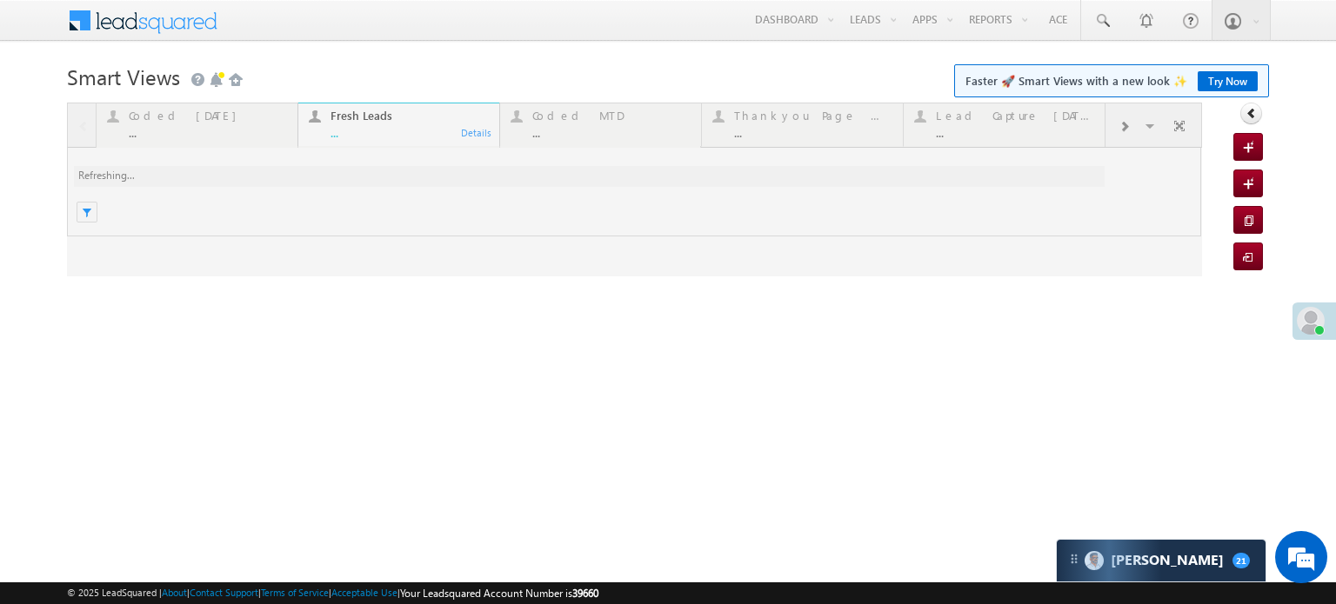
click at [1212, 84] on link "Try Now" at bounding box center [1228, 81] width 60 height 20
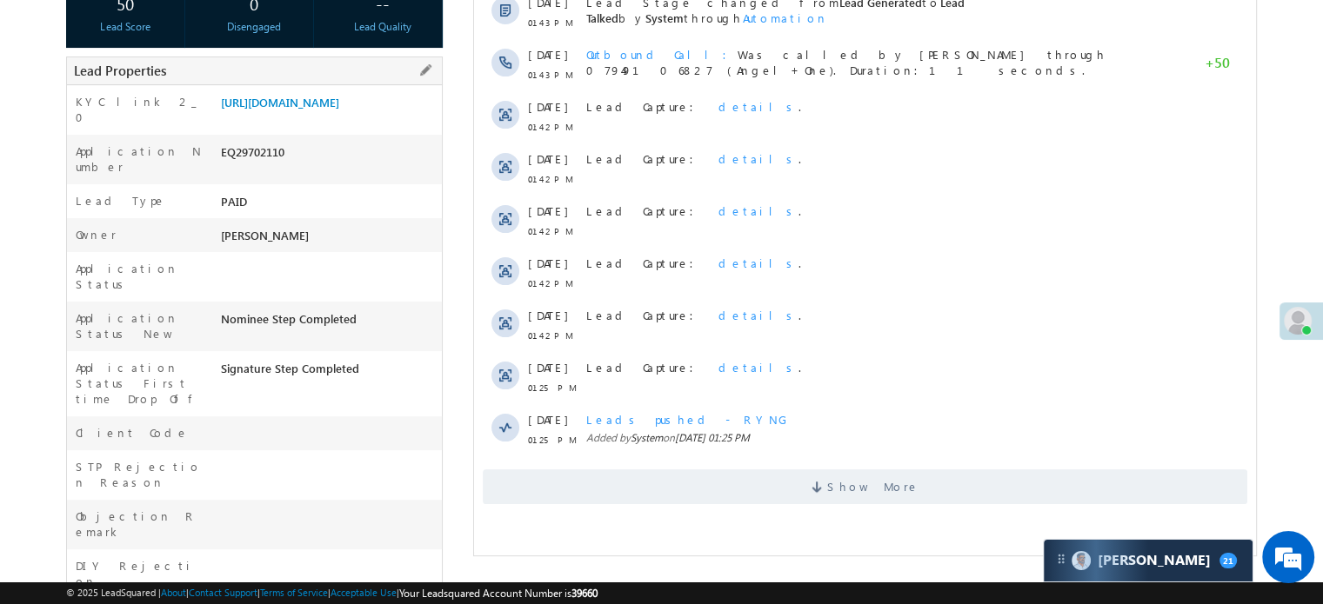
scroll to position [330, 0]
